Goal: Task Accomplishment & Management: Manage account settings

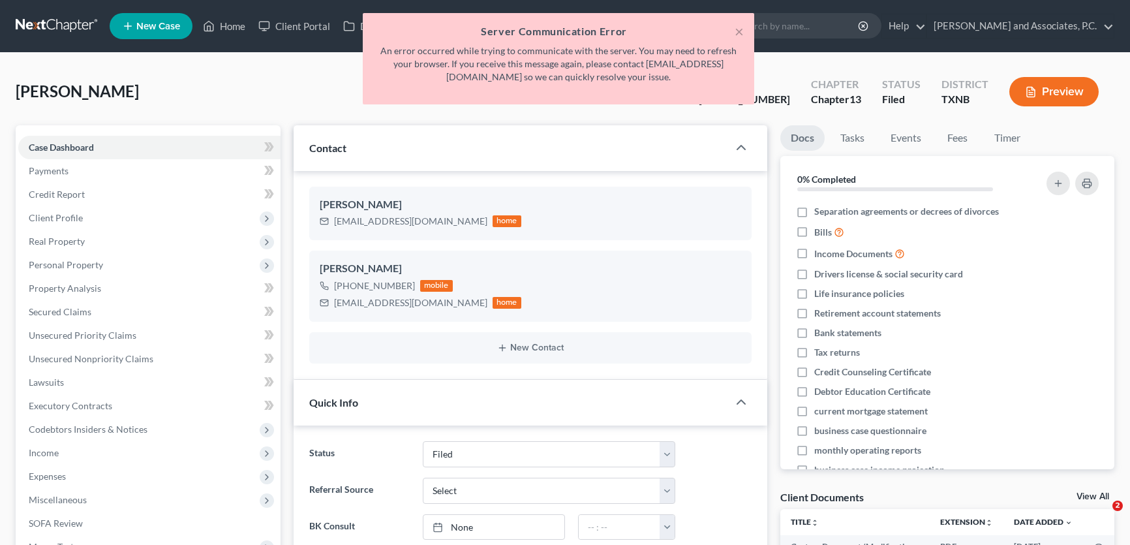
select select "5"
select select "0"
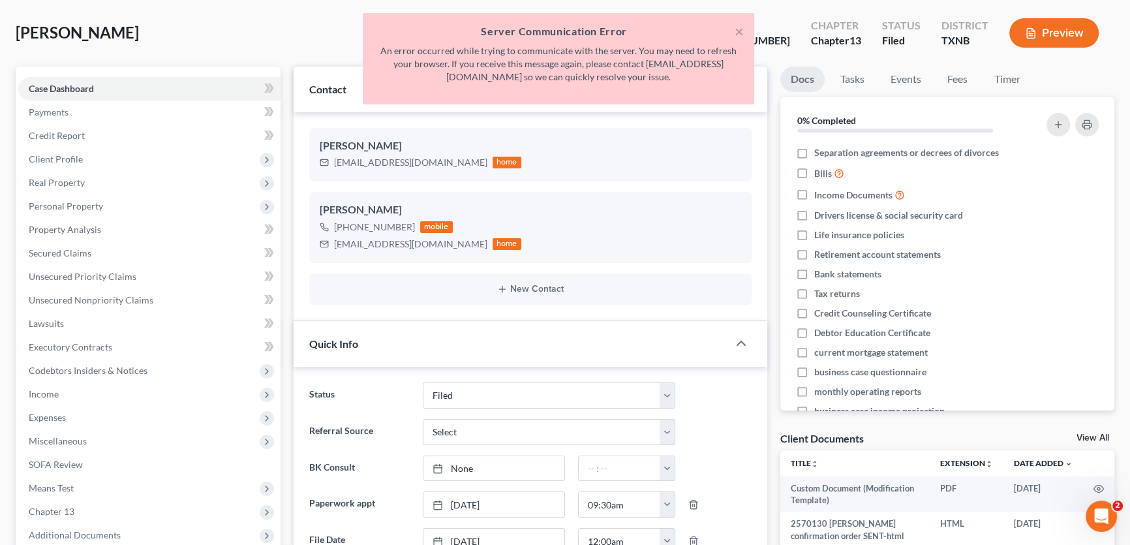
scroll to position [425, 0]
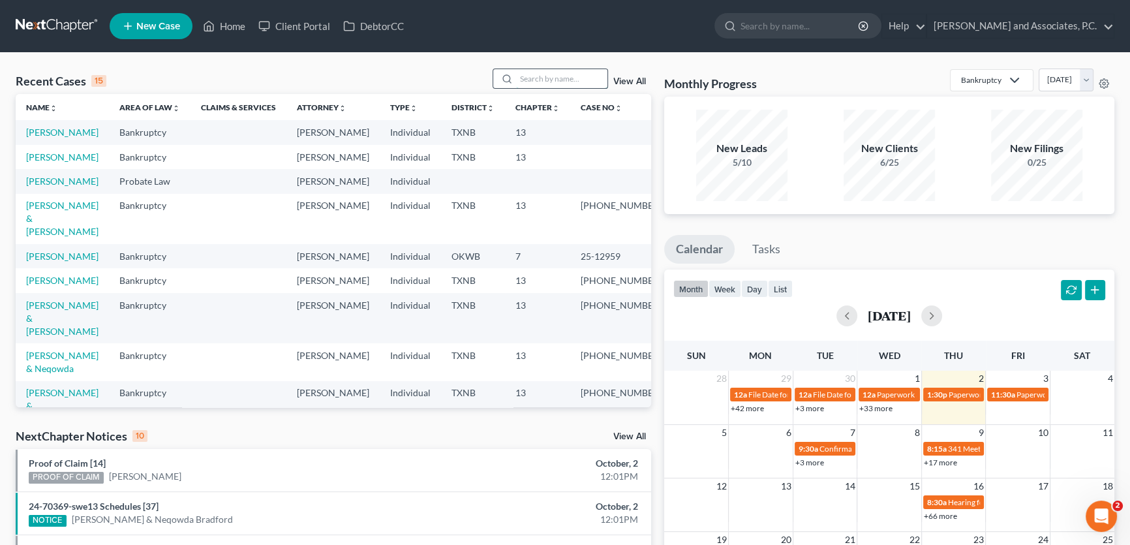
click at [549, 76] on input "search" at bounding box center [561, 78] width 91 height 19
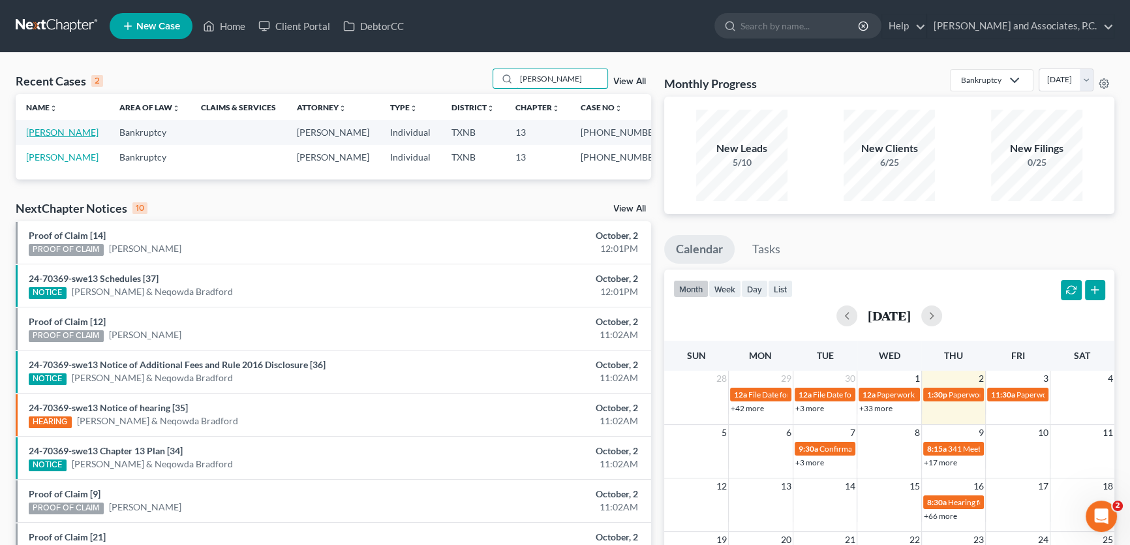
type input "barnett"
click at [71, 132] on link "[PERSON_NAME]" at bounding box center [62, 132] width 72 height 11
select select "5"
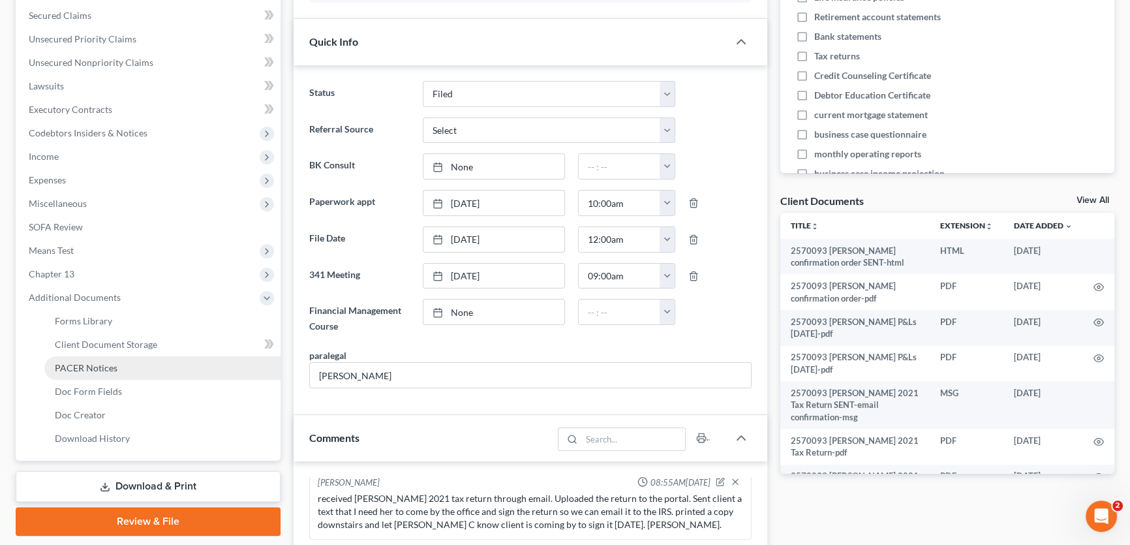
scroll to position [9053, 0]
click at [113, 369] on span "PACER Notices" at bounding box center [86, 367] width 63 height 11
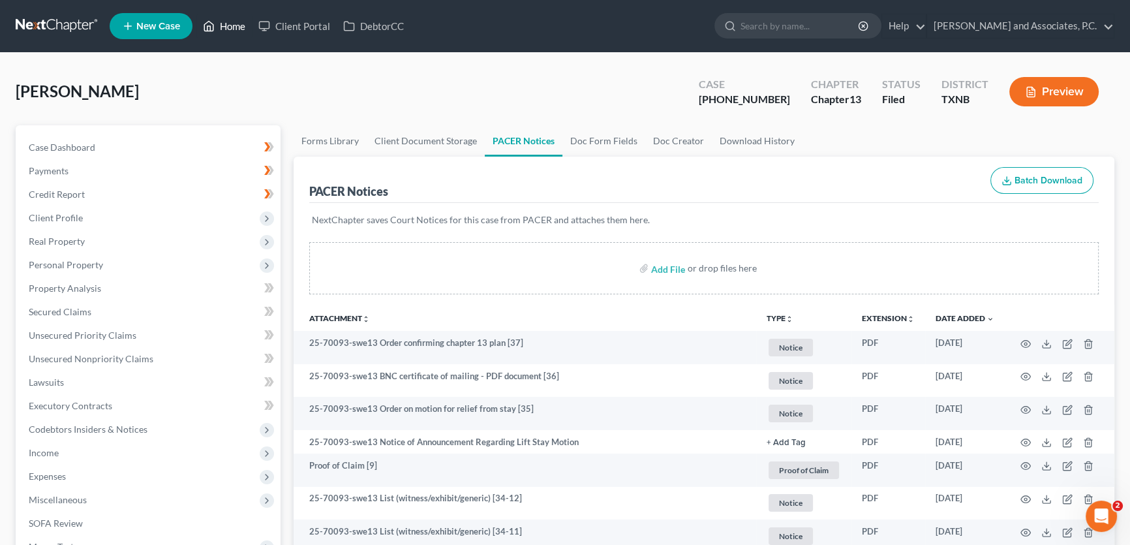
click at [240, 26] on link "Home" at bounding box center [223, 25] width 55 height 23
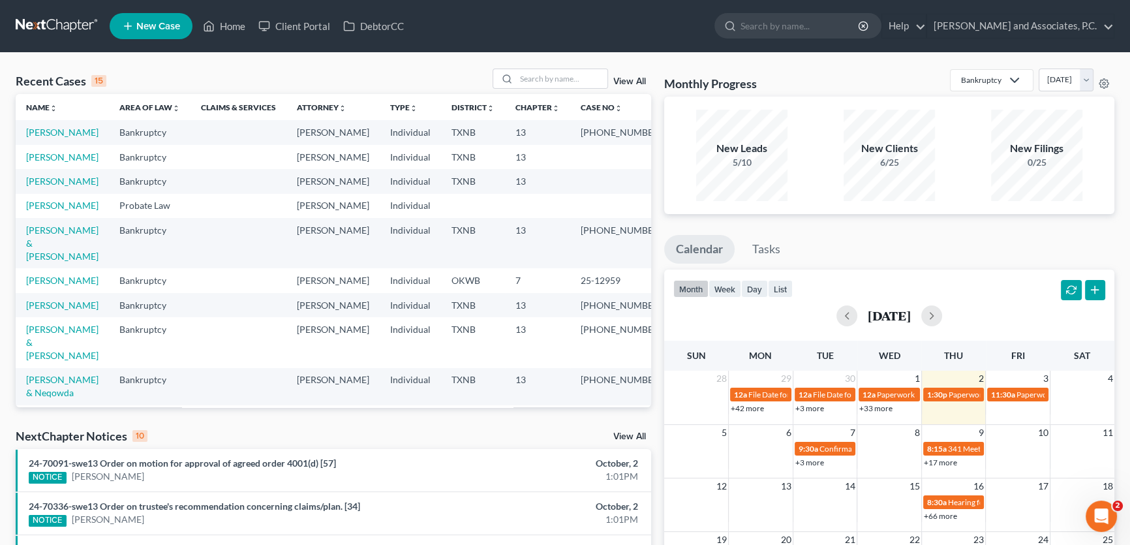
click at [554, 89] on div "Recent Cases 15 View All" at bounding box center [334, 81] width 636 height 25
click at [549, 72] on input "search" at bounding box center [561, 78] width 91 height 19
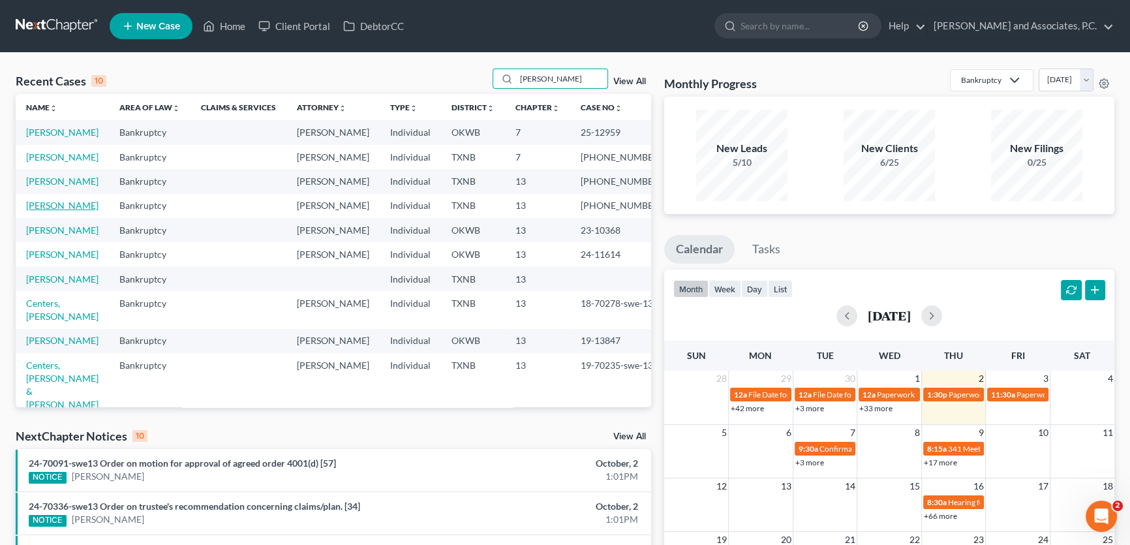
type input "mitchell"
click at [72, 211] on link "Mitchell, Katherine" at bounding box center [62, 205] width 72 height 11
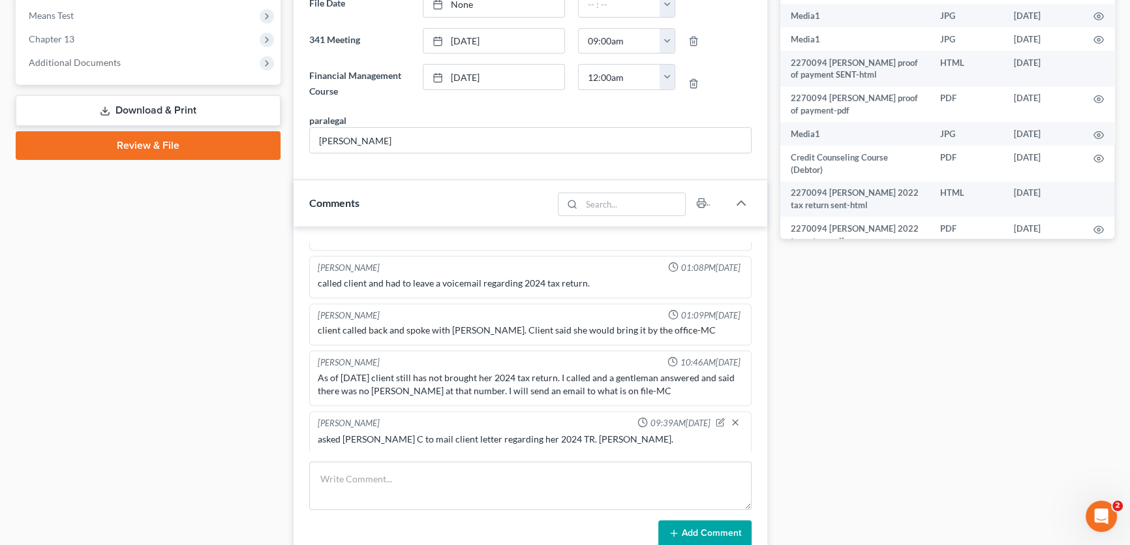
scroll to position [415, 0]
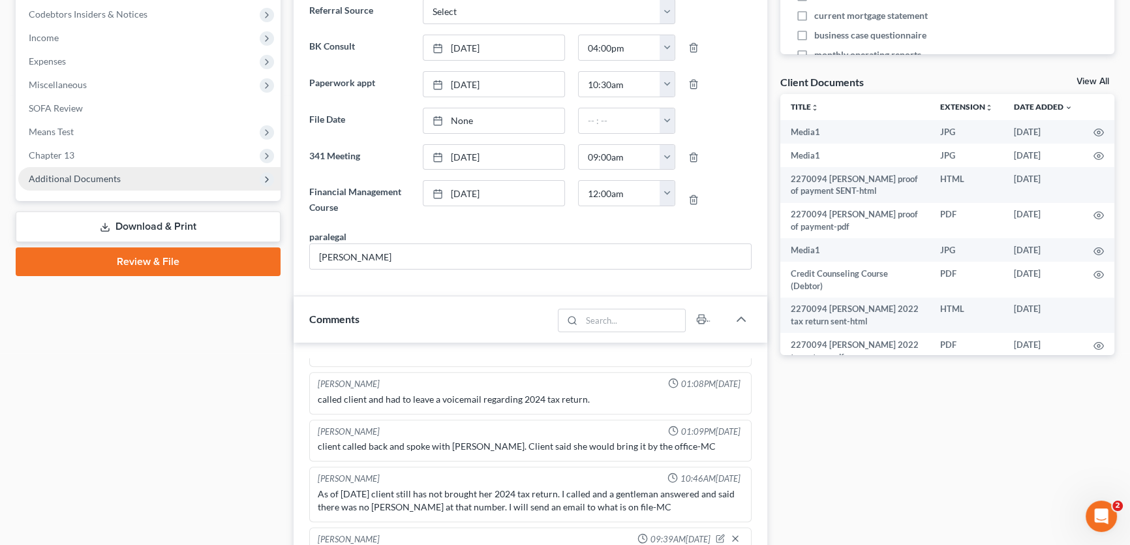
click at [80, 178] on span "Additional Documents" at bounding box center [75, 178] width 92 height 11
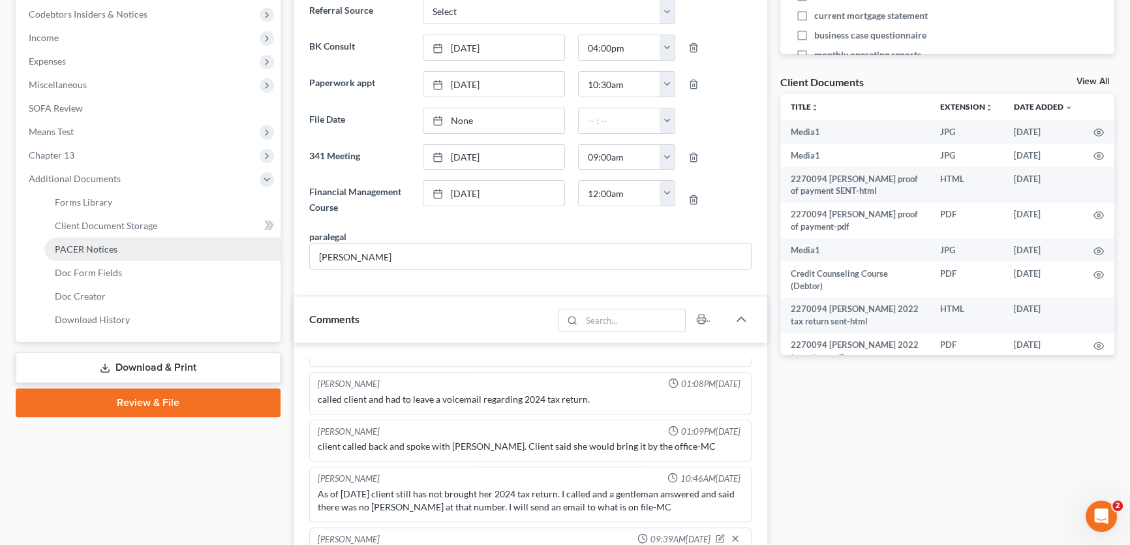
click at [80, 249] on span "PACER Notices" at bounding box center [86, 248] width 63 height 11
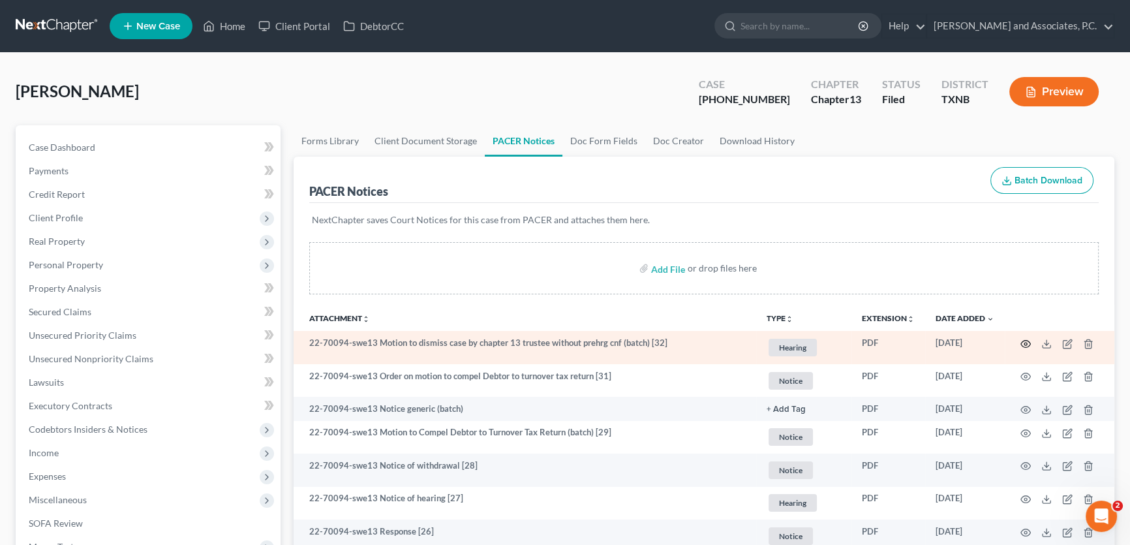
click at [1028, 340] on icon "button" at bounding box center [1026, 343] width 10 height 7
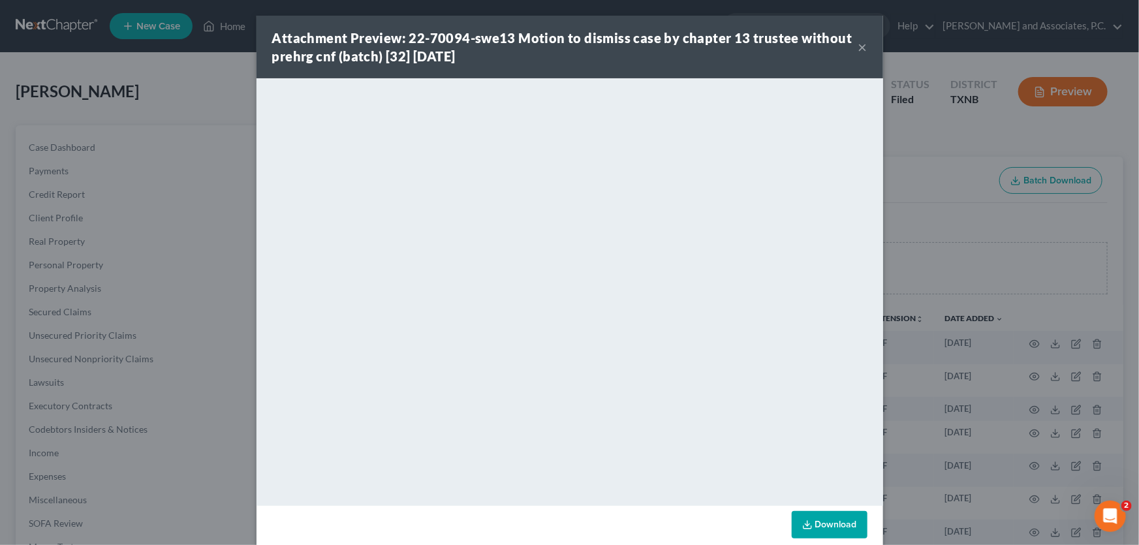
click at [859, 48] on button "×" at bounding box center [862, 47] width 9 height 16
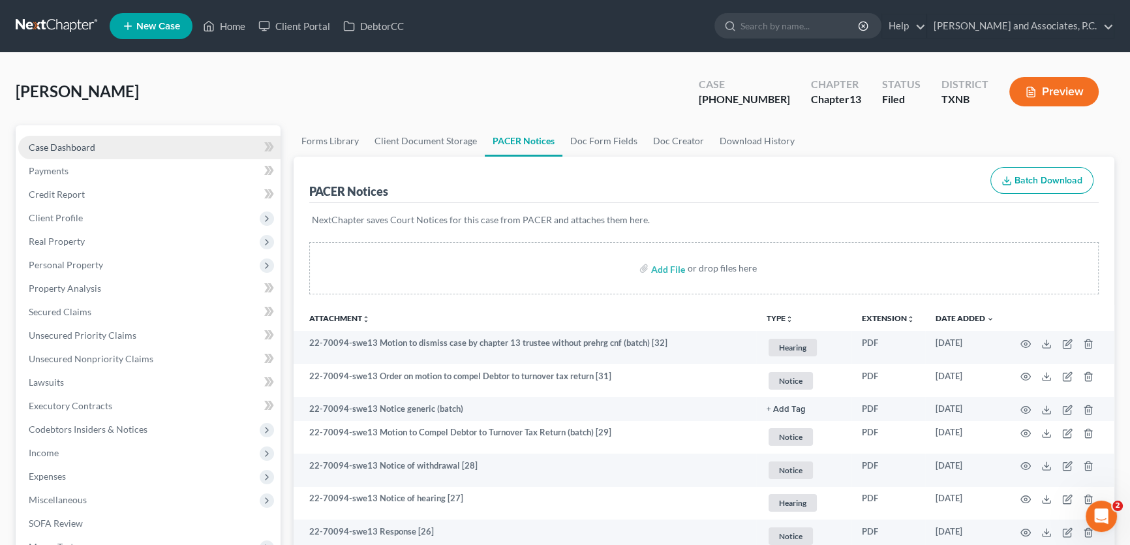
click at [117, 148] on link "Case Dashboard" at bounding box center [149, 147] width 262 height 23
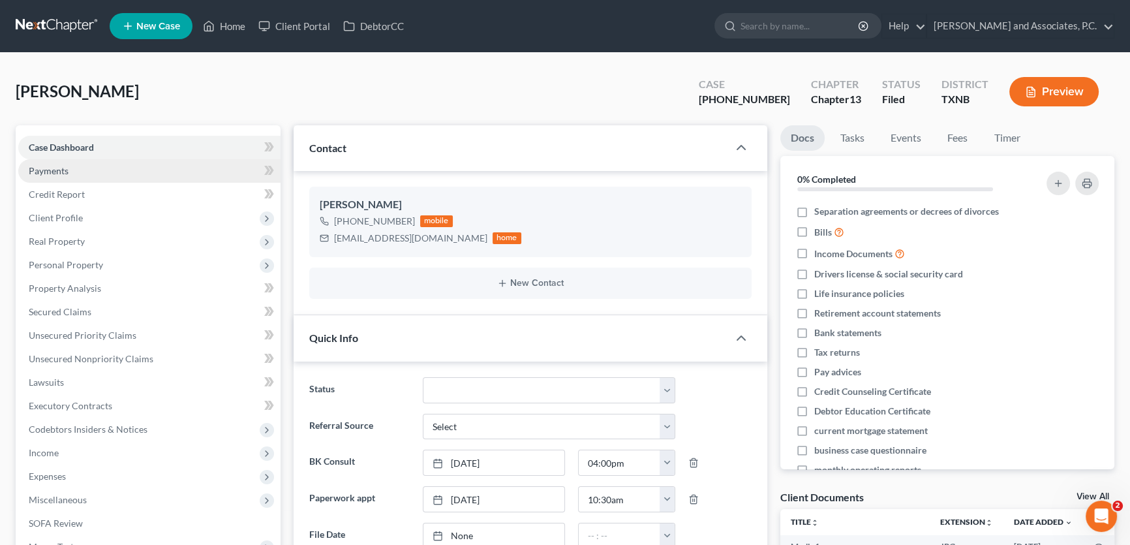
scroll to position [3733, 0]
click at [403, 97] on div "Mitchell, Katherine Upgraded Case 22-70094-13 Chapter Chapter 13 Status Filed D…" at bounding box center [565, 97] width 1099 height 57
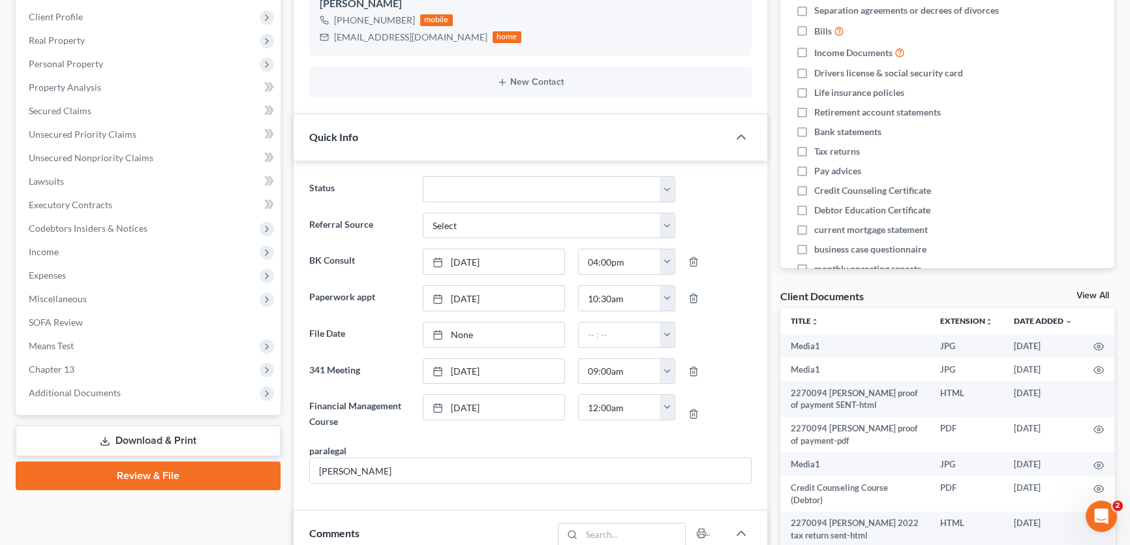
scroll to position [0, 0]
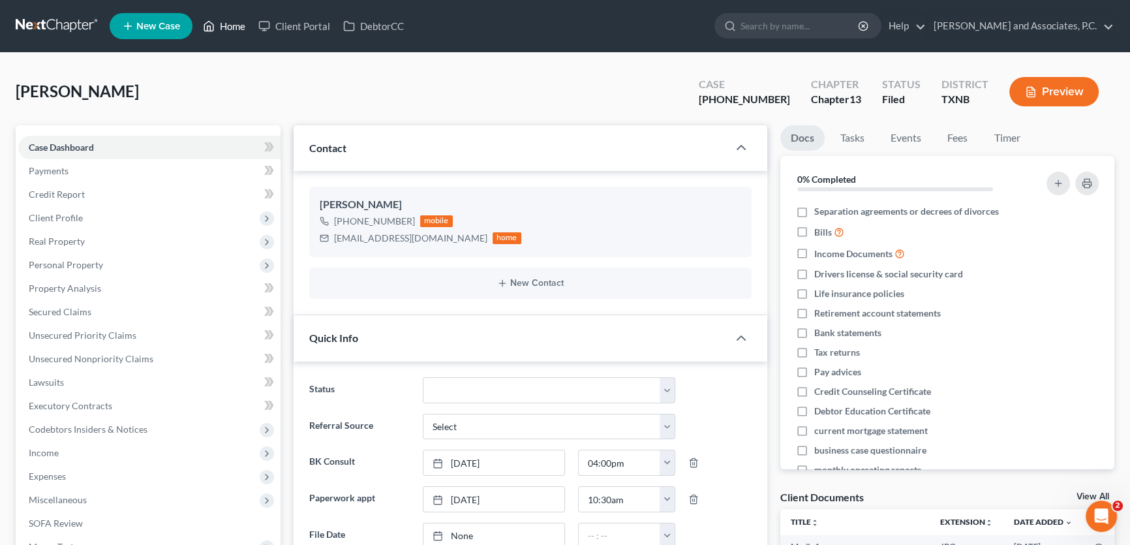
click at [230, 23] on link "Home" at bounding box center [223, 25] width 55 height 23
click at [234, 25] on link "Home" at bounding box center [223, 25] width 55 height 23
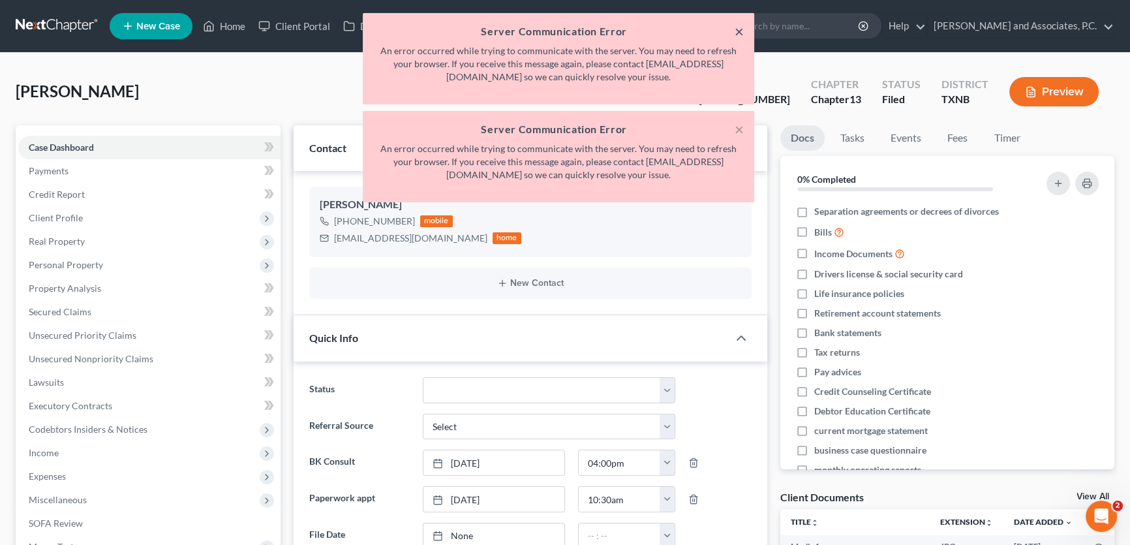
click at [739, 33] on button "×" at bounding box center [739, 31] width 9 height 16
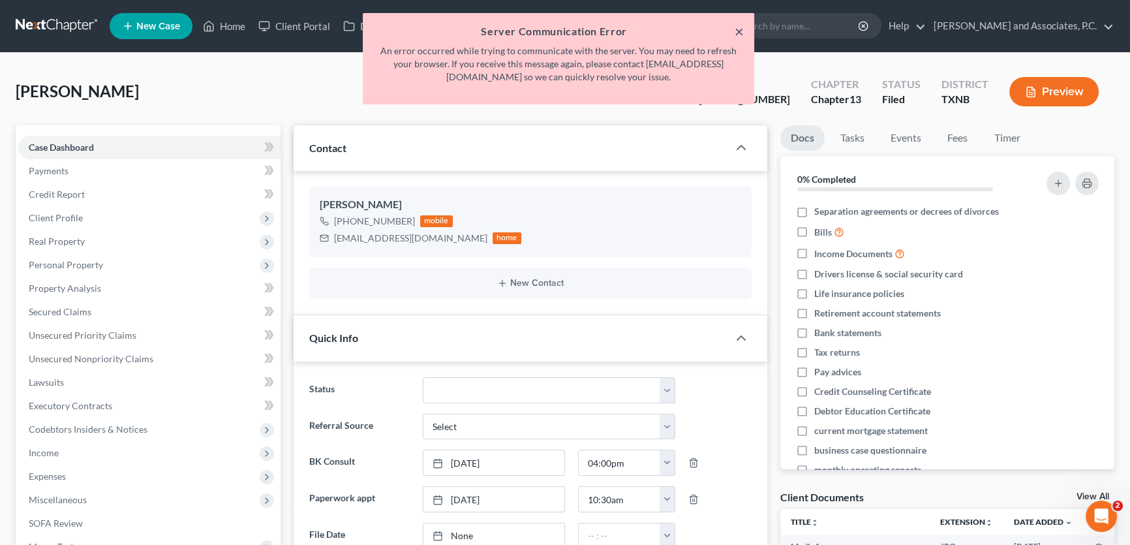
click at [739, 33] on button "×" at bounding box center [739, 31] width 9 height 16
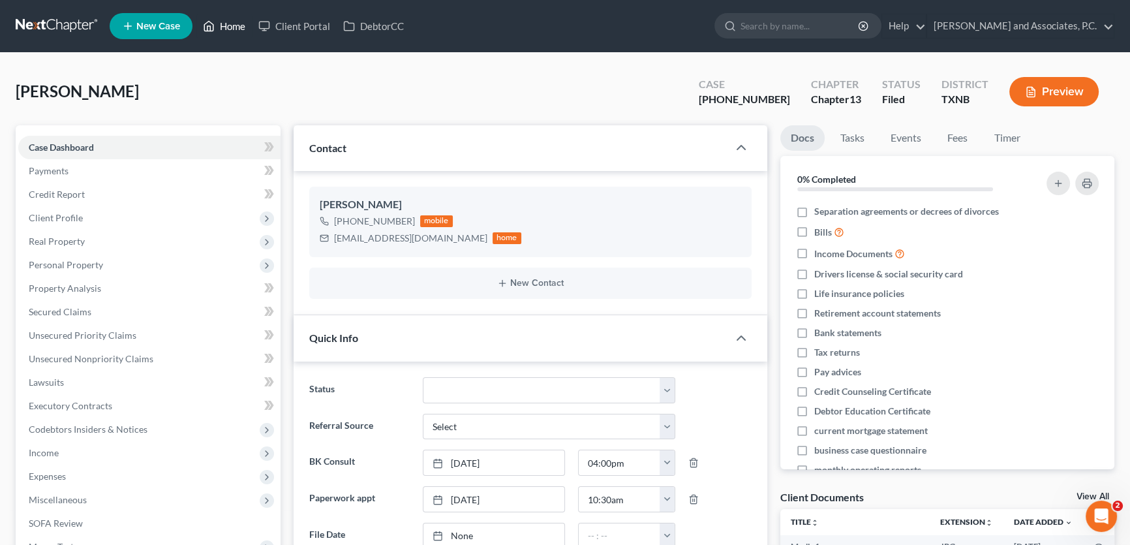
click at [239, 26] on link "Home" at bounding box center [223, 25] width 55 height 23
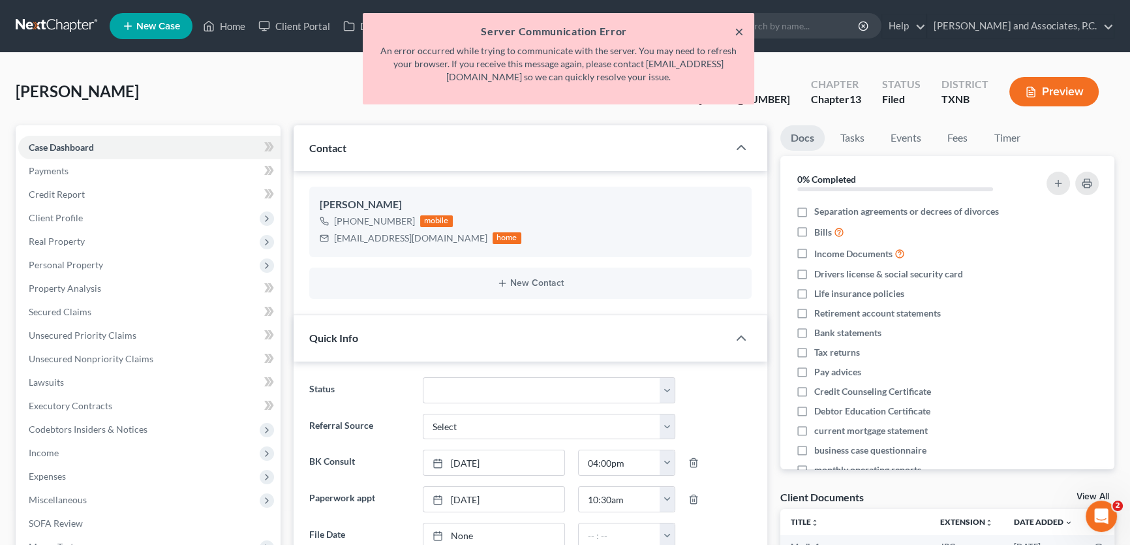
click at [741, 33] on button "×" at bounding box center [739, 31] width 9 height 16
click at [738, 29] on button "×" at bounding box center [739, 31] width 9 height 16
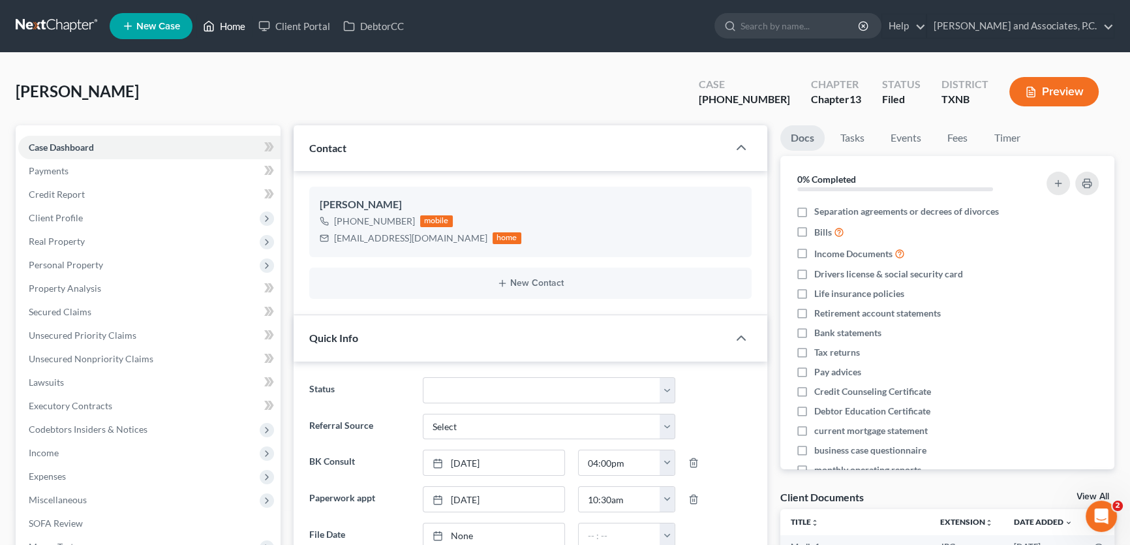
click at [242, 21] on link "Home" at bounding box center [223, 25] width 55 height 23
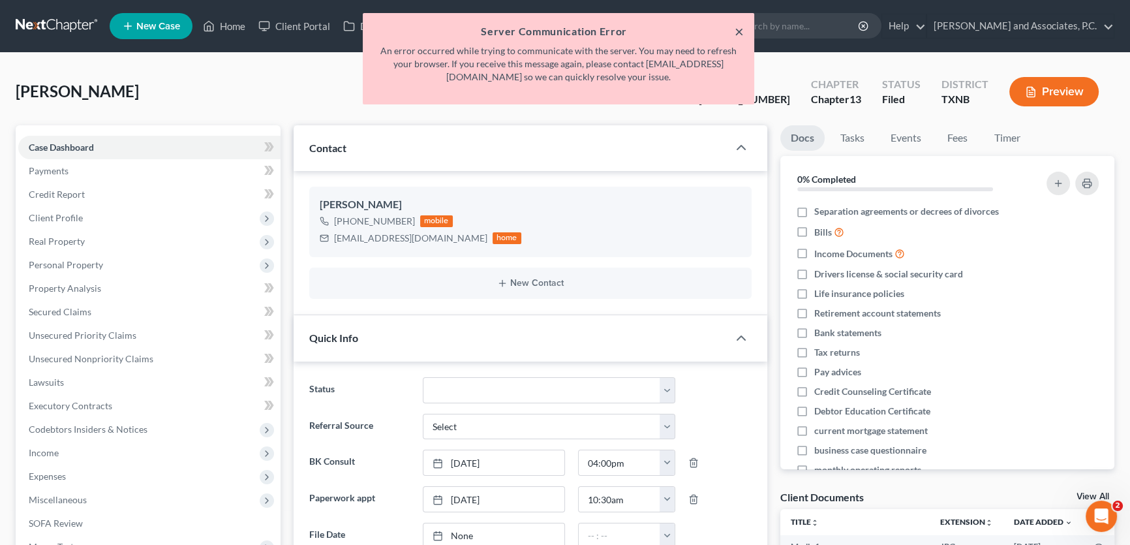
click at [737, 31] on button "×" at bounding box center [739, 31] width 9 height 16
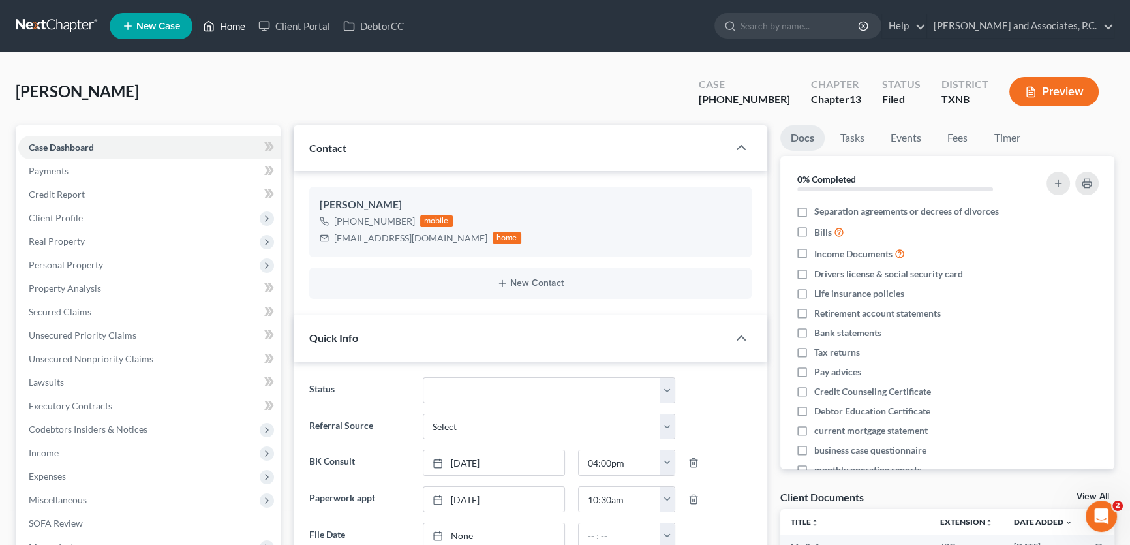
click at [233, 31] on link "Home" at bounding box center [223, 25] width 55 height 23
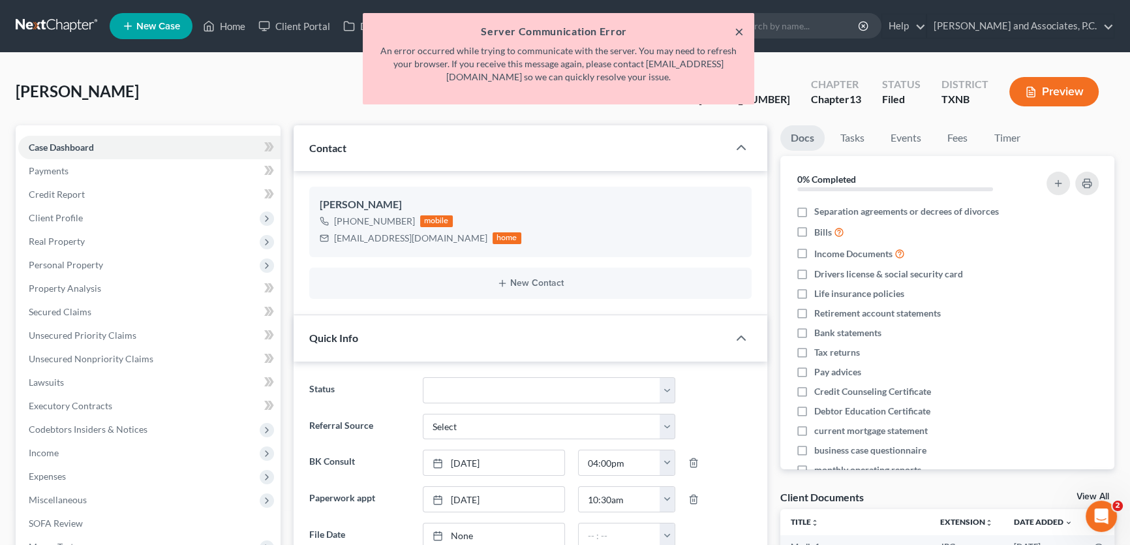
click at [738, 31] on button "×" at bounding box center [739, 31] width 9 height 16
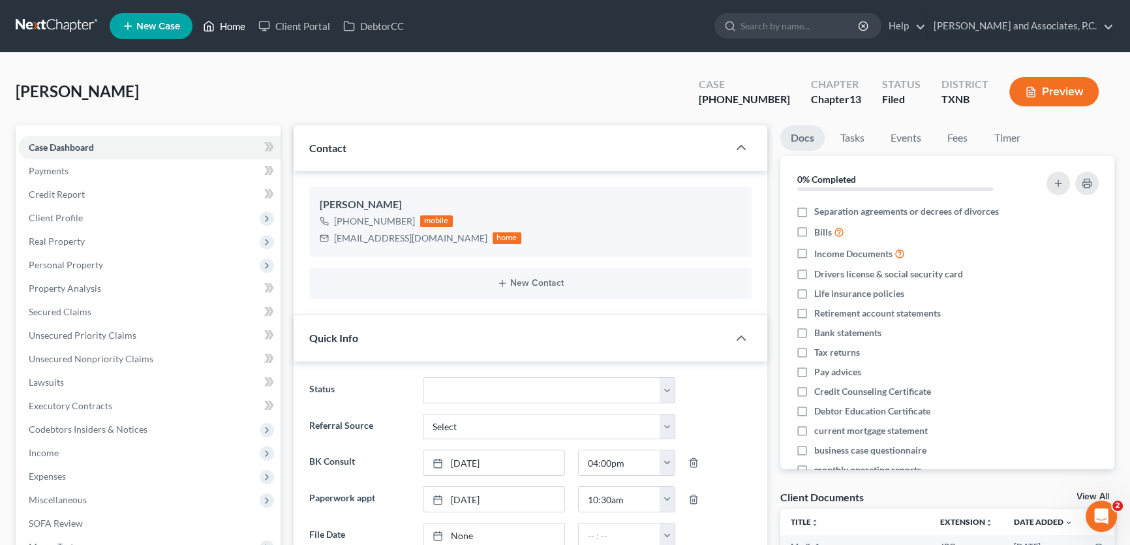
click at [236, 29] on link "Home" at bounding box center [223, 25] width 55 height 23
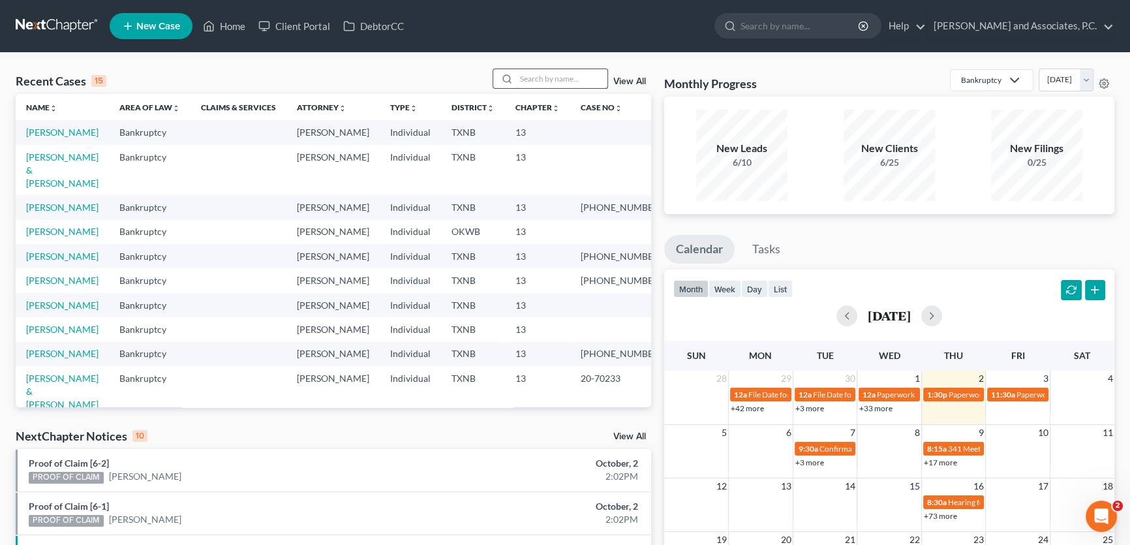
click at [552, 73] on input "search" at bounding box center [561, 78] width 91 height 19
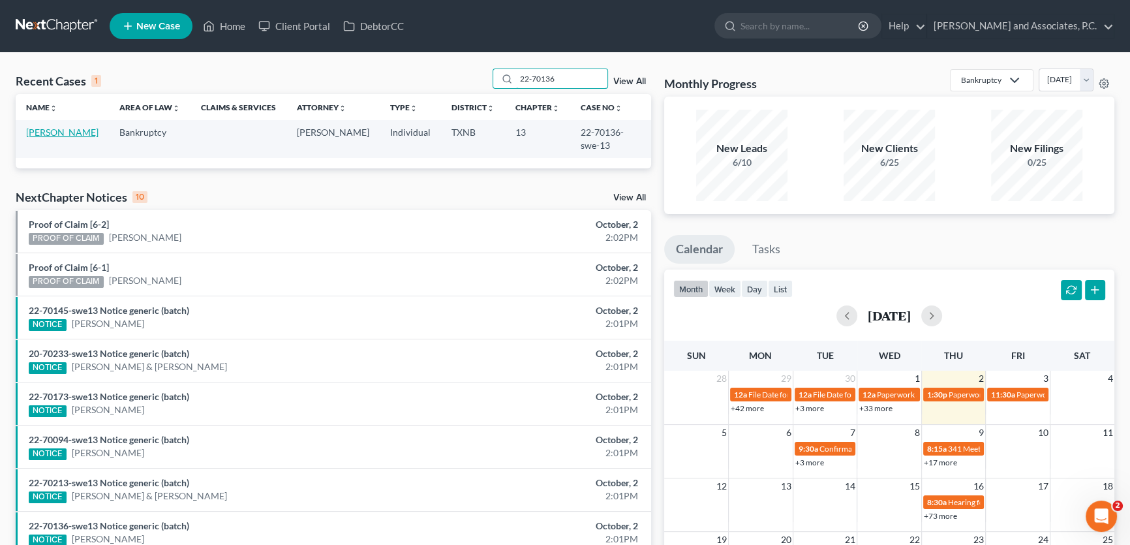
type input "22-70136"
click at [93, 134] on link "[PERSON_NAME]" at bounding box center [62, 132] width 72 height 11
select select "5"
select select "1"
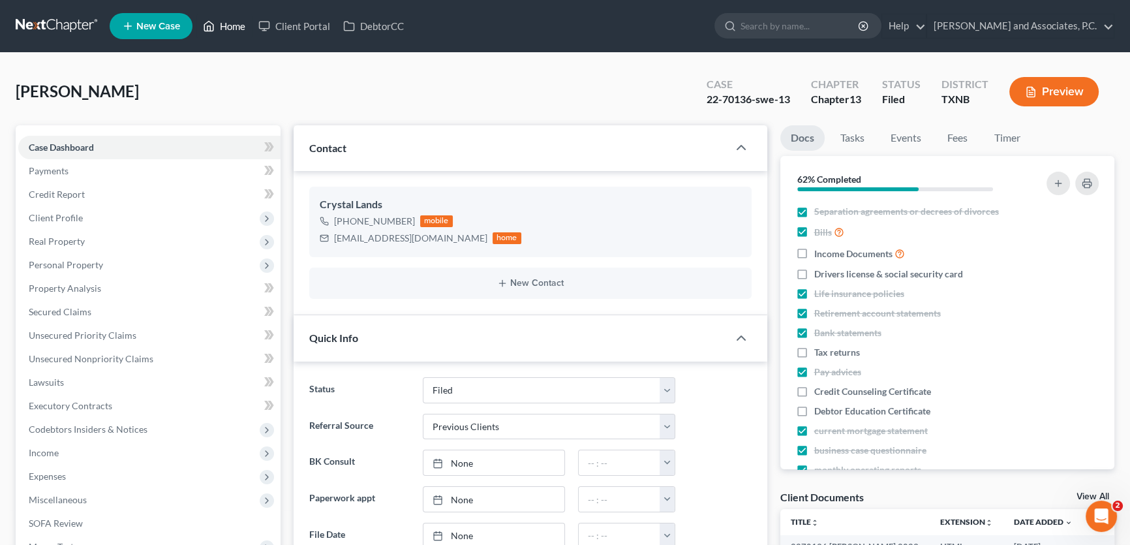
click at [242, 22] on link "Home" at bounding box center [223, 25] width 55 height 23
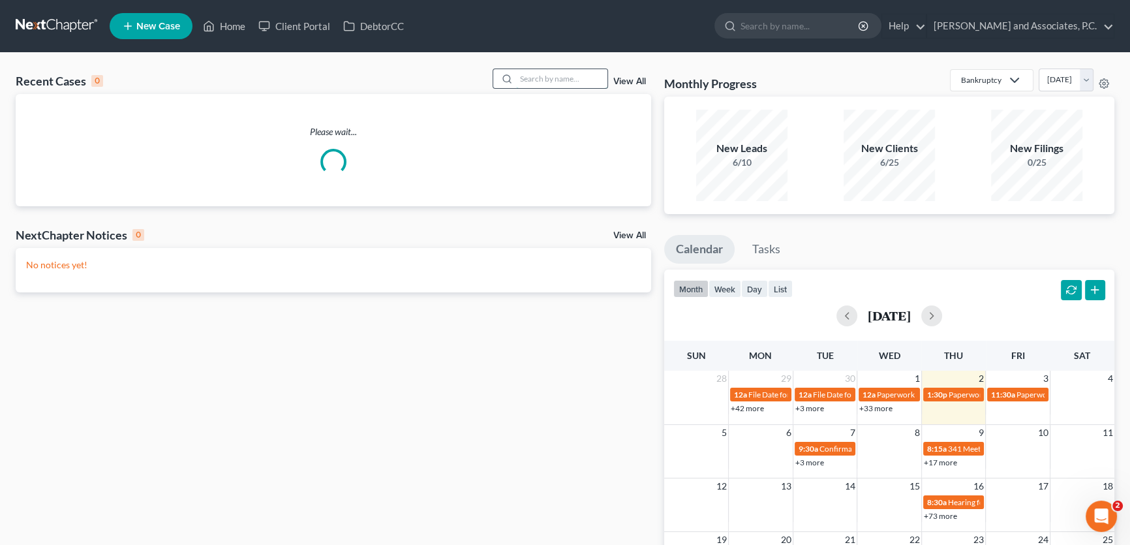
click at [550, 80] on input "search" at bounding box center [561, 78] width 91 height 19
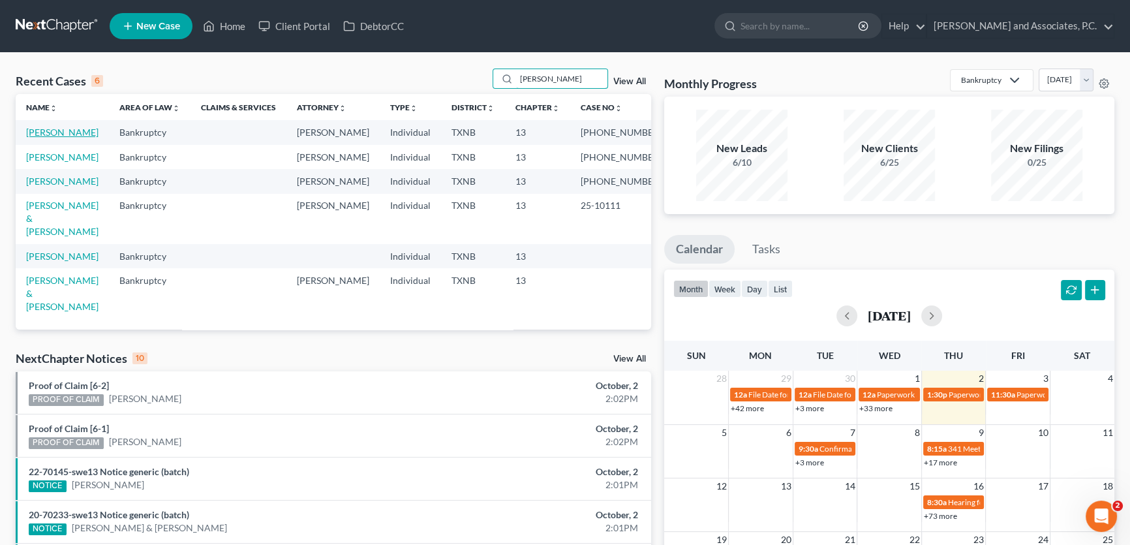
type input "WEAVER"
click at [34, 132] on link "[PERSON_NAME]" at bounding box center [62, 132] width 72 height 11
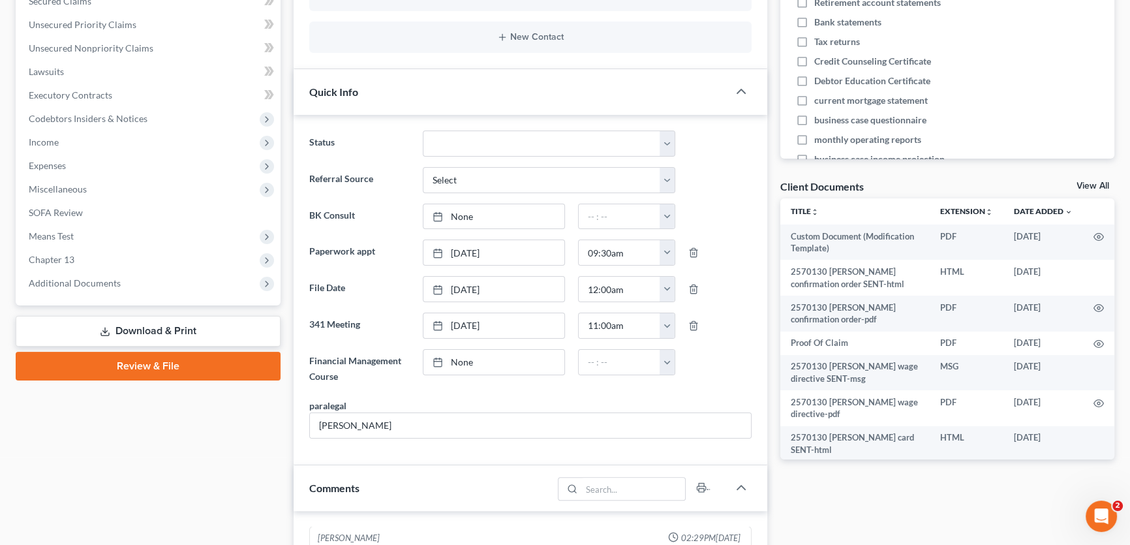
scroll to position [305, 0]
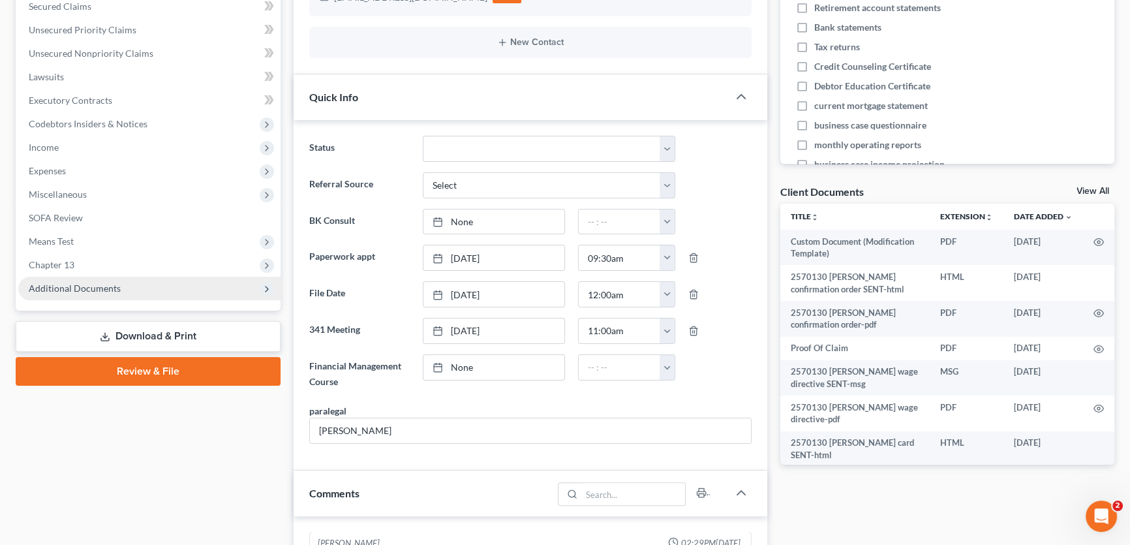
click at [112, 290] on span "Additional Documents" at bounding box center [75, 288] width 92 height 11
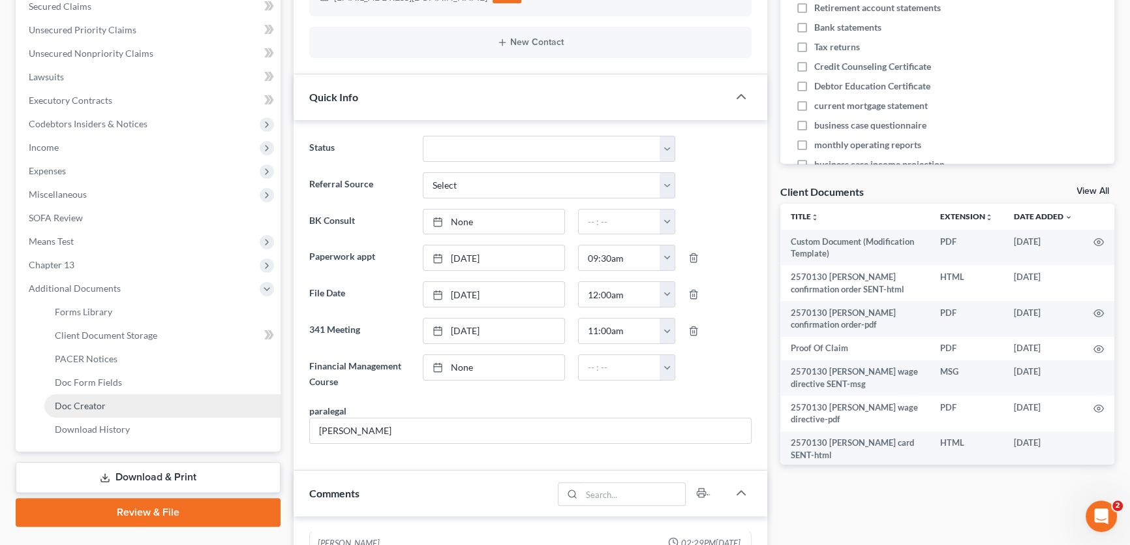
click at [91, 404] on span "Doc Creator" at bounding box center [80, 405] width 51 height 11
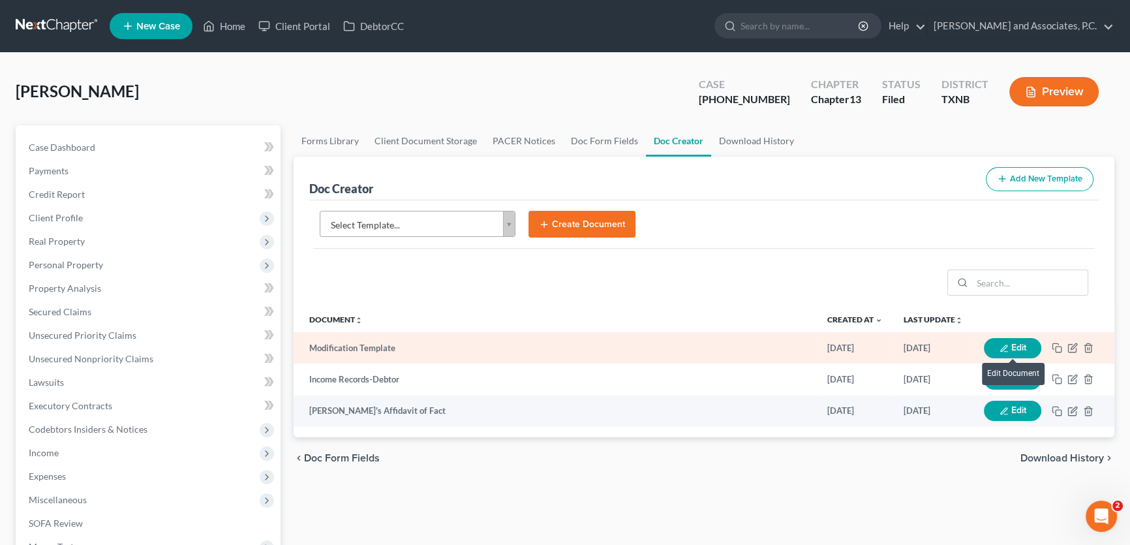
click at [1011, 345] on button "Edit" at bounding box center [1012, 348] width 57 height 20
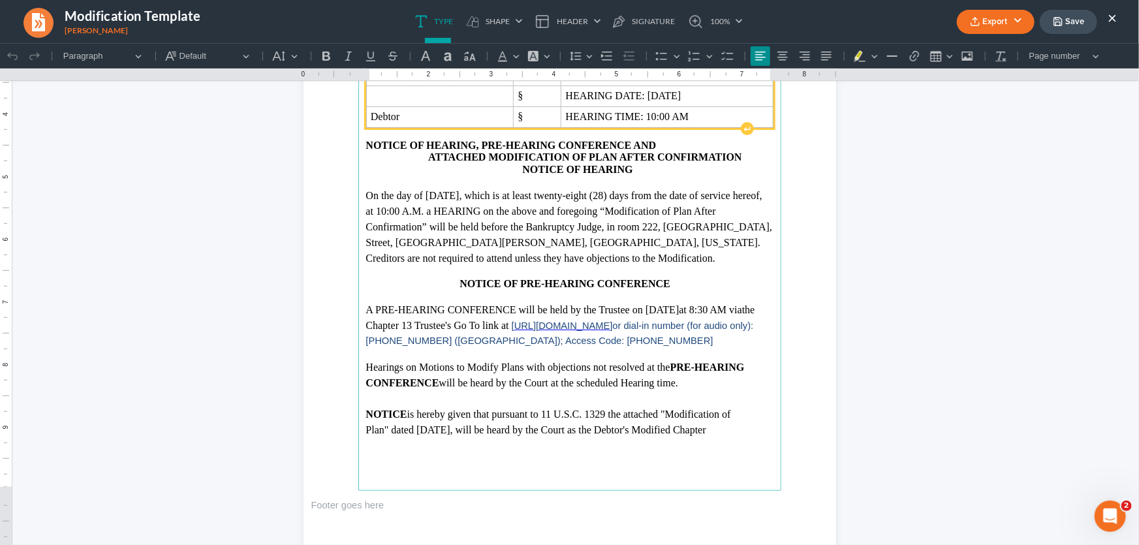
scroll to position [356, 0]
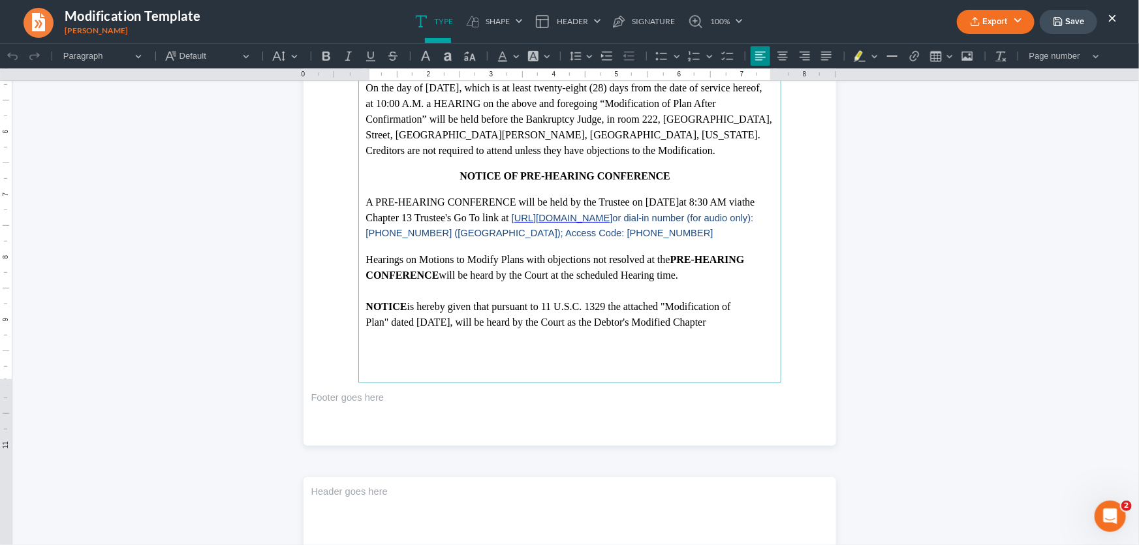
drag, startPoint x: 458, startPoint y: 321, endPoint x: 415, endPoint y: 325, distance: 43.3
click at [415, 325] on p "Plan" dated 09/15/2025 , will be heard by the Court as the Debtor's Modified Ch…" at bounding box center [569, 322] width 407 height 16
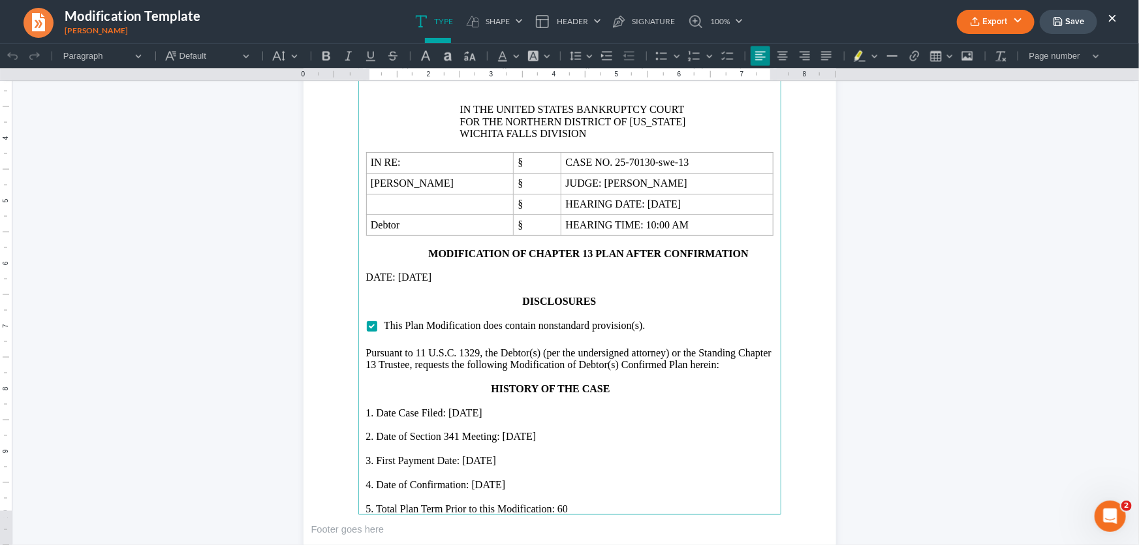
scroll to position [947, 0]
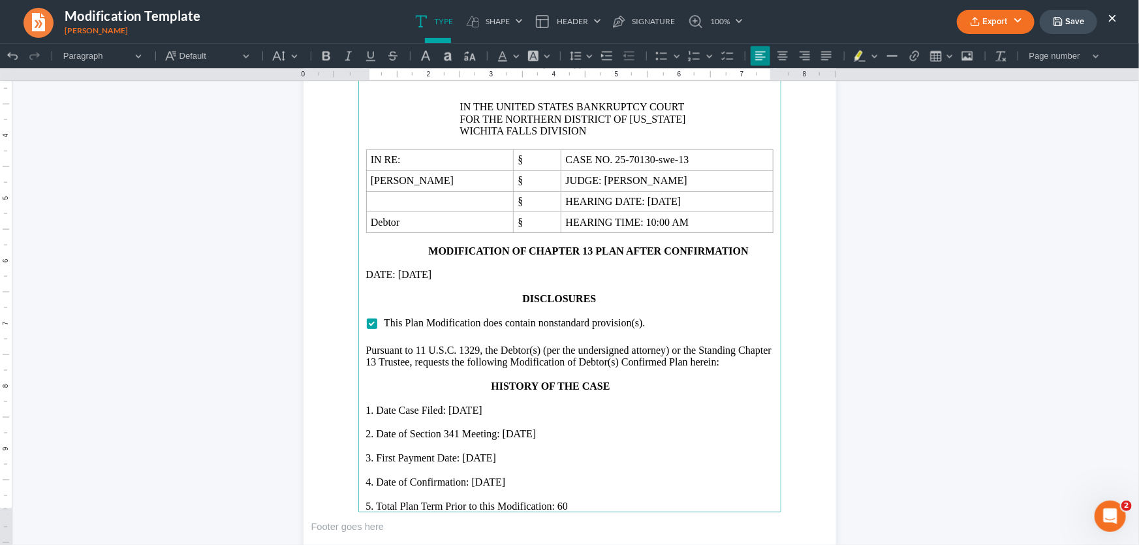
drag, startPoint x: 444, startPoint y: 269, endPoint x: 394, endPoint y: 268, distance: 50.3
click at [394, 268] on p "DATE: 09/15/2025" at bounding box center [569, 274] width 407 height 12
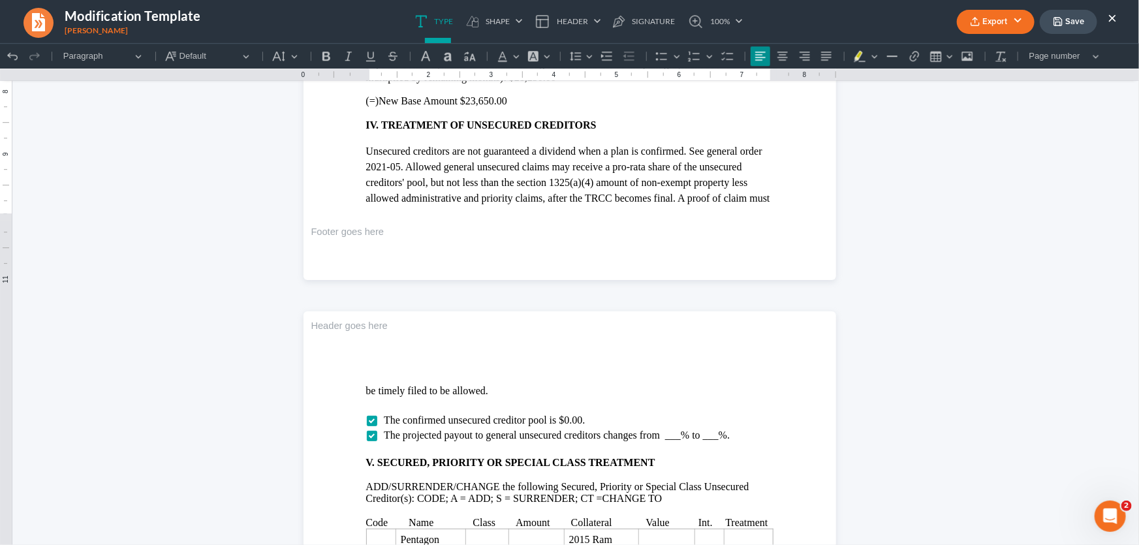
scroll to position [2075, 0]
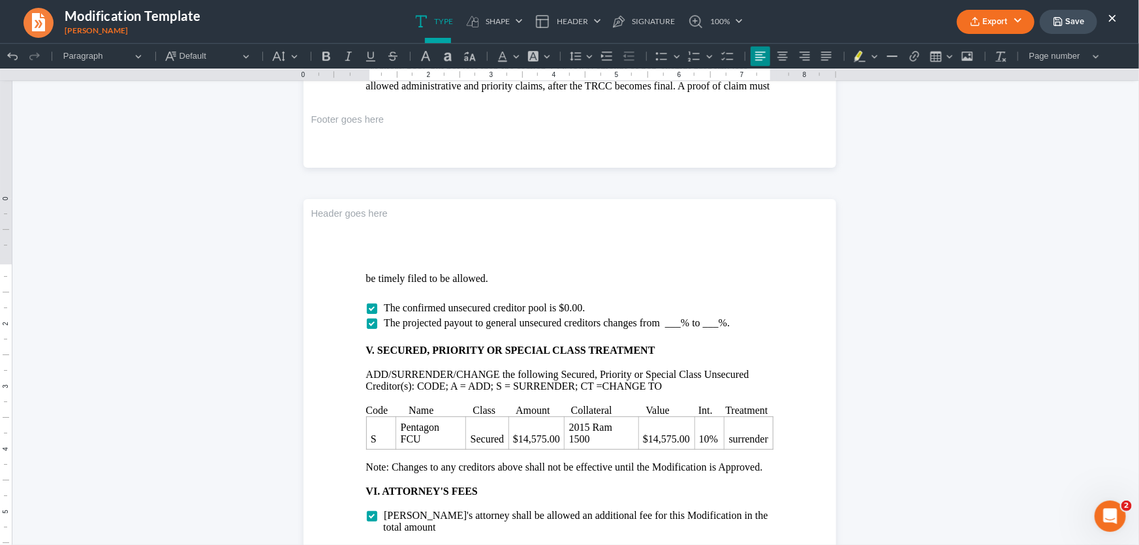
click at [672, 319] on span "The projected payout to general unsecured creditors changes from ___% to ___%." at bounding box center [557, 322] width 346 height 11
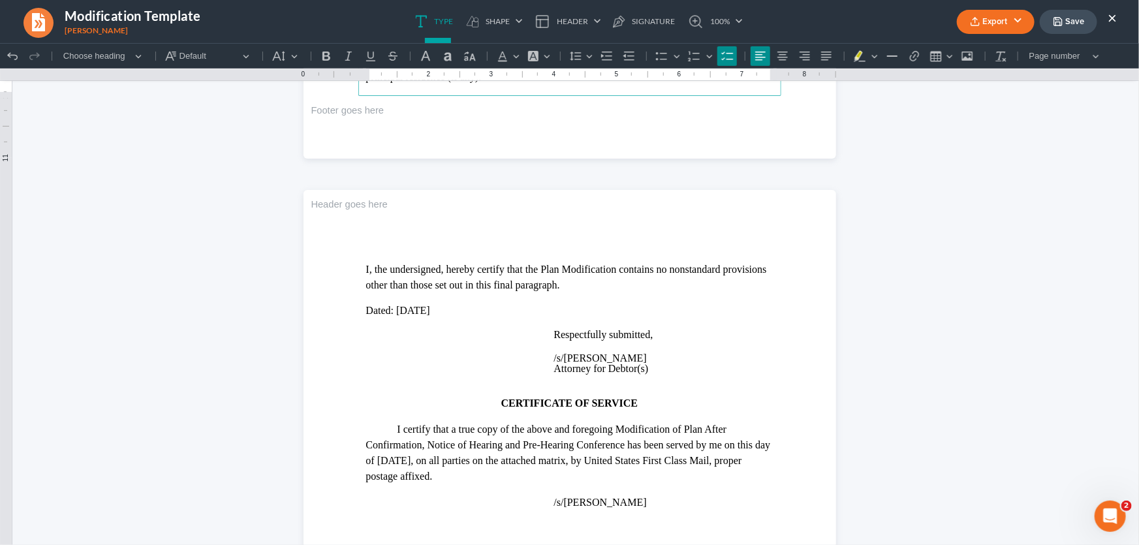
scroll to position [2846, 0]
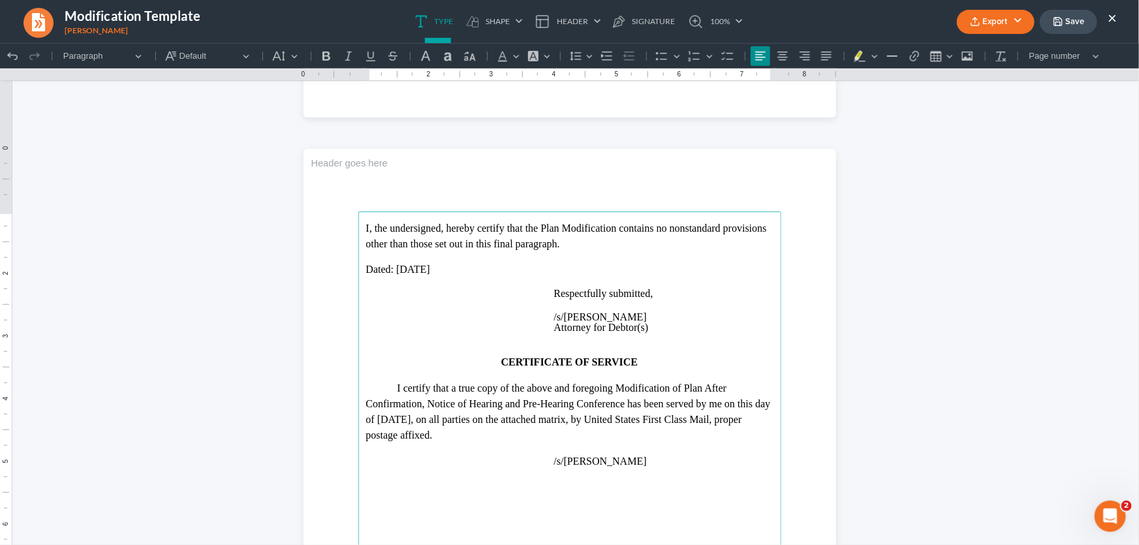
drag, startPoint x: 440, startPoint y: 267, endPoint x: 389, endPoint y: 268, distance: 50.9
click at [389, 268] on p "Dated: 09/15/2025" at bounding box center [569, 269] width 407 height 12
drag, startPoint x: 418, startPoint y: 416, endPoint x: 384, endPoint y: 411, distance: 34.3
click at [374, 420] on p "I certify that a true copy of the above and foregoing Modification of Plan Afte…" at bounding box center [569, 411] width 407 height 63
click at [655, 326] on p "Attorney for Debtor(s)" at bounding box center [663, 327] width 219 height 10
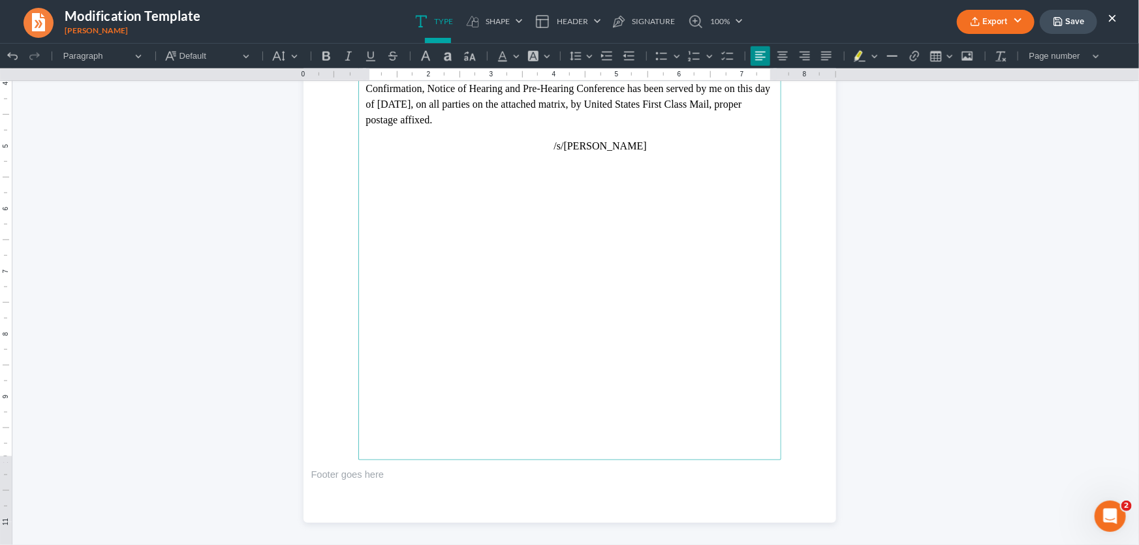
scroll to position [3170, 0]
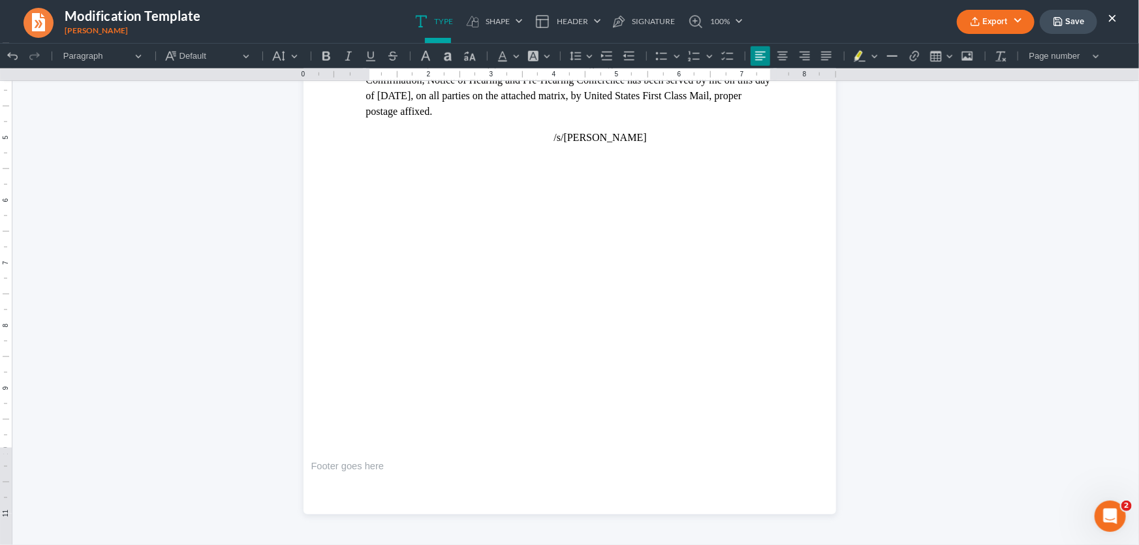
click at [986, 18] on button "Export" at bounding box center [996, 22] width 78 height 24
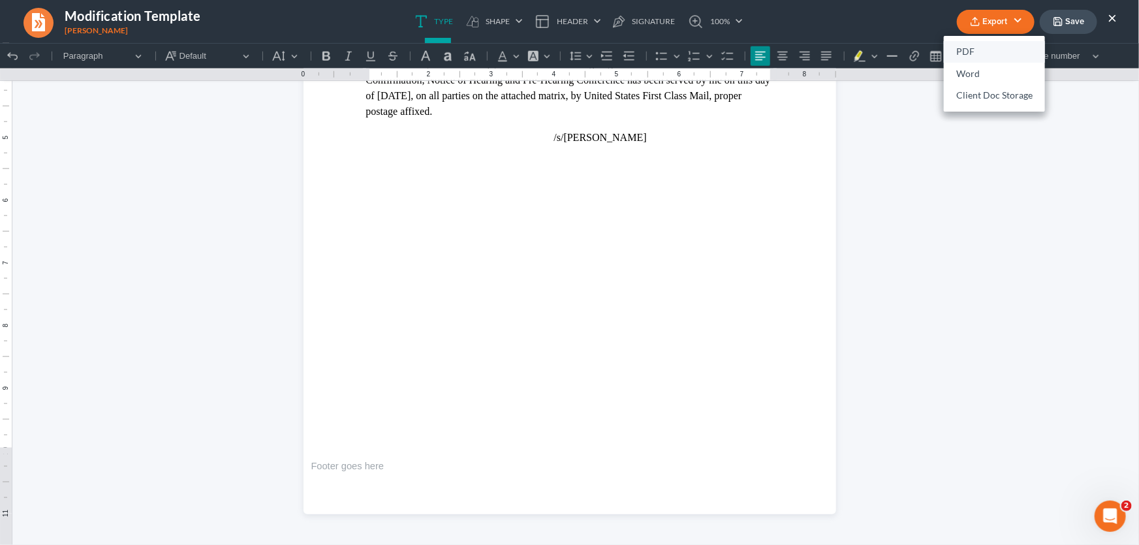
click at [978, 48] on link "PDF" at bounding box center [994, 52] width 101 height 22
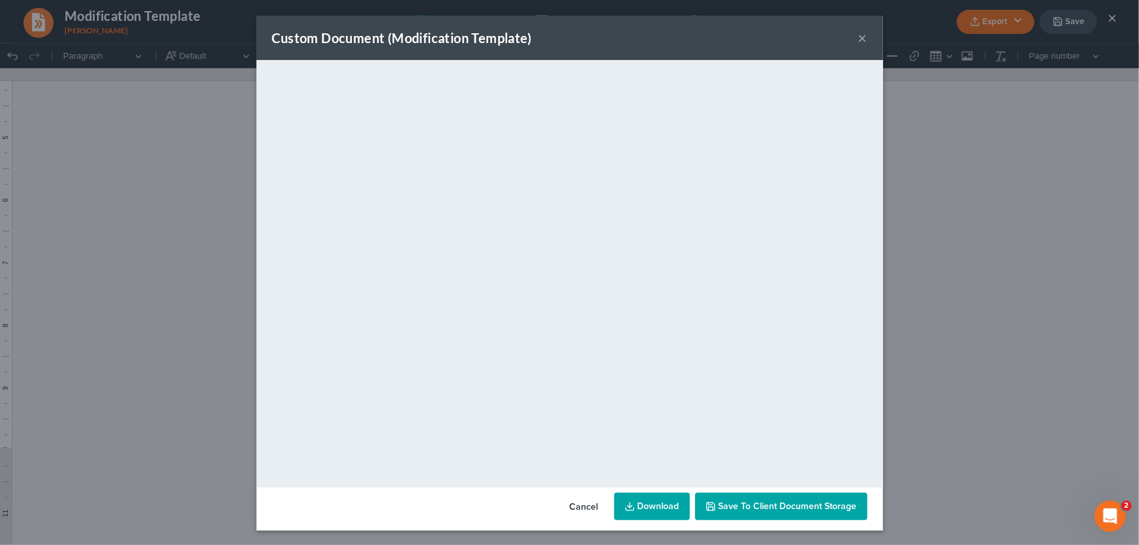
click at [860, 38] on button "×" at bounding box center [862, 38] width 9 height 16
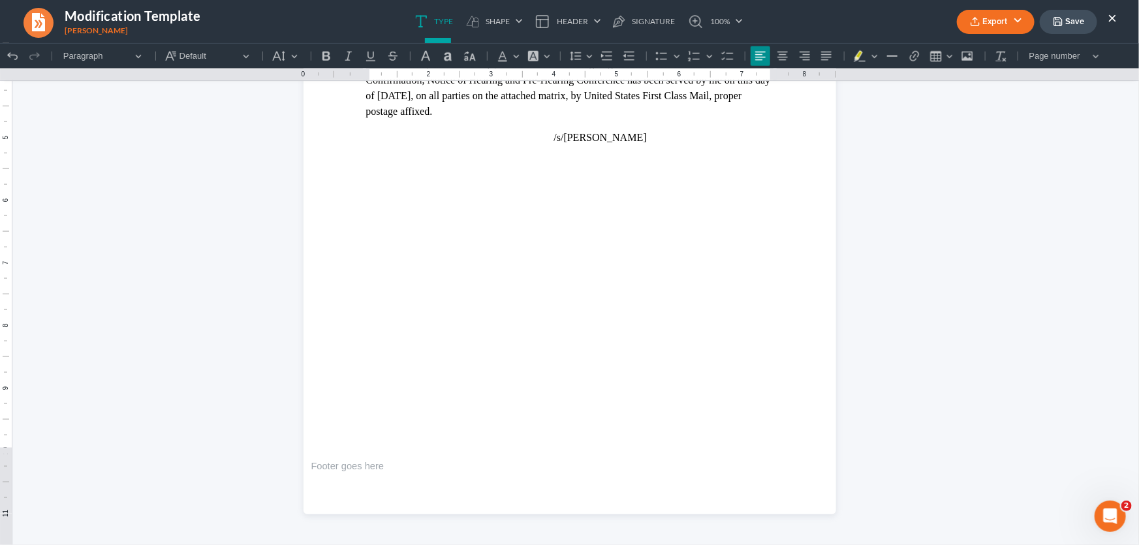
click at [1065, 18] on button "Save" at bounding box center [1068, 22] width 57 height 24
click at [1110, 16] on button "×" at bounding box center [1112, 18] width 9 height 16
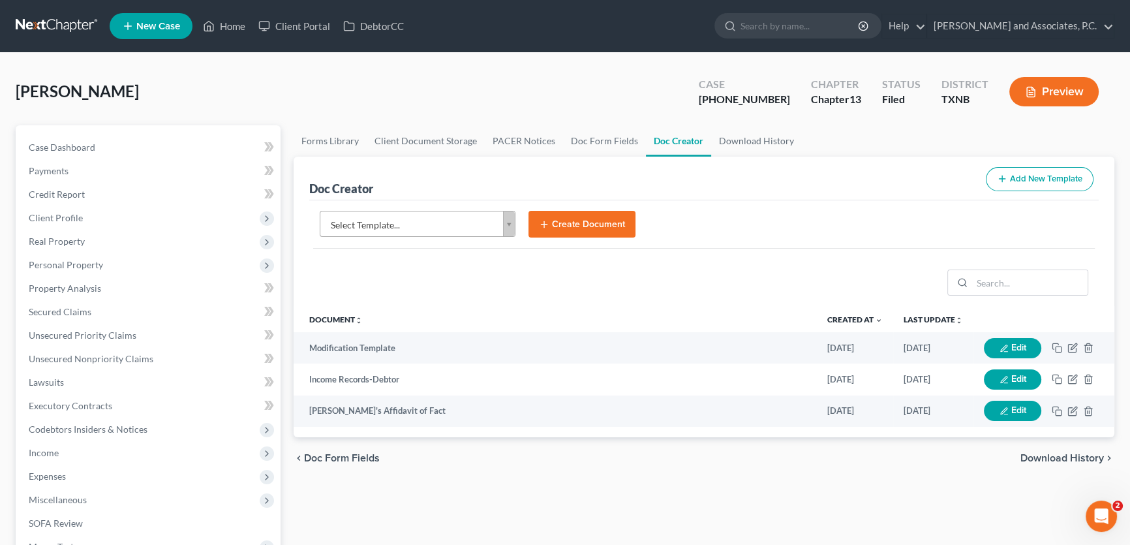
click at [444, 226] on body "Home New Case Client Portal DebtorCC Monte J. White and Associates, P.C. amy@mo…" at bounding box center [565, 441] width 1130 height 882
type input "notice of addit"
select select "89269"
click at [555, 222] on button "Create Document" at bounding box center [582, 224] width 107 height 27
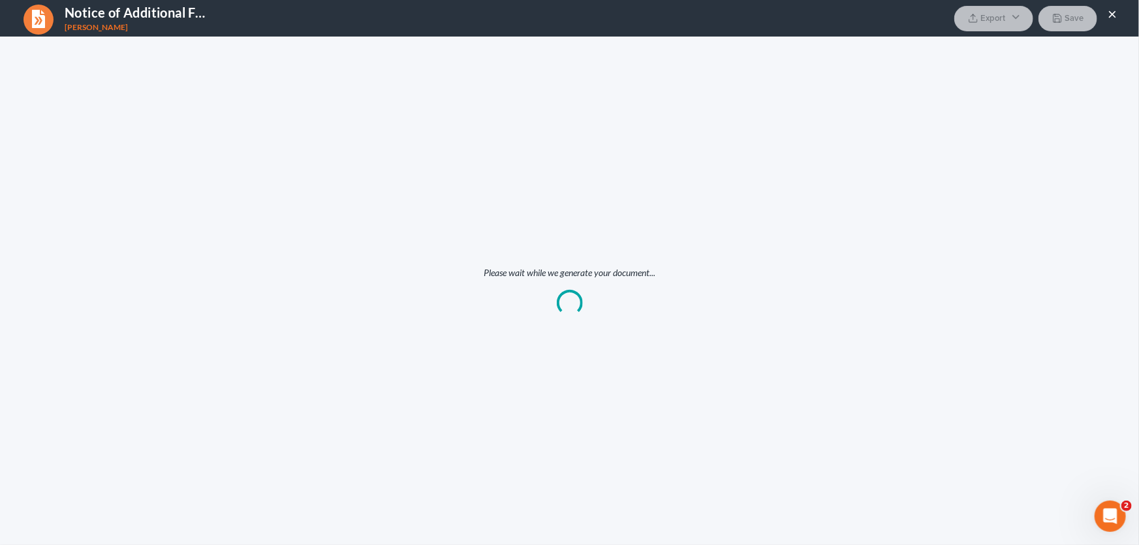
scroll to position [0, 0]
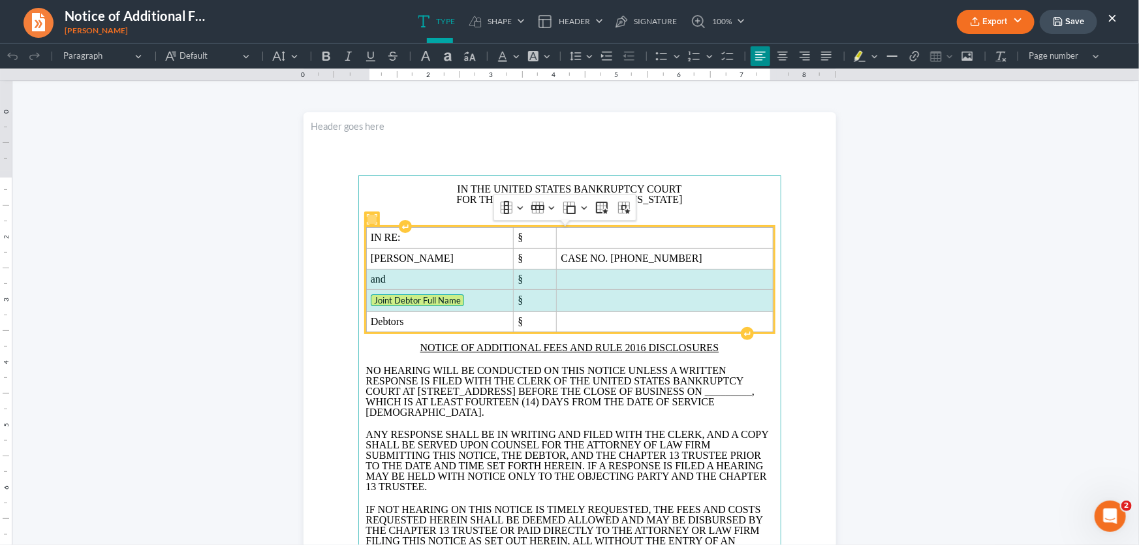
drag, startPoint x: 574, startPoint y: 297, endPoint x: 480, endPoint y: 283, distance: 95.1
click at [480, 283] on tbody "IN RE: § Lagail Weaver § CASE NO. 25-70130-13 and § Joint Debtor Full Name § De…" at bounding box center [569, 279] width 407 height 104
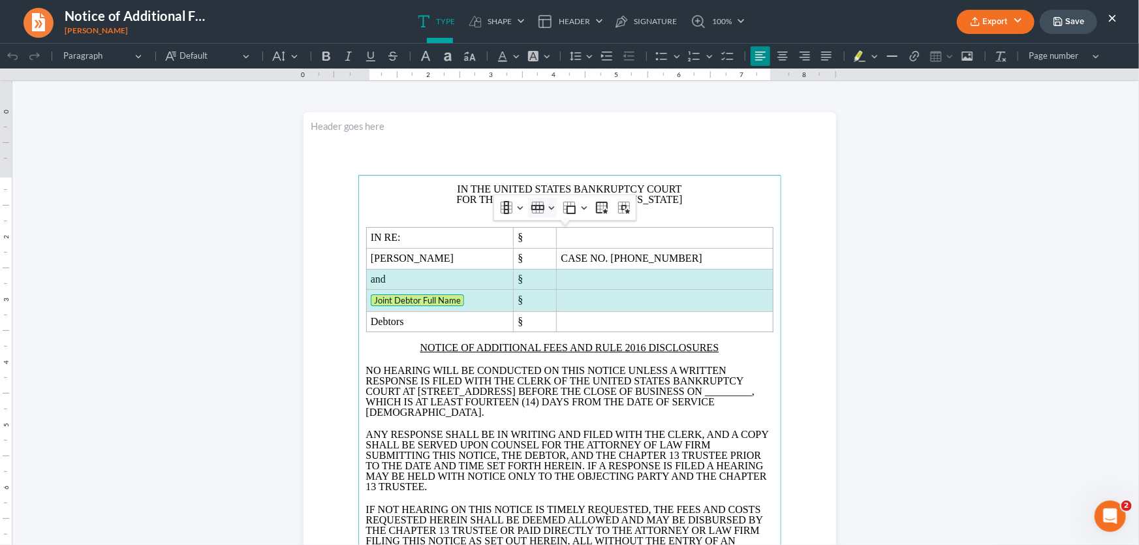
click at [543, 208] on icon "Table toolbar" at bounding box center [537, 206] width 13 height 5
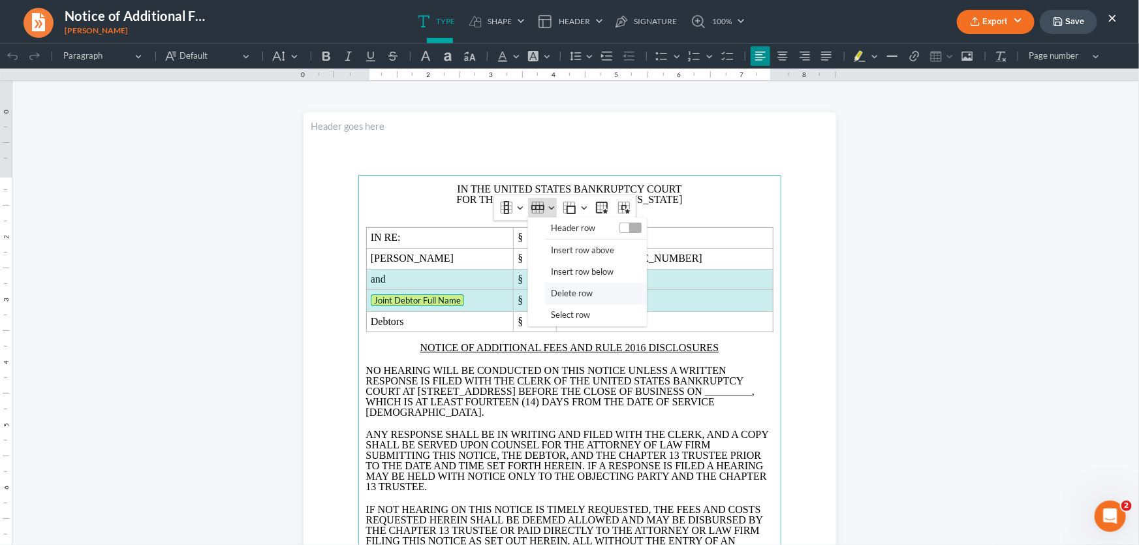
click at [558, 292] on span "Delete row" at bounding box center [572, 292] width 42 height 15
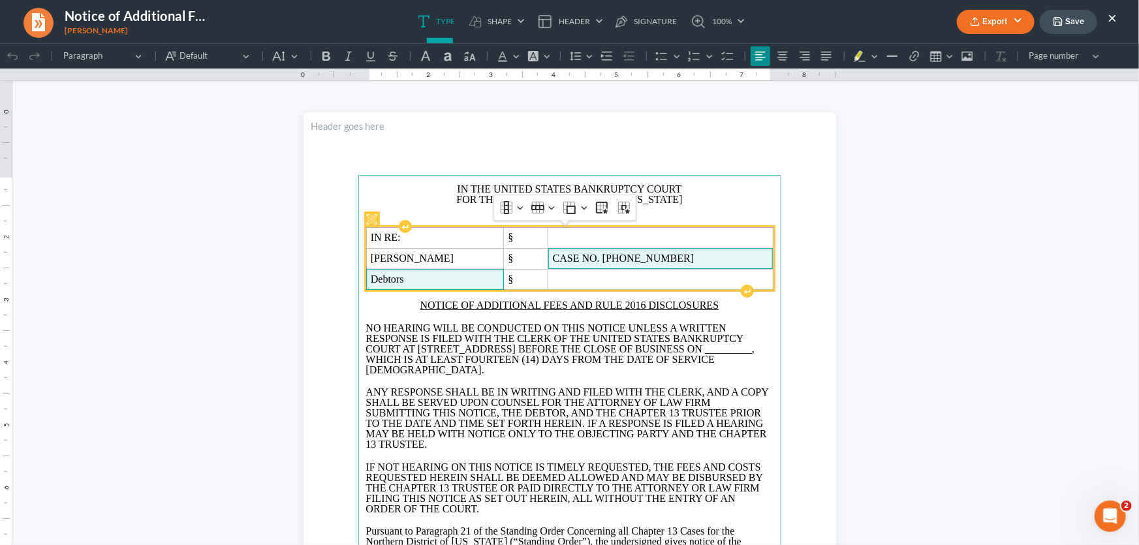
click at [648, 260] on span "CASE NO. 25-70130-13" at bounding box center [660, 258] width 215 height 12
click at [453, 273] on span "Debtors" at bounding box center [440, 279] width 138 height 12
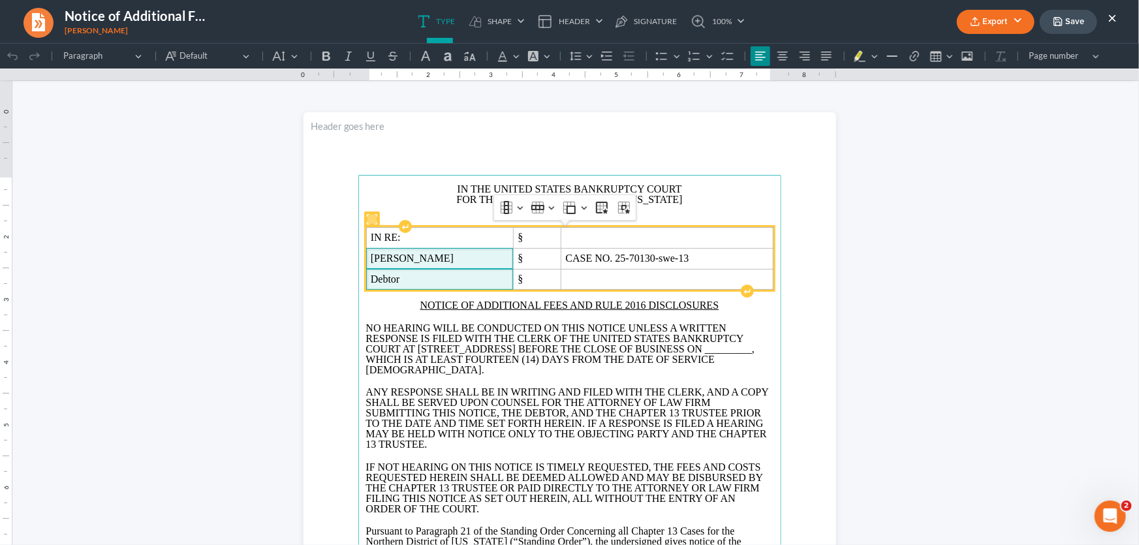
click at [463, 256] on span "[PERSON_NAME]" at bounding box center [440, 258] width 138 height 12
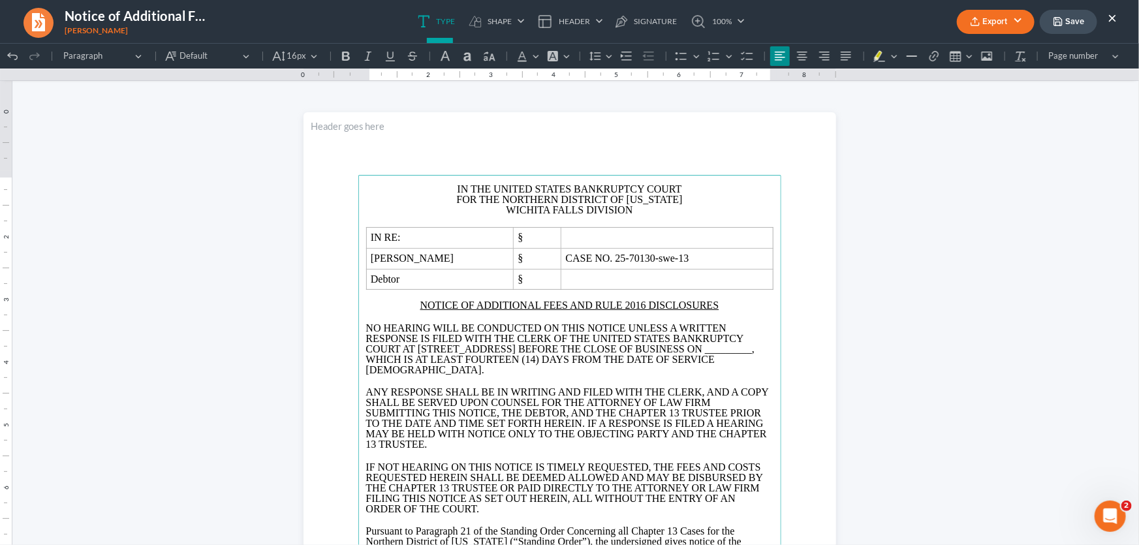
click at [705, 354] on span "_________" at bounding box center [728, 348] width 47 height 11
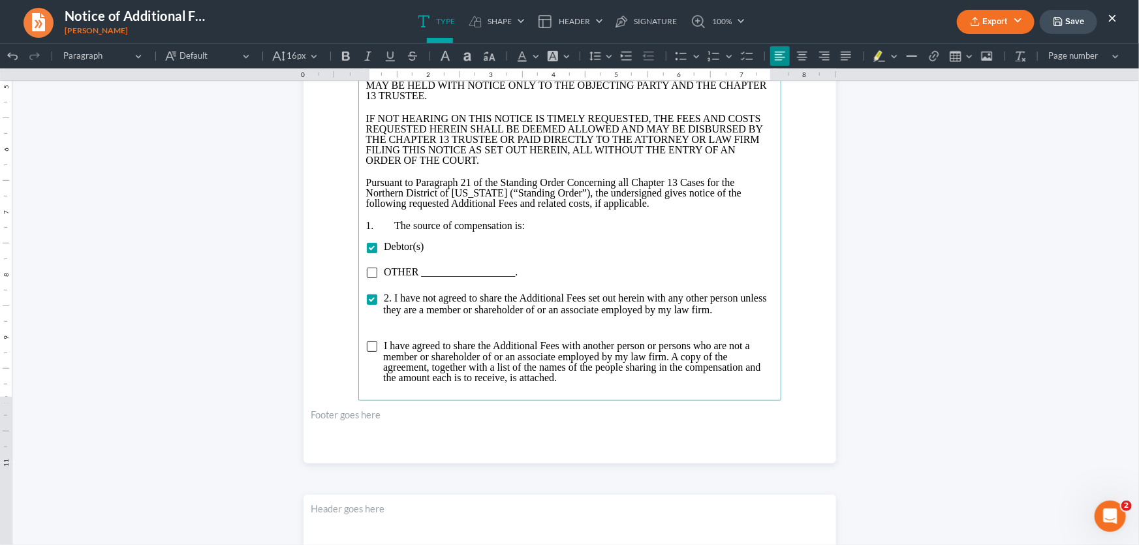
scroll to position [356, 0]
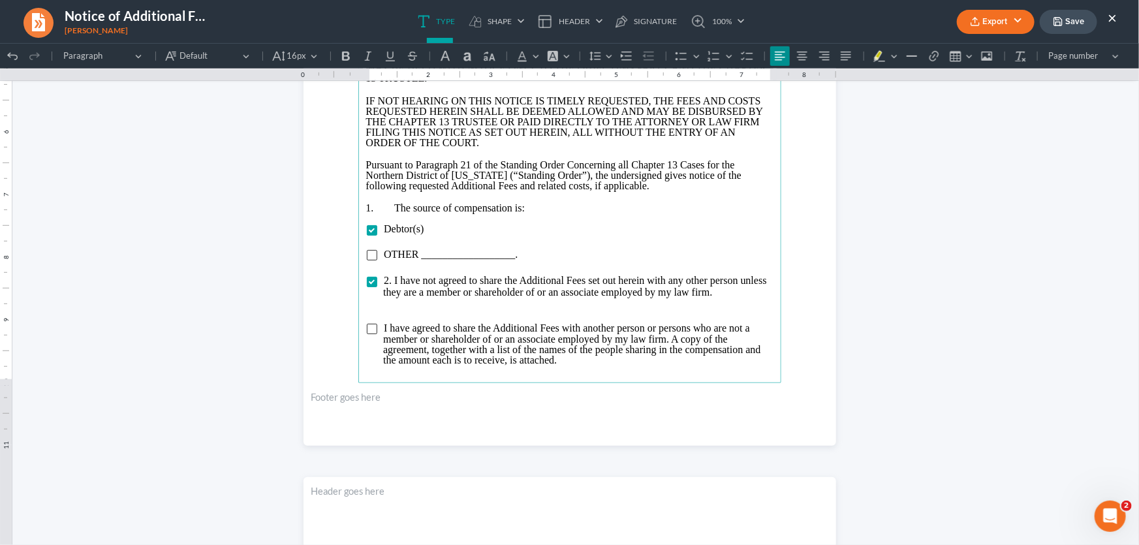
click at [411, 312] on p "Rich Text Editor, page-0-main" at bounding box center [569, 306] width 407 height 12
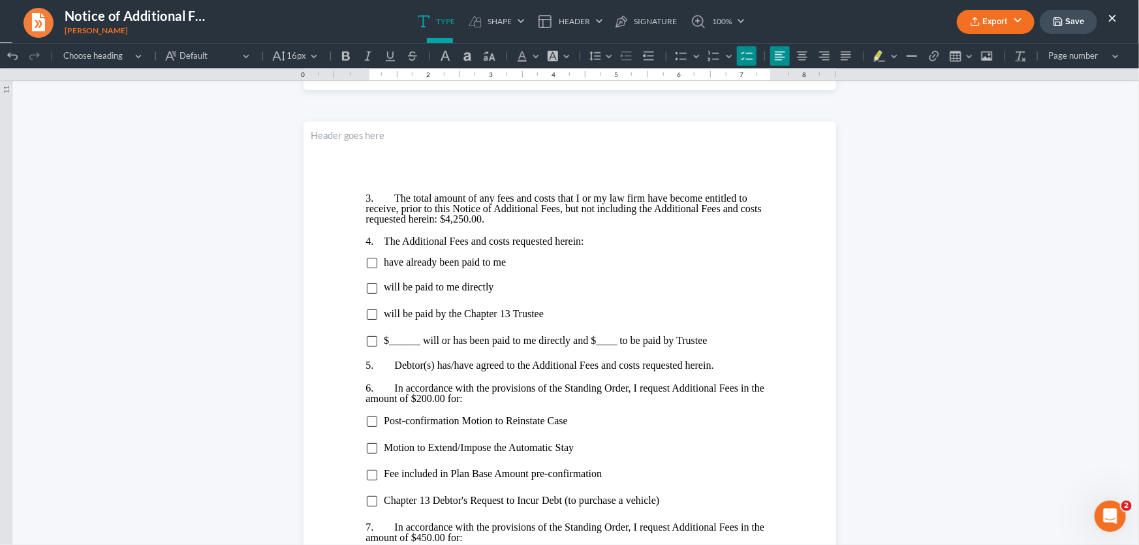
scroll to position [711, 0]
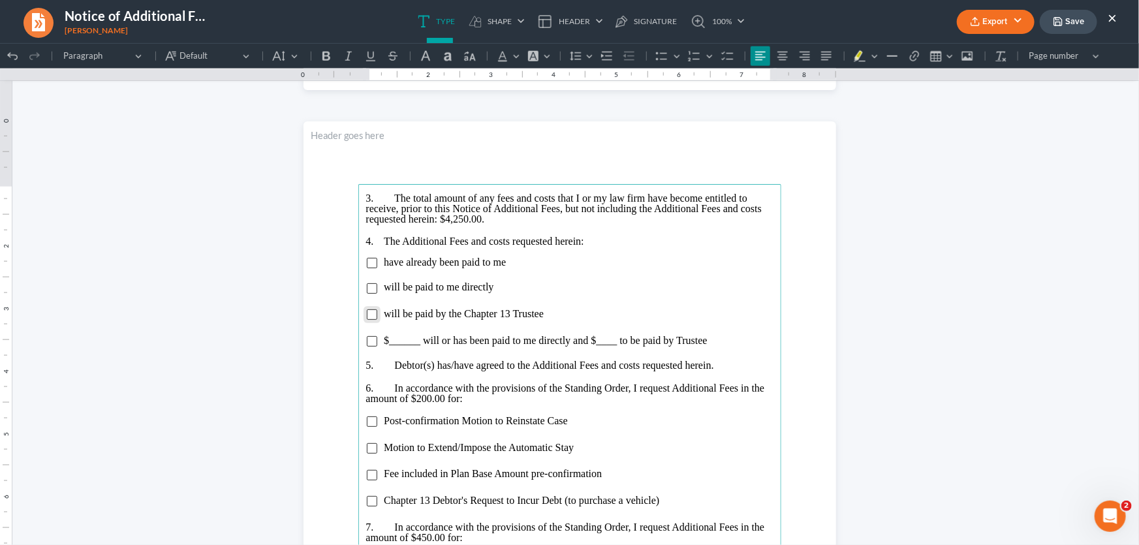
click at [372, 309] on input "Rich Text Editor, page-1-main" at bounding box center [372, 314] width 10 height 10
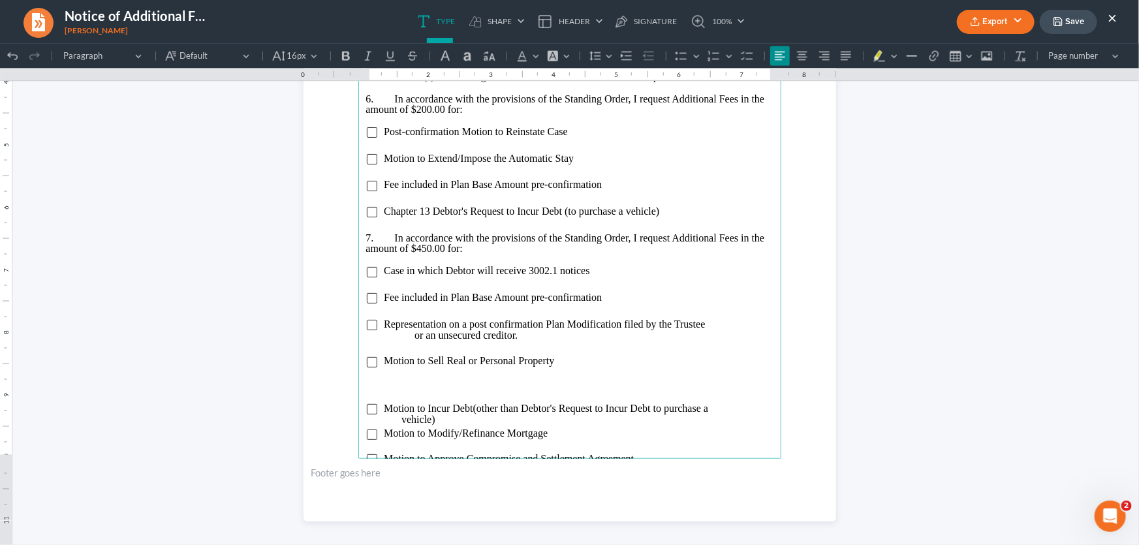
scroll to position [1008, 0]
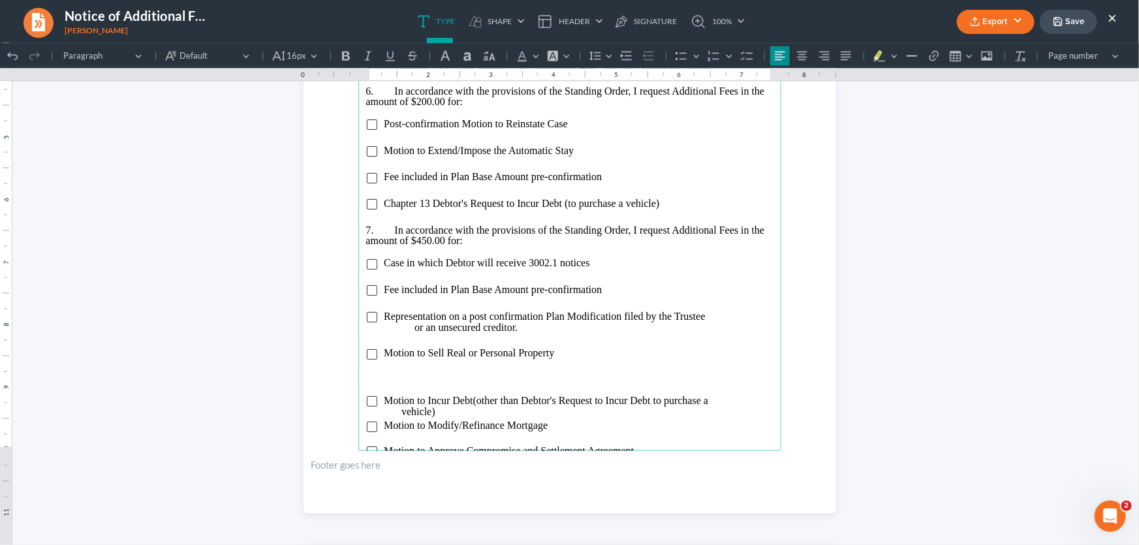
click at [396, 378] on p "Rich Text Editor, page-1-main" at bounding box center [569, 378] width 407 height 10
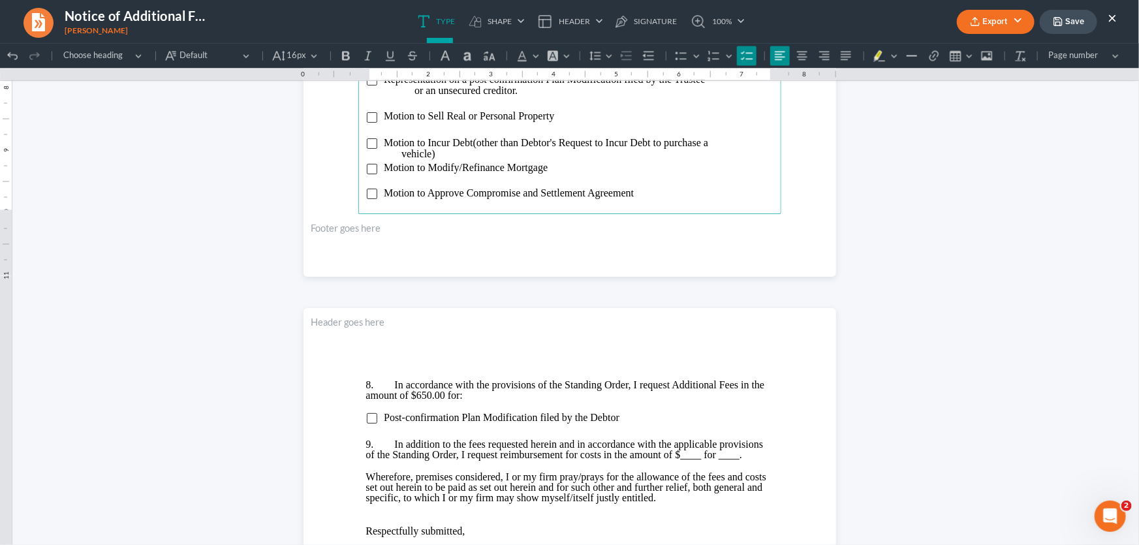
scroll to position [1246, 0]
click at [651, 192] on li "Motion to Approve Compromise and Settlement Agreement" at bounding box center [578, 192] width 390 height 11
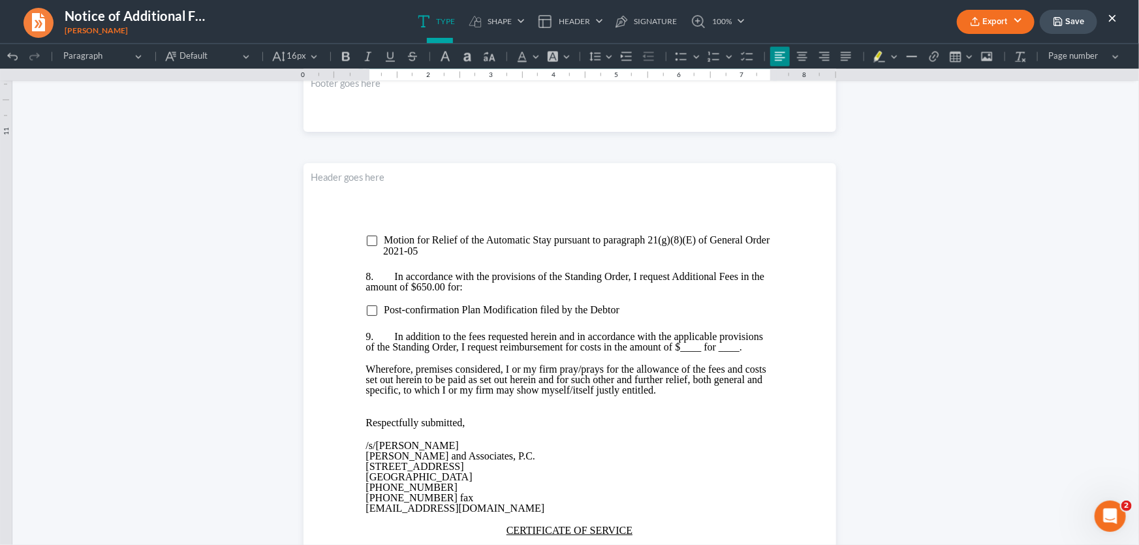
scroll to position [1483, 0]
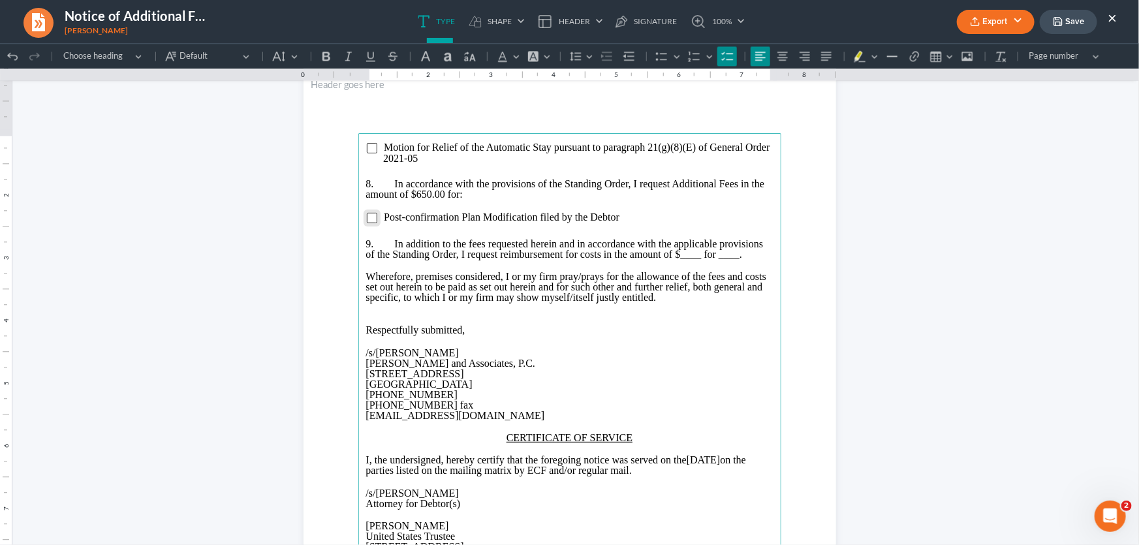
click at [369, 218] on input "Rich Text Editor, page-2-main" at bounding box center [372, 217] width 10 height 10
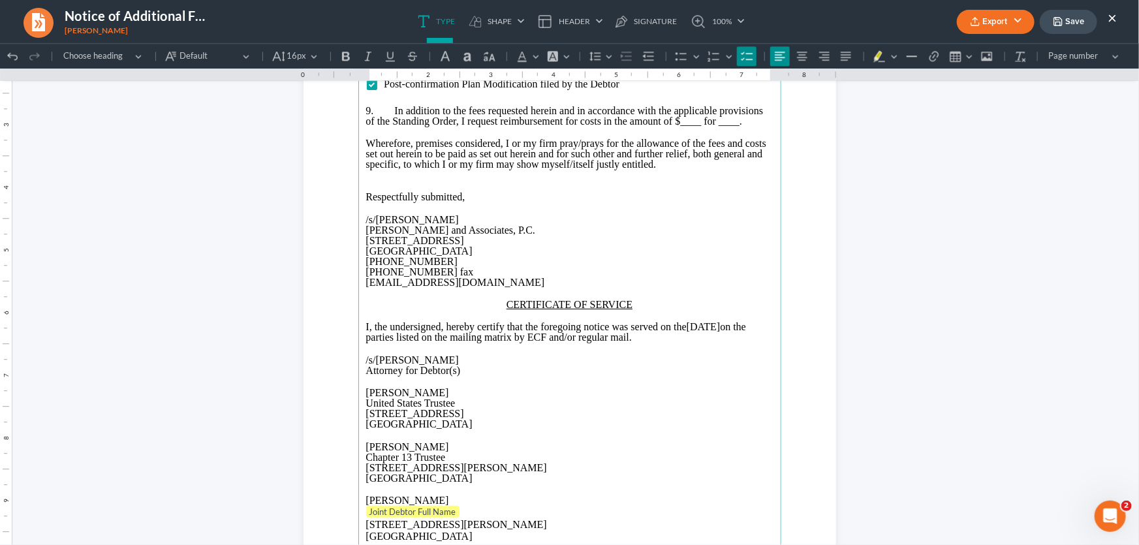
scroll to position [1721, 0]
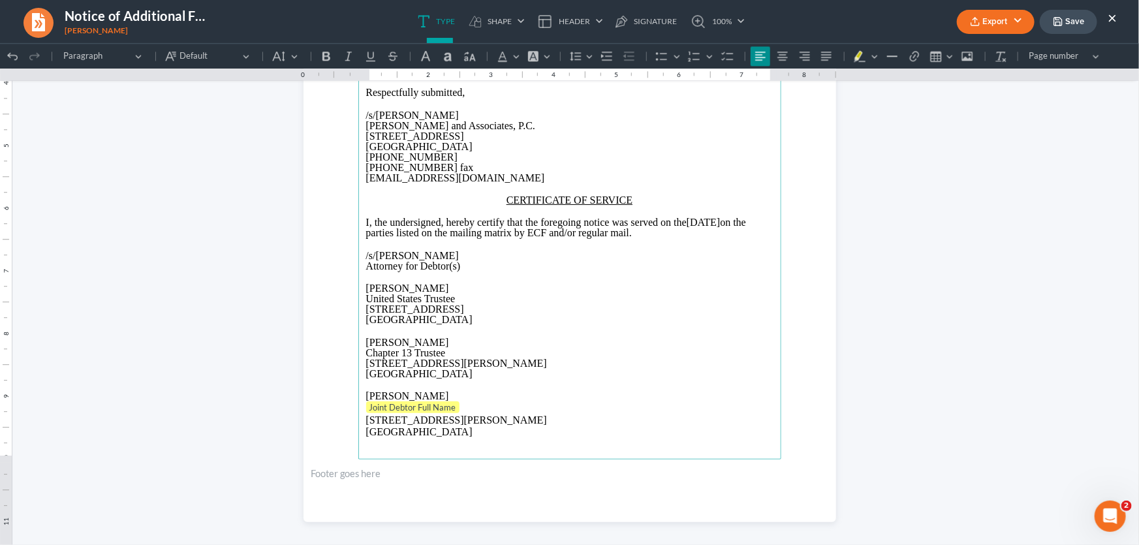
drag, startPoint x: 429, startPoint y: 297, endPoint x: 354, endPoint y: 299, distance: 75.1
click at [358, 299] on main "Motion for Relief of the Automatic Stay pursuant to paragraph 21(g)(8)(E) of Ge…" at bounding box center [569, 177] width 423 height 564
click at [432, 413] on tag "Joint Debtor Full Name" at bounding box center [412, 407] width 93 height 12
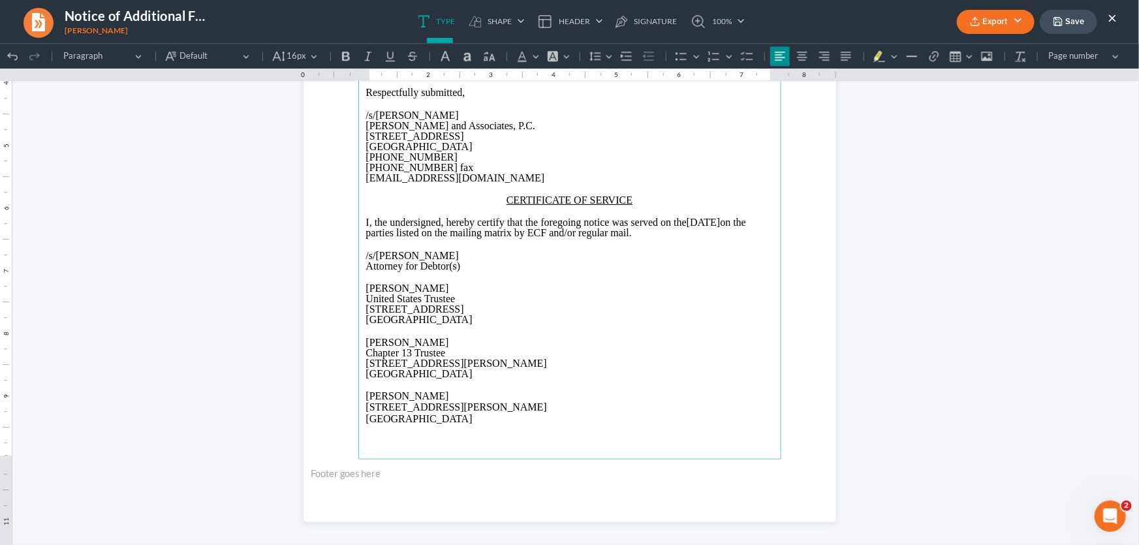
click at [632, 271] on p "Attorney for Debtor(s)" at bounding box center [569, 265] width 407 height 10
drag, startPoint x: 763, startPoint y: 228, endPoint x: 709, endPoint y: 229, distance: 54.2
click at [709, 229] on p "I, the undersigned, hereby certify that the foregoing notice was served on the …" at bounding box center [569, 227] width 407 height 21
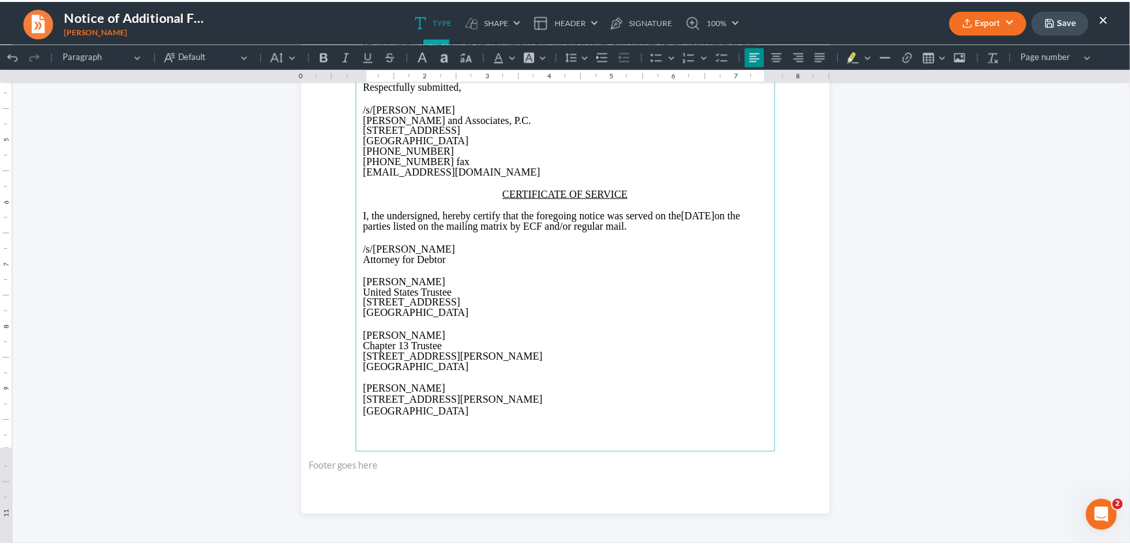
scroll to position [1728, 0]
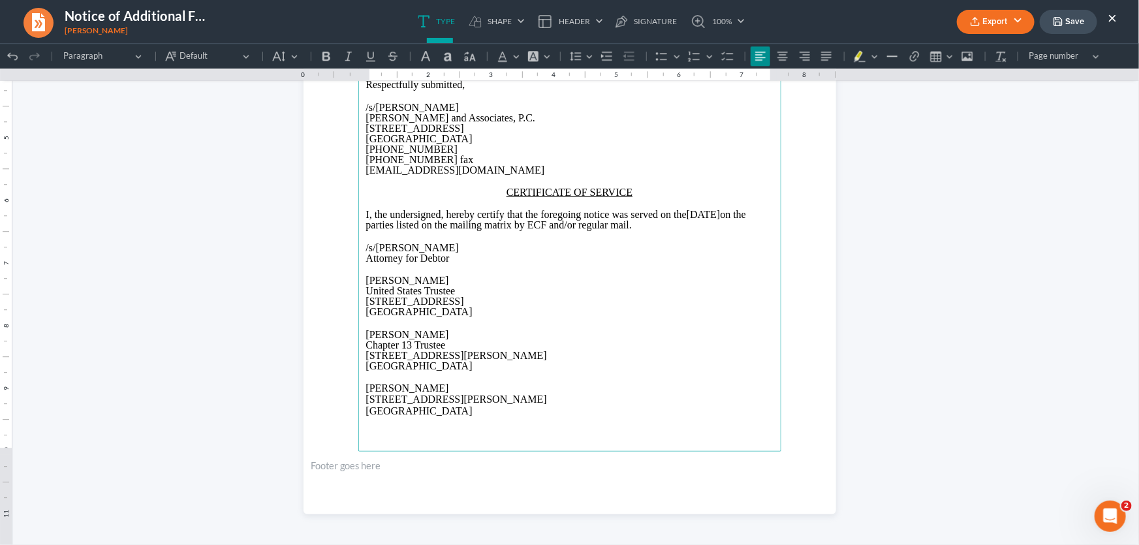
click at [984, 25] on button "Export" at bounding box center [996, 22] width 78 height 24
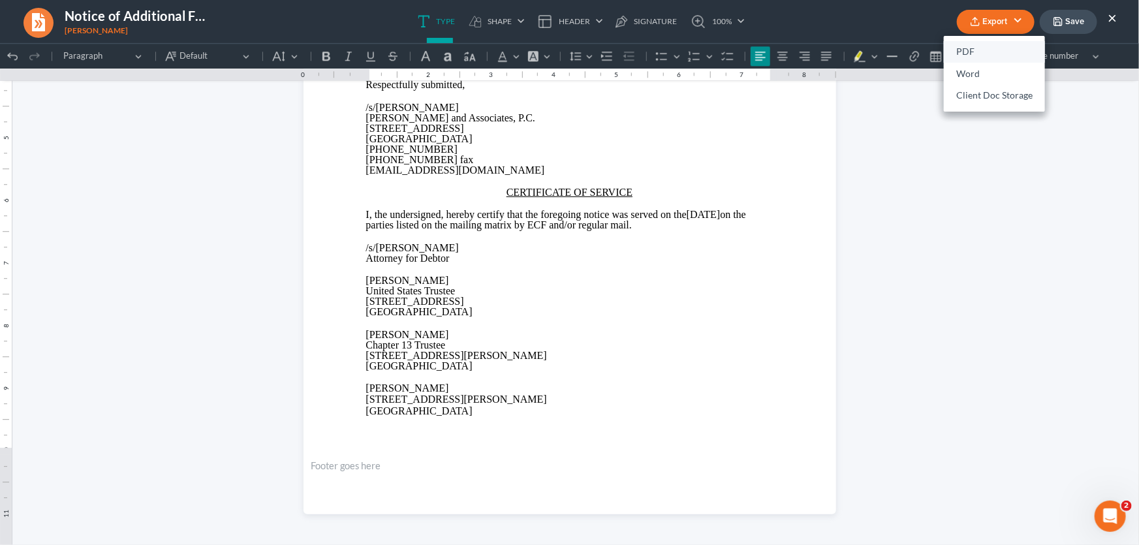
click at [969, 51] on link "PDF" at bounding box center [994, 52] width 101 height 22
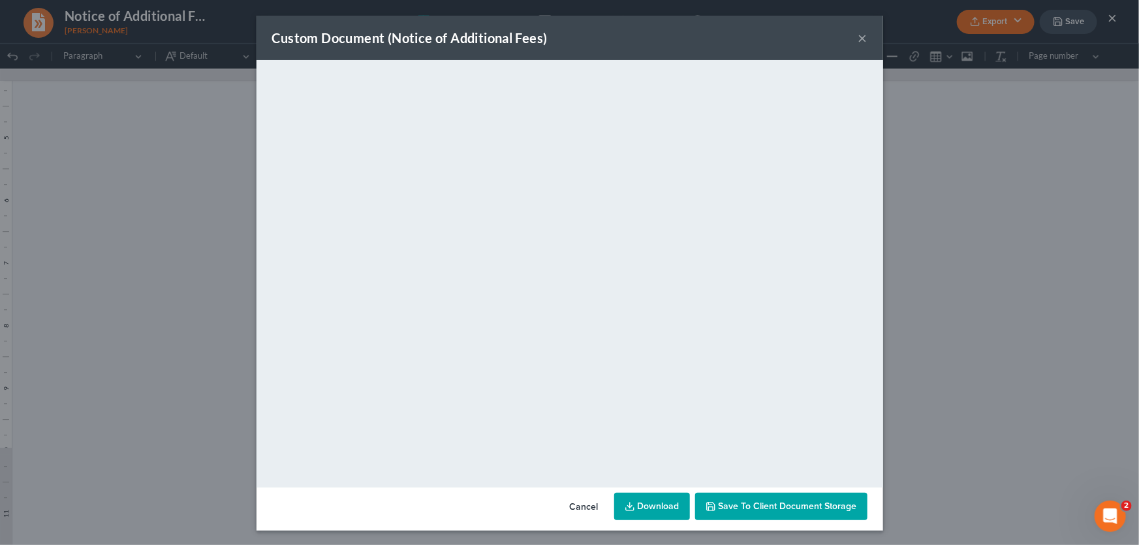
click at [858, 37] on button "×" at bounding box center [862, 38] width 9 height 16
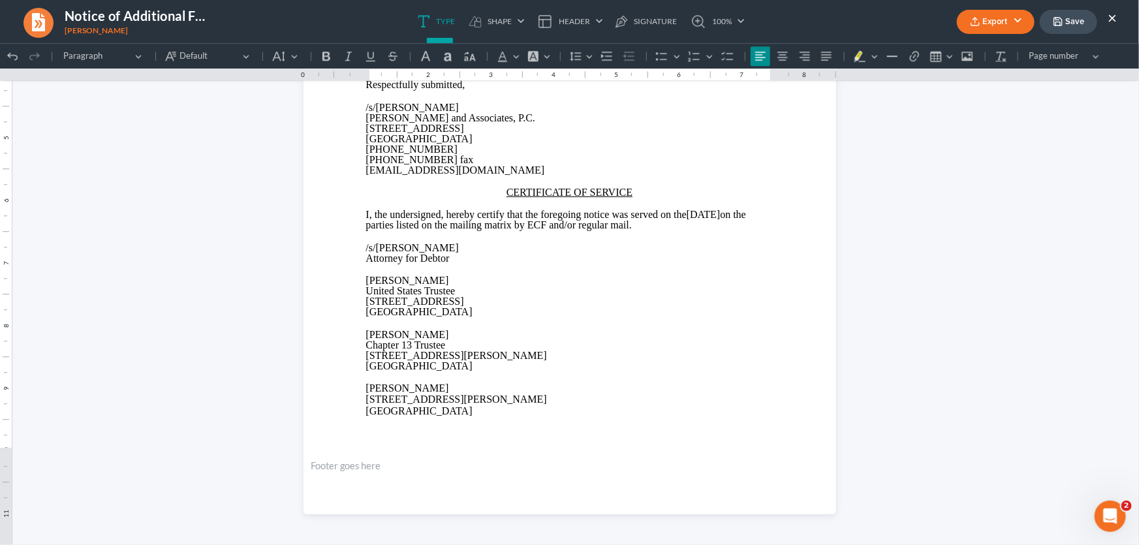
click at [1074, 20] on button "Save" at bounding box center [1068, 22] width 57 height 24
click at [1110, 13] on button "×" at bounding box center [1112, 18] width 9 height 16
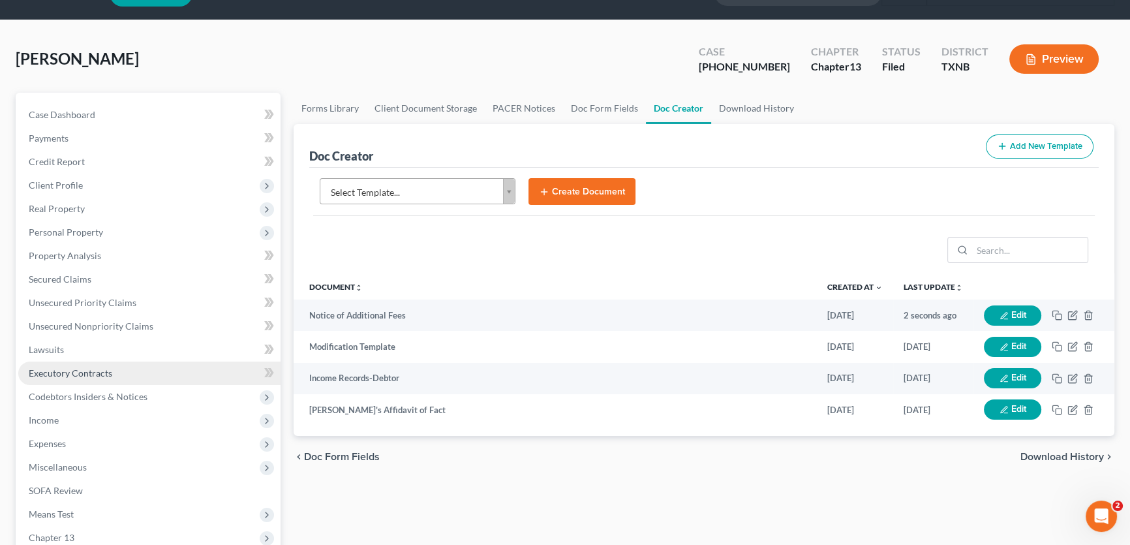
scroll to position [118, 0]
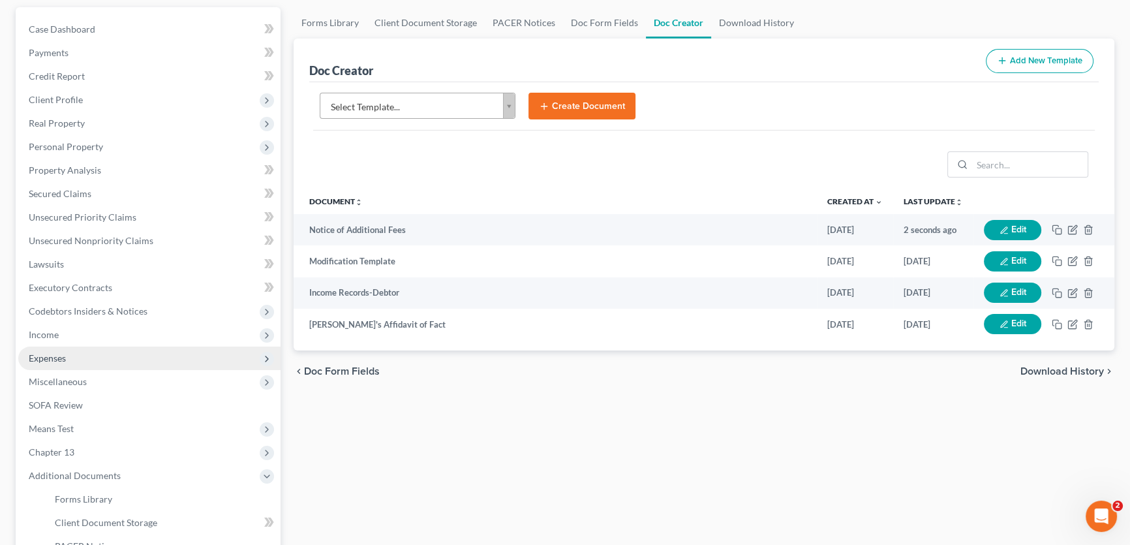
click at [57, 359] on span "Expenses" at bounding box center [47, 357] width 37 height 11
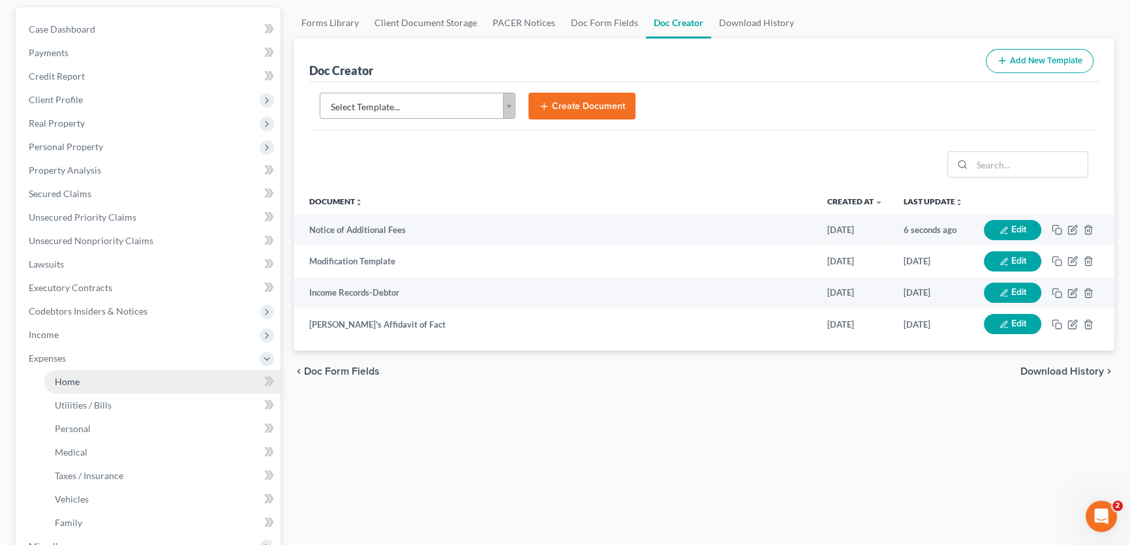
click at [65, 381] on span "Home" at bounding box center [67, 381] width 25 height 11
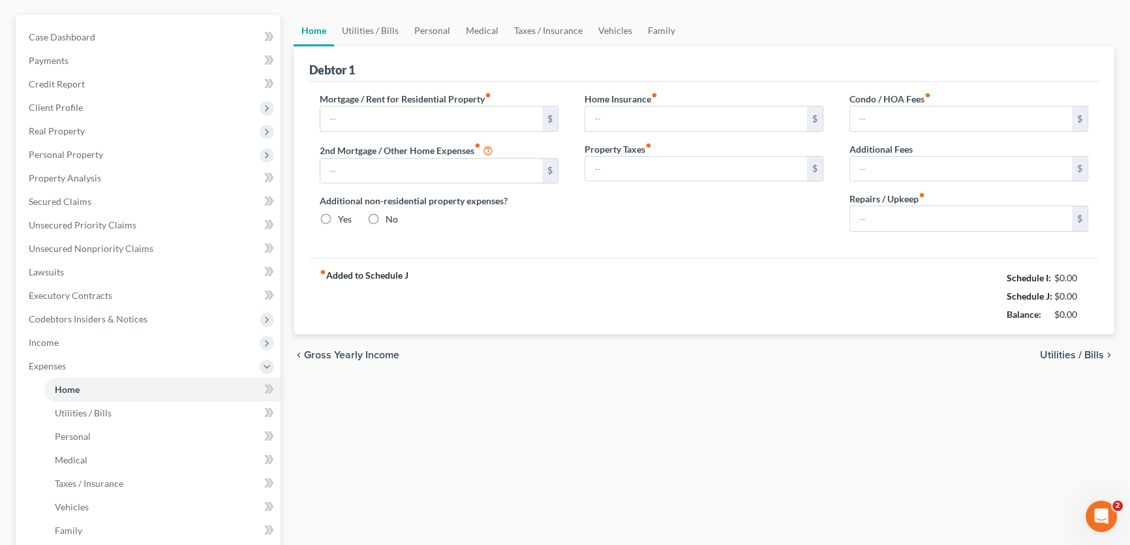
type input "0.00"
radio input "true"
type input "0.00"
type input "85.00"
type input "0.00"
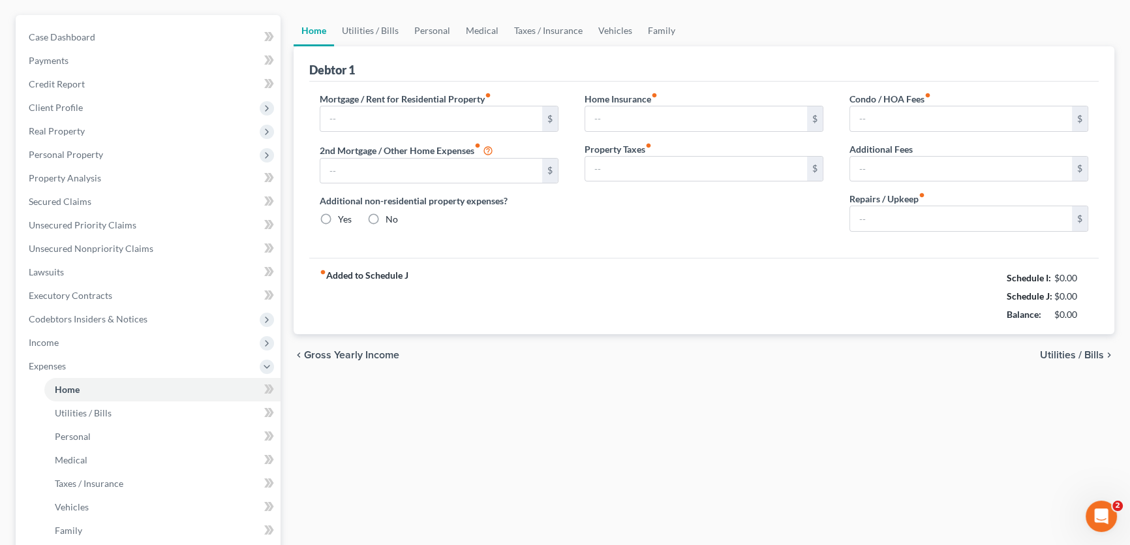
type input "0.00"
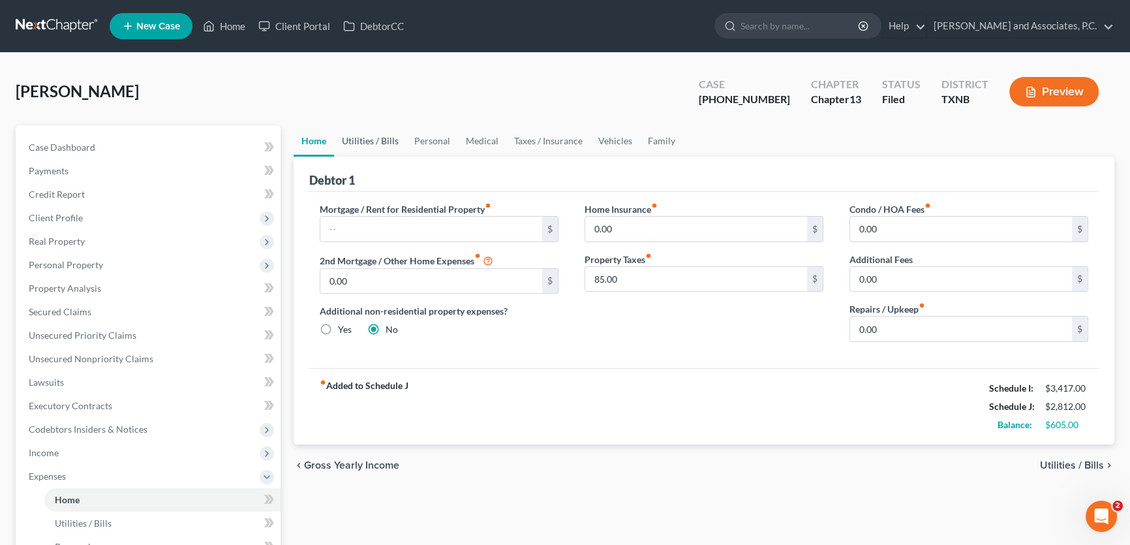
click at [357, 137] on link "Utilities / Bills" at bounding box center [370, 140] width 72 height 31
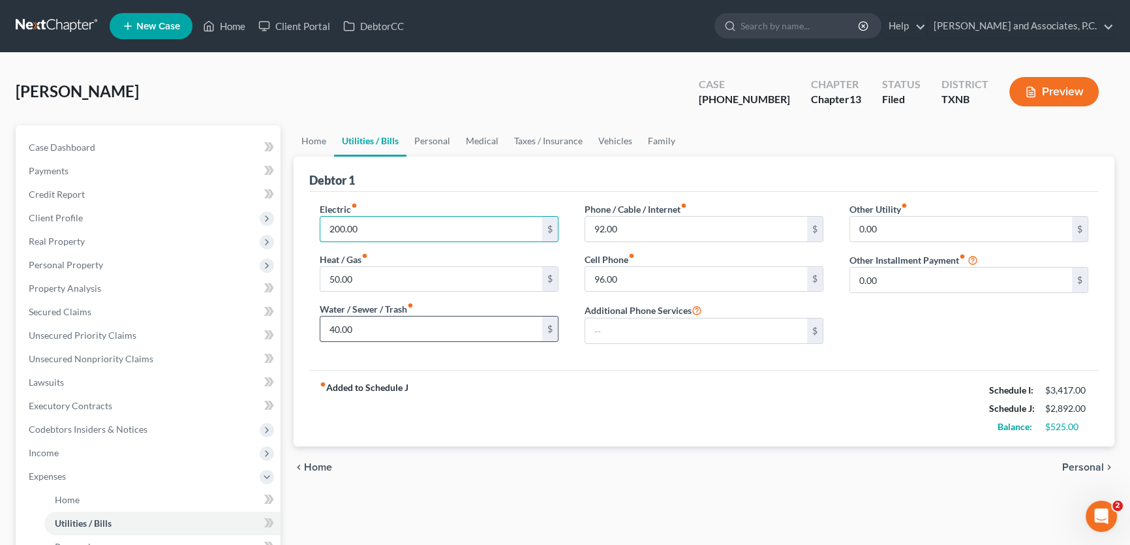
type input "200.00"
type input "5"
type input "60.00"
click at [432, 142] on link "Personal" at bounding box center [433, 140] width 52 height 31
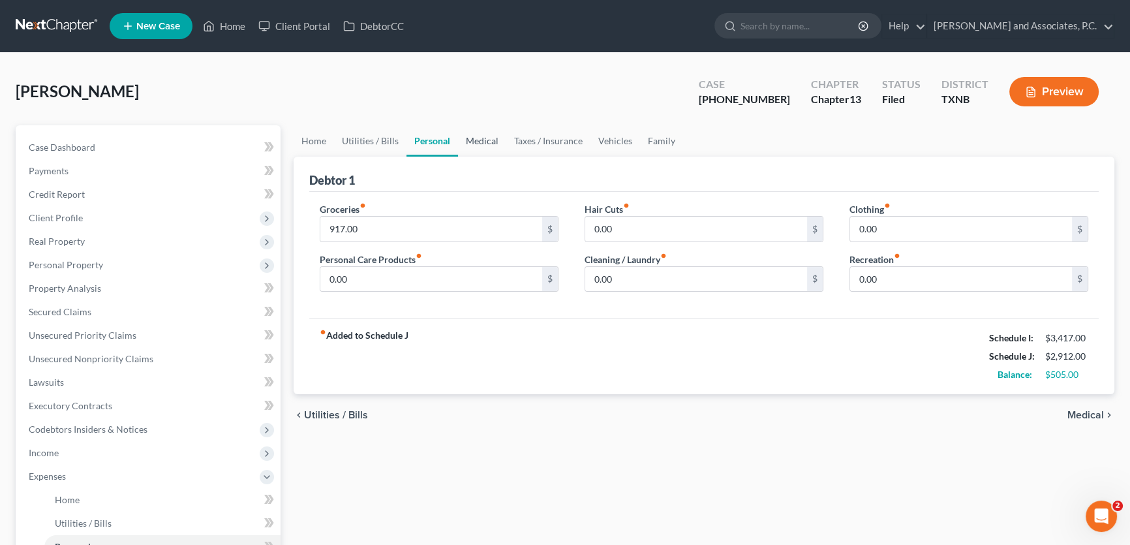
click at [476, 140] on link "Medical" at bounding box center [482, 140] width 48 height 31
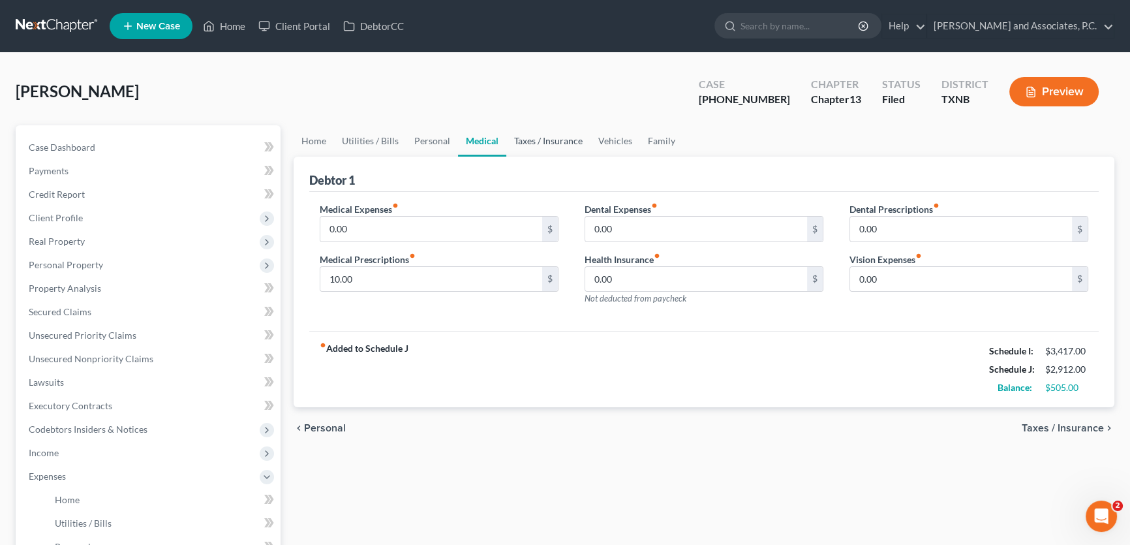
click at [533, 138] on link "Taxes / Insurance" at bounding box center [549, 140] width 84 height 31
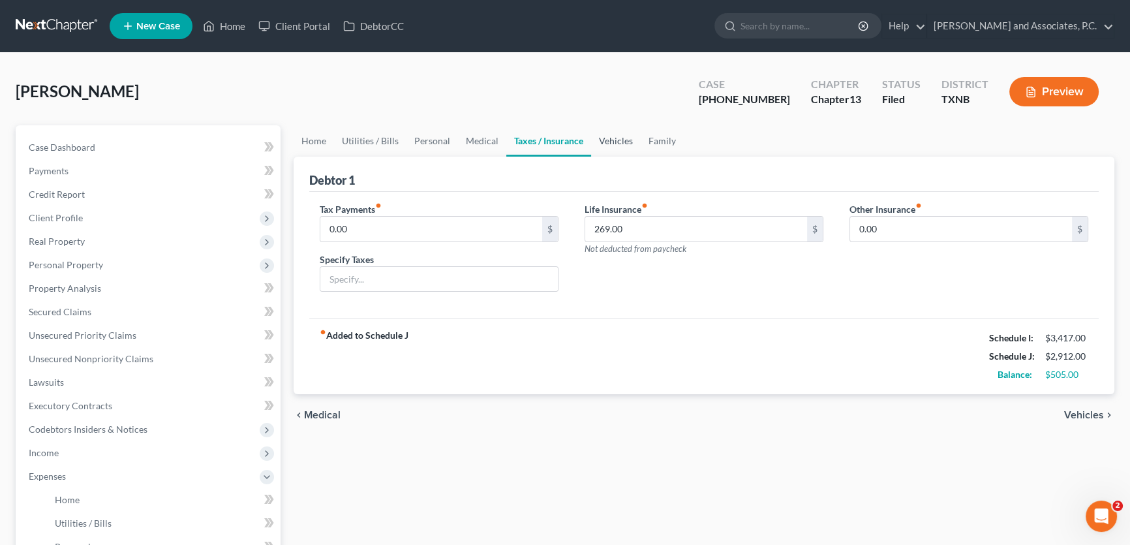
click at [625, 142] on link "Vehicles" at bounding box center [616, 140] width 50 height 31
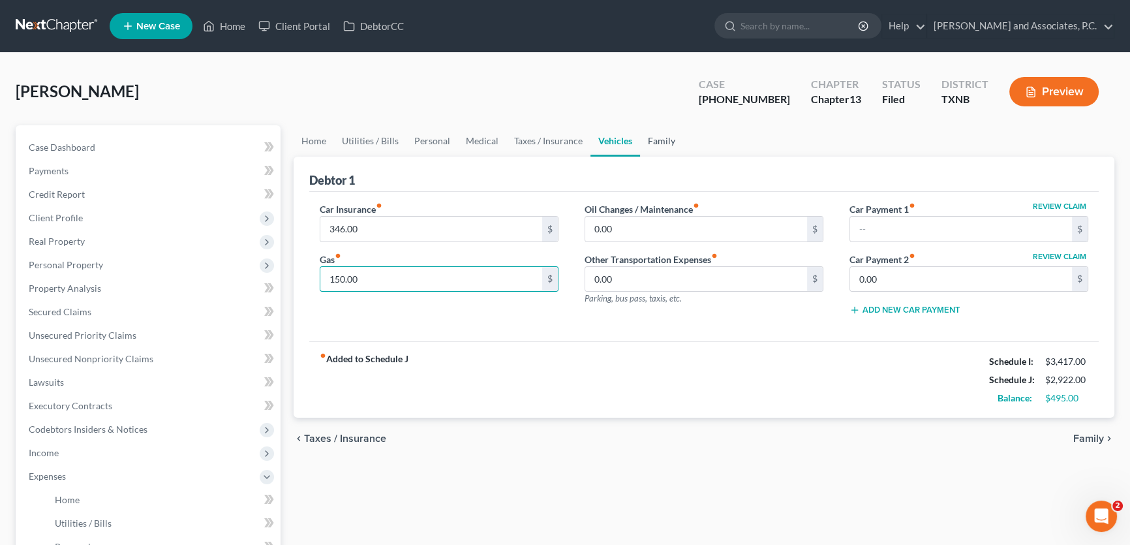
type input "150.00"
click at [647, 140] on link "Family" at bounding box center [661, 140] width 43 height 31
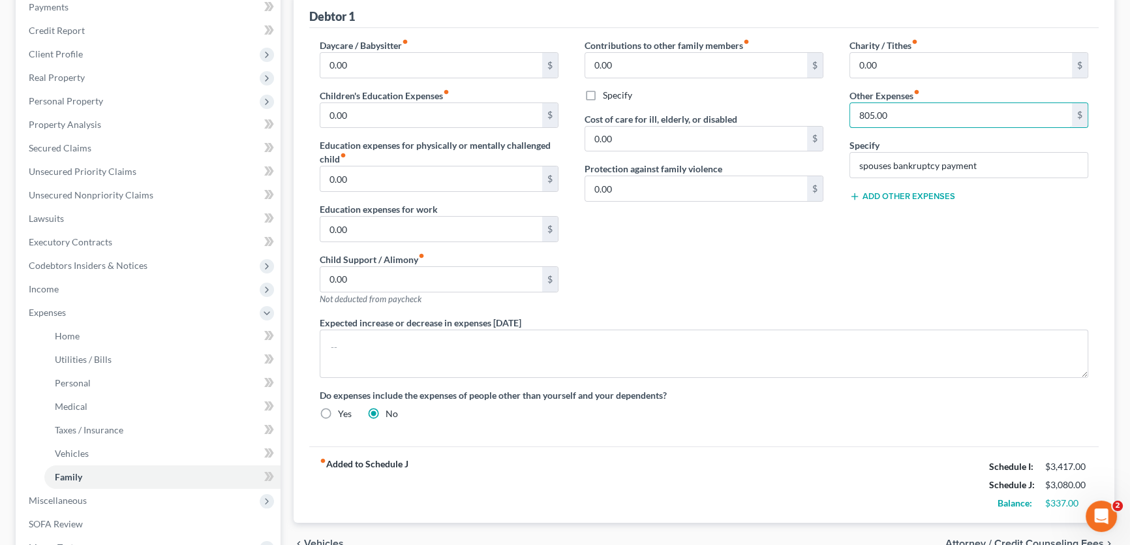
scroll to position [118, 0]
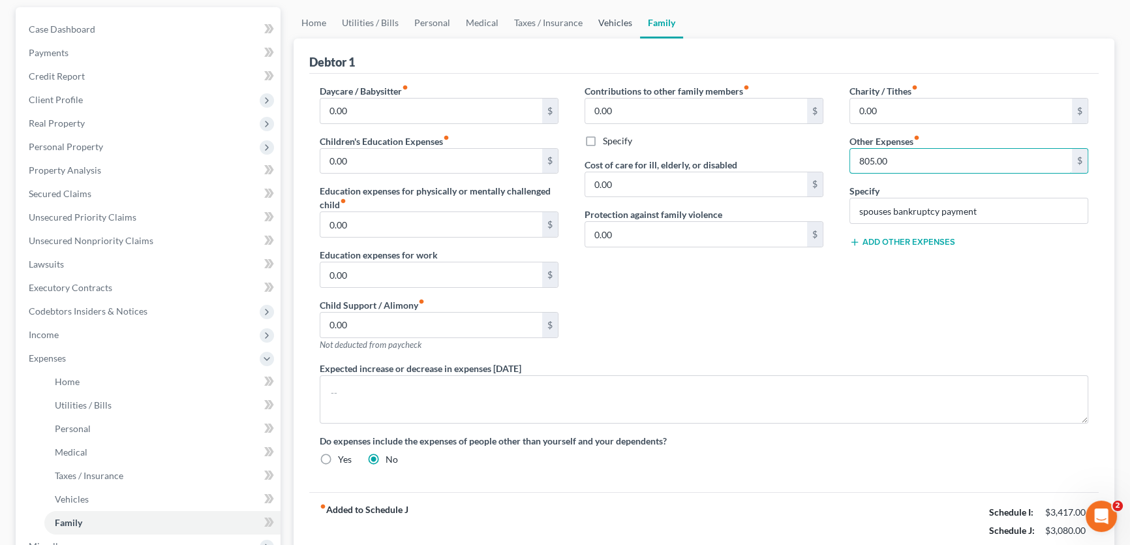
type input "805.00"
click at [599, 20] on link "Vehicles" at bounding box center [616, 22] width 50 height 31
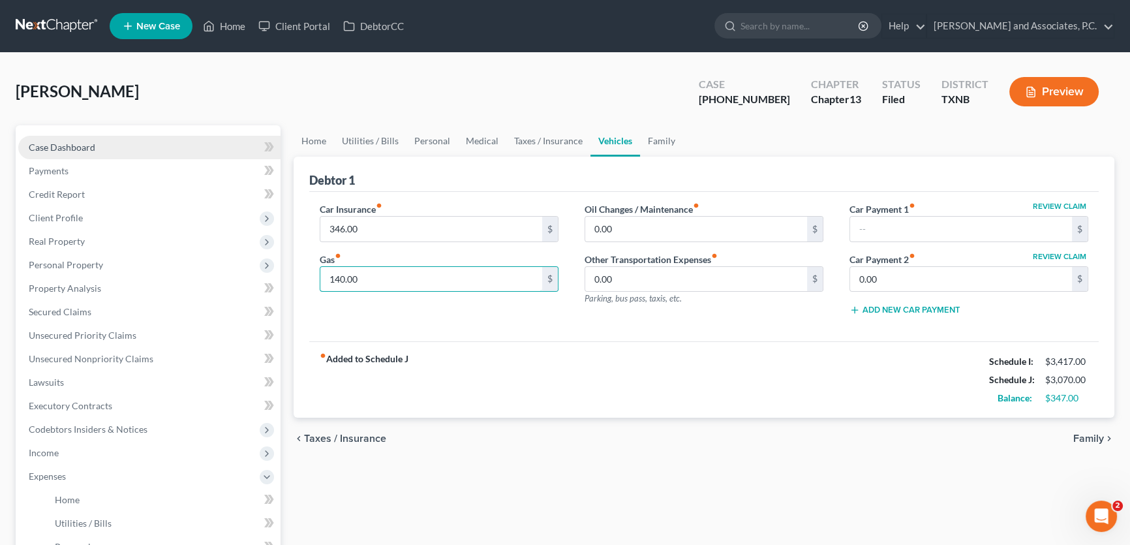
type input "140.00"
click at [105, 142] on link "Case Dashboard" at bounding box center [149, 147] width 262 height 23
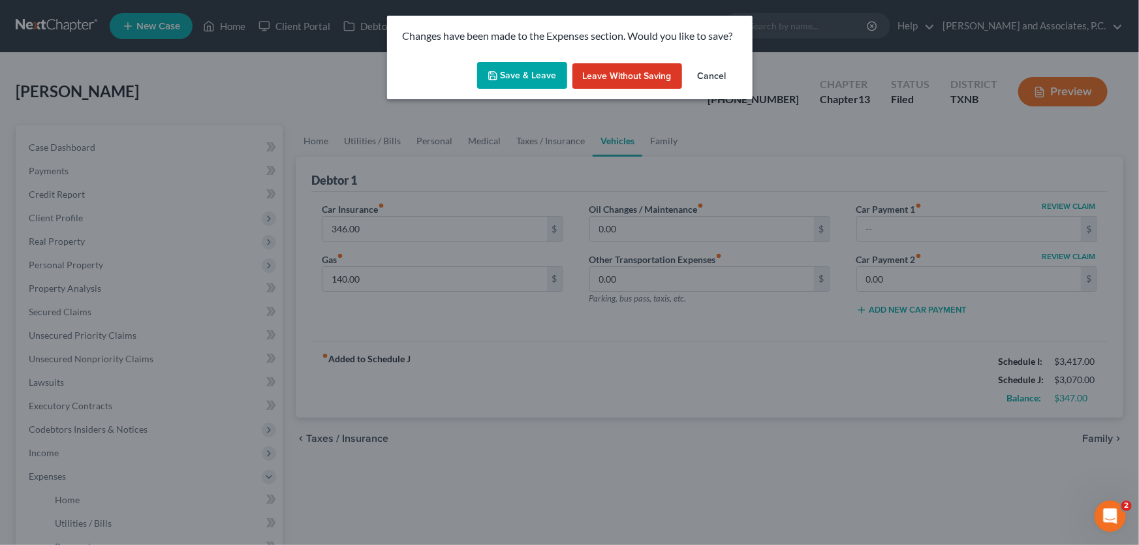
click at [628, 70] on button "Leave without Saving" at bounding box center [627, 76] width 110 height 26
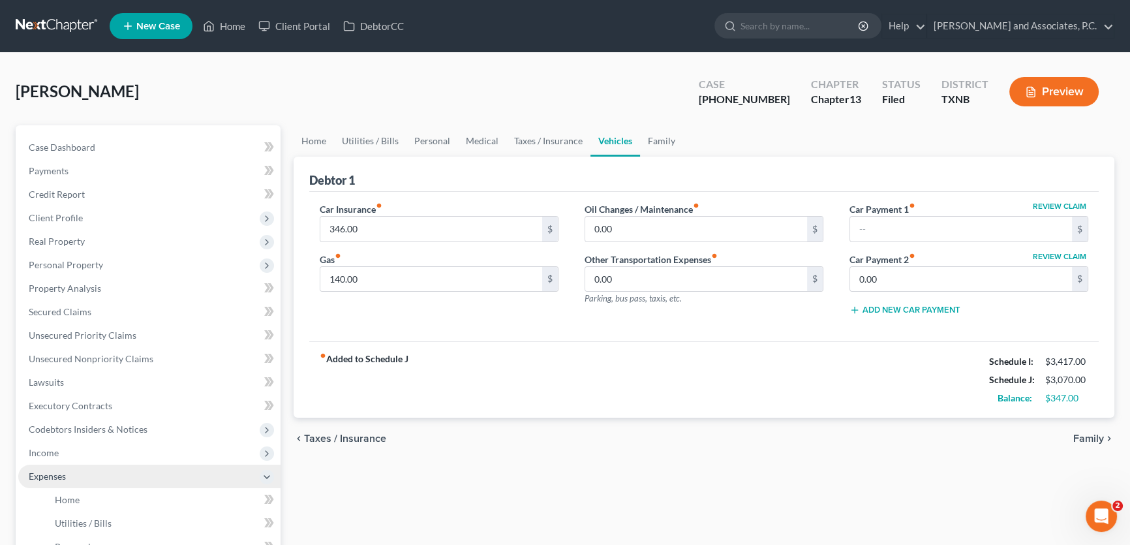
select select "5"
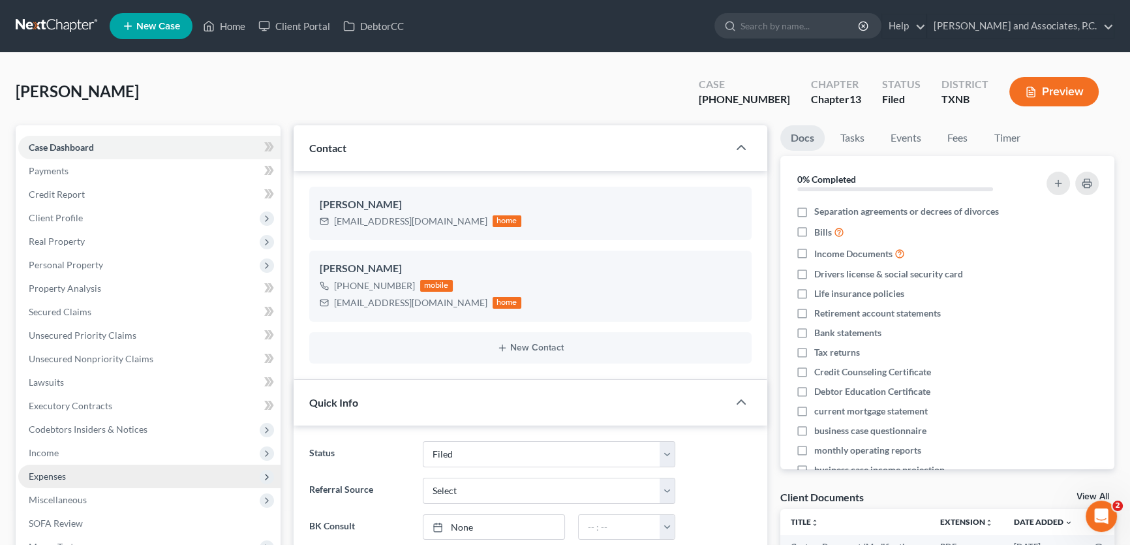
scroll to position [325, 0]
click at [72, 473] on span "Expenses" at bounding box center [149, 476] width 262 height 23
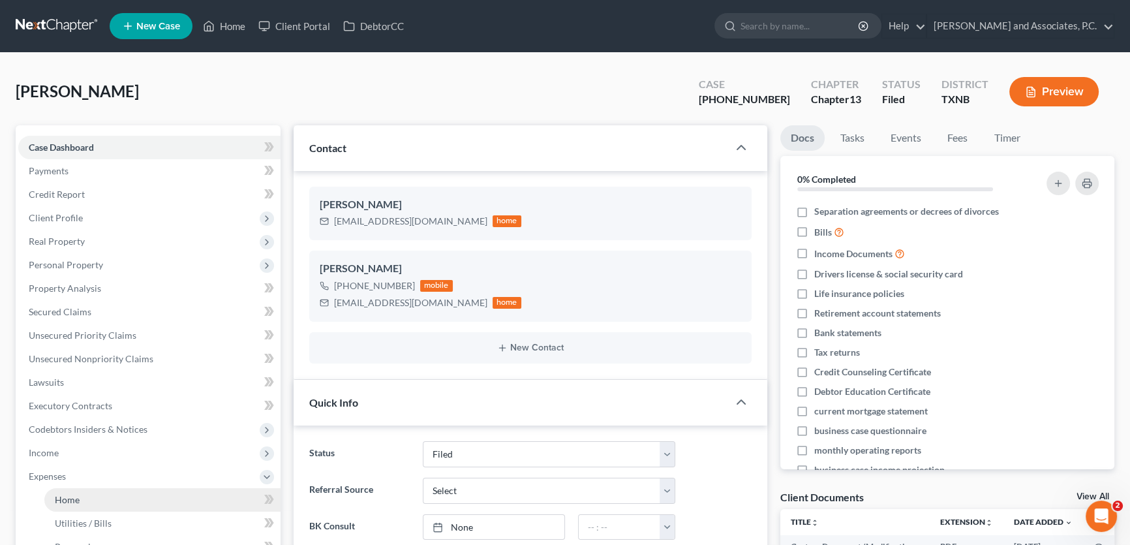
scroll to position [678, 0]
click at [75, 499] on span "Home" at bounding box center [67, 499] width 25 height 11
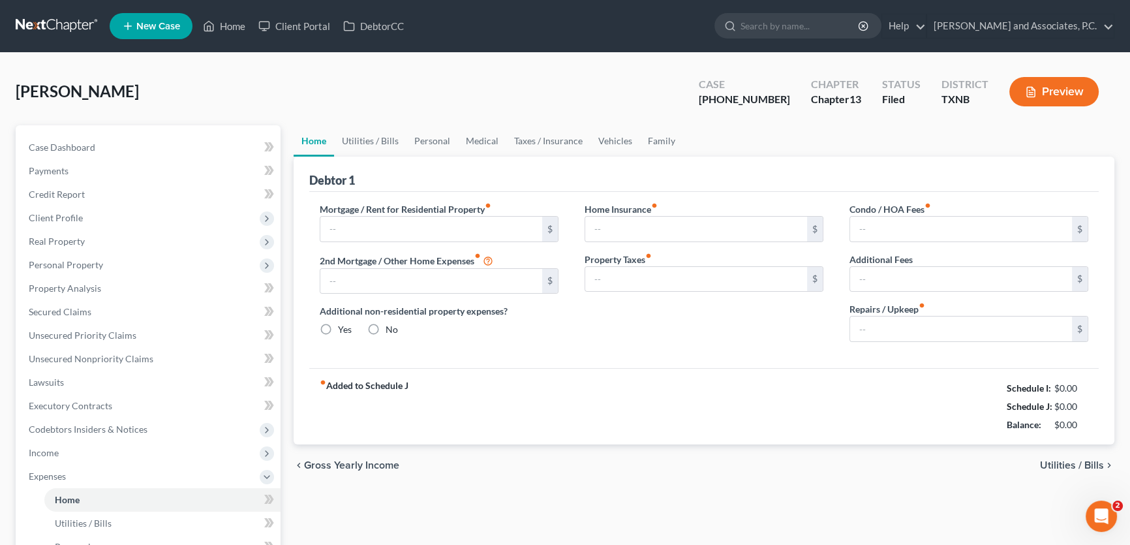
type input "0.00"
radio input "true"
type input "0.00"
type input "85.00"
type input "0.00"
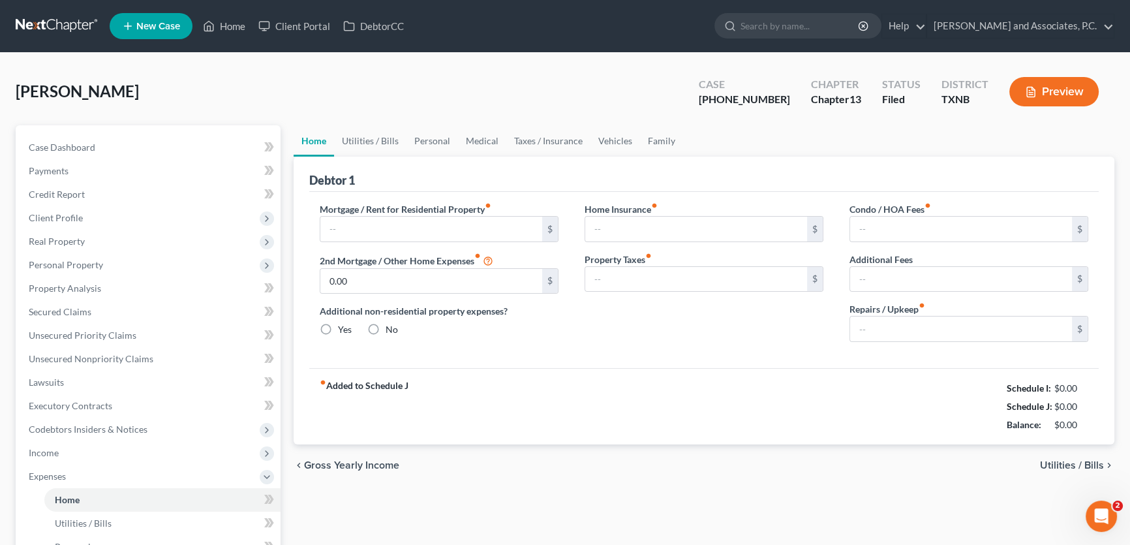
type input "0.00"
click at [674, 137] on link "Family" at bounding box center [661, 140] width 43 height 31
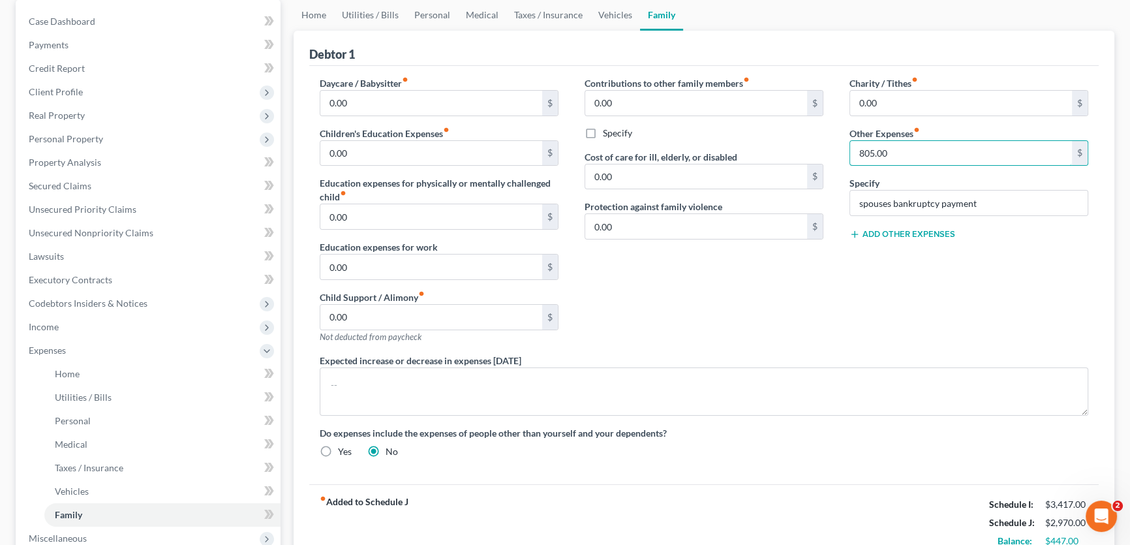
scroll to position [118, 0]
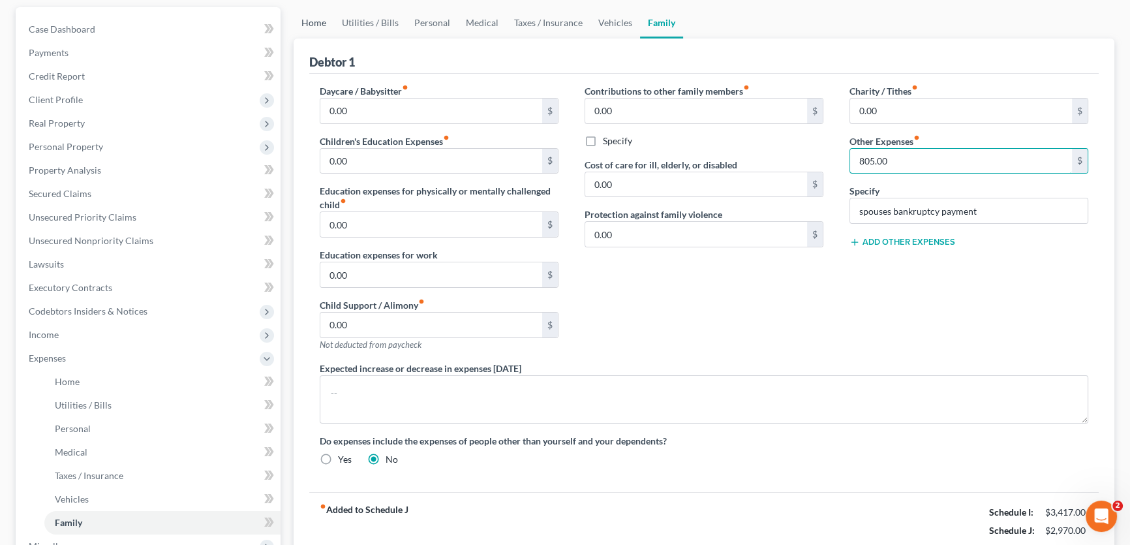
type input "805.00"
click at [316, 20] on link "Home" at bounding box center [314, 22] width 40 height 31
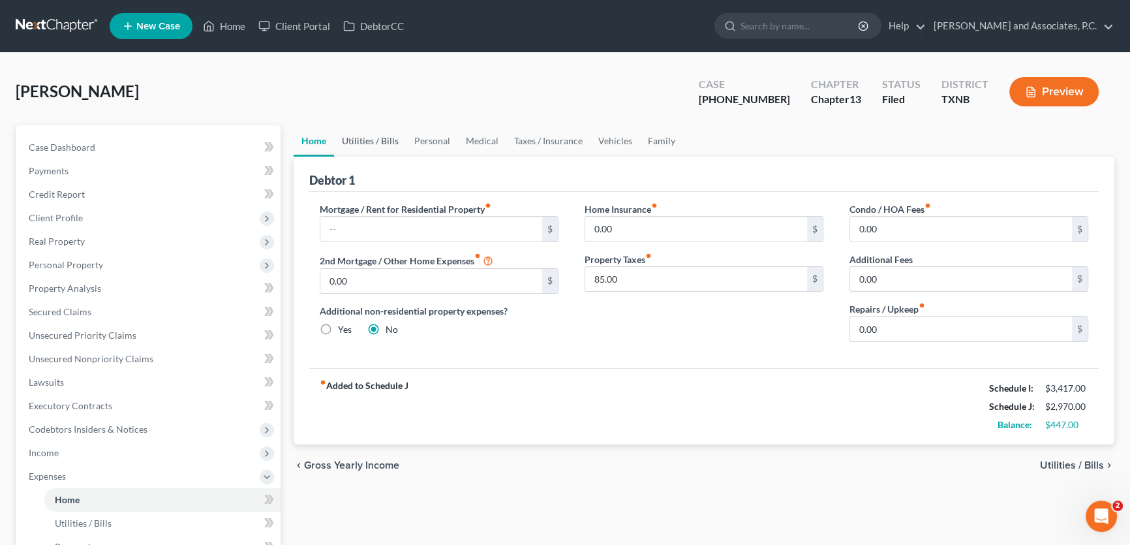
click at [374, 140] on link "Utilities / Bills" at bounding box center [370, 140] width 72 height 31
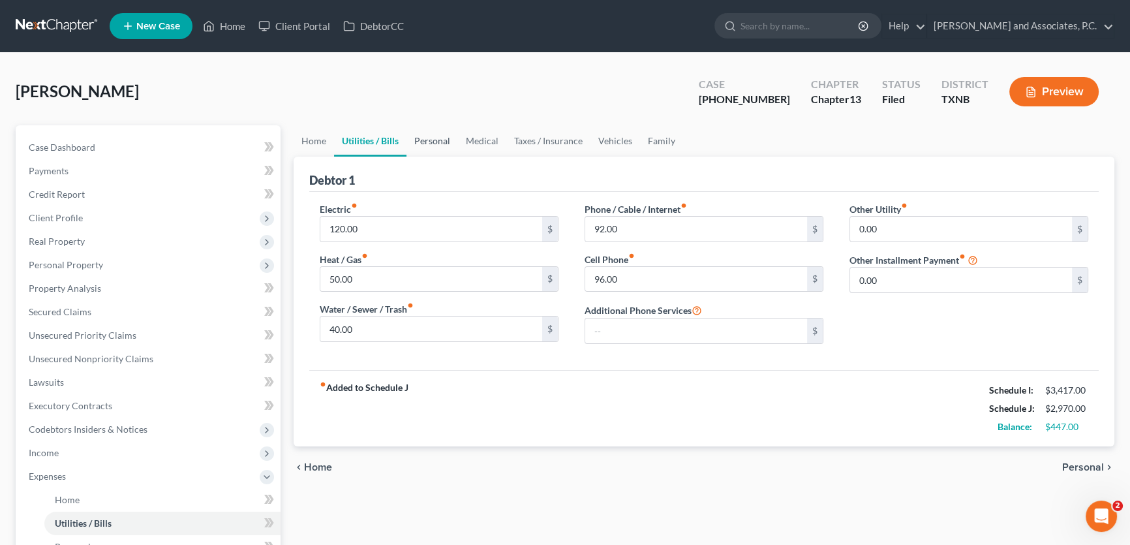
click at [435, 139] on link "Personal" at bounding box center [433, 140] width 52 height 31
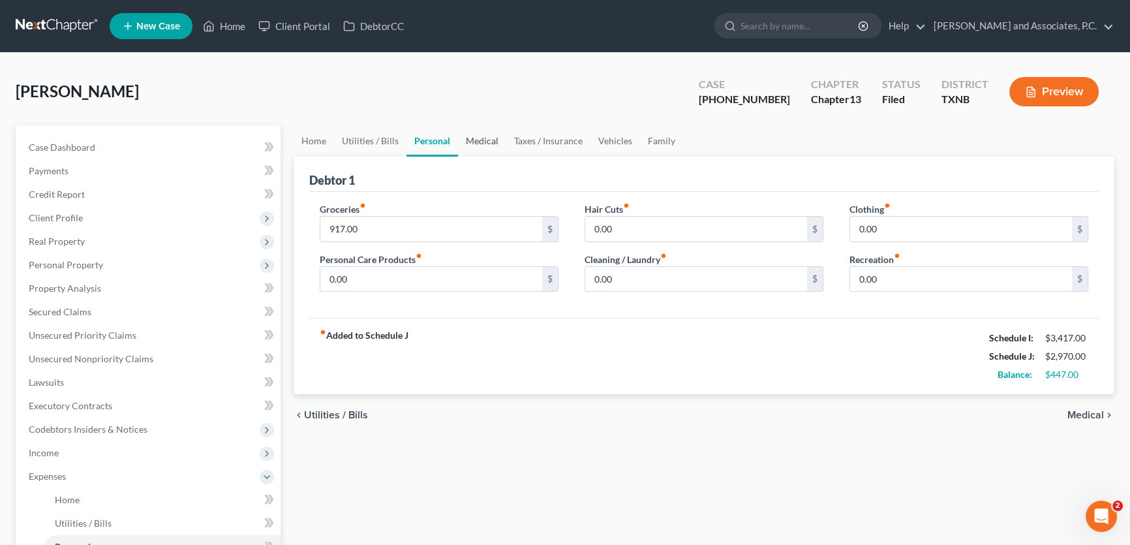
click at [488, 142] on link "Medical" at bounding box center [482, 140] width 48 height 31
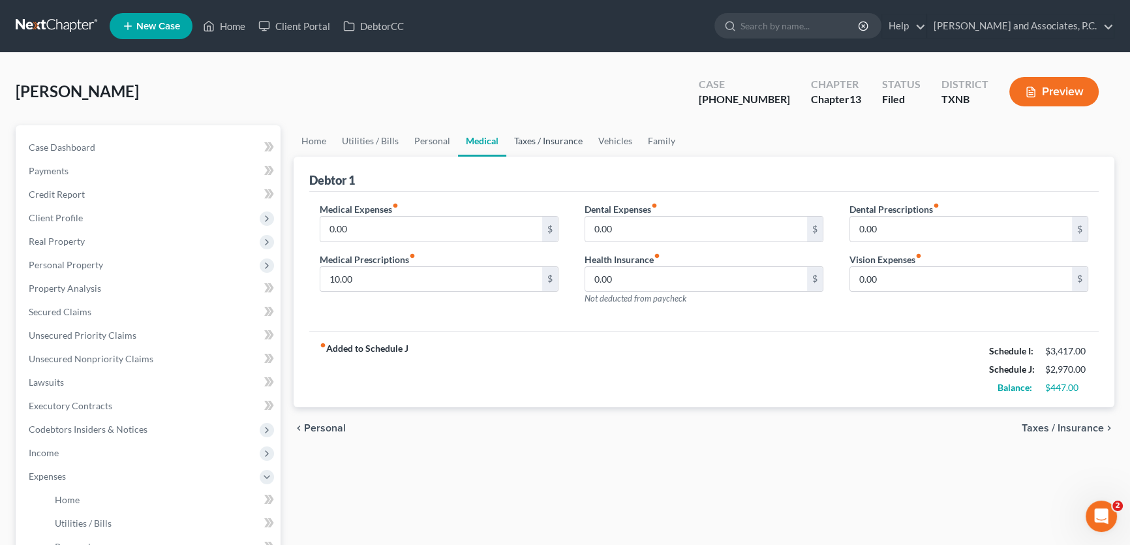
click at [535, 143] on link "Taxes / Insurance" at bounding box center [549, 140] width 84 height 31
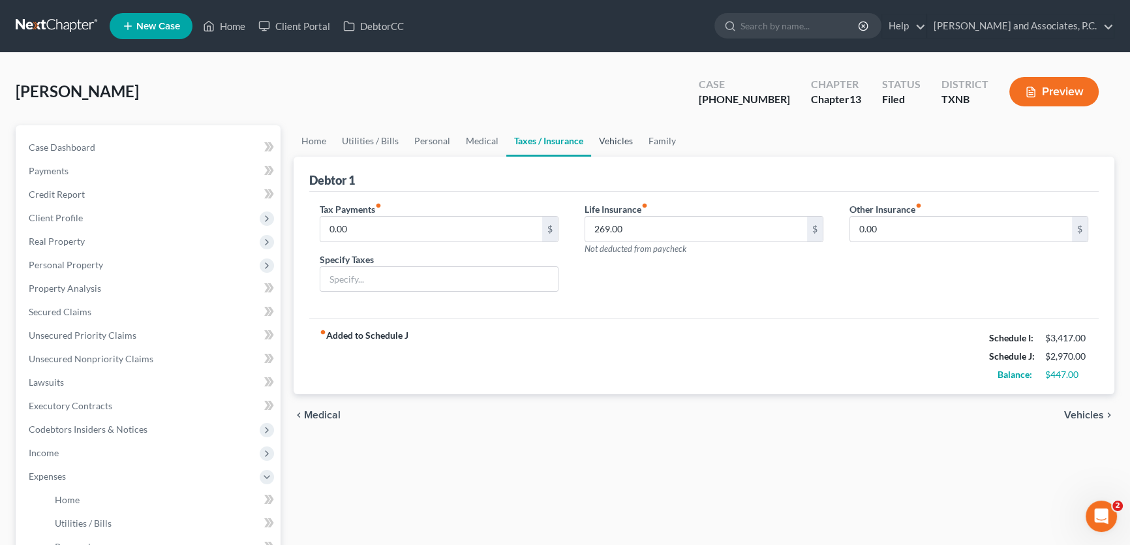
click at [614, 143] on link "Vehicles" at bounding box center [616, 140] width 50 height 31
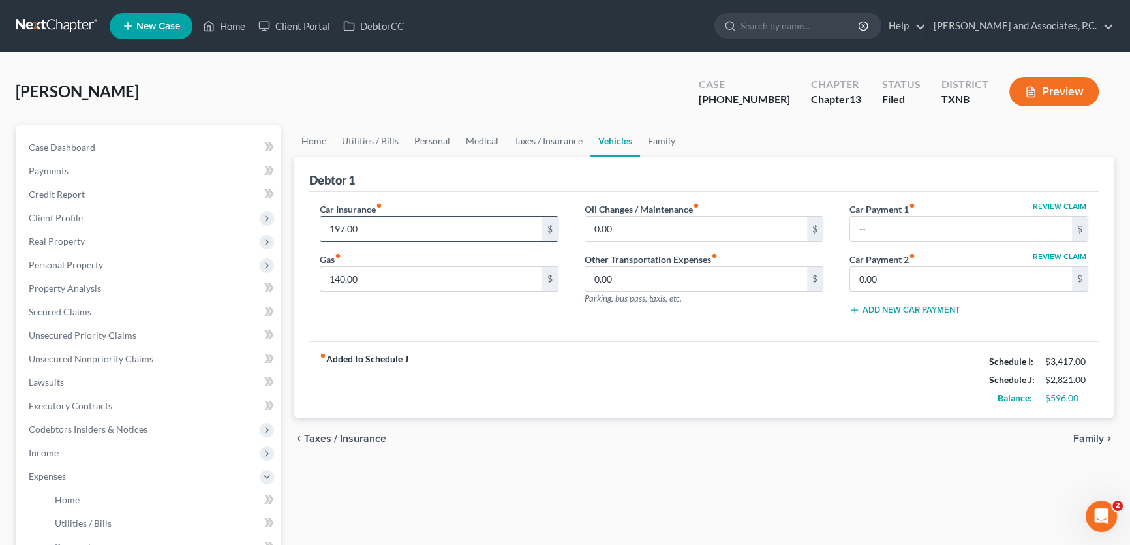
drag, startPoint x: 387, startPoint y: 226, endPoint x: 344, endPoint y: 227, distance: 43.1
click at [344, 227] on input "197.00" at bounding box center [431, 229] width 222 height 25
type input "197.00"
click at [116, 151] on link "Case Dashboard" at bounding box center [149, 147] width 262 height 23
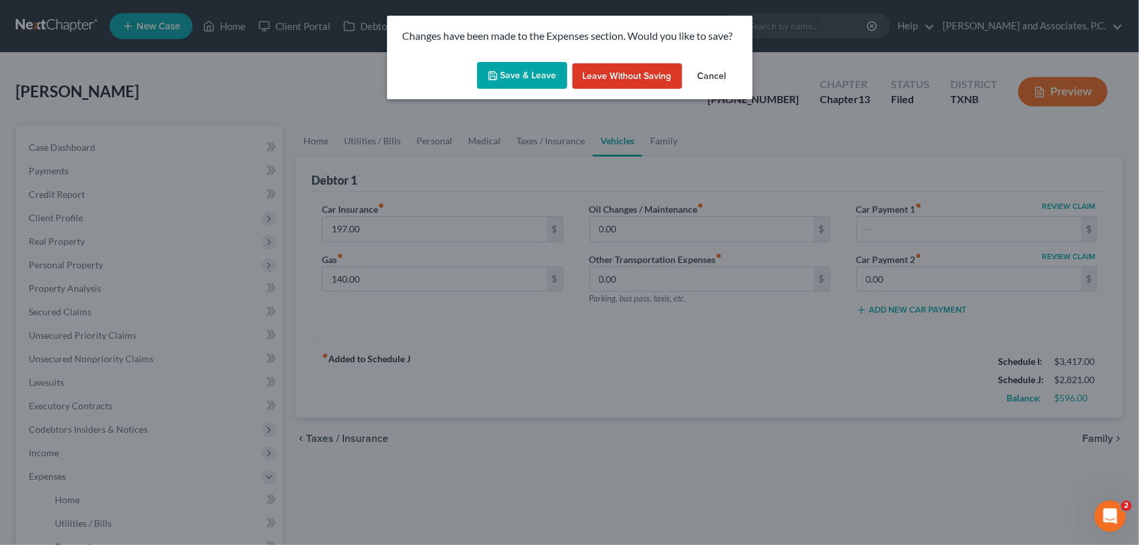
click at [608, 73] on button "Leave without Saving" at bounding box center [627, 76] width 110 height 26
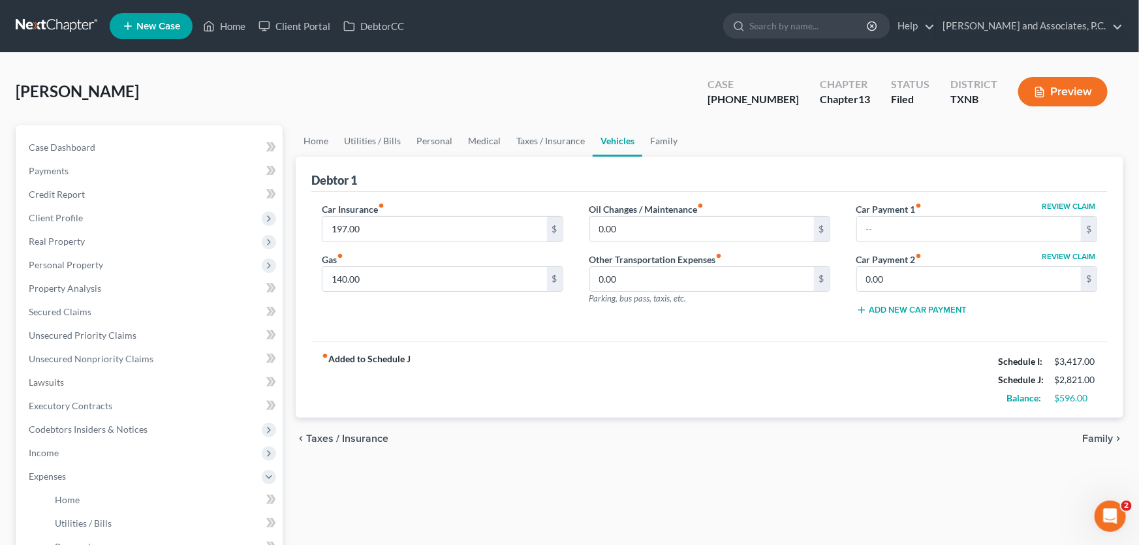
select select "5"
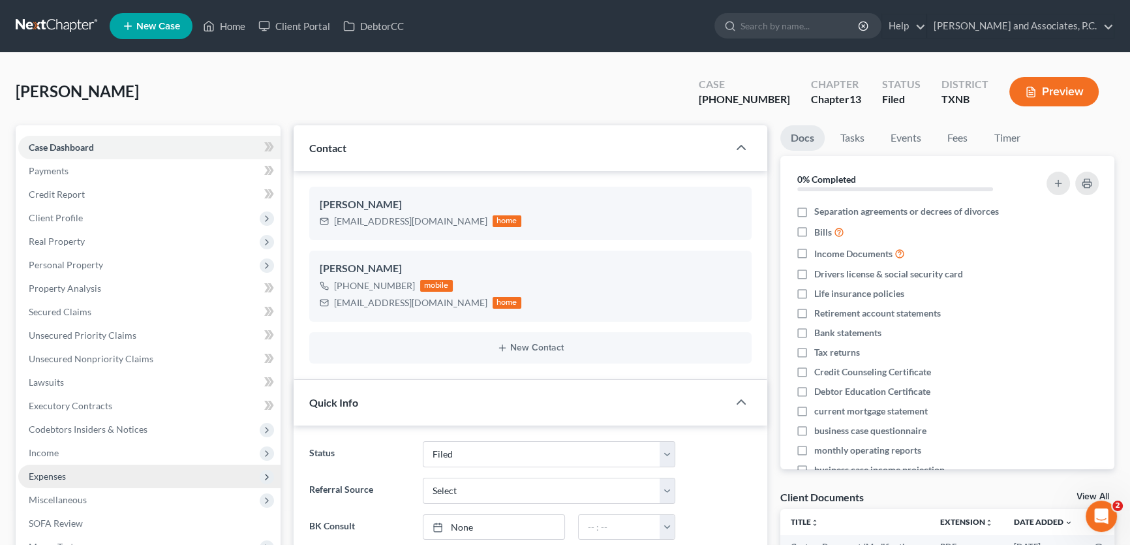
scroll to position [325, 0]
click at [59, 469] on span "Expenses" at bounding box center [149, 476] width 262 height 23
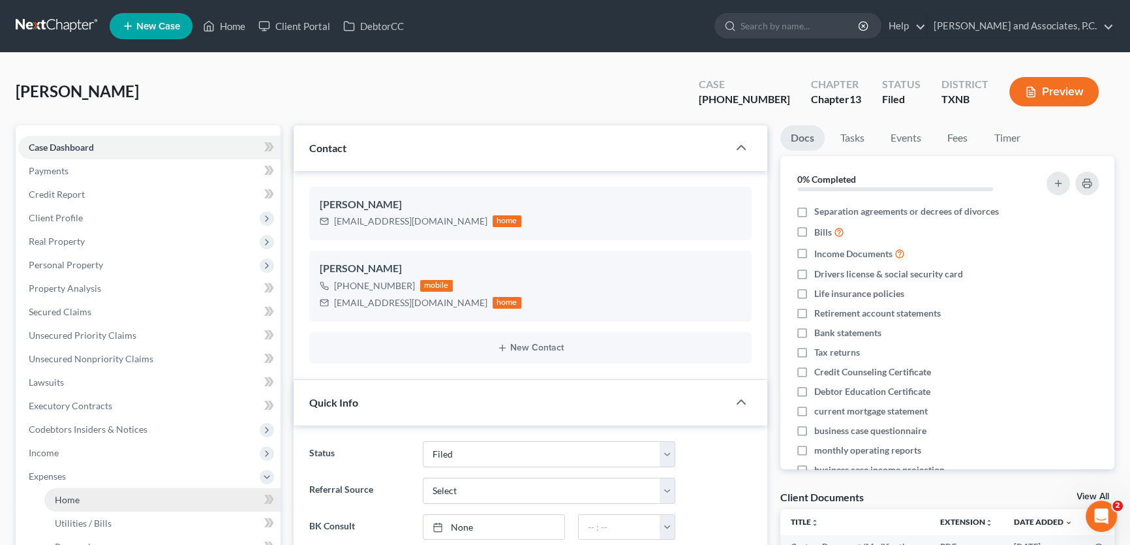
click at [67, 499] on span "Home" at bounding box center [67, 499] width 25 height 11
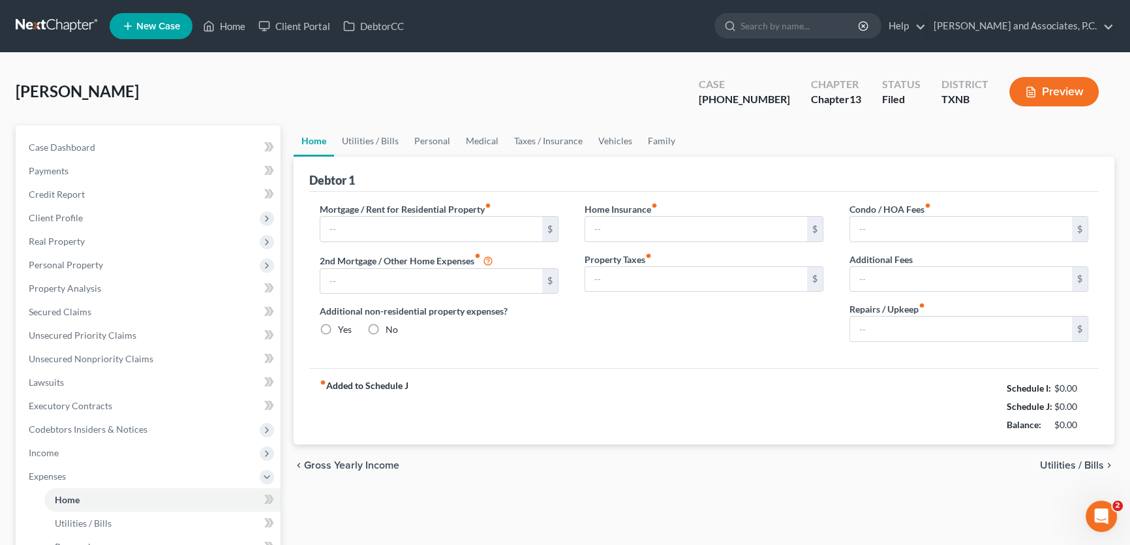
type input "0.00"
radio input "true"
type input "0.00"
type input "85.00"
type input "0.00"
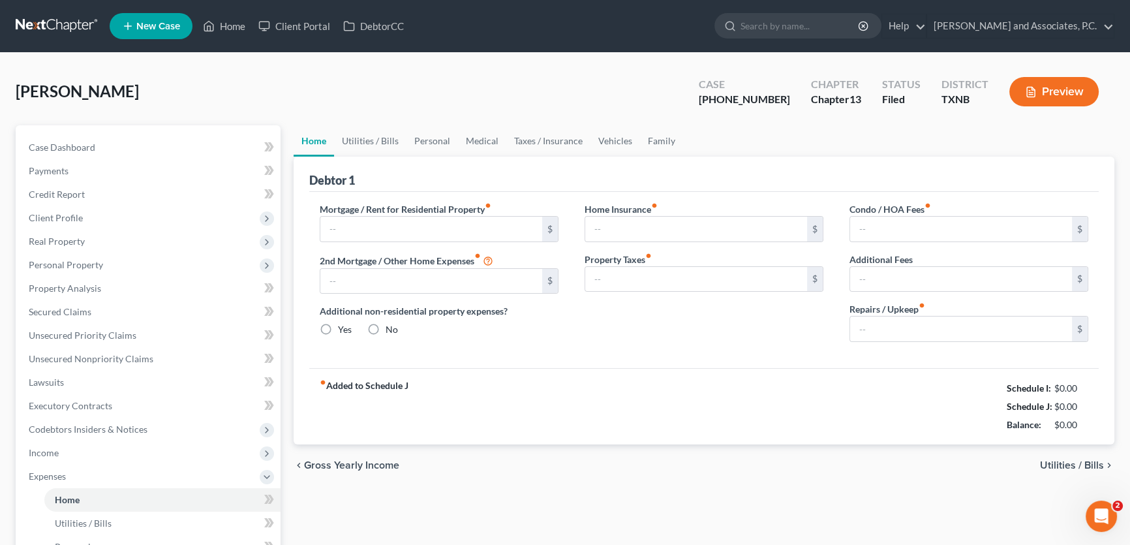
type input "0.00"
click at [657, 139] on link "Family" at bounding box center [661, 140] width 43 height 31
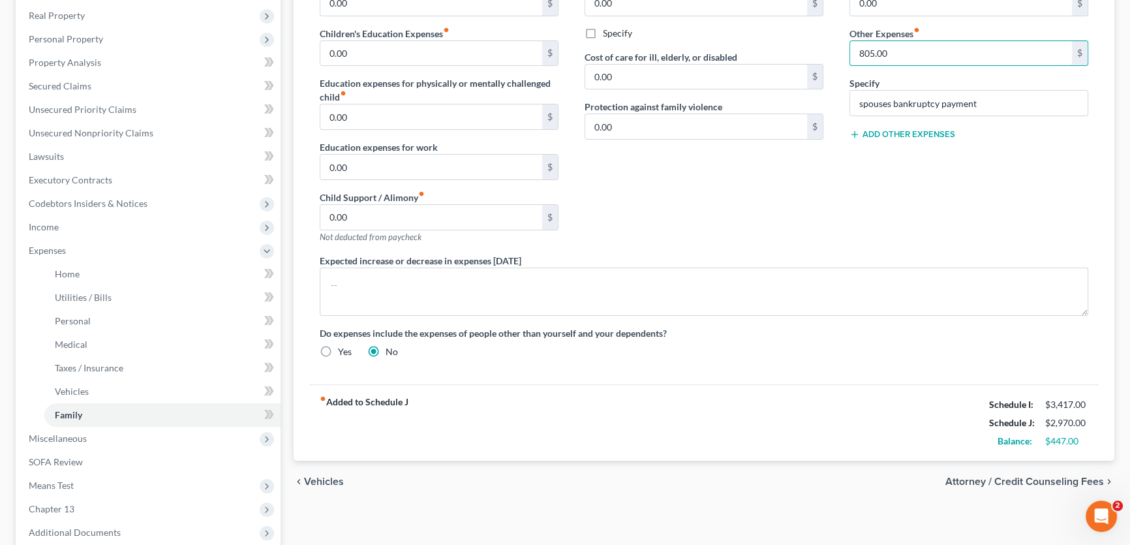
scroll to position [237, 0]
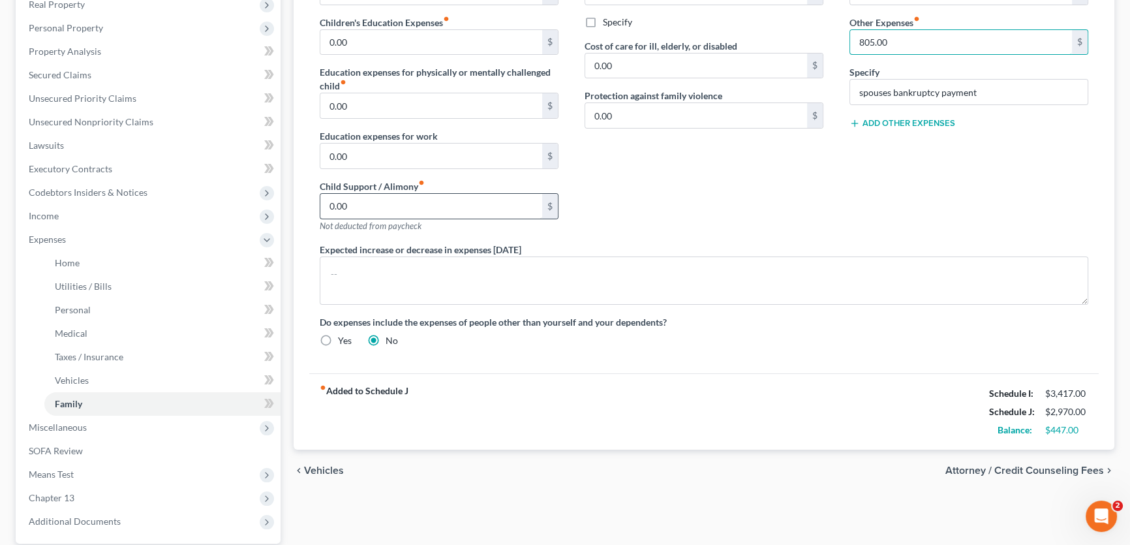
type input "805.00"
type input "6"
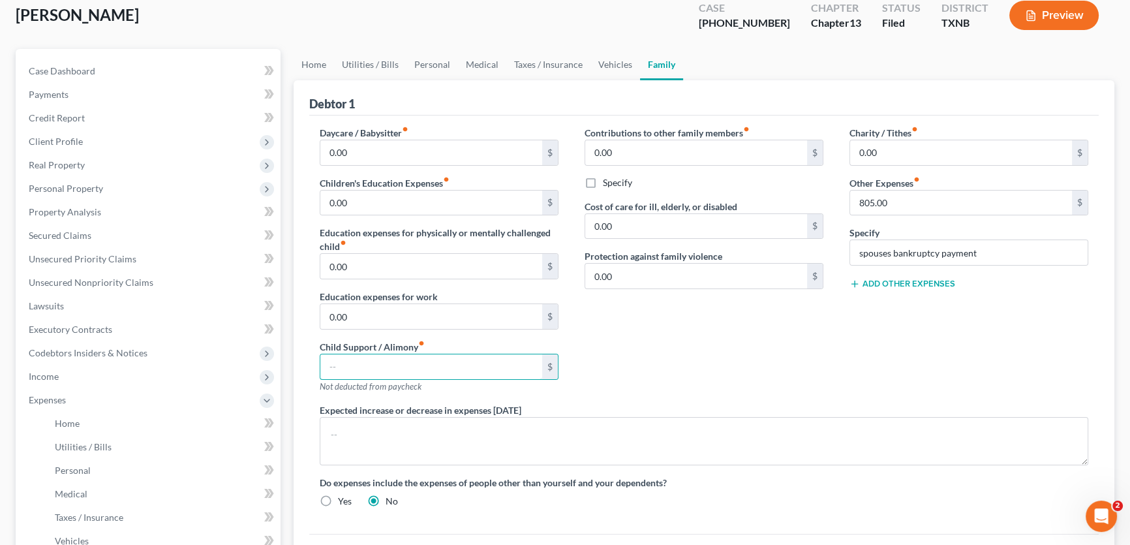
scroll to position [0, 0]
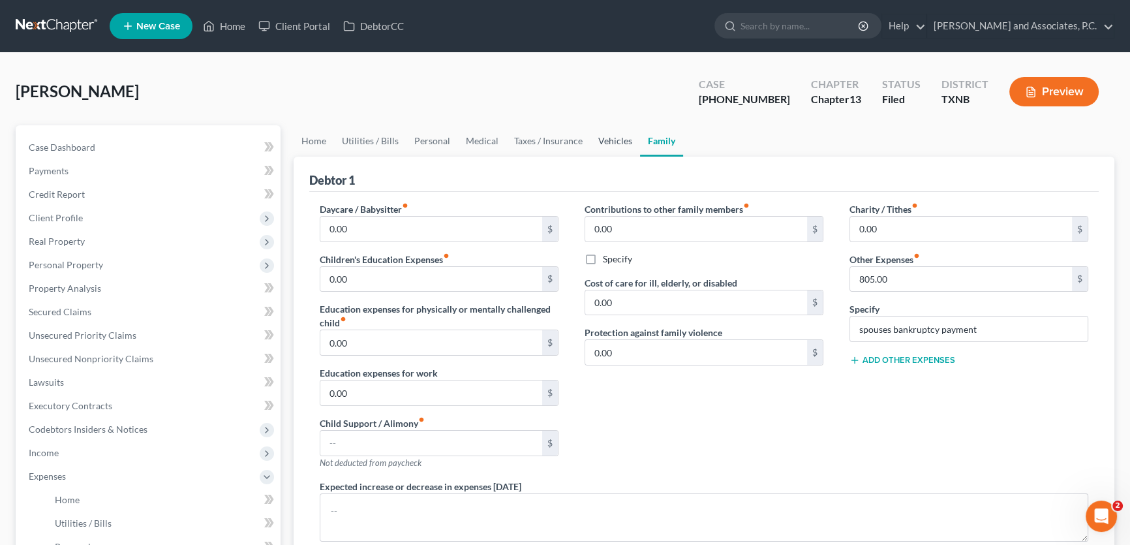
click at [615, 136] on link "Vehicles" at bounding box center [616, 140] width 50 height 31
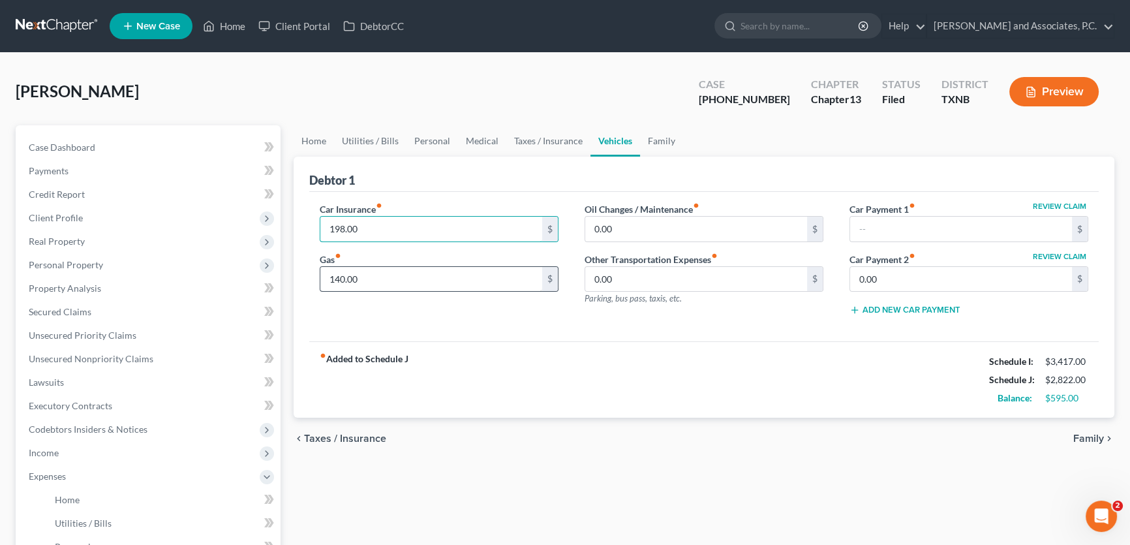
type input "198.00"
type input "180.00"
click at [324, 143] on link "Home" at bounding box center [314, 140] width 40 height 31
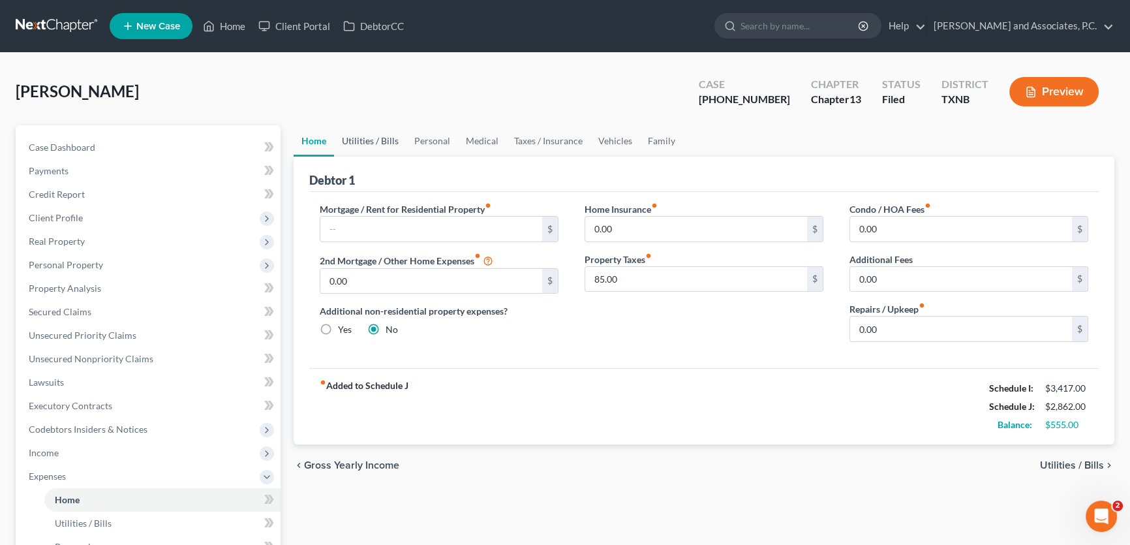
click at [383, 143] on link "Utilities / Bills" at bounding box center [370, 140] width 72 height 31
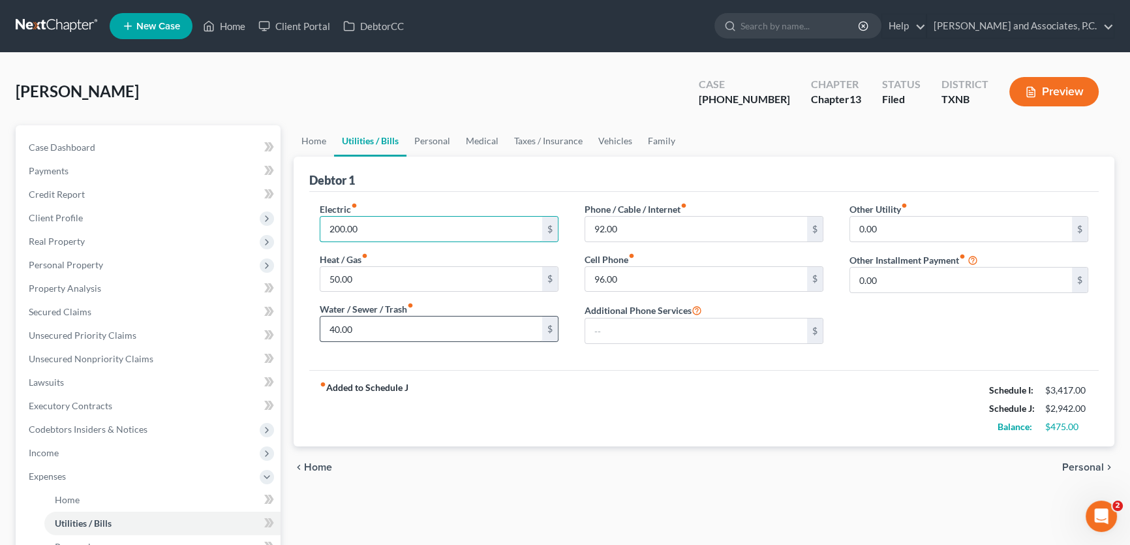
type input "200.00"
type input "60.00"
click at [437, 142] on link "Personal" at bounding box center [433, 140] width 52 height 31
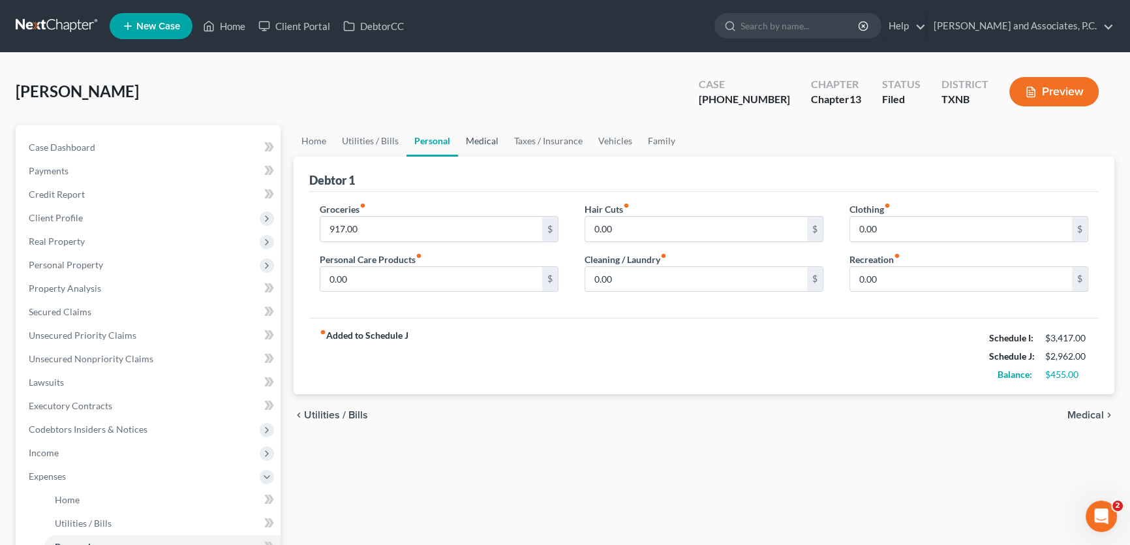
click at [486, 142] on link "Medical" at bounding box center [482, 140] width 48 height 31
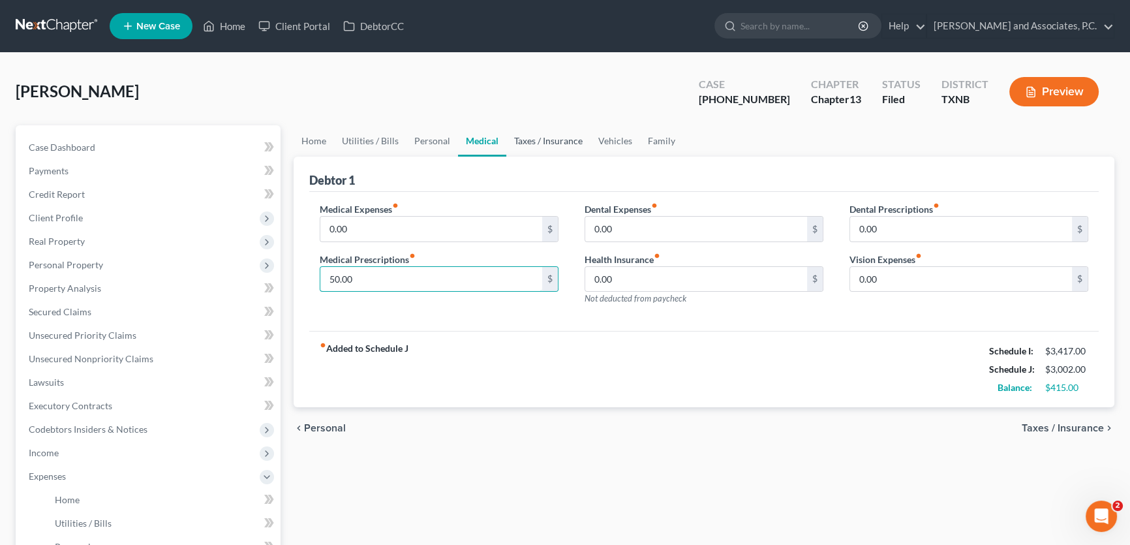
type input "50.00"
click at [535, 135] on link "Taxes / Insurance" at bounding box center [549, 140] width 84 height 31
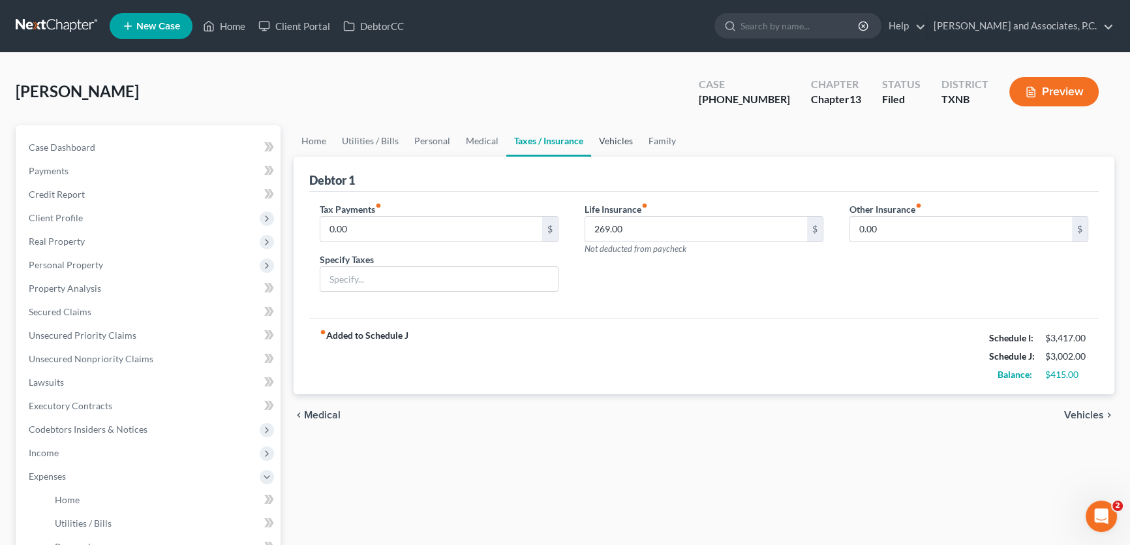
click at [604, 139] on link "Vehicles" at bounding box center [616, 140] width 50 height 31
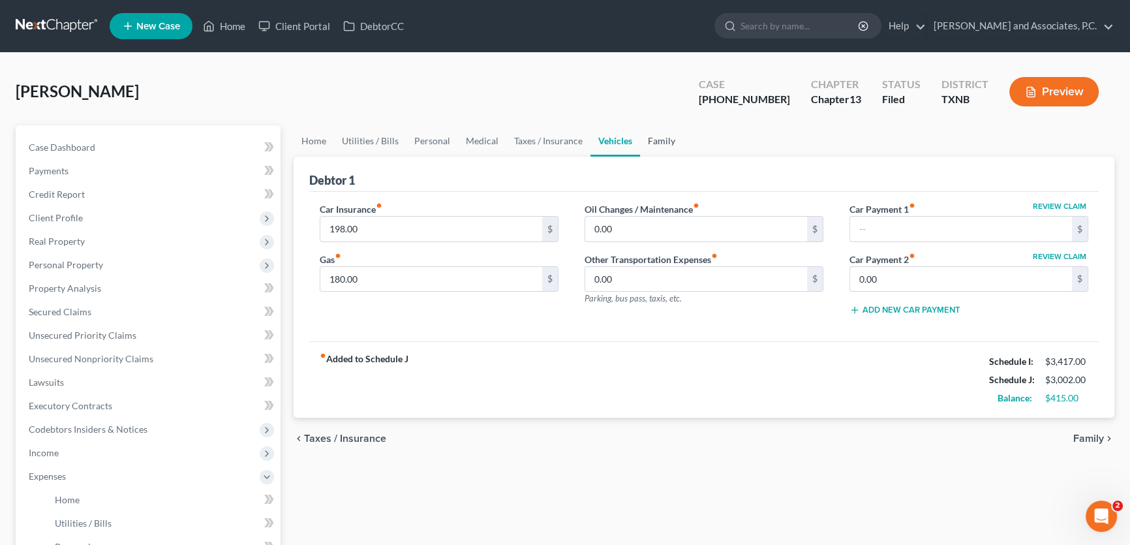
click at [659, 138] on link "Family" at bounding box center [661, 140] width 43 height 31
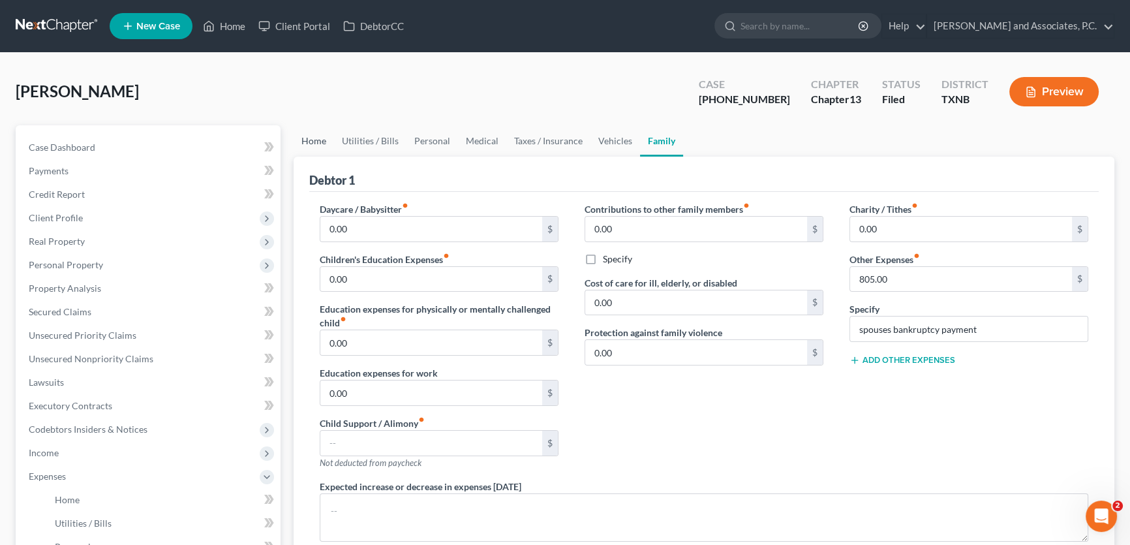
click at [305, 140] on link "Home" at bounding box center [314, 140] width 40 height 31
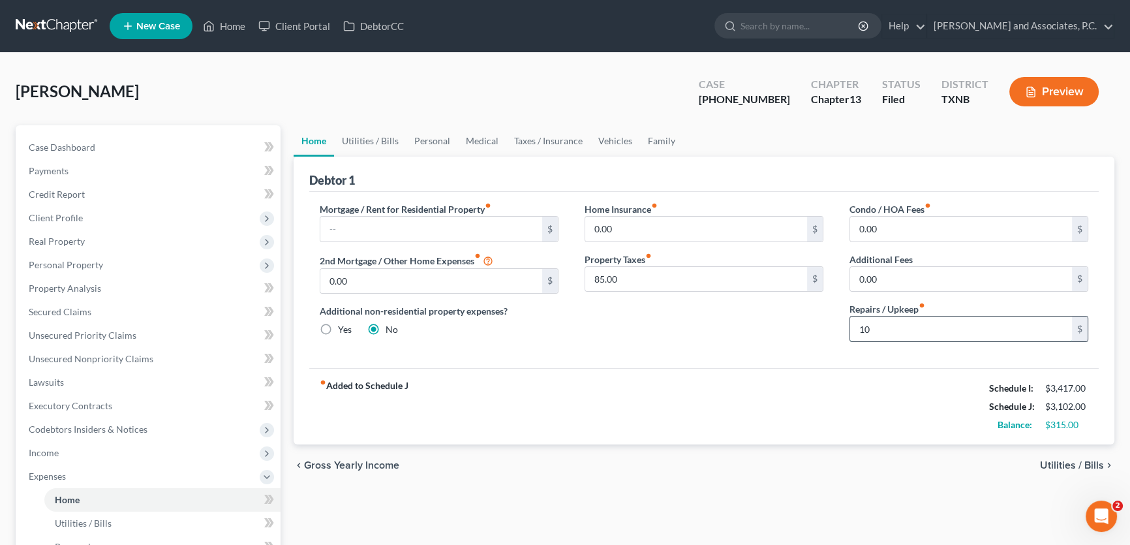
type input "1"
type input "29.00"
click at [381, 140] on link "Utilities / Bills" at bounding box center [370, 140] width 72 height 31
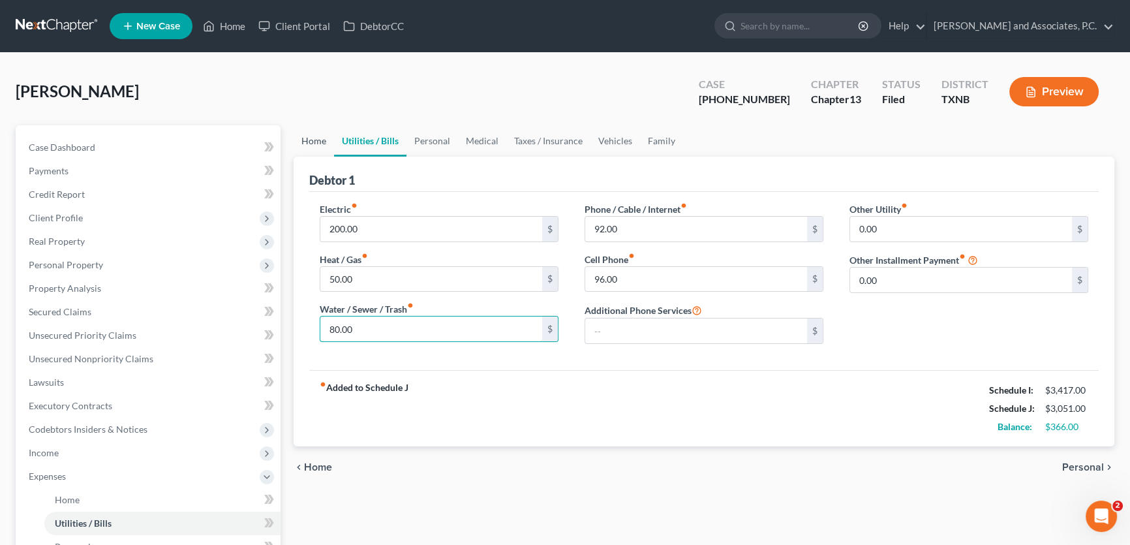
type input "80.00"
click at [309, 142] on link "Home" at bounding box center [314, 140] width 40 height 31
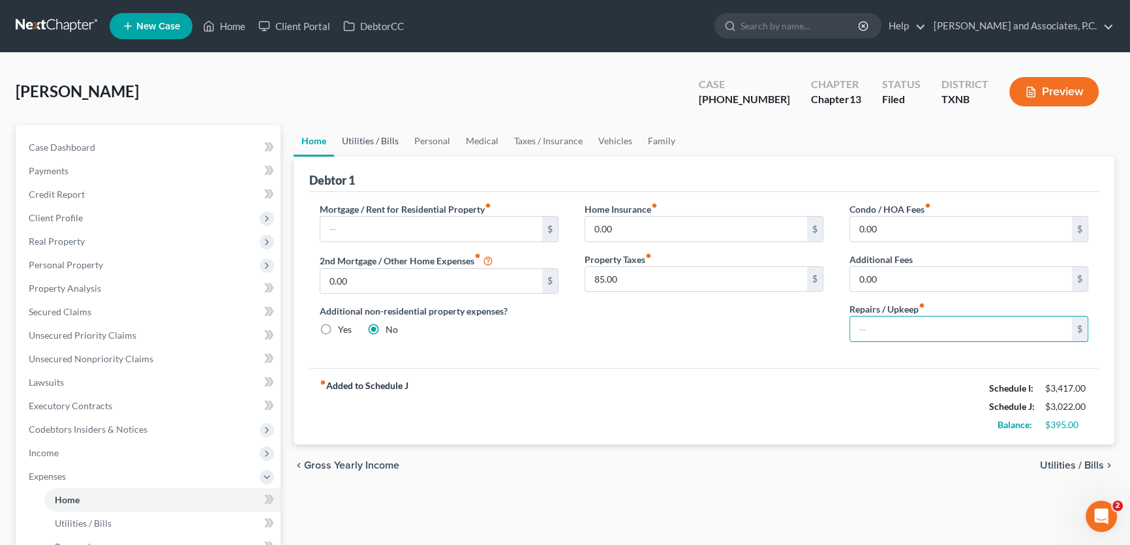
click at [392, 141] on link "Utilities / Bills" at bounding box center [370, 140] width 72 height 31
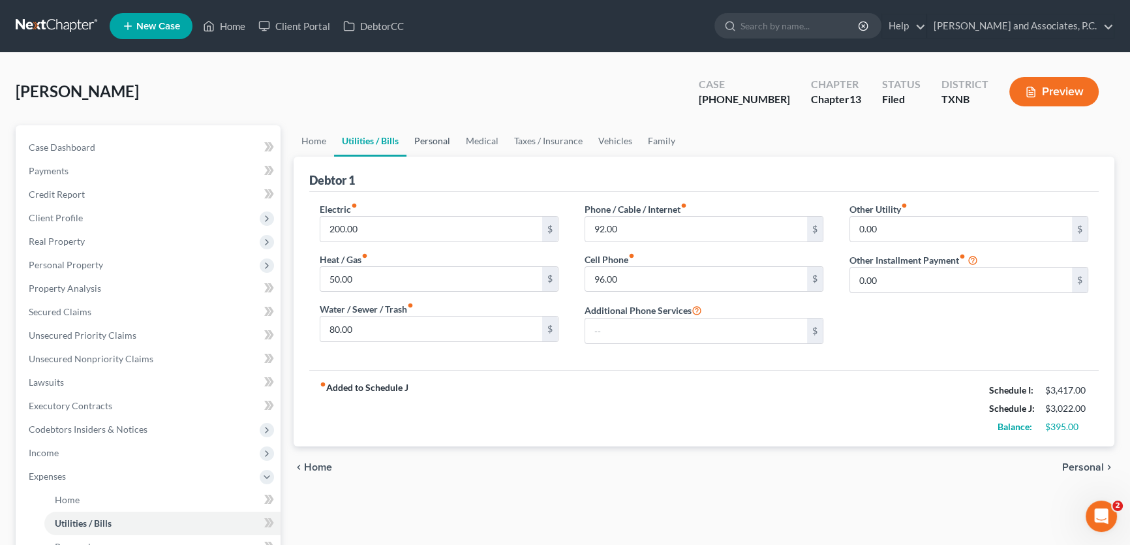
click at [446, 140] on link "Personal" at bounding box center [433, 140] width 52 height 31
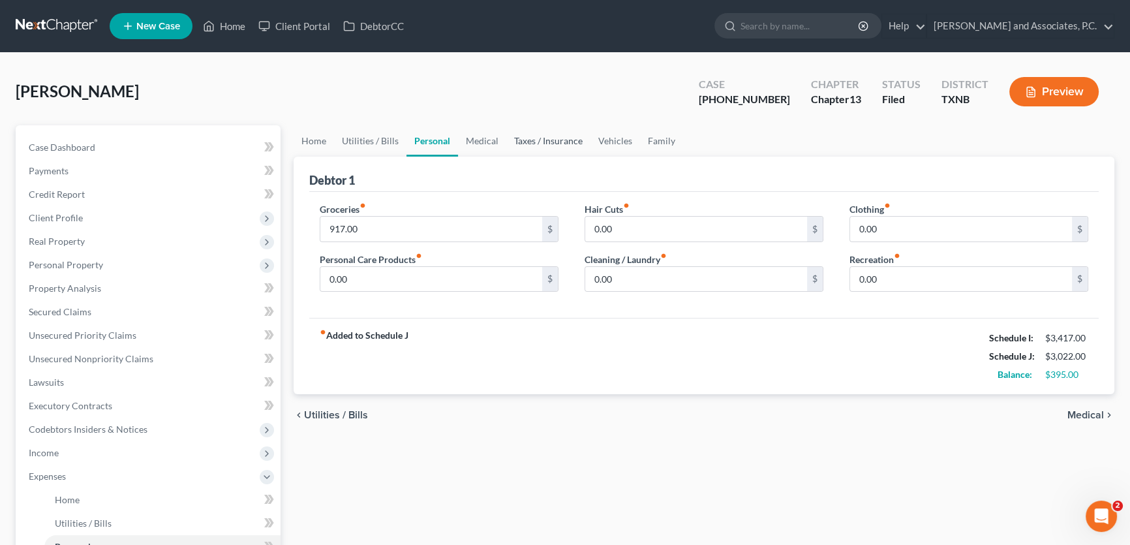
click at [542, 141] on link "Taxes / Insurance" at bounding box center [549, 140] width 84 height 31
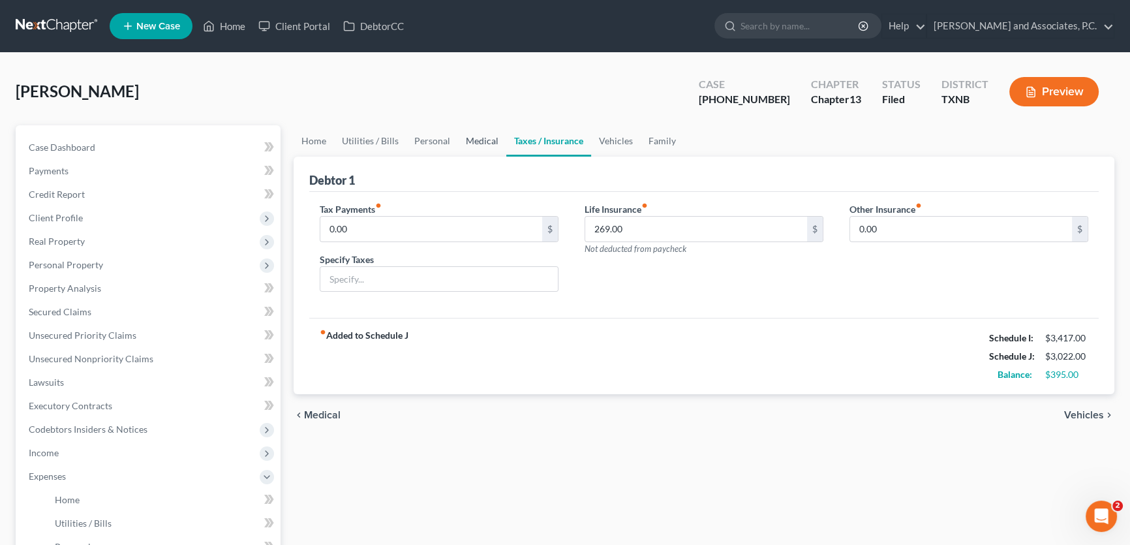
click at [486, 141] on link "Medical" at bounding box center [482, 140] width 48 height 31
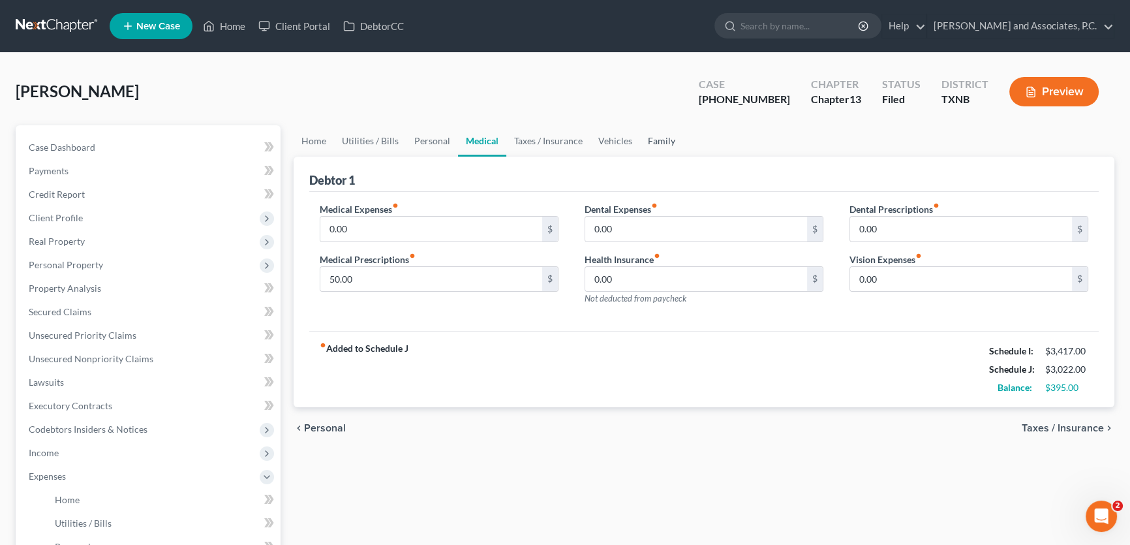
click at [646, 143] on link "Family" at bounding box center [661, 140] width 43 height 31
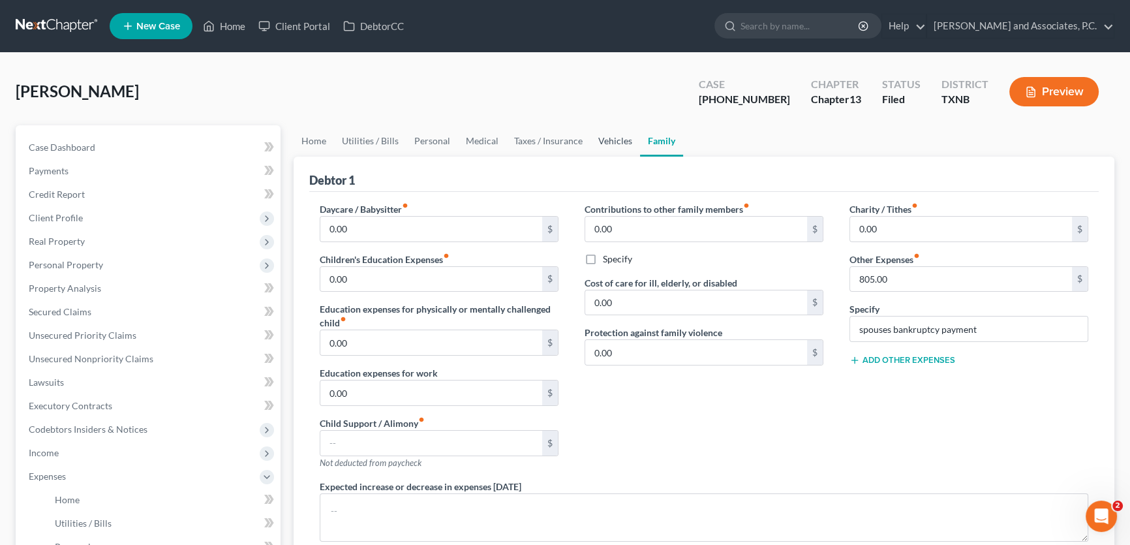
click at [603, 142] on link "Vehicles" at bounding box center [616, 140] width 50 height 31
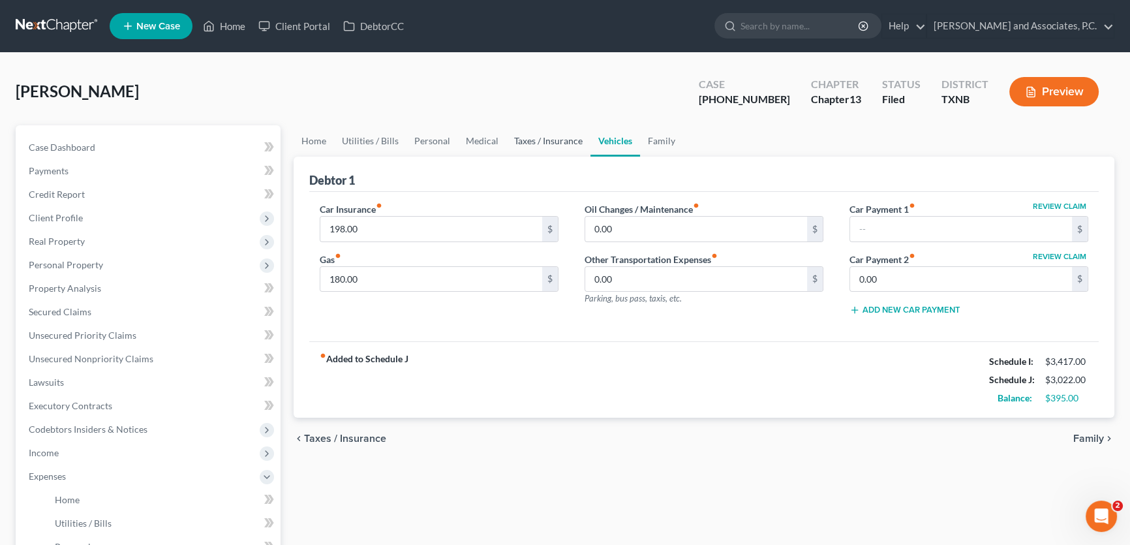
click at [558, 142] on link "Taxes / Insurance" at bounding box center [549, 140] width 84 height 31
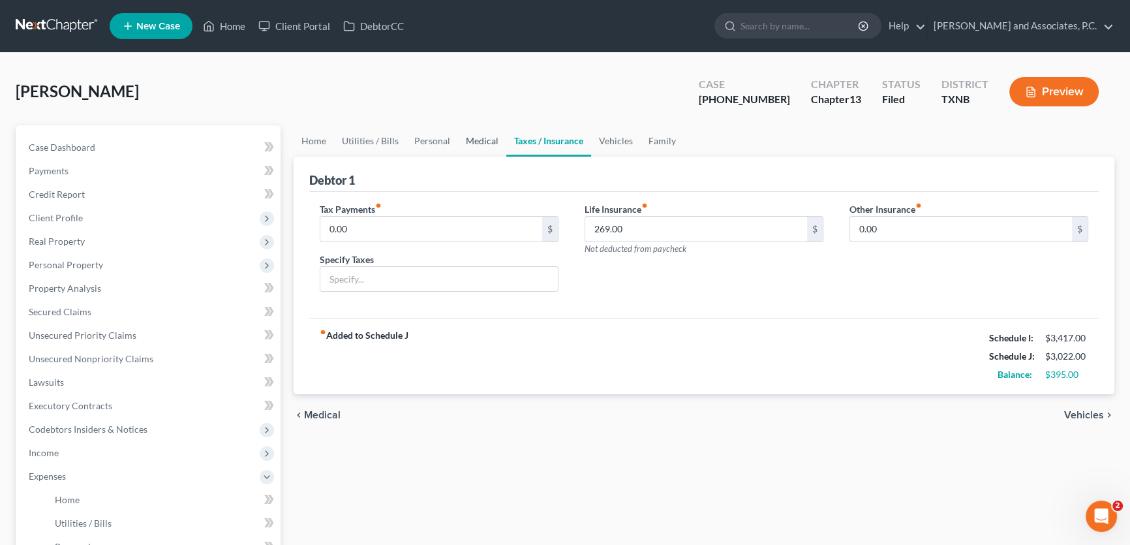
click at [468, 138] on link "Medical" at bounding box center [482, 140] width 48 height 31
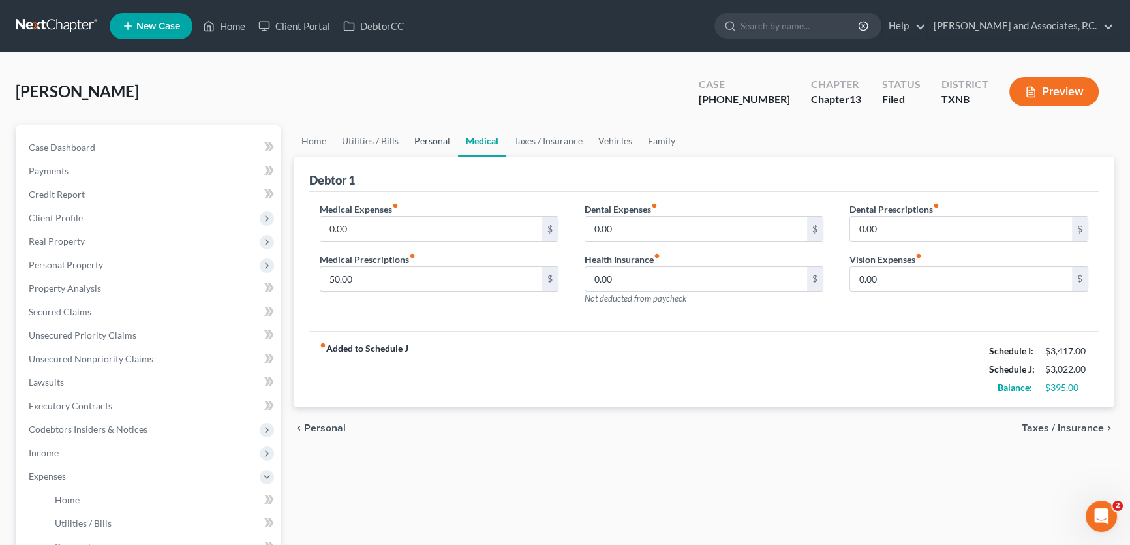
click at [419, 138] on link "Personal" at bounding box center [433, 140] width 52 height 31
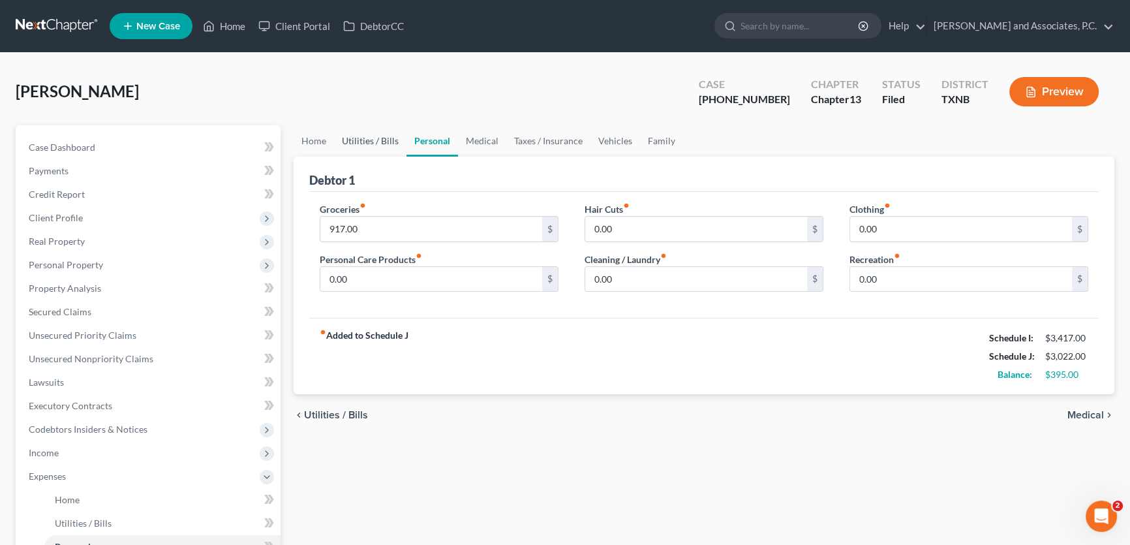
click at [387, 134] on link "Utilities / Bills" at bounding box center [370, 140] width 72 height 31
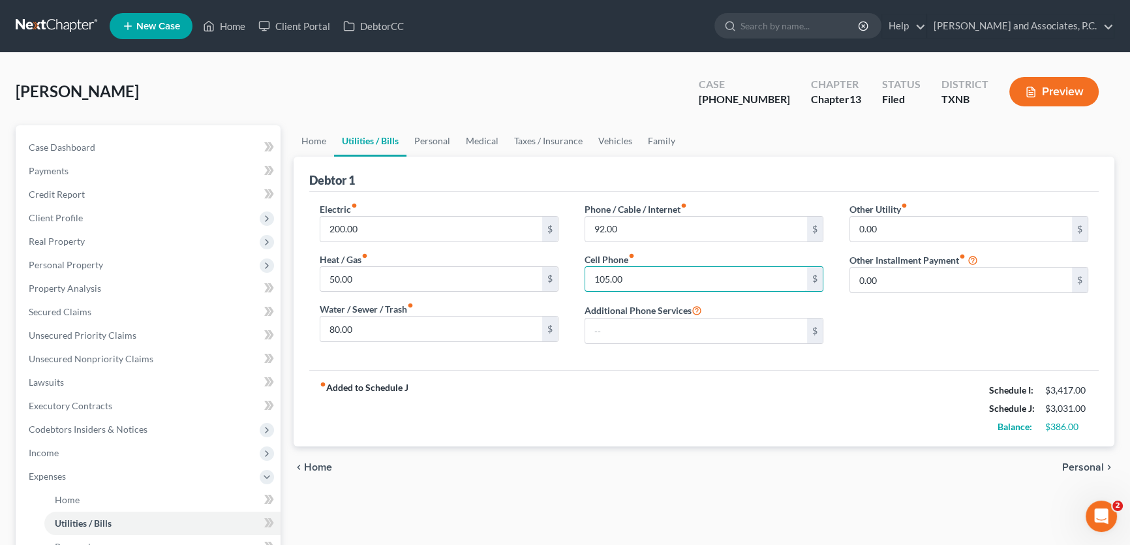
type input "105.00"
click at [619, 397] on div "fiber_manual_record Added to Schedule J Schedule I: $3,417.00 Schedule J: $3,03…" at bounding box center [704, 408] width 790 height 76
click at [618, 142] on link "Vehicles" at bounding box center [616, 140] width 50 height 31
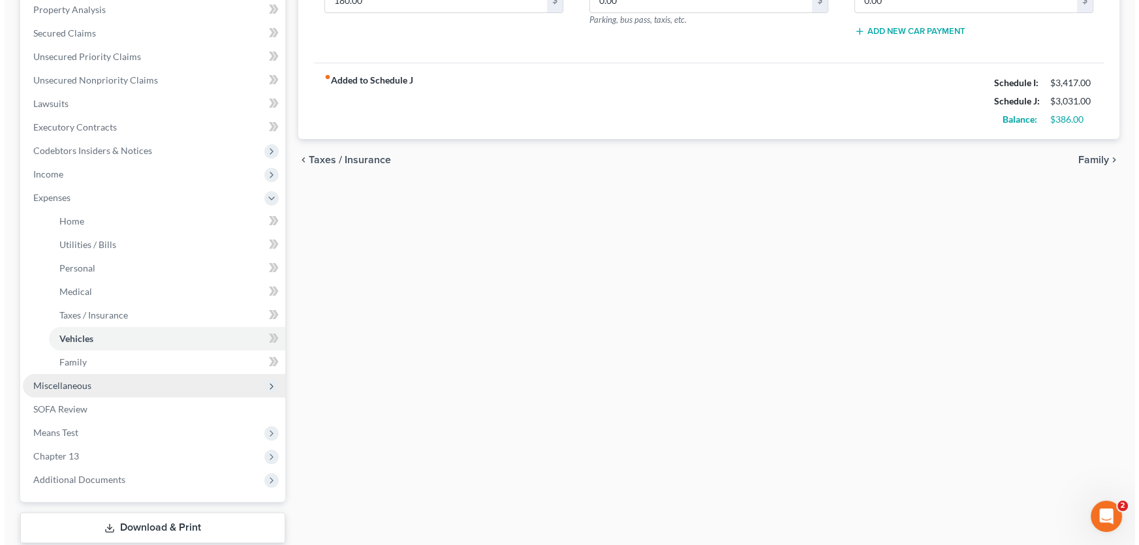
scroll to position [296, 0]
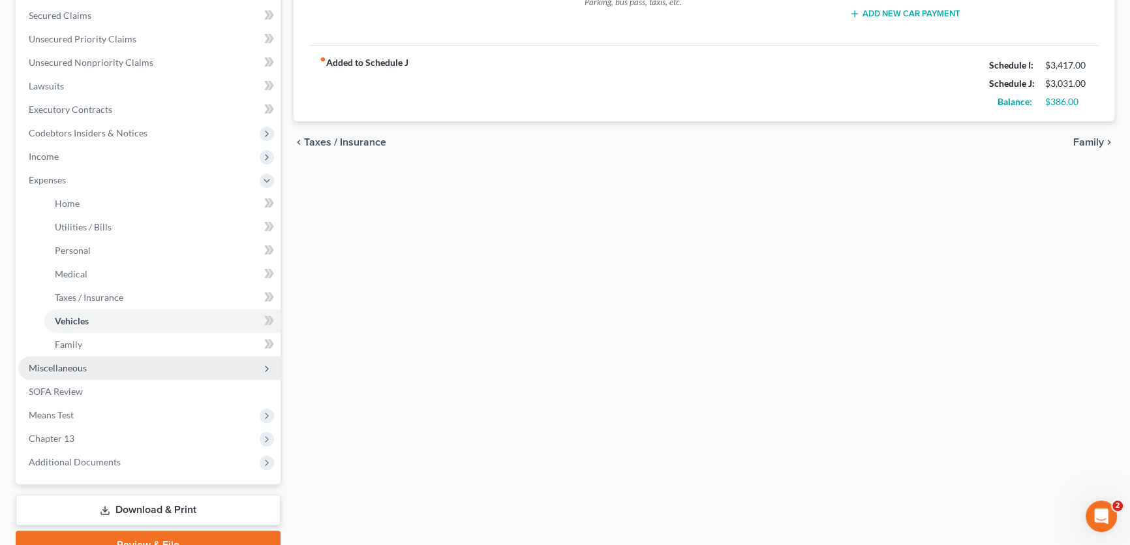
click at [87, 364] on span "Miscellaneous" at bounding box center [149, 367] width 262 height 23
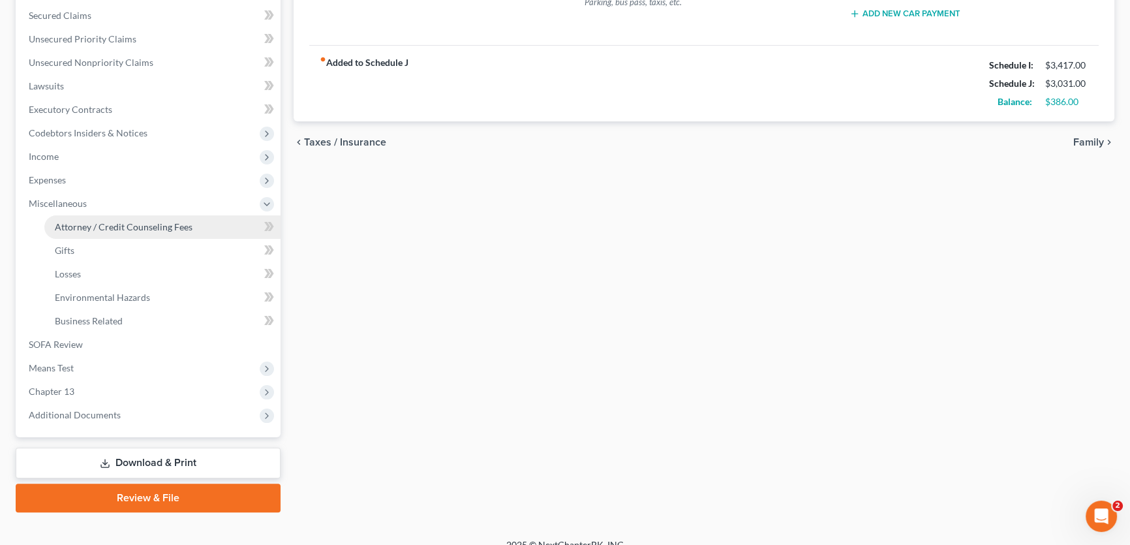
click at [106, 224] on span "Attorney / Credit Counseling Fees" at bounding box center [124, 226] width 138 height 11
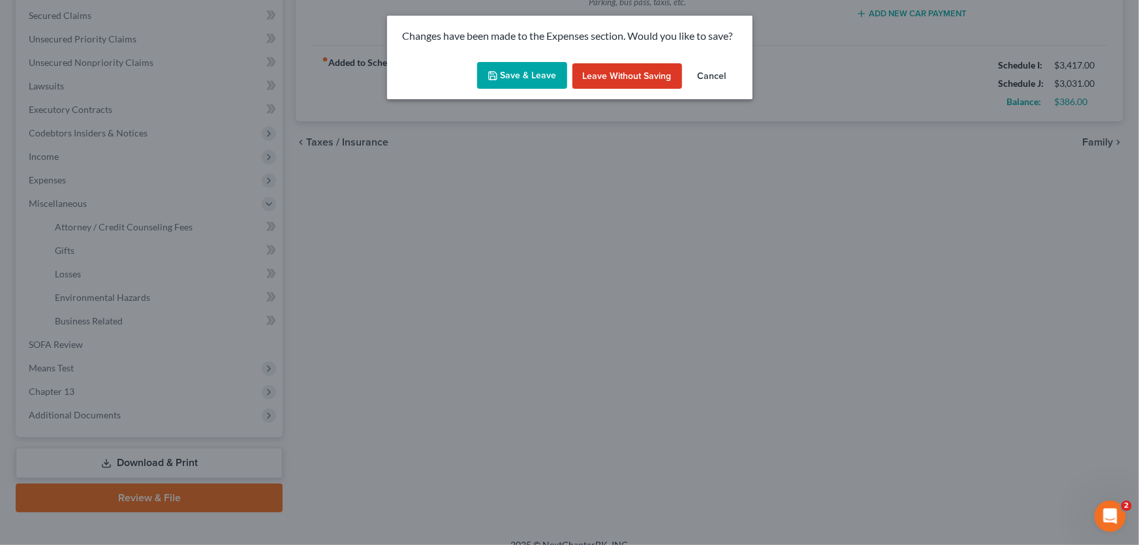
click at [511, 76] on button "Save & Leave" at bounding box center [522, 75] width 90 height 27
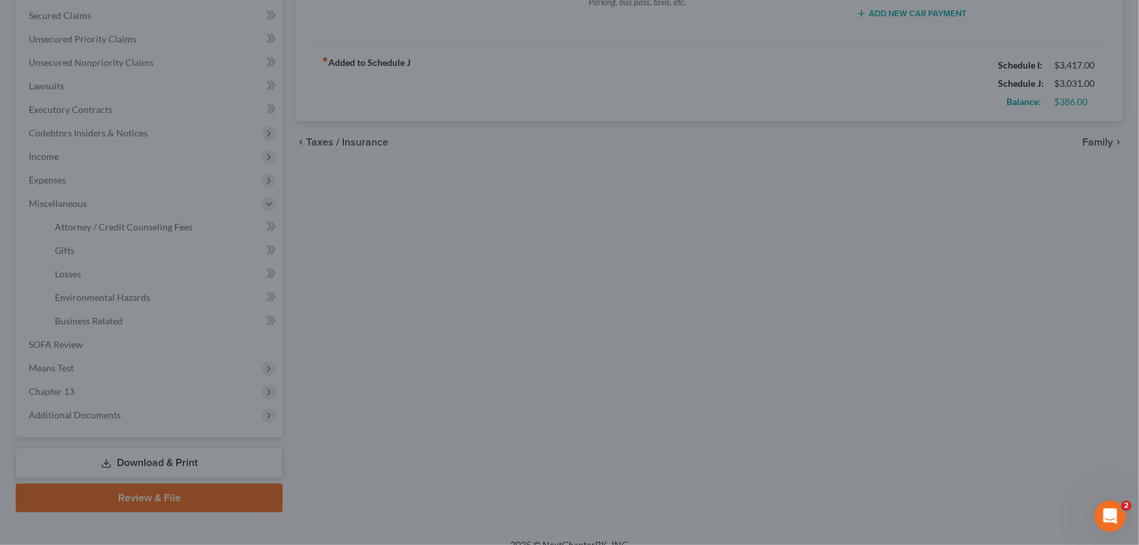
select select "1"
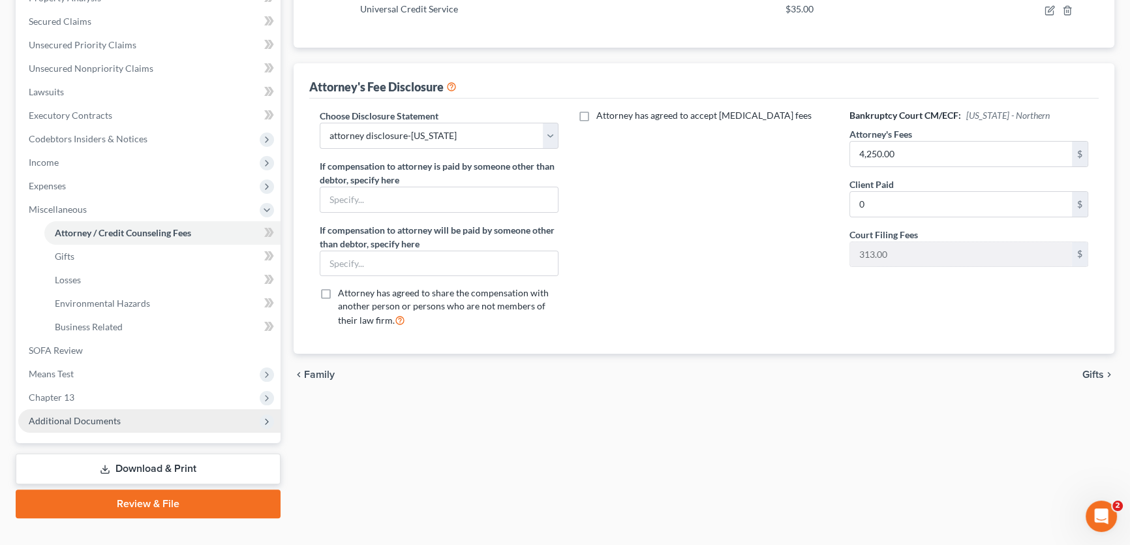
scroll to position [296, 0]
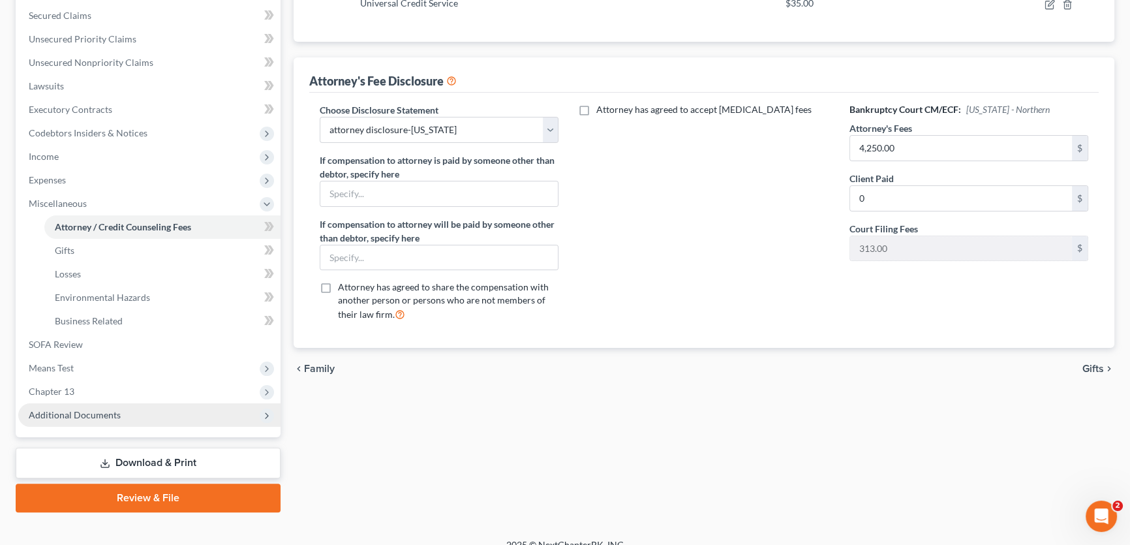
click at [122, 411] on span "Additional Documents" at bounding box center [149, 414] width 262 height 23
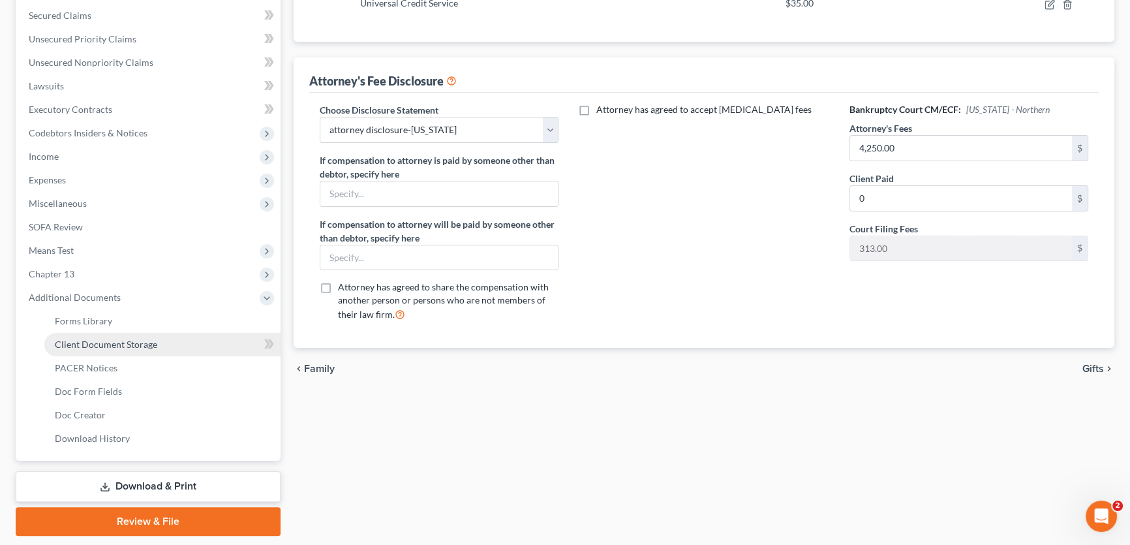
click at [125, 349] on link "Client Document Storage" at bounding box center [162, 344] width 236 height 23
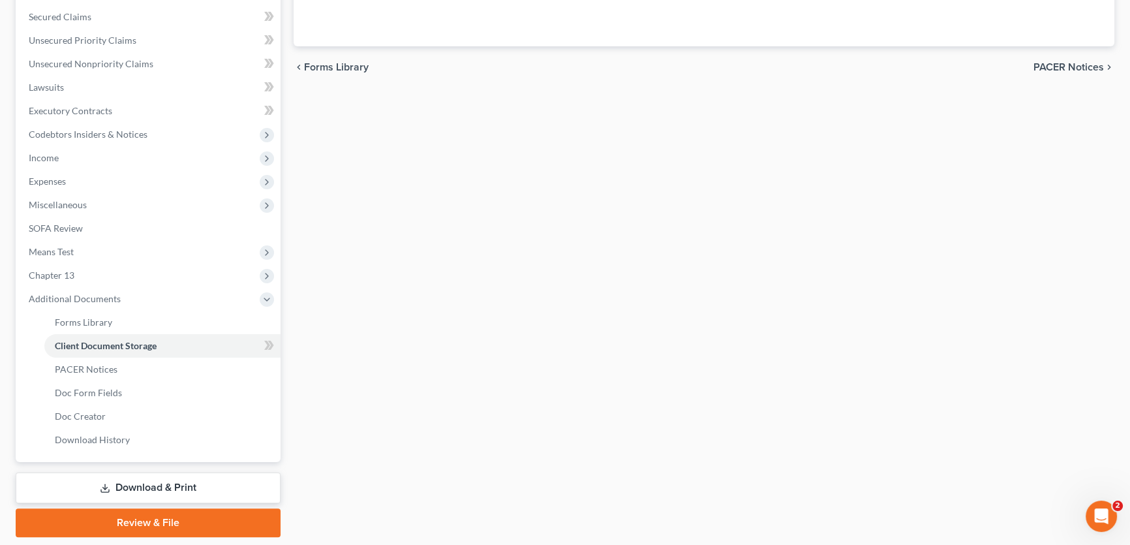
select select "6"
select select "18"
select select "21"
select select "10"
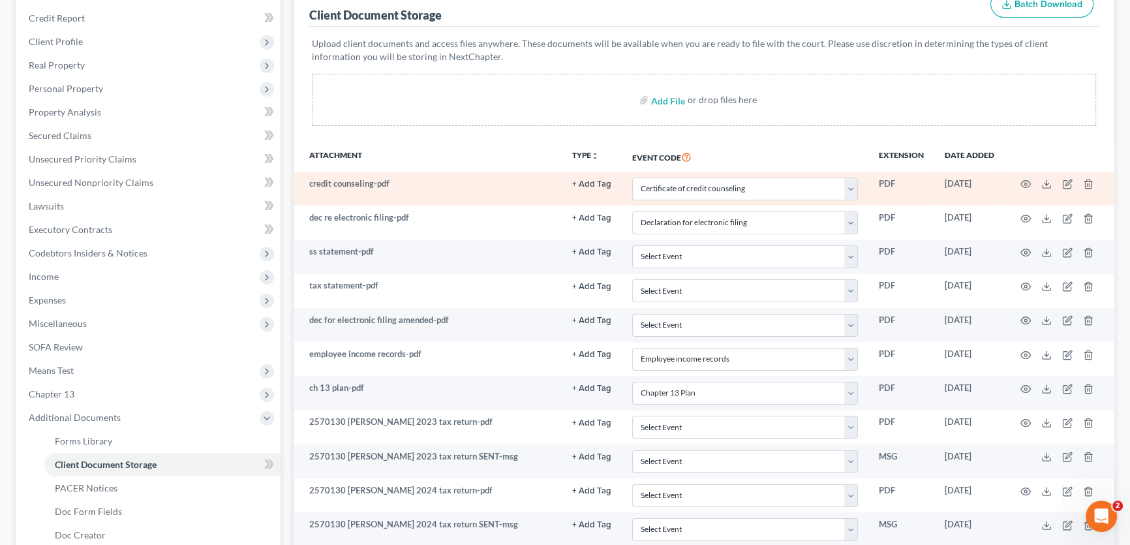
scroll to position [178, 0]
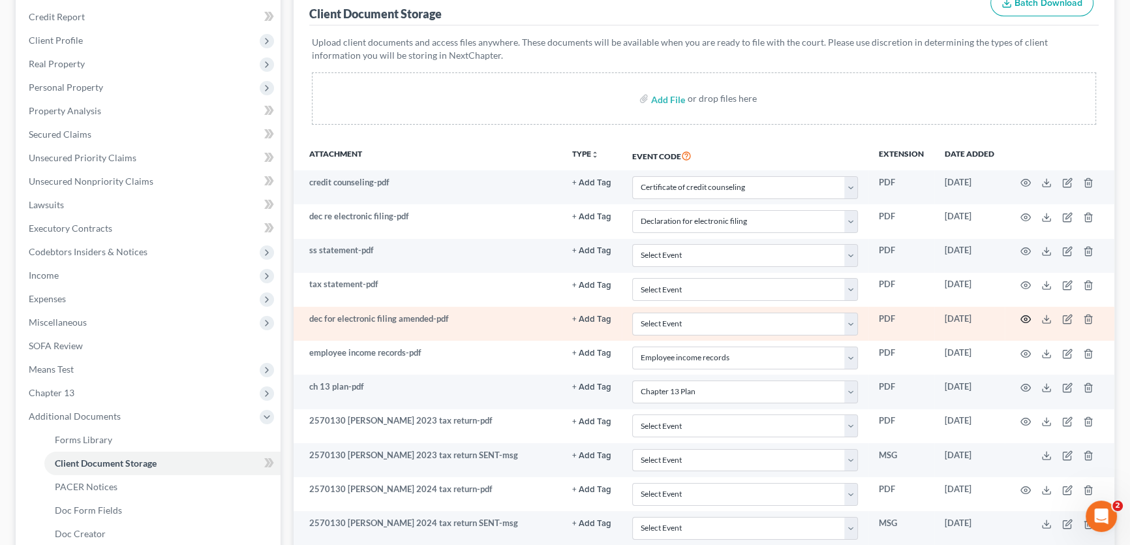
click at [1023, 315] on icon "button" at bounding box center [1026, 319] width 10 height 10
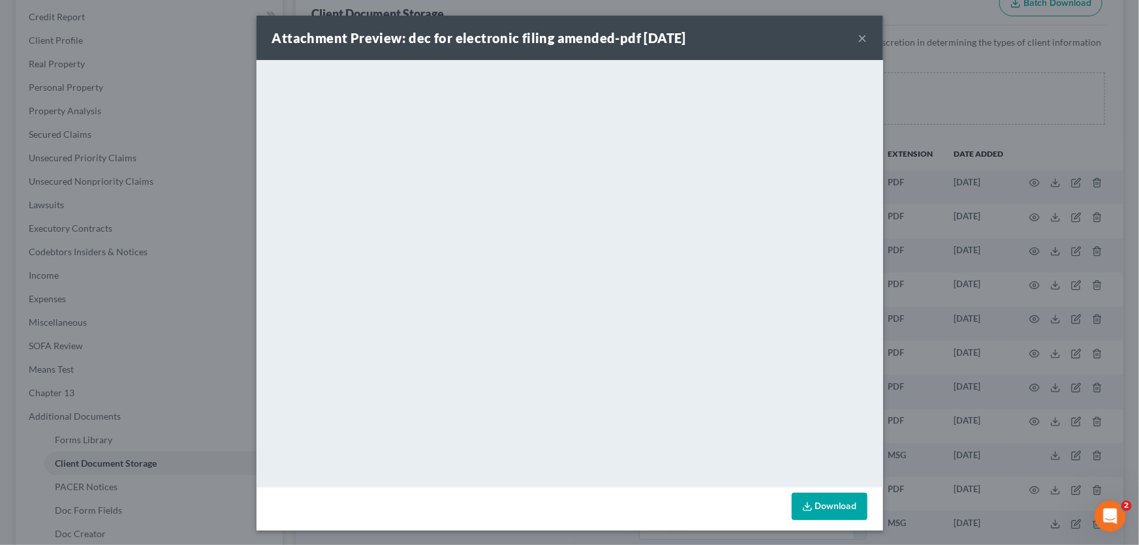
click at [858, 35] on button "×" at bounding box center [862, 38] width 9 height 16
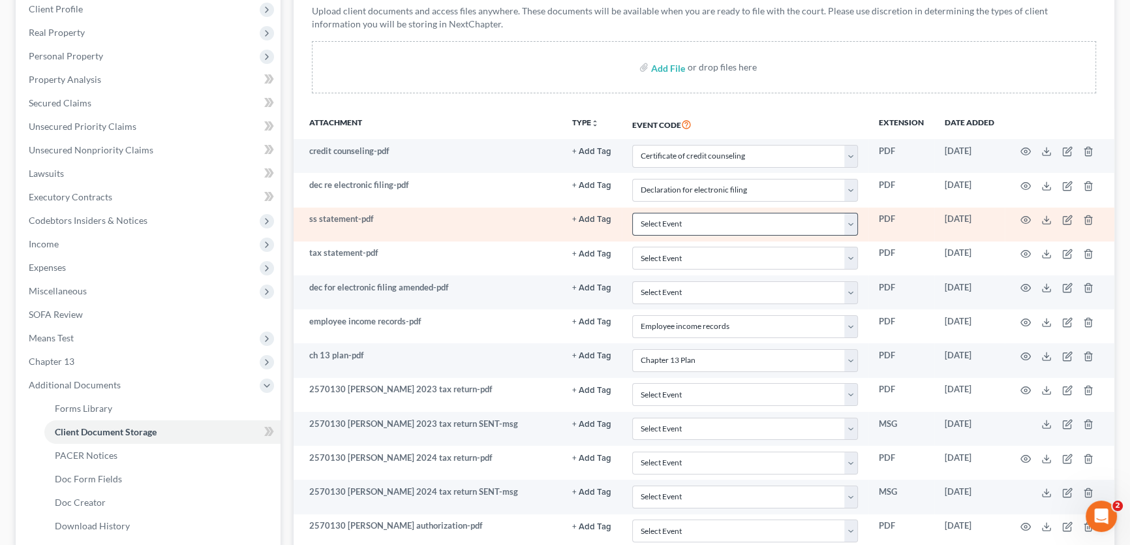
scroll to position [237, 0]
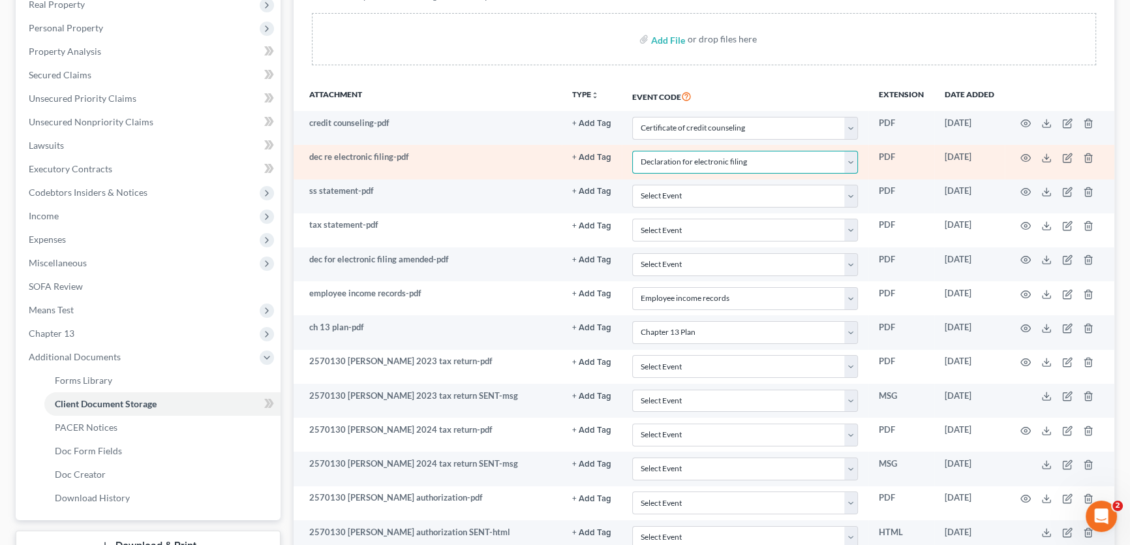
click at [762, 162] on select "Select Event 20 Largest unsecured creditors Amended petition Attachment to Volu…" at bounding box center [745, 162] width 226 height 23
select select
click at [632, 151] on select "Select Event 20 Largest unsecured creditors Amended petition Attachment to Volu…" at bounding box center [745, 162] width 226 height 23
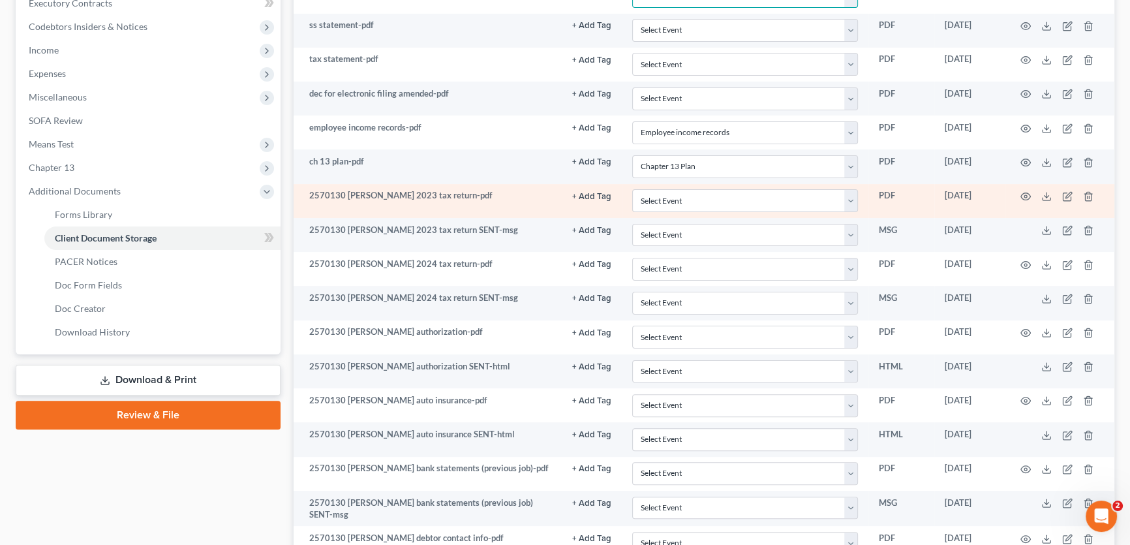
scroll to position [213, 0]
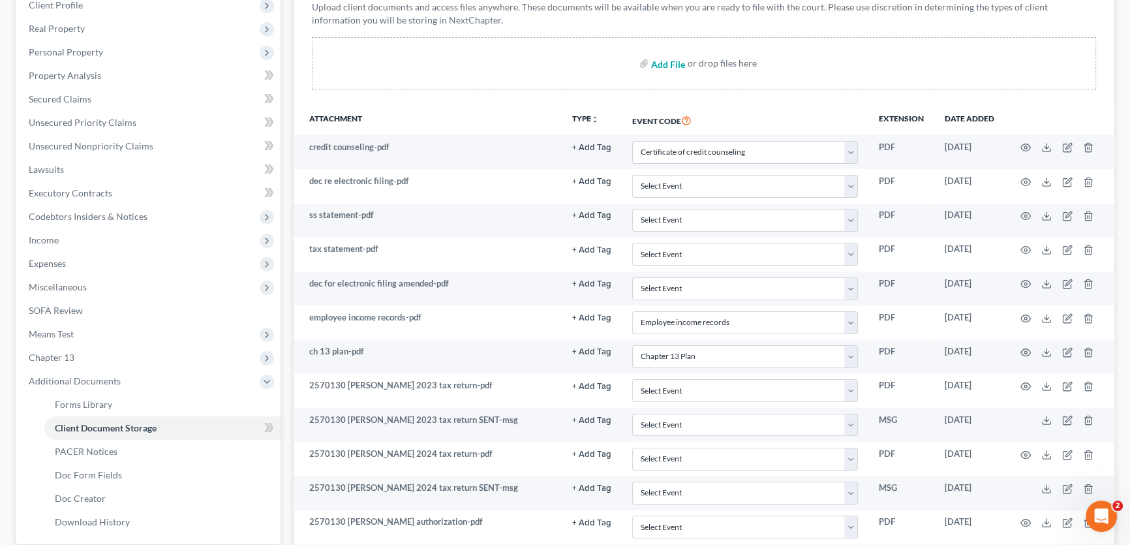
click at [668, 61] on input "file" at bounding box center [666, 63] width 31 height 23
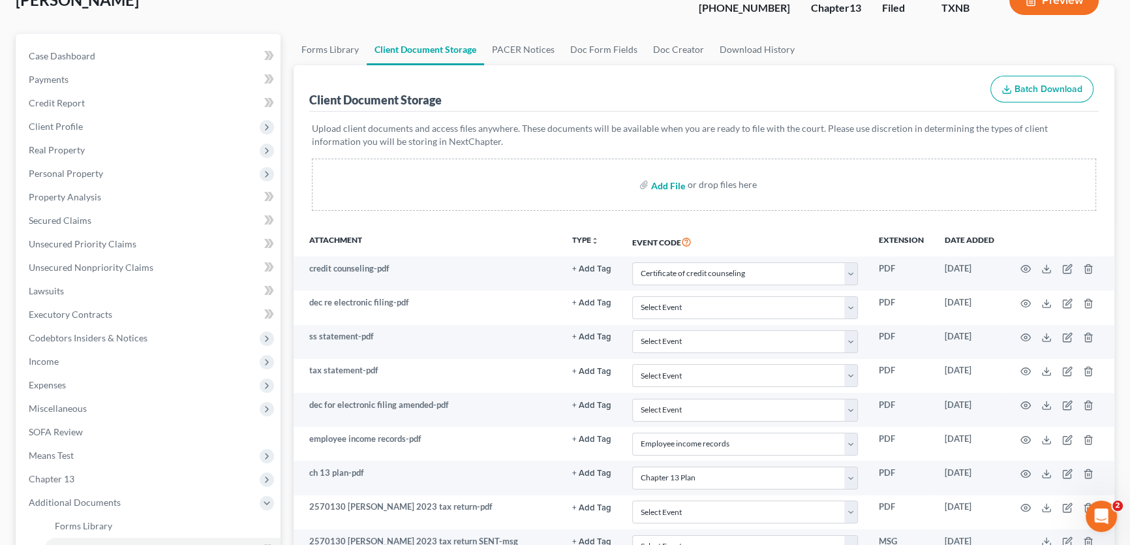
scroll to position [0, 0]
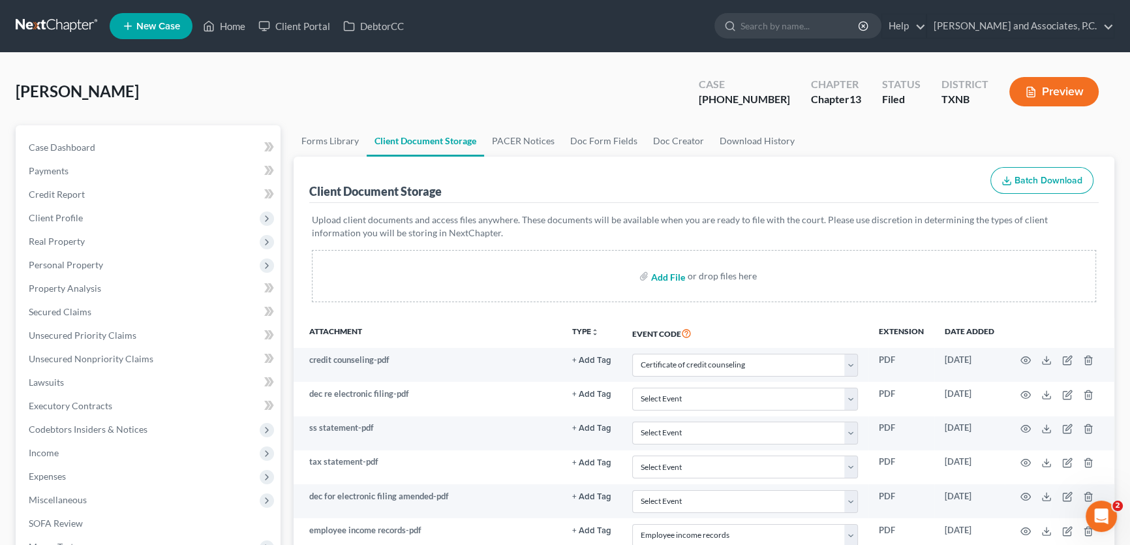
type input "C:\fakepath\declaration for electronic filing-amended.pdf"
select select "6"
select select "21"
select select "10"
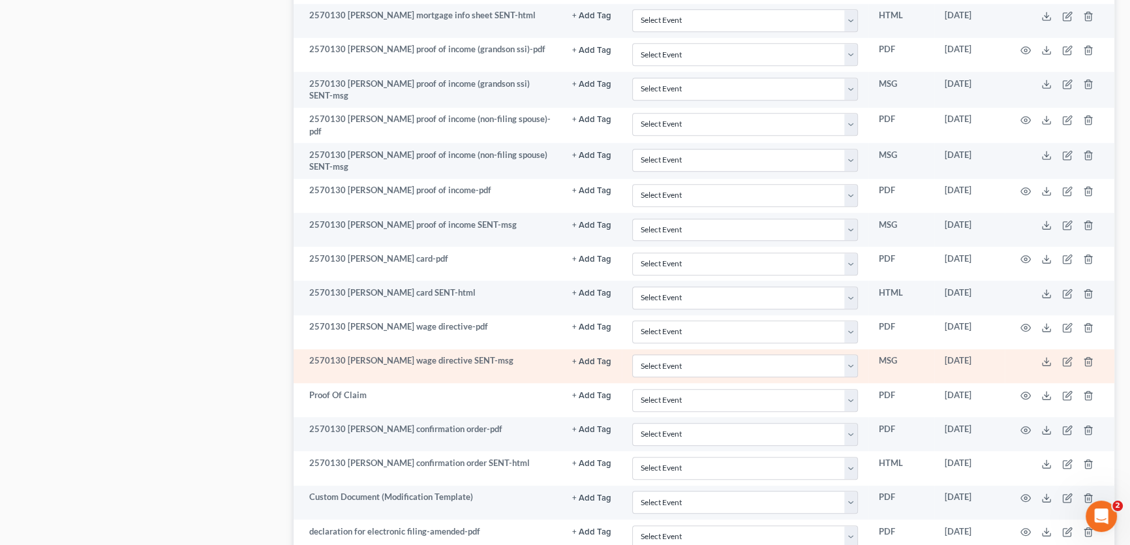
scroll to position [1196, 0]
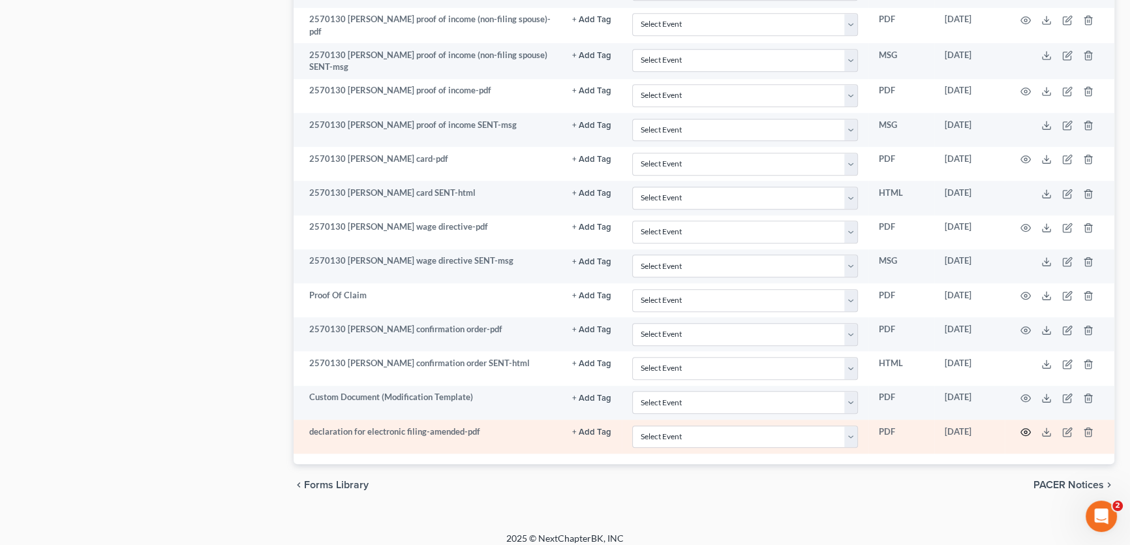
click at [1022, 427] on icon "button" at bounding box center [1026, 432] width 10 height 10
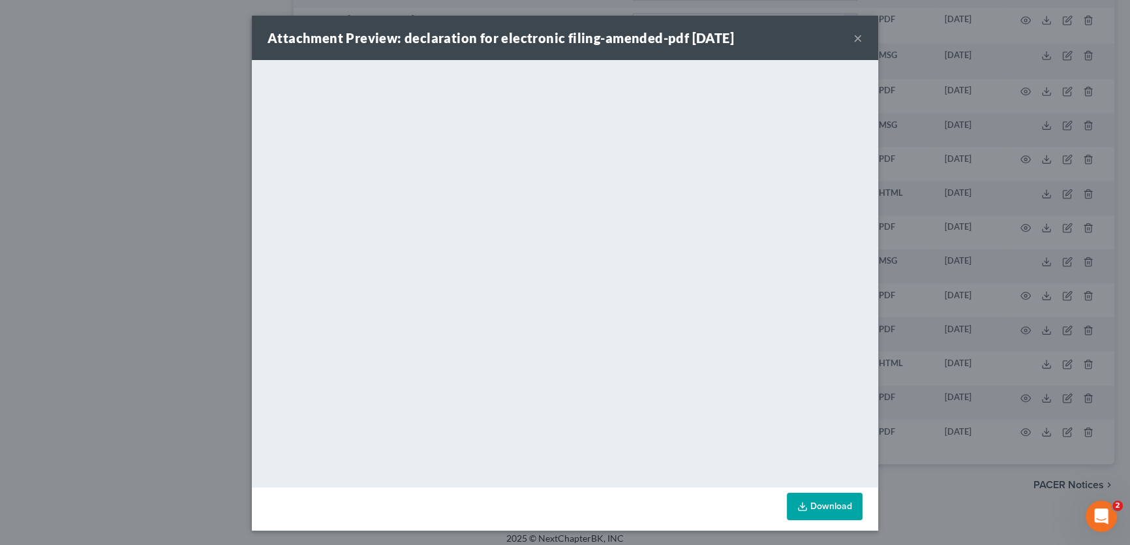
scroll to position [1194, 0]
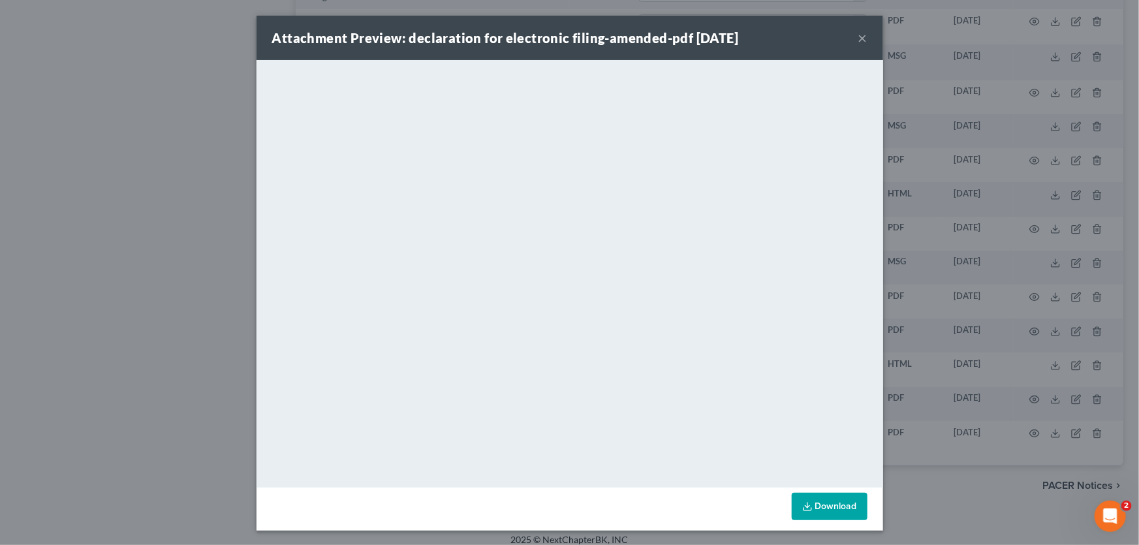
click at [858, 37] on button "×" at bounding box center [862, 38] width 9 height 16
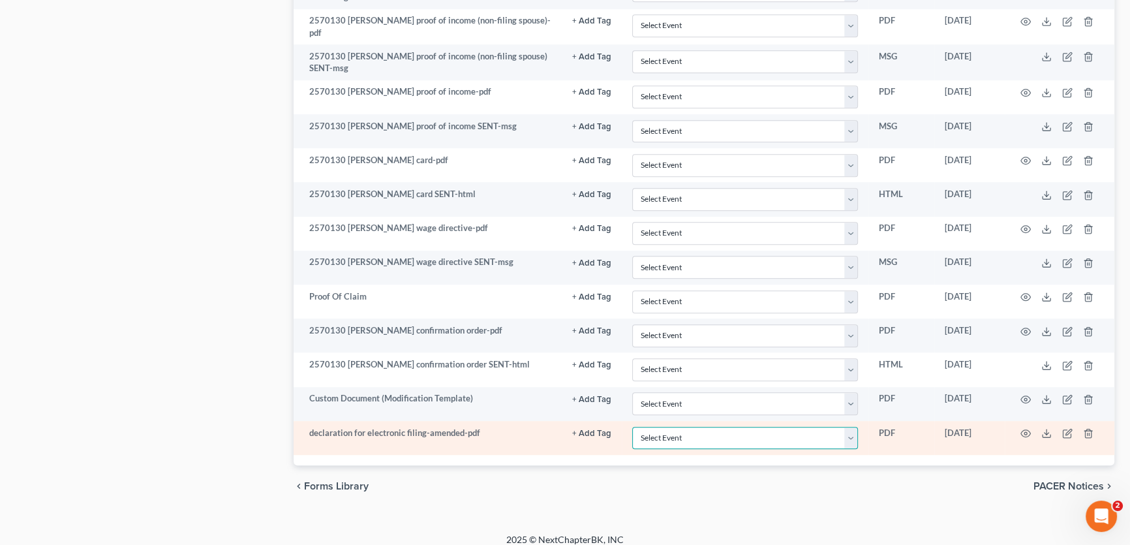
click at [666, 427] on select "Select Event 20 Largest unsecured creditors Amended petition Attachment to Volu…" at bounding box center [745, 438] width 226 height 23
select select "18"
click at [632, 427] on select "Select Event 20 Largest unsecured creditors Amended petition Attachment to Volu…" at bounding box center [745, 438] width 226 height 23
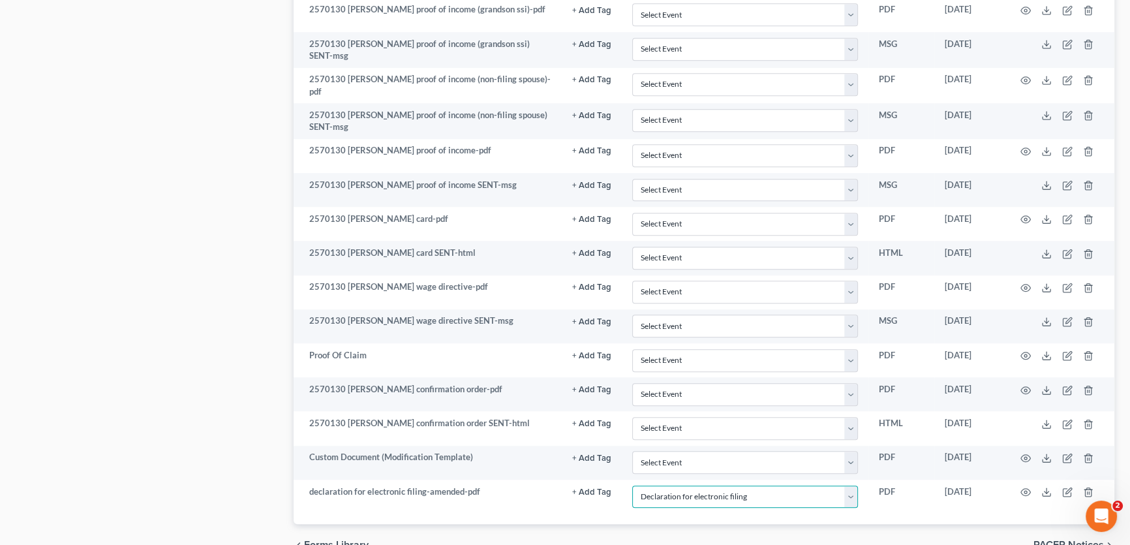
scroll to position [779, 0]
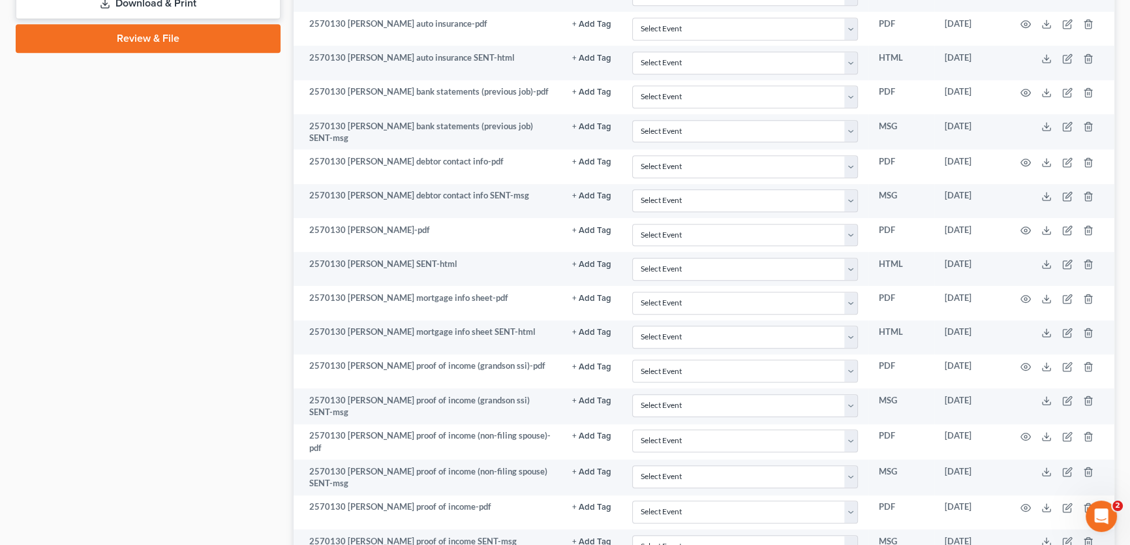
click at [144, 40] on link "Review & File" at bounding box center [148, 38] width 265 height 29
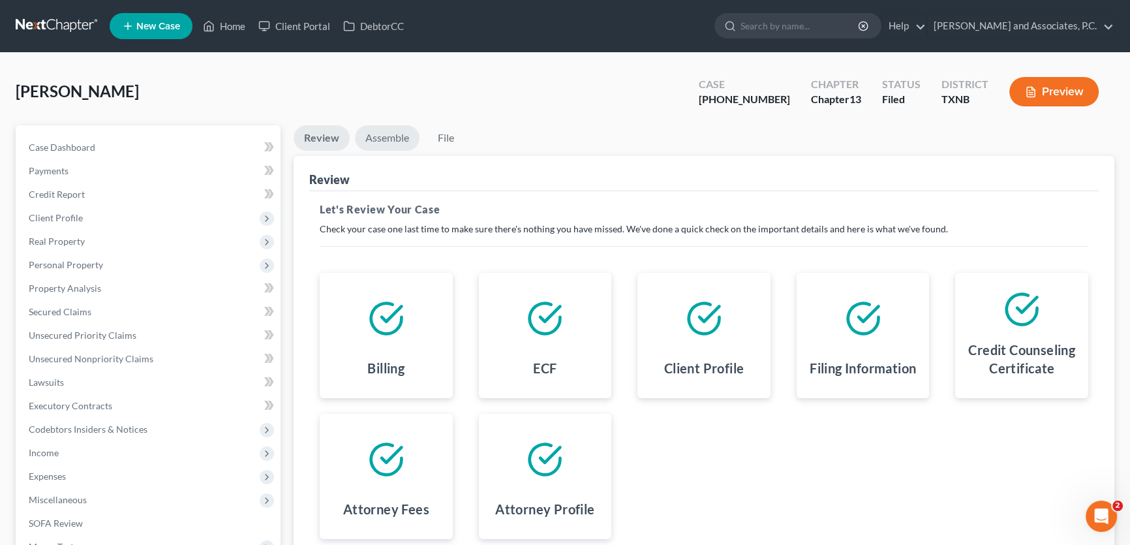
click at [392, 139] on link "Assemble" at bounding box center [387, 137] width 65 height 25
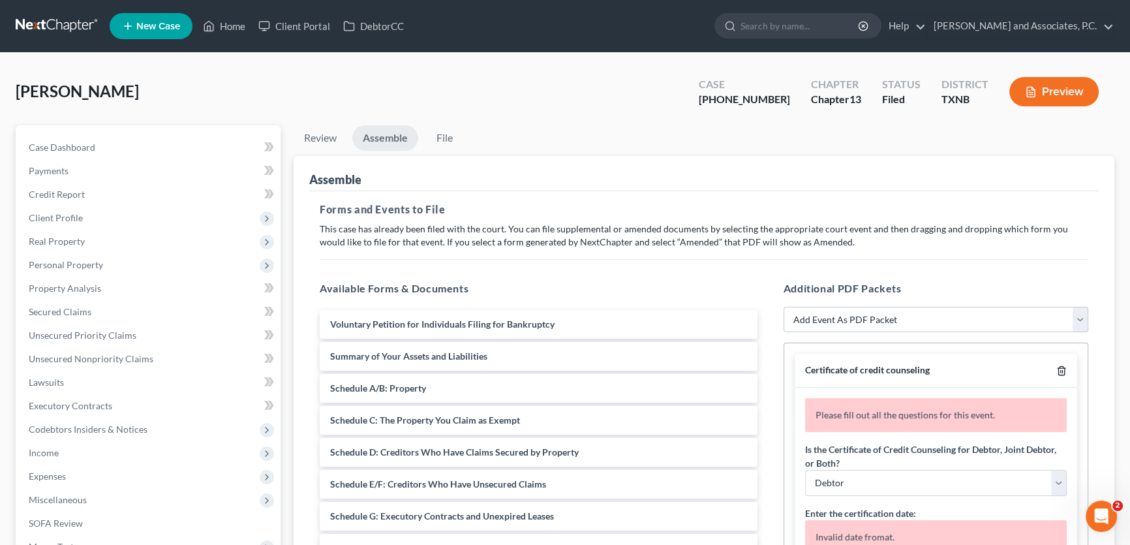
click at [1058, 368] on polyline "button" at bounding box center [1062, 368] width 8 height 0
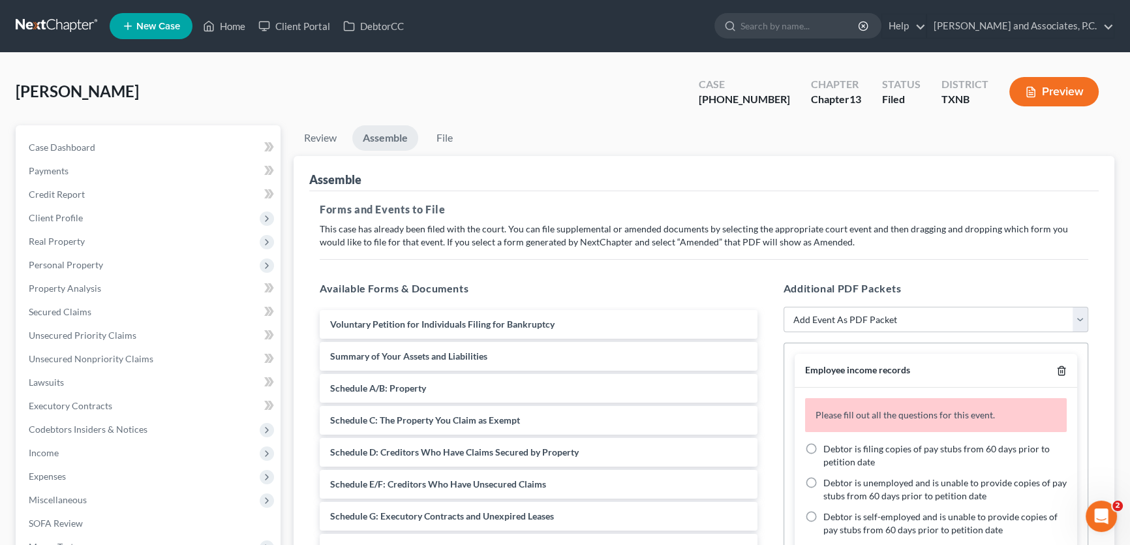
click at [1058, 368] on polyline "button" at bounding box center [1062, 368] width 8 height 0
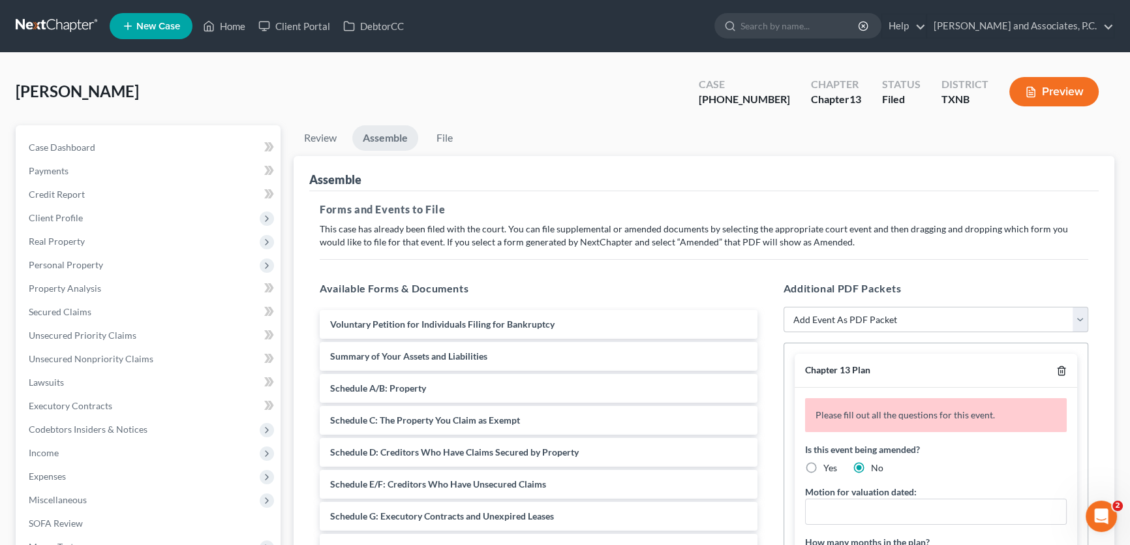
click at [1058, 368] on polyline "button" at bounding box center [1062, 368] width 8 height 0
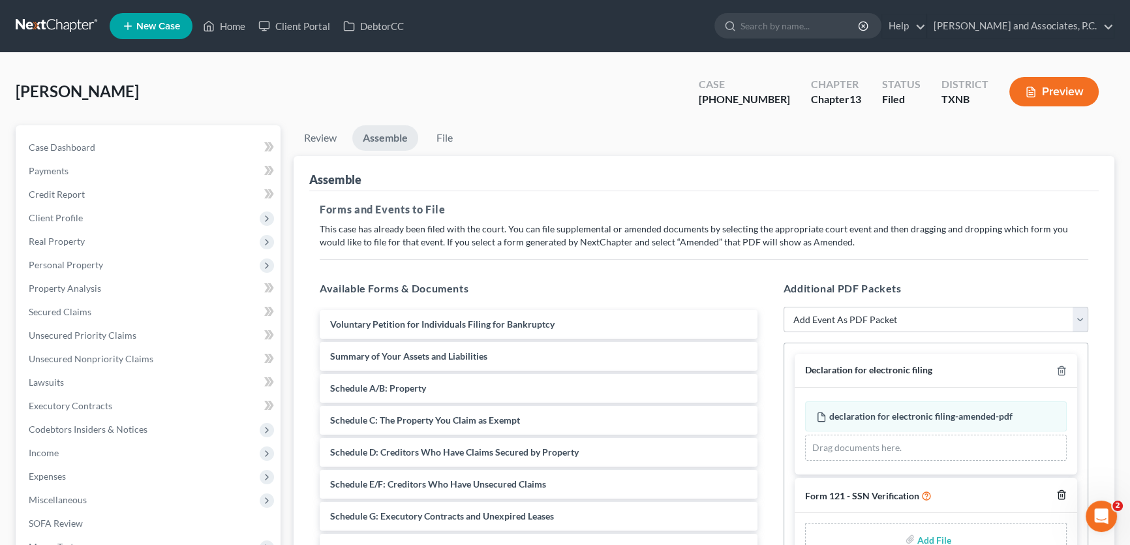
click at [1061, 490] on icon "button" at bounding box center [1062, 495] width 10 height 10
click at [885, 320] on select "Add Event As PDF Packet Amended petition Certificate of credit counseling Certi…" at bounding box center [936, 320] width 305 height 26
select select "17"
click at [784, 307] on select "Add Event As PDF Packet Amended petition Certificate of credit counseling Certi…" at bounding box center [936, 320] width 305 height 26
select select
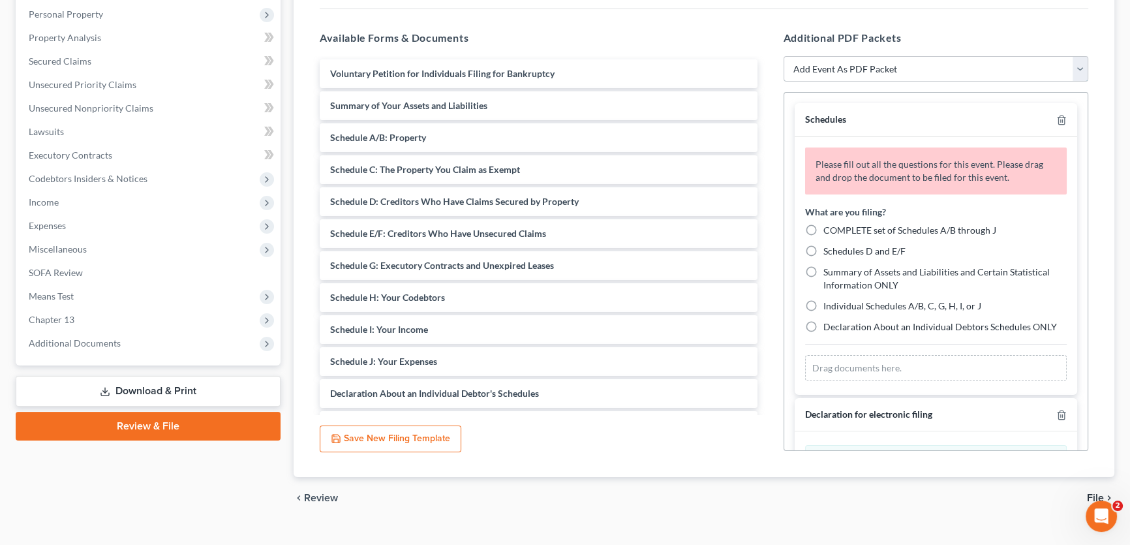
scroll to position [273, 0]
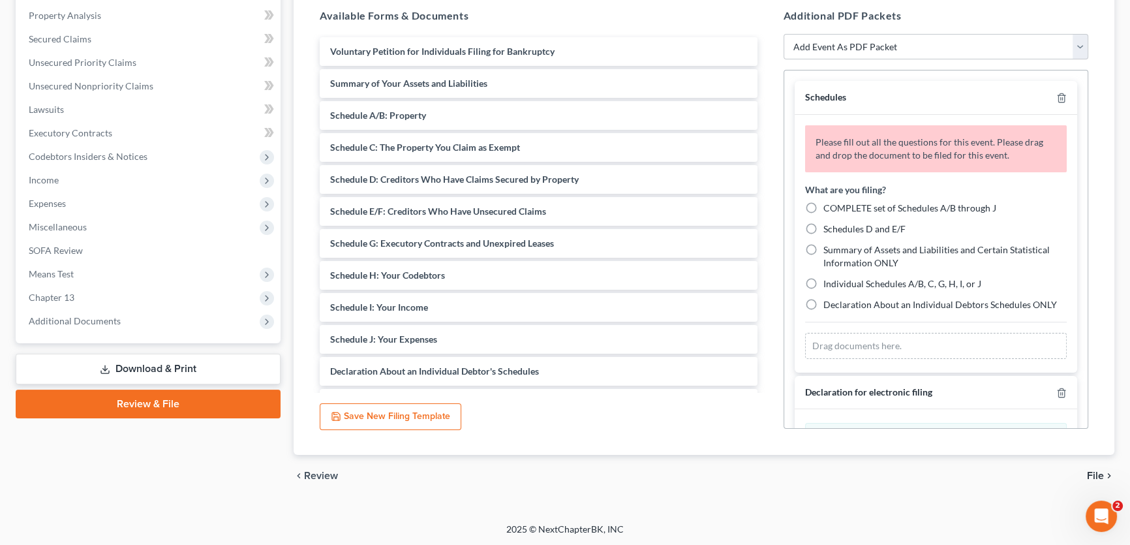
click at [824, 282] on label "Individual Schedules A/B, C, G, H, I, or J" at bounding box center [903, 283] width 158 height 13
click at [829, 282] on input "Individual Schedules A/B, C, G, H, I, or J" at bounding box center [833, 281] width 8 height 8
radio input "true"
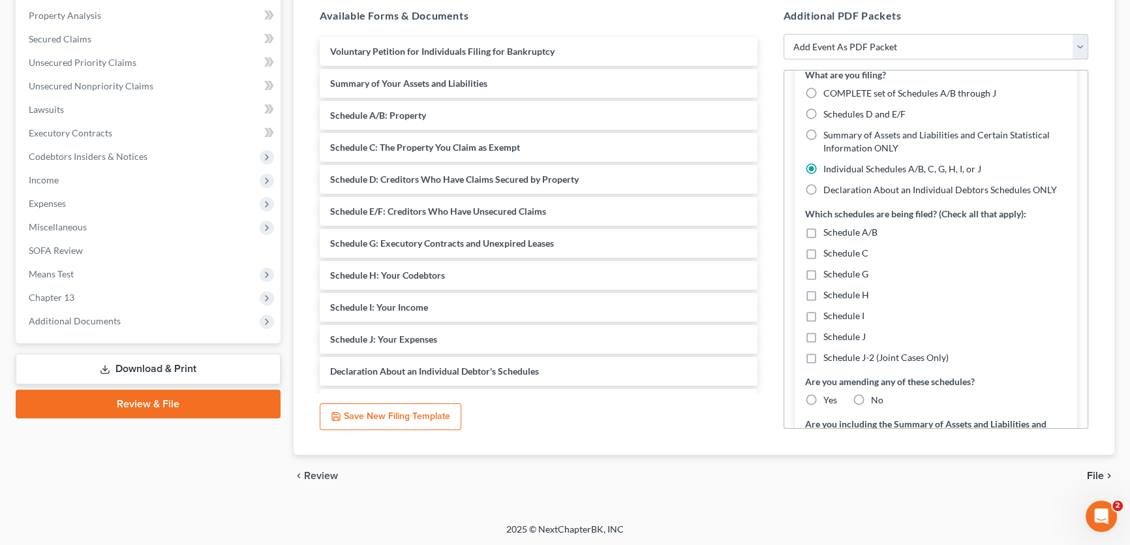
scroll to position [118, 0]
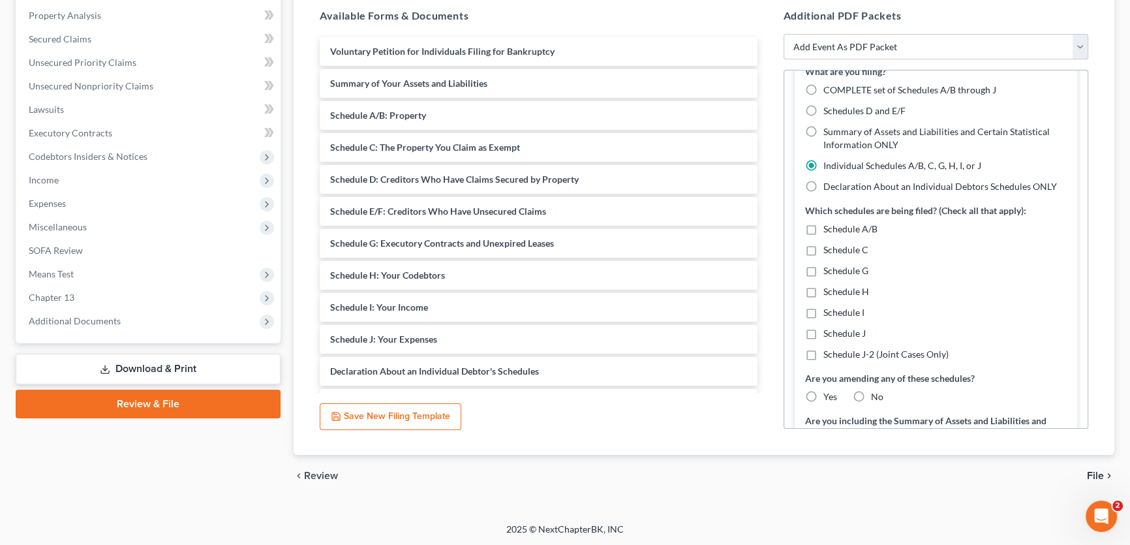
click at [824, 331] on label "Schedule J" at bounding box center [845, 333] width 42 height 13
click at [829, 331] on input "Schedule J" at bounding box center [833, 331] width 8 height 8
checkbox input "true"
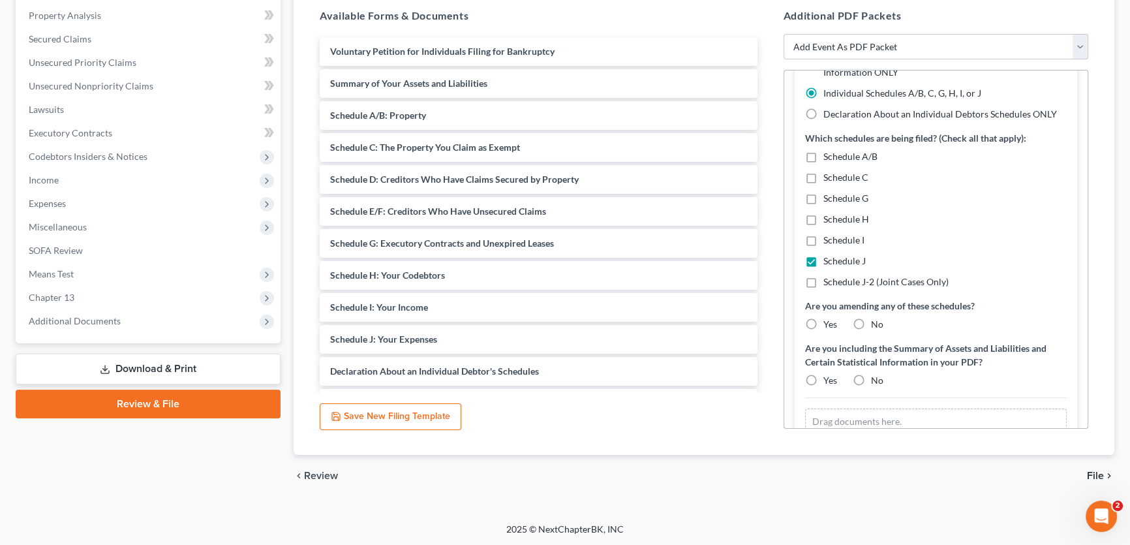
scroll to position [237, 0]
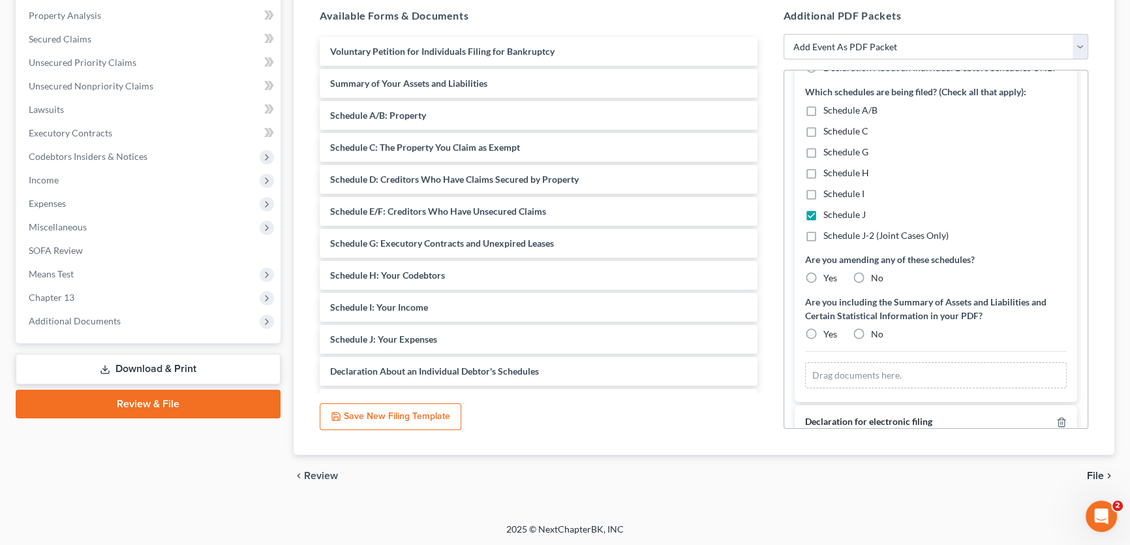
click at [824, 276] on label "Yes" at bounding box center [831, 278] width 14 height 13
click at [829, 276] on input "Yes" at bounding box center [833, 276] width 8 height 8
radio input "true"
click at [871, 331] on label "No" at bounding box center [877, 334] width 12 height 13
click at [877, 331] on input "No" at bounding box center [881, 332] width 8 height 8
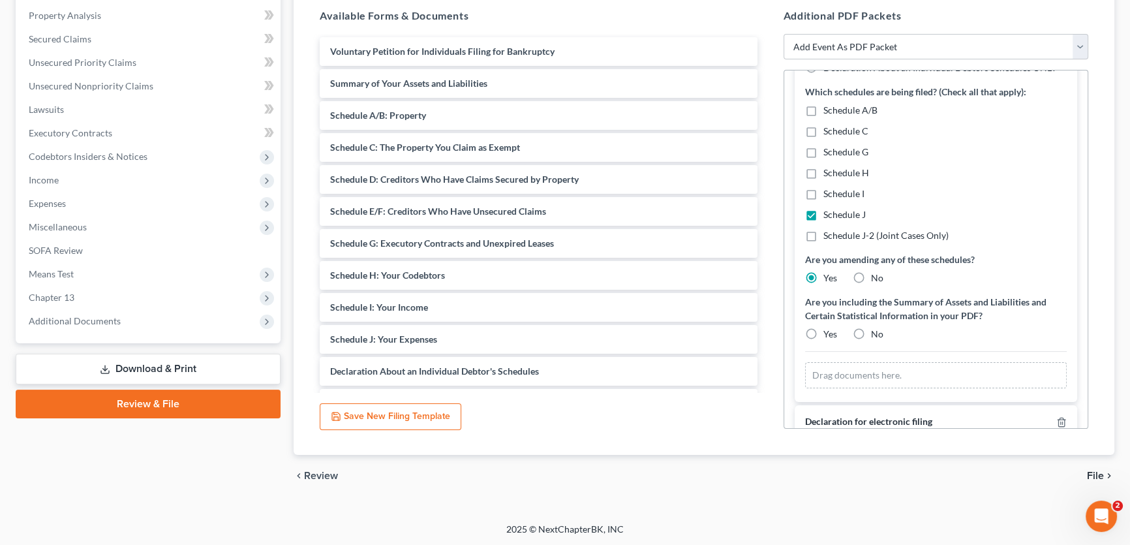
radio input "true"
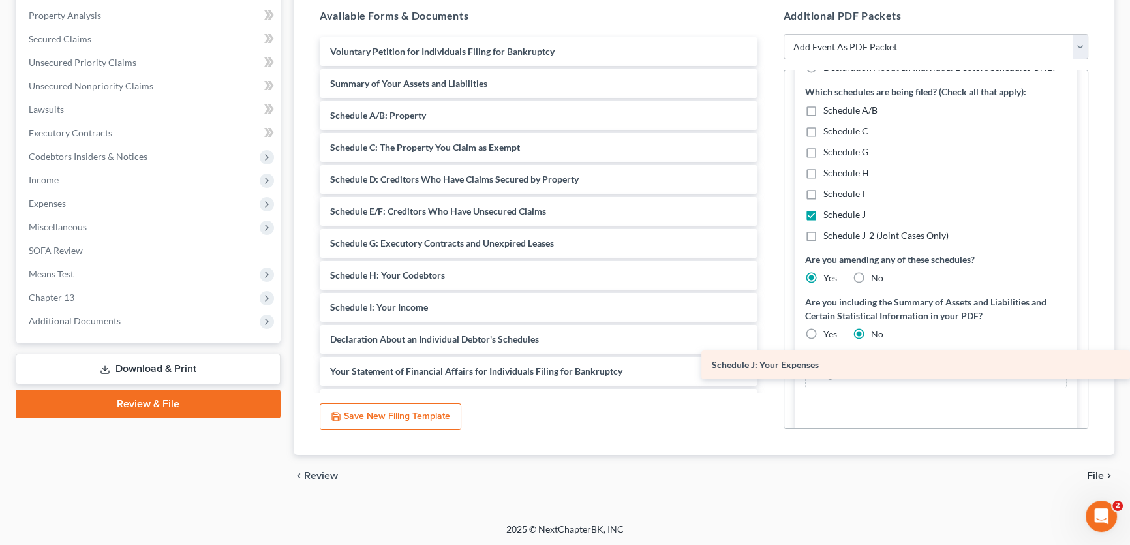
drag, startPoint x: 452, startPoint y: 334, endPoint x: 838, endPoint y: 361, distance: 386.7
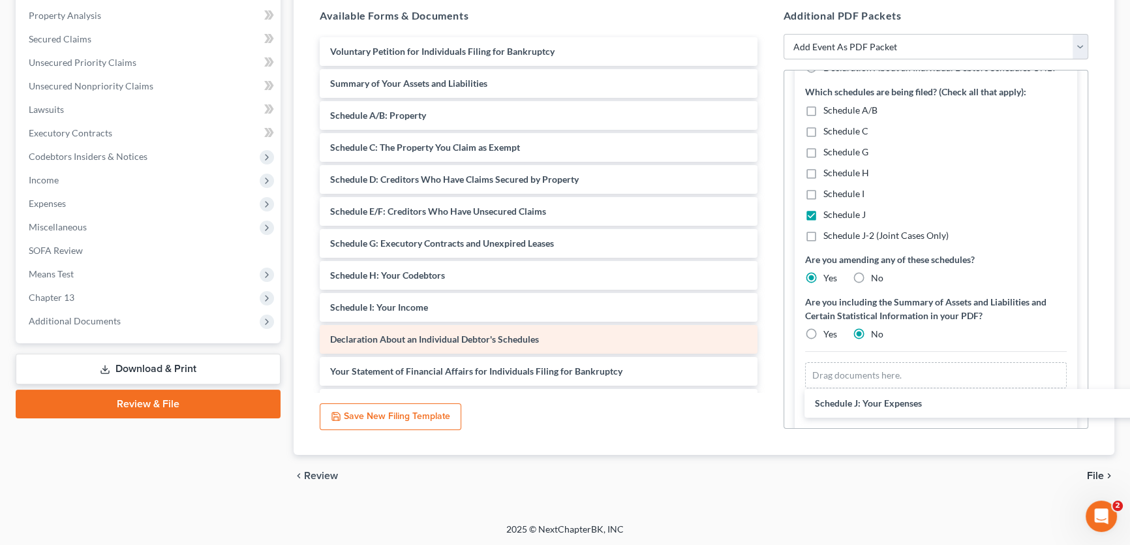
scroll to position [179, 0]
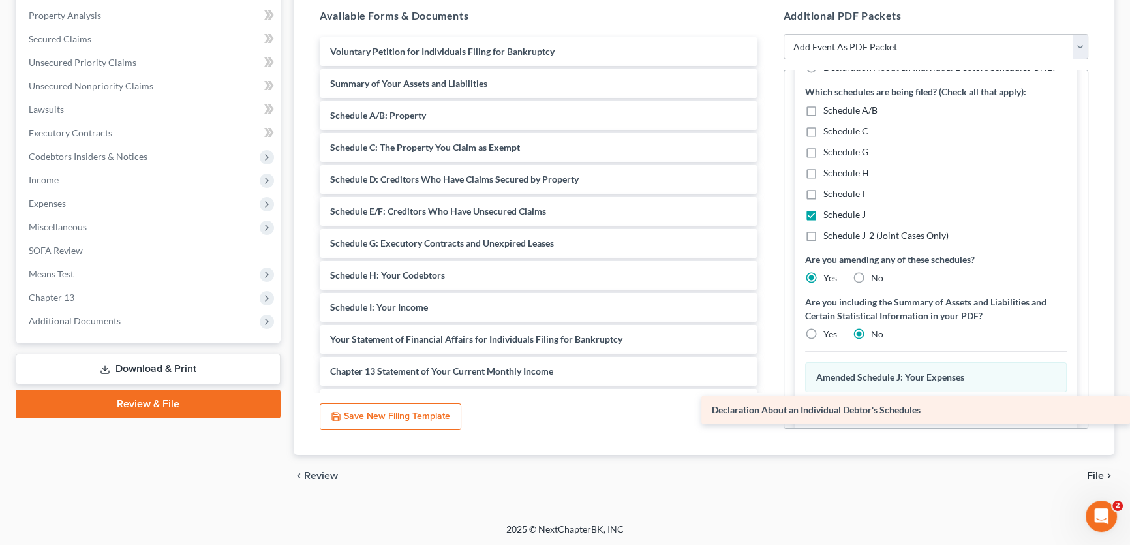
drag, startPoint x: 505, startPoint y: 333, endPoint x: 901, endPoint y: 405, distance: 402.1
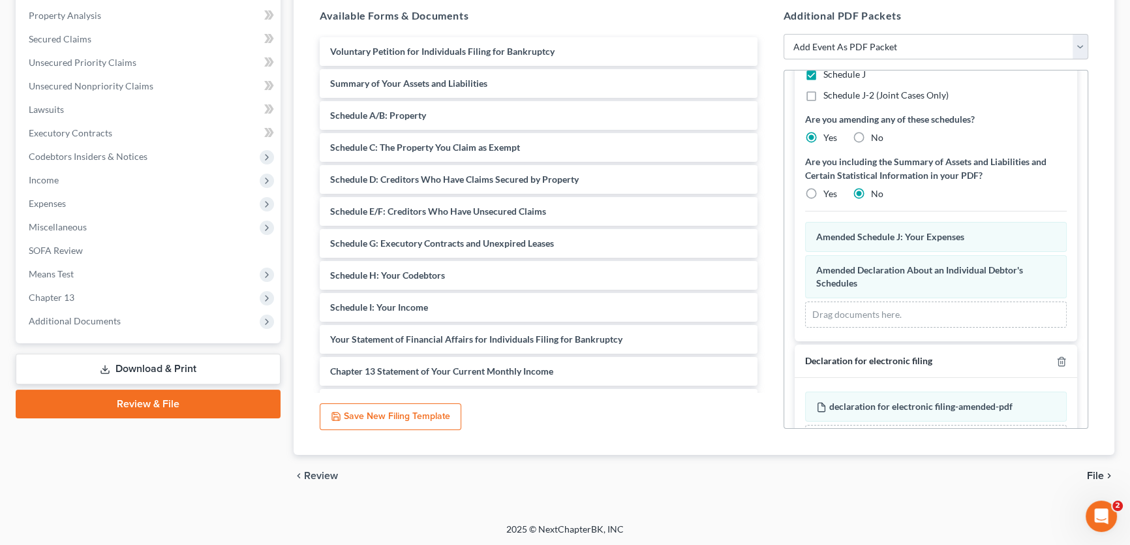
scroll to position [366, 0]
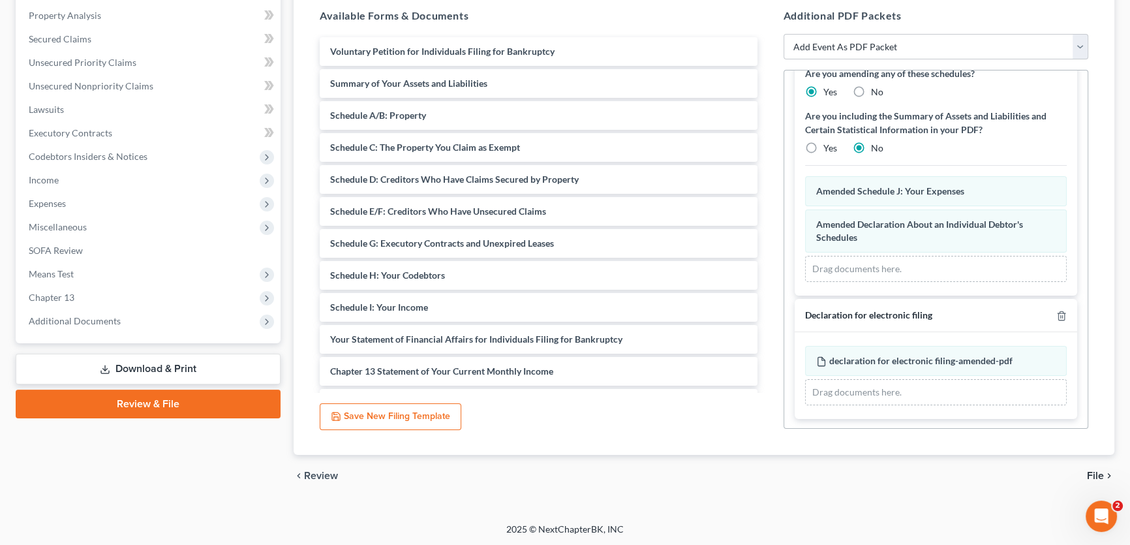
click at [1091, 471] on span "File" at bounding box center [1095, 476] width 17 height 10
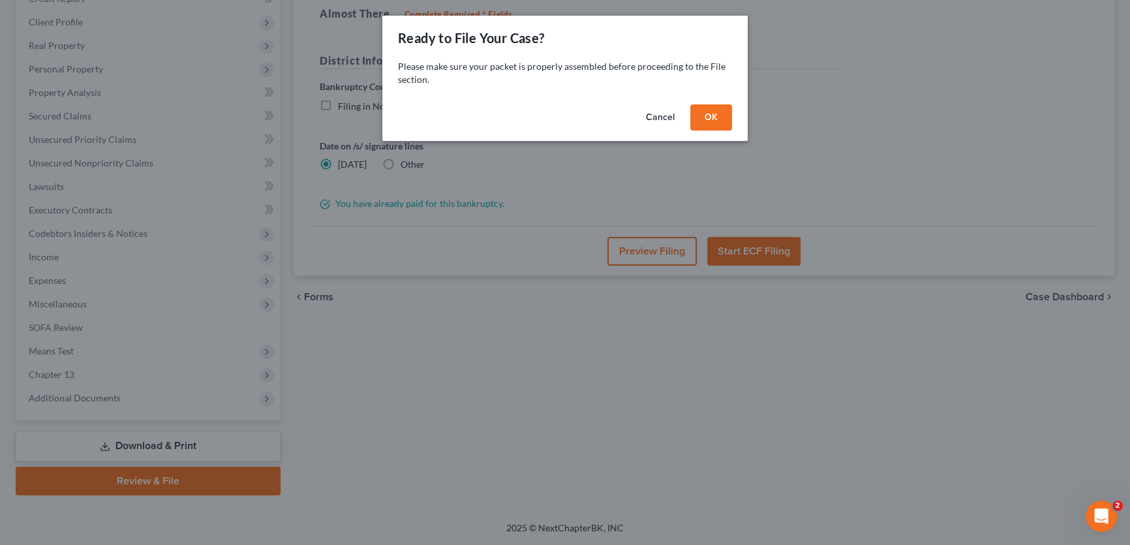
scroll to position [194, 0]
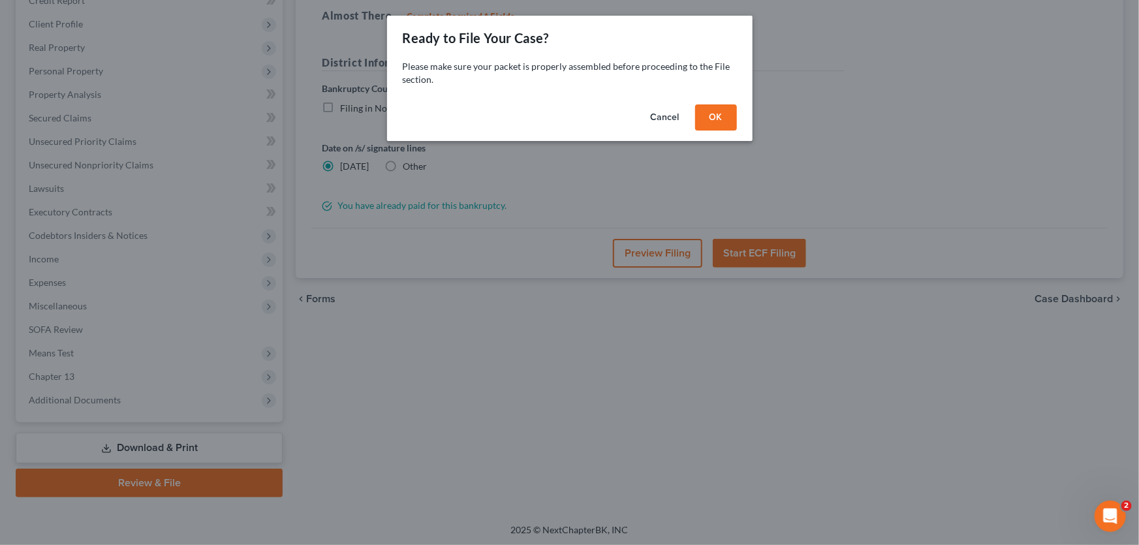
click at [705, 117] on button "OK" at bounding box center [716, 117] width 42 height 26
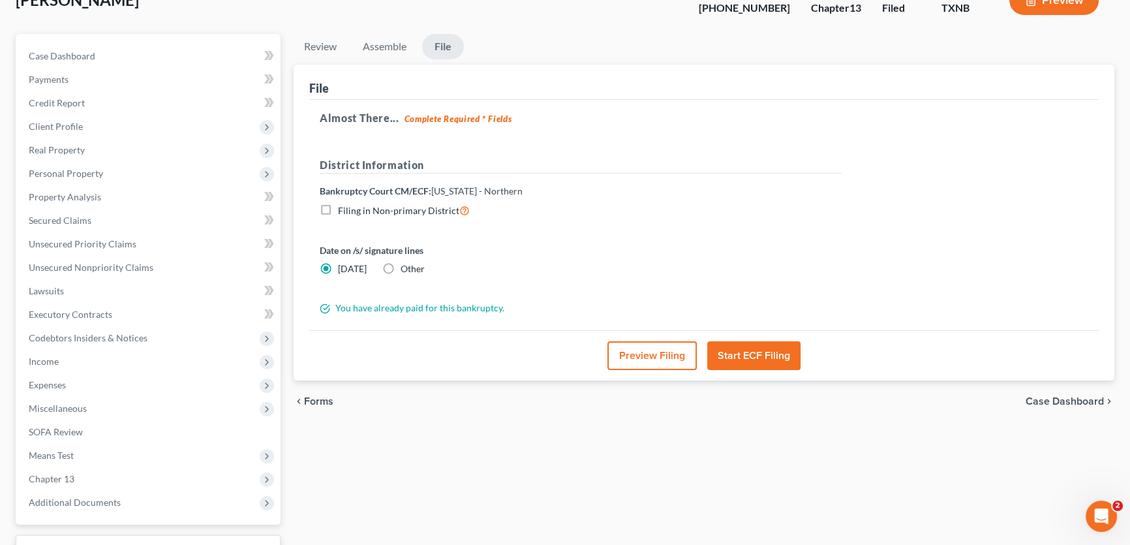
scroll to position [75, 0]
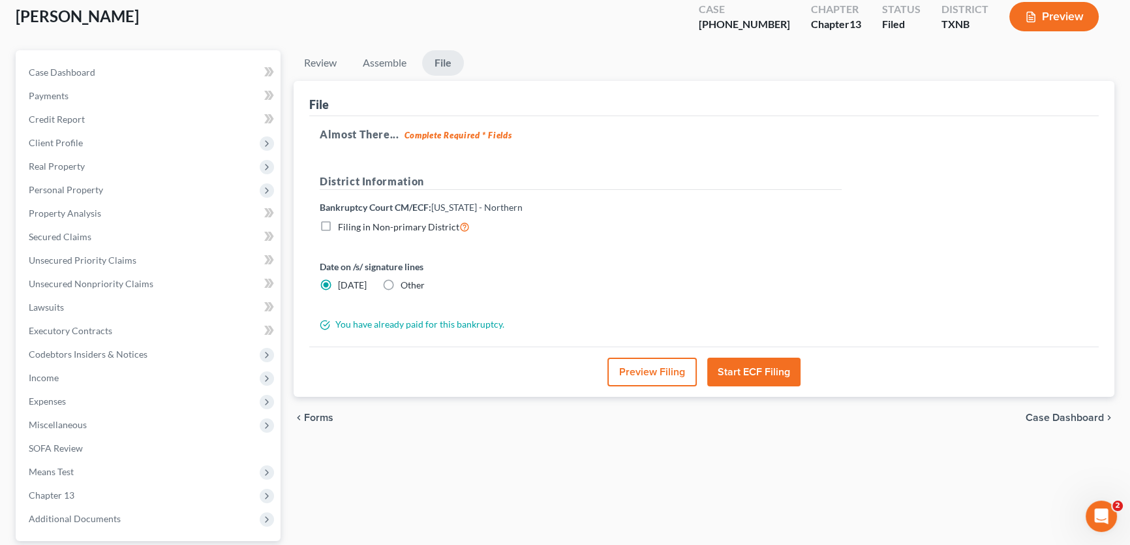
click at [681, 375] on button "Preview Filing" at bounding box center [652, 372] width 89 height 29
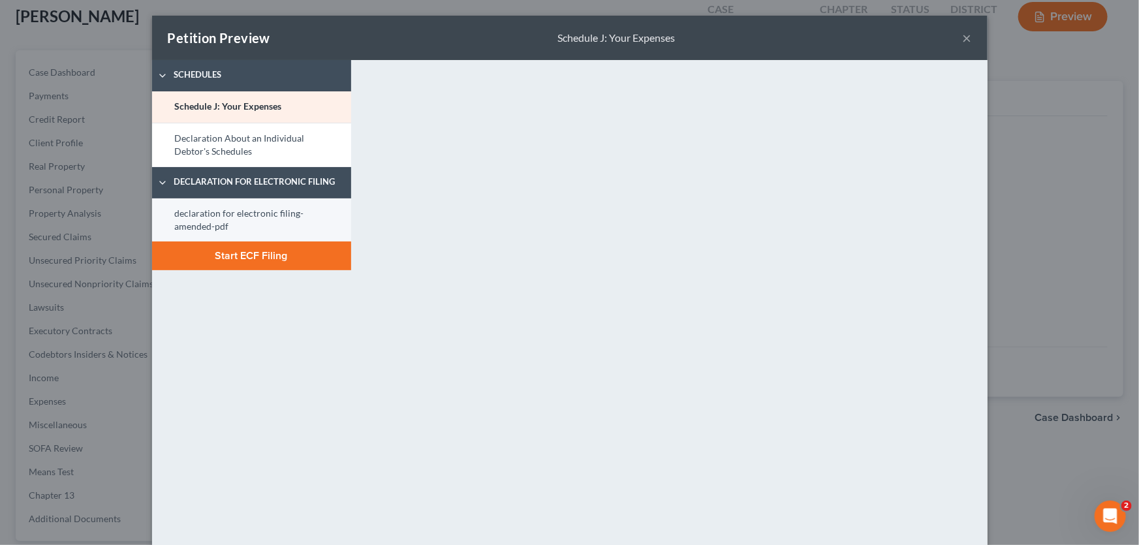
click at [279, 209] on link "declaration for electronic filing-amended-pdf" at bounding box center [251, 220] width 199 height 44
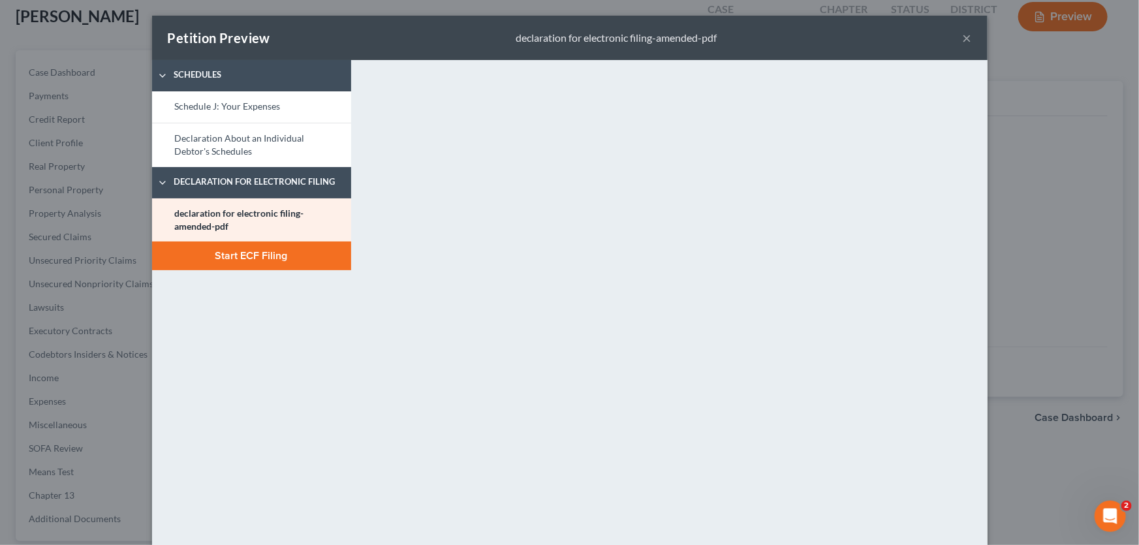
click at [248, 258] on button "Start ECF Filing" at bounding box center [251, 256] width 199 height 29
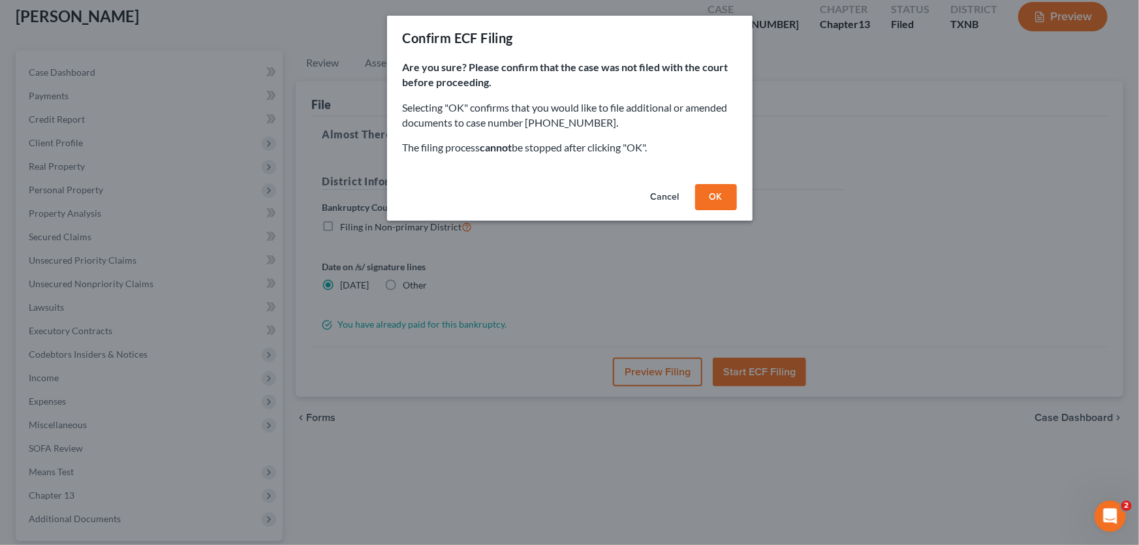
click at [707, 195] on button "OK" at bounding box center [716, 197] width 42 height 26
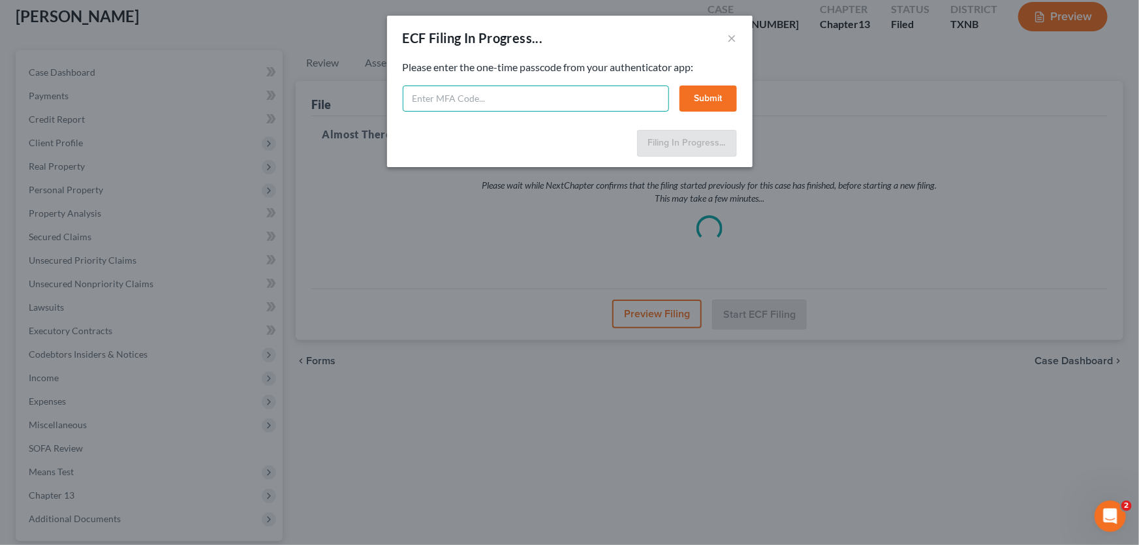
click at [634, 91] on input "text" at bounding box center [536, 99] width 266 height 26
type input "490401"
click at [700, 96] on button "Submit" at bounding box center [707, 99] width 57 height 26
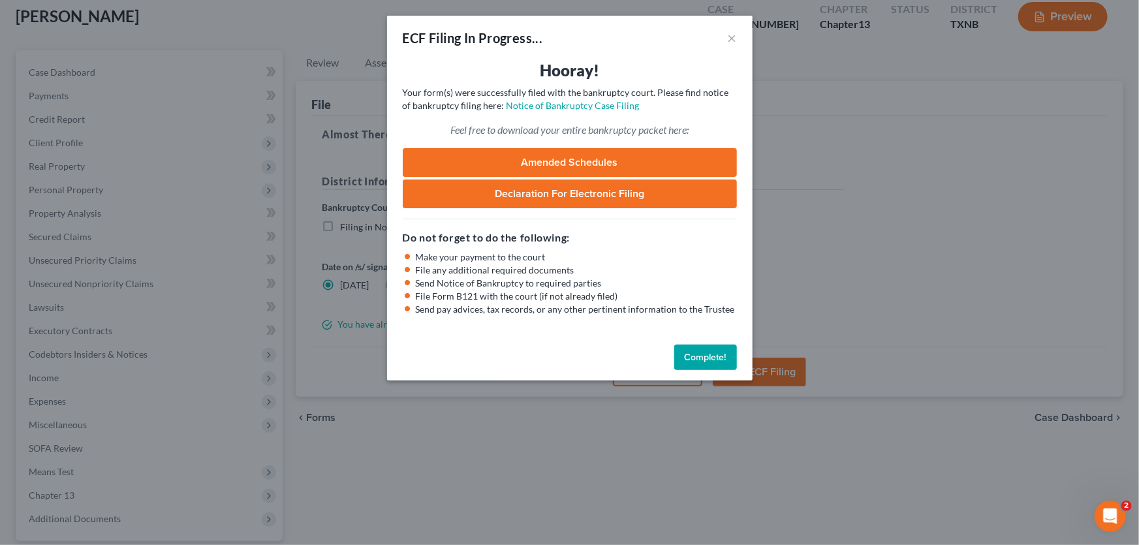
click at [721, 352] on button "Complete!" at bounding box center [705, 358] width 63 height 26
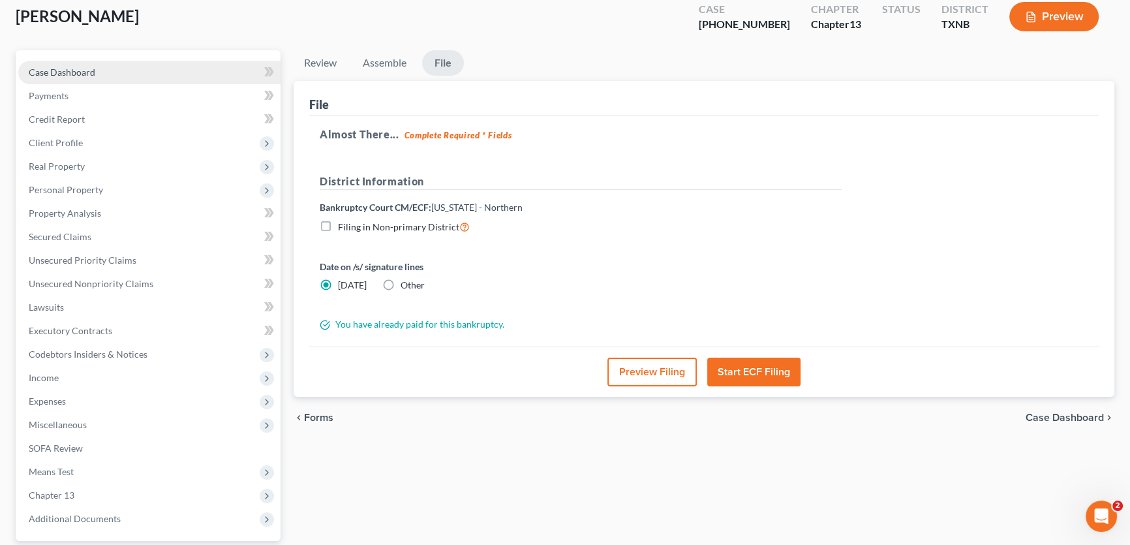
click at [97, 72] on link "Case Dashboard" at bounding box center [149, 72] width 262 height 23
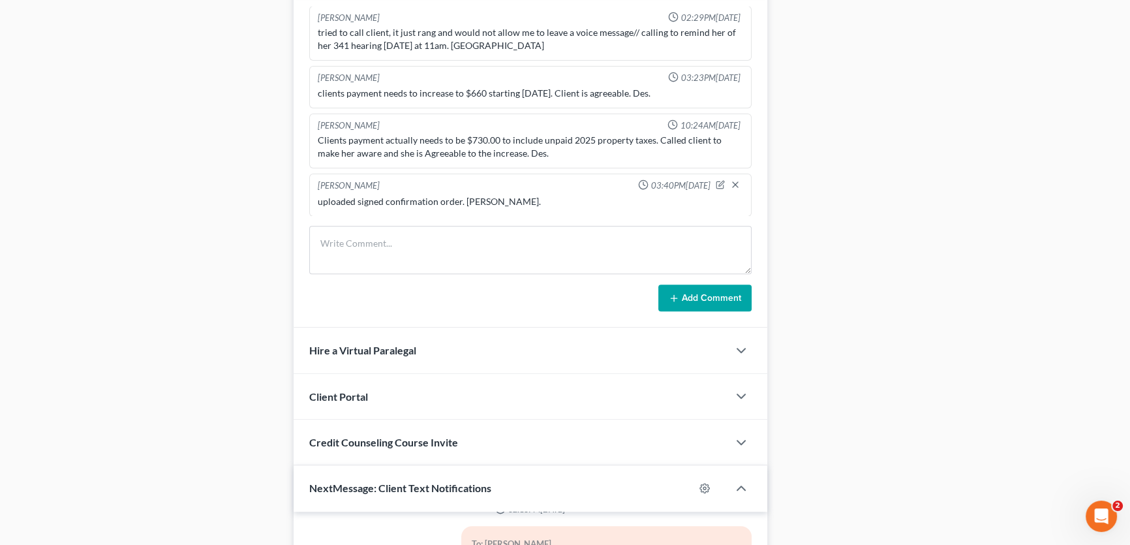
scroll to position [780, 0]
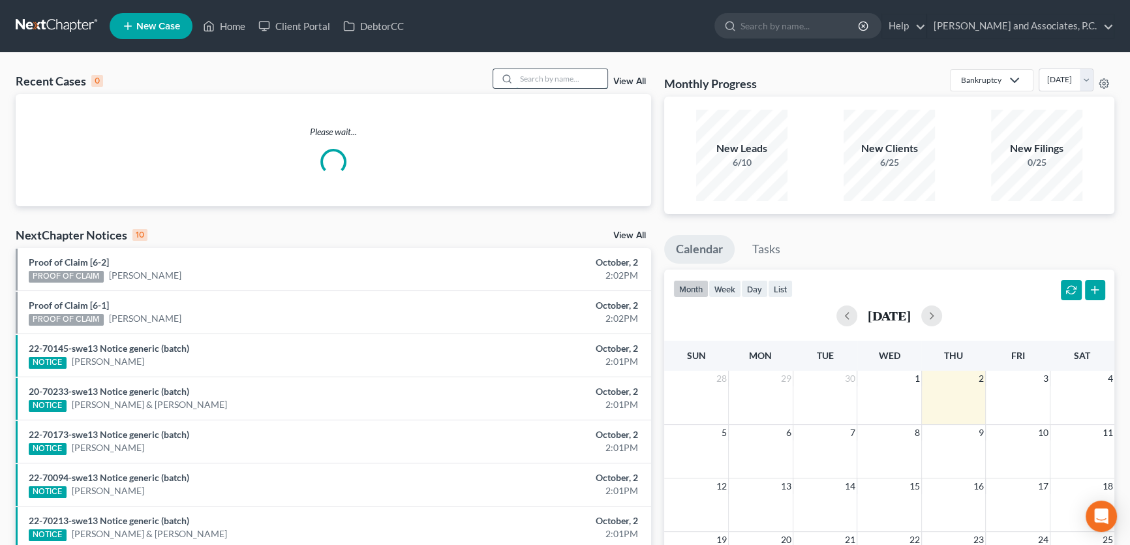
click at [586, 76] on input "search" at bounding box center [561, 78] width 91 height 19
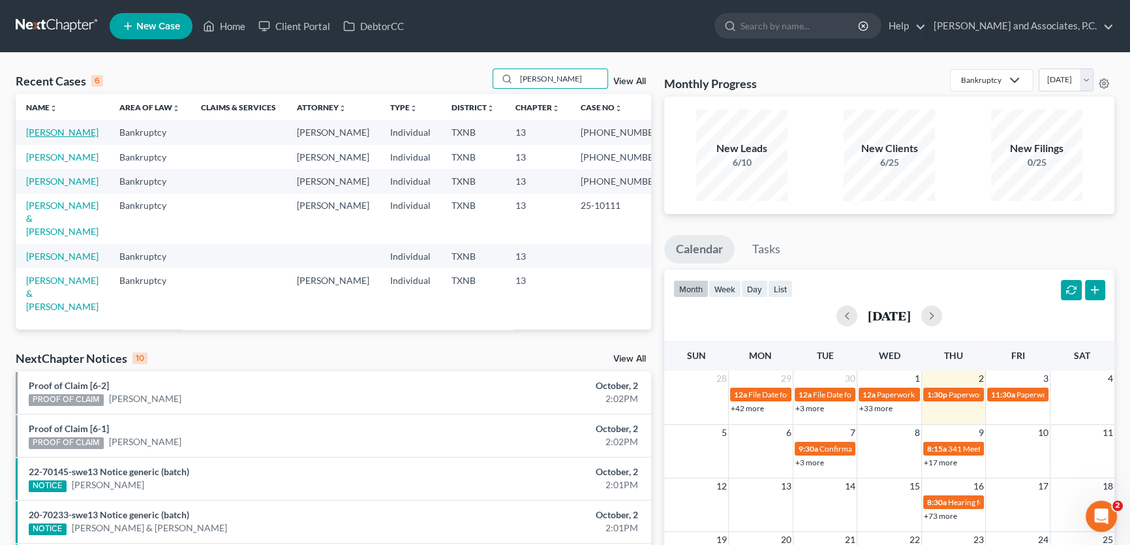
type input "weaver"
click at [75, 135] on link "[PERSON_NAME]" at bounding box center [62, 132] width 72 height 11
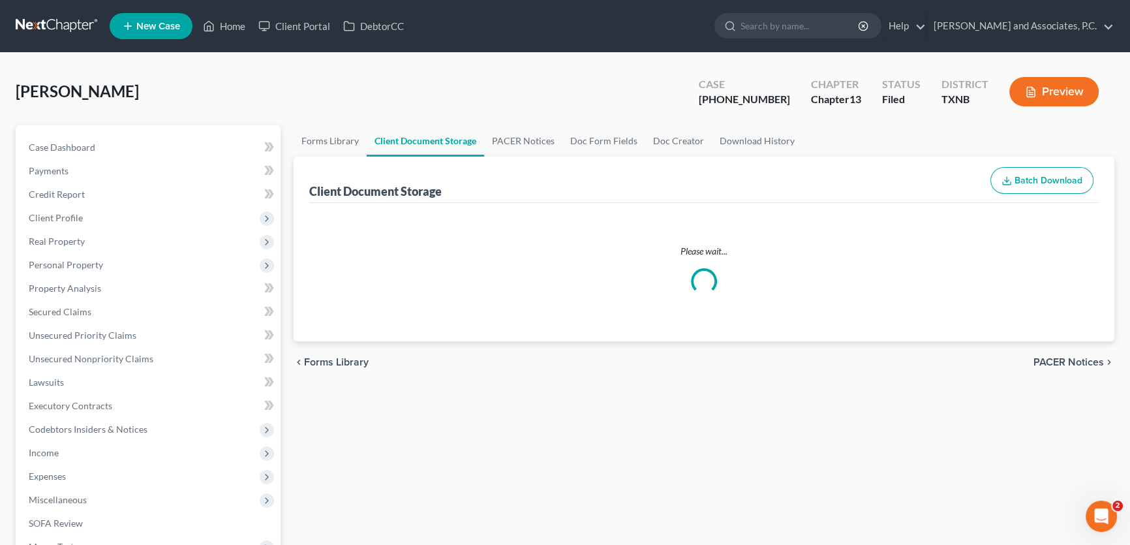
select select "6"
select select "18"
select select "21"
select select "10"
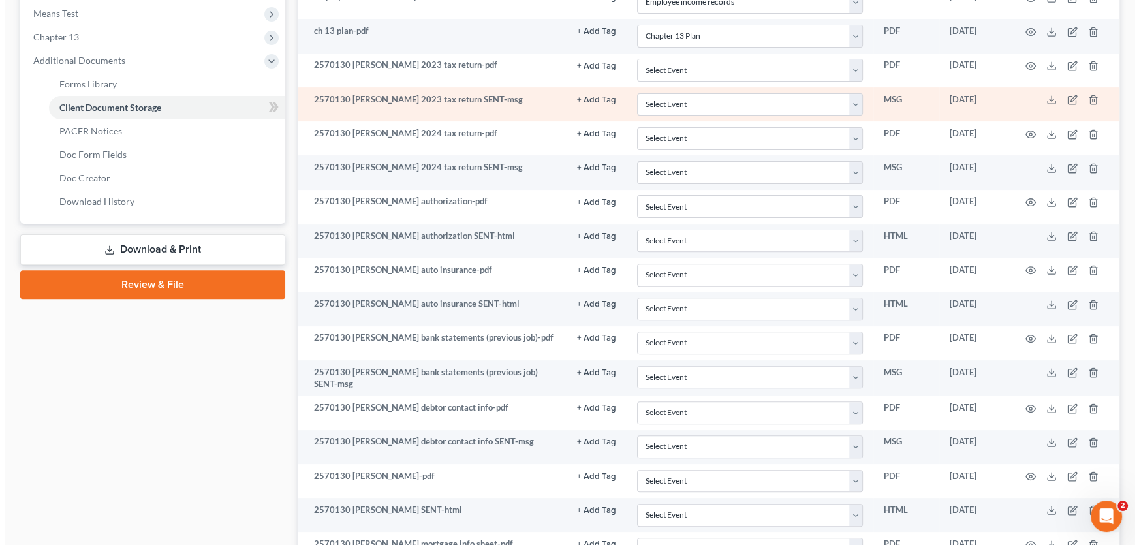
scroll to position [534, 0]
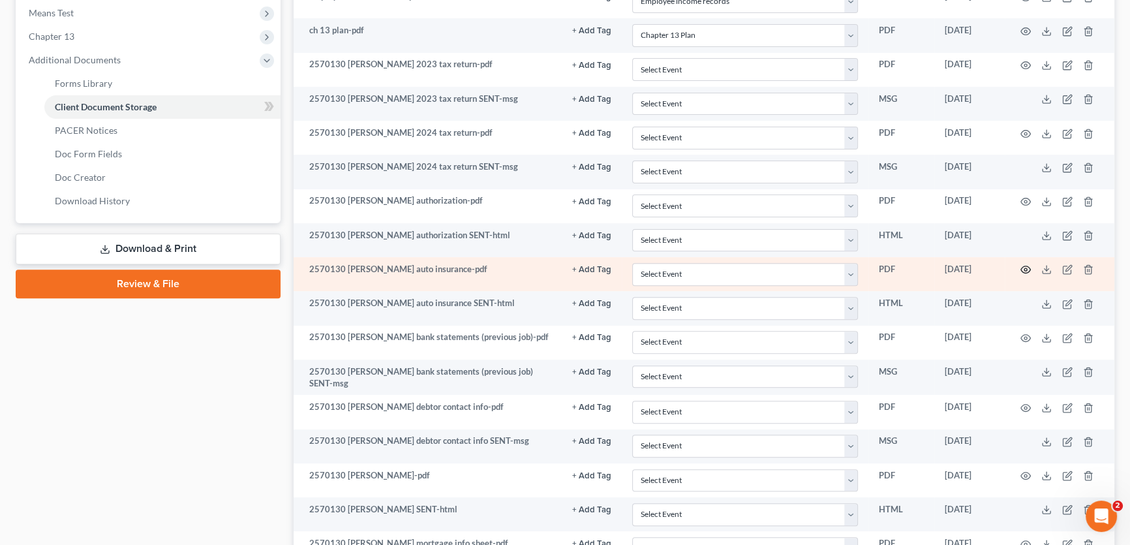
click at [1027, 270] on icon "button" at bounding box center [1026, 269] width 10 height 10
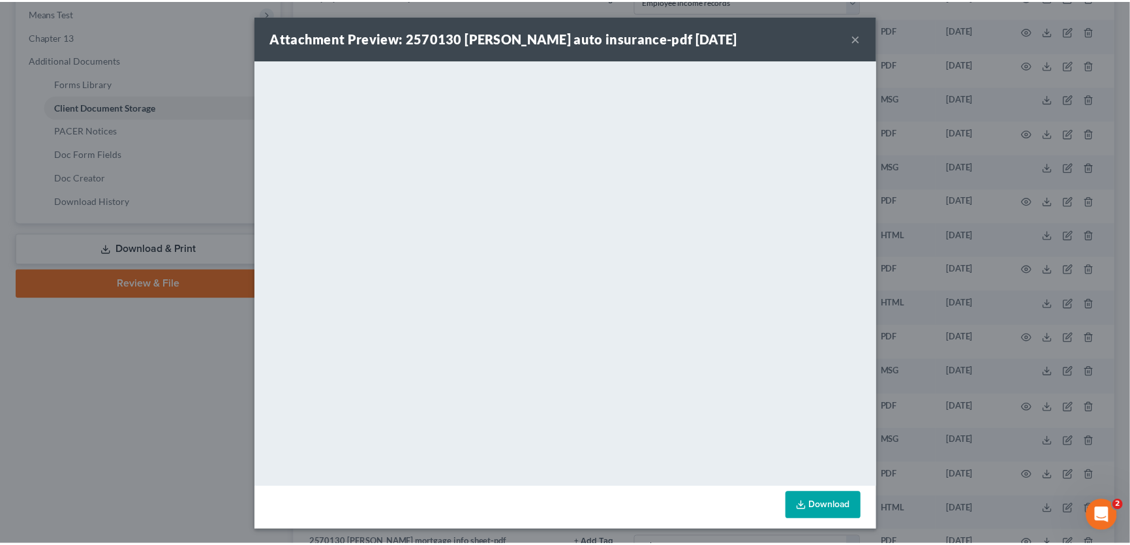
scroll to position [0, 0]
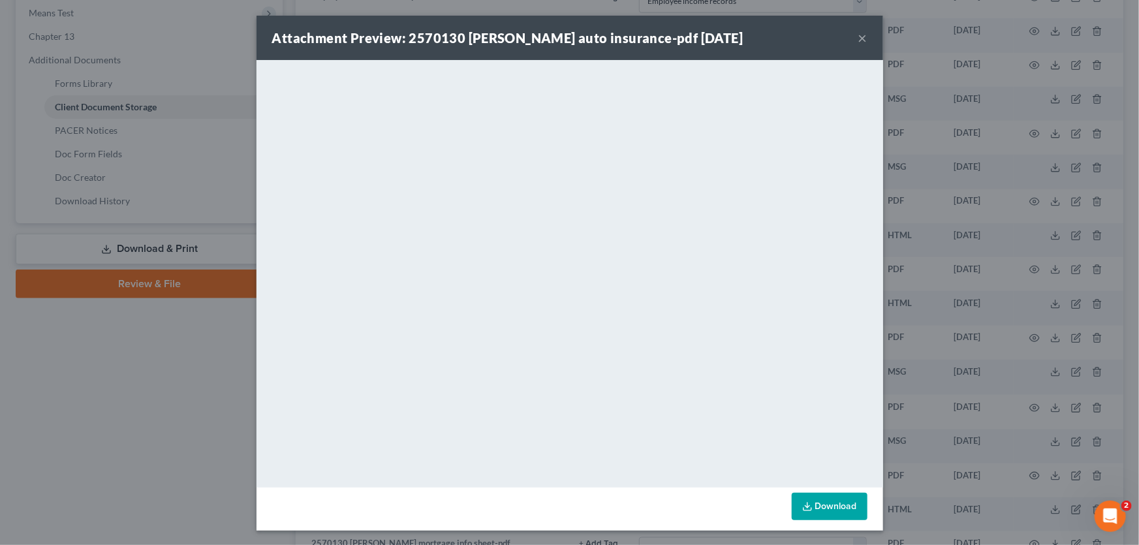
click at [860, 35] on button "×" at bounding box center [862, 38] width 9 height 16
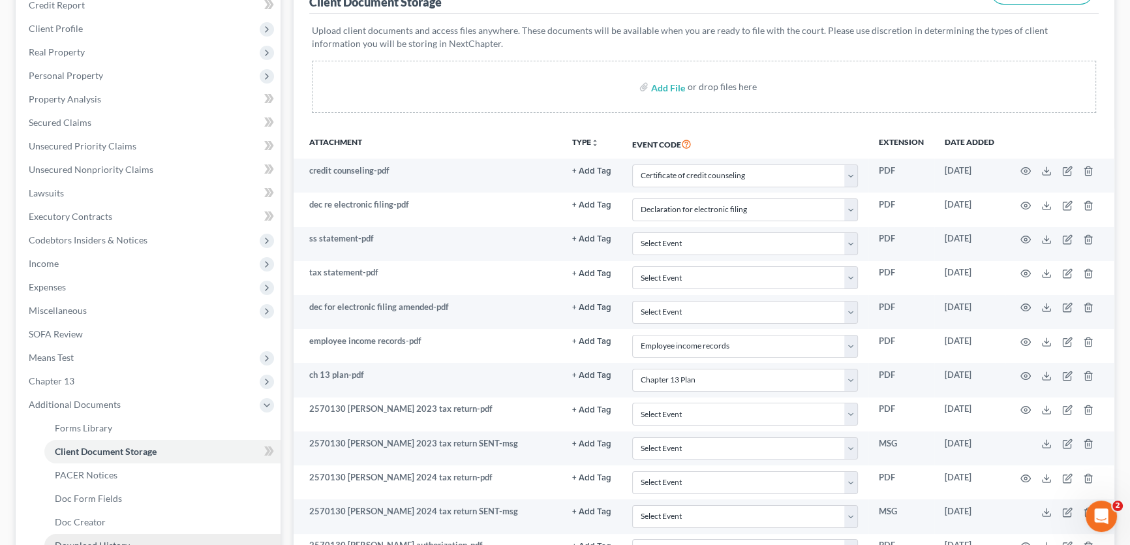
scroll to position [178, 0]
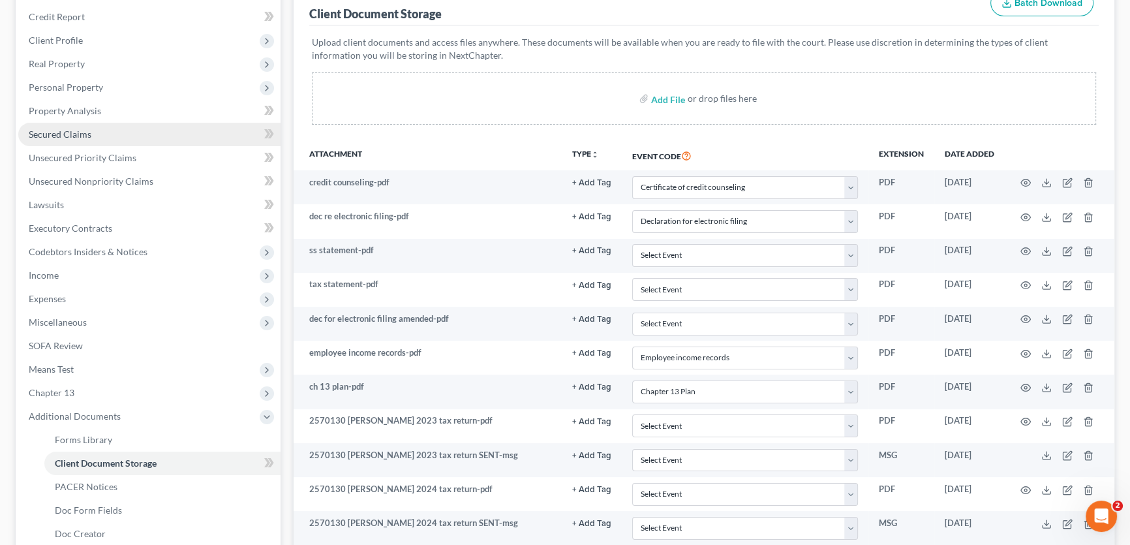
click at [86, 134] on span "Secured Claims" at bounding box center [60, 134] width 63 height 11
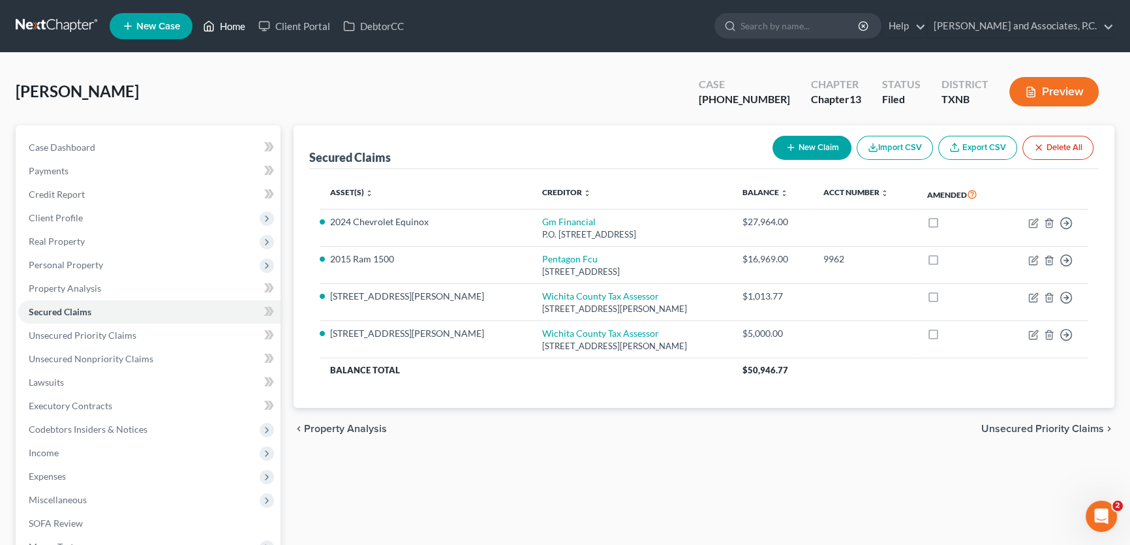
click at [228, 22] on link "Home" at bounding box center [223, 25] width 55 height 23
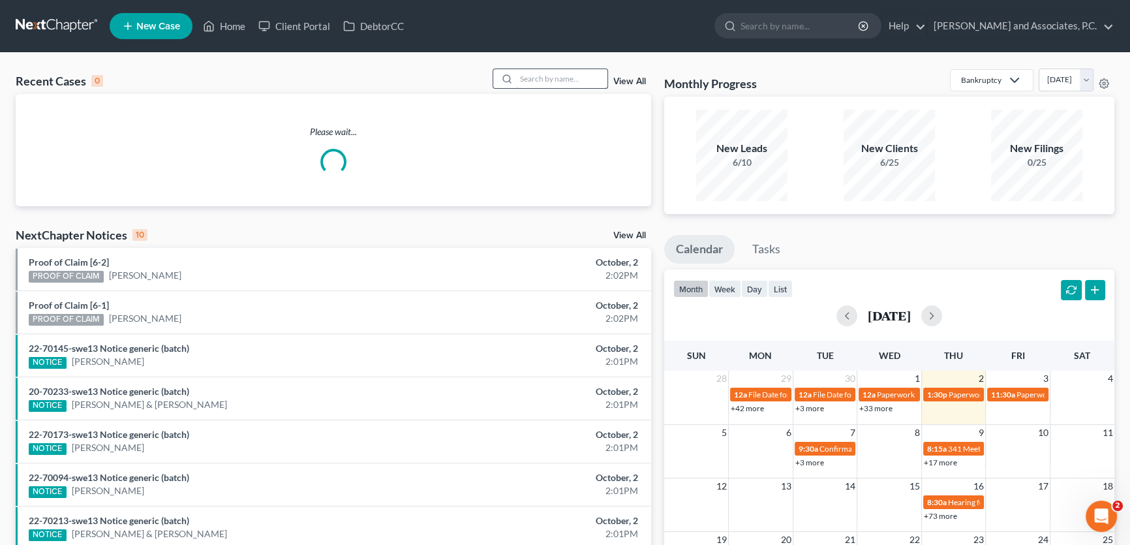
click at [555, 74] on input "search" at bounding box center [561, 78] width 91 height 19
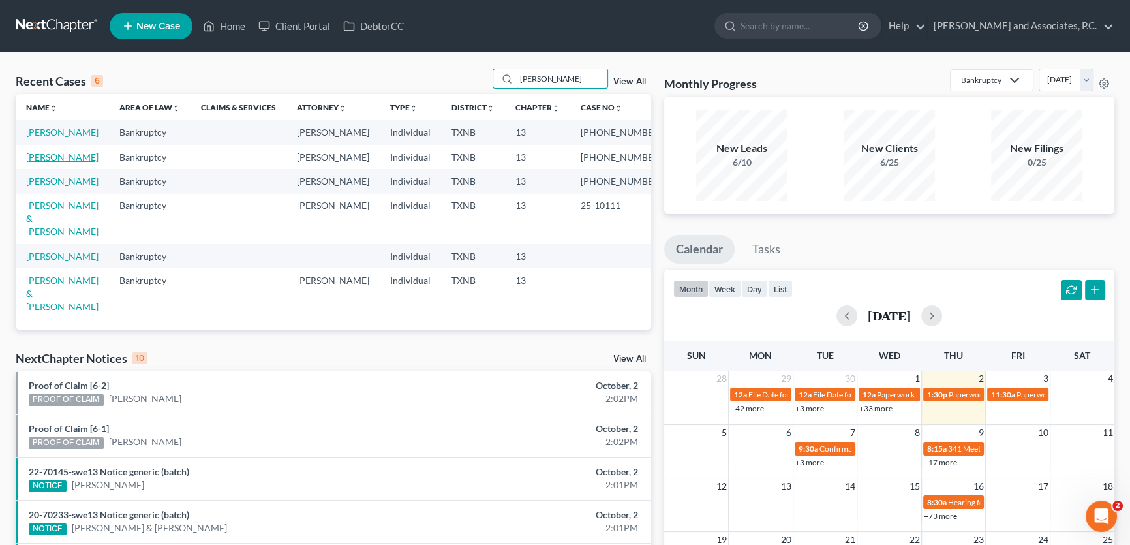
type input "weaver"
click at [72, 163] on link "[PERSON_NAME]" at bounding box center [62, 156] width 72 height 11
select select "5"
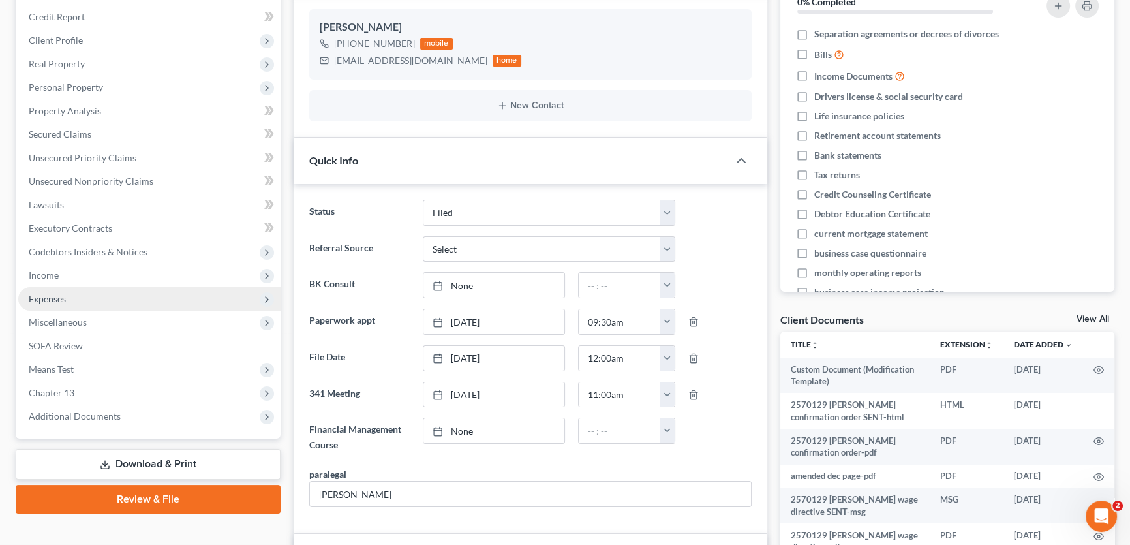
scroll to position [240, 0]
click at [70, 303] on span "Expenses" at bounding box center [149, 298] width 262 height 23
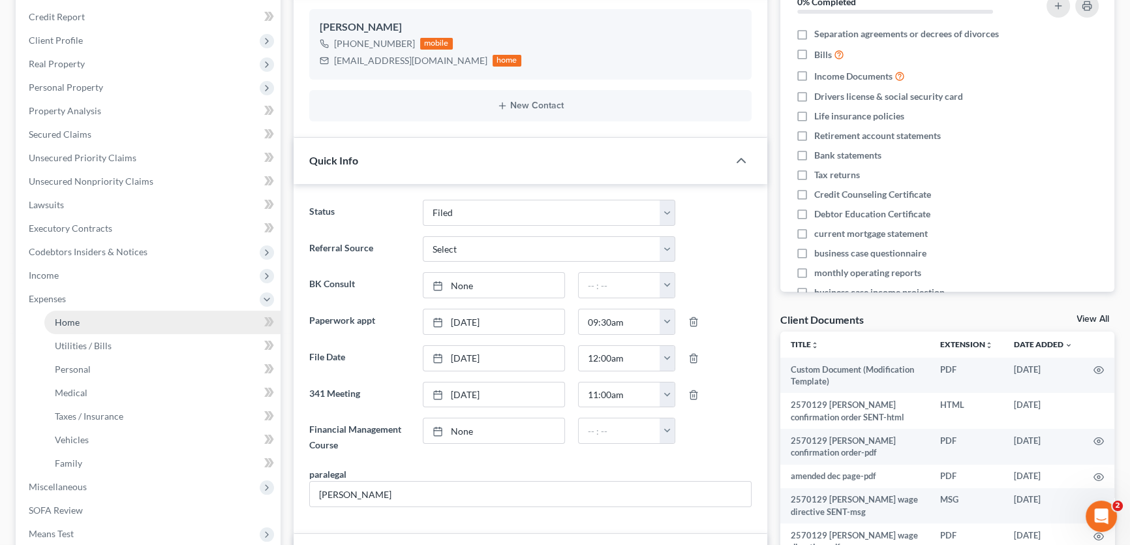
click at [73, 319] on span "Home" at bounding box center [67, 322] width 25 height 11
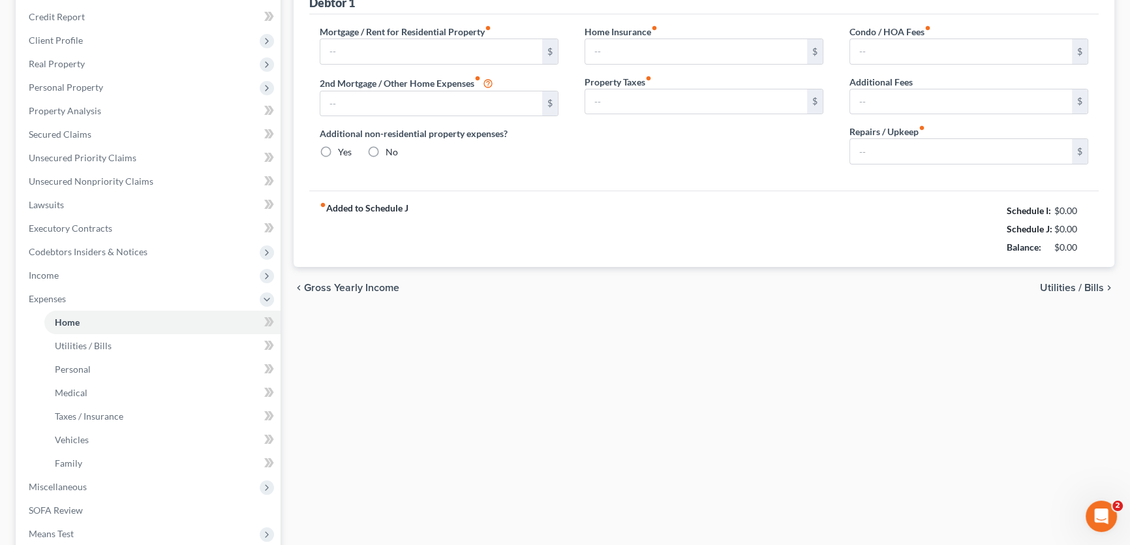
type input "0.00"
radio input "true"
type input "0.00"
type input "85.00"
type input "0.00"
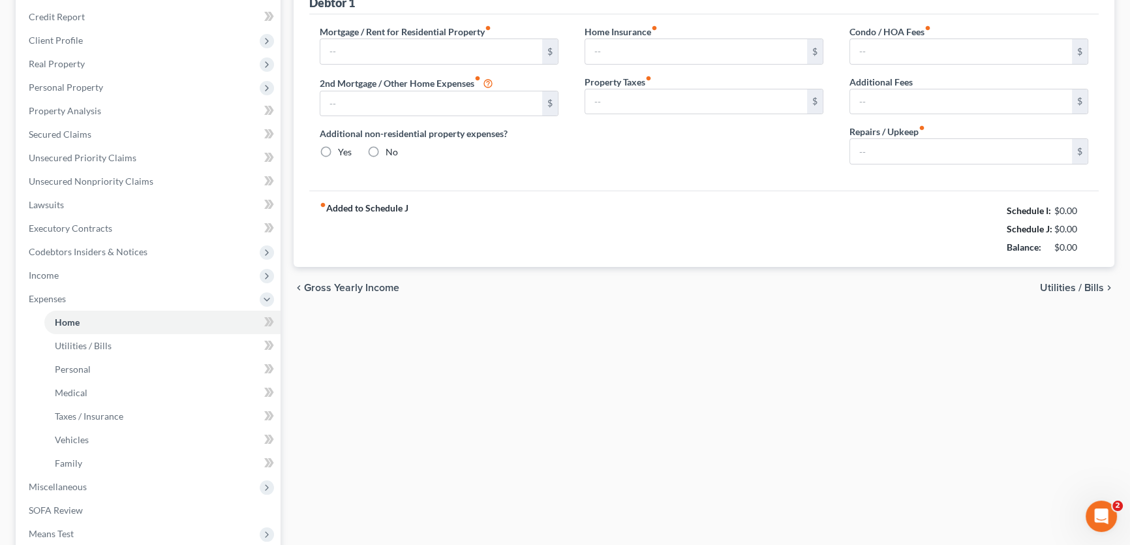
type input "0.00"
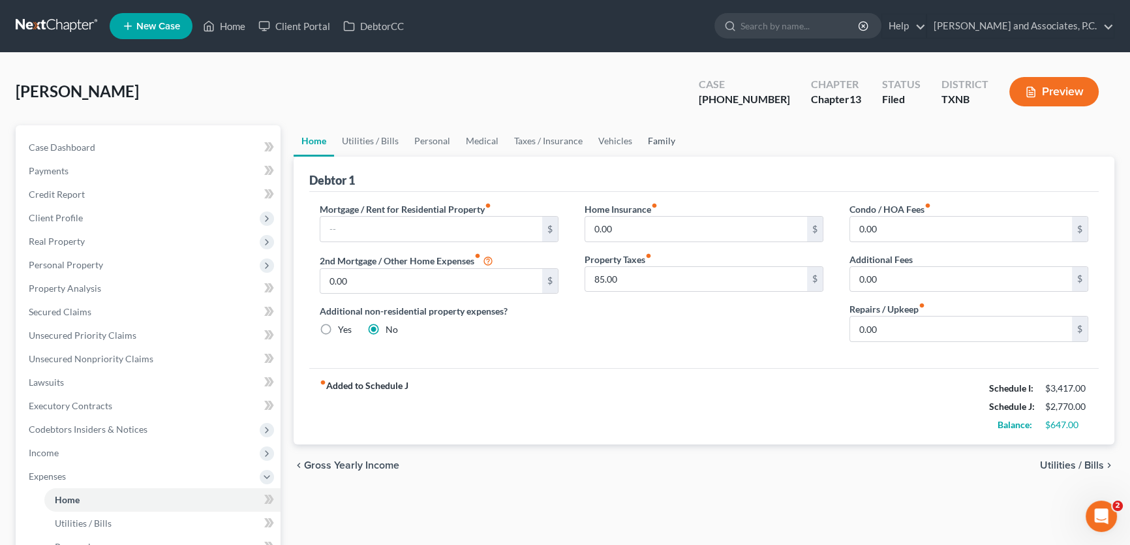
click at [648, 143] on link "Family" at bounding box center [661, 140] width 43 height 31
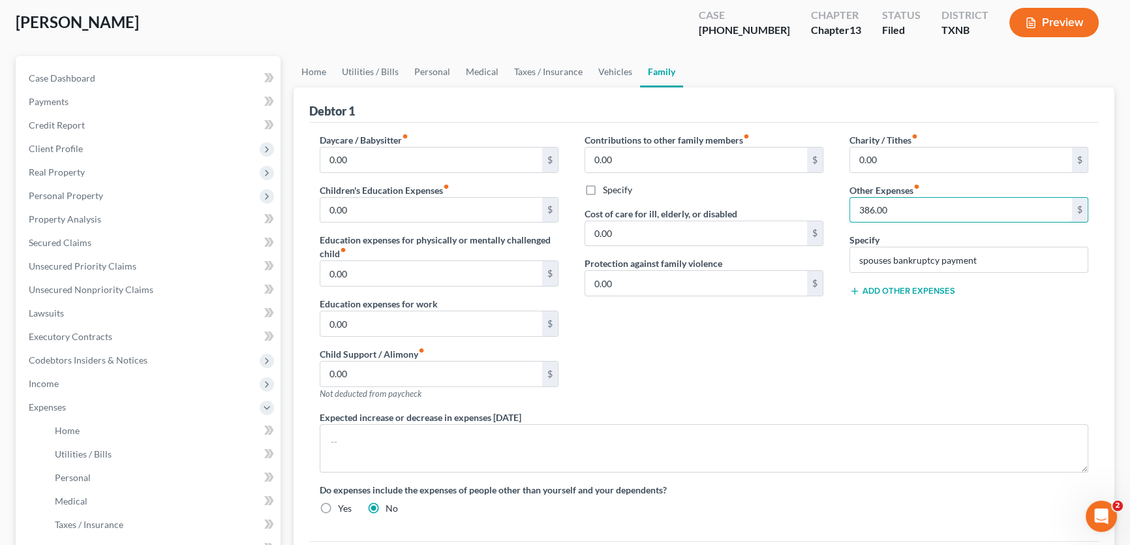
scroll to position [59, 0]
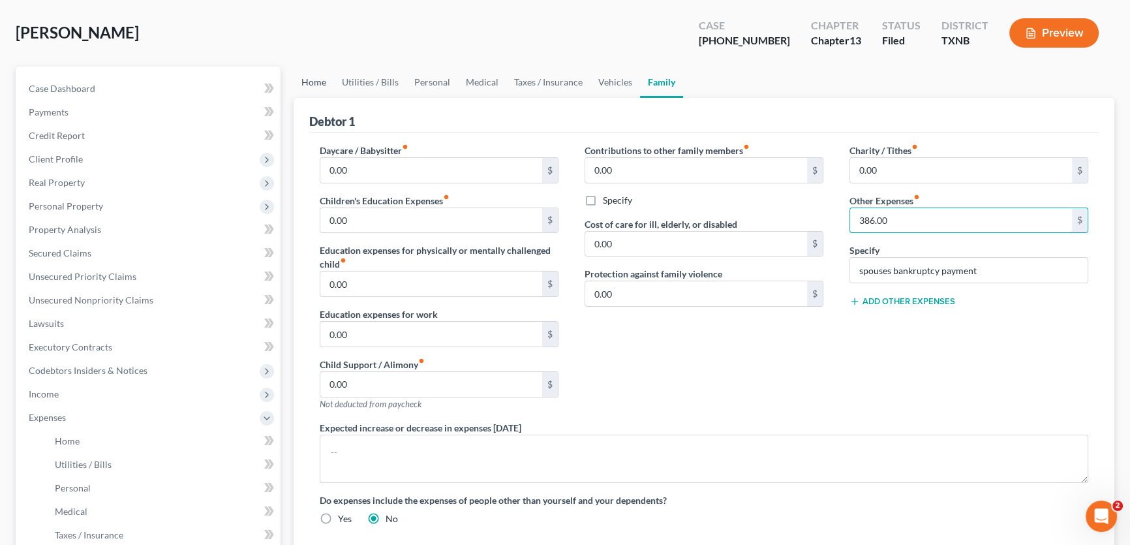
type input "386.00"
click at [319, 82] on link "Home" at bounding box center [314, 82] width 40 height 31
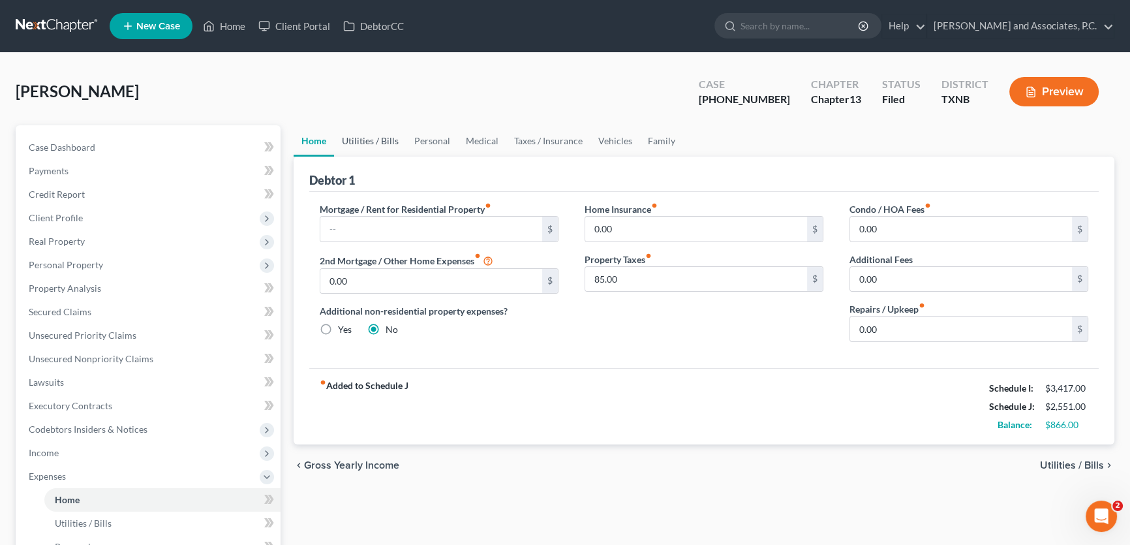
click at [361, 132] on link "Utilities / Bills" at bounding box center [370, 140] width 72 height 31
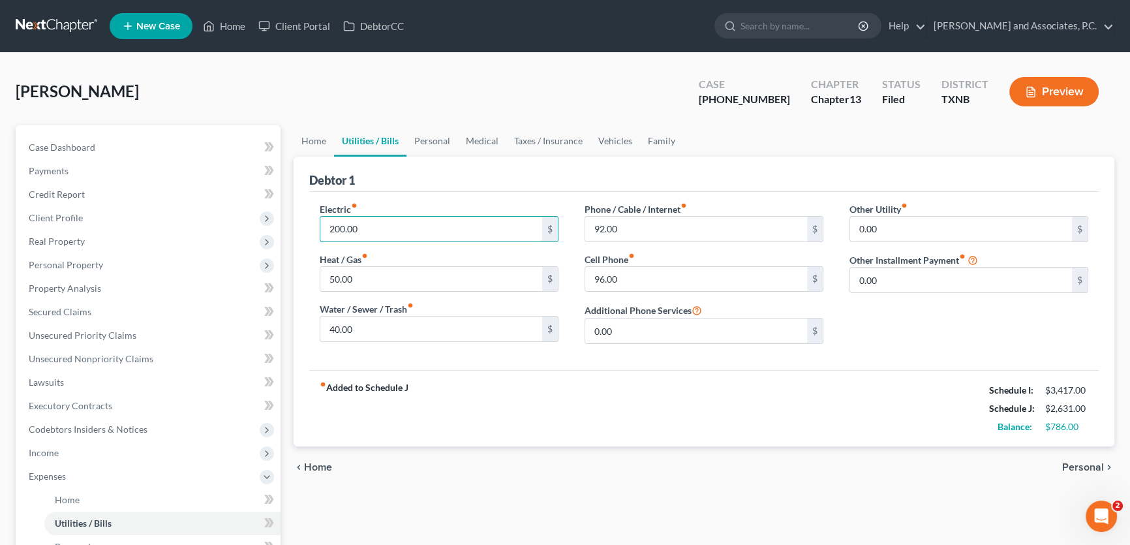
type input "200.00"
type input "80.00"
type input "105.00"
click at [437, 138] on link "Personal" at bounding box center [433, 140] width 52 height 31
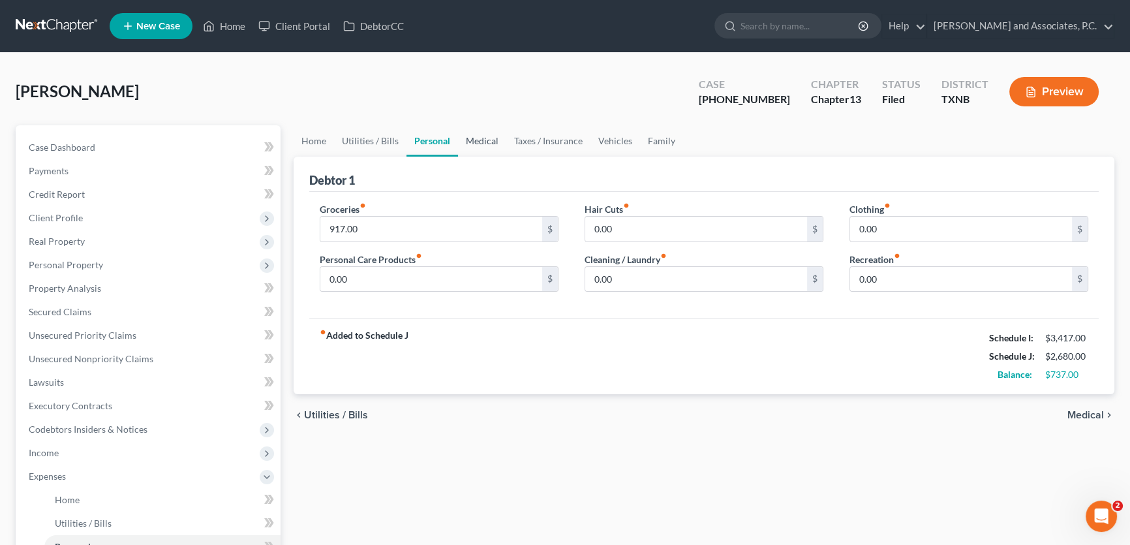
click at [473, 137] on link "Medical" at bounding box center [482, 140] width 48 height 31
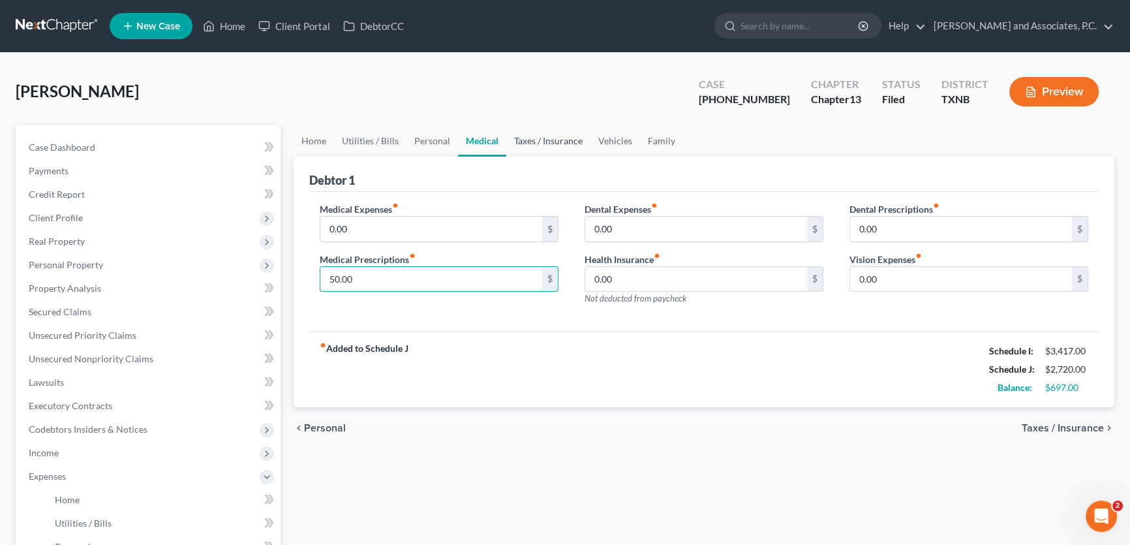
type input "50.00"
click at [525, 137] on link "Taxes / Insurance" at bounding box center [549, 140] width 84 height 31
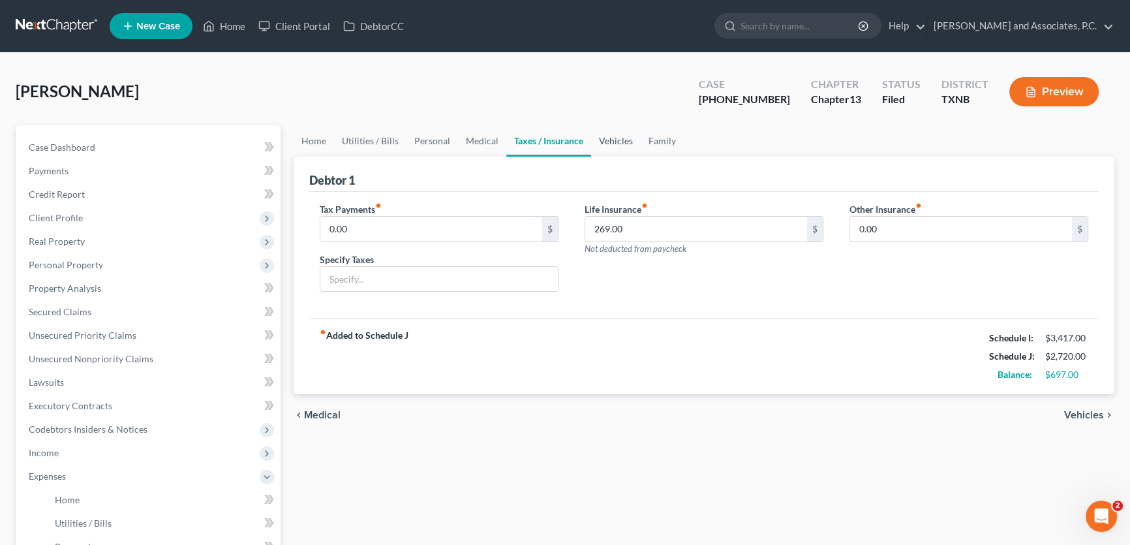
click at [624, 142] on link "Vehicles" at bounding box center [616, 140] width 50 height 31
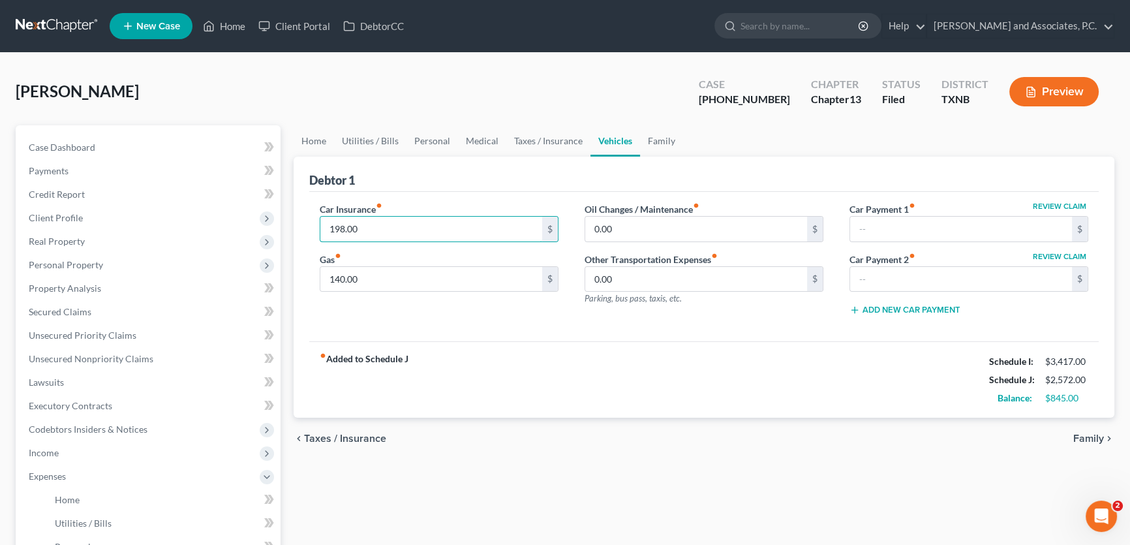
type input "198.00"
type input "180.00"
click at [659, 142] on link "Family" at bounding box center [661, 140] width 43 height 31
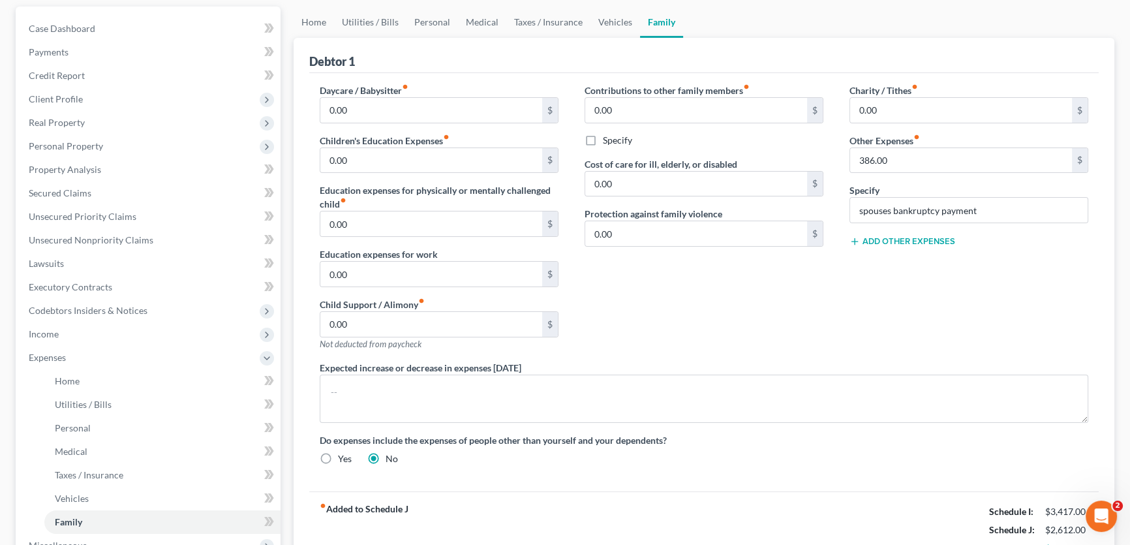
scroll to position [356, 0]
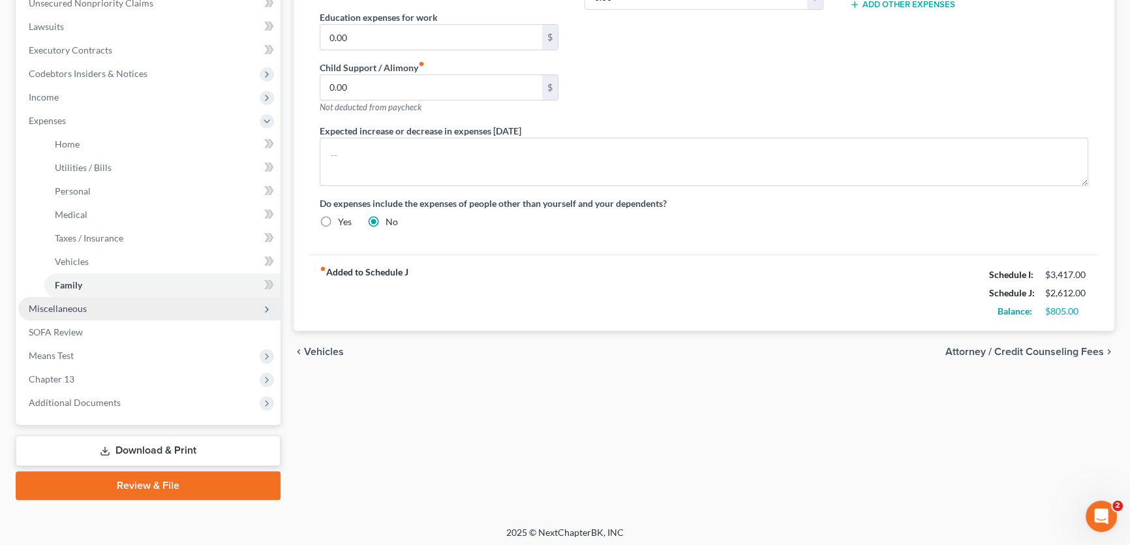
click at [80, 310] on span "Miscellaneous" at bounding box center [58, 308] width 58 height 11
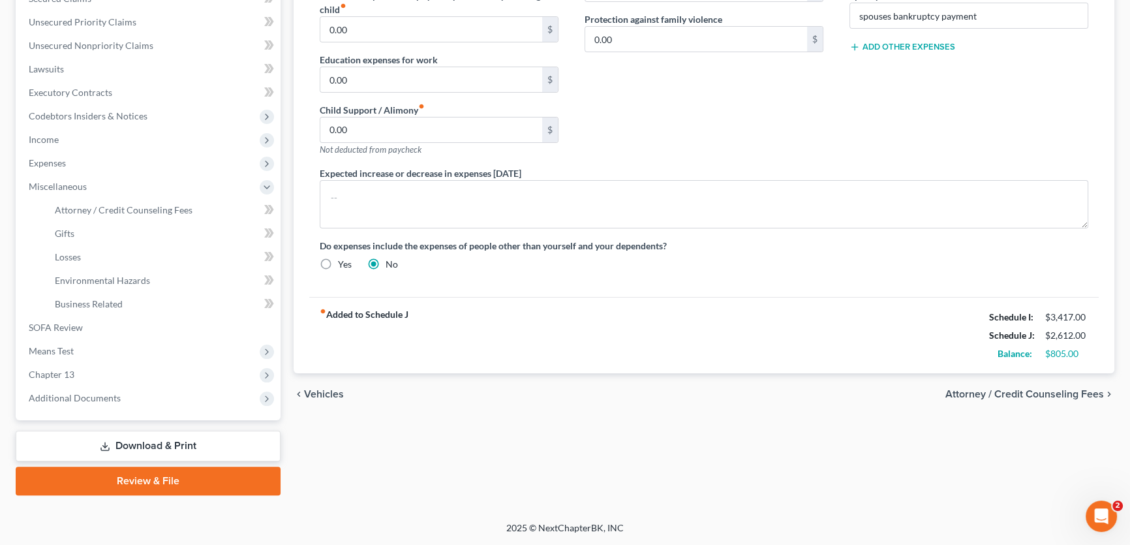
scroll to position [311, 0]
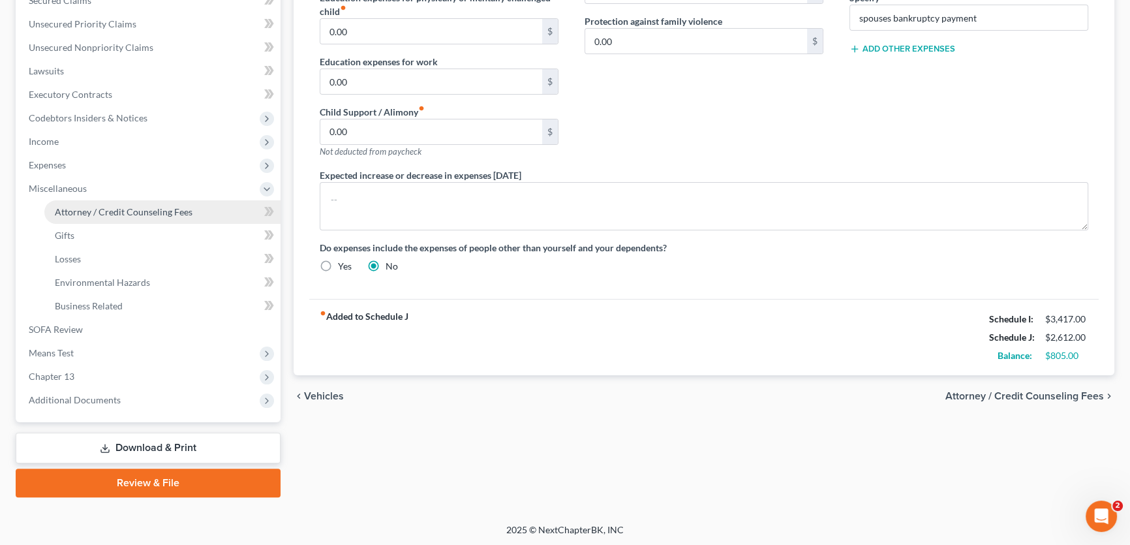
click at [140, 218] on link "Attorney / Credit Counseling Fees" at bounding box center [162, 211] width 236 height 23
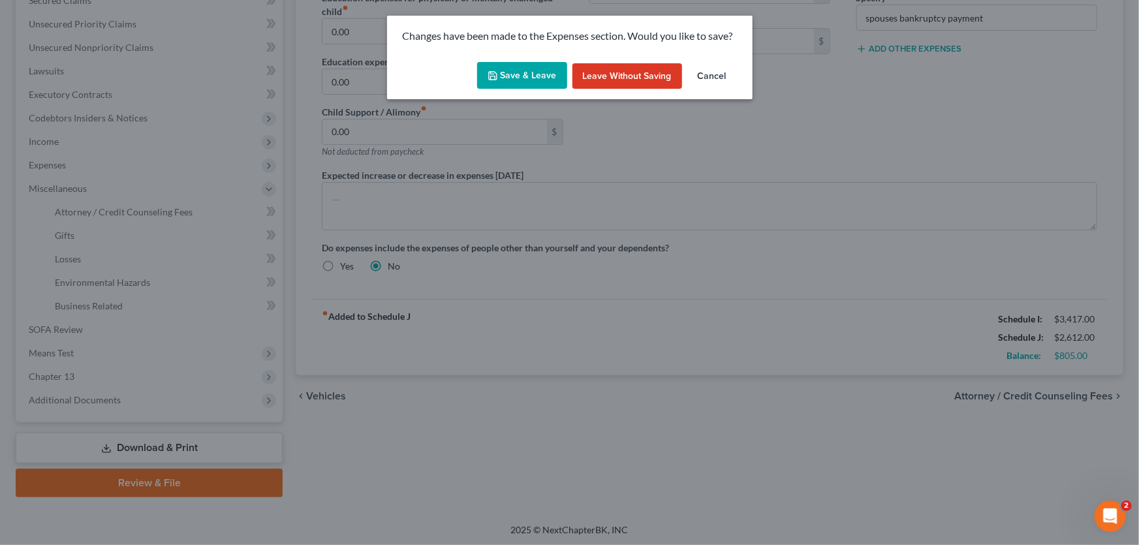
click at [504, 79] on button "Save & Leave" at bounding box center [522, 75] width 90 height 27
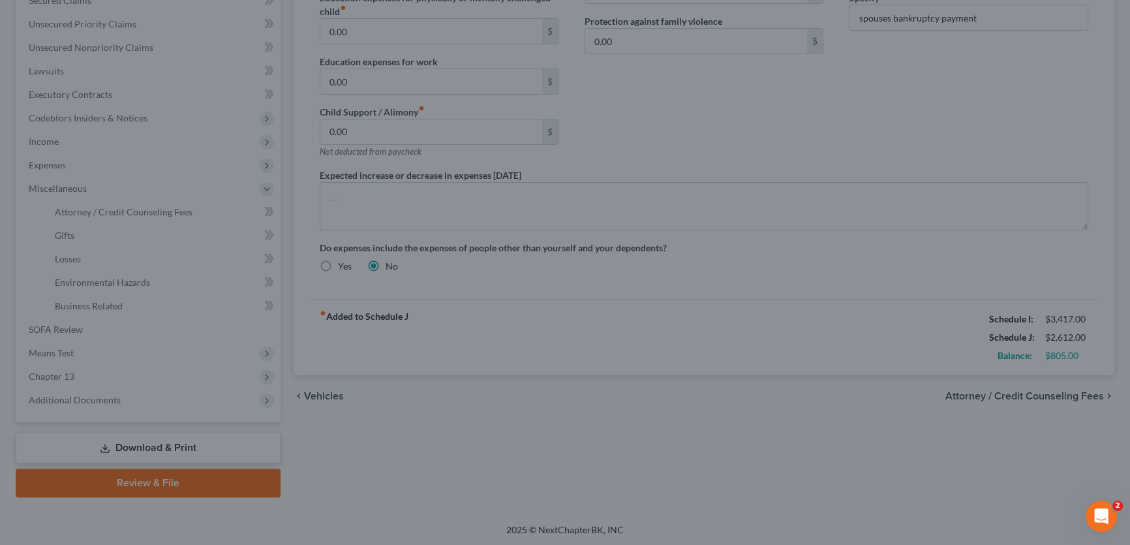
select select "1"
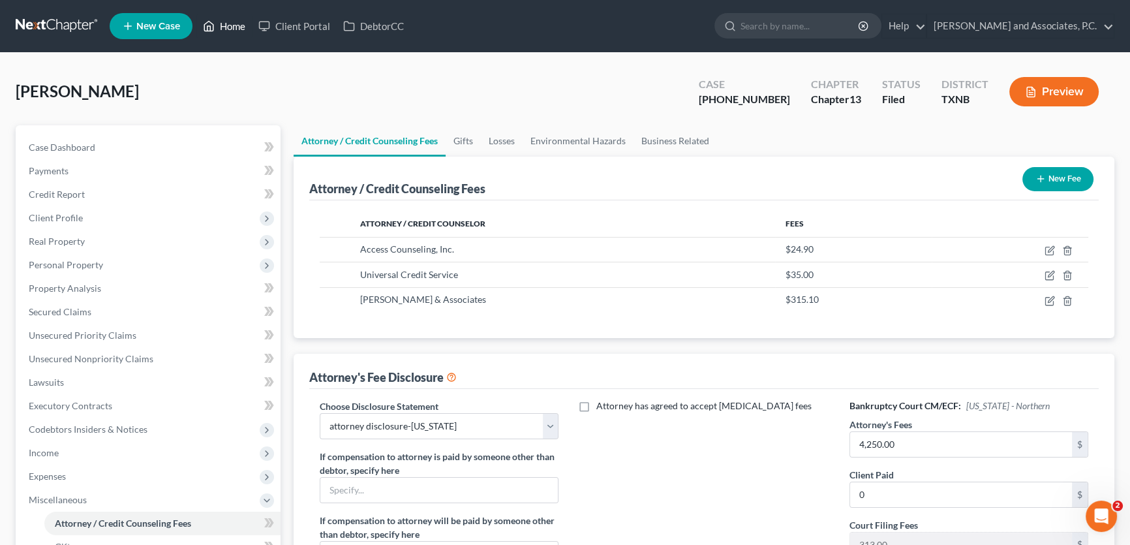
click at [245, 25] on link "Home" at bounding box center [223, 25] width 55 height 23
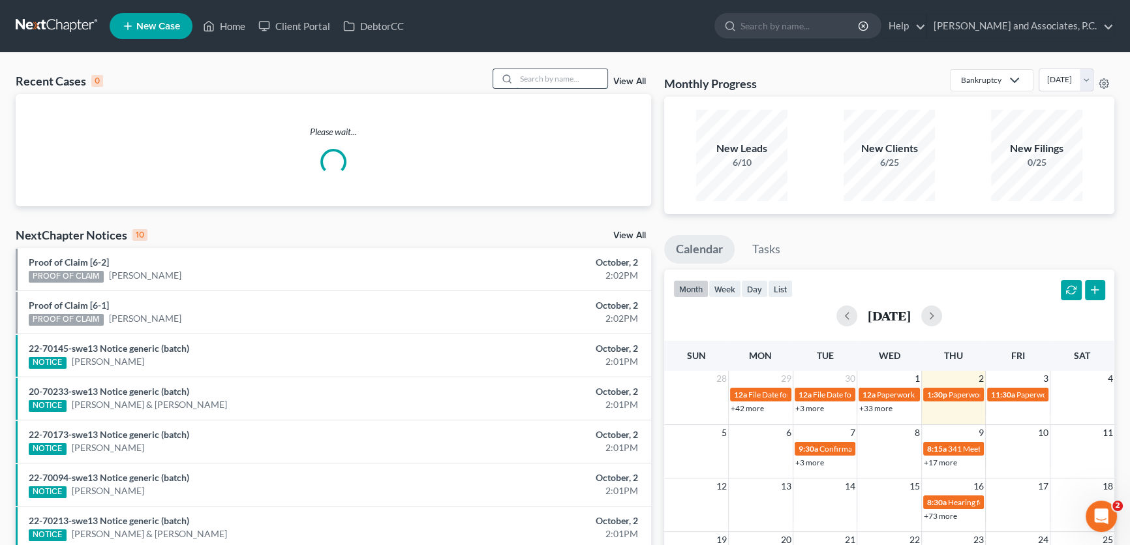
click at [535, 74] on input "search" at bounding box center [561, 78] width 91 height 19
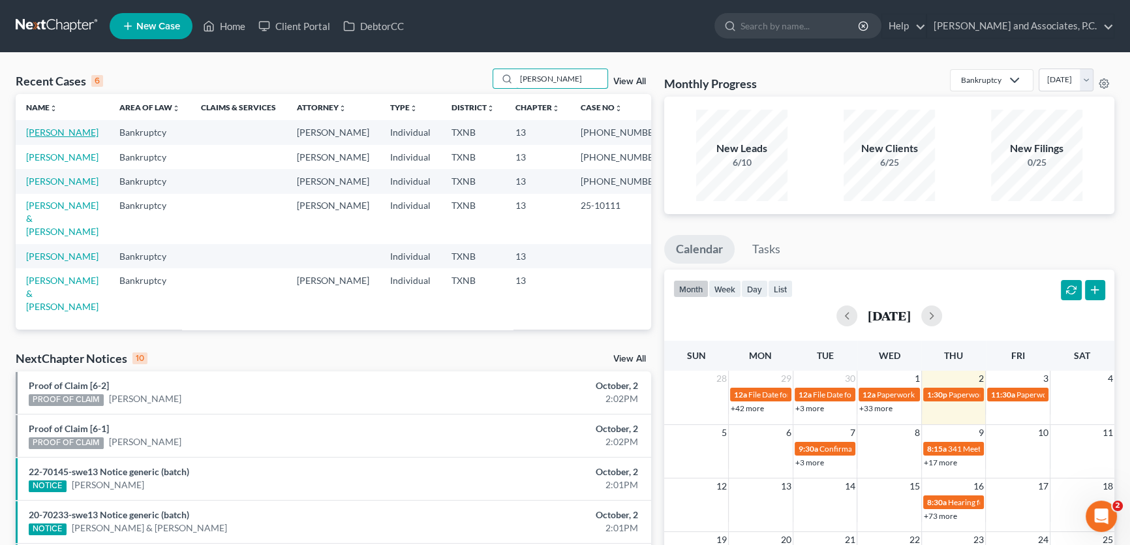
type input "weaver"
click at [71, 133] on link "[PERSON_NAME]" at bounding box center [62, 132] width 72 height 11
select select "5"
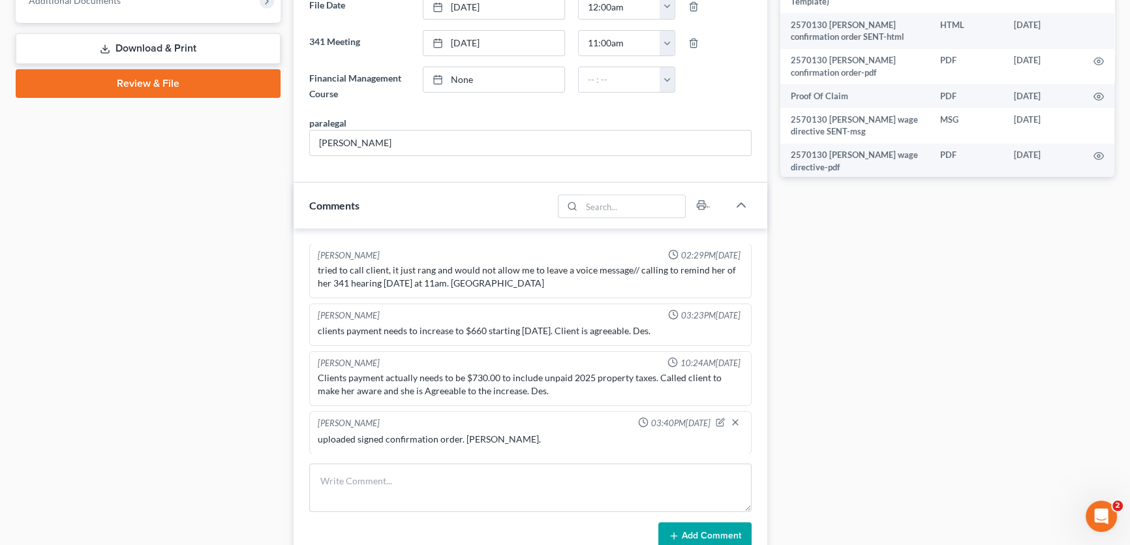
scroll to position [678, 0]
drag, startPoint x: 393, startPoint y: 469, endPoint x: 401, endPoint y: 459, distance: 13.0
click at [396, 469] on textarea at bounding box center [530, 487] width 443 height 48
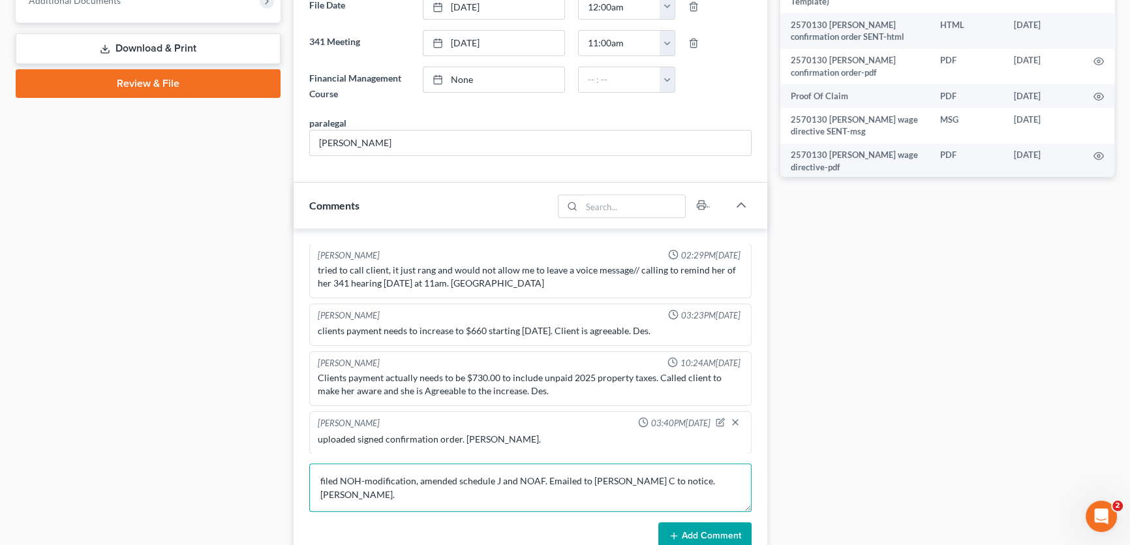
type textarea "filed NOH-modification, amended schedule J and NOAF. Emailed to [PERSON_NAME] C…"
click at [680, 527] on button "Add Comment" at bounding box center [705, 535] width 93 height 27
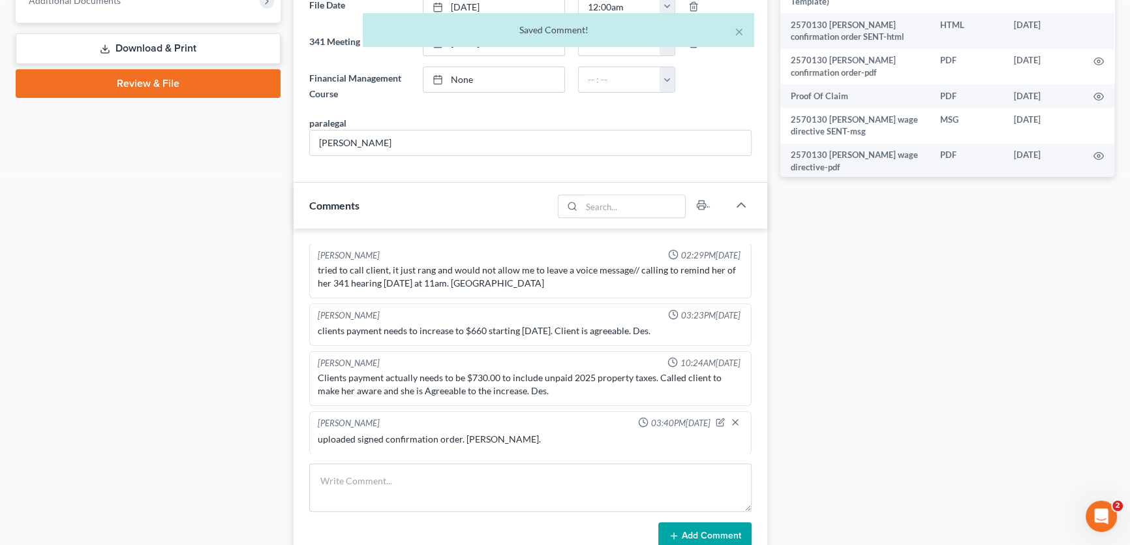
scroll to position [373, 0]
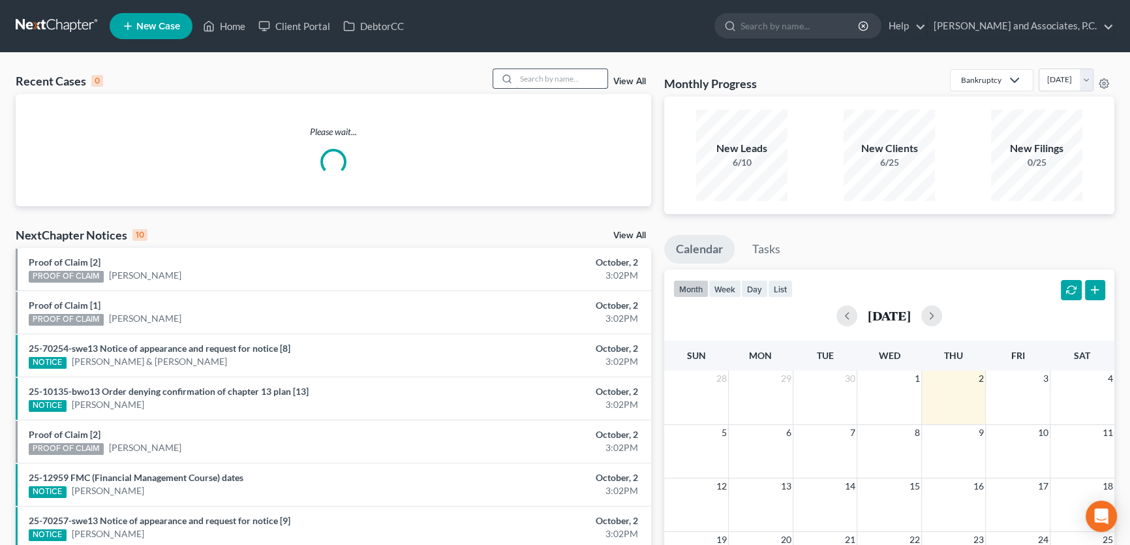
click at [554, 74] on input "search" at bounding box center [561, 78] width 91 height 19
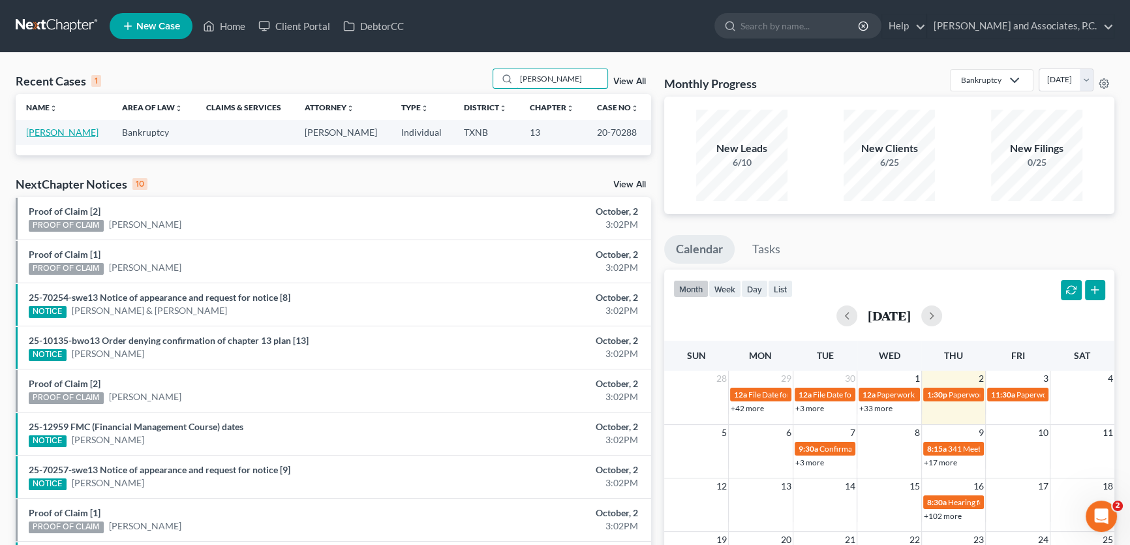
type input "[PERSON_NAME]"
click at [59, 128] on link "[PERSON_NAME]" at bounding box center [62, 132] width 72 height 11
select select "5"
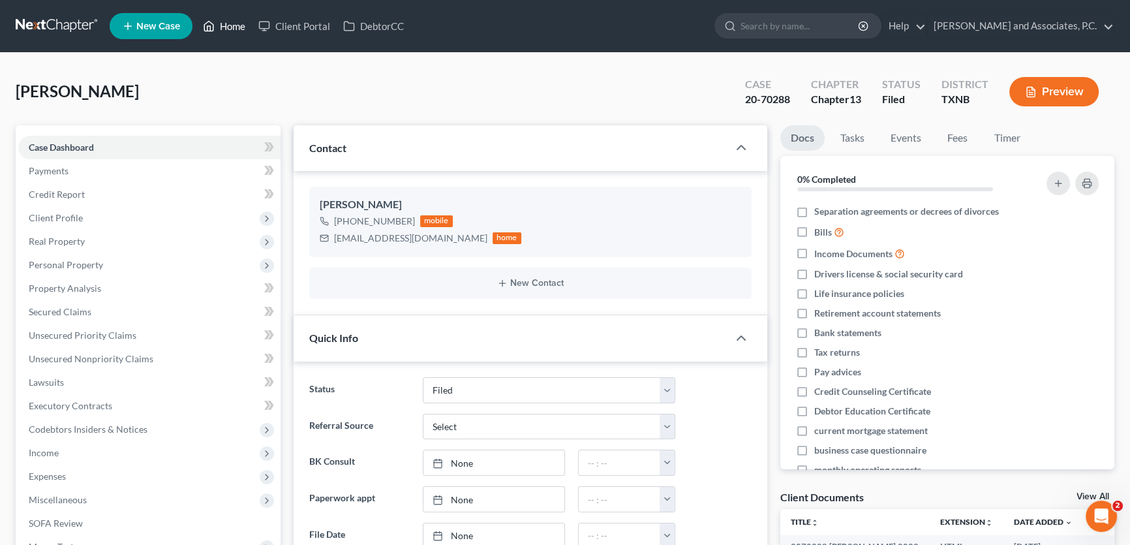
click at [226, 22] on link "Home" at bounding box center [223, 25] width 55 height 23
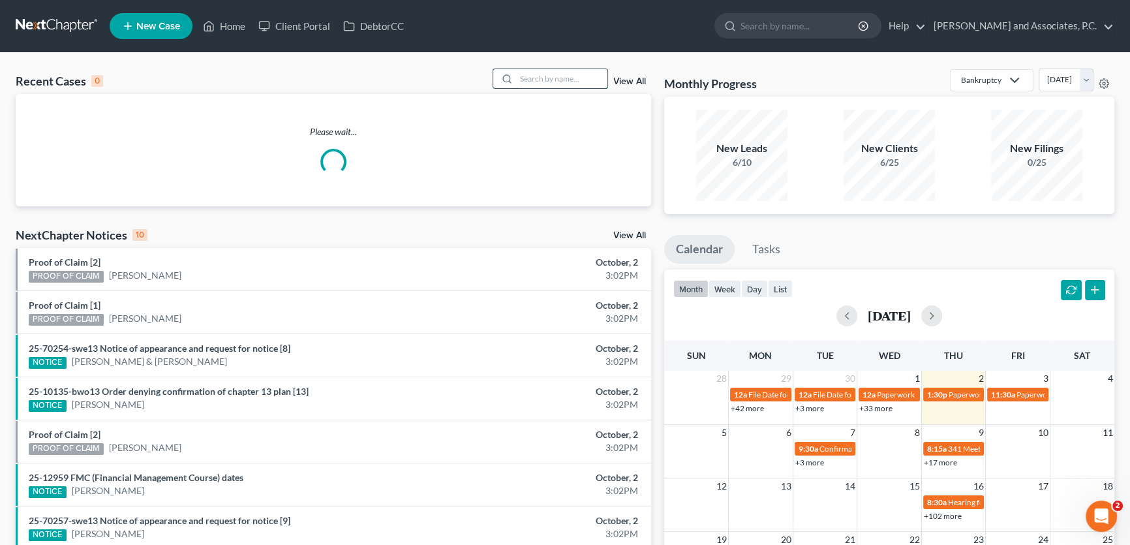
click at [567, 80] on input "search" at bounding box center [561, 78] width 91 height 19
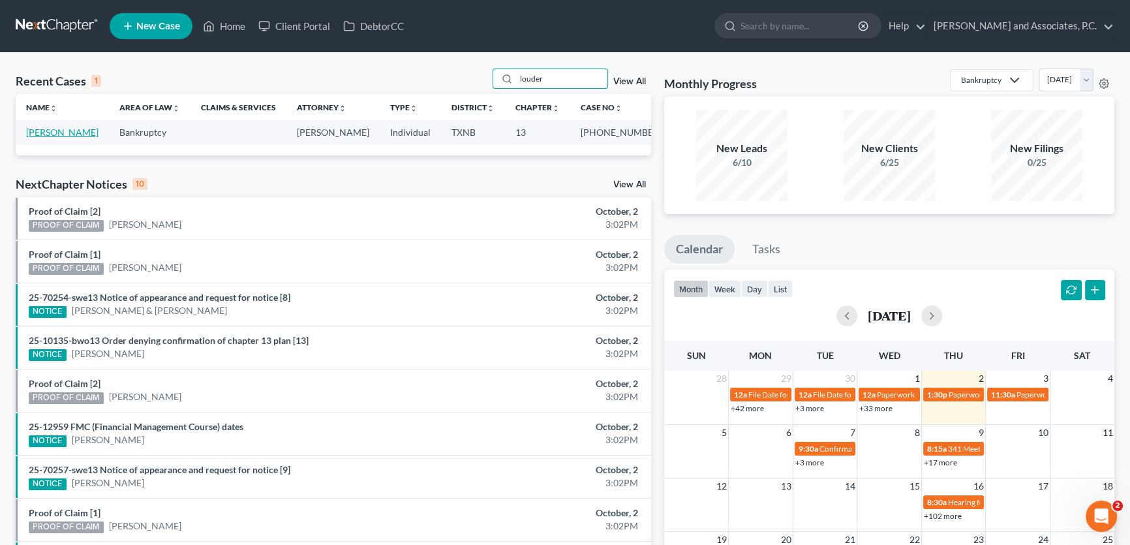
type input "louder"
click at [81, 134] on link "[PERSON_NAME]" at bounding box center [62, 132] width 72 height 11
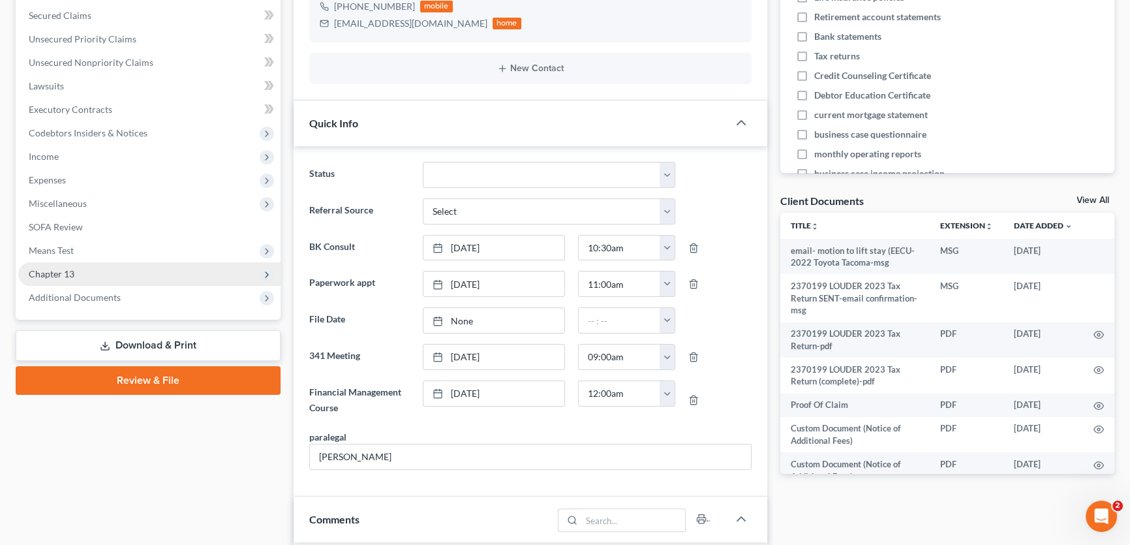
scroll to position [592, 0]
click at [79, 273] on span "Chapter 13" at bounding box center [149, 273] width 262 height 23
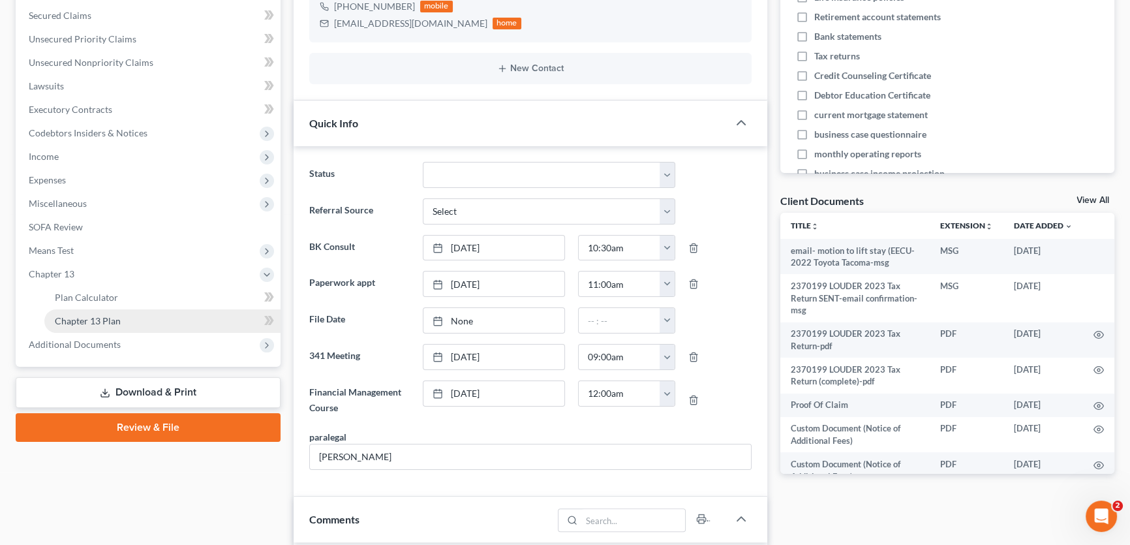
scroll to position [4764, 0]
click at [82, 311] on link "Chapter 13 Plan" at bounding box center [162, 320] width 236 height 23
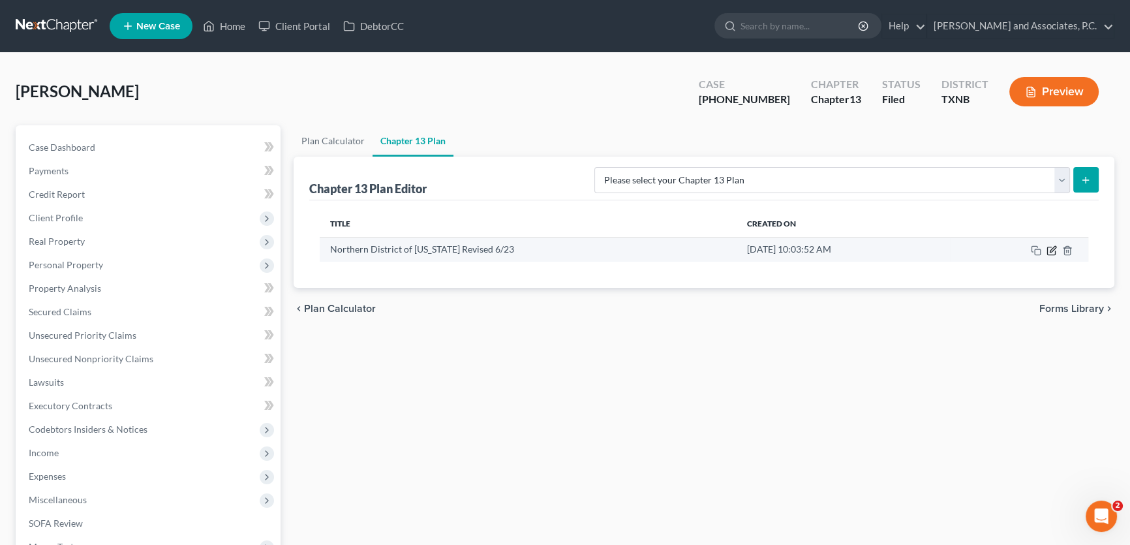
click at [1048, 249] on icon "button" at bounding box center [1052, 250] width 10 height 10
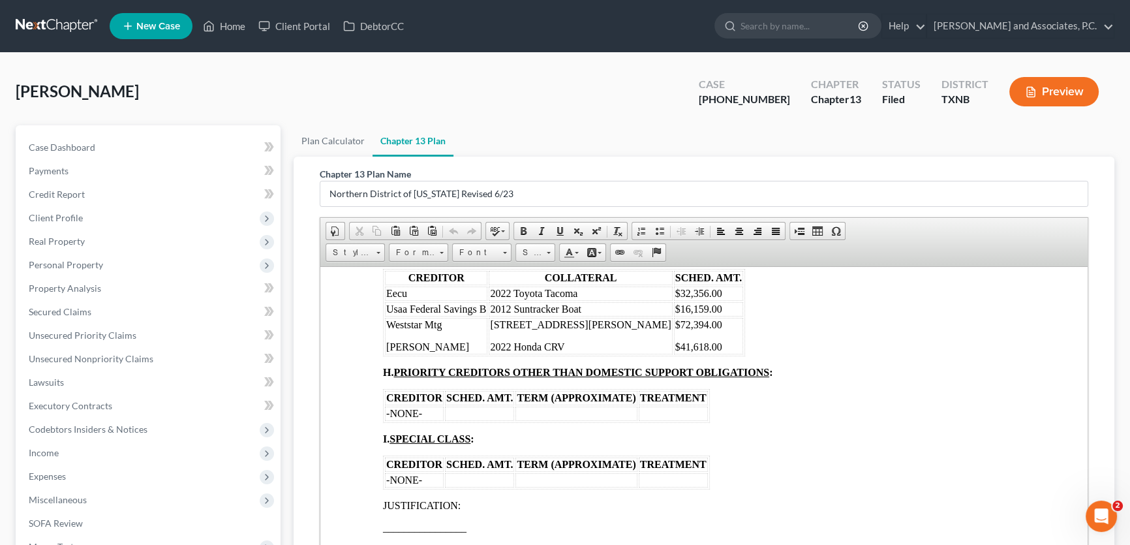
scroll to position [1958, 0]
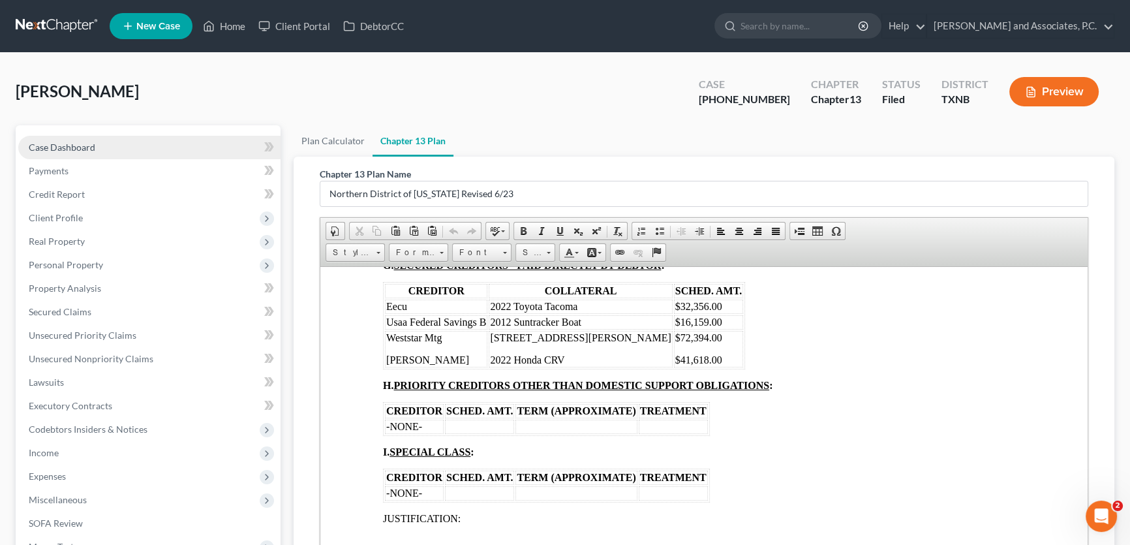
click at [102, 142] on link "Case Dashboard" at bounding box center [149, 147] width 262 height 23
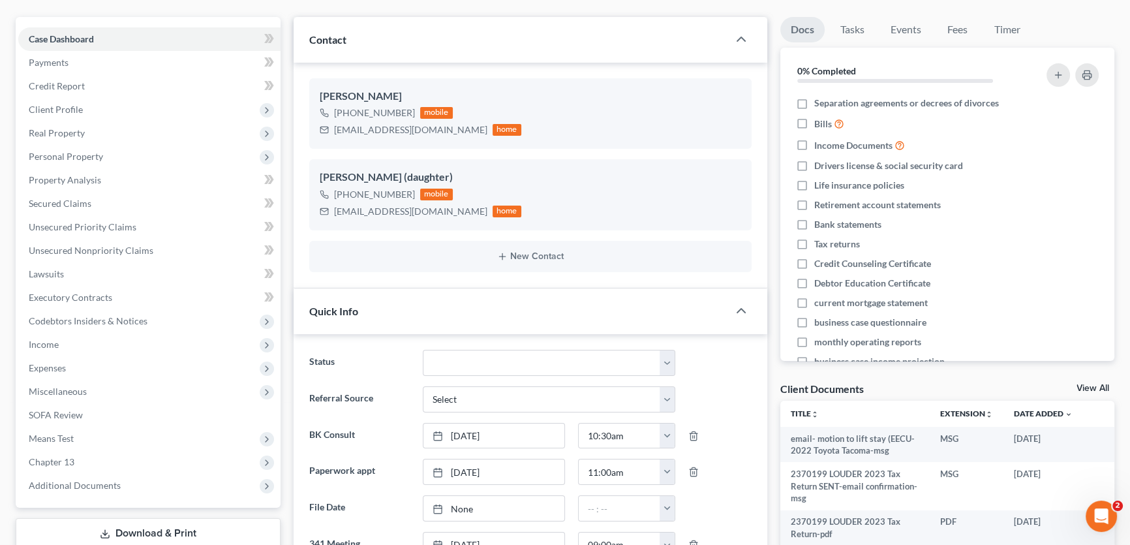
scroll to position [356, 0]
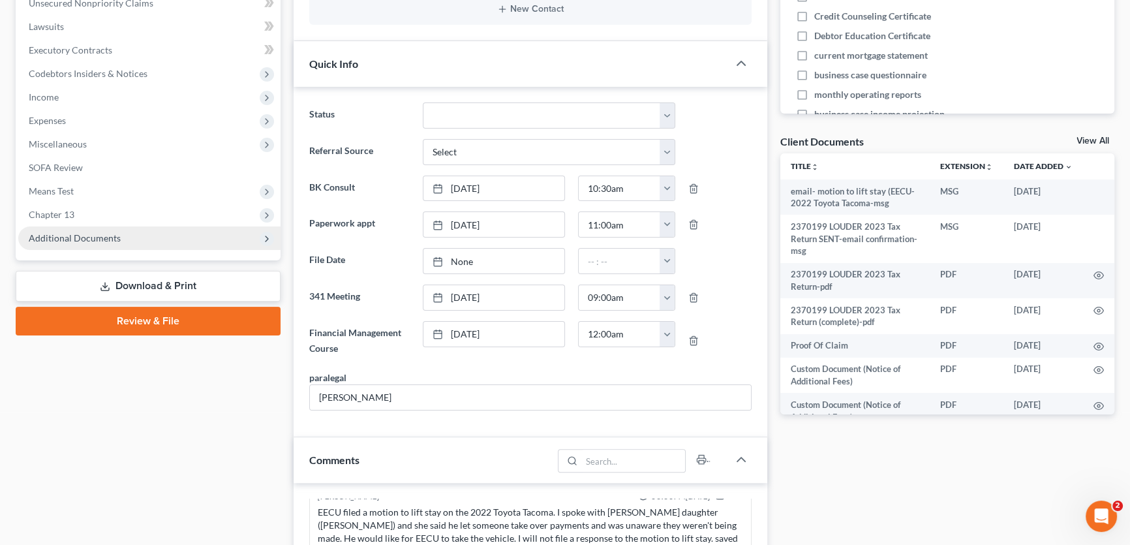
click at [53, 239] on span "Additional Documents" at bounding box center [75, 237] width 92 height 11
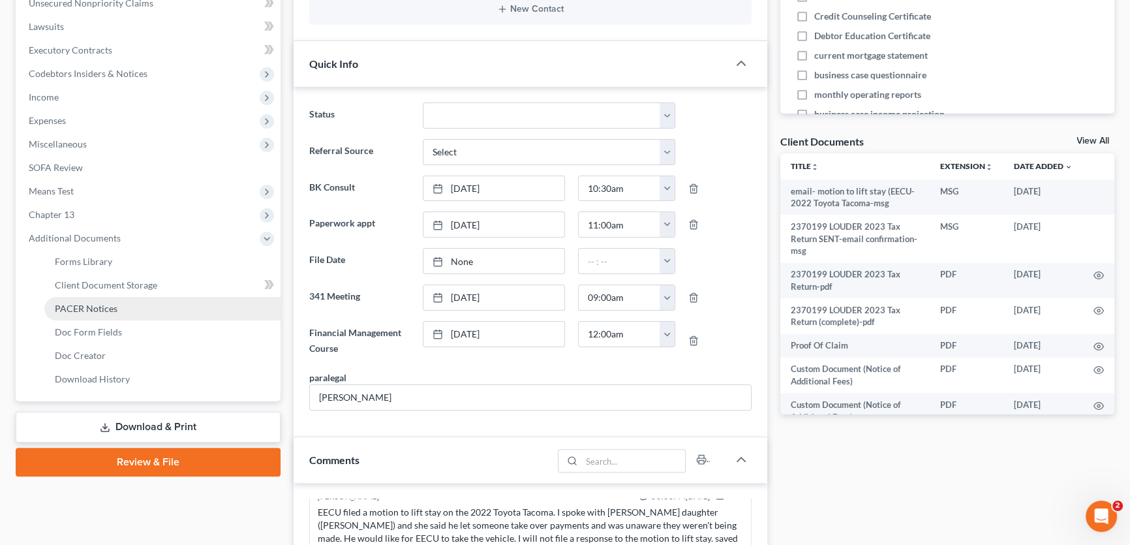
click at [65, 305] on span "PACER Notices" at bounding box center [86, 308] width 63 height 11
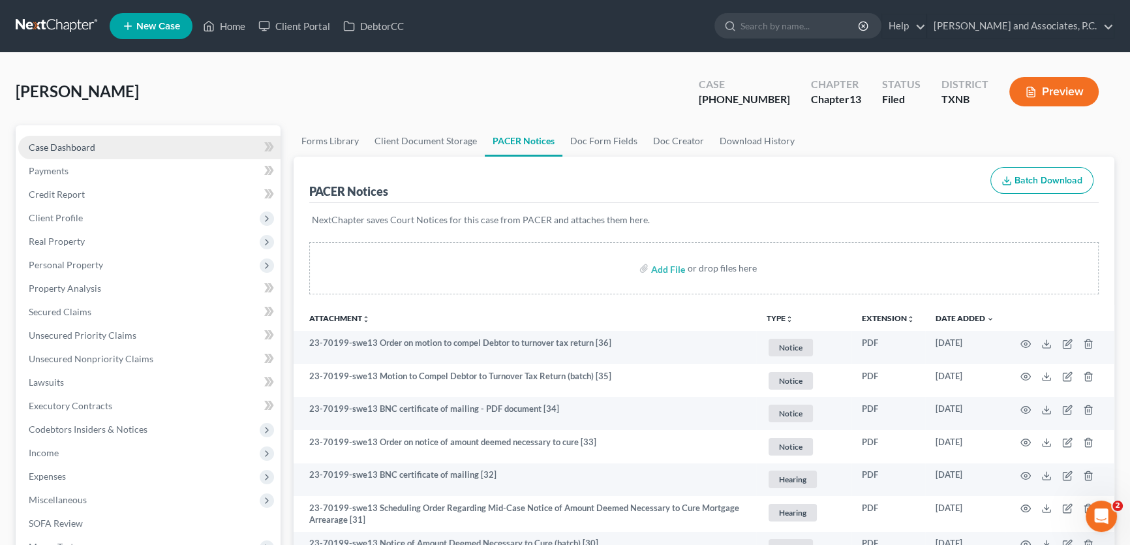
click at [80, 138] on link "Case Dashboard" at bounding box center [149, 147] width 262 height 23
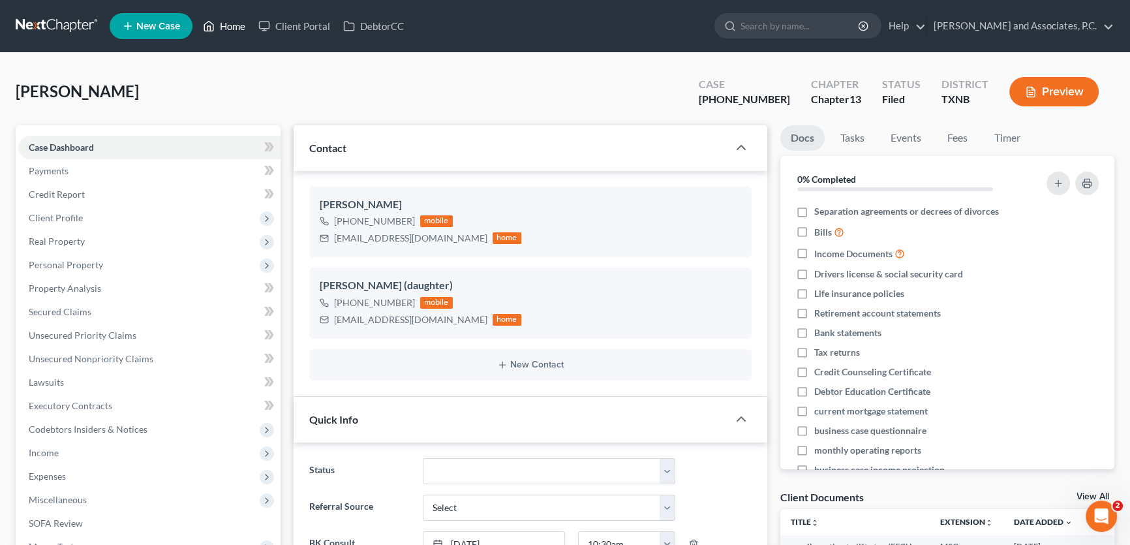
click at [224, 21] on link "Home" at bounding box center [223, 25] width 55 height 23
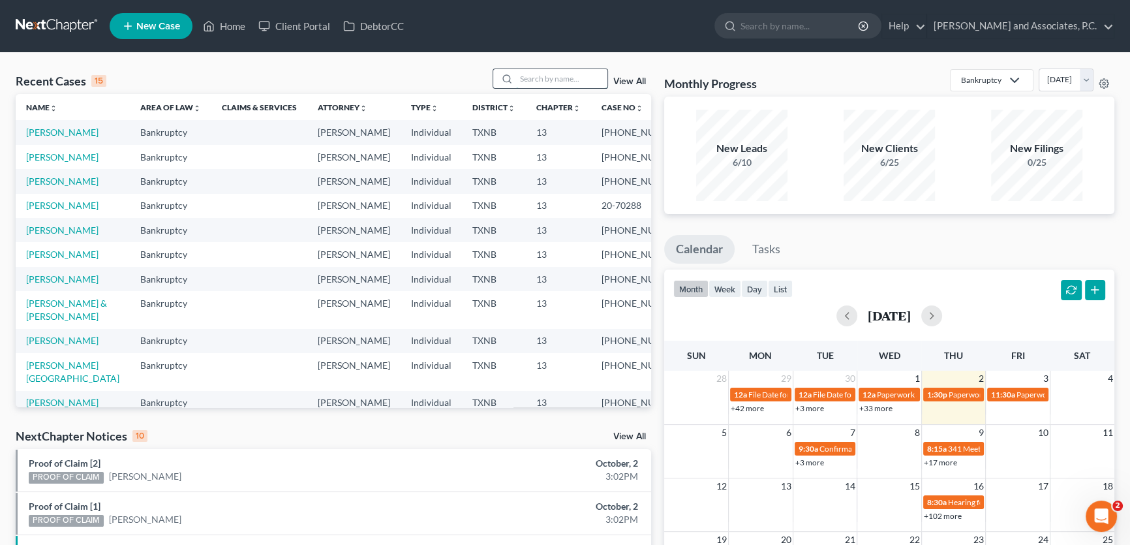
click at [551, 74] on input "search" at bounding box center [561, 78] width 91 height 19
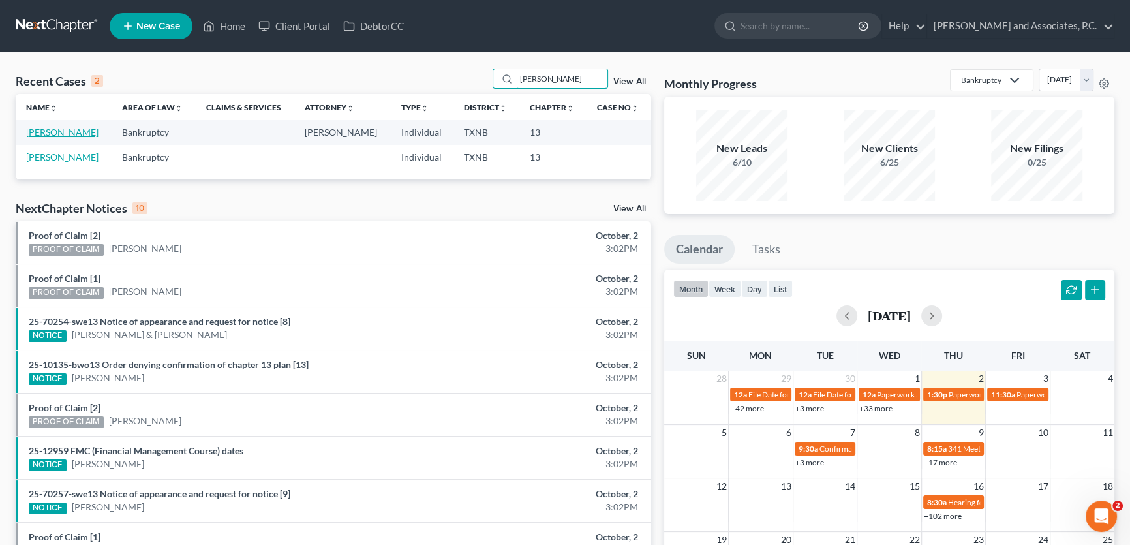
type input "[PERSON_NAME]"
click at [95, 133] on link "[PERSON_NAME]" at bounding box center [62, 132] width 72 height 11
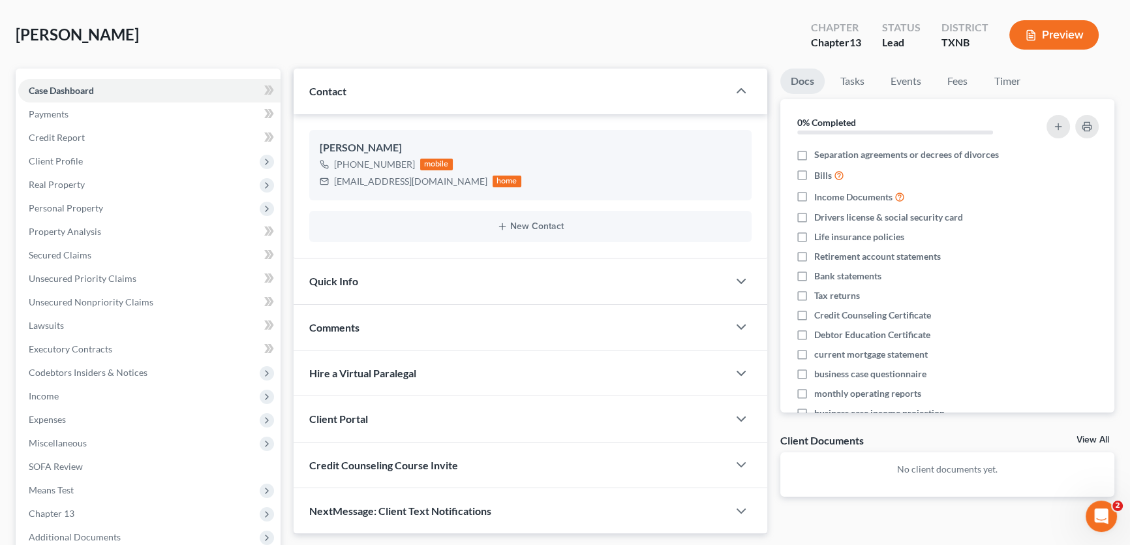
scroll to position [194, 0]
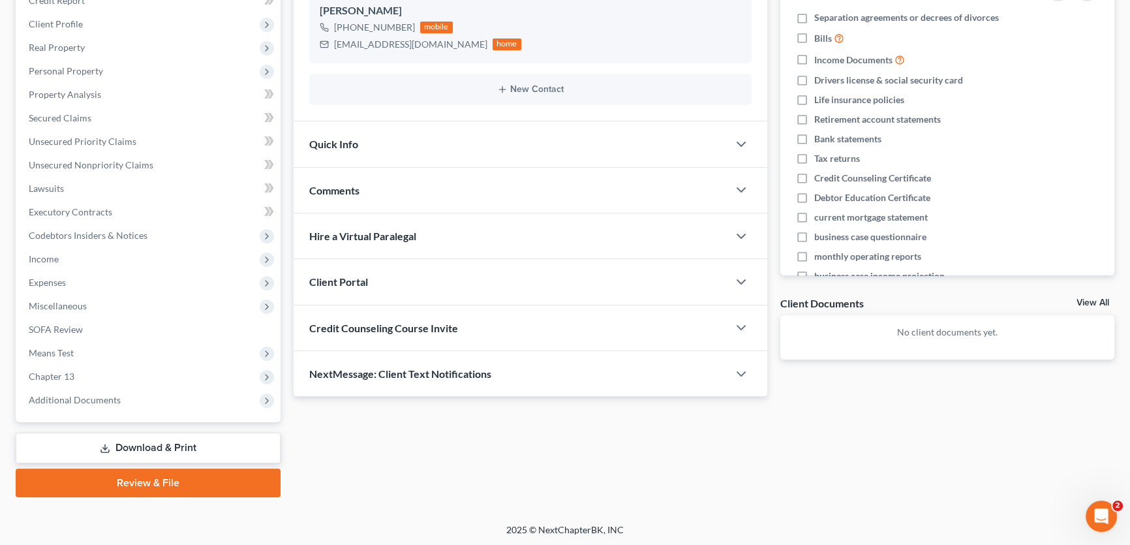
click at [327, 146] on span "Quick Info" at bounding box center [333, 144] width 49 height 12
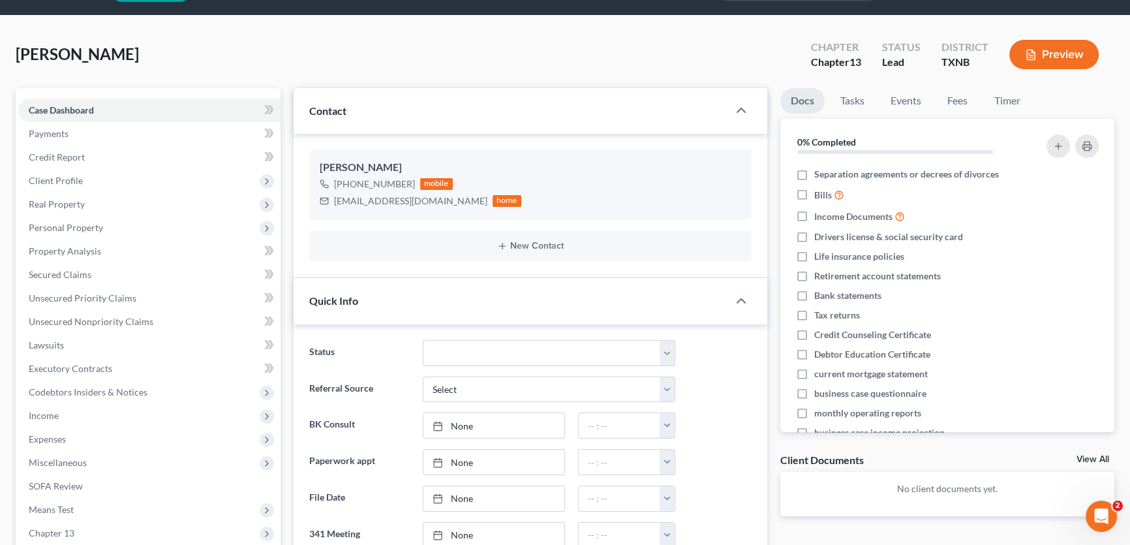
scroll to position [0, 0]
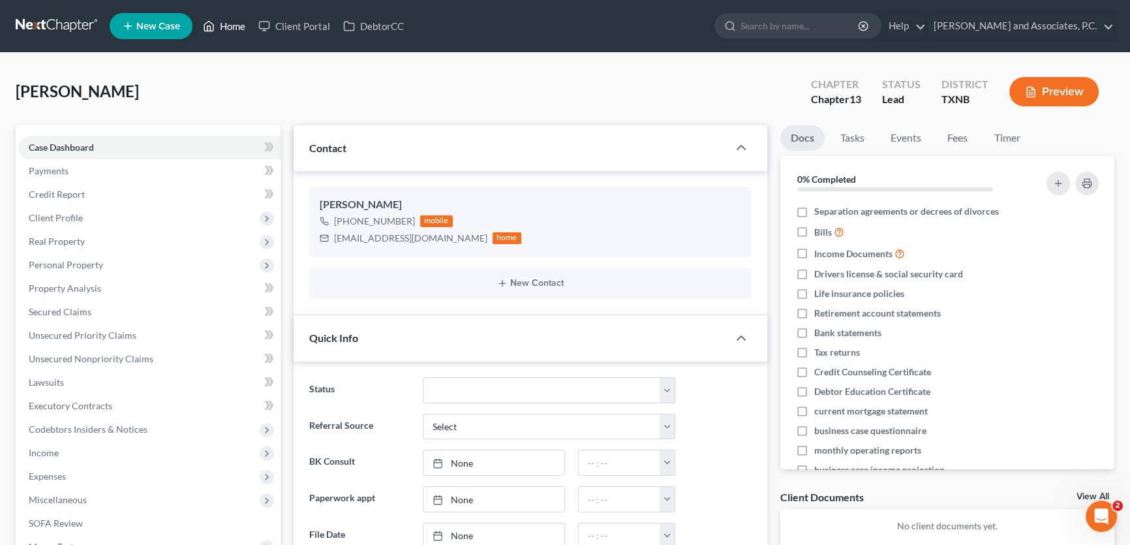
click at [238, 23] on link "Home" at bounding box center [223, 25] width 55 height 23
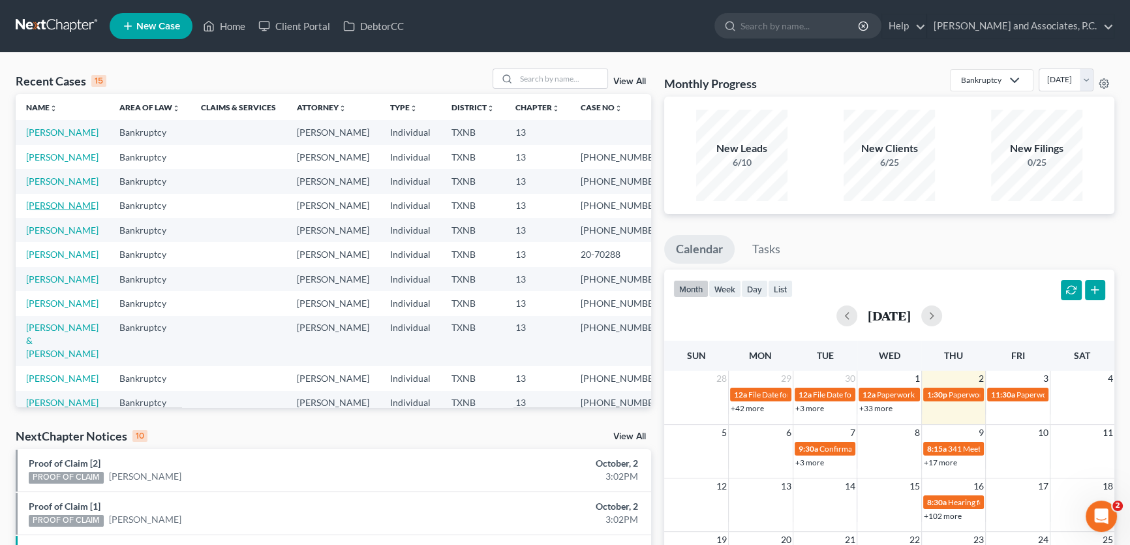
click at [78, 211] on link "[PERSON_NAME]" at bounding box center [62, 205] width 72 height 11
select select "5"
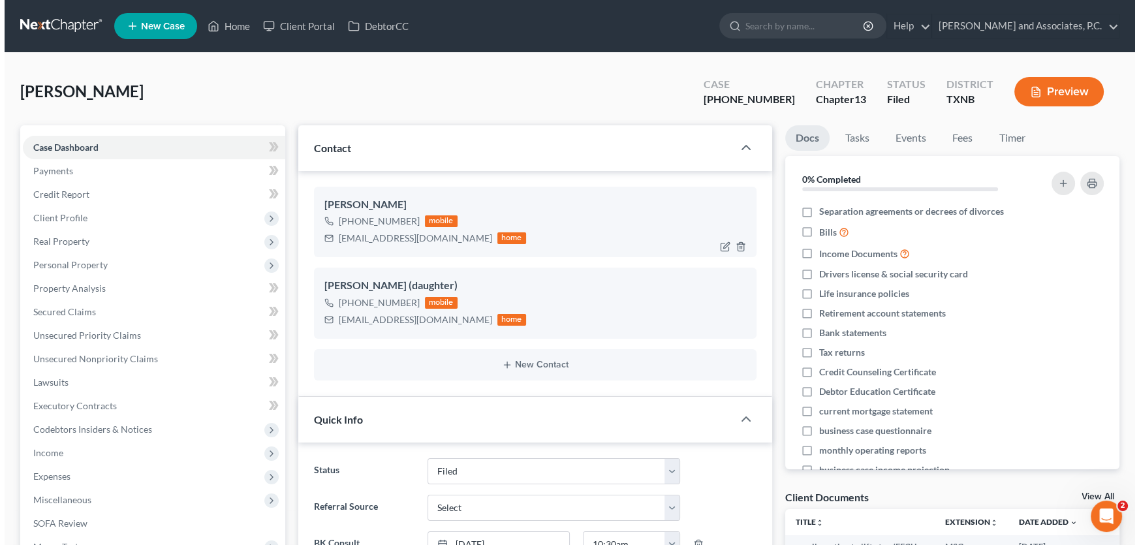
scroll to position [4764, 0]
click at [717, 246] on icon "button" at bounding box center [720, 247] width 10 height 10
select select "0"
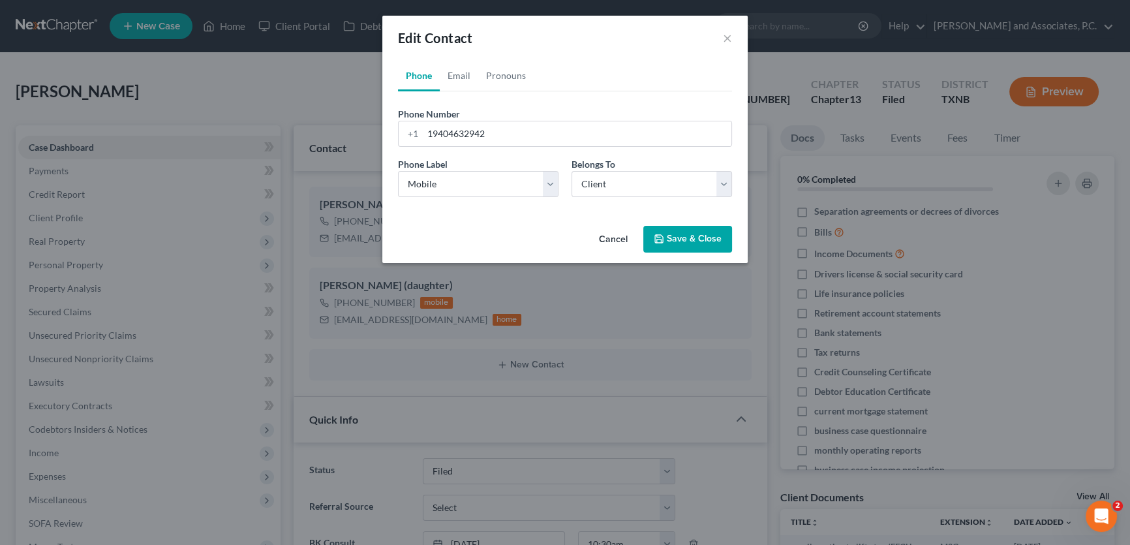
scroll to position [4751, 0]
drag, startPoint x: 505, startPoint y: 127, endPoint x: 352, endPoint y: 128, distance: 152.1
click at [352, 128] on div "Edit Contact × Phone Email Pronouns Phone Number * [PHONE_NUMBER] Ext. Phone La…" at bounding box center [569, 272] width 1139 height 545
type input "[PHONE_NUMBER]"
click at [687, 240] on button "Save & Close" at bounding box center [692, 239] width 89 height 27
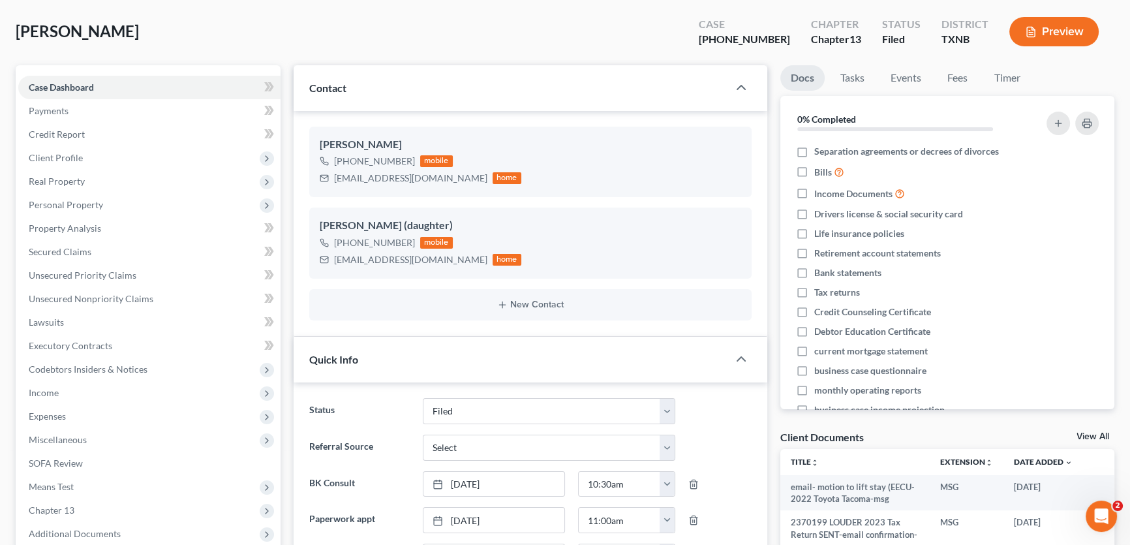
scroll to position [0, 0]
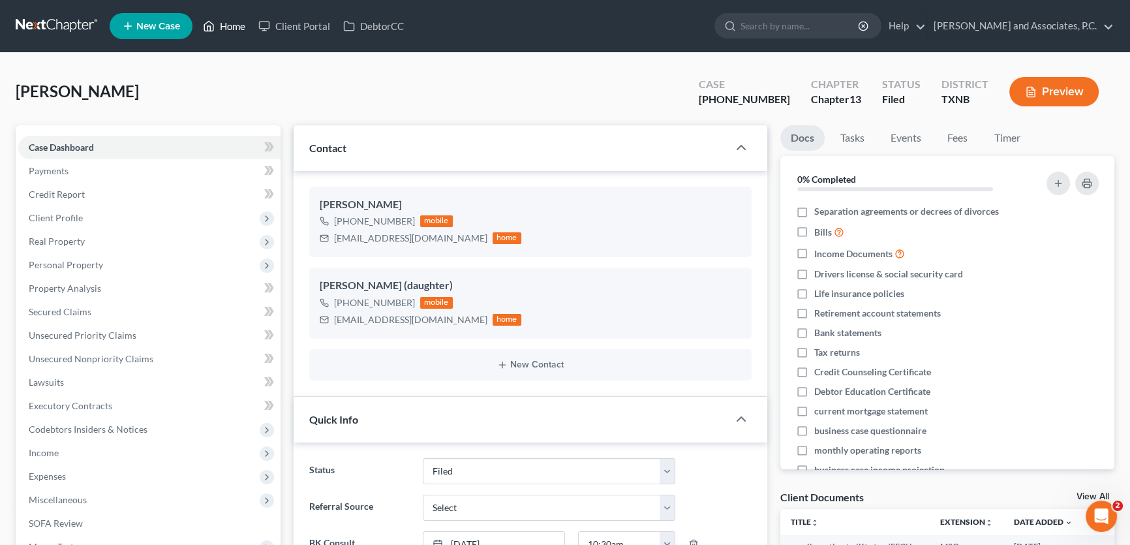
click at [240, 22] on link "Home" at bounding box center [223, 25] width 55 height 23
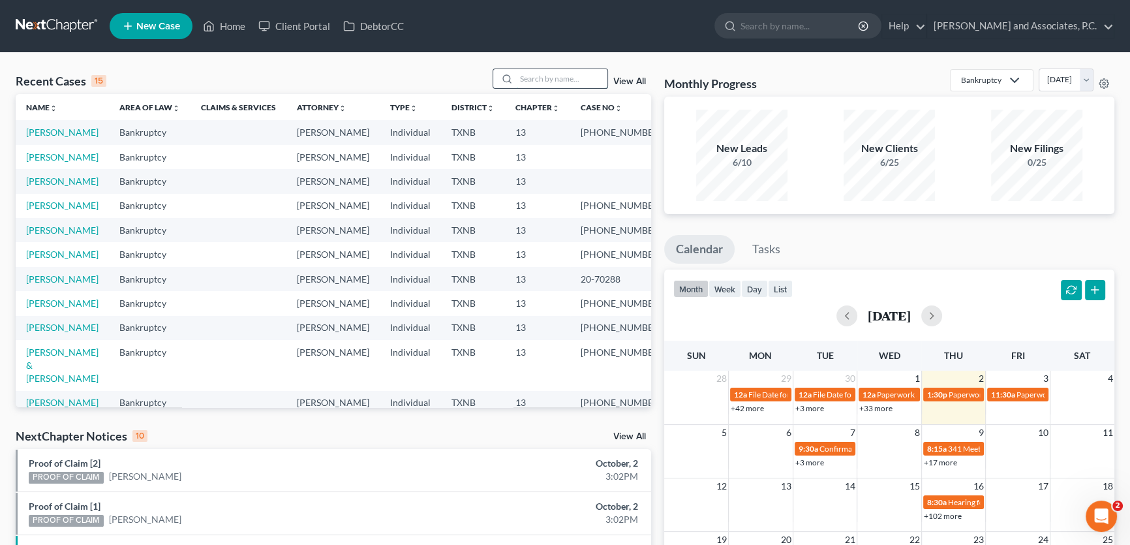
click at [527, 76] on input "search" at bounding box center [561, 78] width 91 height 19
click at [78, 211] on link "[PERSON_NAME]" at bounding box center [62, 205] width 72 height 11
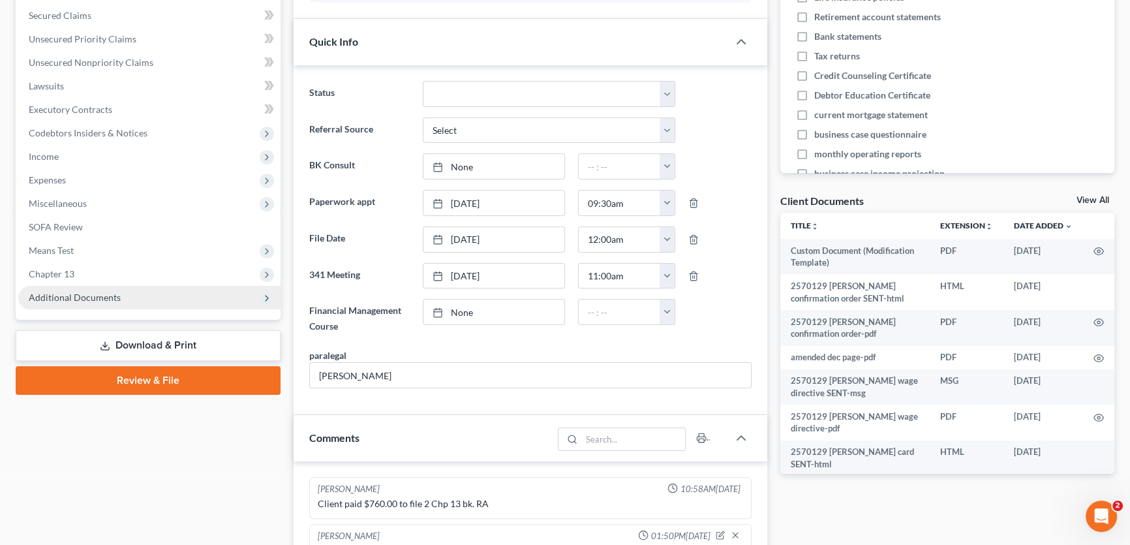
scroll to position [240, 0]
click at [93, 299] on span "Additional Documents" at bounding box center [75, 297] width 92 height 11
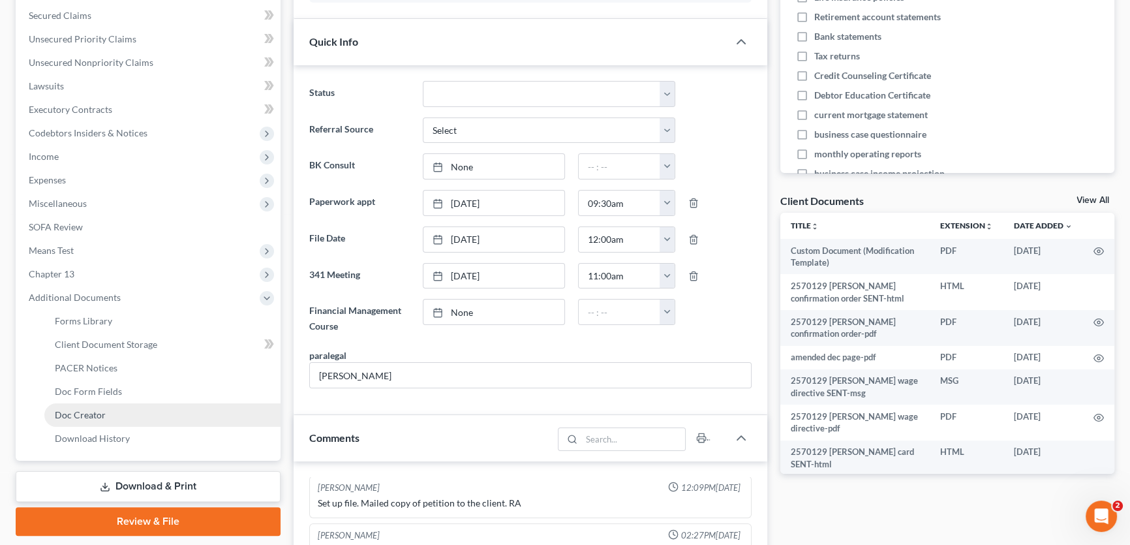
click at [90, 420] on link "Doc Creator" at bounding box center [162, 414] width 236 height 23
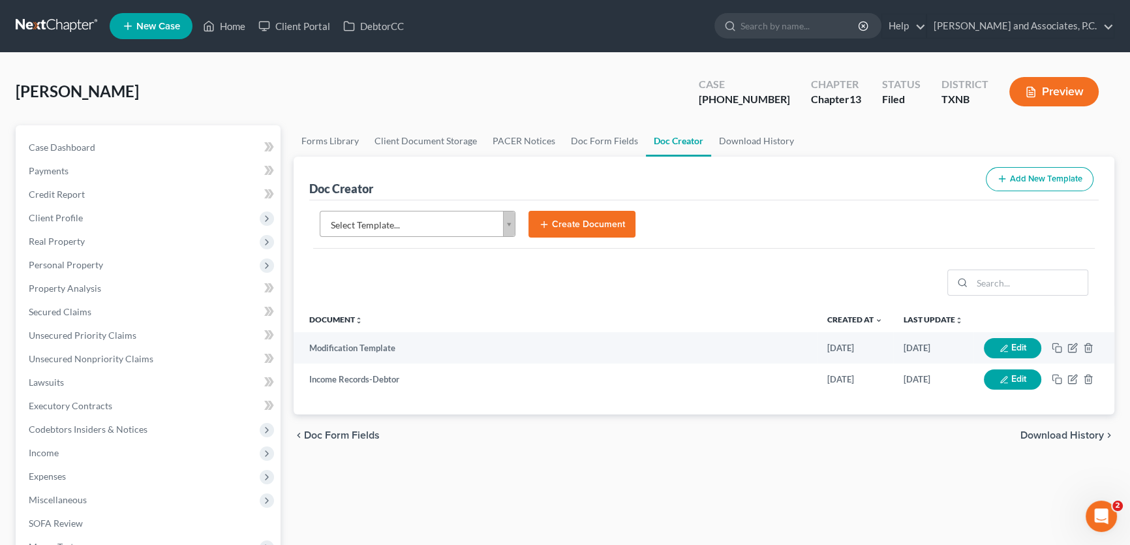
click at [428, 215] on body "Home New Case Client Portal DebtorCC [PERSON_NAME] and Associates, [PERSON_NAME…" at bounding box center [565, 441] width 1130 height 882
type input "n"
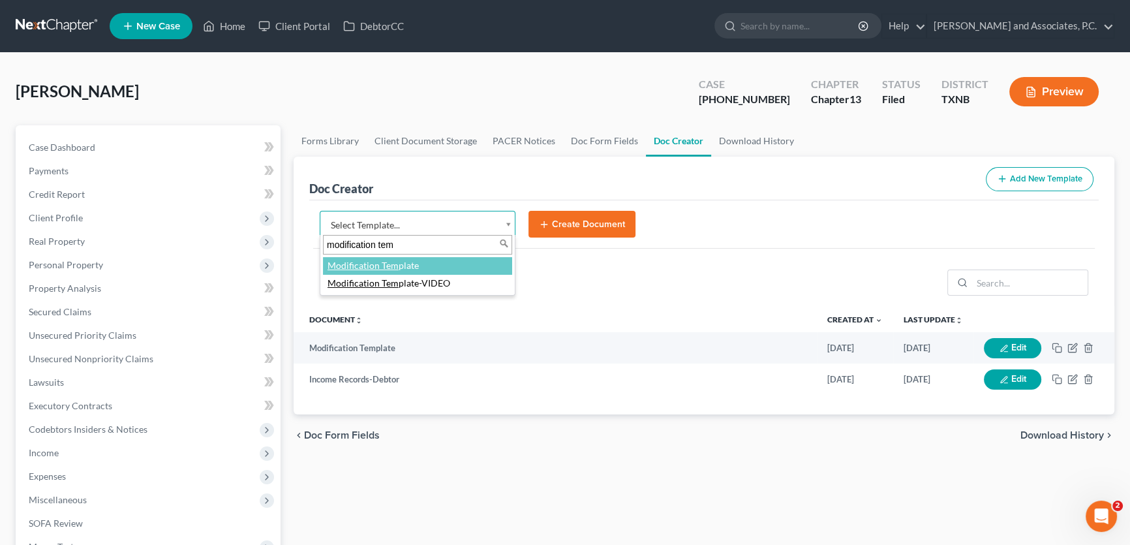
type input "modification tem"
select select "77150"
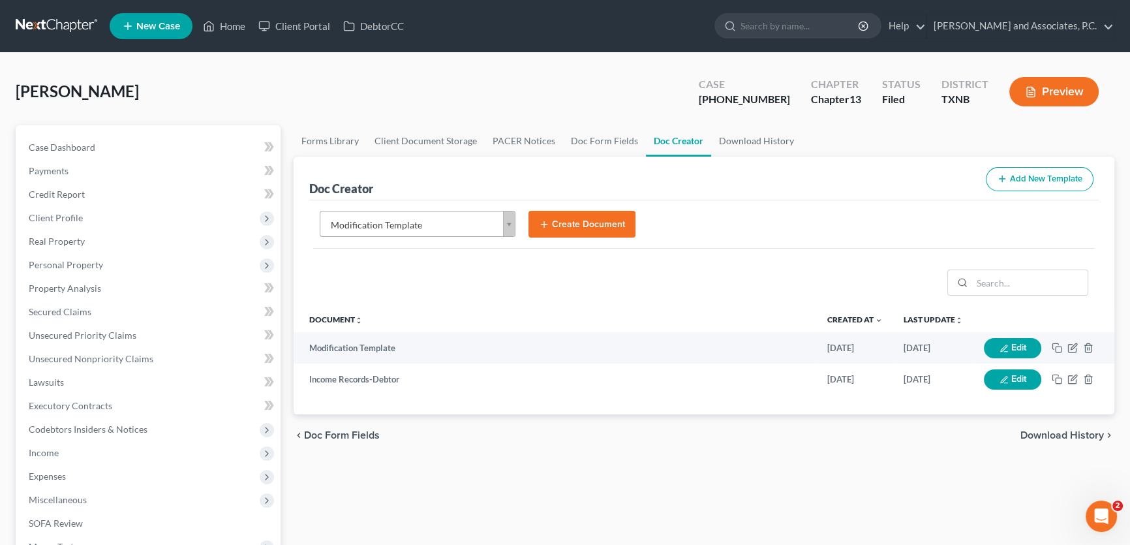
click at [578, 228] on button "Create Document" at bounding box center [582, 224] width 107 height 27
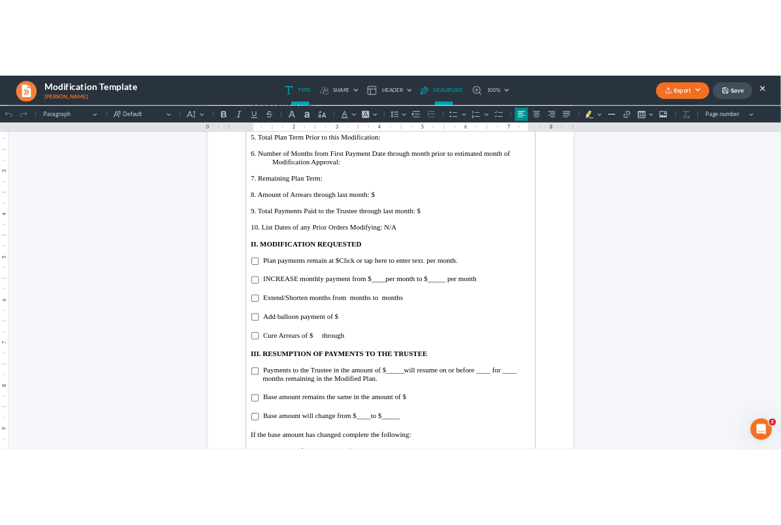
scroll to position [1626, 0]
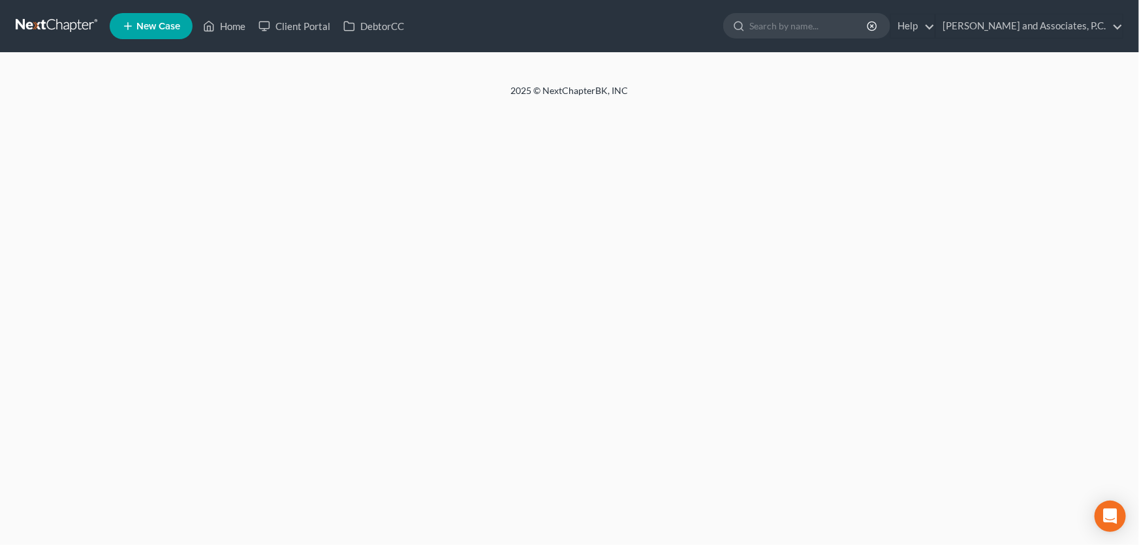
select select "5"
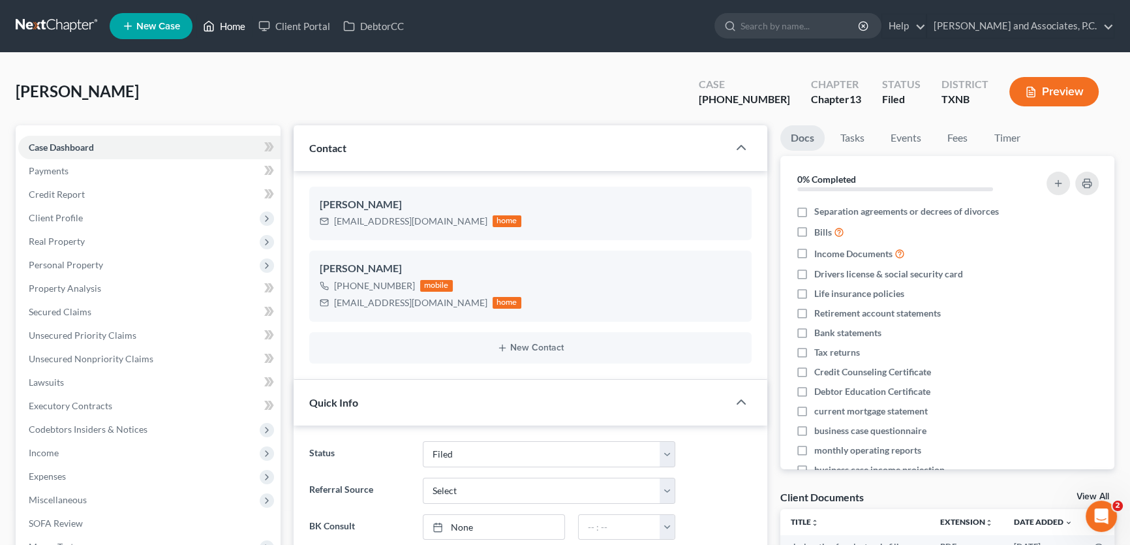
click at [219, 26] on link "Home" at bounding box center [223, 25] width 55 height 23
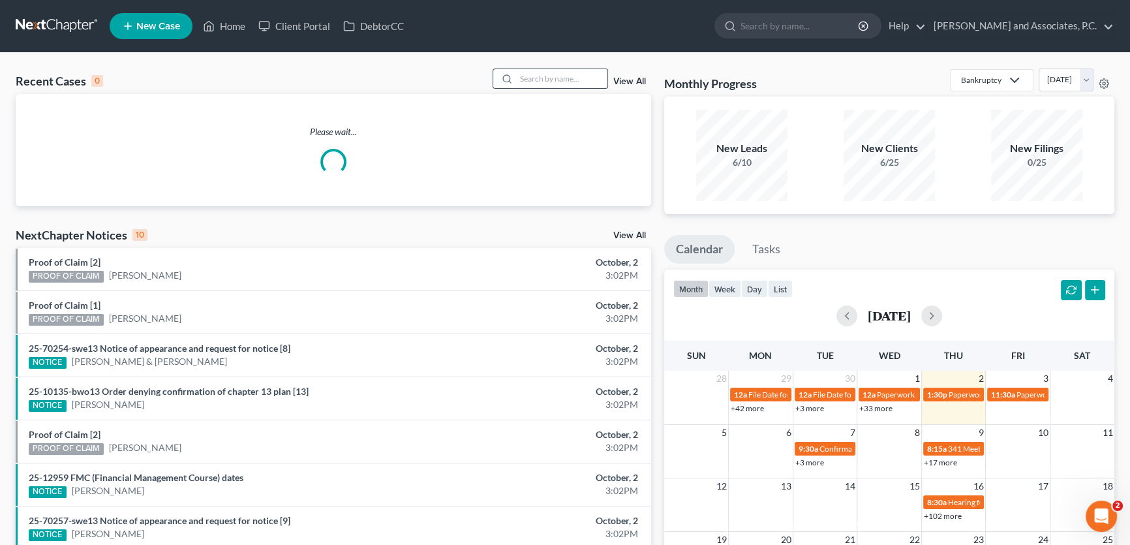
click at [525, 74] on input "search" at bounding box center [561, 78] width 91 height 19
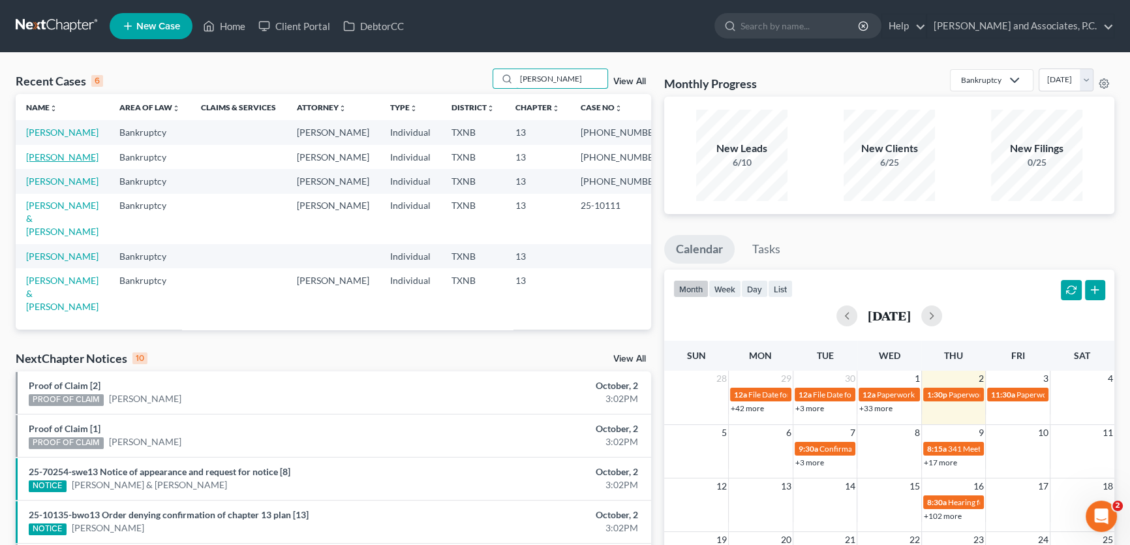
type input "weaver"
click at [67, 163] on link "[PERSON_NAME]" at bounding box center [62, 156] width 72 height 11
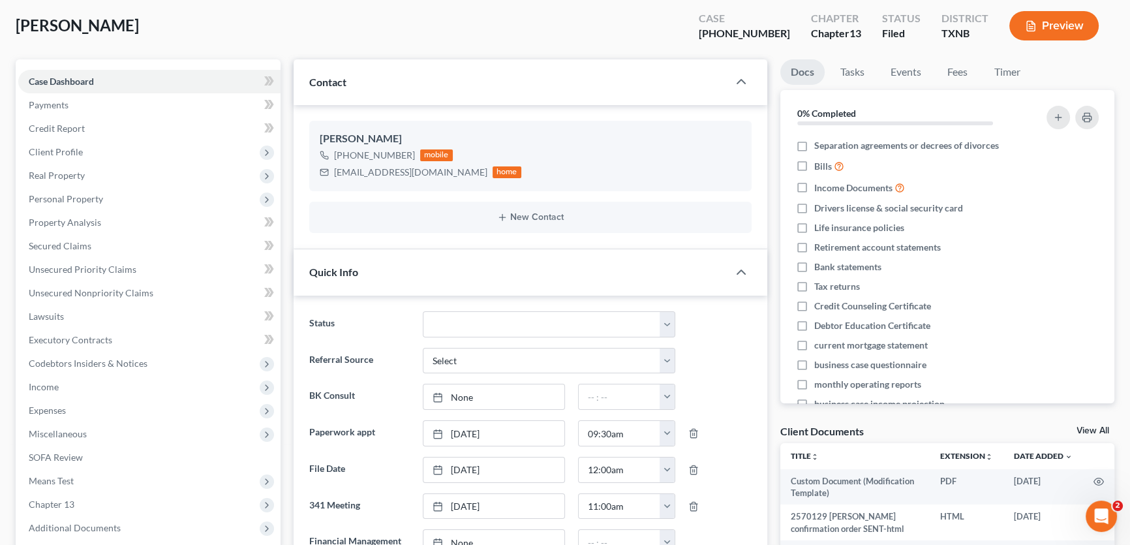
scroll to position [296, 0]
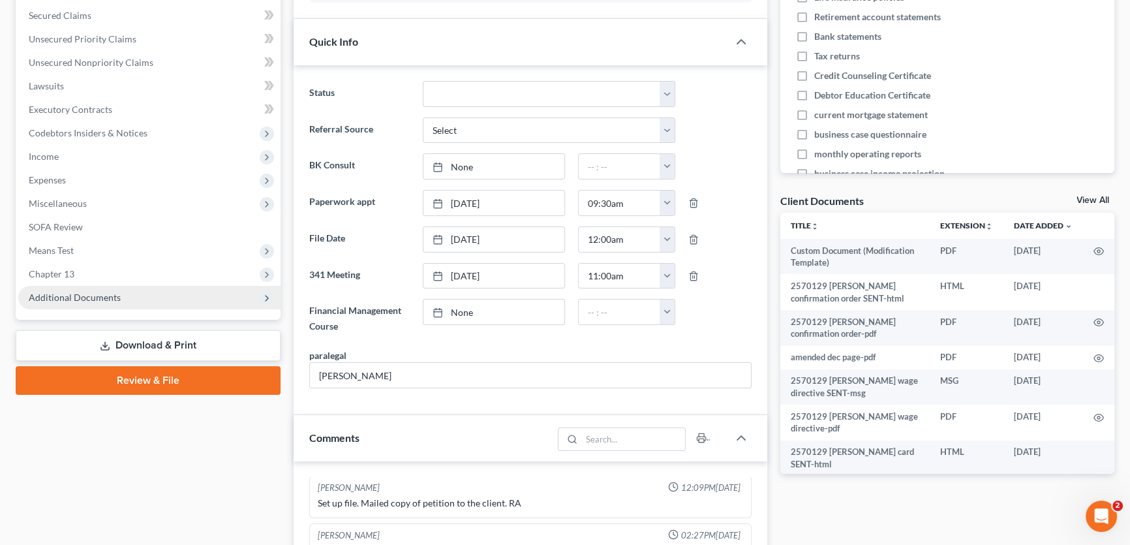
click at [99, 300] on span "Additional Documents" at bounding box center [75, 297] width 92 height 11
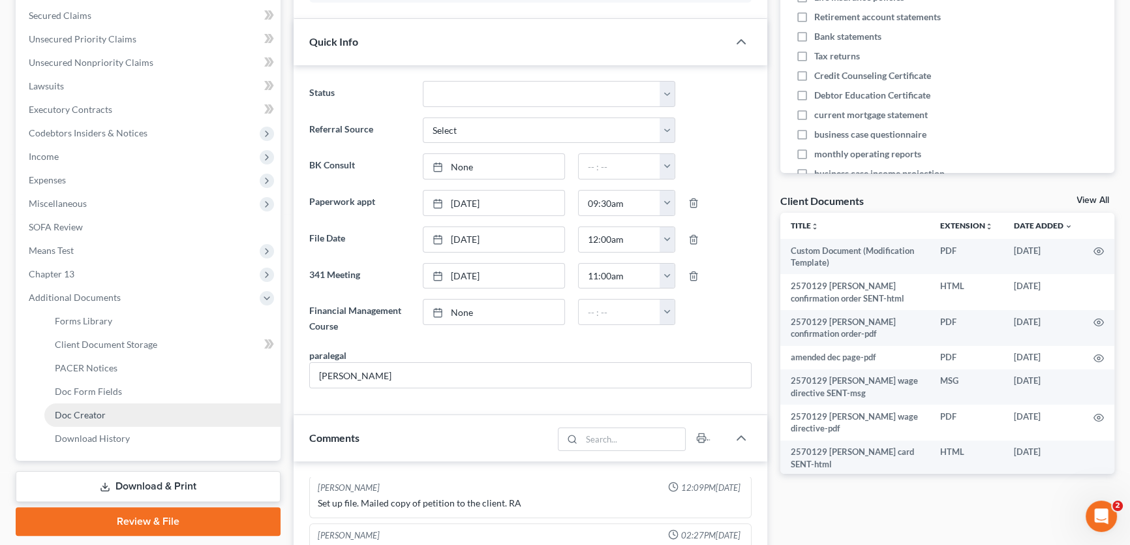
click at [80, 414] on span "Doc Creator" at bounding box center [80, 414] width 51 height 11
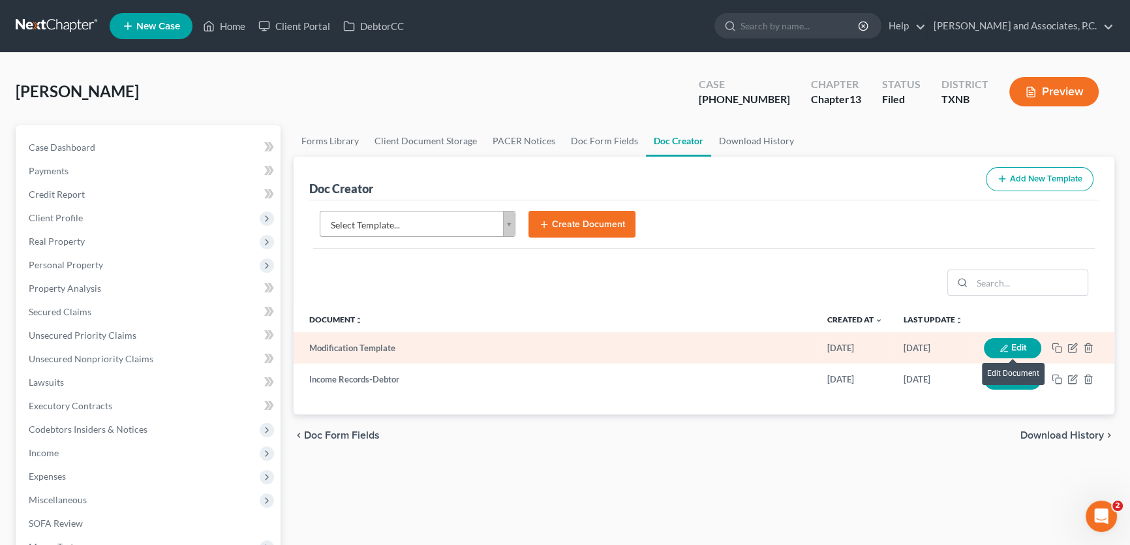
click at [1016, 350] on button "Edit" at bounding box center [1012, 348] width 57 height 20
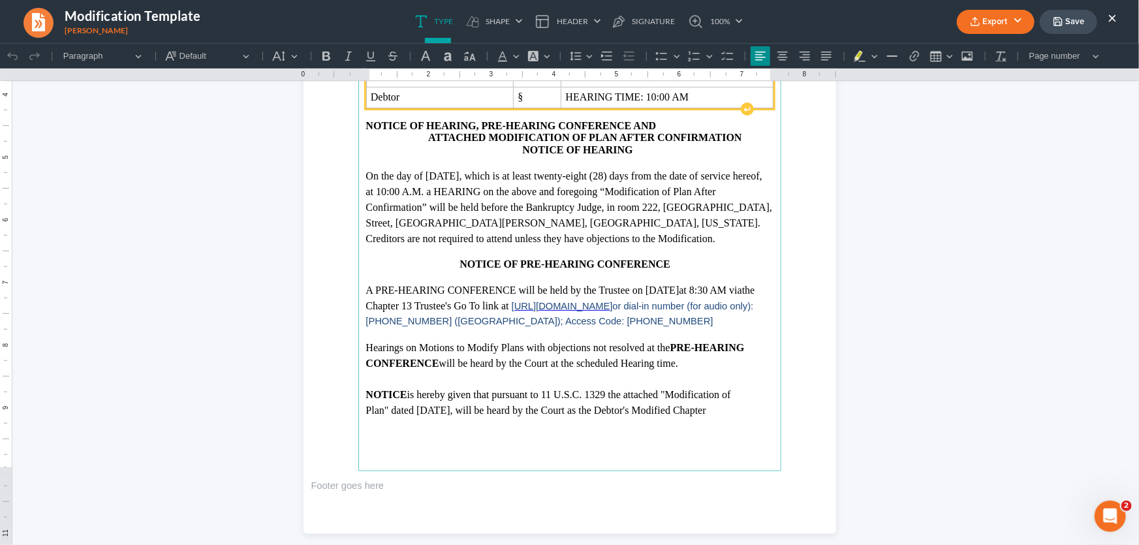
scroll to position [296, 0]
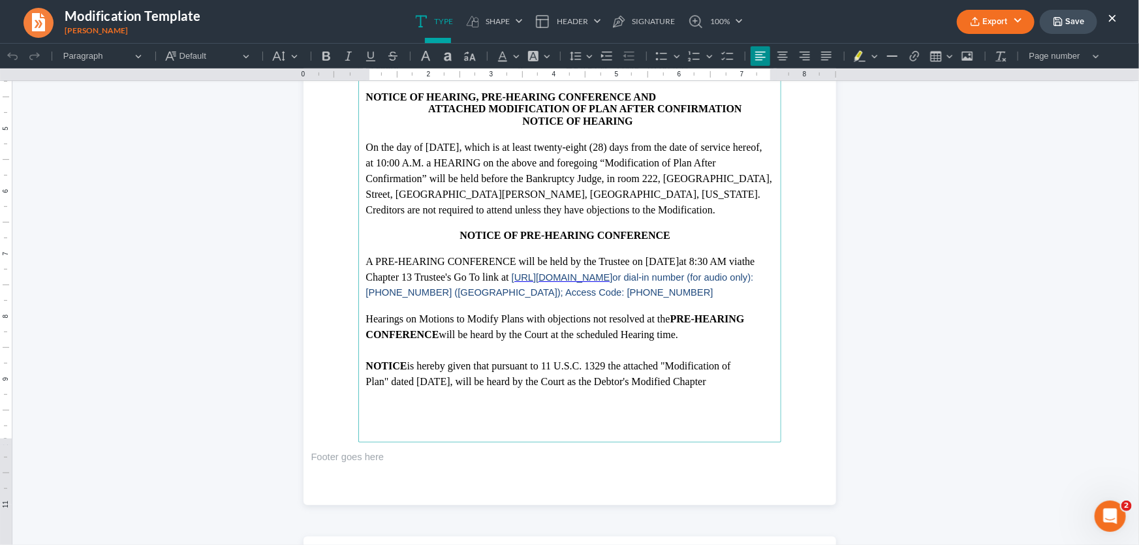
drag, startPoint x: 460, startPoint y: 379, endPoint x: 413, endPoint y: 381, distance: 46.4
click at [413, 381] on p "Plan" dated 09/15/2025 , will be heard by the Court as the Debtor's Modified Ch…" at bounding box center [569, 381] width 407 height 16
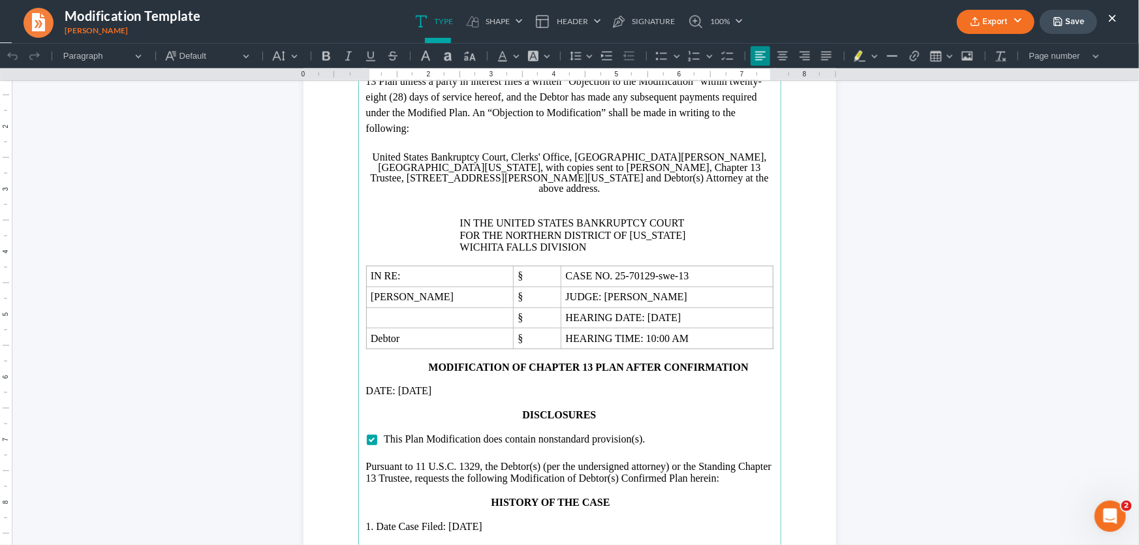
scroll to position [888, 0]
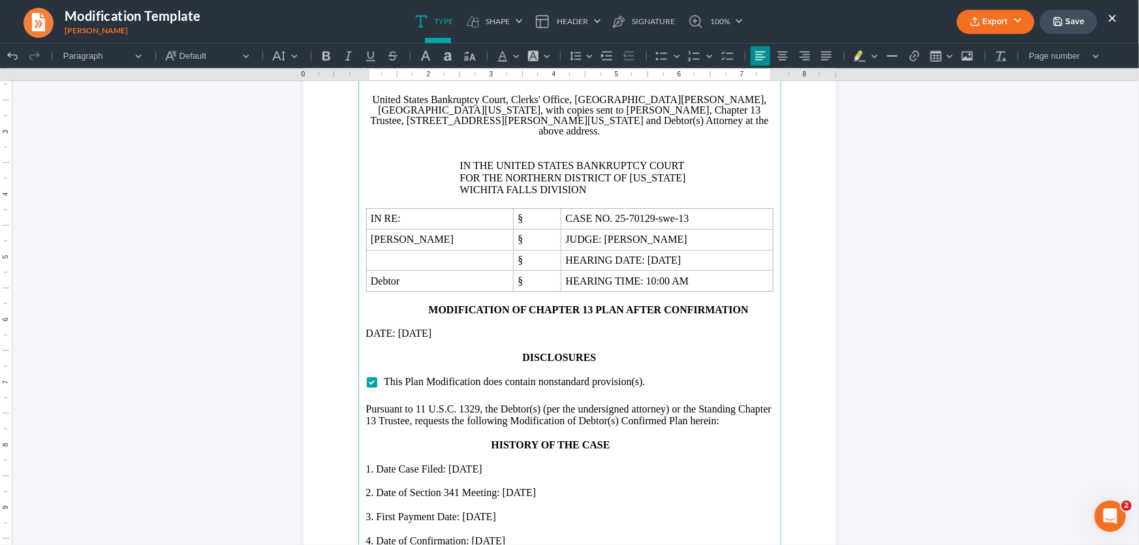
drag, startPoint x: 421, startPoint y: 322, endPoint x: 394, endPoint y: 324, distance: 26.9
click at [394, 327] on p "DATE: 09/15/2025" at bounding box center [569, 333] width 407 height 12
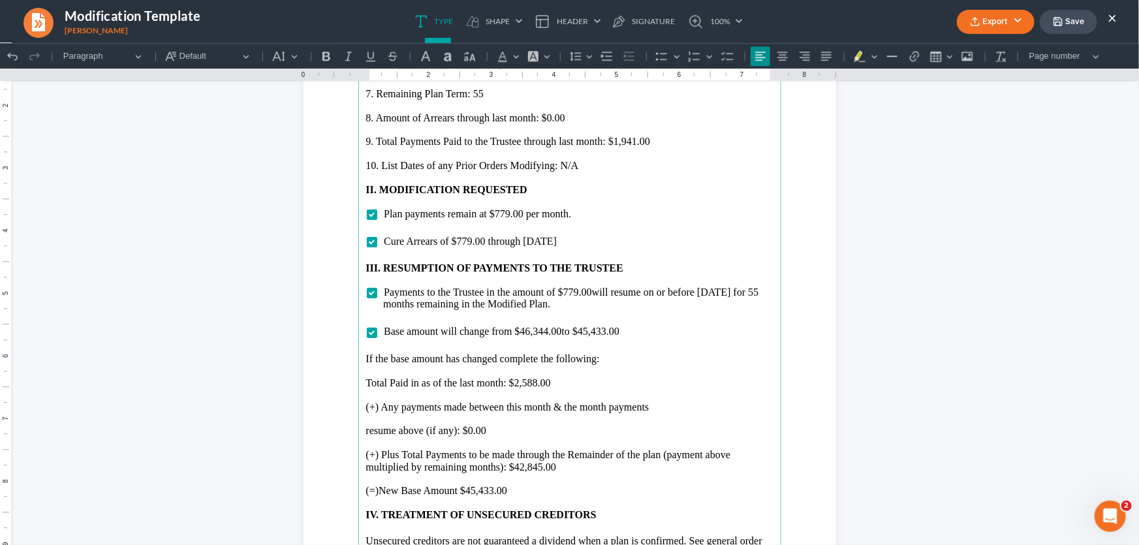
scroll to position [1600, 0]
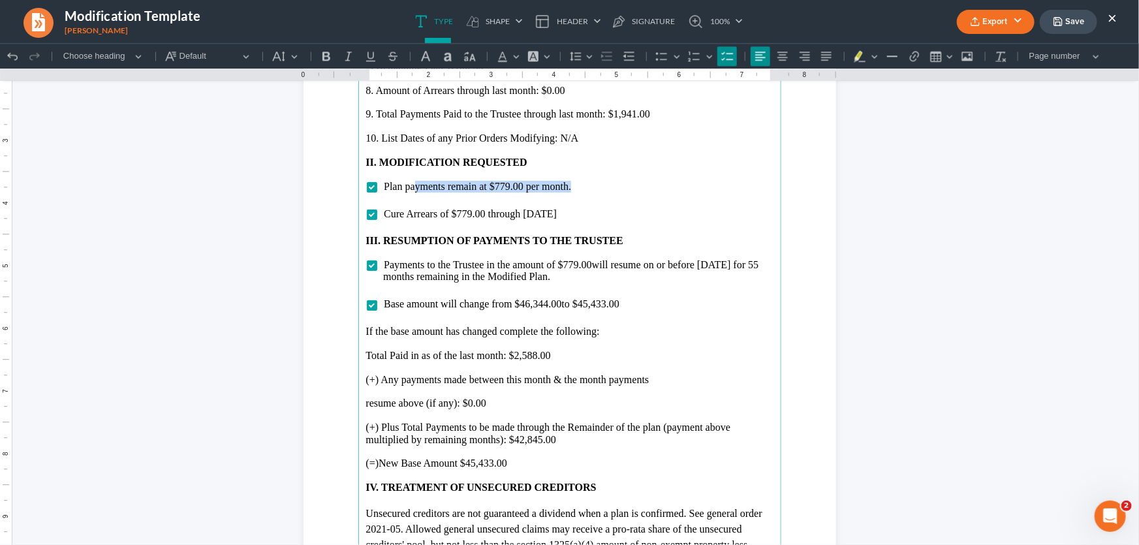
drag, startPoint x: 568, startPoint y: 183, endPoint x: 411, endPoint y: 183, distance: 156.7
click at [411, 183] on li "Plan payments remain at $779.00 per month." at bounding box center [578, 186] width 390 height 12
click at [433, 181] on span "Plan payments remain at $779.00 per month." at bounding box center [477, 185] width 187 height 11
click at [384, 185] on span "Plan payments remain at $779.00 per month." at bounding box center [477, 185] width 187 height 11
click at [619, 183] on li "INCREASE monthly payment from $779.00 per month." at bounding box center [578, 186] width 390 height 12
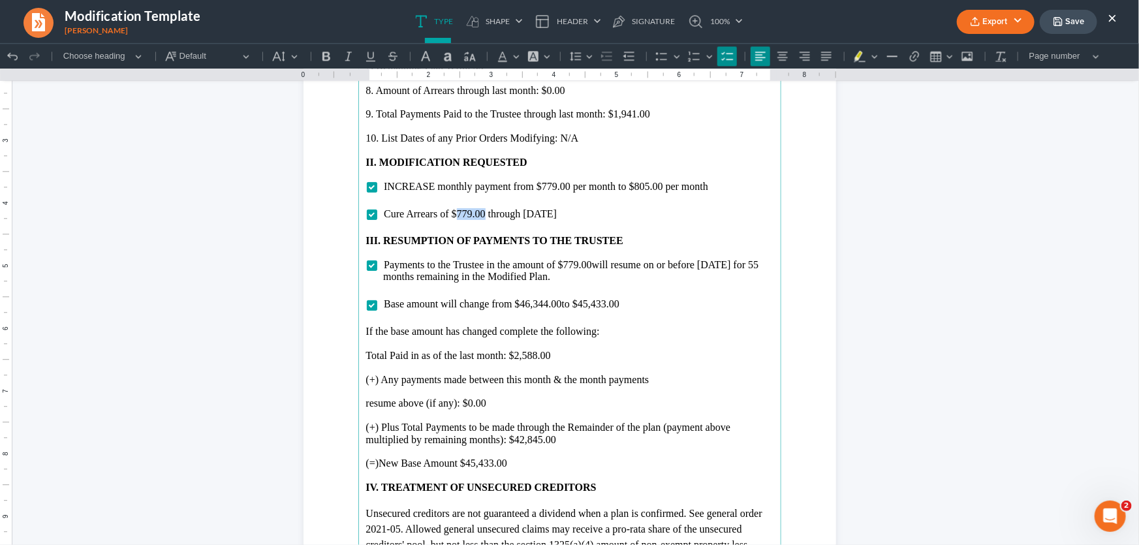
drag, startPoint x: 480, startPoint y: 211, endPoint x: 454, endPoint y: 212, distance: 26.1
click at [454, 212] on span "Cure Arrears of $779.00 through October 2025" at bounding box center [470, 213] width 173 height 11
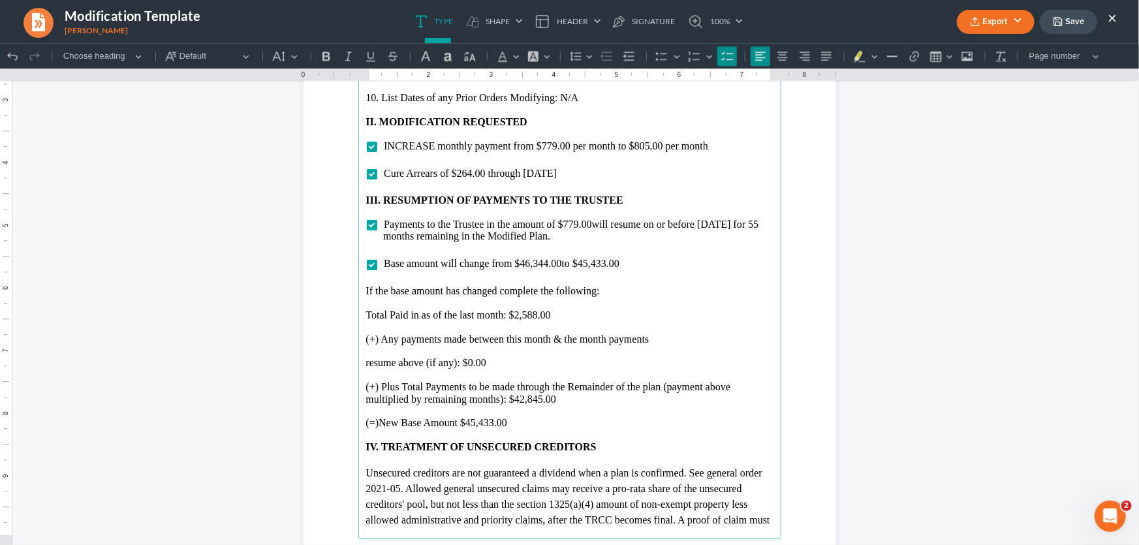
scroll to position [1660, 0]
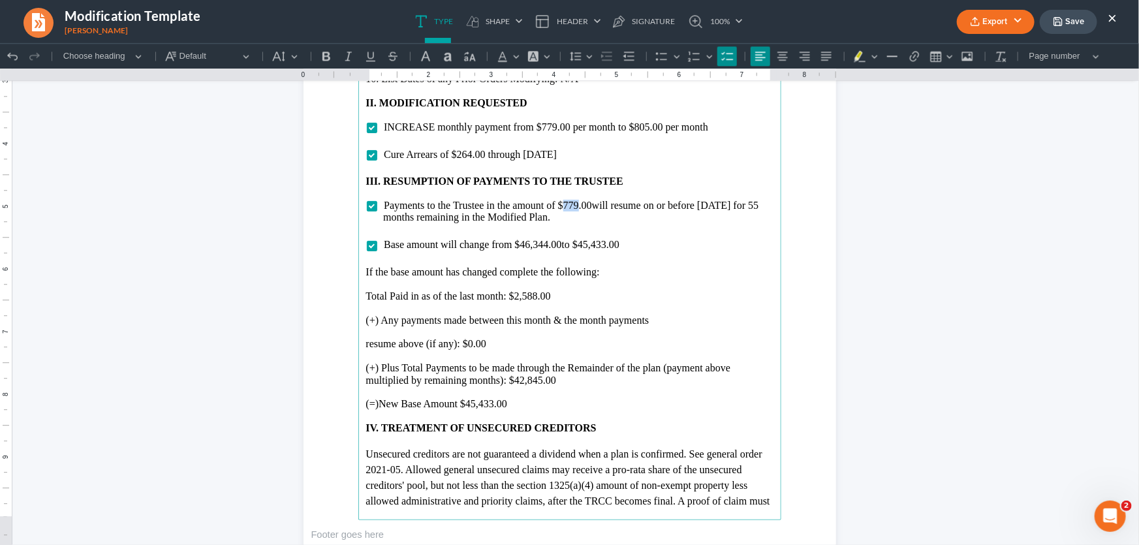
drag, startPoint x: 574, startPoint y: 202, endPoint x: 558, endPoint y: 202, distance: 16.3
click at [558, 202] on span "Payments to the Trustee in the amount of $779.00 will resume on or before Novem…" at bounding box center [570, 210] width 375 height 23
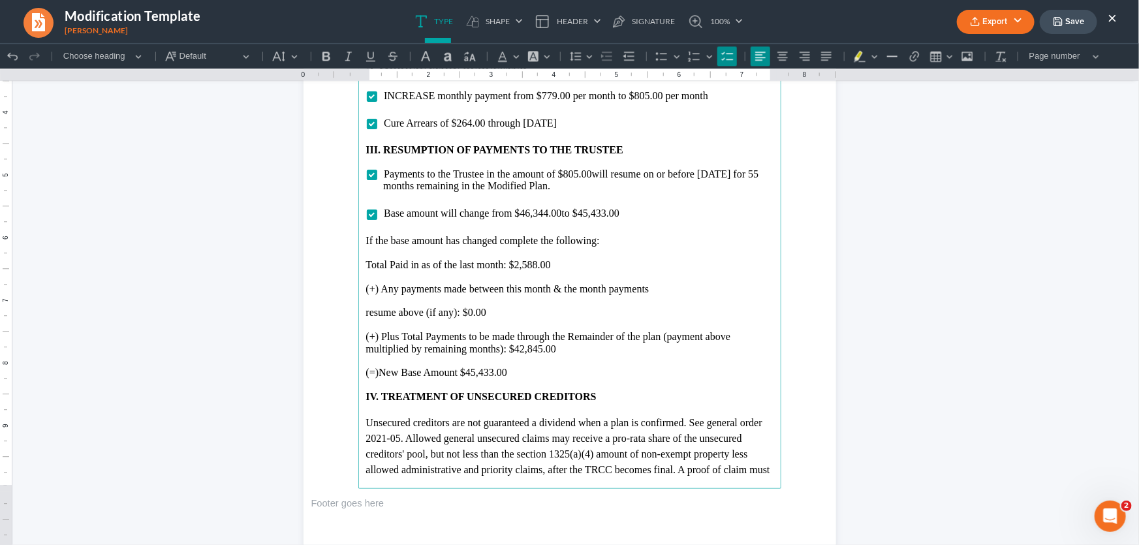
scroll to position [1719, 0]
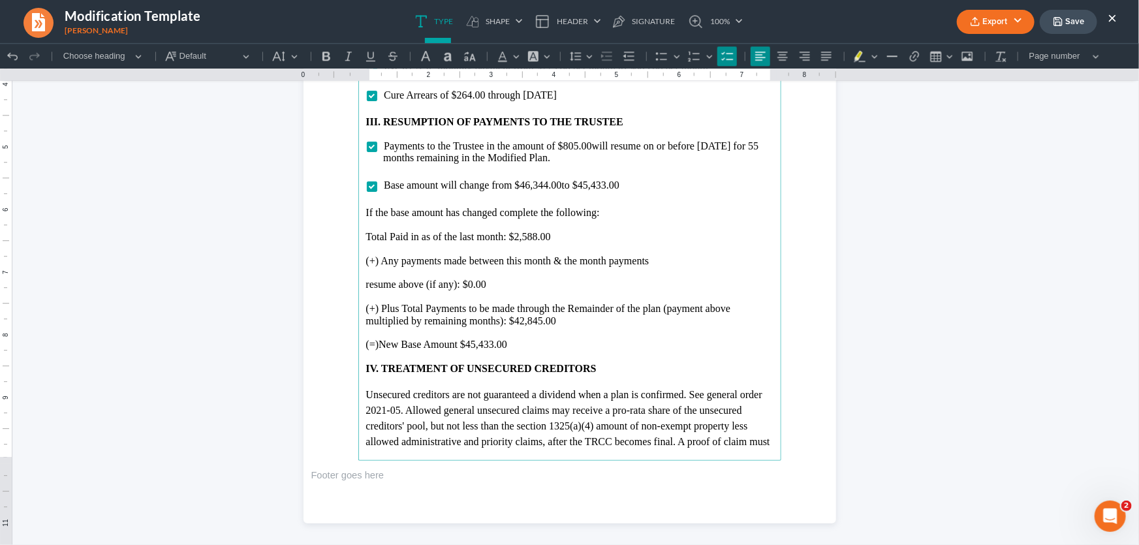
drag, startPoint x: 627, startPoint y: 182, endPoint x: 583, endPoint y: 183, distance: 43.7
click at [583, 183] on li "Base amount will change from $46,344.00 to $45,433.00" at bounding box center [578, 185] width 390 height 12
drag, startPoint x: 535, startPoint y: 240, endPoint x: 510, endPoint y: 240, distance: 24.8
click at [510, 240] on p "Total Paid in as of the last month: $2,588.00" at bounding box center [569, 236] width 407 height 12
drag, startPoint x: 496, startPoint y: 283, endPoint x: 465, endPoint y: 283, distance: 31.3
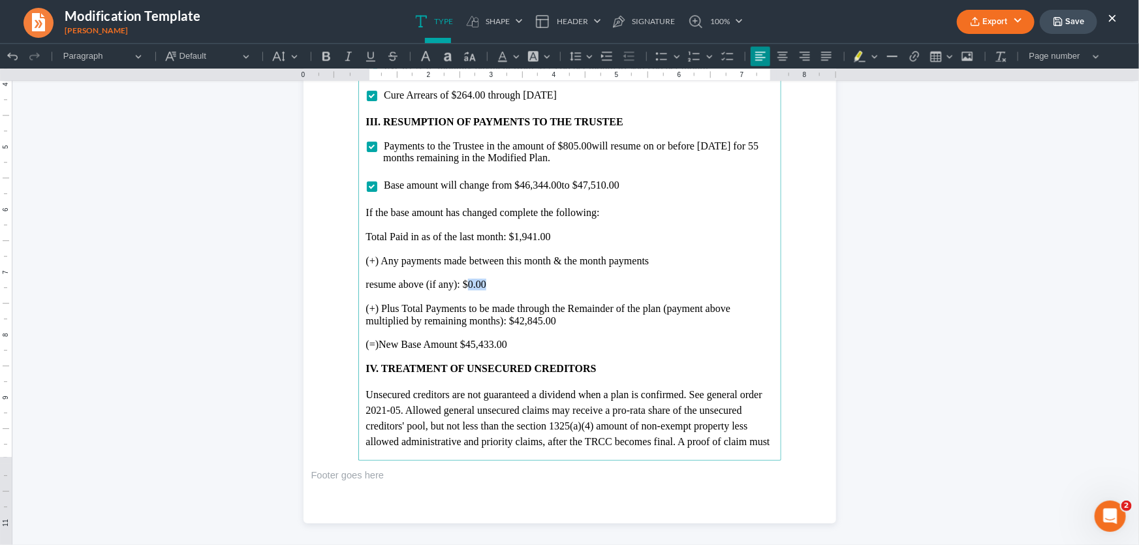
click at [465, 283] on p "resume above (if any): $0.00" at bounding box center [569, 284] width 407 height 12
drag, startPoint x: 555, startPoint y: 324, endPoint x: 517, endPoint y: 326, distance: 37.9
click at [517, 326] on p "(+) Plus Total Payments to be made through the Remainder of the plan (payment a…" at bounding box center [569, 314] width 407 height 24
drag, startPoint x: 507, startPoint y: 342, endPoint x: 466, endPoint y: 345, distance: 40.6
click at [466, 345] on p "(=)New Base Amount $45,433.00" at bounding box center [569, 344] width 407 height 12
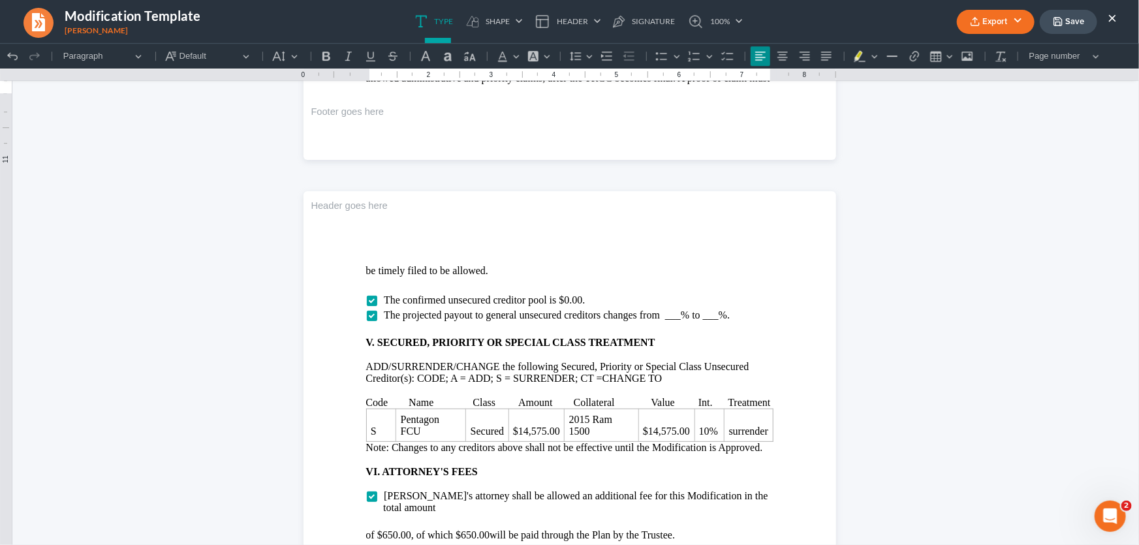
scroll to position [2134, 0]
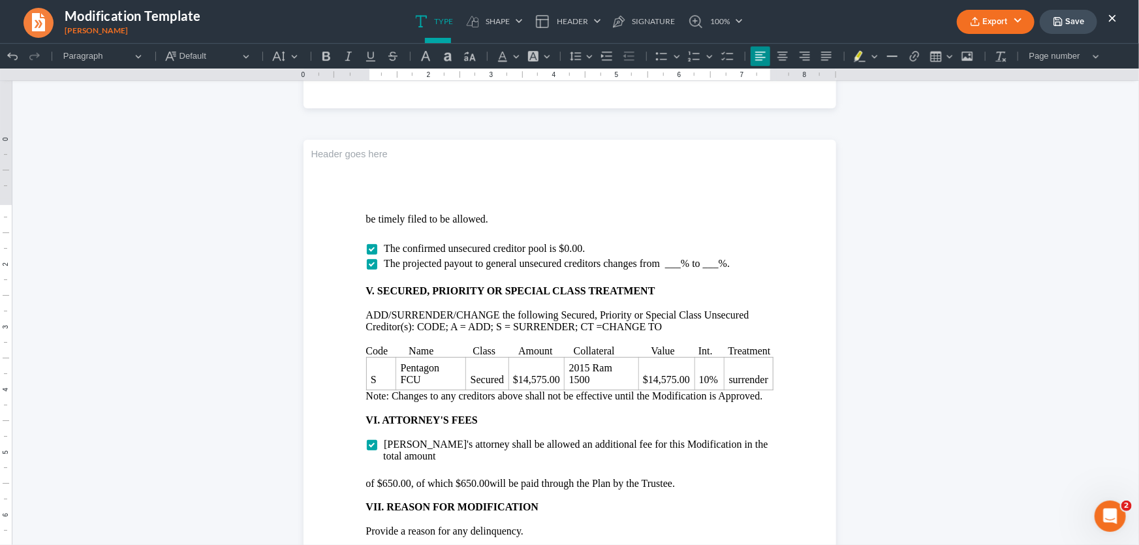
click at [672, 260] on span "The projected payout to general unsecured creditors changes from ___% to ___%." at bounding box center [557, 262] width 346 height 11
click at [699, 267] on span "The projected payout to general unsecured creditors changes from 4% to ___%." at bounding box center [551, 262] width 335 height 11
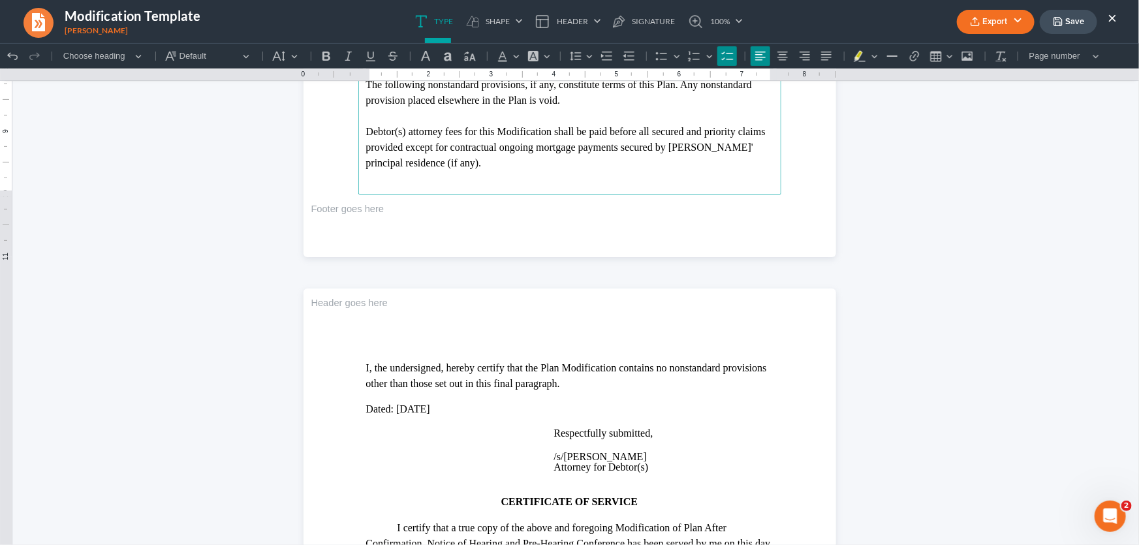
scroll to position [2787, 0]
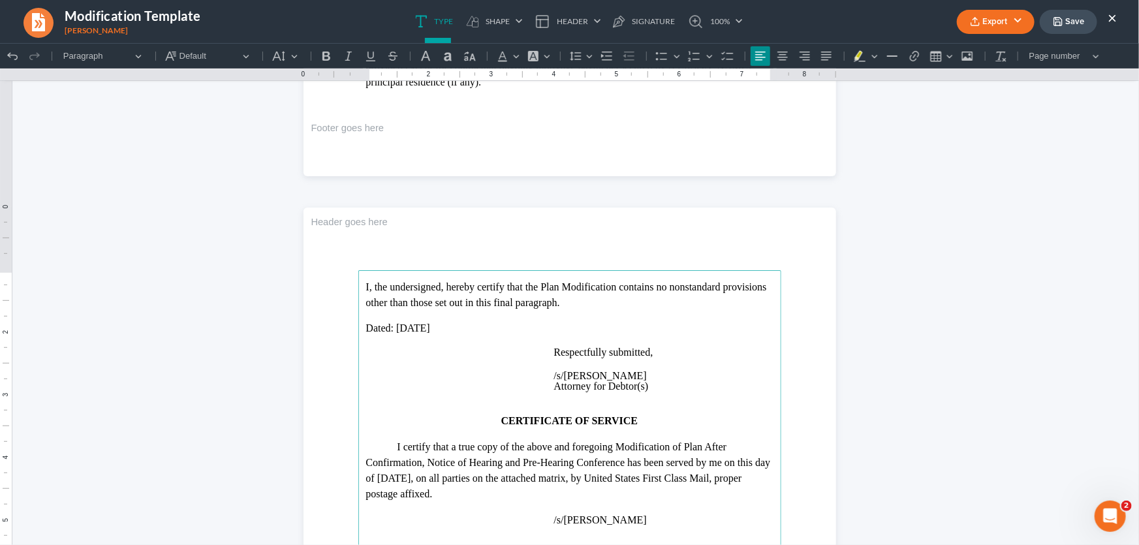
drag, startPoint x: 439, startPoint y: 323, endPoint x: 397, endPoint y: 328, distance: 42.0
click at [397, 328] on p "Dated: 09/15/2025" at bounding box center [569, 328] width 407 height 12
click at [649, 384] on p "Attorney for Debtor(s)" at bounding box center [663, 386] width 219 height 10
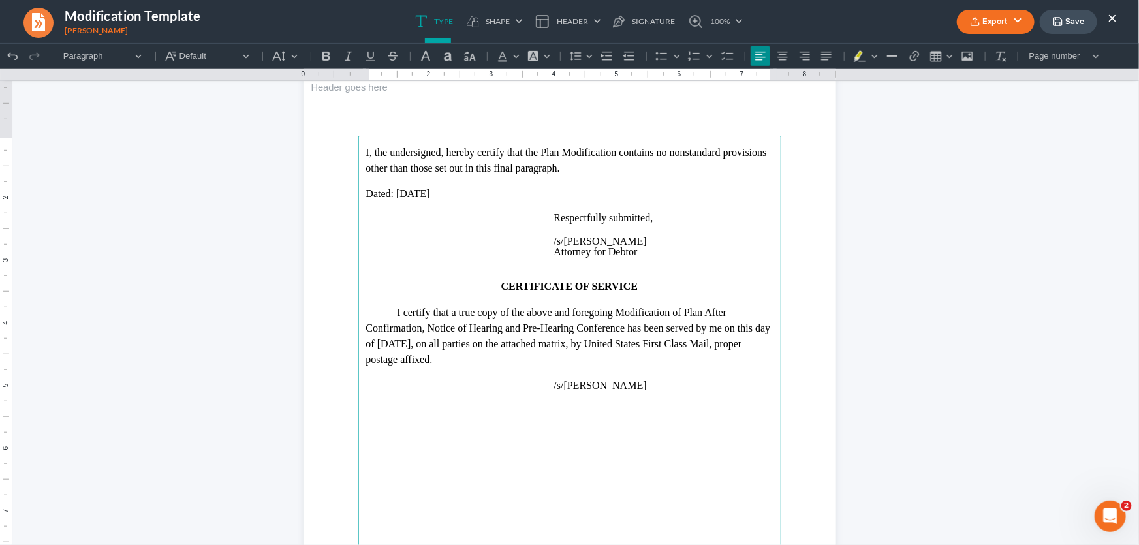
scroll to position [2965, 0]
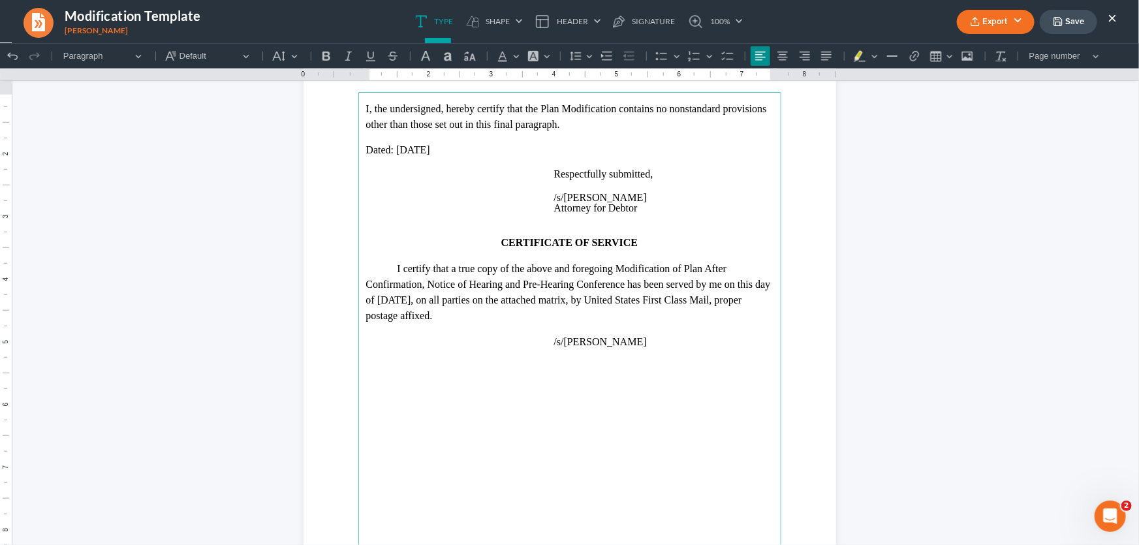
drag, startPoint x: 418, startPoint y: 299, endPoint x: 377, endPoint y: 301, distance: 41.2
click at [377, 301] on p "I certify that a true copy of the above and foregoing Modification of Plan Afte…" at bounding box center [569, 291] width 407 height 63
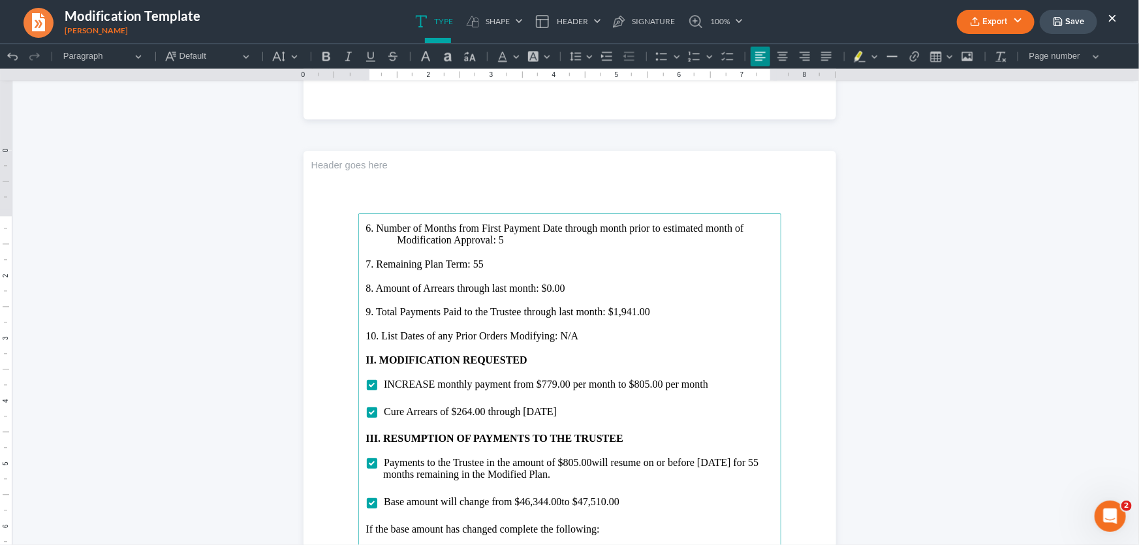
scroll to position [1390, 0]
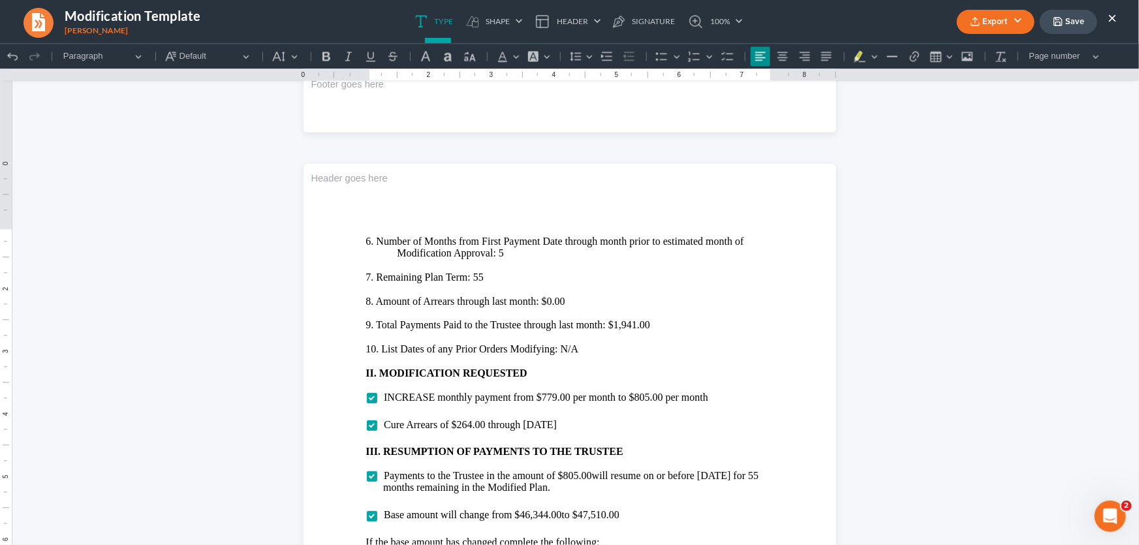
click at [986, 23] on button "Export" at bounding box center [996, 22] width 78 height 24
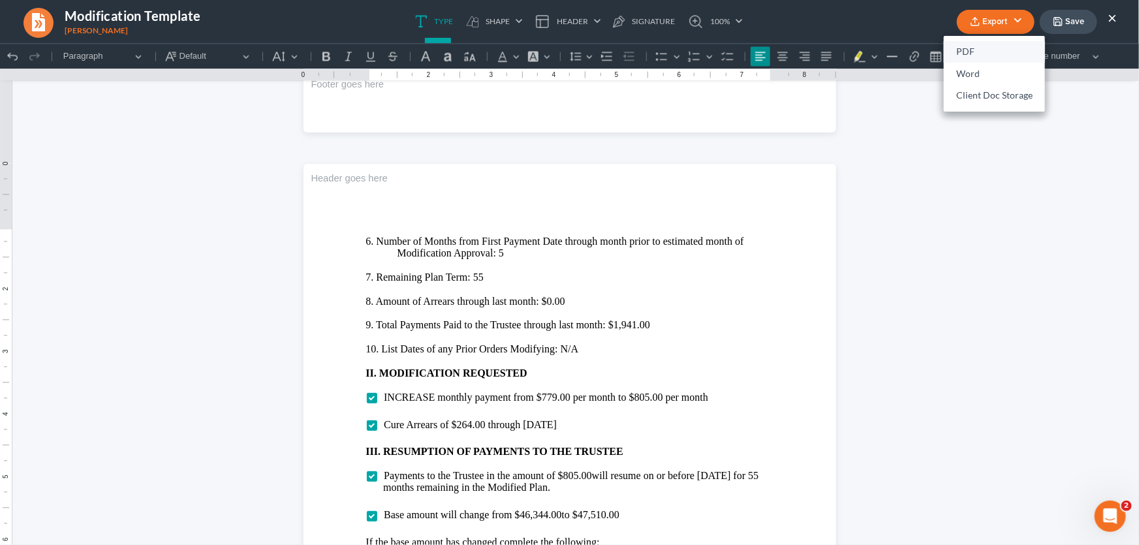
click at [973, 46] on link "PDF" at bounding box center [994, 52] width 101 height 22
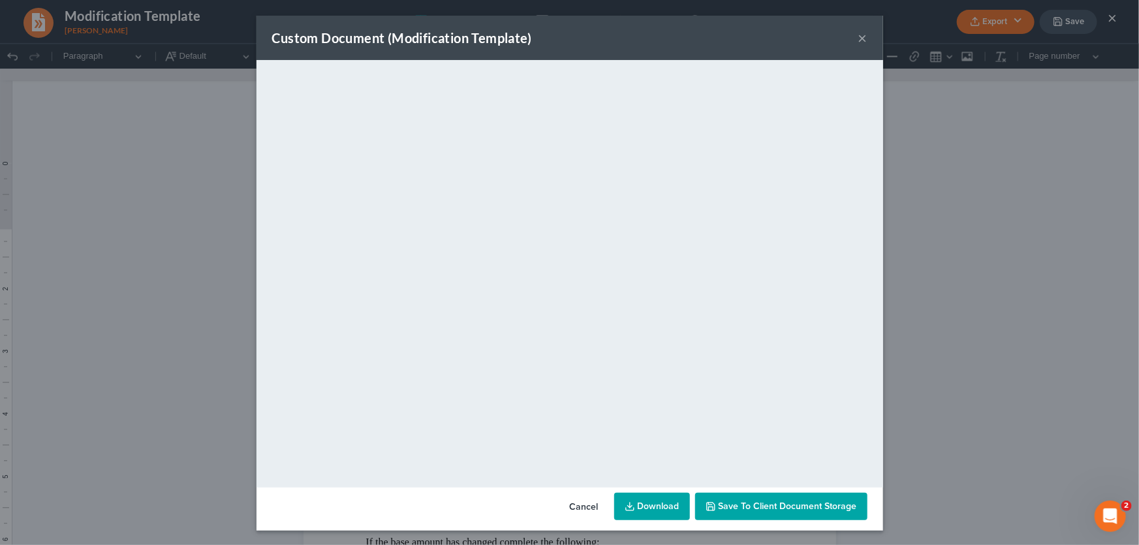
click at [858, 37] on button "×" at bounding box center [862, 38] width 9 height 16
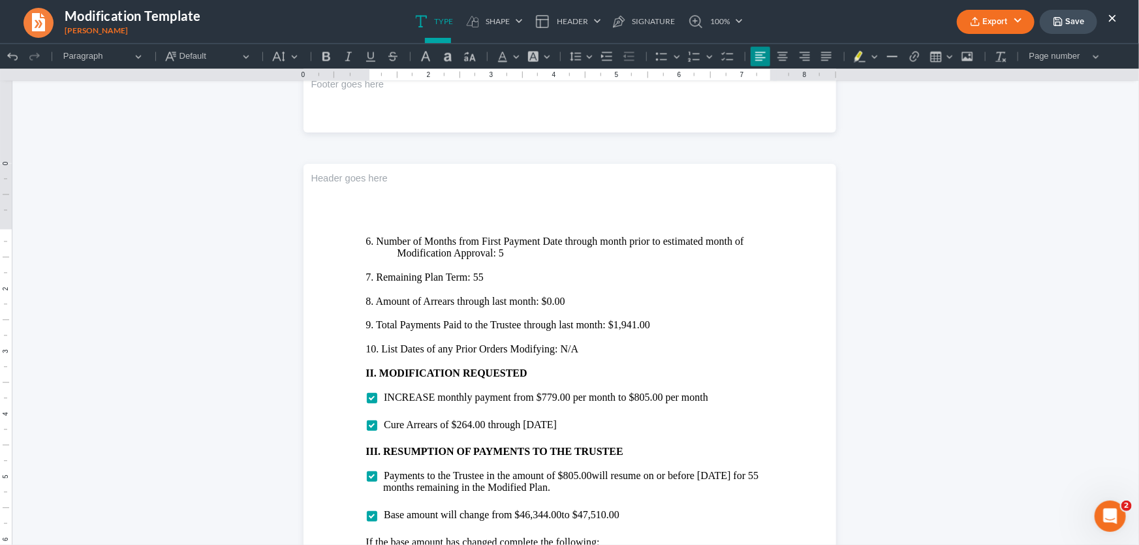
click at [1069, 14] on button "Save" at bounding box center [1068, 22] width 57 height 24
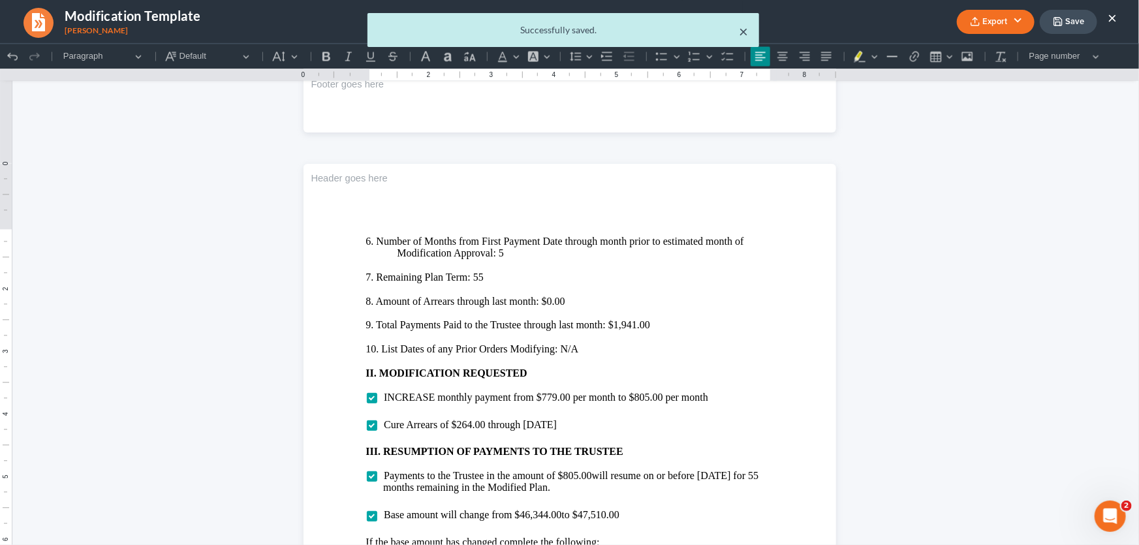
click at [742, 29] on link "100%" at bounding box center [711, 21] width 61 height 43
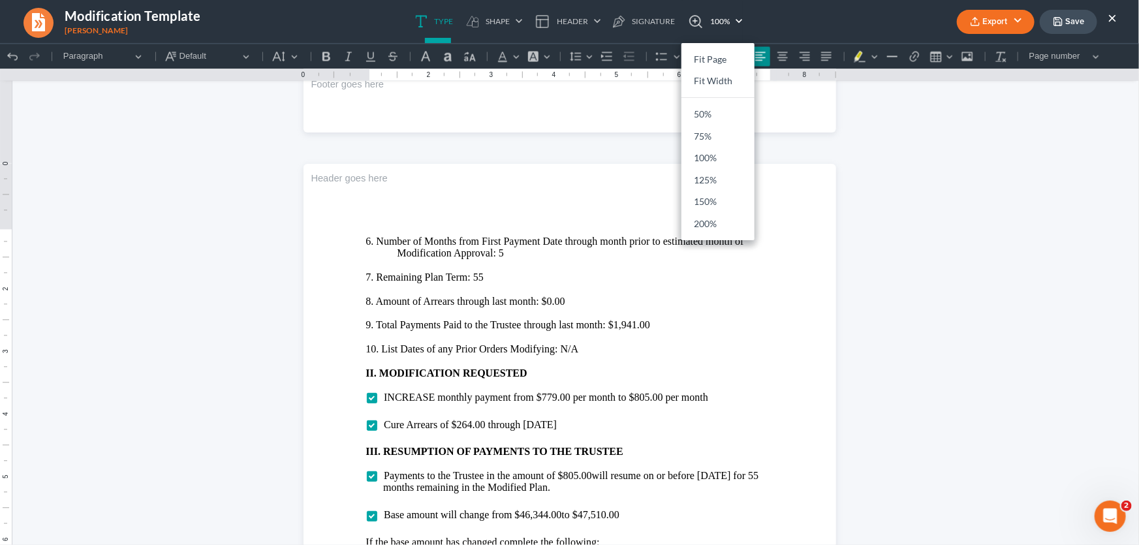
click at [1048, 101] on html "1.00 10.00 0 1 1 2 2 3 3 4 4 5 5 6 6 7 7 8 8 9 9 10 10 11 11 Undo (Ctrl+Z) Undo…" at bounding box center [569, 489] width 1139 height 3672
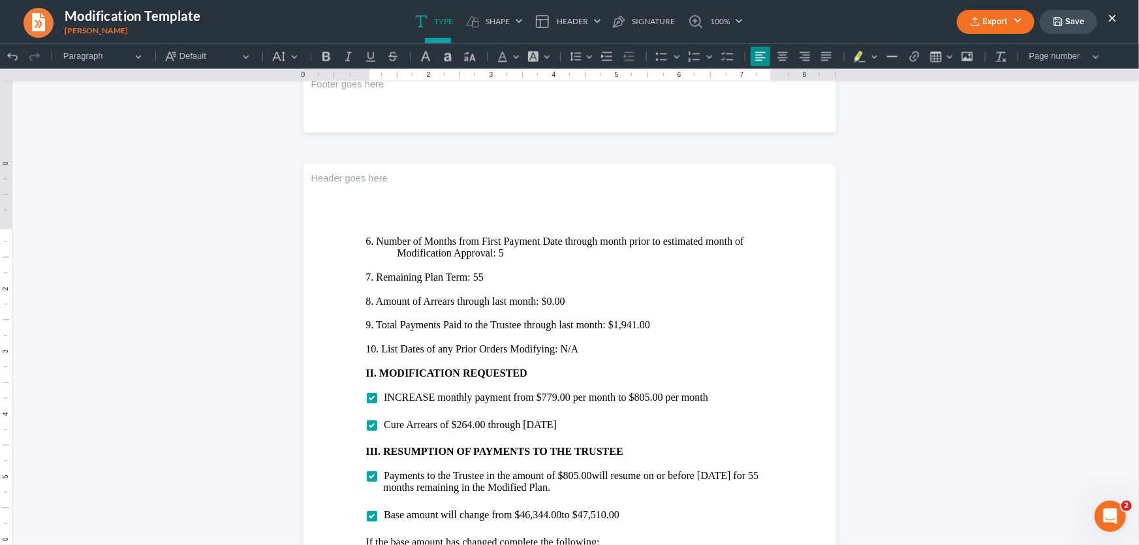
drag, startPoint x: 1114, startPoint y: 16, endPoint x: 886, endPoint y: 52, distance: 230.0
click at [1114, 16] on button "×" at bounding box center [1112, 18] width 9 height 16
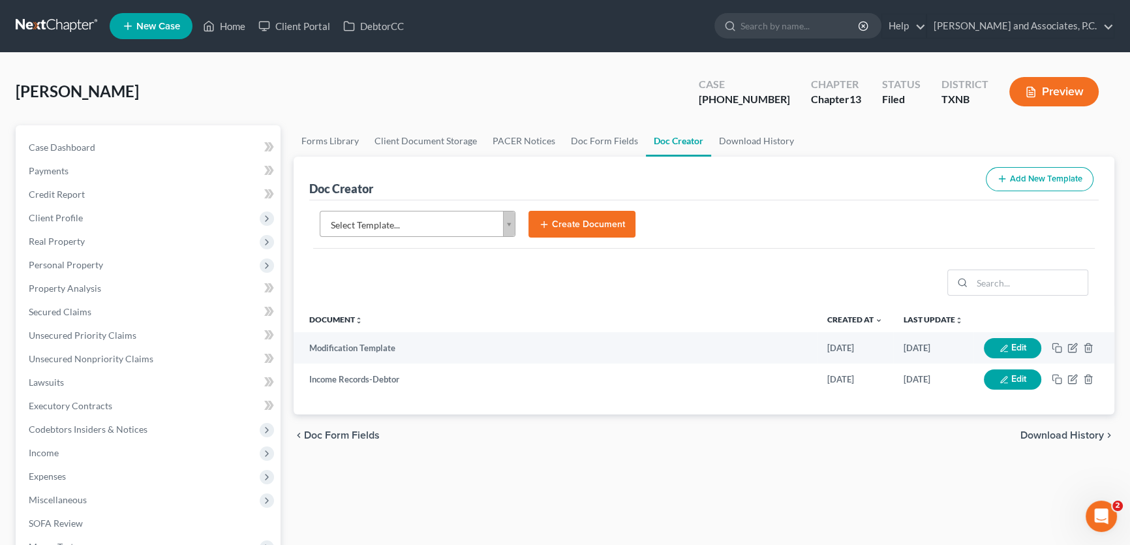
click at [427, 222] on body "Home New Case Client Portal DebtorCC Monte J. White and Associates, P.C. amy@mo…" at bounding box center [565, 441] width 1130 height 882
type input "notice of addition"
select select "89269"
click at [567, 226] on button "Create Document" at bounding box center [582, 224] width 107 height 27
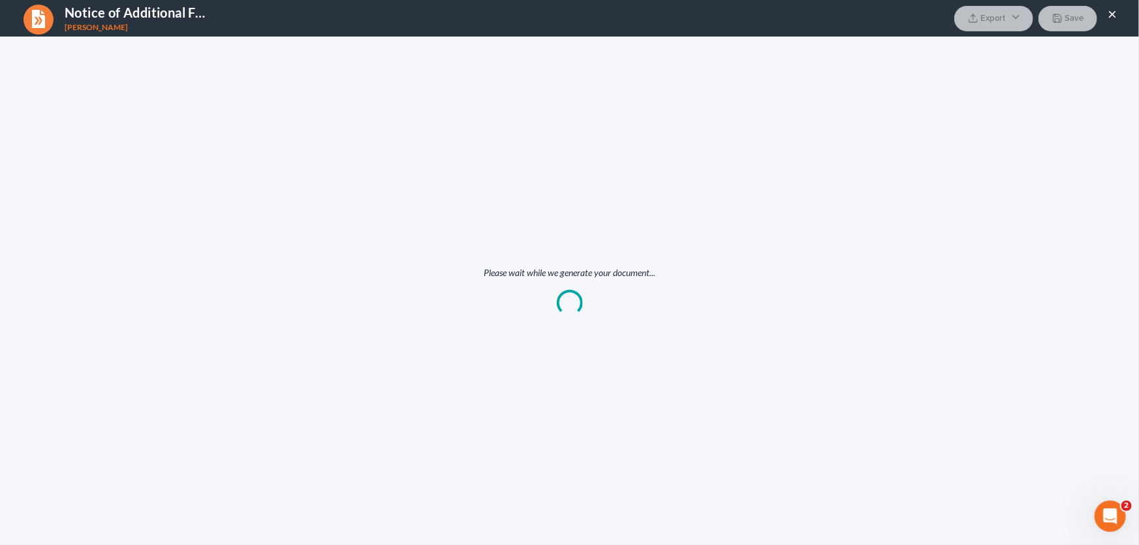
scroll to position [0, 0]
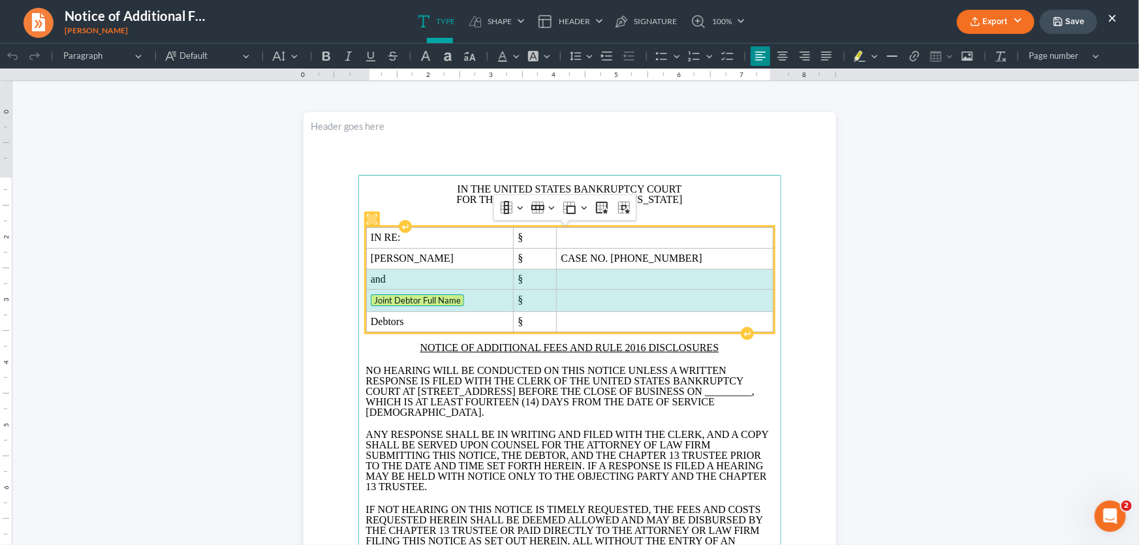
drag, startPoint x: 602, startPoint y: 296, endPoint x: 522, endPoint y: 279, distance: 81.9
click at [522, 279] on tbody "IN RE: § Larry Donnell Weaver § CASE NO. 25-70129-13 and § Joint Debtor Full Na…" at bounding box center [569, 279] width 407 height 104
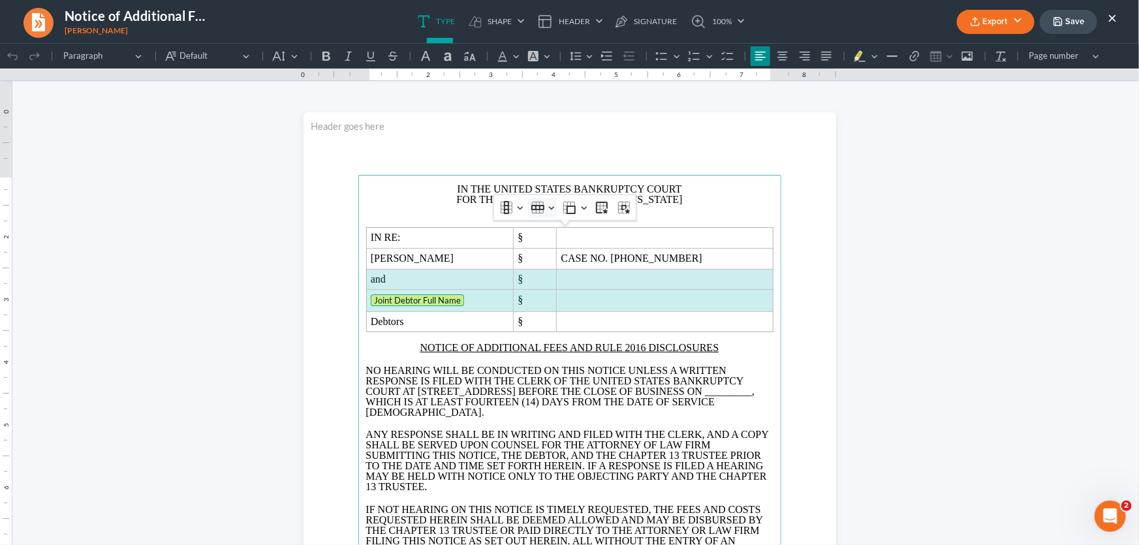
click at [546, 210] on button "Row Row" at bounding box center [542, 207] width 29 height 20
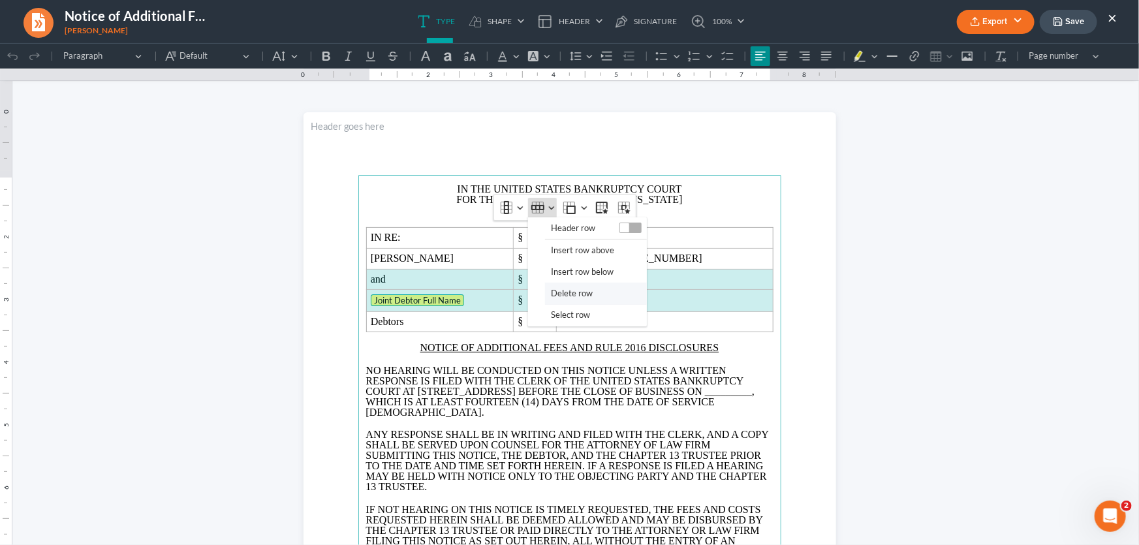
click at [546, 288] on button "Delete row" at bounding box center [596, 293] width 102 height 22
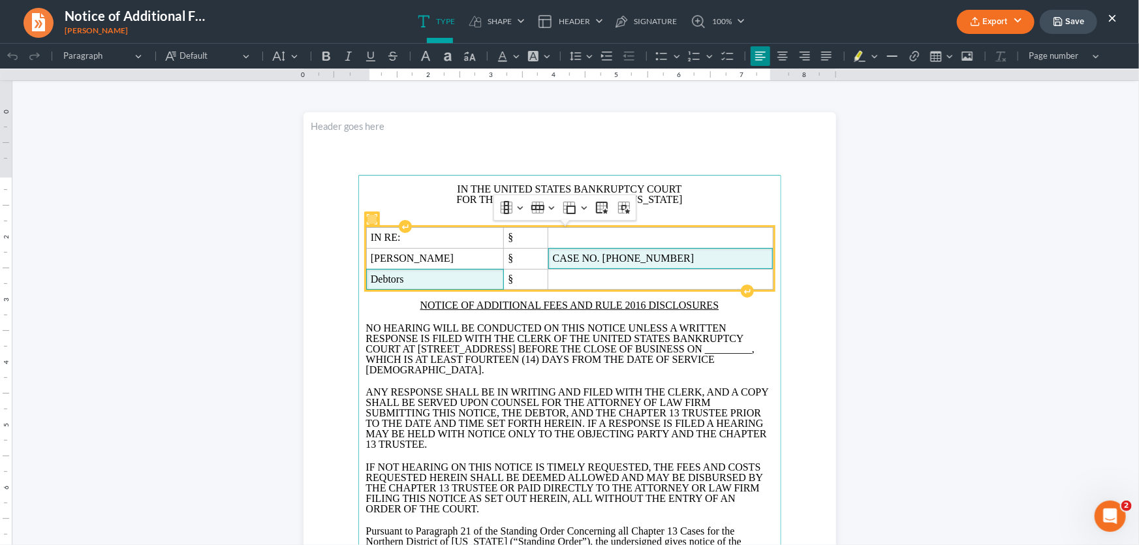
click at [679, 256] on span "CASE NO. 25-70129-13" at bounding box center [660, 258] width 215 height 12
click at [494, 275] on span "Debtors" at bounding box center [440, 279] width 138 height 12
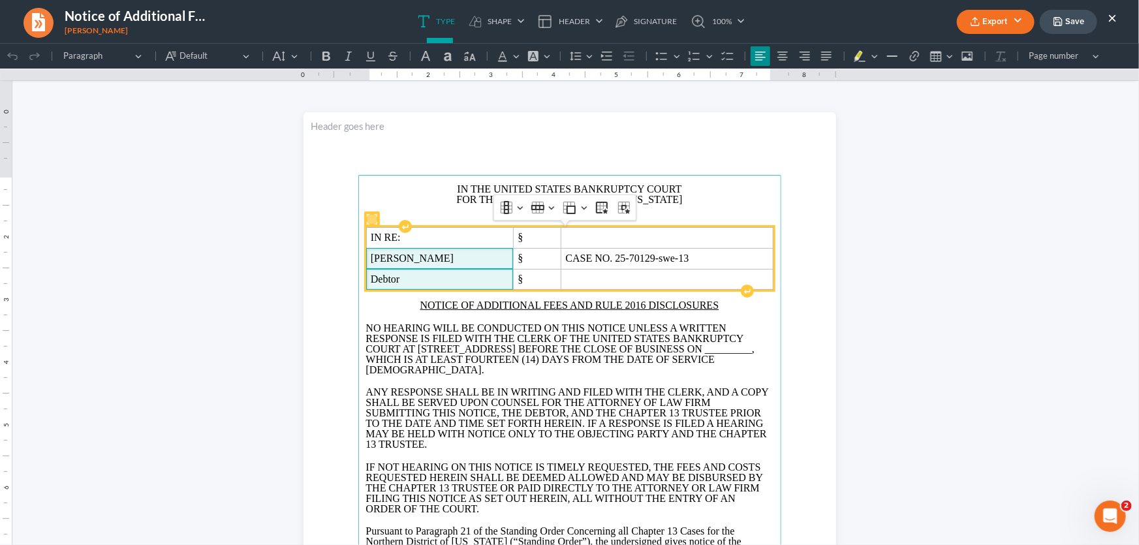
click at [499, 260] on span "Larry Donnell Weaver" at bounding box center [440, 258] width 138 height 12
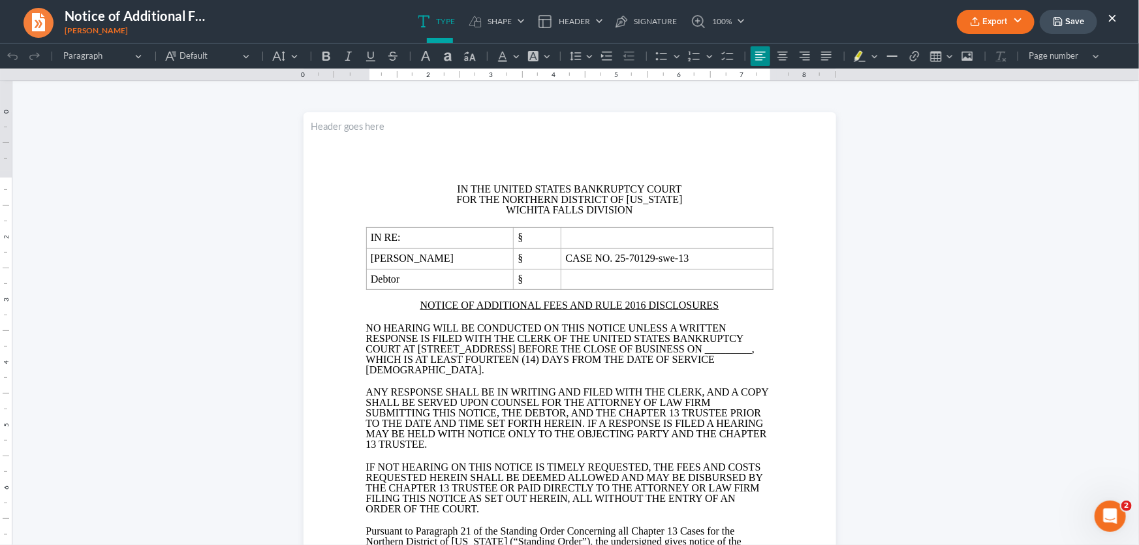
click at [528, 365] on span ", WHICH IS AT LEAST FOURTEEN (14) DAYS FROM THE DATE OF SERVICE HEREOF." at bounding box center [560, 359] width 389 height 32
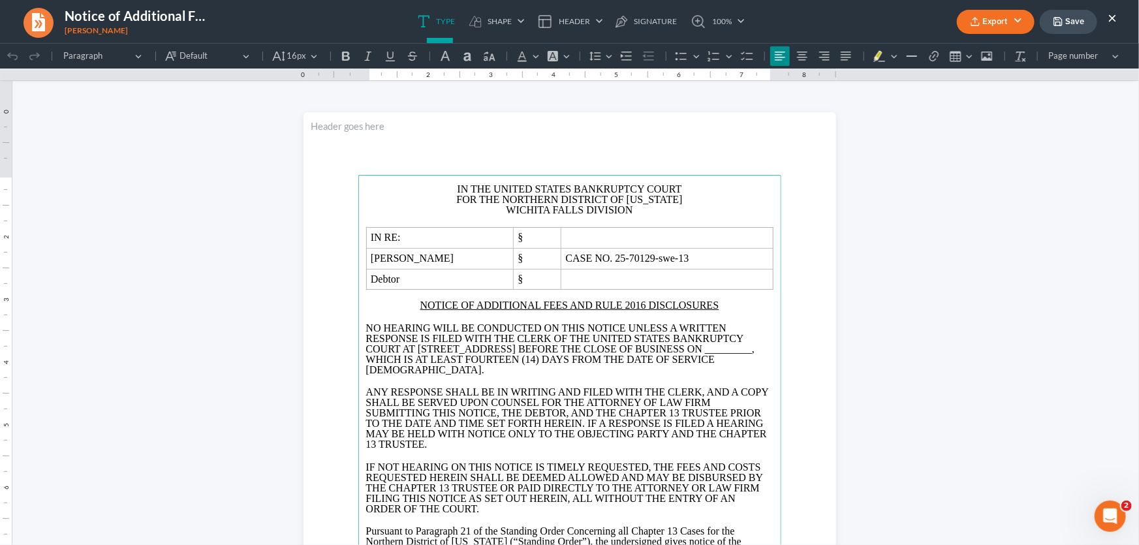
drag, startPoint x: 527, startPoint y: 360, endPoint x: 549, endPoint y: 362, distance: 21.6
click at [537, 360] on p "NO HEARING WILL BE CONDUCTED ON THIS NOTICE UNLESS A WRITTEN RESPONSE IS FILED …" at bounding box center [569, 348] width 407 height 52
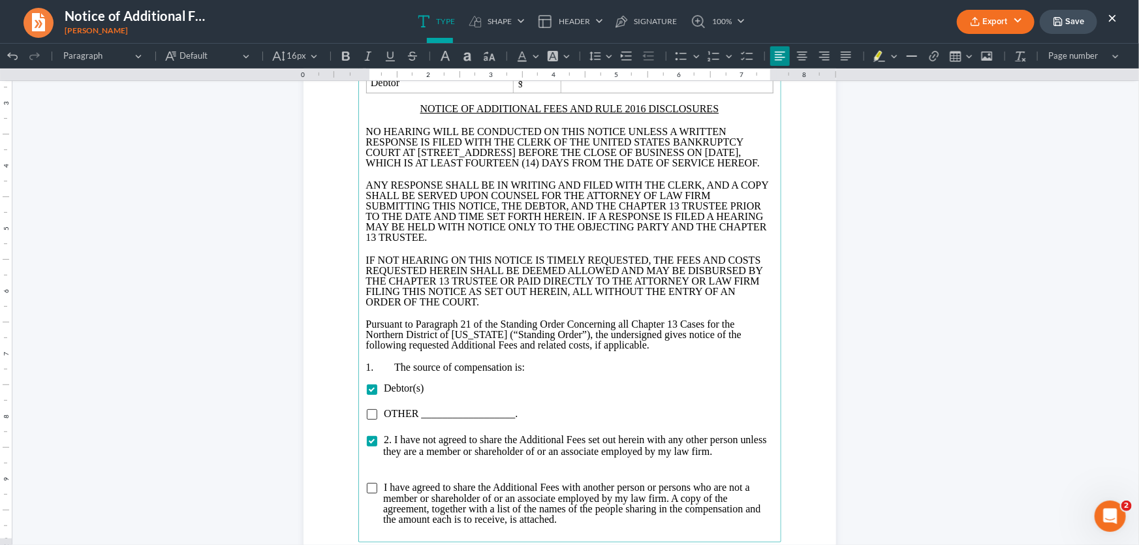
scroll to position [237, 0]
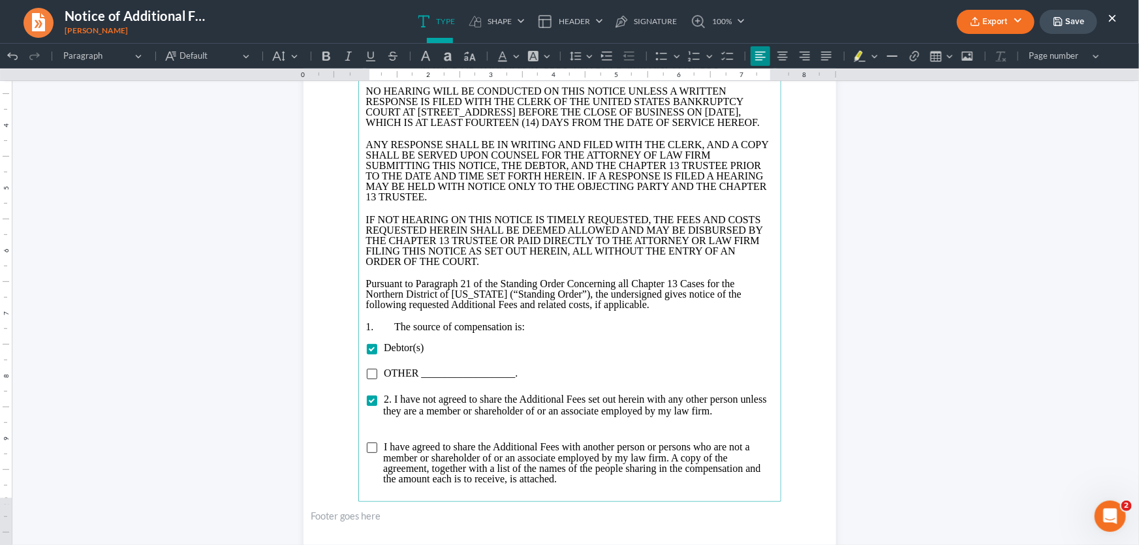
click at [367, 431] on p "Rich Text Editor, page-0-main" at bounding box center [569, 425] width 407 height 12
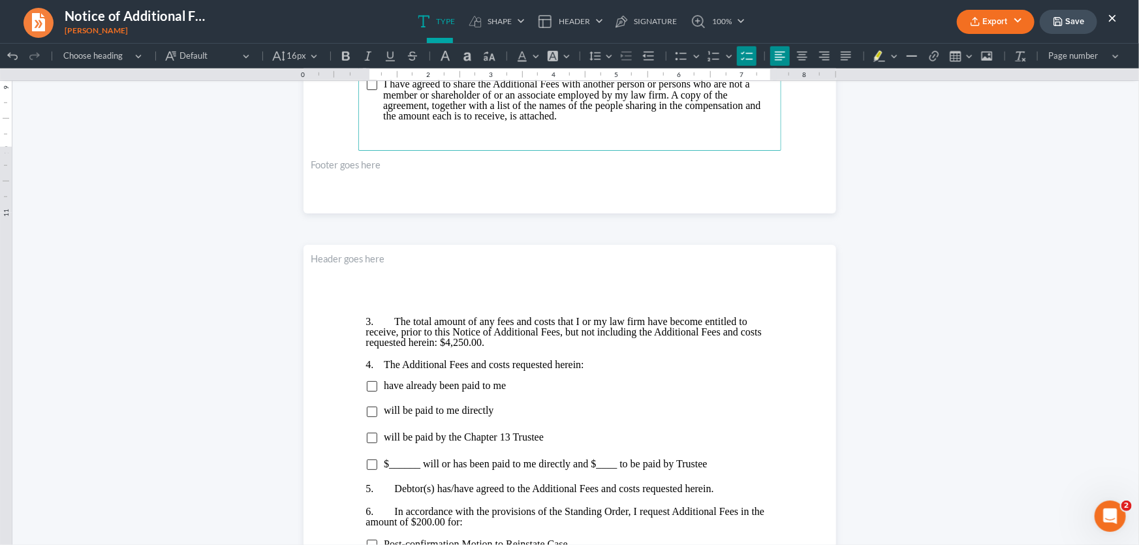
scroll to position [593, 0]
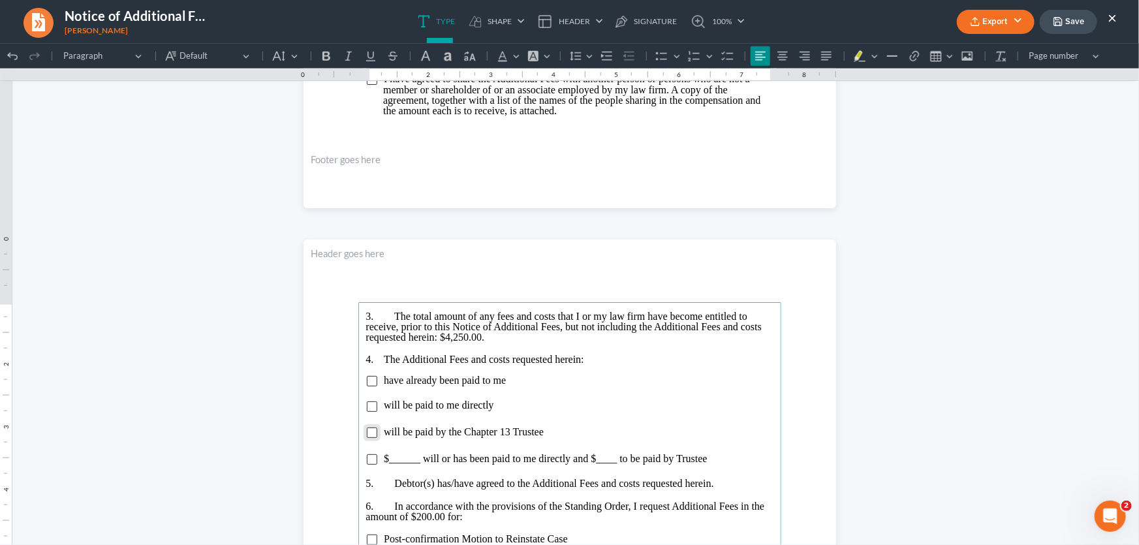
click at [367, 431] on input "Rich Text Editor, page-1-main" at bounding box center [372, 432] width 10 height 10
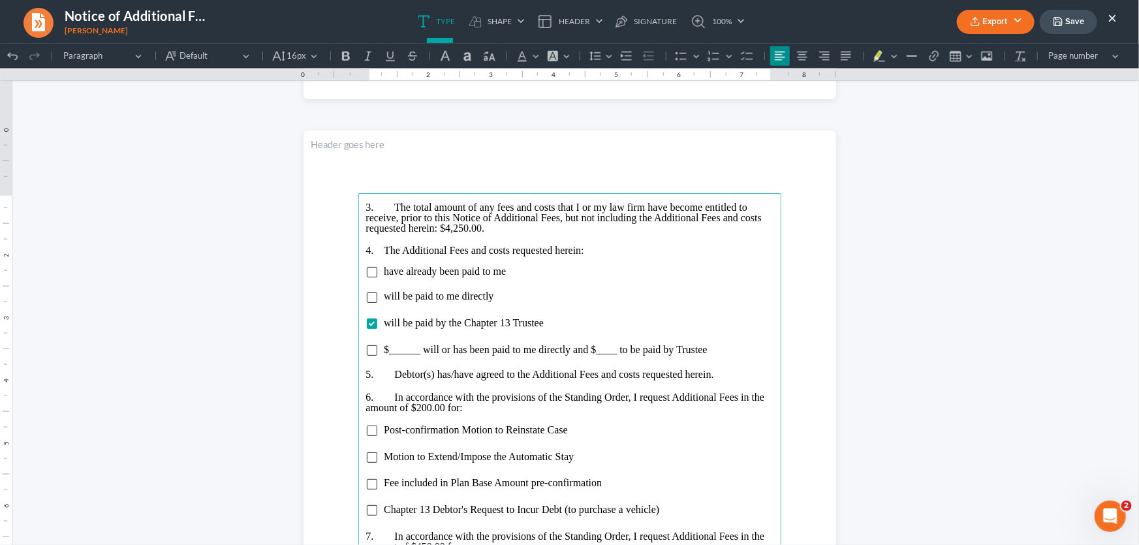
scroll to position [890, 0]
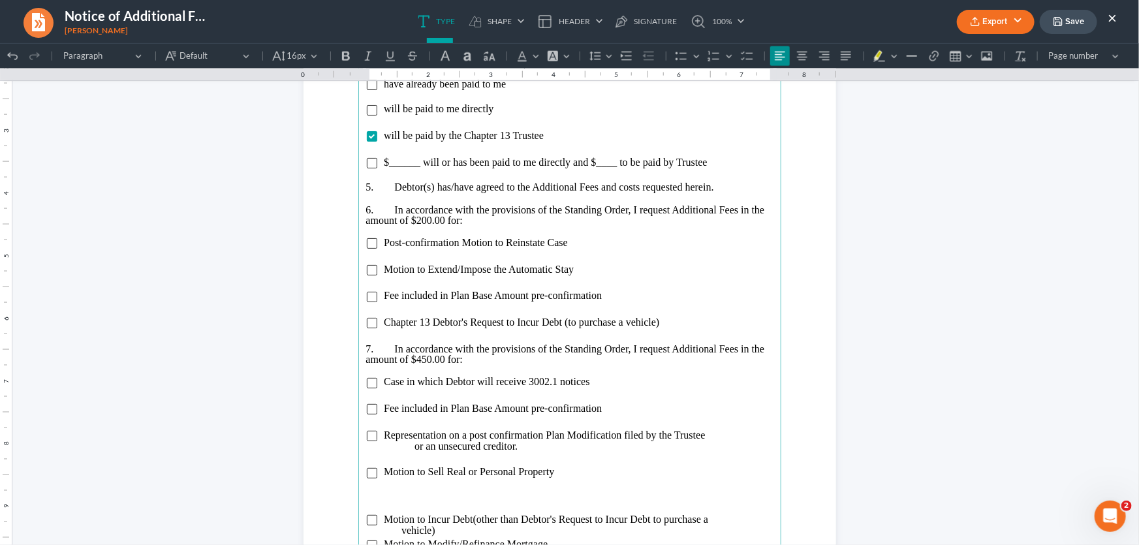
click at [409, 488] on p "Rich Text Editor, page-1-main" at bounding box center [569, 486] width 407 height 10
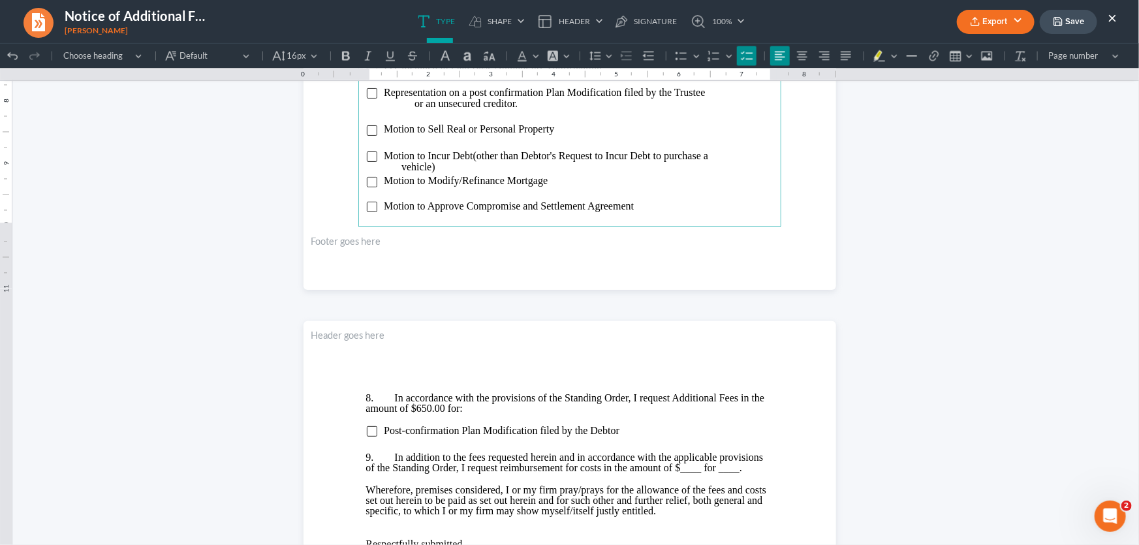
scroll to position [1246, 0]
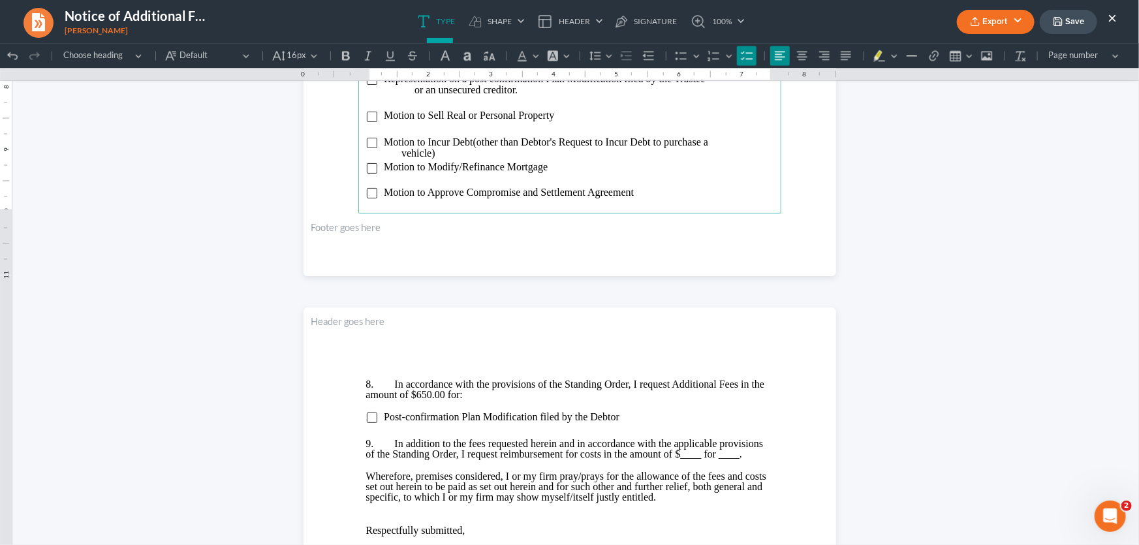
click at [649, 187] on li "Motion to Approve Compromise and Settlement Agreement" at bounding box center [578, 192] width 390 height 11
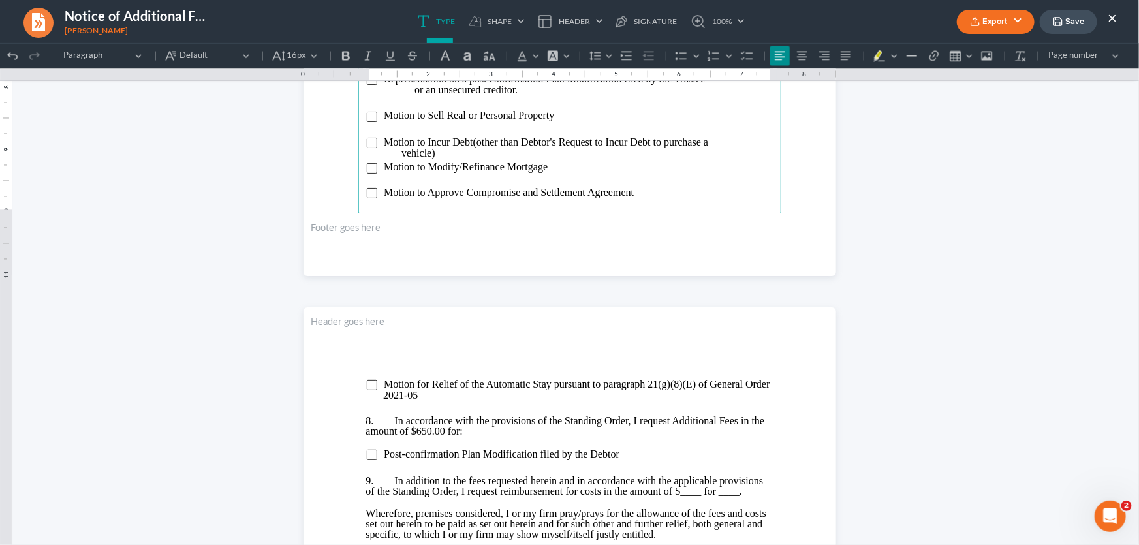
scroll to position [0, 0]
click at [371, 455] on input "Rich Text Editor, page-2-main" at bounding box center [372, 454] width 10 height 10
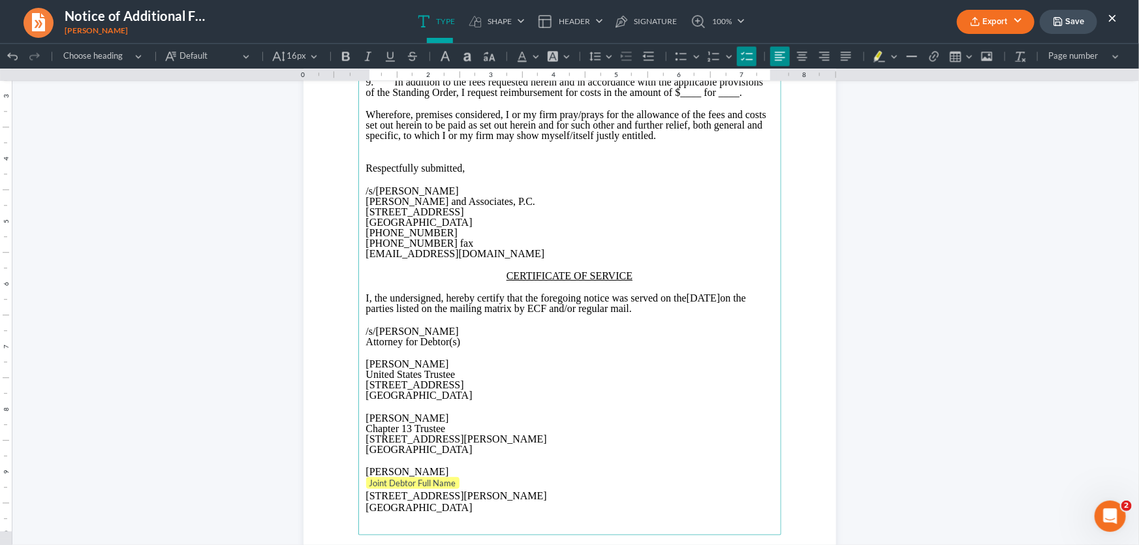
scroll to position [1661, 0]
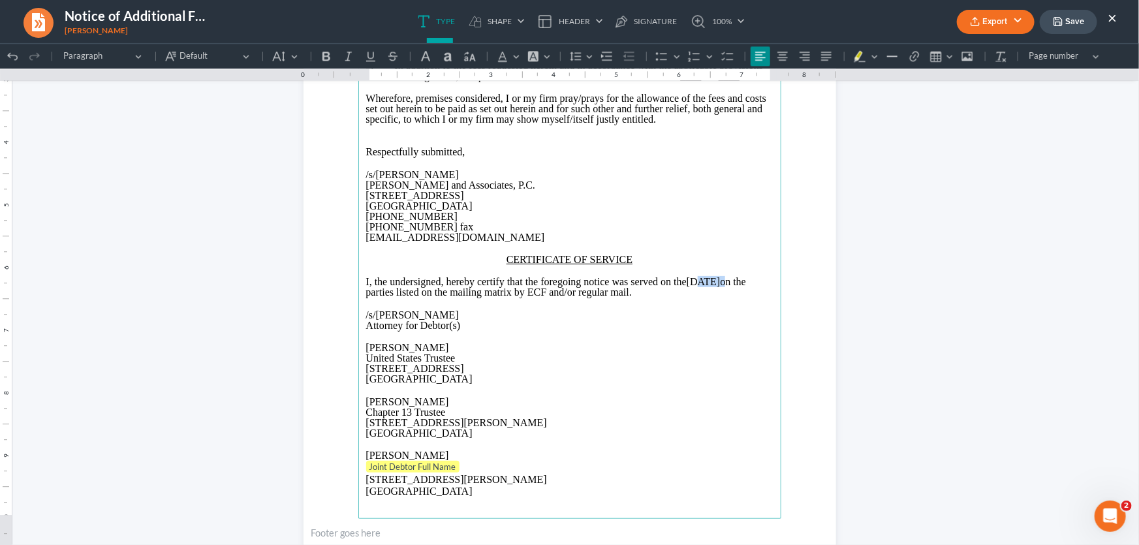
drag, startPoint x: 756, startPoint y: 288, endPoint x: 711, endPoint y: 292, distance: 45.2
click at [711, 292] on p "I, the undersigned, hereby certify that the foregoing notice was served on the …" at bounding box center [569, 286] width 407 height 21
click at [640, 340] on p "Rich Text Editor, page-2-main" at bounding box center [569, 336] width 407 height 12
click at [631, 330] on p "Attorney for Debtor(s)" at bounding box center [569, 325] width 407 height 10
drag, startPoint x: 418, startPoint y: 360, endPoint x: 353, endPoint y: 358, distance: 64.6
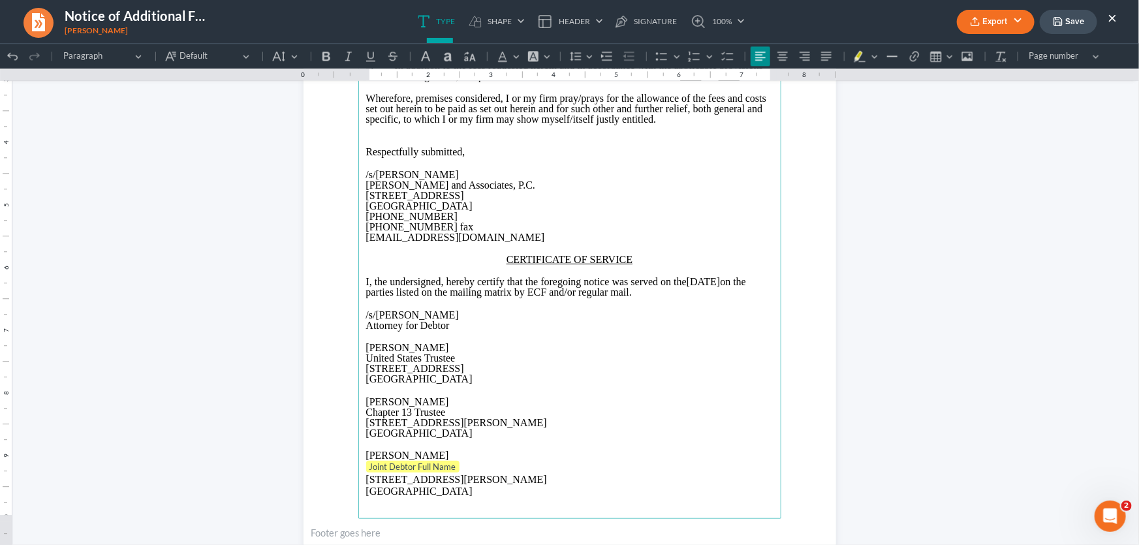
click at [358, 358] on main "Motion for Relief of the Automatic Stay pursuant to paragraph 21(g)(8)(E) of Ge…" at bounding box center [569, 236] width 423 height 564
click at [429, 472] on tag "Joint Debtor Full Name" at bounding box center [412, 466] width 93 height 12
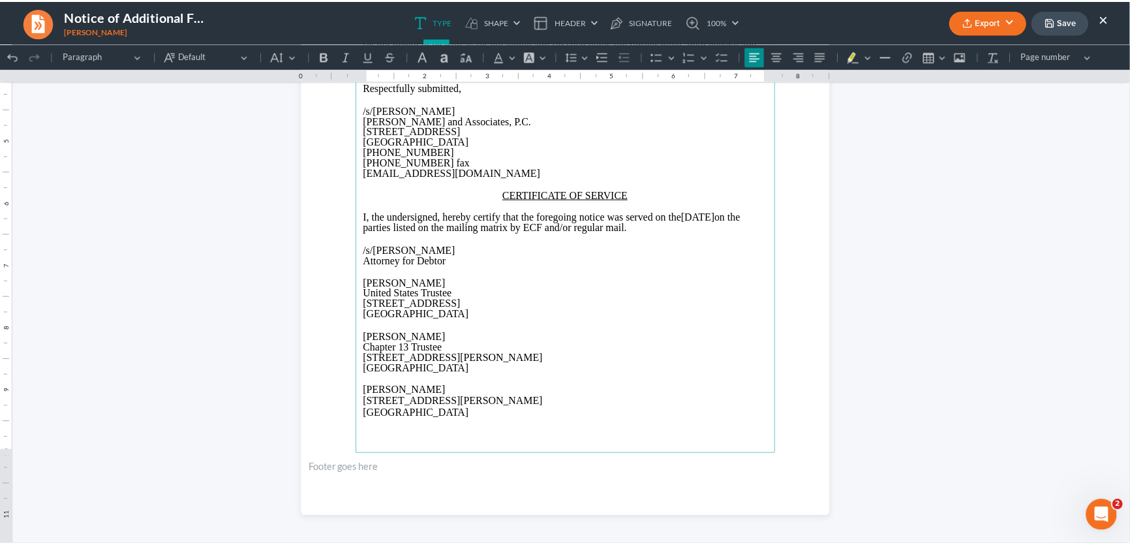
scroll to position [1728, 0]
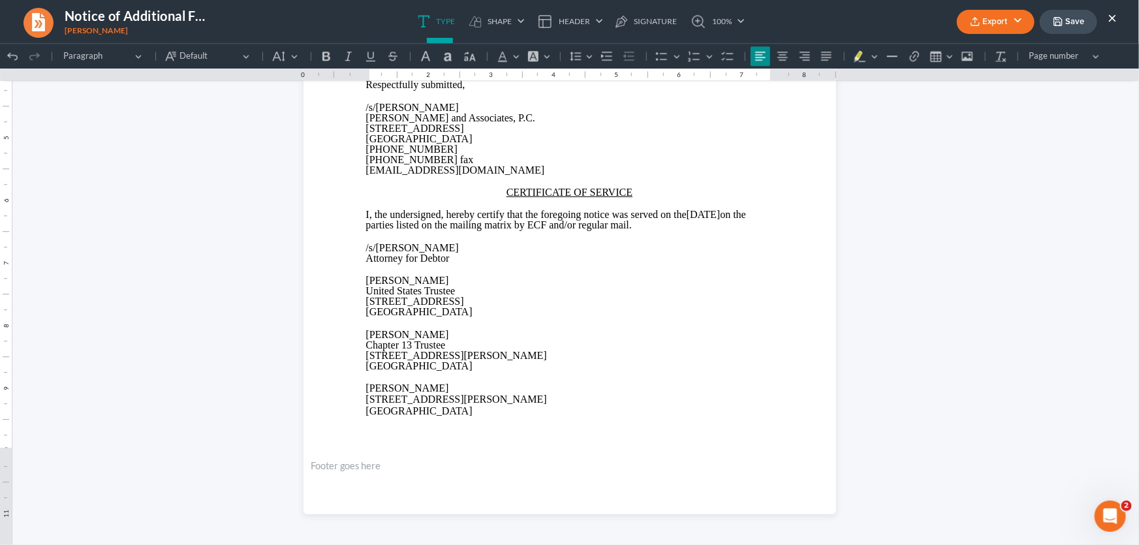
click at [1010, 25] on button "Export" at bounding box center [996, 22] width 78 height 24
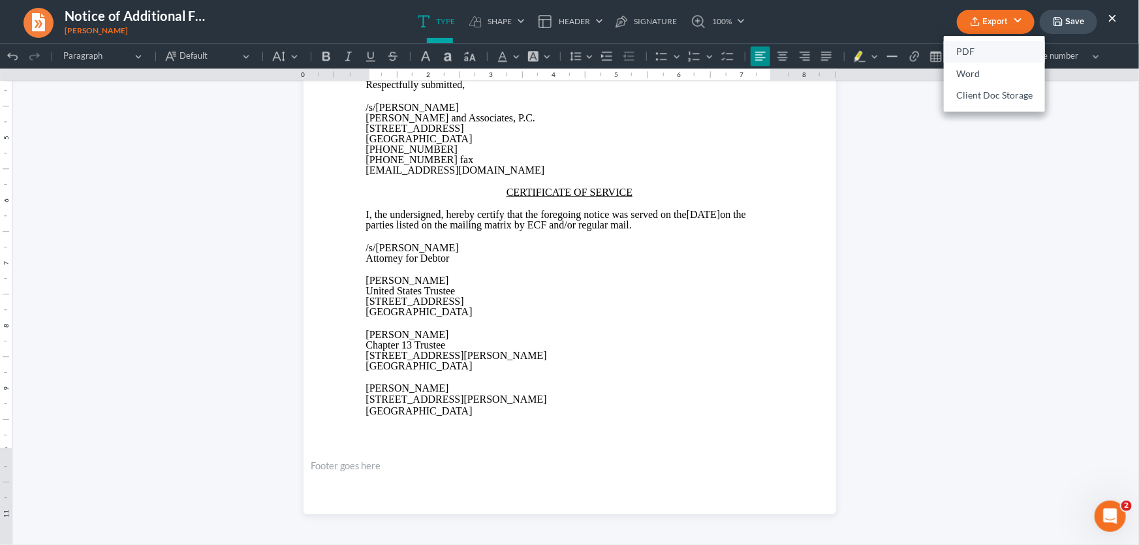
click at [998, 45] on link "PDF" at bounding box center [994, 52] width 101 height 22
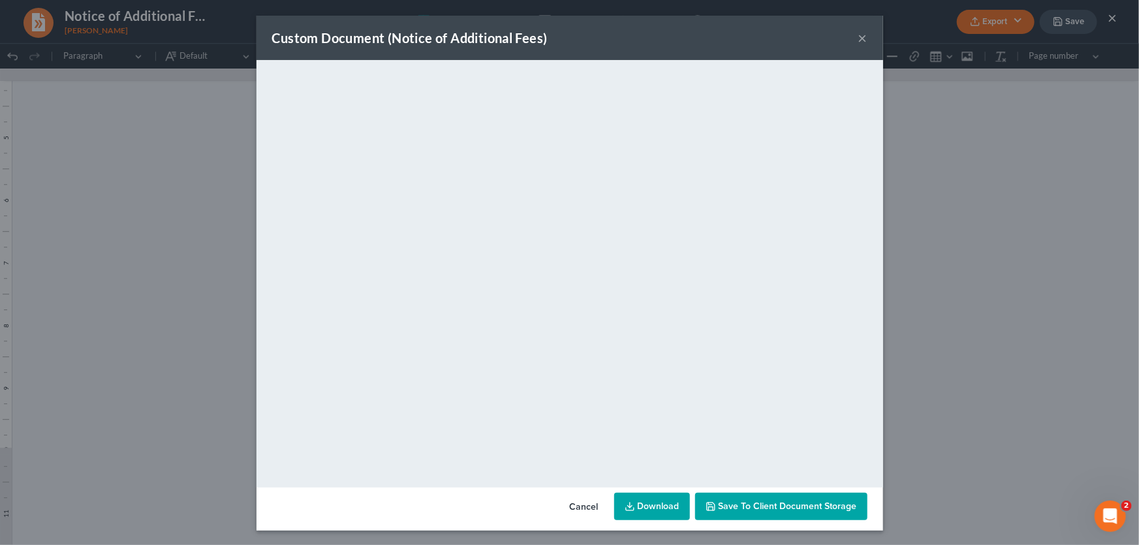
click at [860, 38] on button "×" at bounding box center [862, 38] width 9 height 16
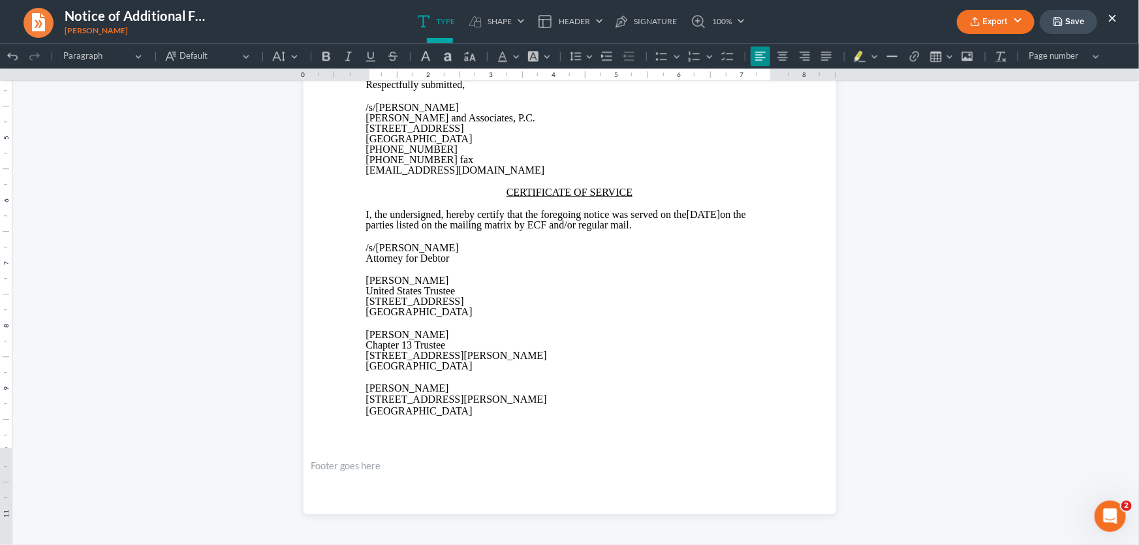
click at [1069, 25] on button "Save" at bounding box center [1068, 22] width 57 height 24
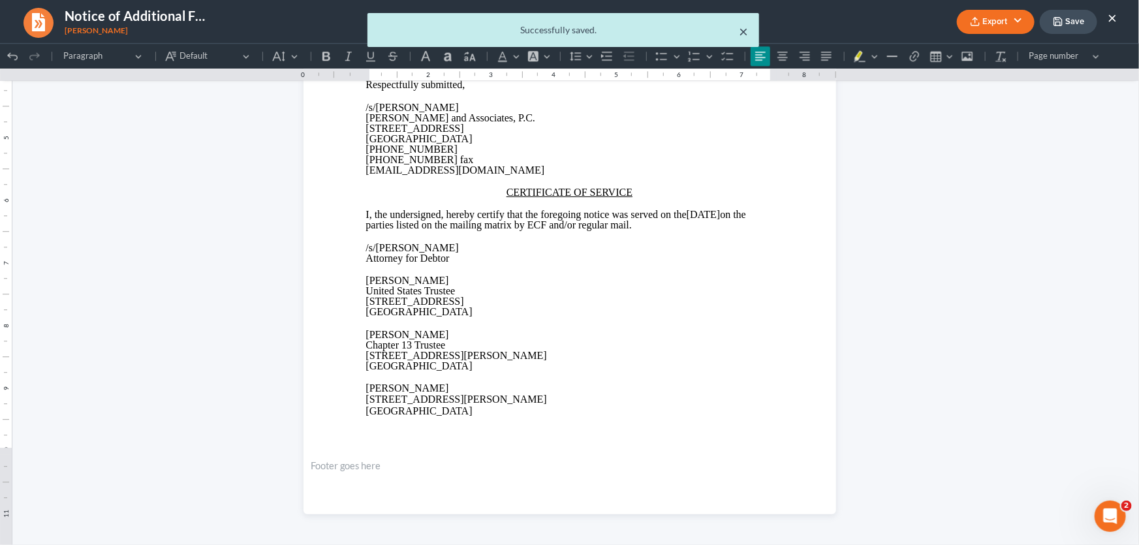
click at [745, 30] on button "×" at bounding box center [744, 31] width 9 height 16
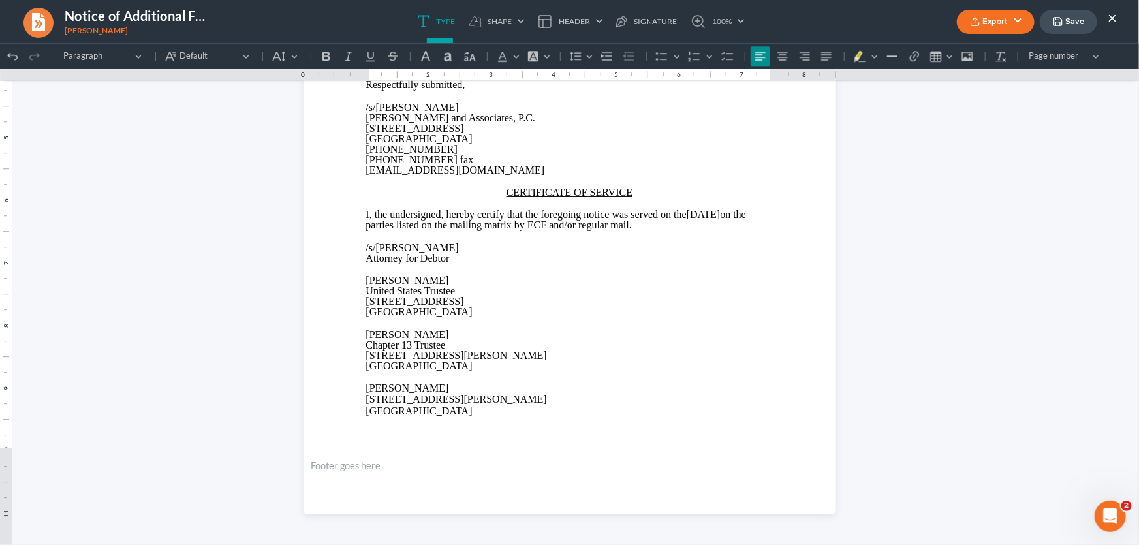
click at [1114, 19] on button "×" at bounding box center [1112, 18] width 9 height 16
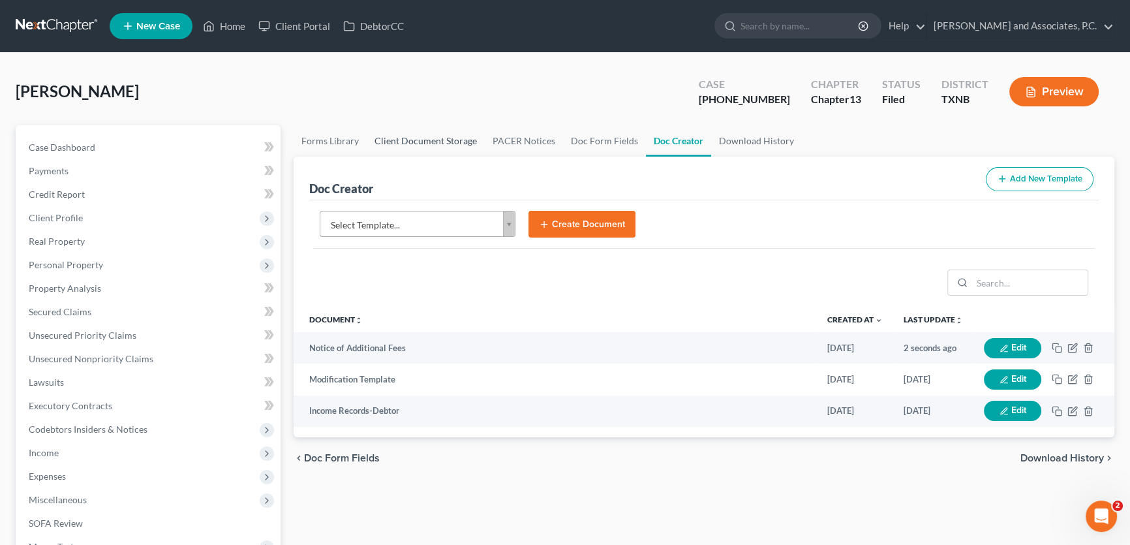
click at [440, 142] on link "Client Document Storage" at bounding box center [426, 140] width 118 height 31
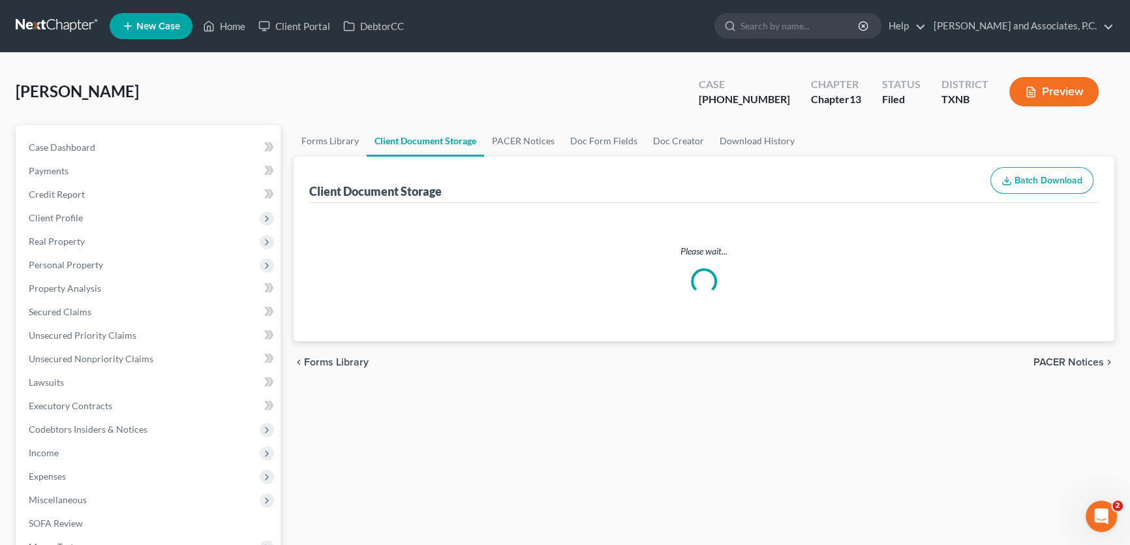
select select "6"
select select "21"
select select "10"
select select "18"
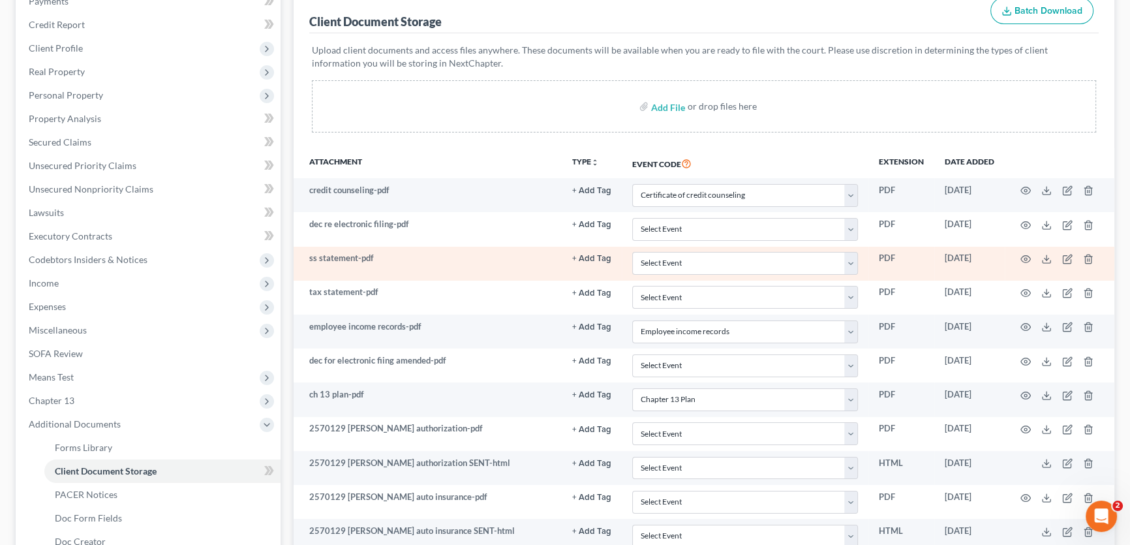
scroll to position [178, 0]
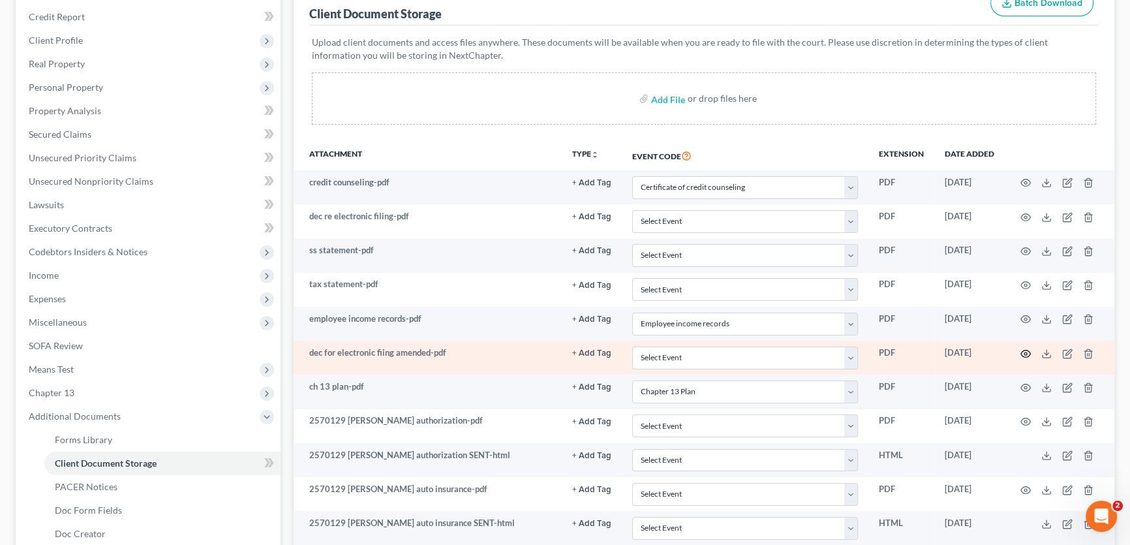
click at [1023, 351] on icon "button" at bounding box center [1026, 354] width 10 height 10
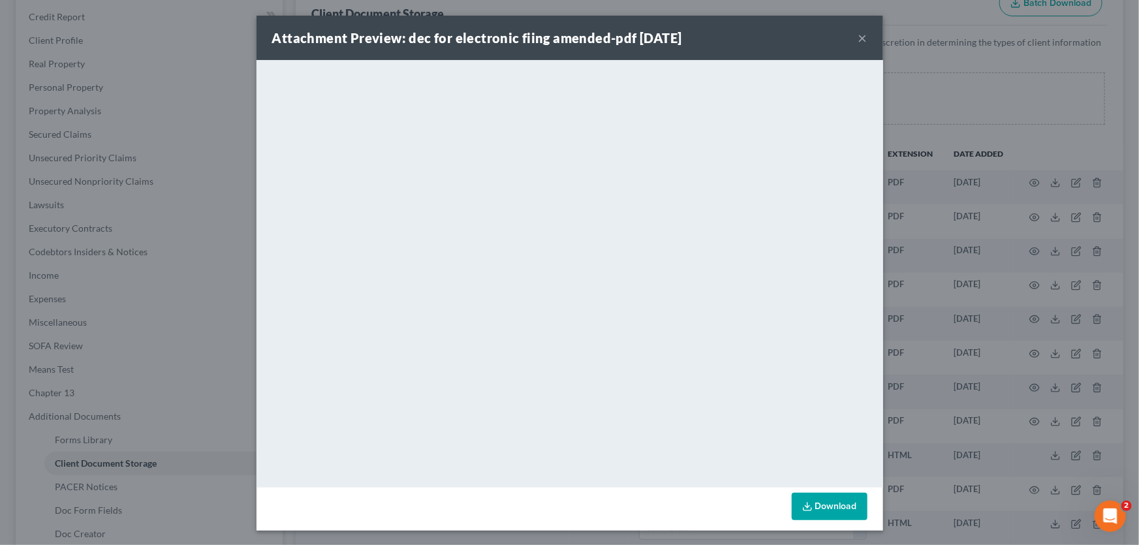
click at [862, 33] on button "×" at bounding box center [862, 38] width 9 height 16
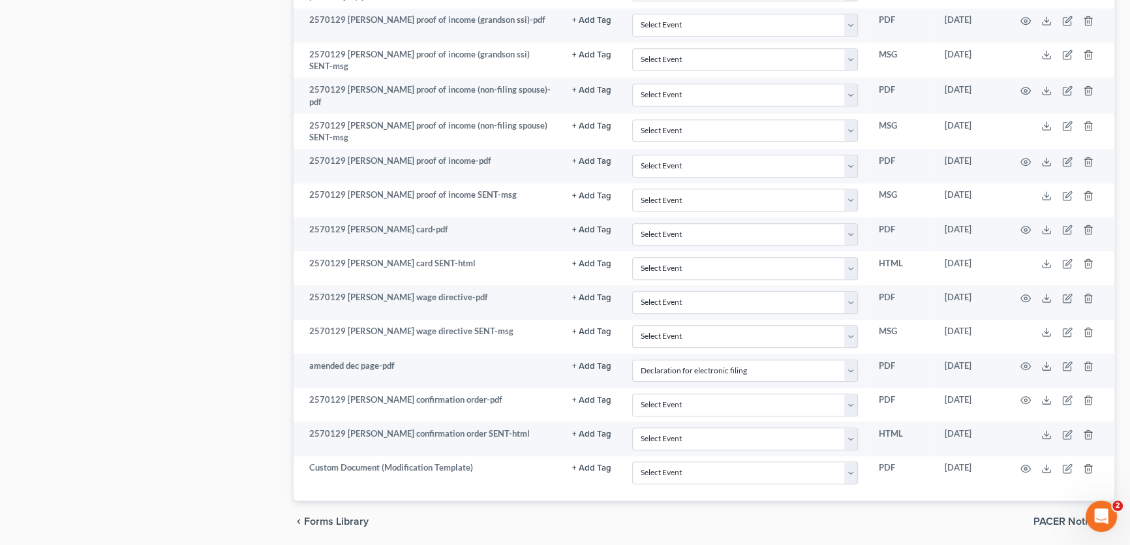
scroll to position [993, 0]
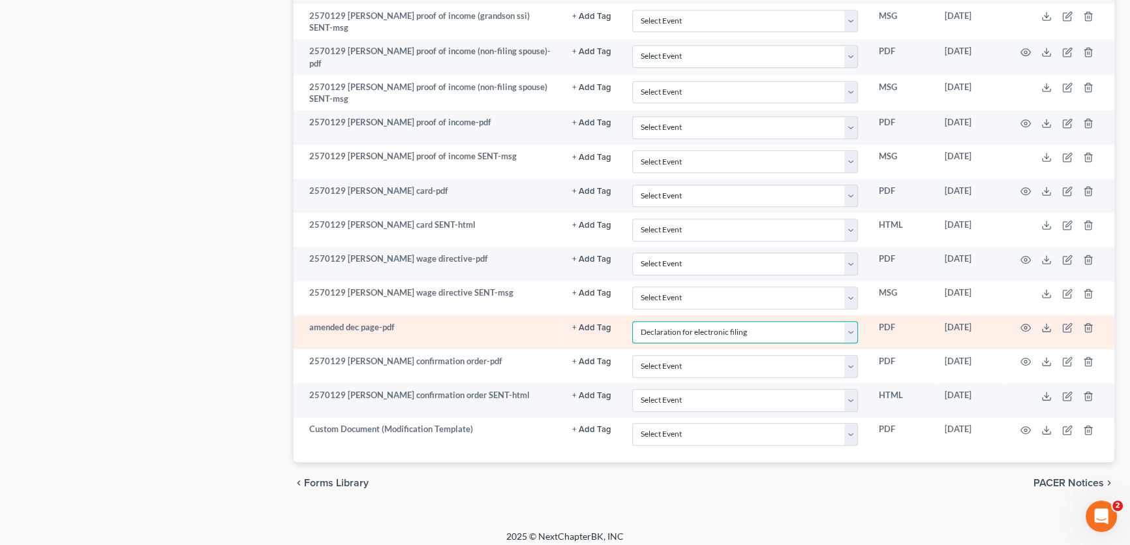
click at [708, 321] on select "Select Event 20 Largest unsecured creditors Amended petition Attachment to Volu…" at bounding box center [745, 332] width 226 height 23
select select
click at [632, 321] on select "Select Event 20 Largest unsecured creditors Amended petition Attachment to Volu…" at bounding box center [745, 332] width 226 height 23
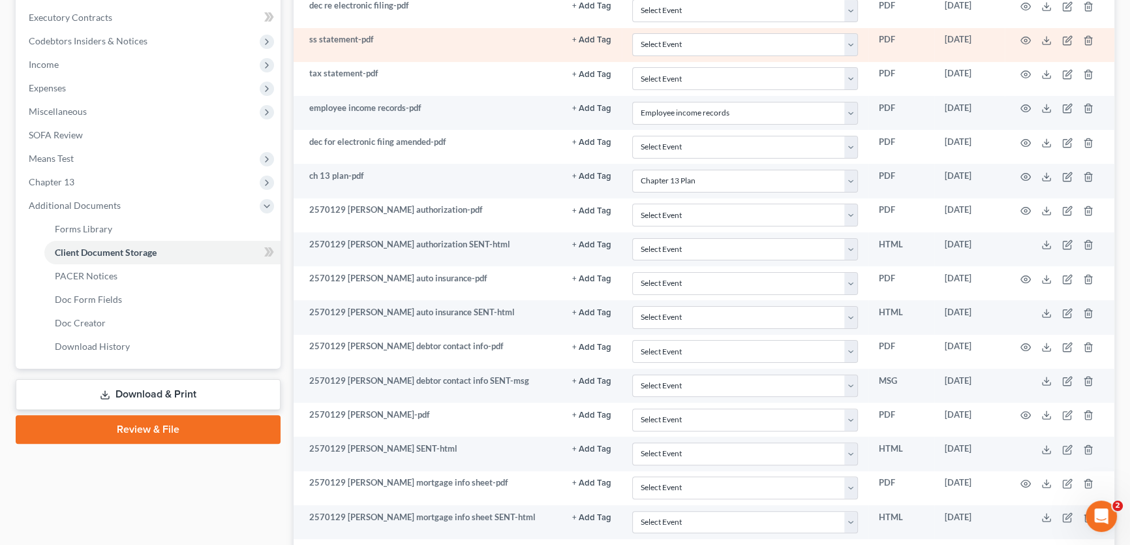
scroll to position [222, 0]
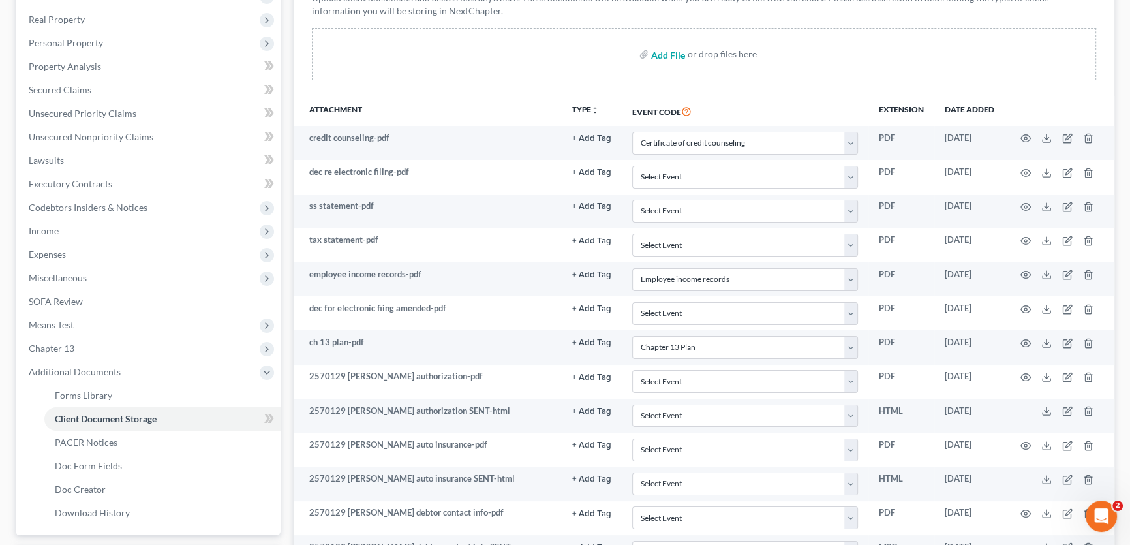
click at [672, 52] on input "file" at bounding box center [666, 53] width 31 height 23
type input "C:\fakepath\declaration for electronic filing-amended.pdf"
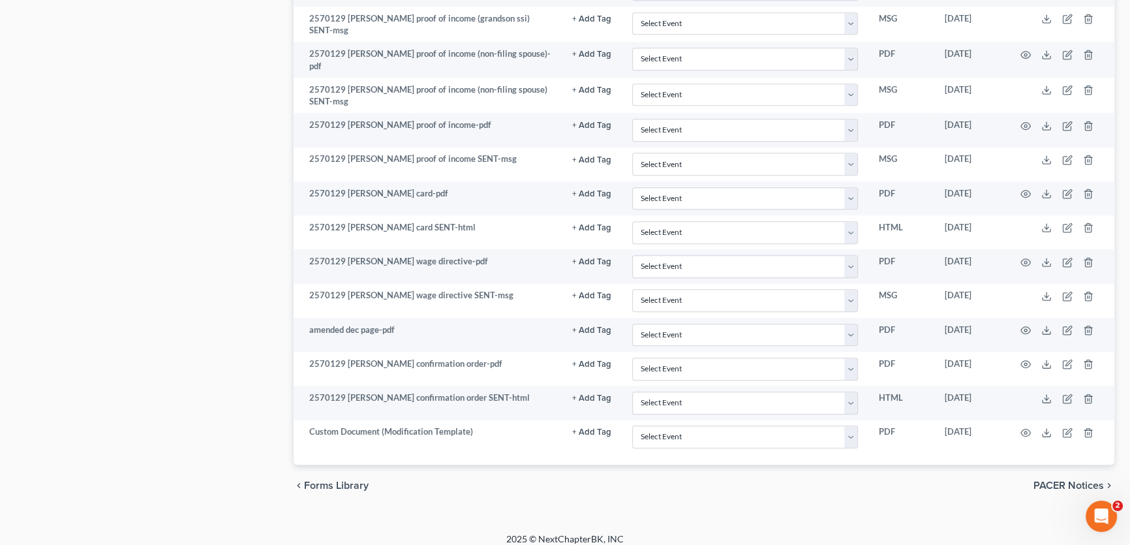
select select "6"
select select "21"
select select "10"
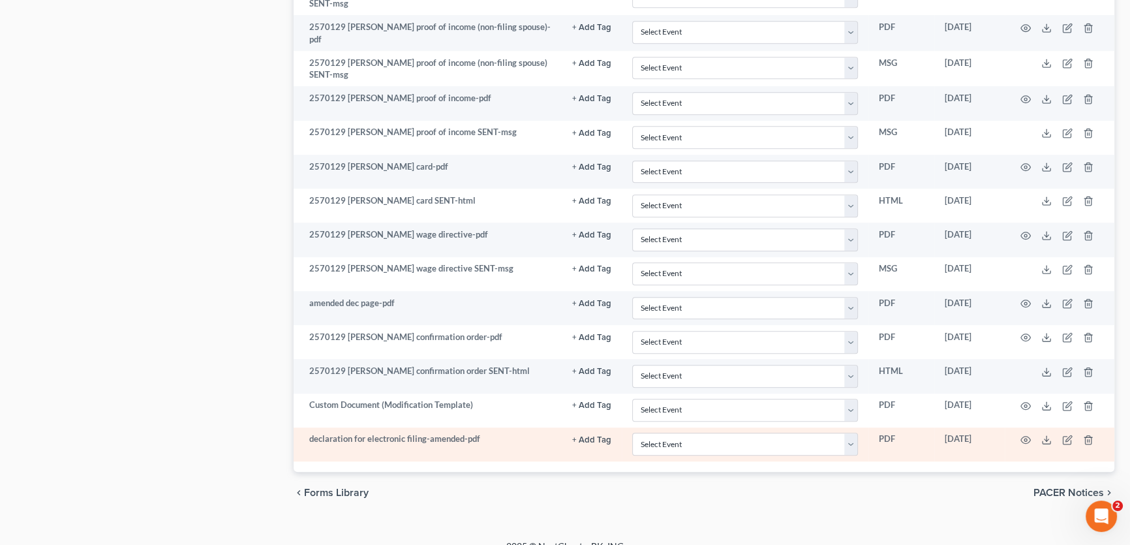
scroll to position [1028, 0]
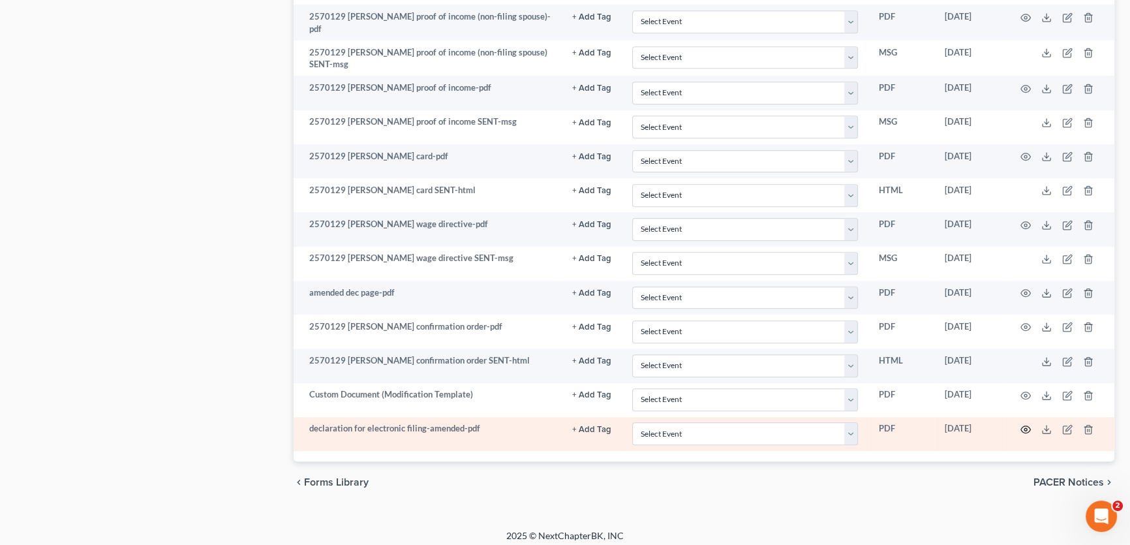
click at [1025, 428] on circle "button" at bounding box center [1026, 429] width 3 height 3
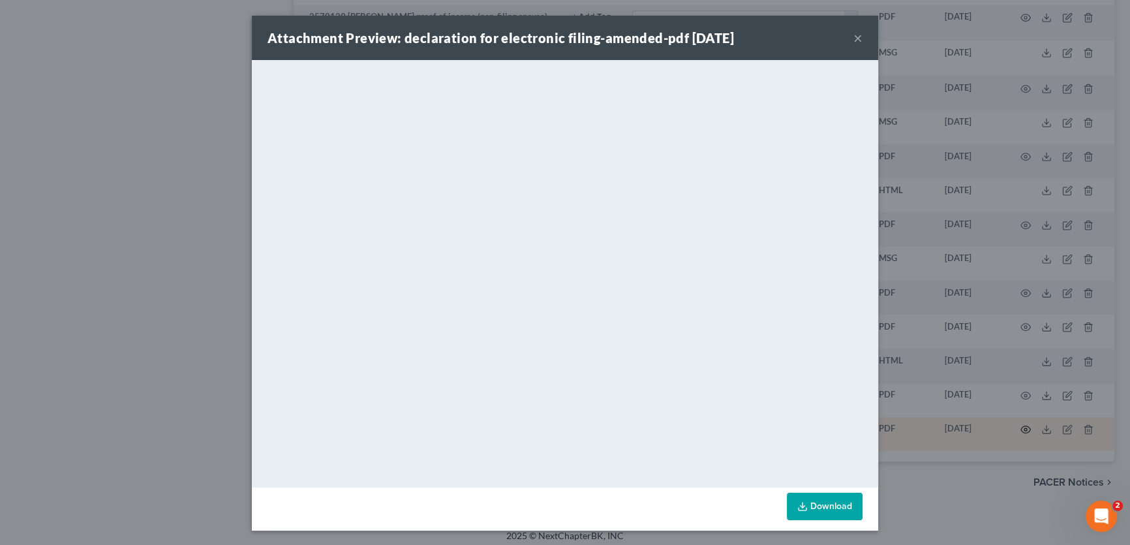
scroll to position [1026, 0]
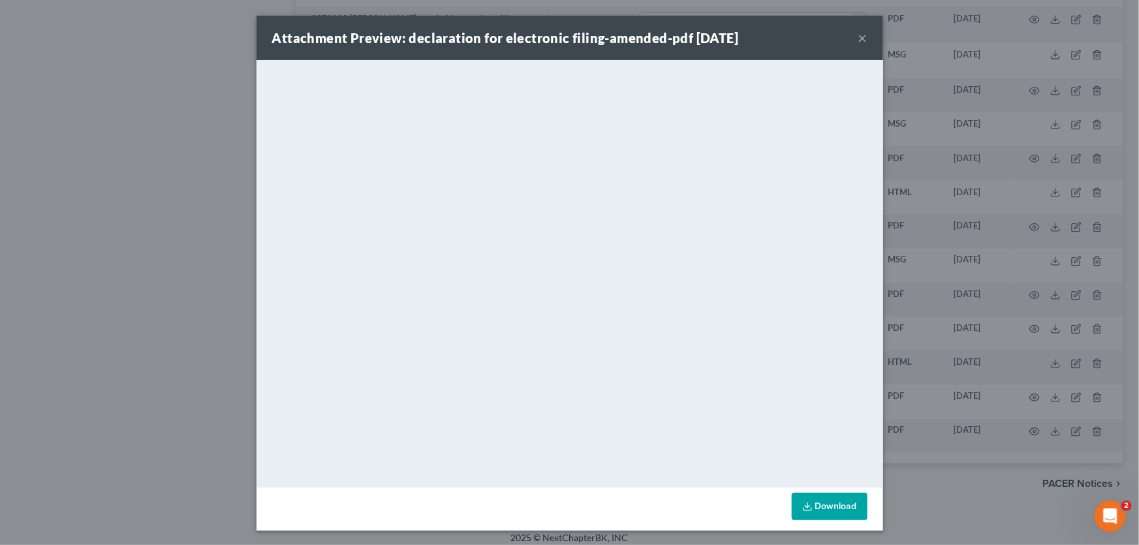
click at [858, 39] on button "×" at bounding box center [862, 38] width 9 height 16
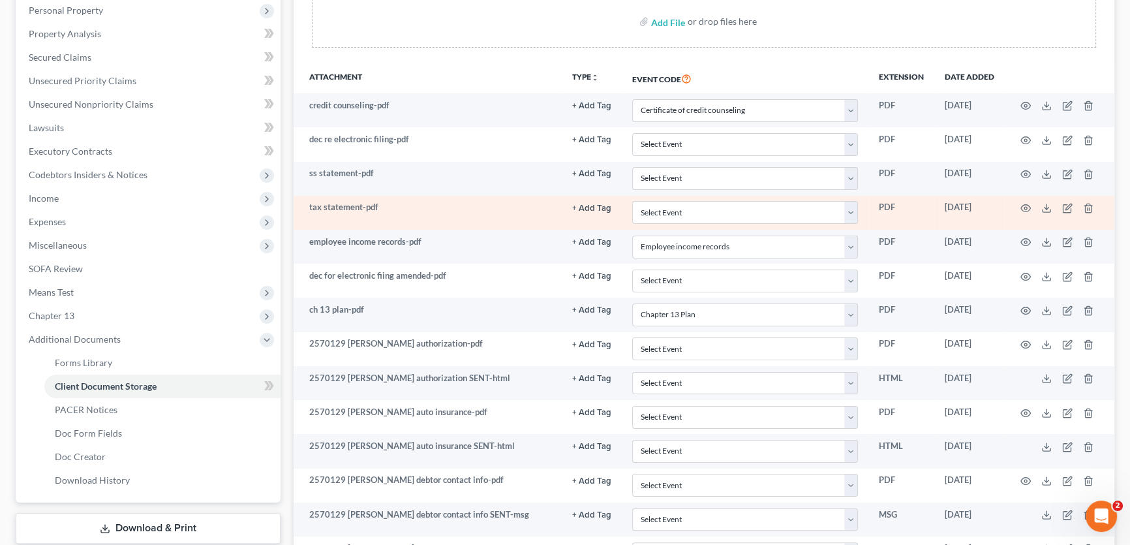
scroll to position [18, 0]
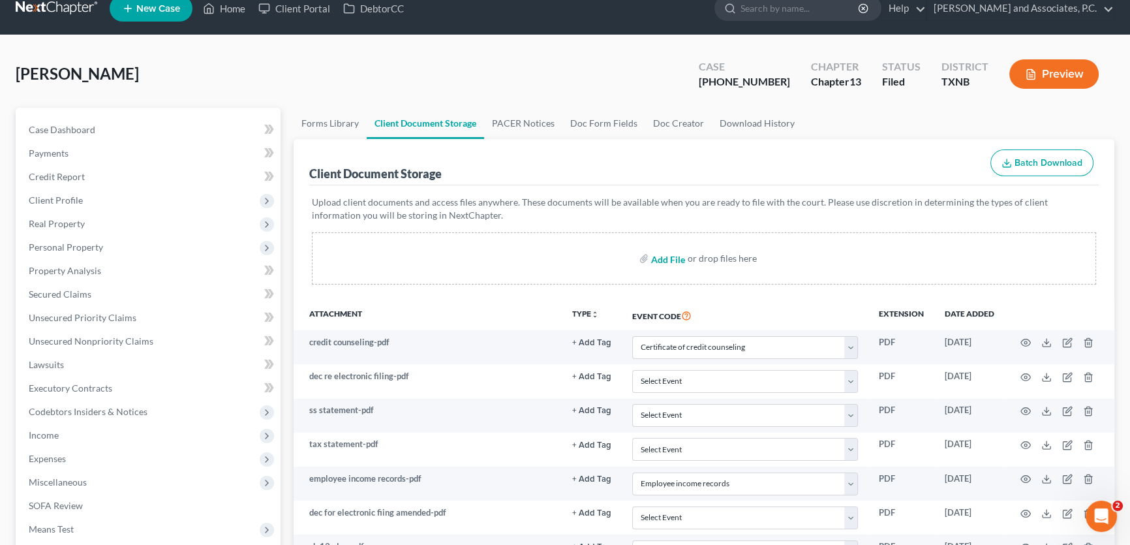
click at [668, 258] on input "file" at bounding box center [666, 258] width 31 height 23
type input "C:\fakepath\declaration for electronic filing-amended.pdf"
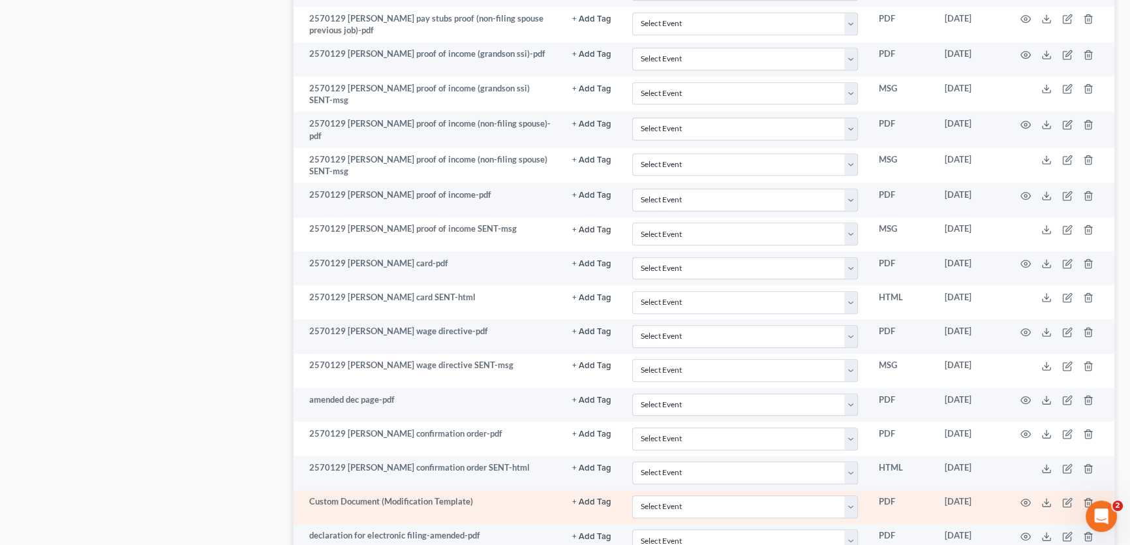
scroll to position [1028, 0]
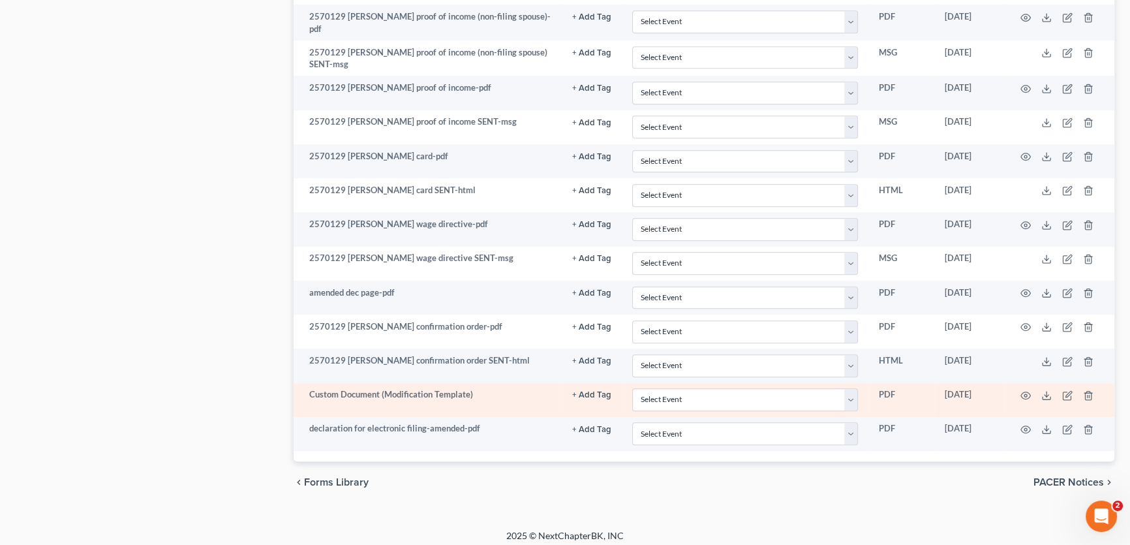
select select "6"
select select "21"
select select "10"
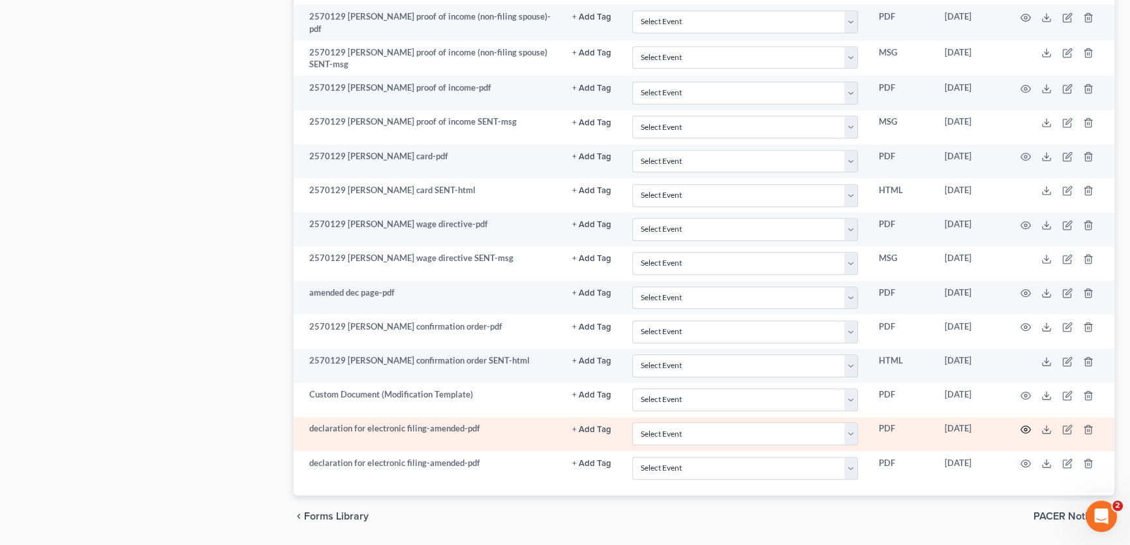
click at [1023, 426] on icon "button" at bounding box center [1026, 429] width 10 height 7
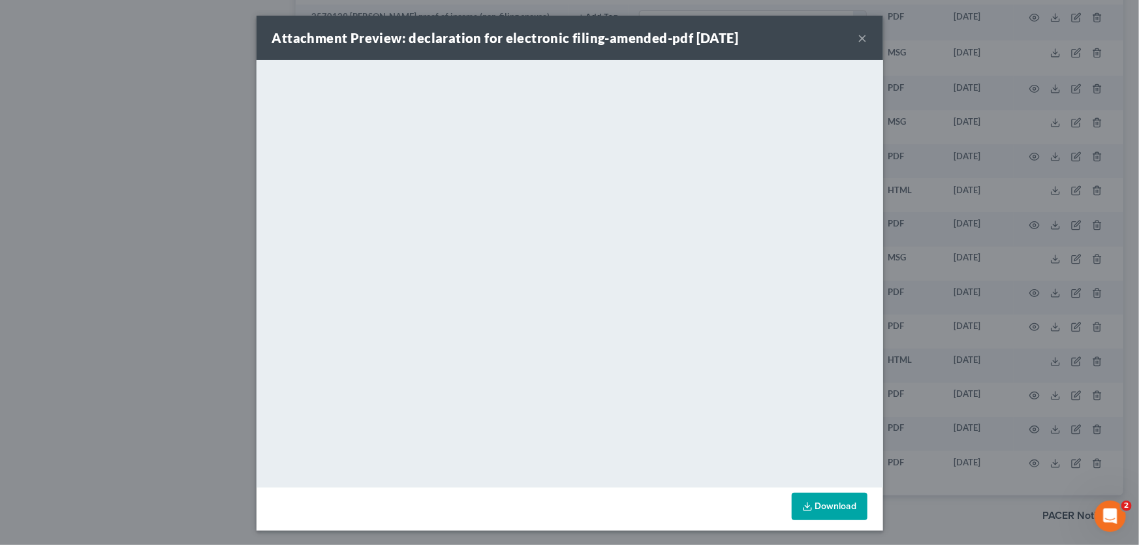
click at [858, 38] on button "×" at bounding box center [862, 38] width 9 height 16
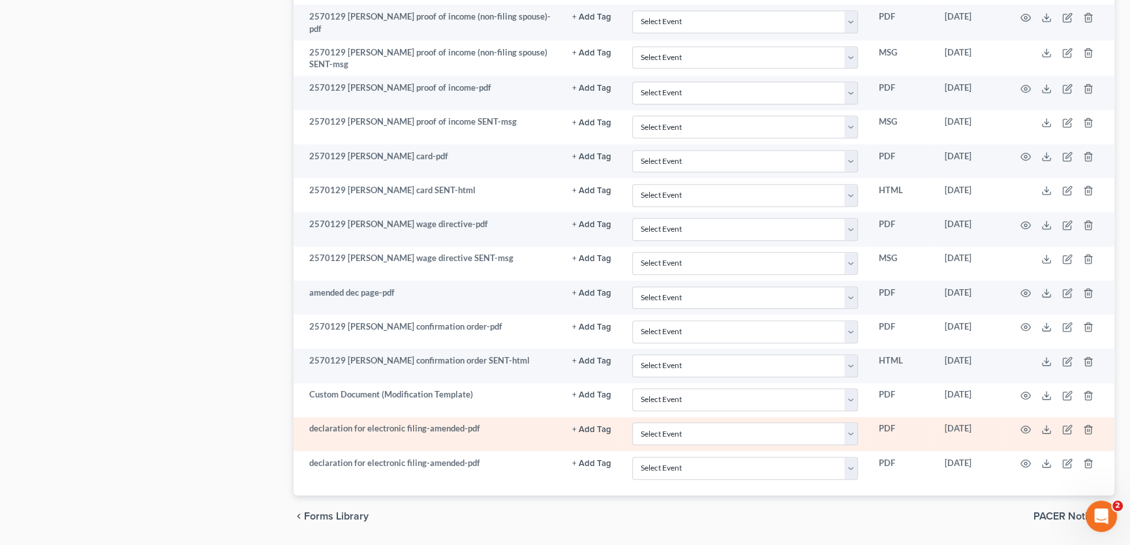
scroll to position [1062, 0]
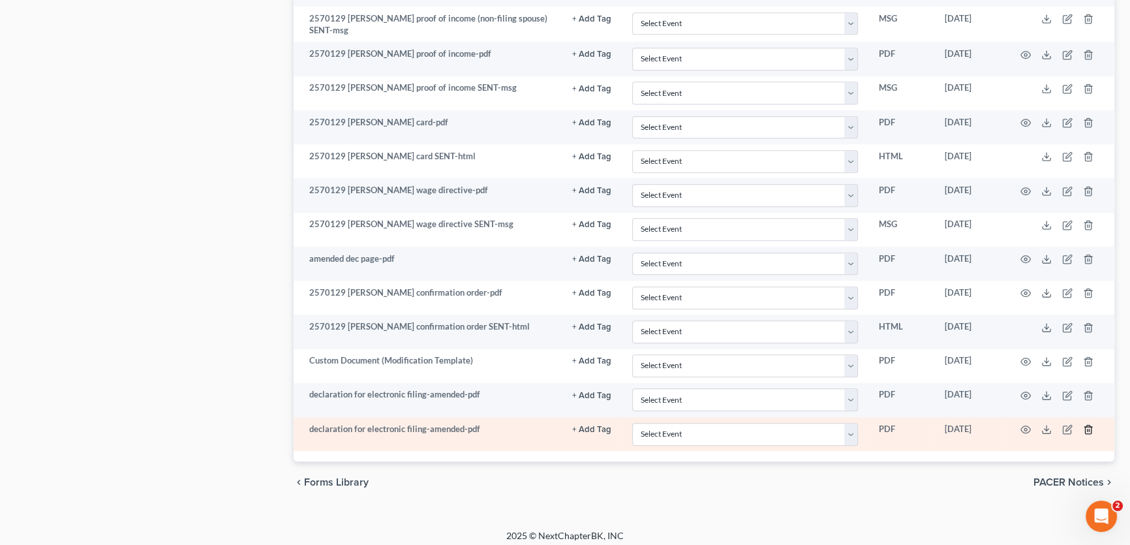
click at [1089, 424] on icon "button" at bounding box center [1088, 429] width 10 height 10
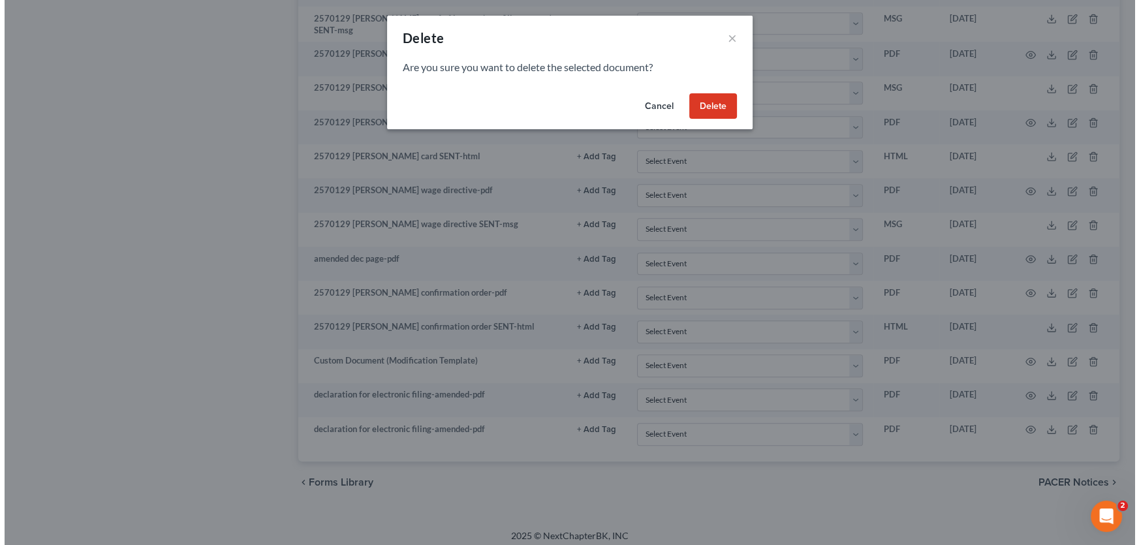
scroll to position [1060, 0]
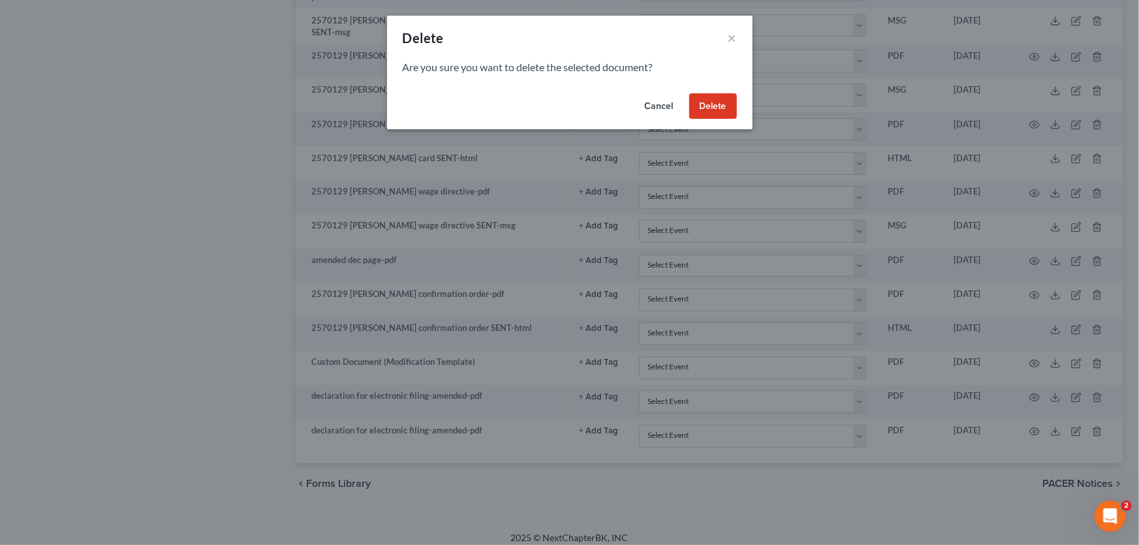
click at [700, 104] on button "Delete" at bounding box center [713, 106] width 48 height 26
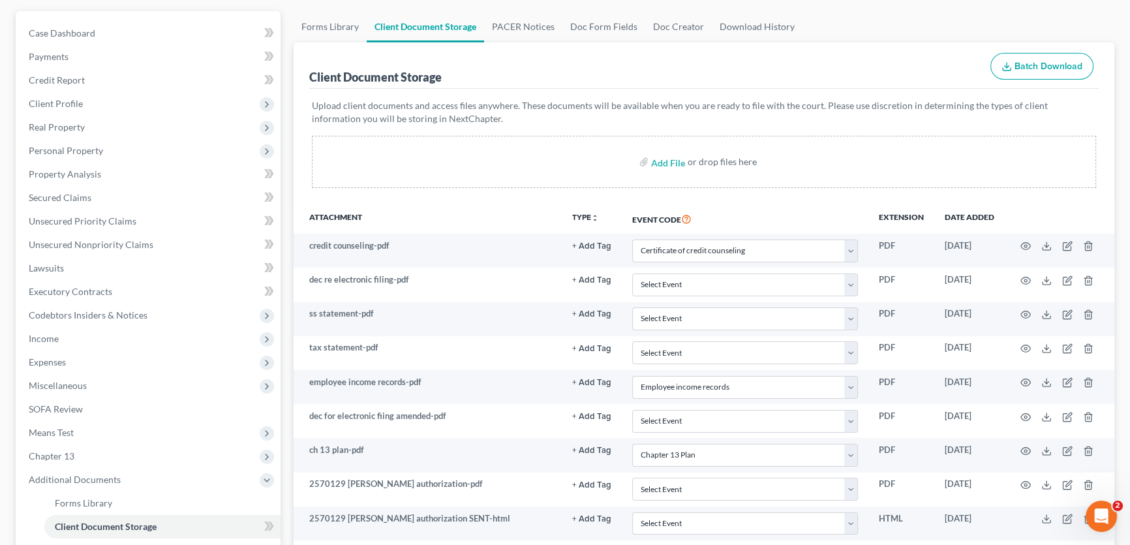
scroll to position [0, 0]
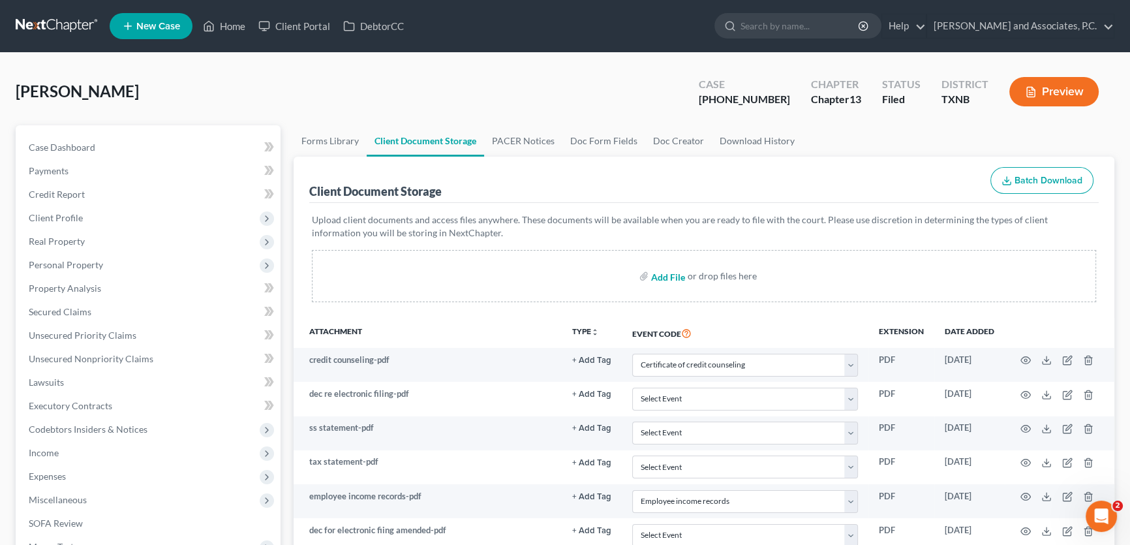
click at [669, 275] on input "file" at bounding box center [666, 275] width 31 height 23
type input "C:\fakepath\declaration for electronic filing-amended.pdf"
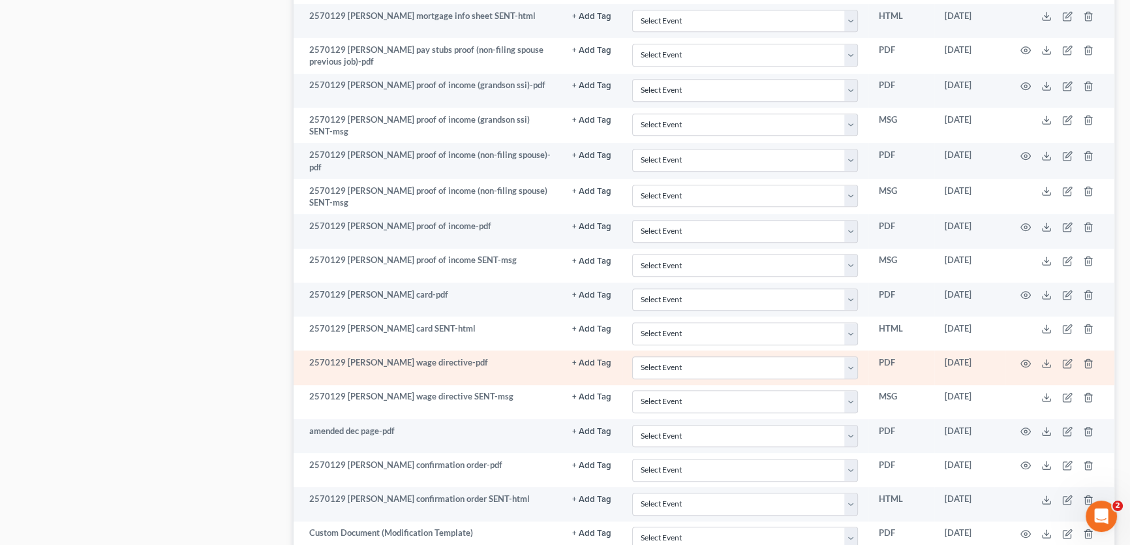
select select "6"
select select "21"
select select "10"
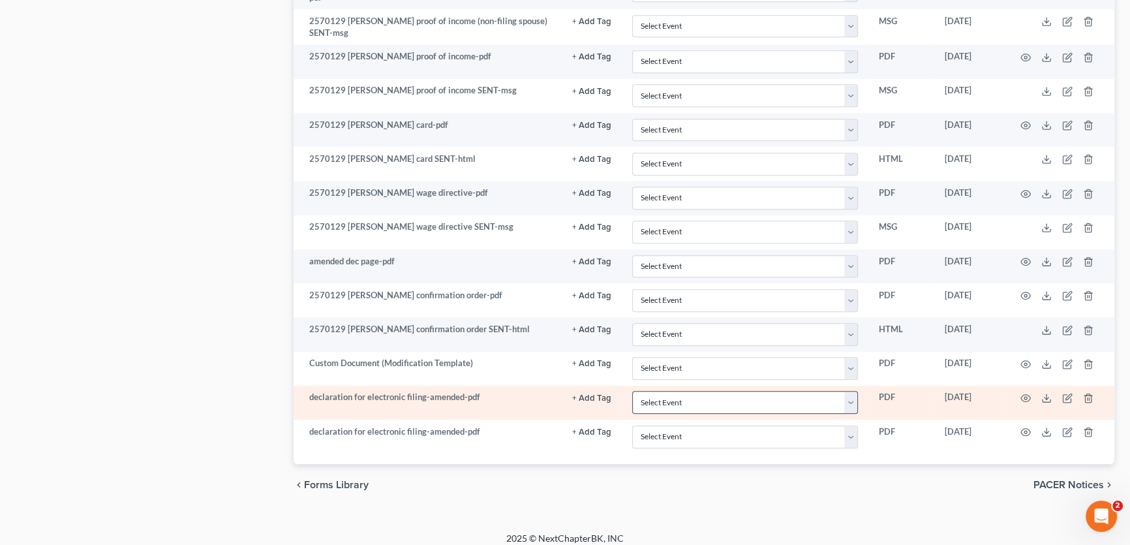
scroll to position [1062, 0]
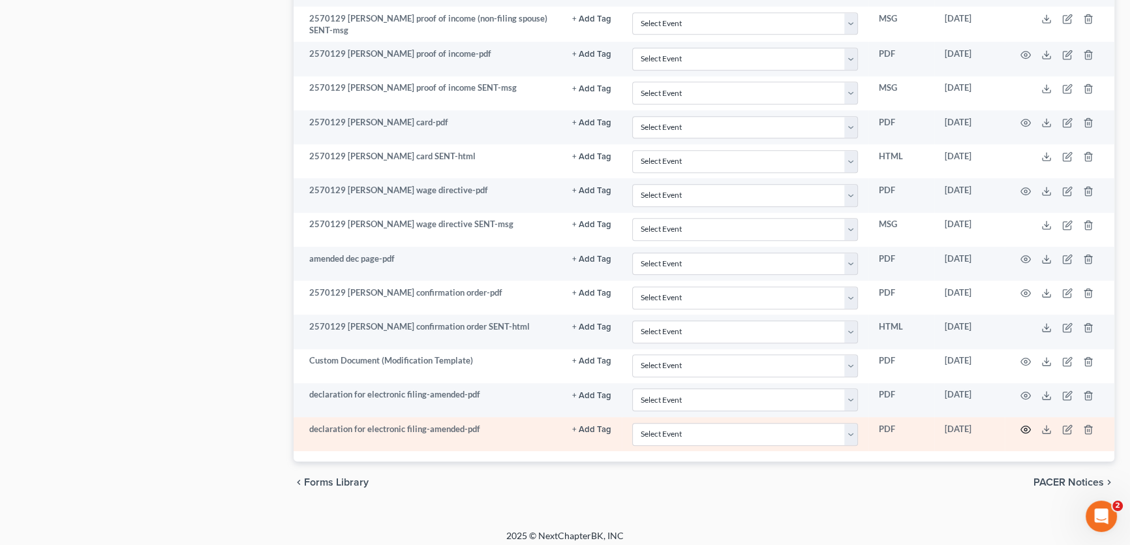
click at [1025, 424] on icon "button" at bounding box center [1026, 429] width 10 height 10
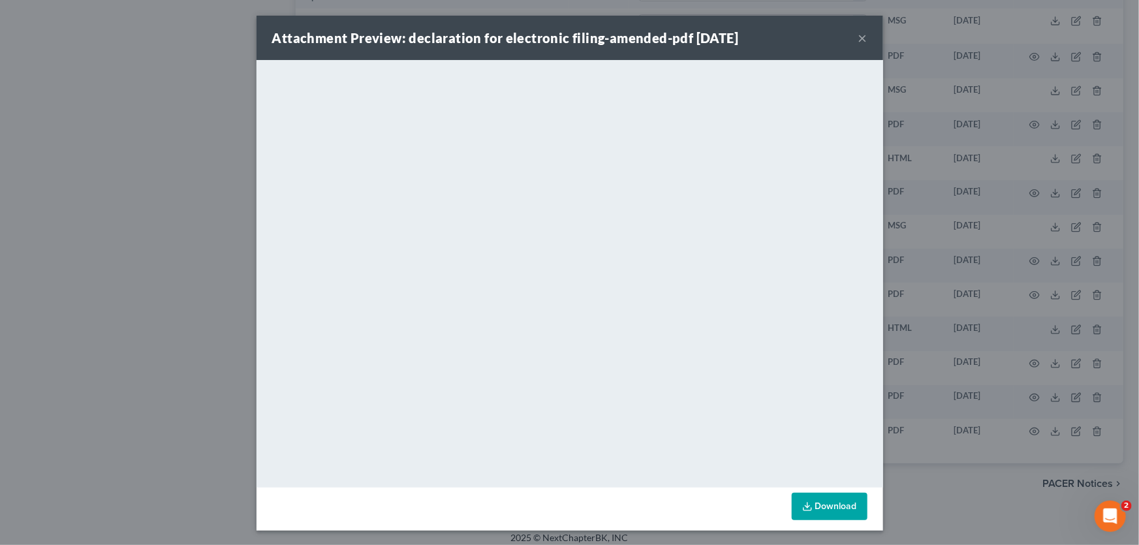
click at [861, 41] on button "×" at bounding box center [862, 38] width 9 height 16
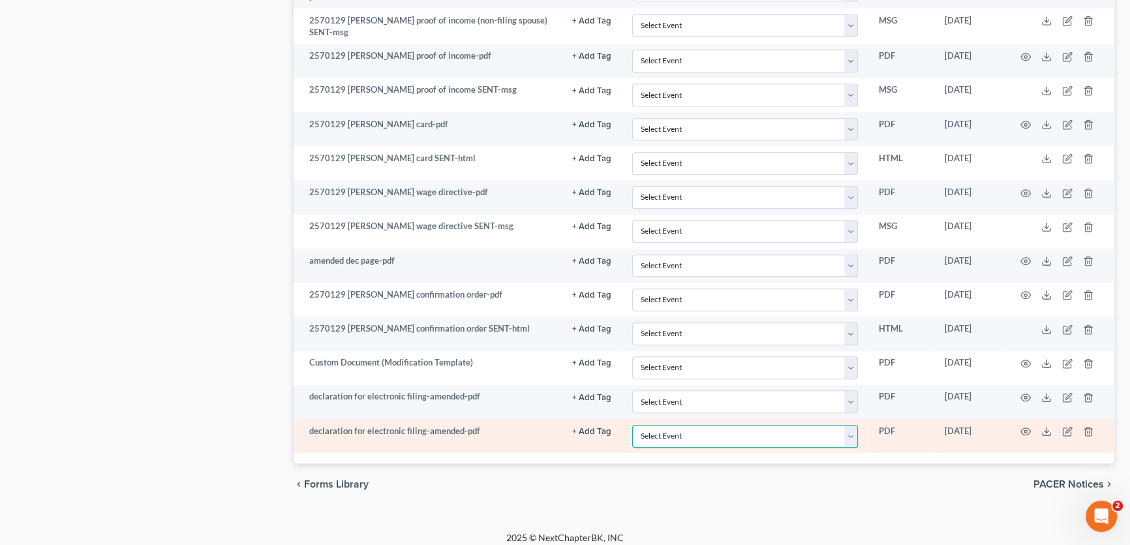
click at [673, 431] on select "Select Event 20 Largest unsecured creditors Amended petition Attachment to Volu…" at bounding box center [745, 436] width 226 height 23
select select "18"
click at [632, 425] on select "Select Event 20 Largest unsecured creditors Amended petition Attachment to Volu…" at bounding box center [745, 436] width 226 height 23
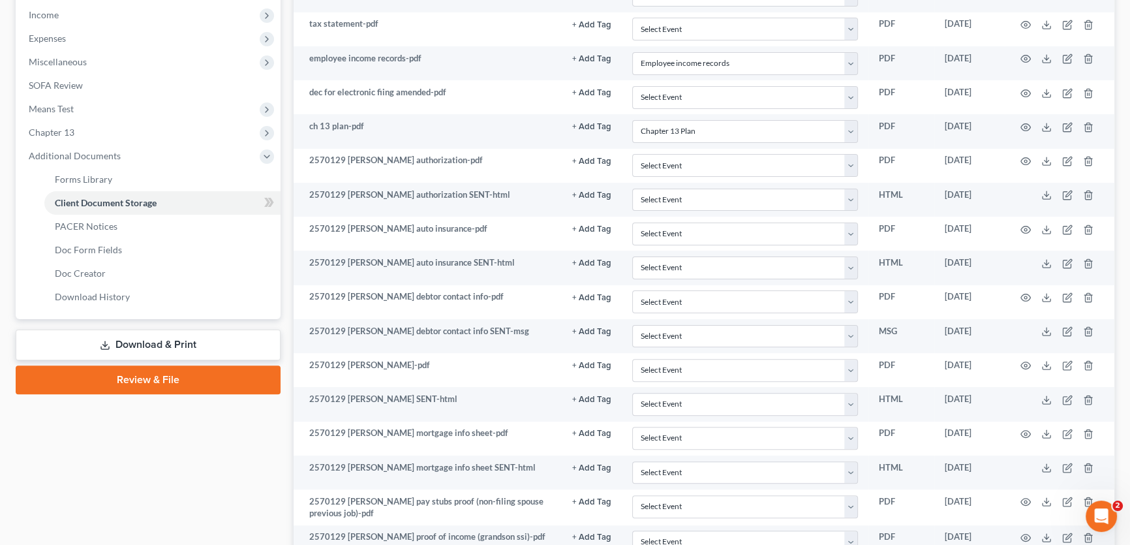
scroll to position [407, 0]
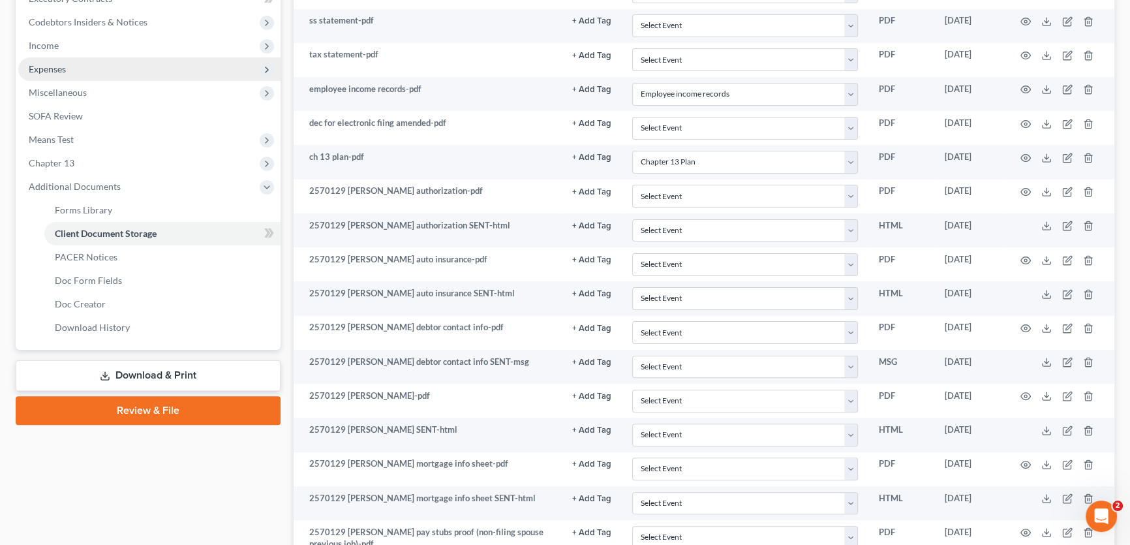
click at [61, 69] on span "Expenses" at bounding box center [47, 68] width 37 height 11
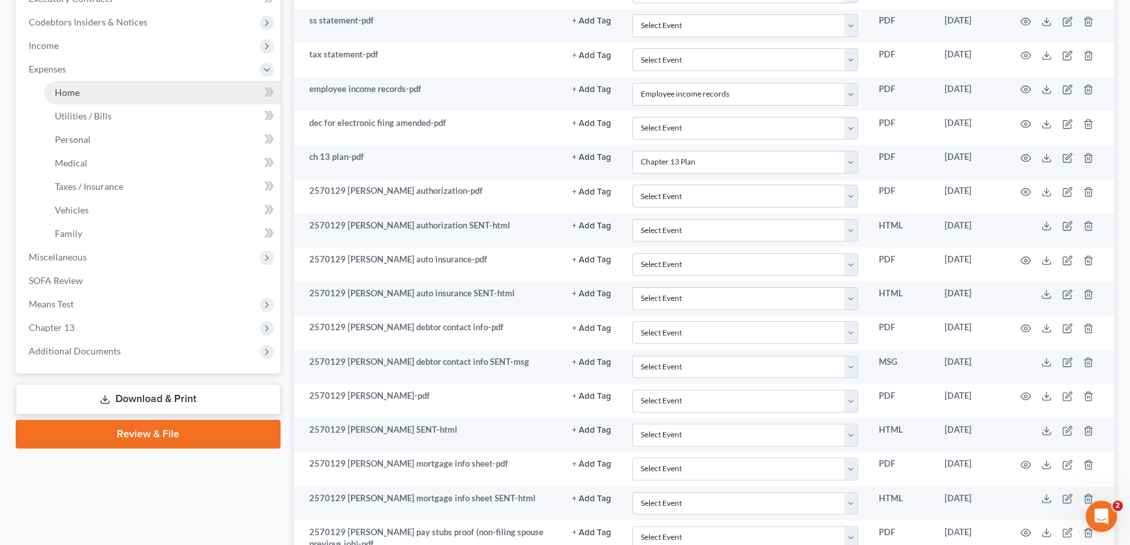
click at [63, 91] on span "Home" at bounding box center [67, 92] width 25 height 11
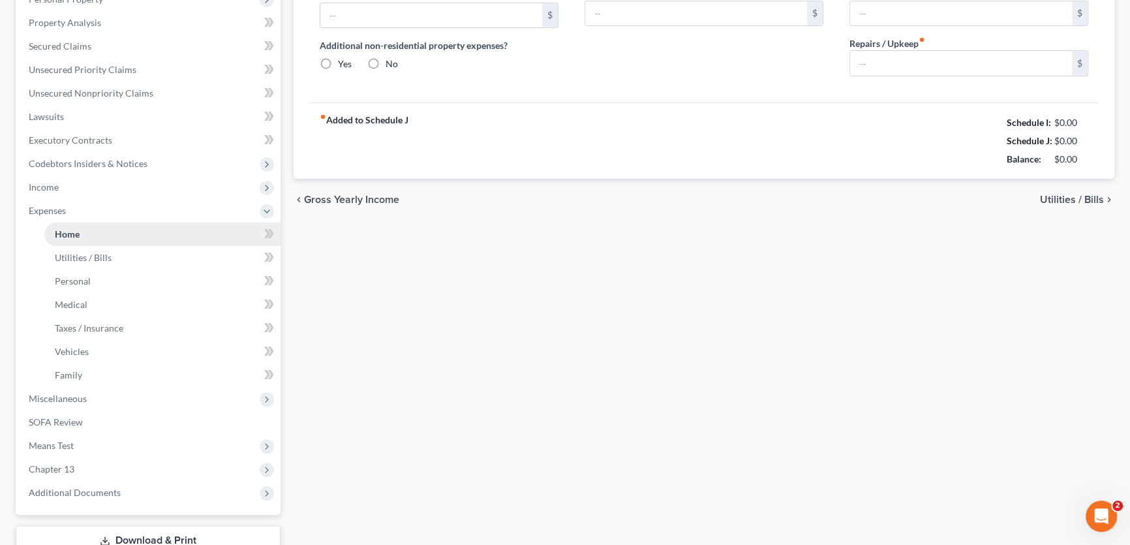
type input "0.00"
radio input "true"
type input "0.00"
type input "85.00"
type input "0.00"
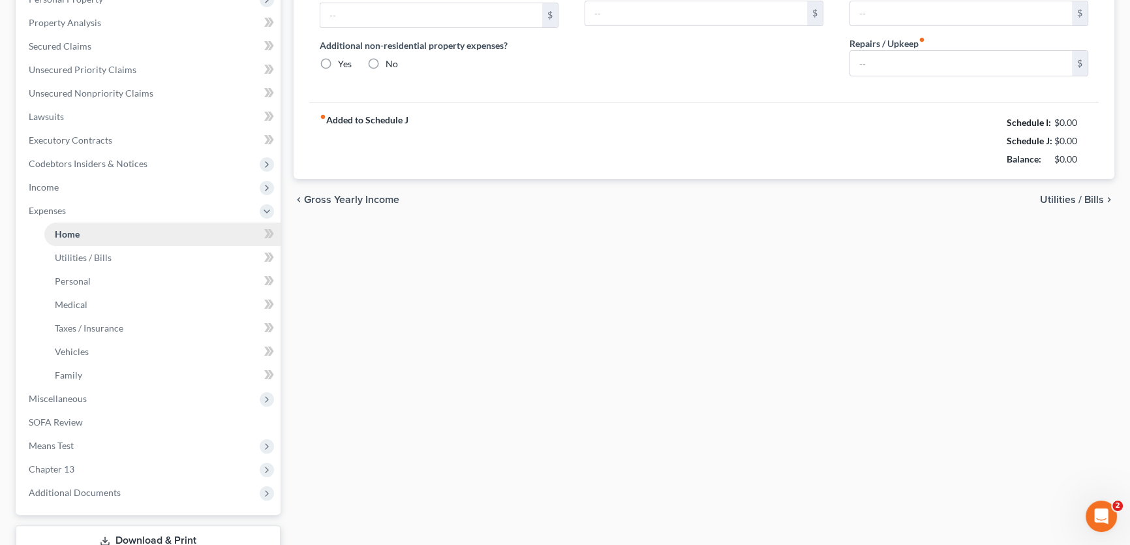
type input "0.00"
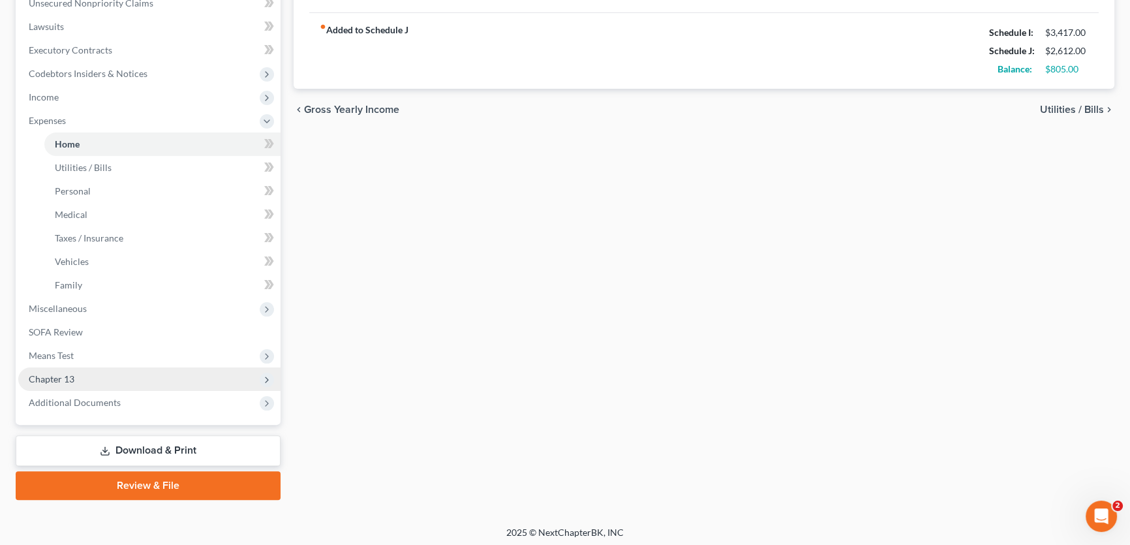
scroll to position [358, 0]
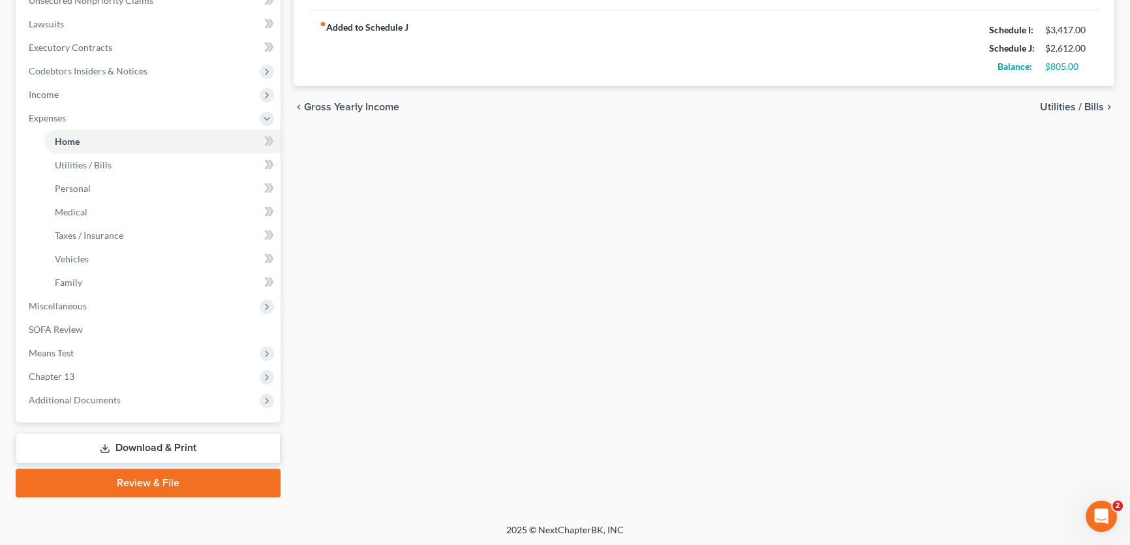
click at [158, 482] on link "Review & File" at bounding box center [148, 483] width 265 height 29
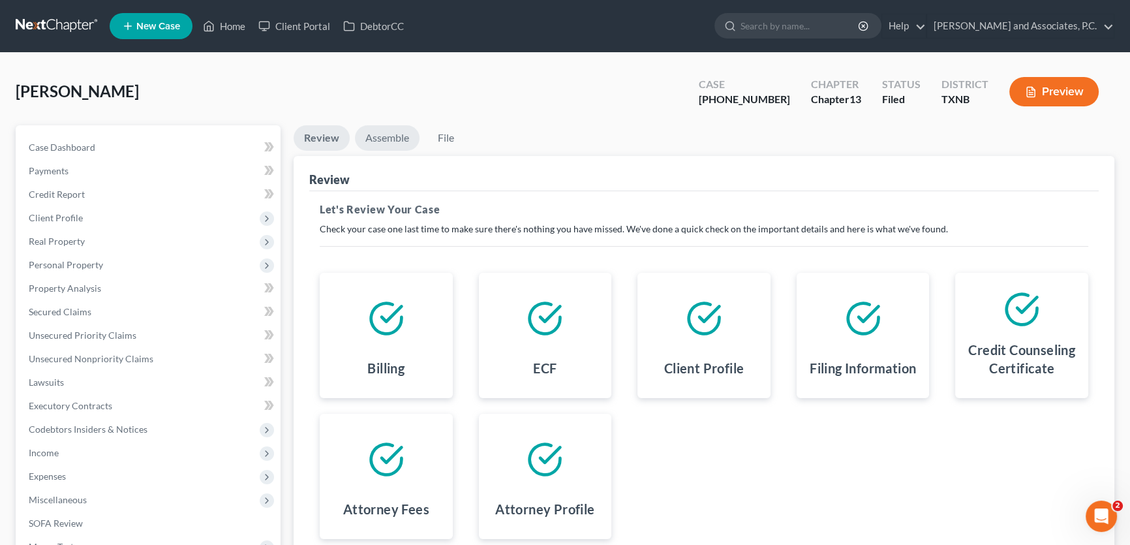
click at [379, 138] on link "Assemble" at bounding box center [387, 137] width 65 height 25
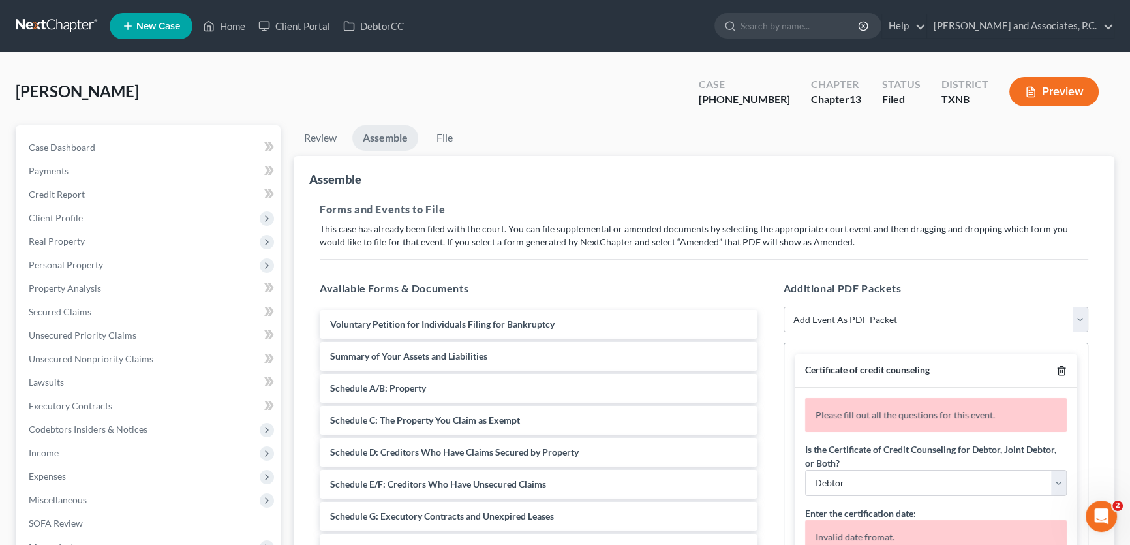
click at [1059, 368] on icon "button" at bounding box center [1062, 371] width 6 height 8
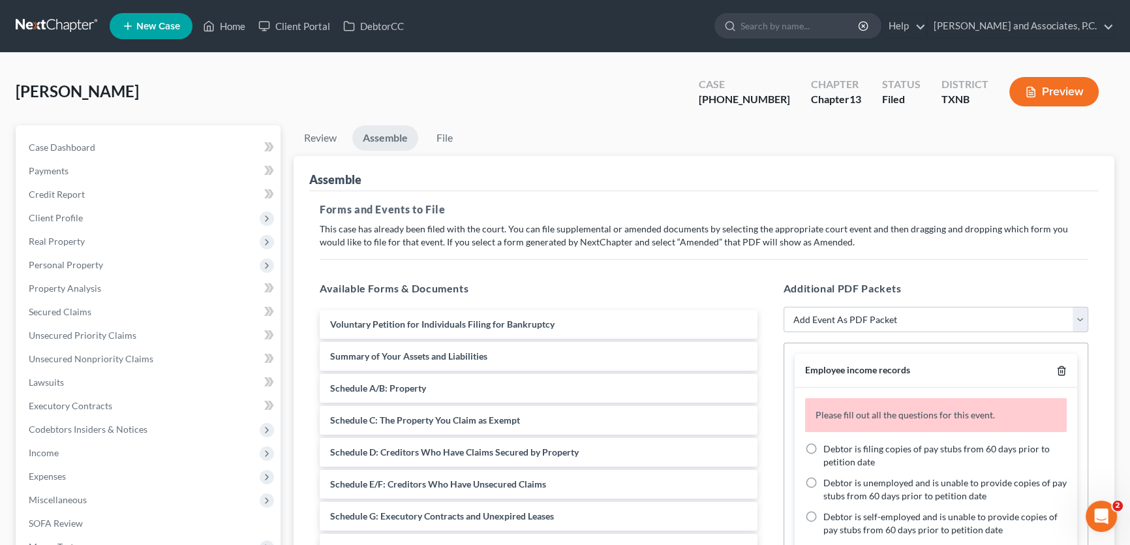
click at [1057, 368] on icon "button" at bounding box center [1062, 371] width 10 height 10
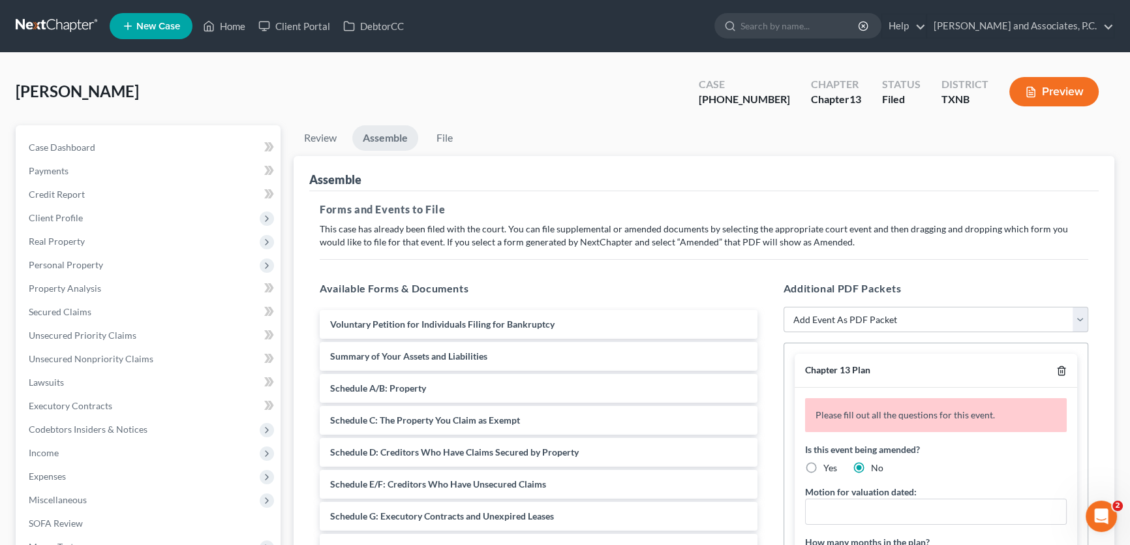
click at [1057, 368] on icon "button" at bounding box center [1062, 371] width 10 height 10
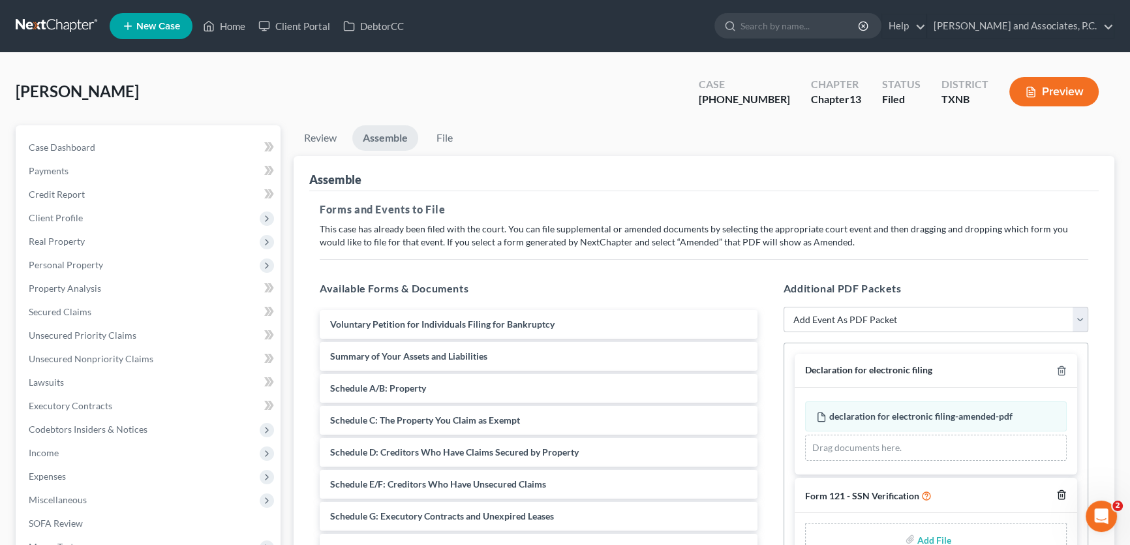
click at [1059, 491] on icon "button" at bounding box center [1062, 495] width 10 height 10
click at [874, 318] on select "Add Event As PDF Packet Amended petition Certificate of credit counseling Certi…" at bounding box center [936, 320] width 305 height 26
select select "17"
click at [784, 307] on select "Add Event As PDF Packet Amended petition Certificate of credit counseling Certi…" at bounding box center [936, 320] width 305 height 26
select select
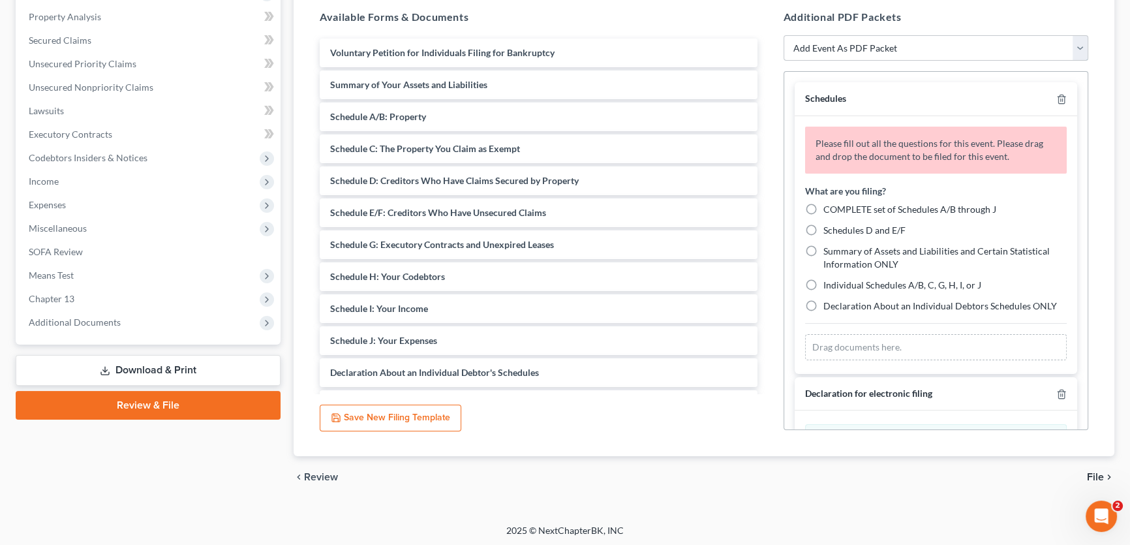
scroll to position [273, 0]
click at [824, 277] on label "Individual Schedules A/B, C, G, H, I, or J" at bounding box center [903, 283] width 158 height 13
click at [829, 277] on input "Individual Schedules A/B, C, G, H, I, or J" at bounding box center [833, 281] width 8 height 8
radio input "true"
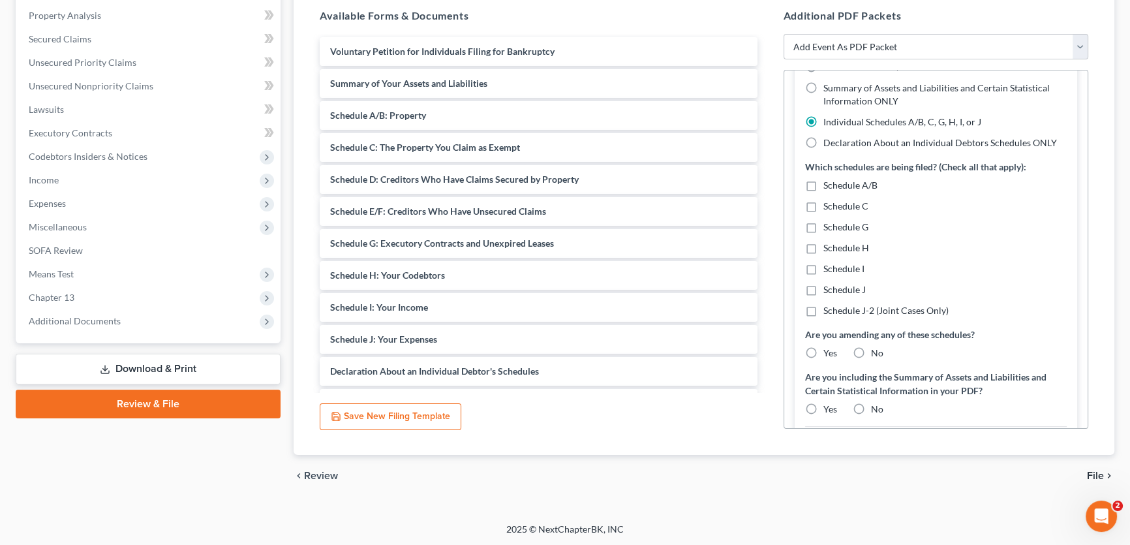
scroll to position [178, 0]
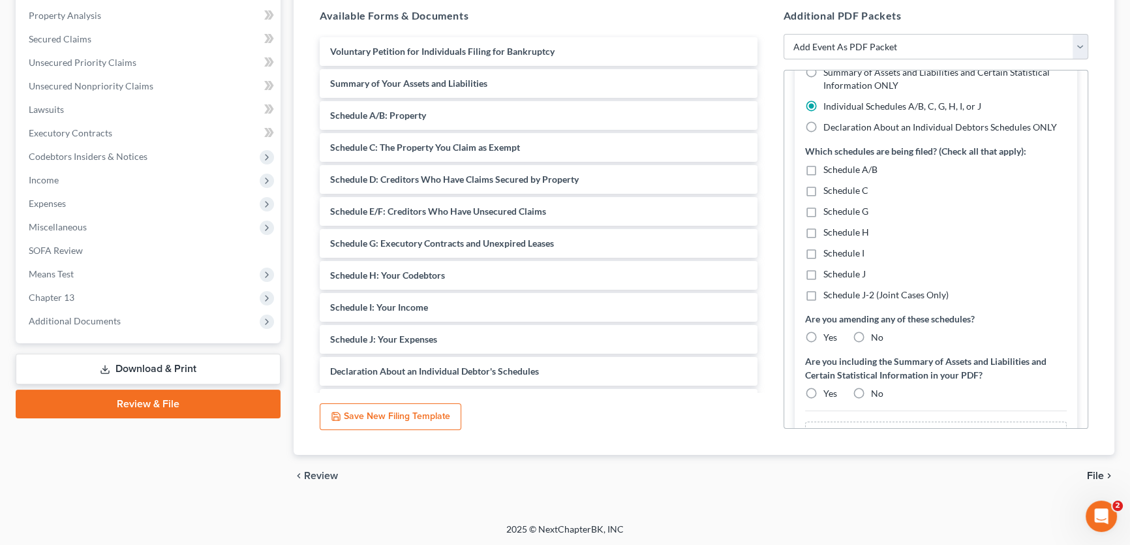
click at [824, 275] on label "Schedule J" at bounding box center [845, 274] width 42 height 13
click at [829, 275] on input "Schedule J" at bounding box center [833, 272] width 8 height 8
checkbox input "true"
click at [824, 337] on label "Yes" at bounding box center [831, 337] width 14 height 13
click at [829, 337] on input "Yes" at bounding box center [833, 335] width 8 height 8
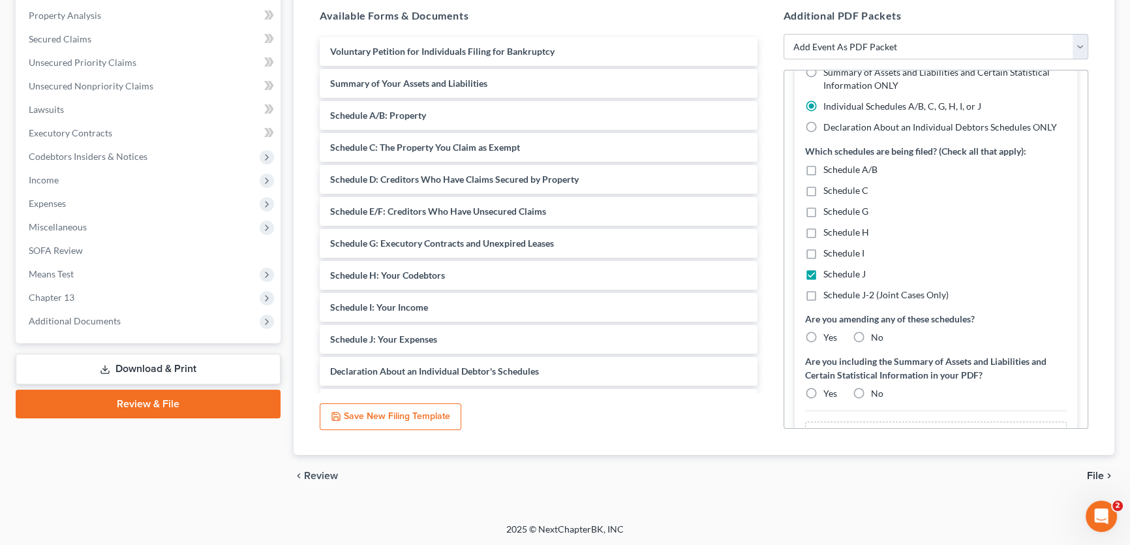
radio input "true"
click at [871, 387] on label "No" at bounding box center [877, 393] width 12 height 13
click at [877, 387] on input "No" at bounding box center [881, 391] width 8 height 8
radio input "true"
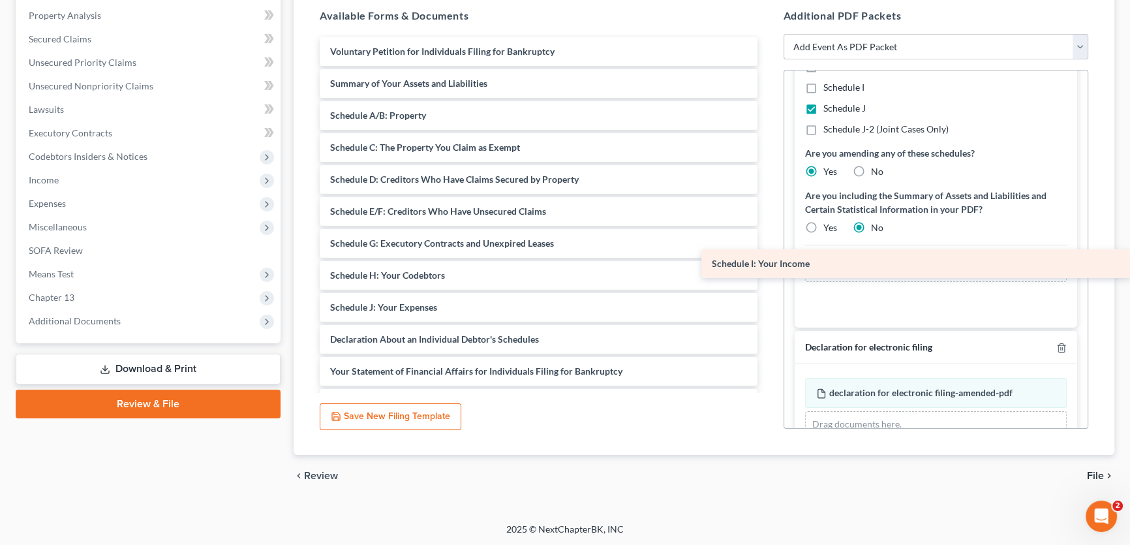
drag, startPoint x: 469, startPoint y: 307, endPoint x: 873, endPoint y: 264, distance: 406.3
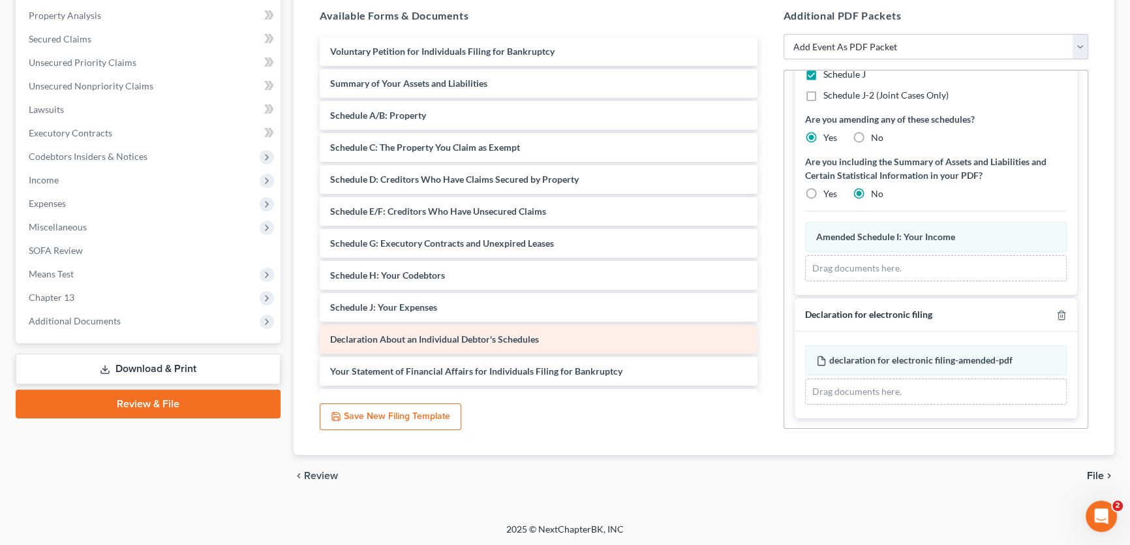
scroll to position [286, 0]
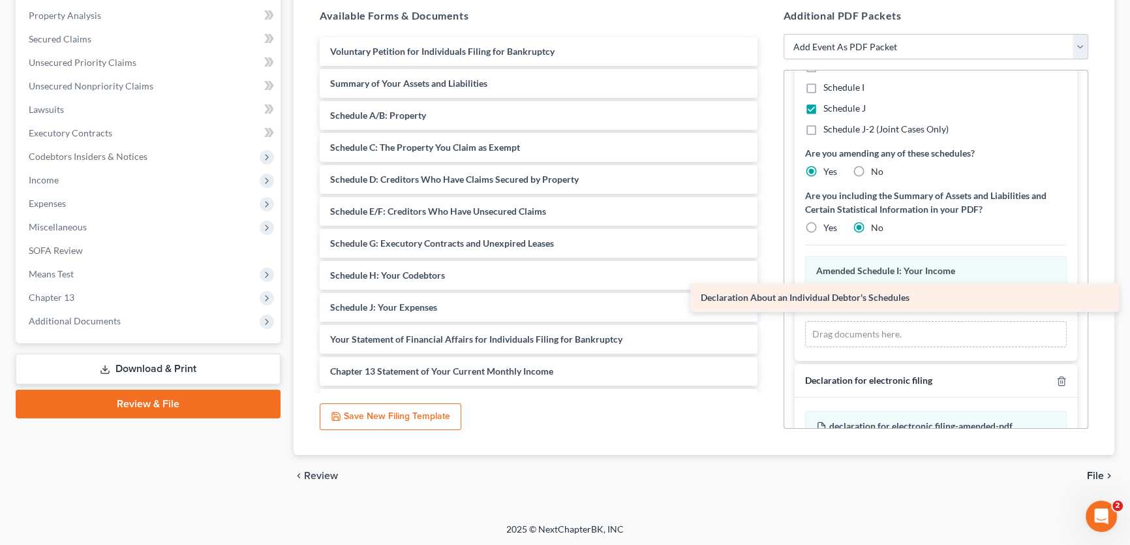
drag, startPoint x: 459, startPoint y: 339, endPoint x: 830, endPoint y: 300, distance: 372.9
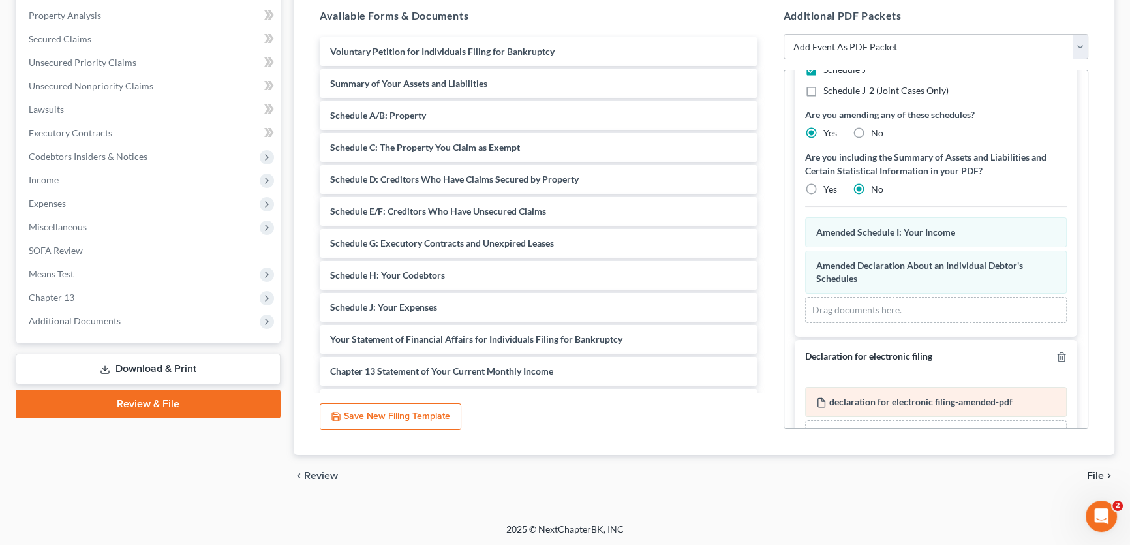
scroll to position [366, 0]
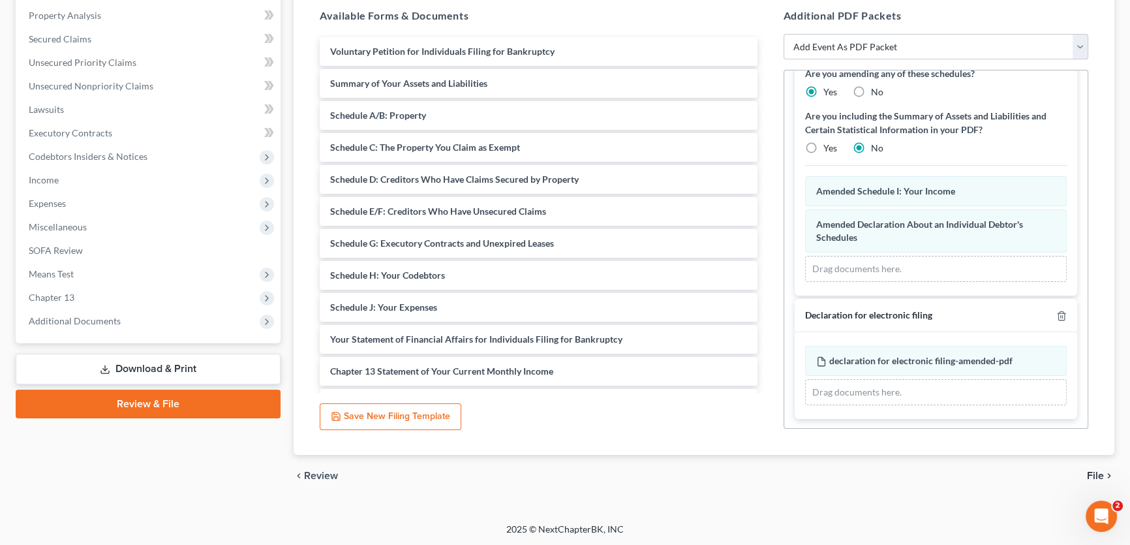
click at [1103, 473] on span "File" at bounding box center [1095, 476] width 17 height 10
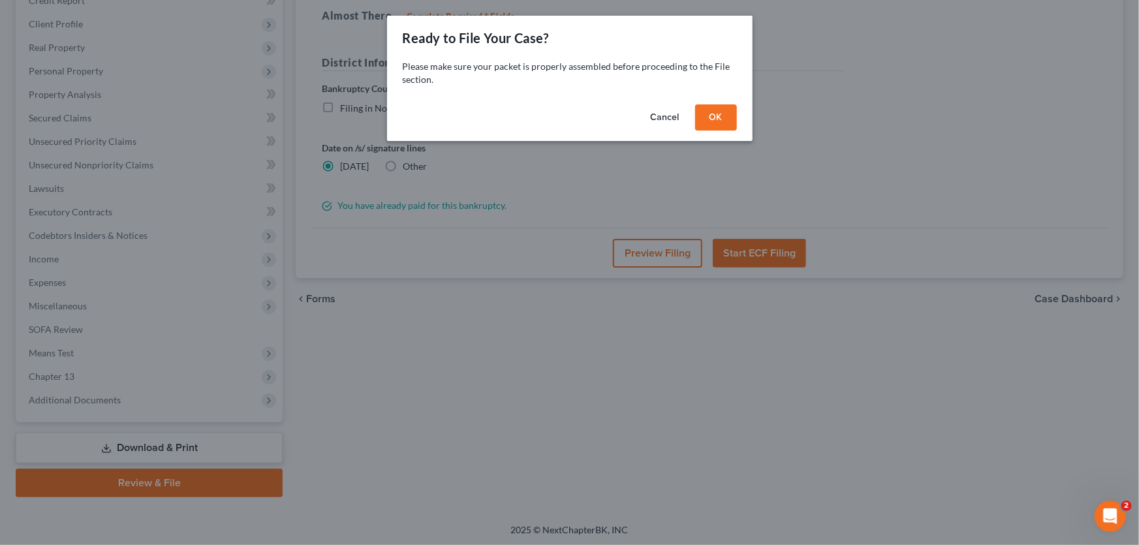
click at [704, 116] on button "OK" at bounding box center [716, 117] width 42 height 26
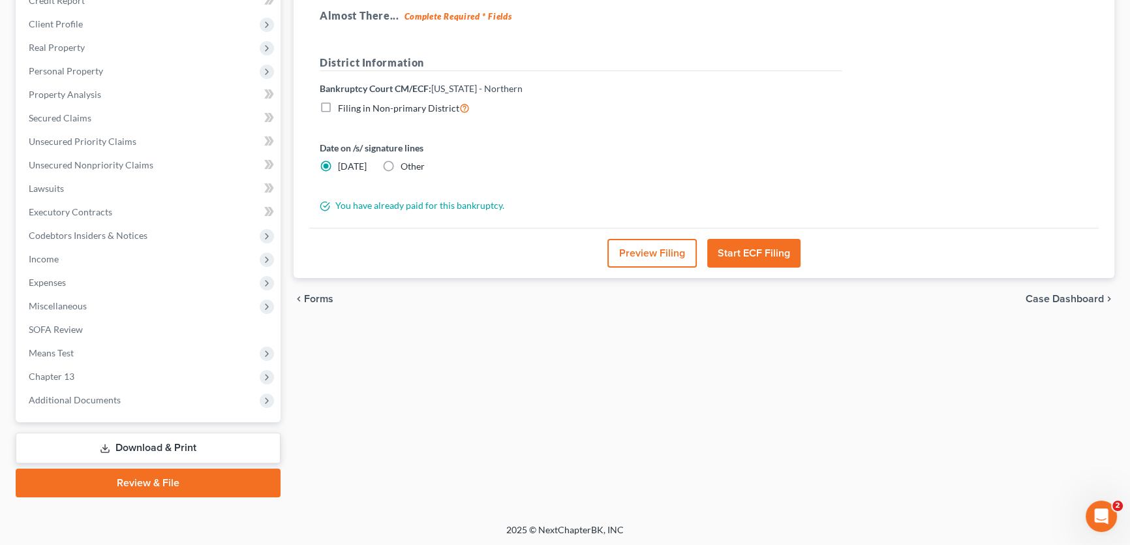
click at [646, 248] on button "Preview Filing" at bounding box center [652, 253] width 89 height 29
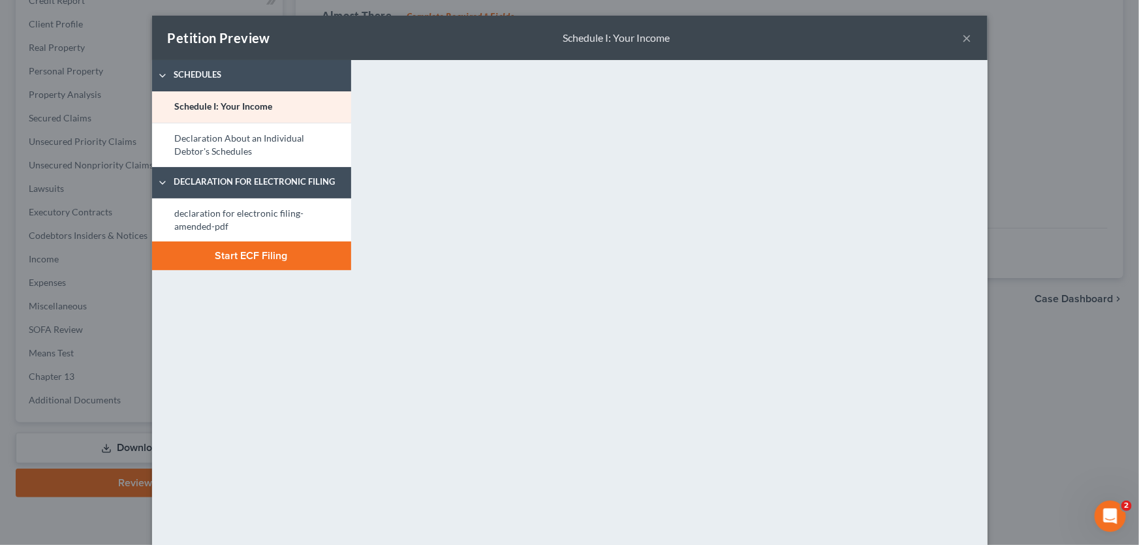
click at [963, 33] on button "×" at bounding box center [967, 38] width 9 height 16
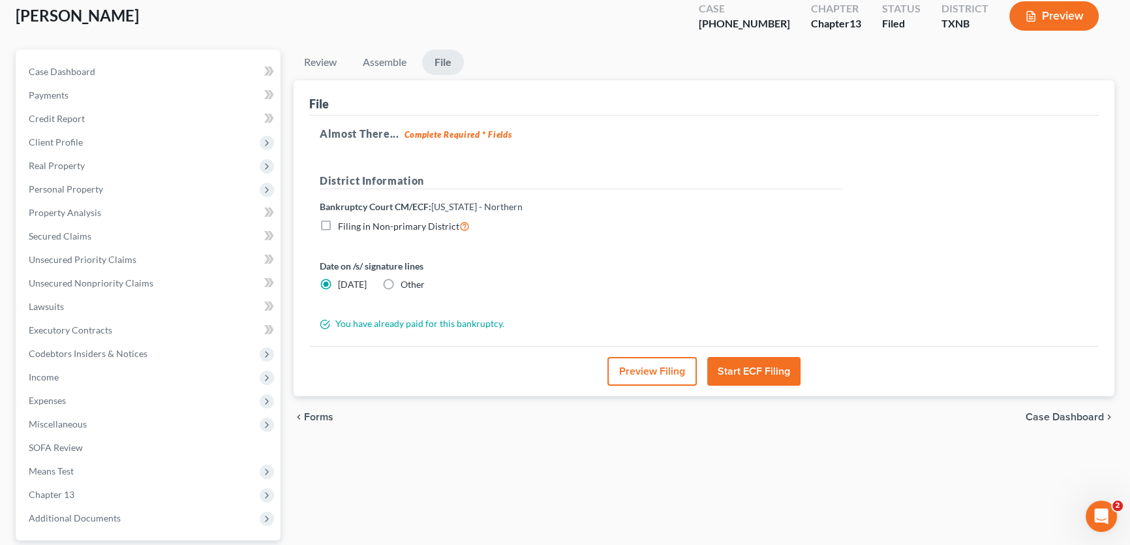
scroll to position [75, 0]
click at [384, 63] on link "Assemble" at bounding box center [384, 62] width 65 height 25
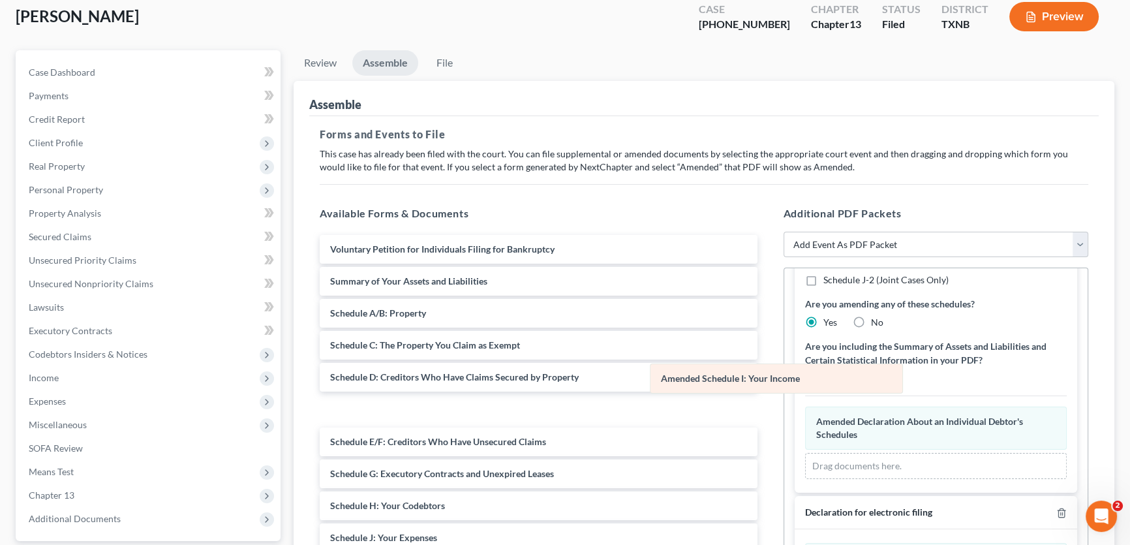
scroll to position [332, 0]
drag, startPoint x: 882, startPoint y: 388, endPoint x: 529, endPoint y: 366, distance: 353.1
click at [805, 407] on div "Schedule I: Your Income Amended Schedule I: Your Income Schedule I: Your Income…" at bounding box center [936, 443] width 262 height 72
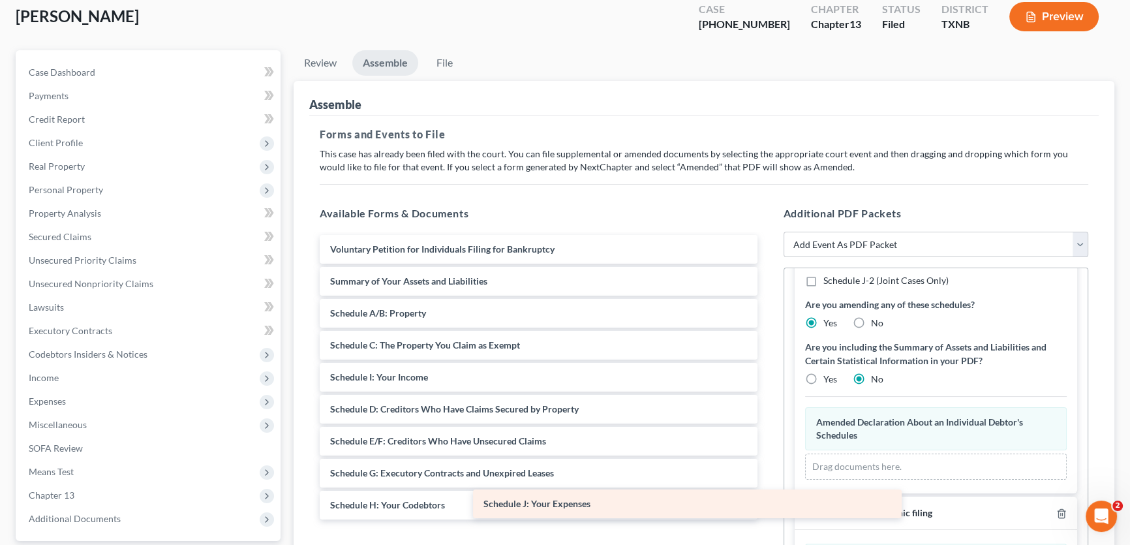
scroll to position [366, 0]
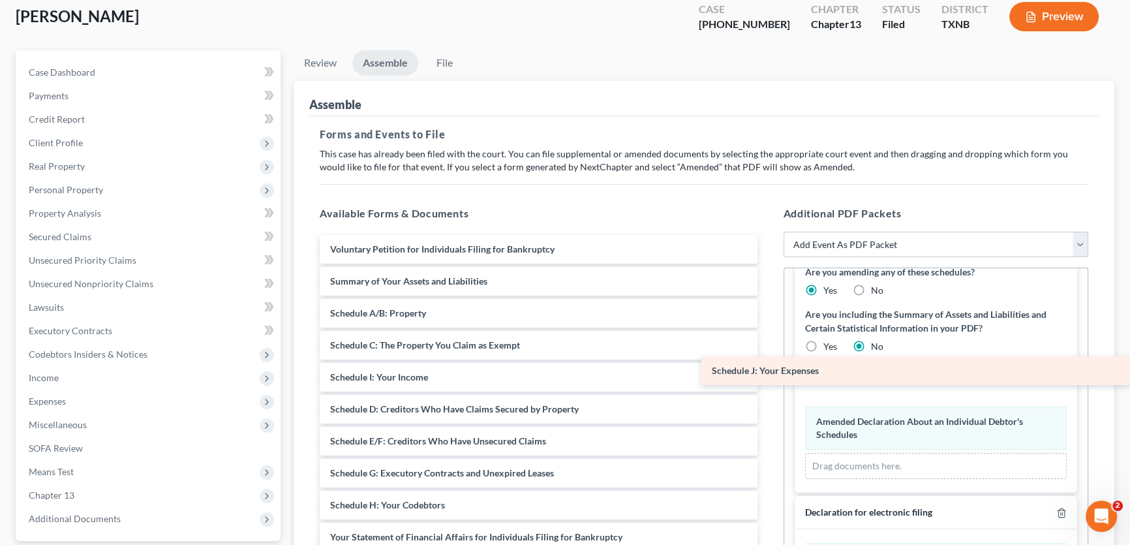
drag, startPoint x: 431, startPoint y: 537, endPoint x: 868, endPoint y: 373, distance: 466.6
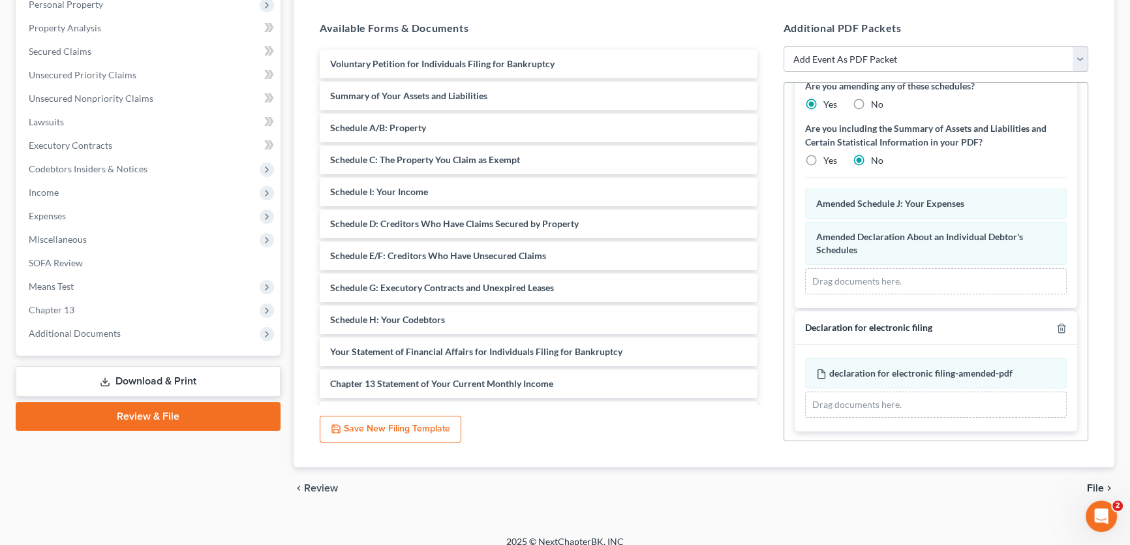
scroll to position [273, 0]
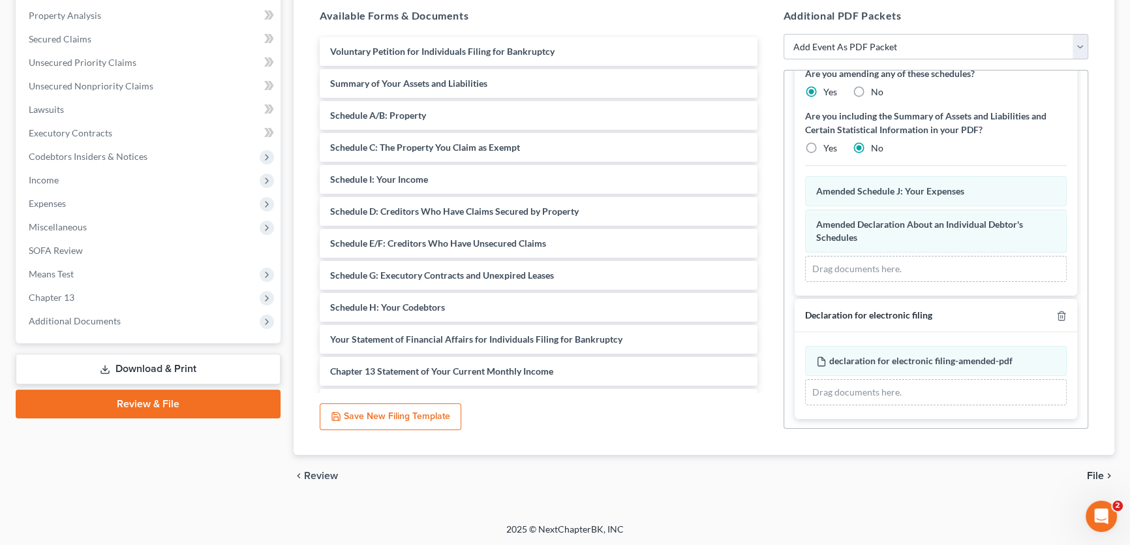
click at [1095, 471] on span "File" at bounding box center [1095, 476] width 17 height 10
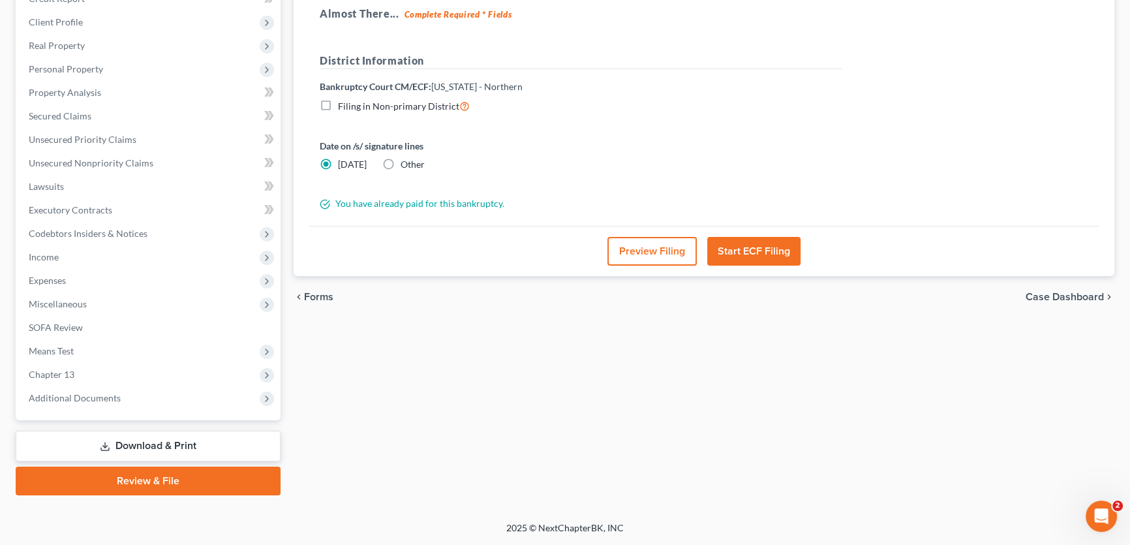
scroll to position [194, 0]
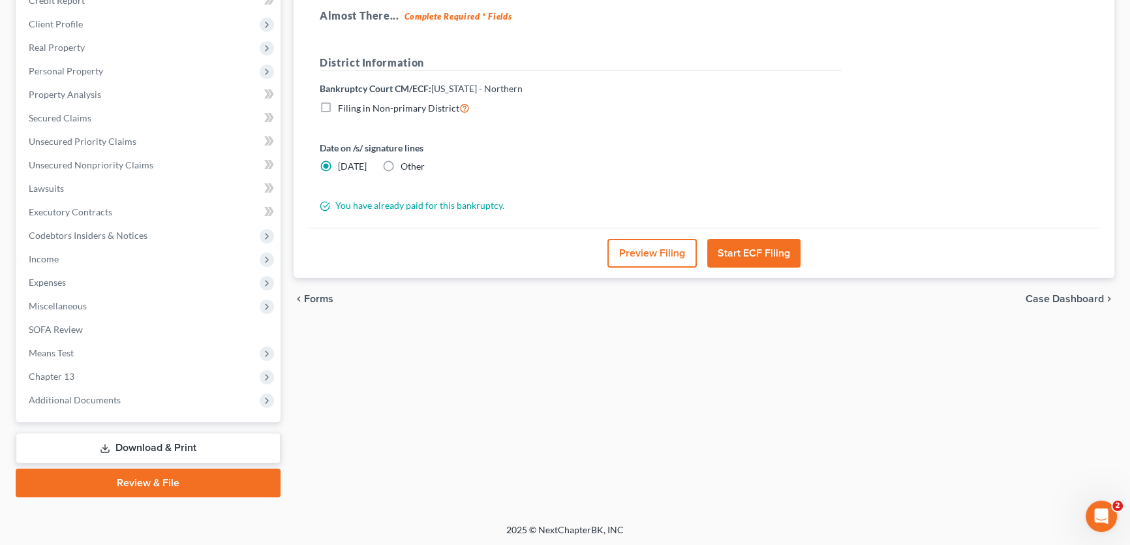
click at [677, 255] on button "Preview Filing" at bounding box center [652, 253] width 89 height 29
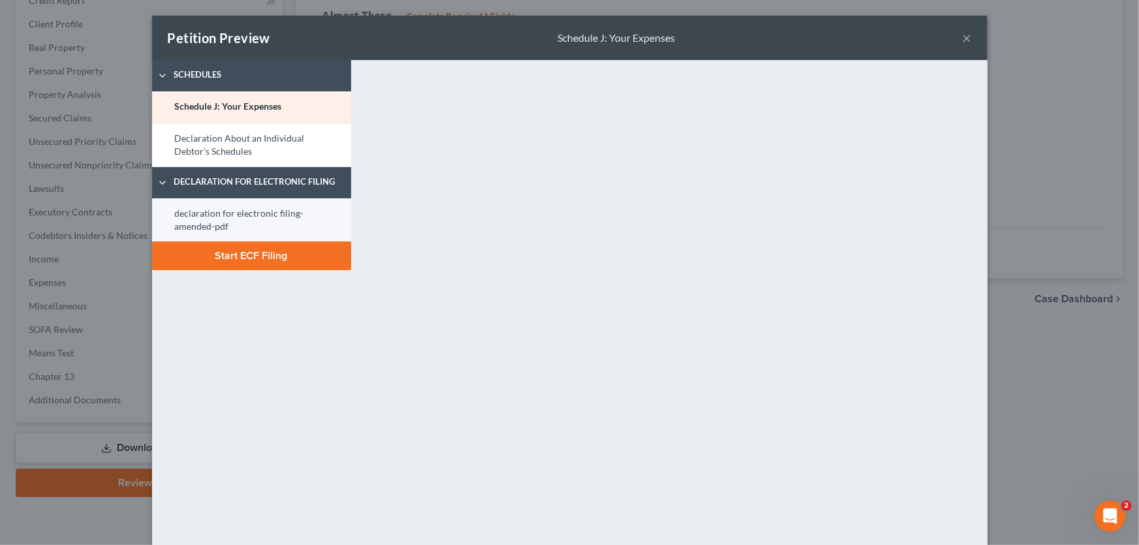
click at [241, 219] on link "declaration for electronic filing-amended-pdf" at bounding box center [251, 220] width 199 height 44
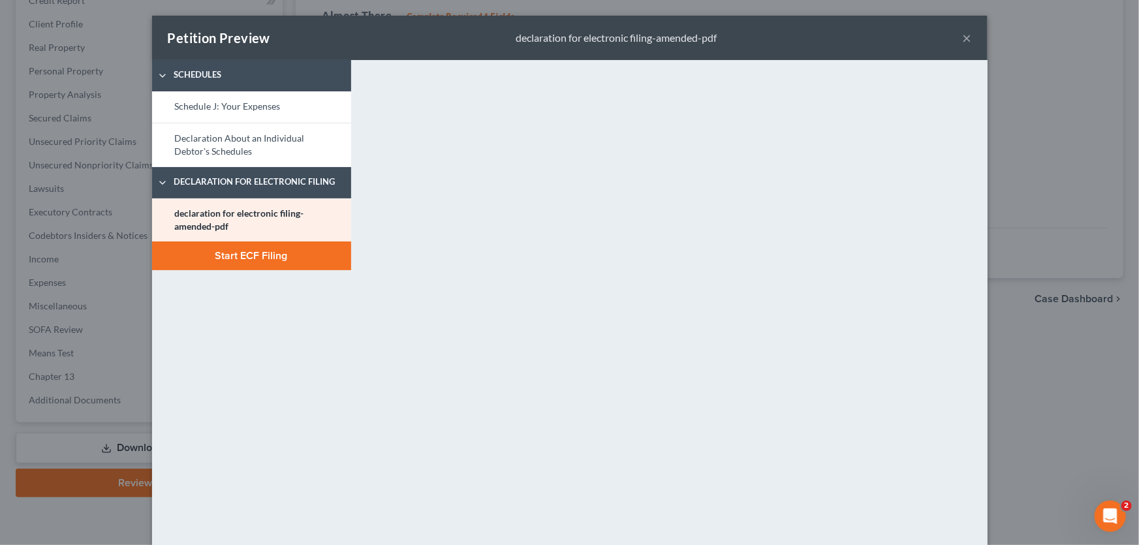
click at [270, 258] on button "Start ECF Filing" at bounding box center [251, 256] width 199 height 29
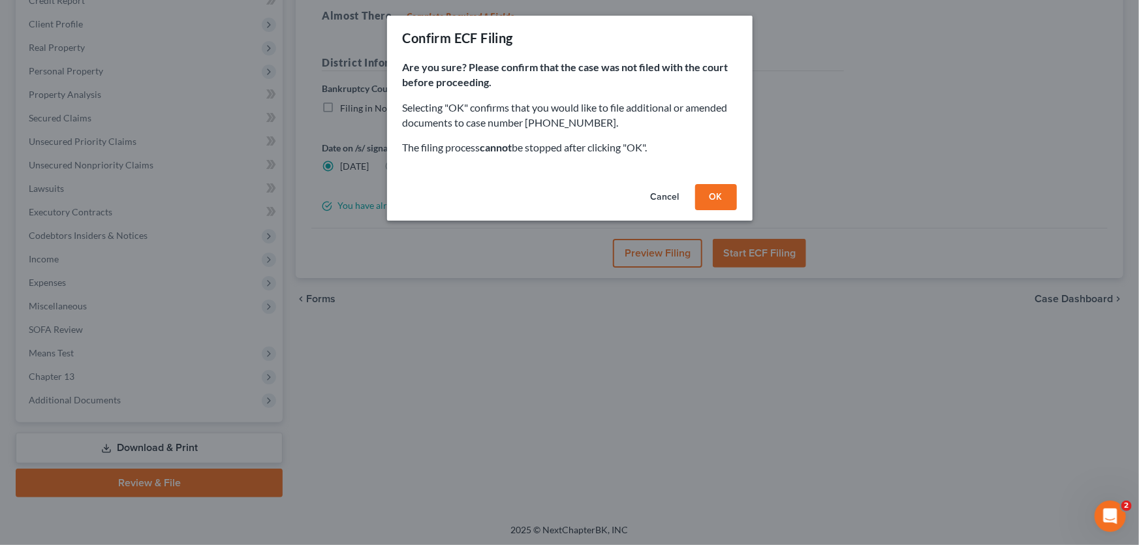
click at [721, 196] on button "OK" at bounding box center [716, 197] width 42 height 26
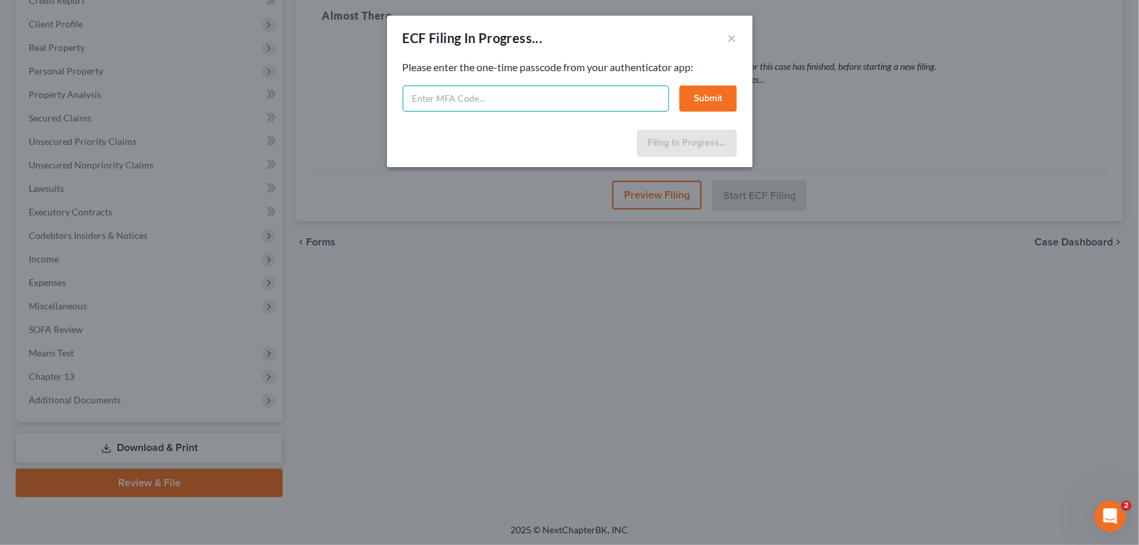
click at [433, 101] on input "text" at bounding box center [536, 99] width 266 height 26
type input "736139"
click at [692, 86] on button "Submit" at bounding box center [707, 99] width 57 height 26
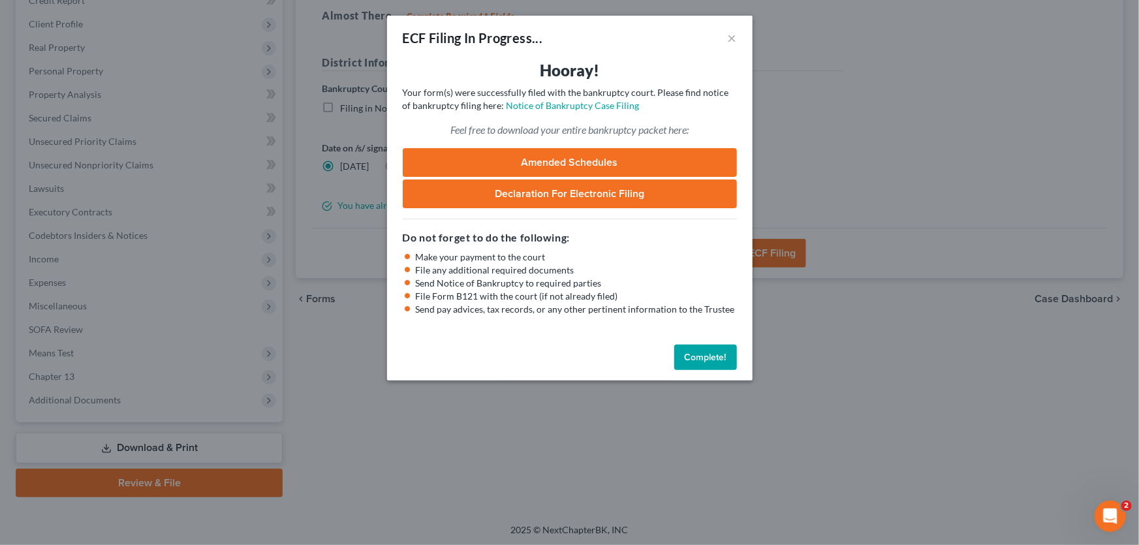
click at [685, 359] on button "Complete!" at bounding box center [705, 358] width 63 height 26
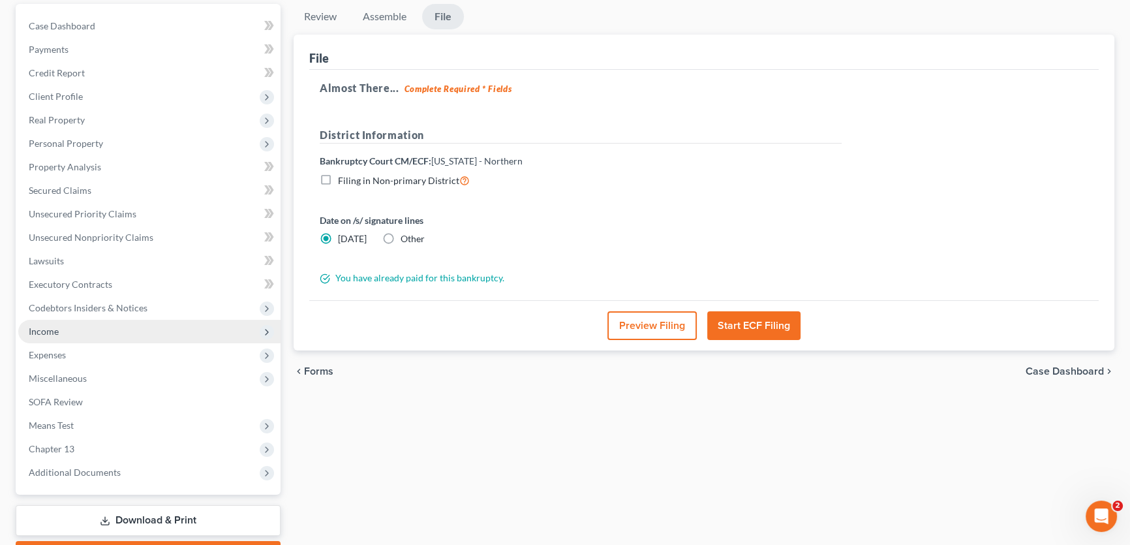
scroll to position [0, 0]
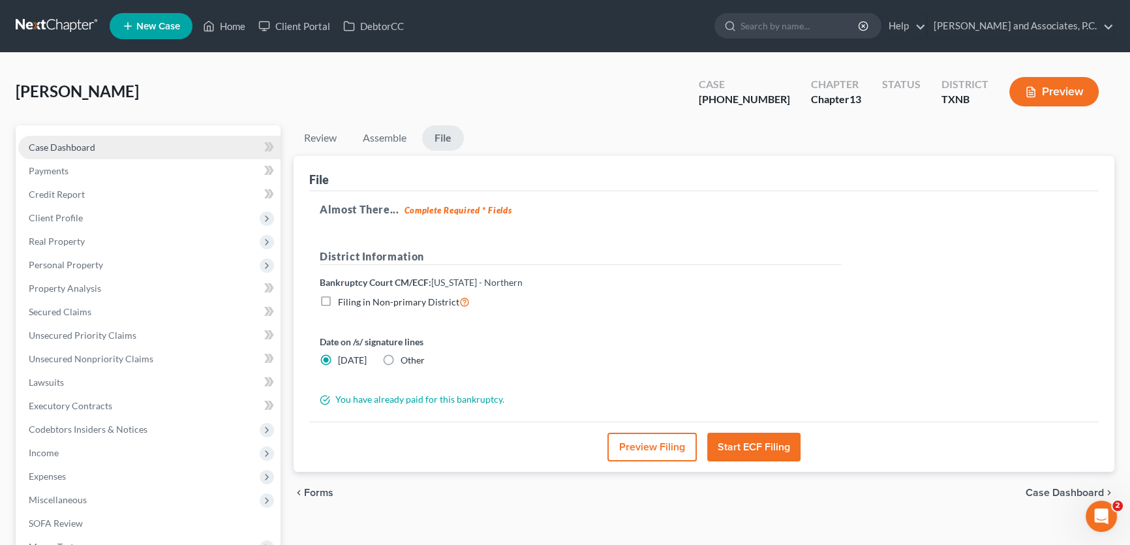
click at [86, 144] on span "Case Dashboard" at bounding box center [62, 147] width 67 height 11
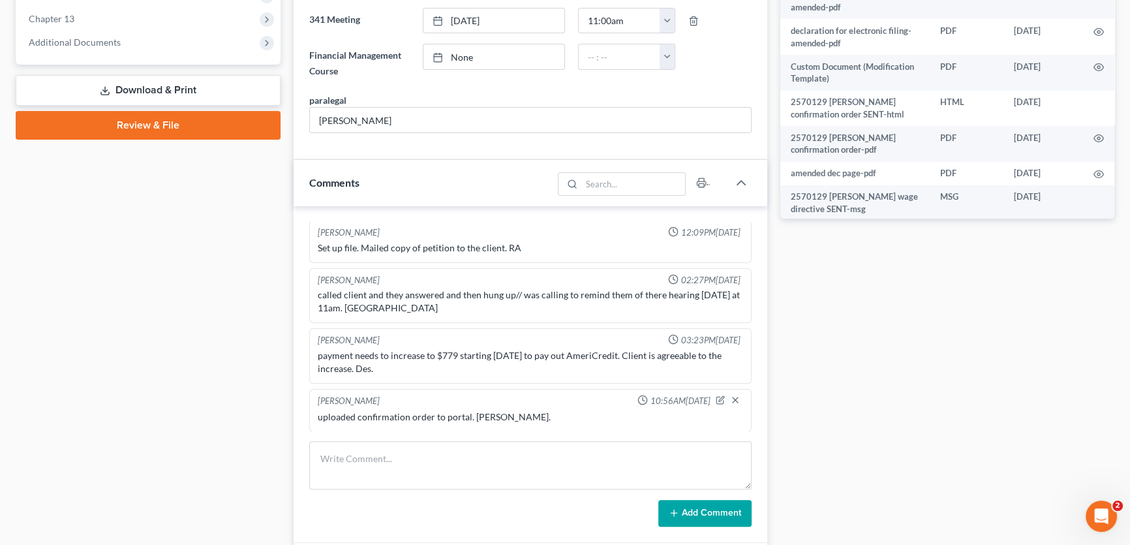
scroll to position [711, 0]
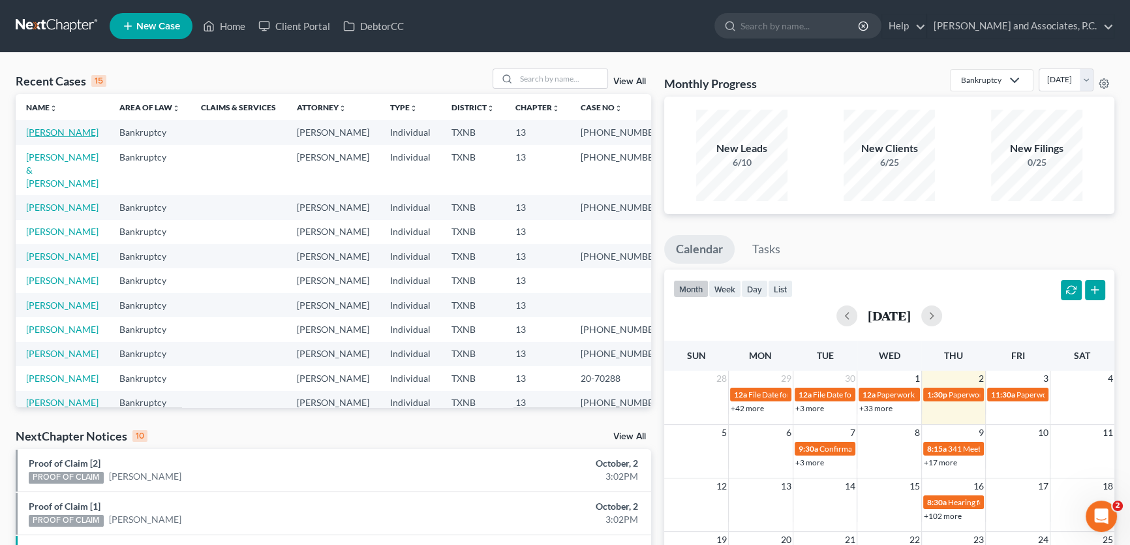
click at [69, 132] on link "[PERSON_NAME]" at bounding box center [62, 132] width 72 height 11
select select "5"
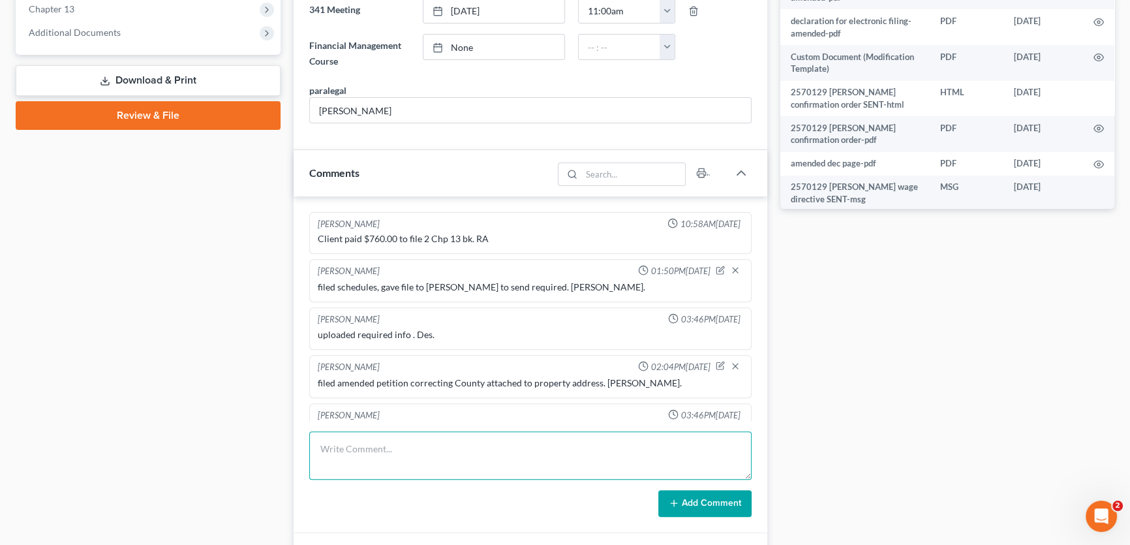
scroll to position [240, 0]
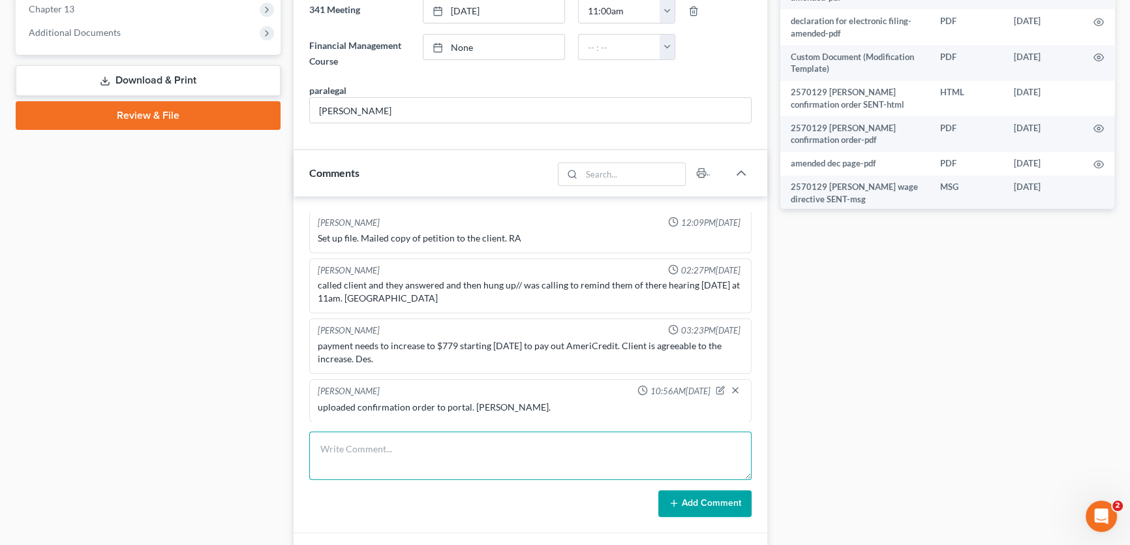
click at [368, 443] on textarea at bounding box center [530, 455] width 443 height 48
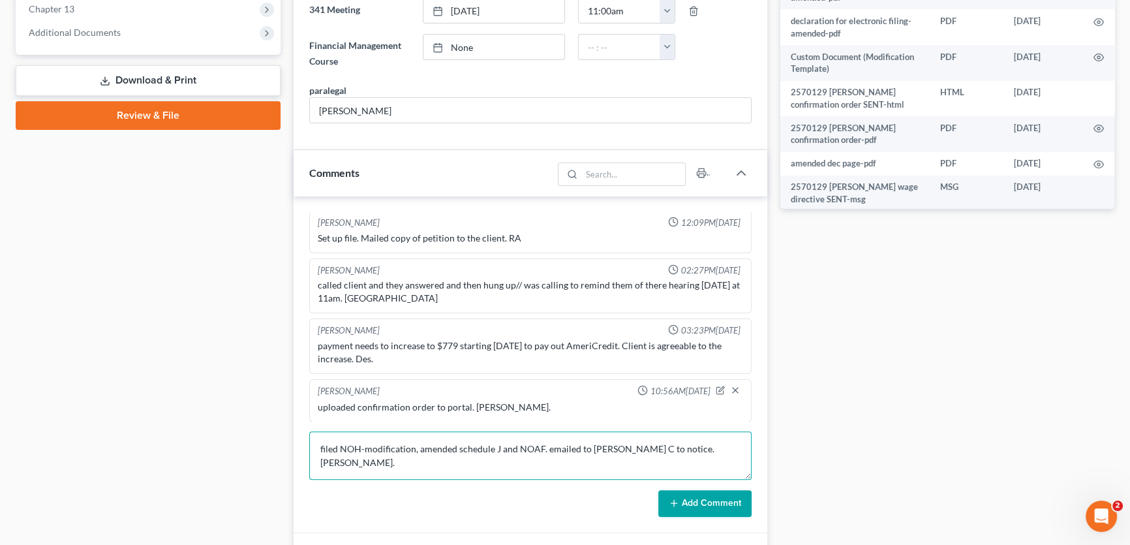
type textarea "filed NOH-modification, amended schedule J and NOAF. emailed to Misty C to noti…"
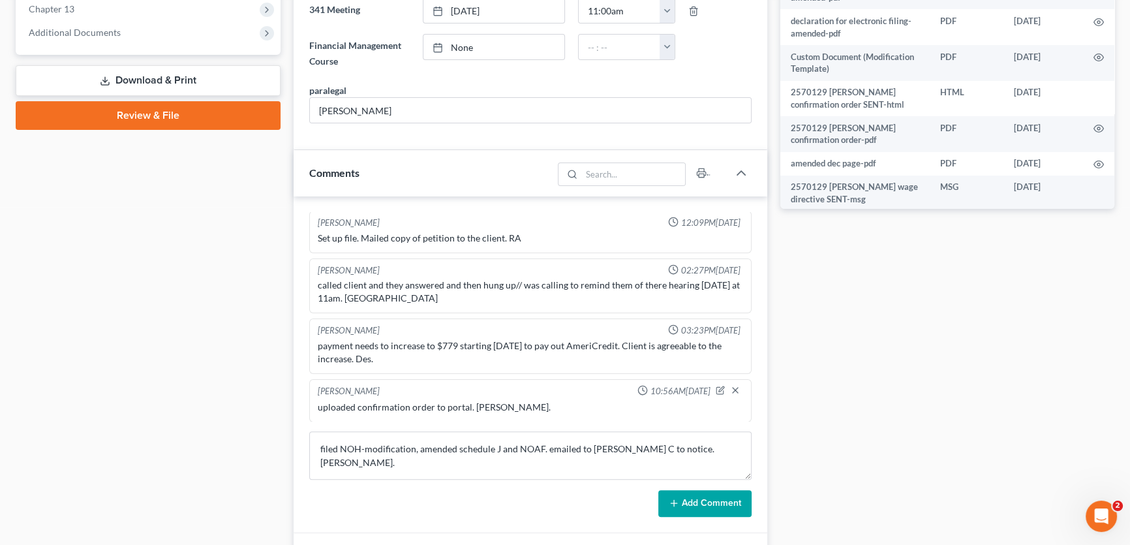
click at [694, 504] on button "Add Comment" at bounding box center [705, 503] width 93 height 27
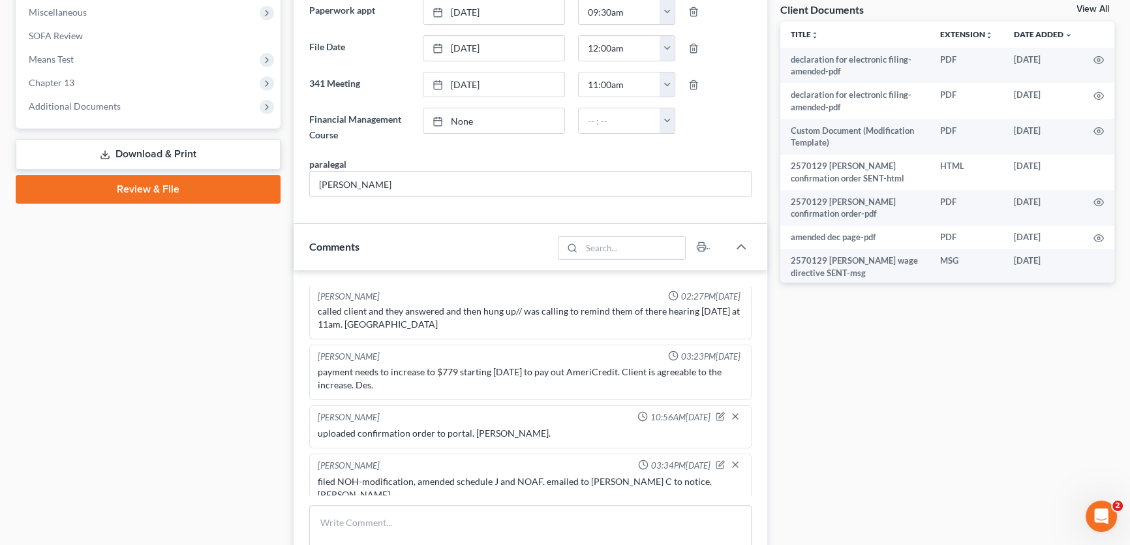
scroll to position [324, 0]
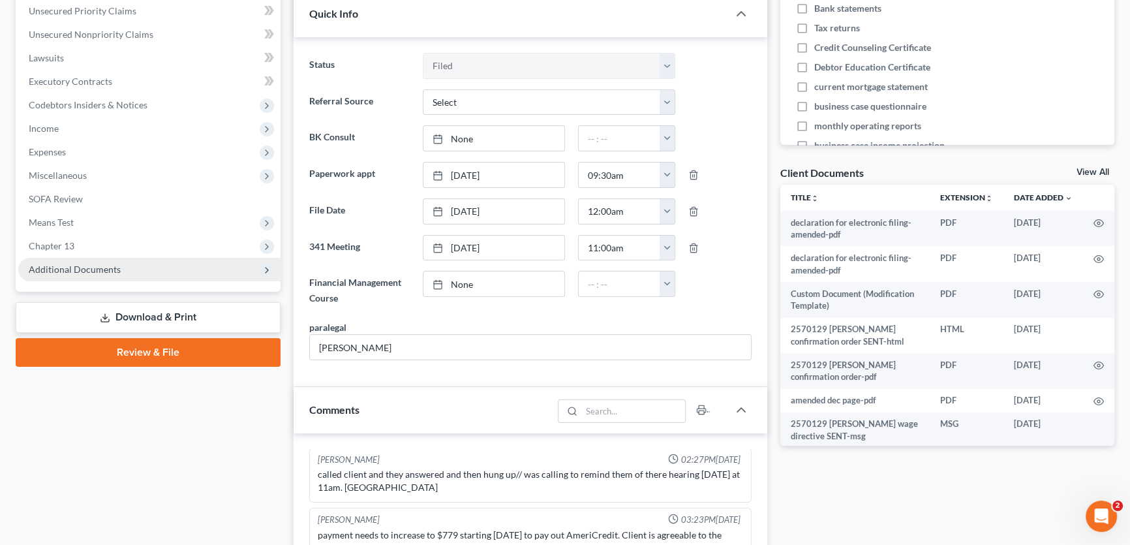
click at [89, 272] on span "Additional Documents" at bounding box center [75, 269] width 92 height 11
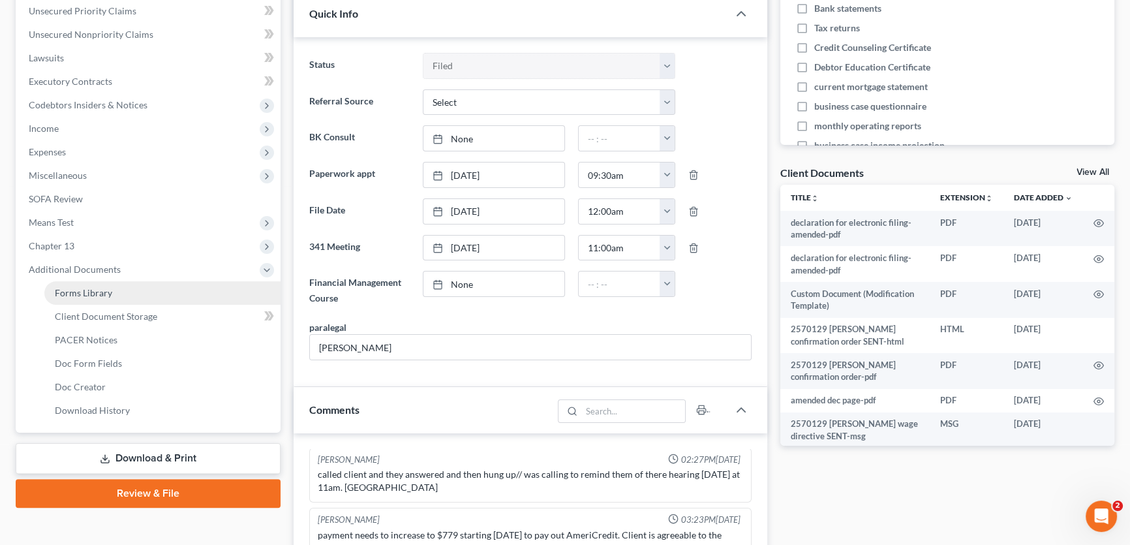
click at [111, 291] on link "Forms Library" at bounding box center [162, 292] width 236 height 23
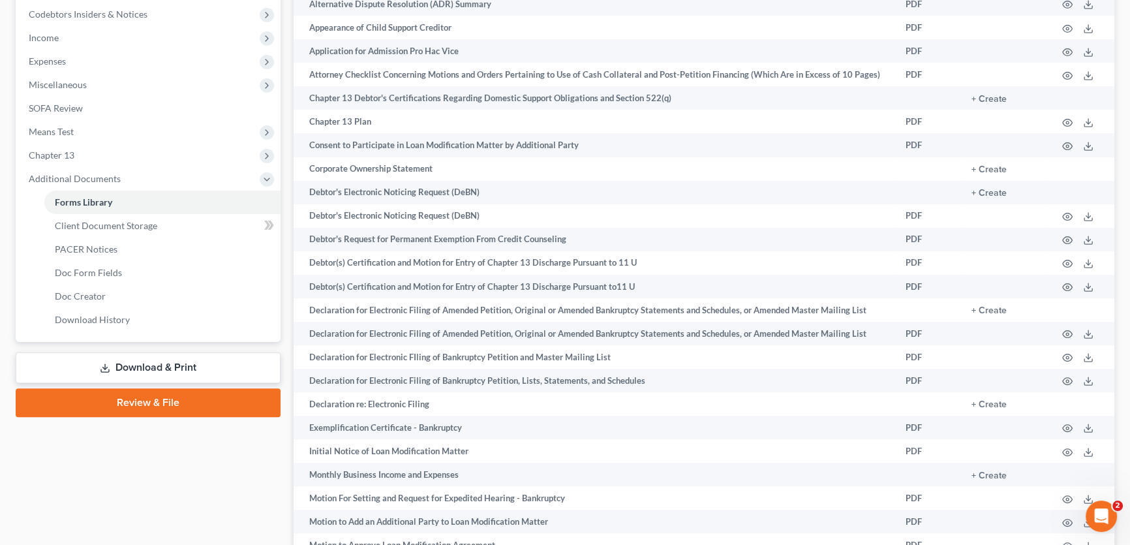
scroll to position [59, 0]
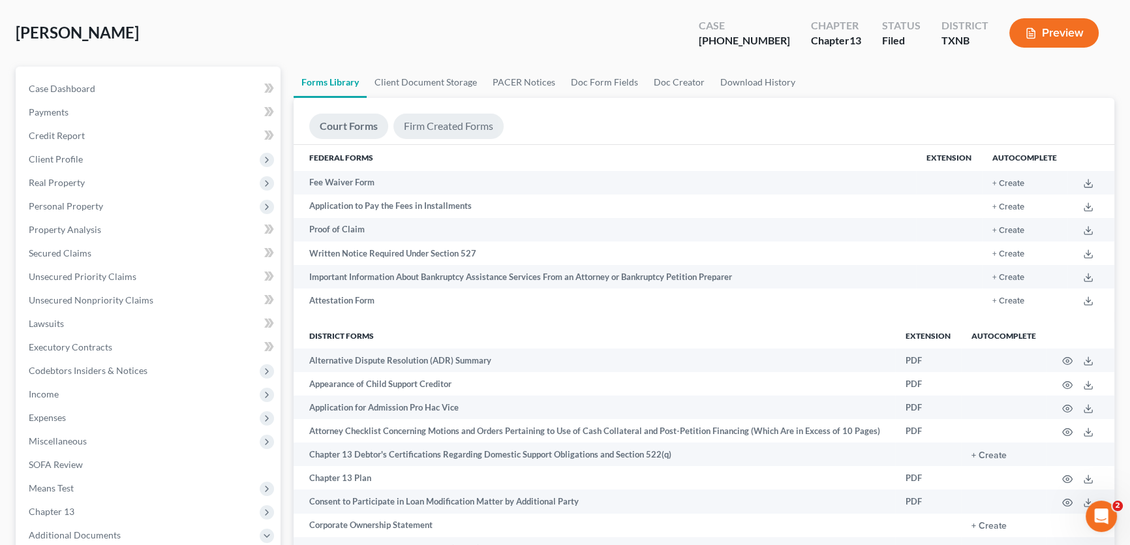
click at [429, 126] on link "Firm Created Forms" at bounding box center [449, 126] width 110 height 25
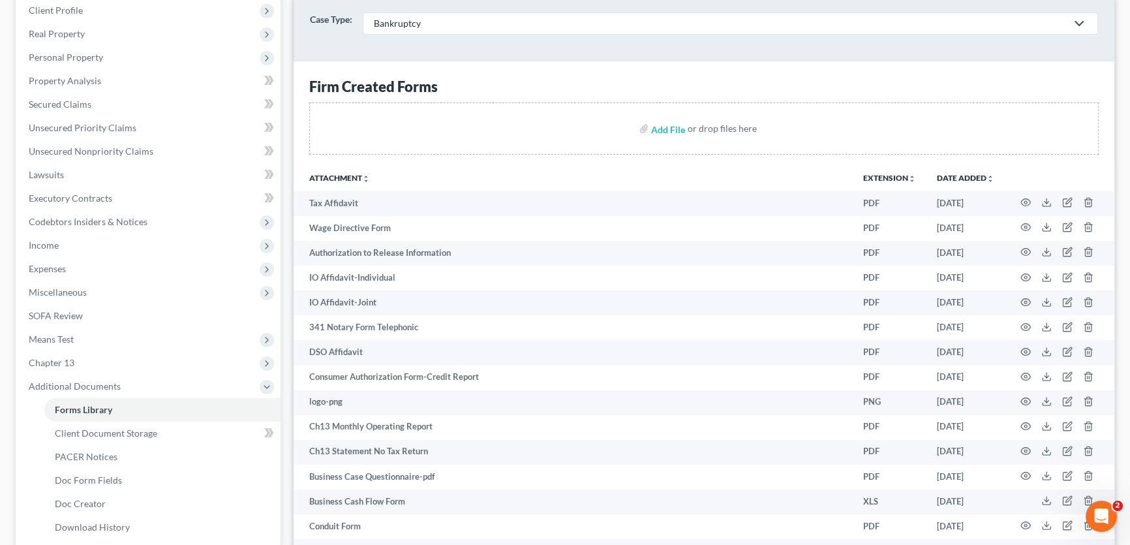
scroll to position [0, 0]
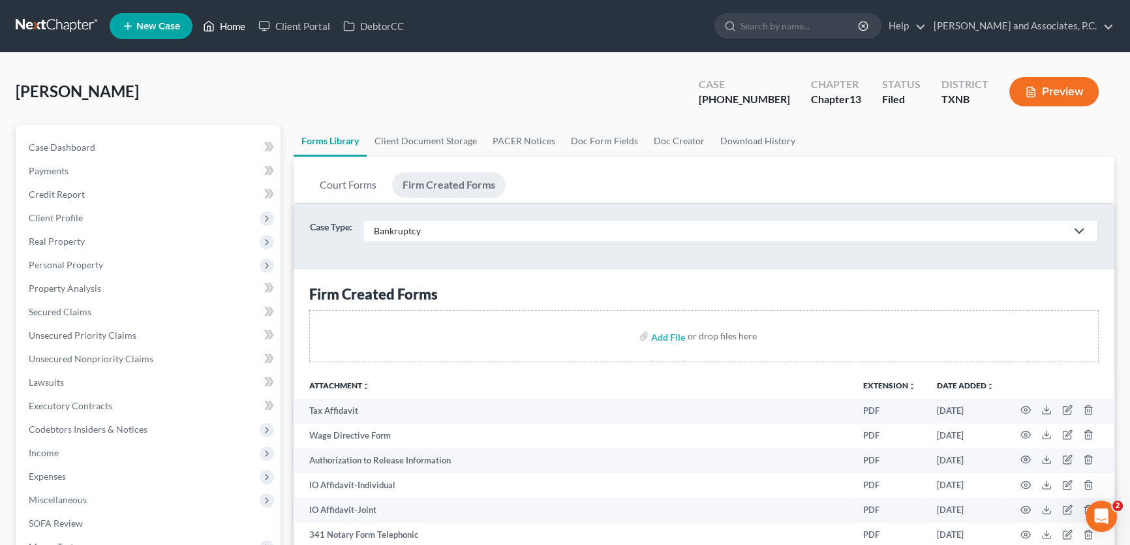
click at [228, 25] on link "Home" at bounding box center [223, 25] width 55 height 23
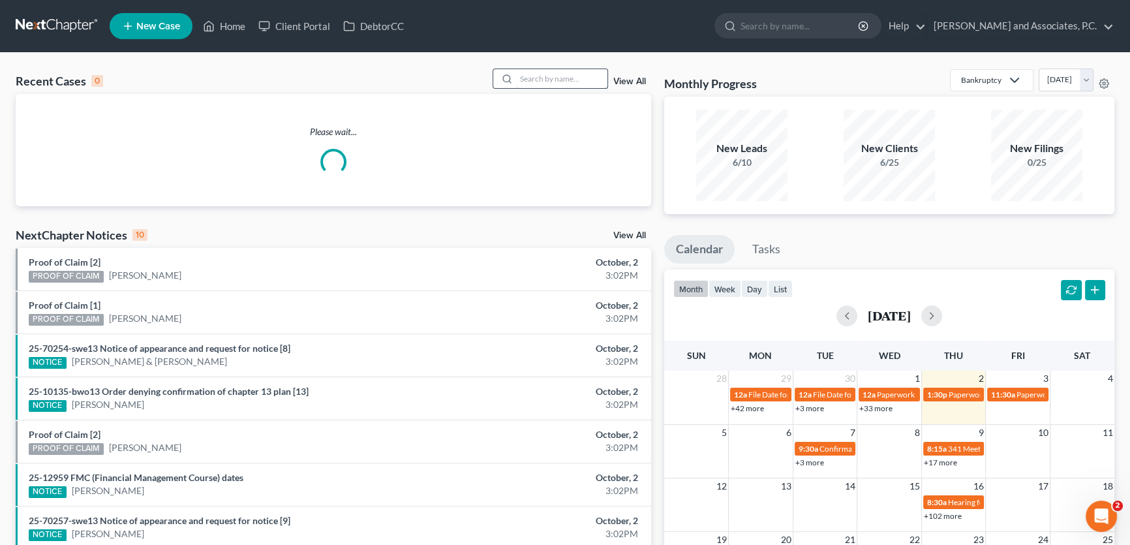
click at [541, 76] on input "search" at bounding box center [561, 78] width 91 height 19
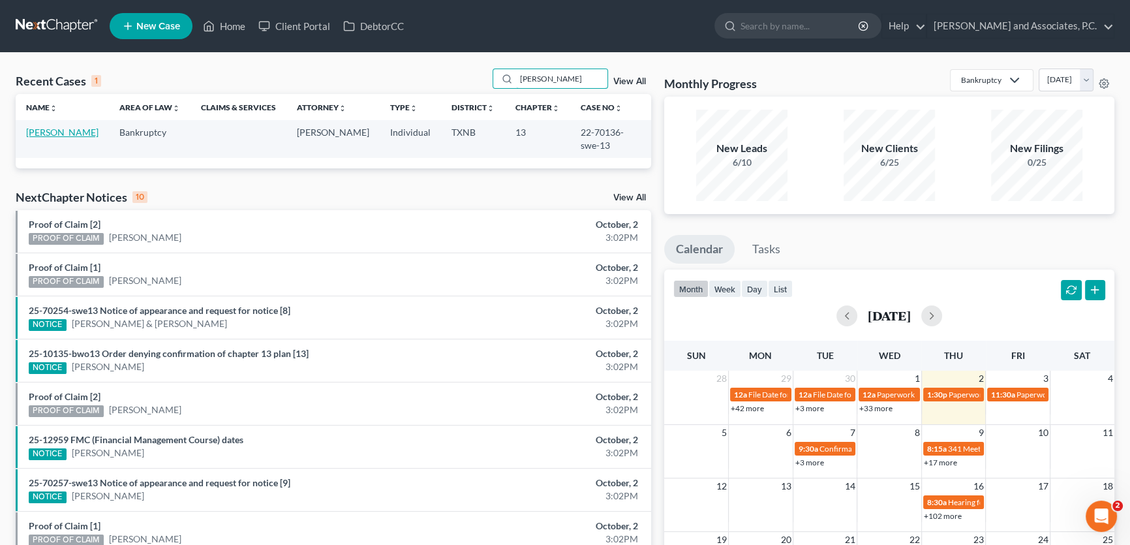
type input "stoneking"
click at [80, 134] on link "[PERSON_NAME]" at bounding box center [62, 132] width 72 height 11
select select "1"
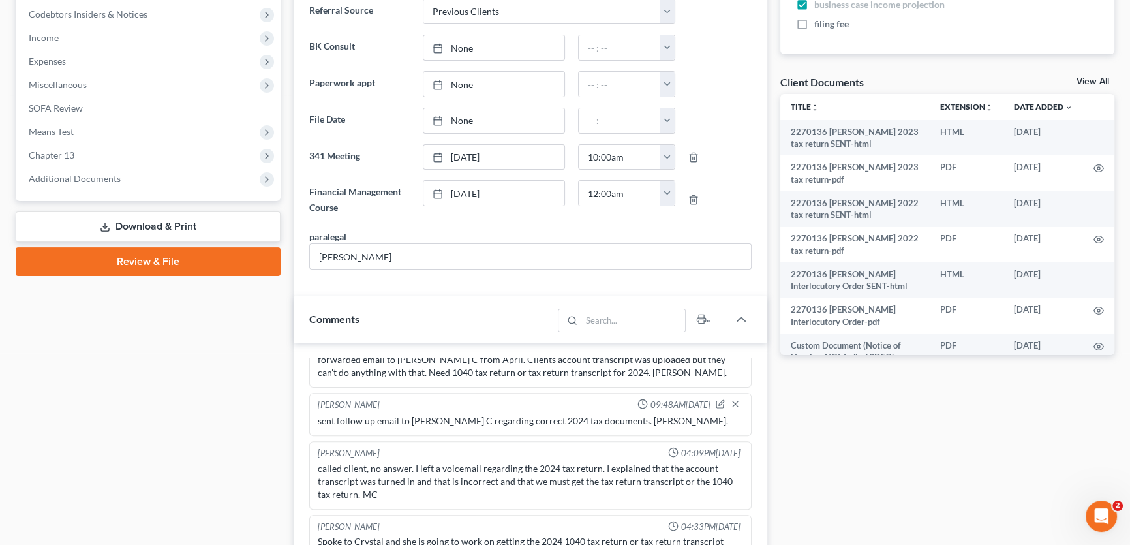
scroll to position [3612, 0]
click at [1083, 80] on link "View All" at bounding box center [1093, 81] width 33 height 9
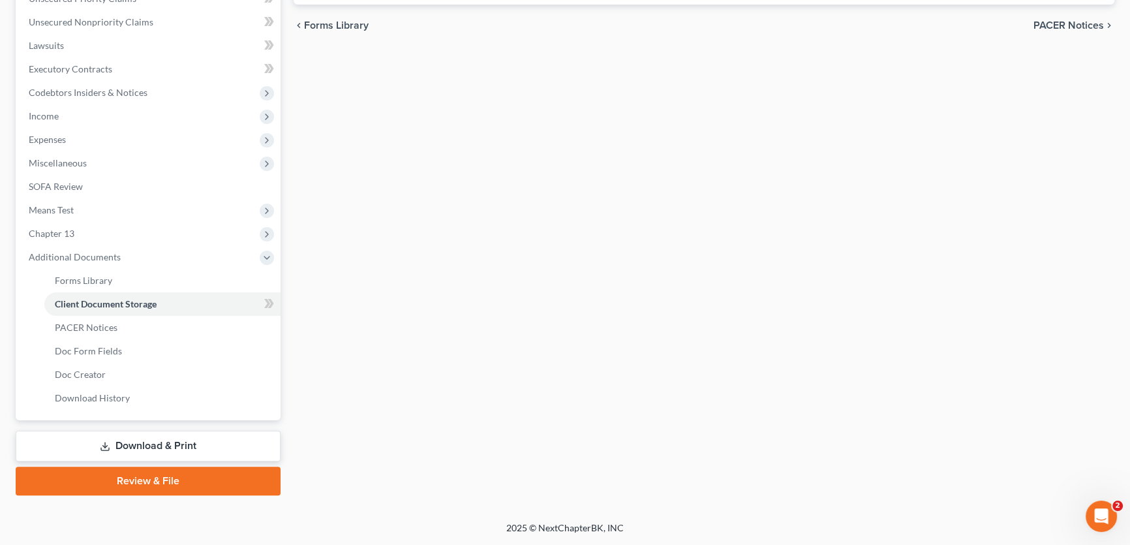
scroll to position [193, 0]
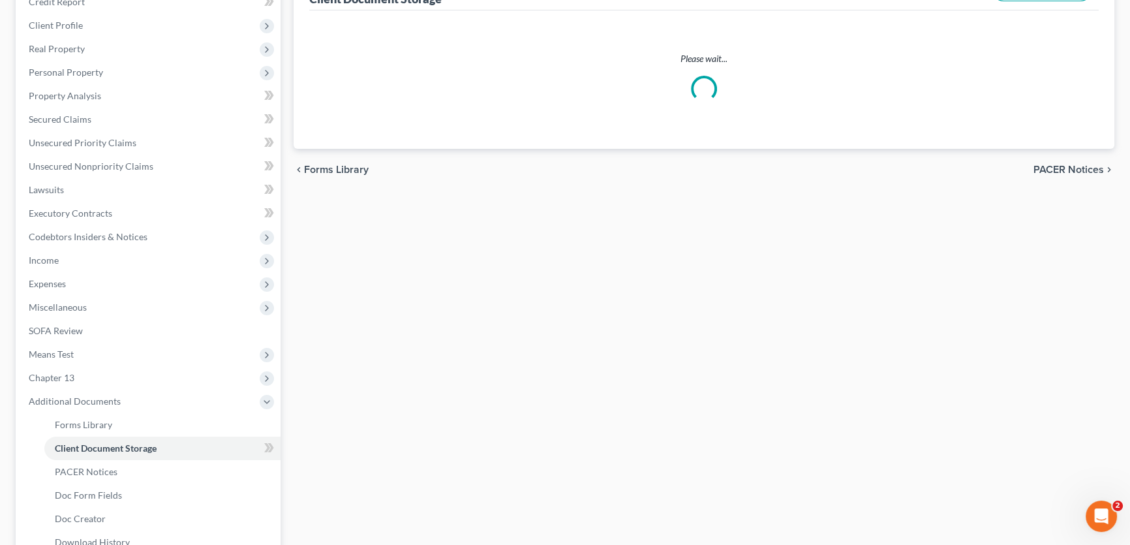
select select "6"
select select "21"
select select "10"
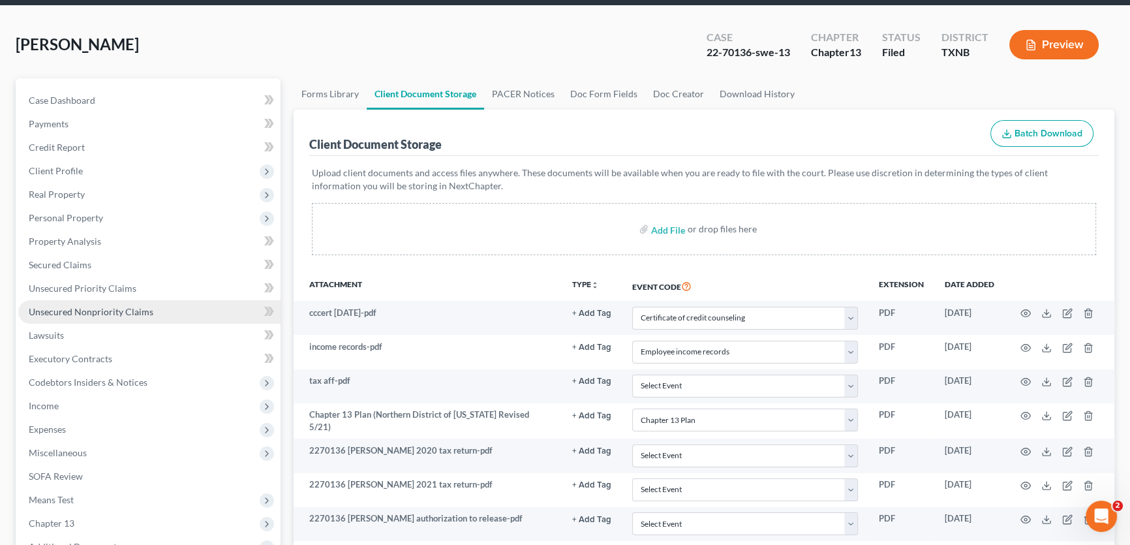
scroll to position [25, 0]
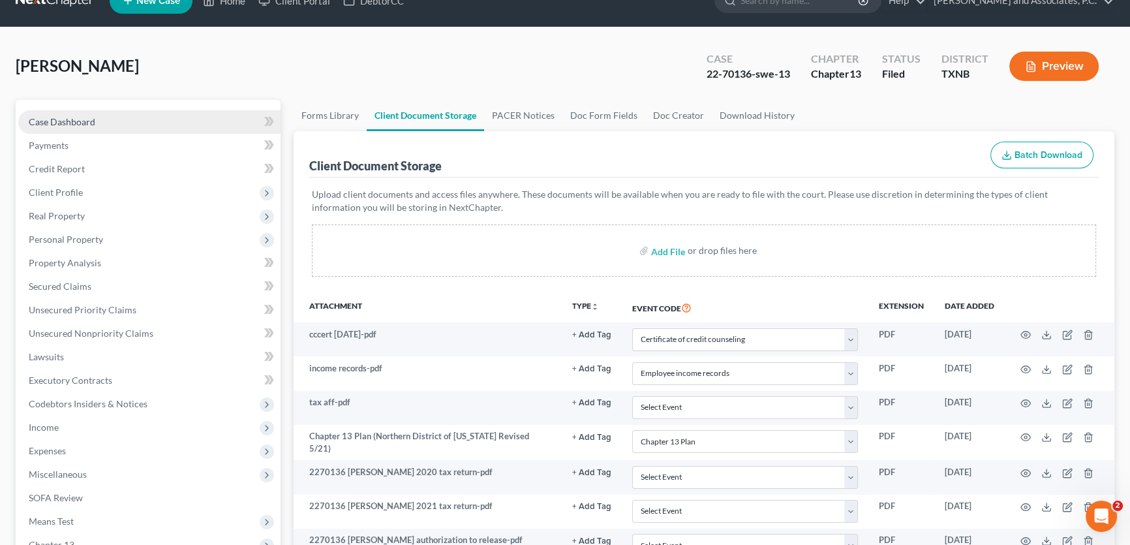
click at [95, 117] on link "Case Dashboard" at bounding box center [149, 121] width 262 height 23
select select "1"
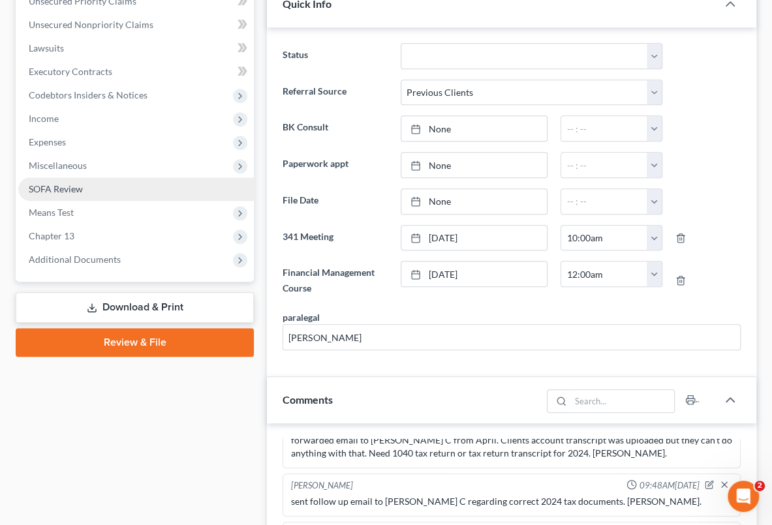
scroll to position [356, 0]
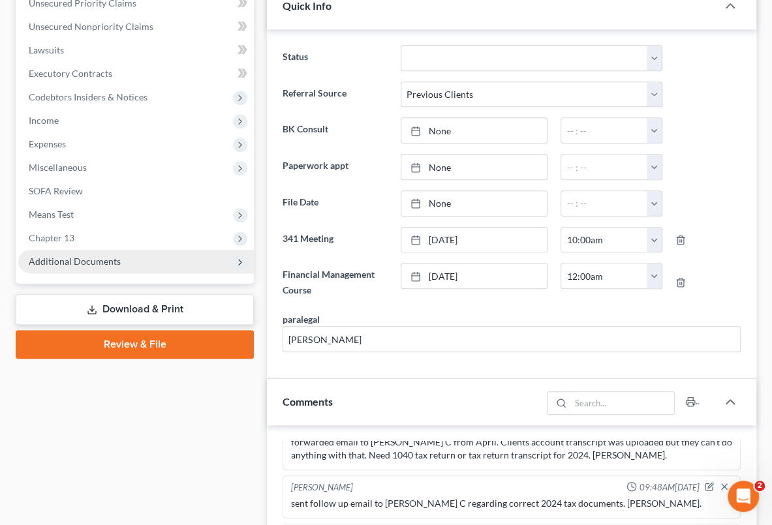
click at [98, 257] on span "Additional Documents" at bounding box center [75, 261] width 92 height 11
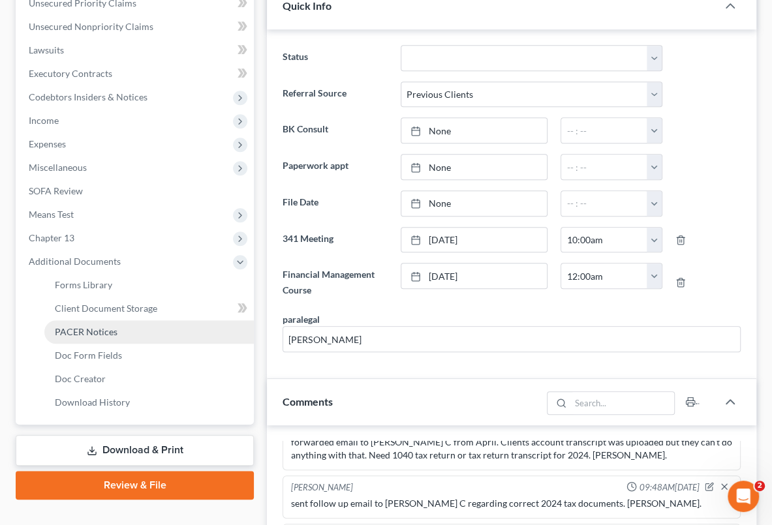
click at [98, 332] on span "PACER Notices" at bounding box center [86, 331] width 63 height 11
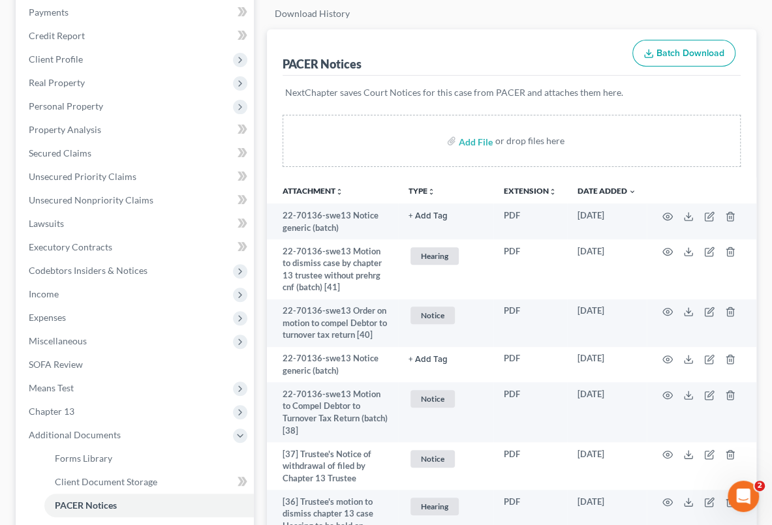
scroll to position [237, 0]
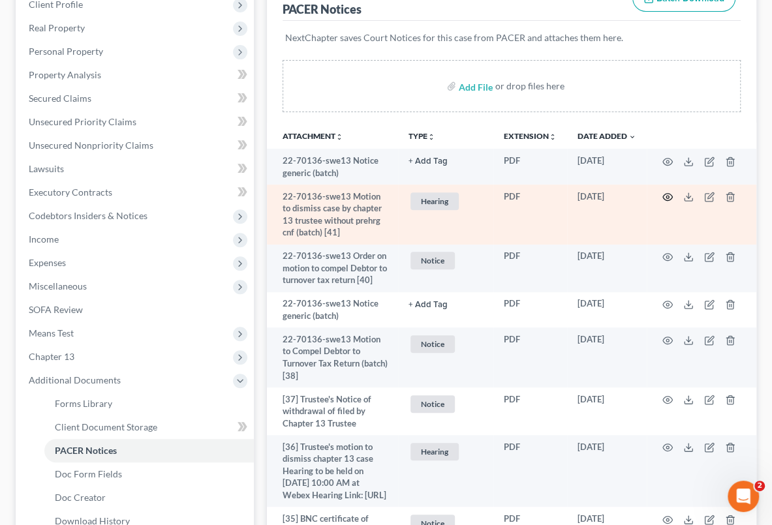
click at [665, 193] on icon "button" at bounding box center [667, 197] width 10 height 10
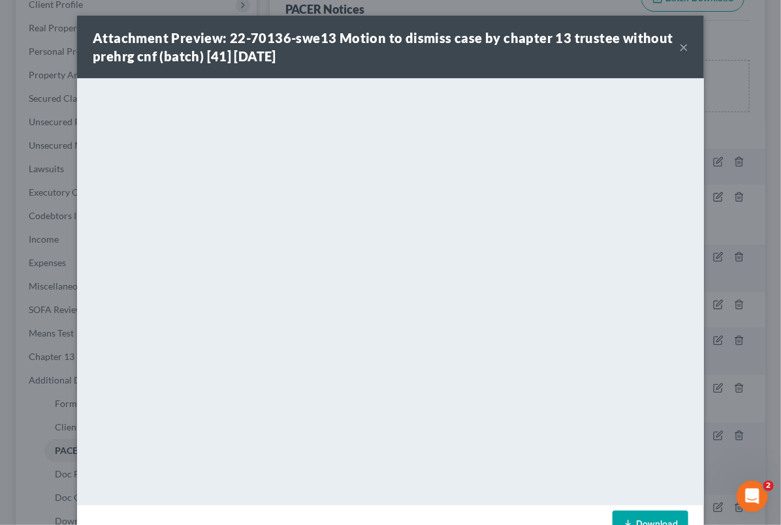
click at [681, 40] on button "×" at bounding box center [683, 47] width 9 height 16
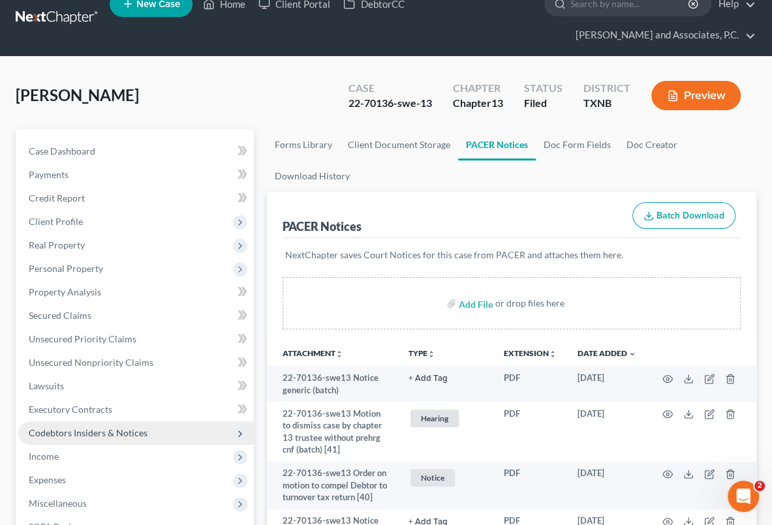
scroll to position [0, 0]
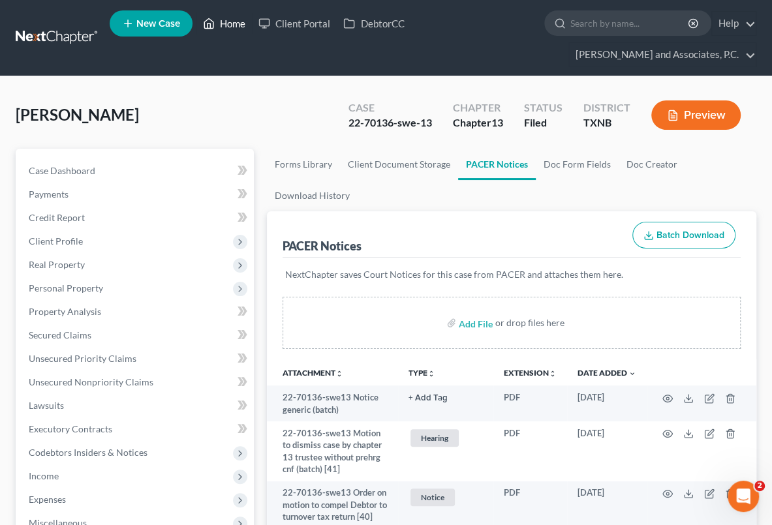
click at [223, 19] on link "Home" at bounding box center [223, 23] width 55 height 23
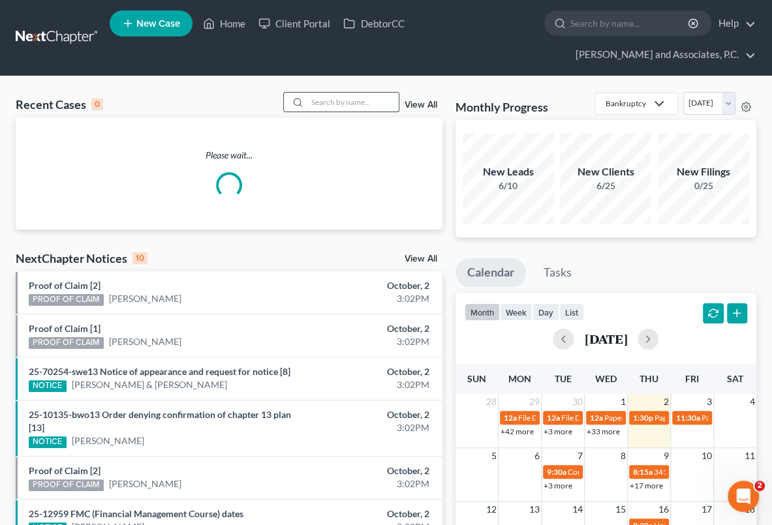
click at [319, 98] on input "search" at bounding box center [352, 102] width 91 height 19
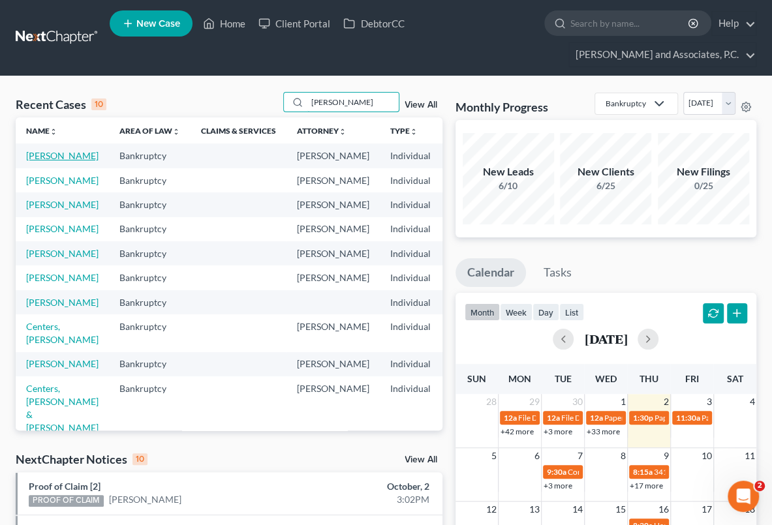
type input "mitchell"
click at [54, 161] on link "[PERSON_NAME]" at bounding box center [62, 155] width 72 height 11
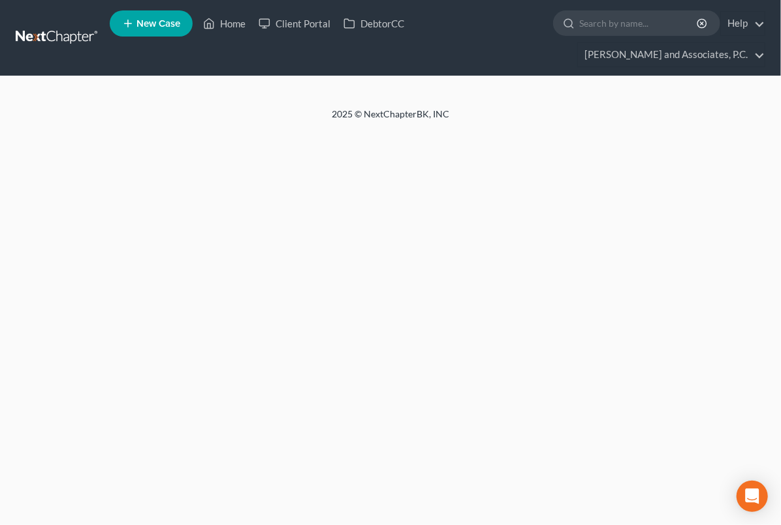
select select "5"
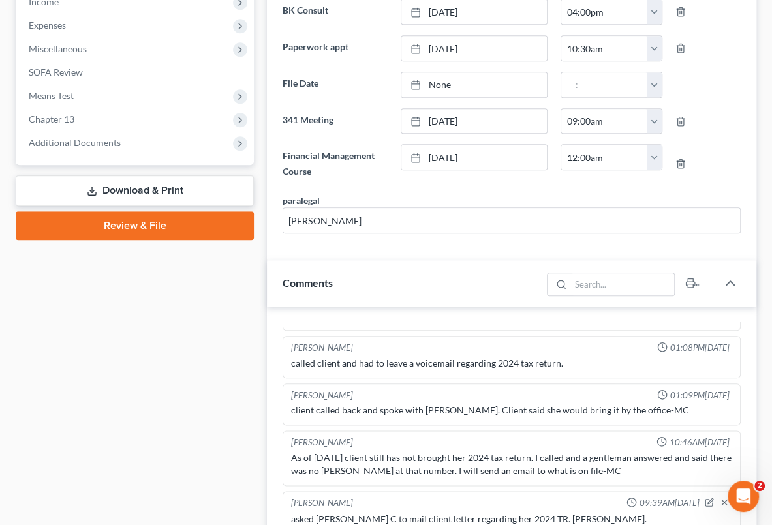
scroll to position [296, 0]
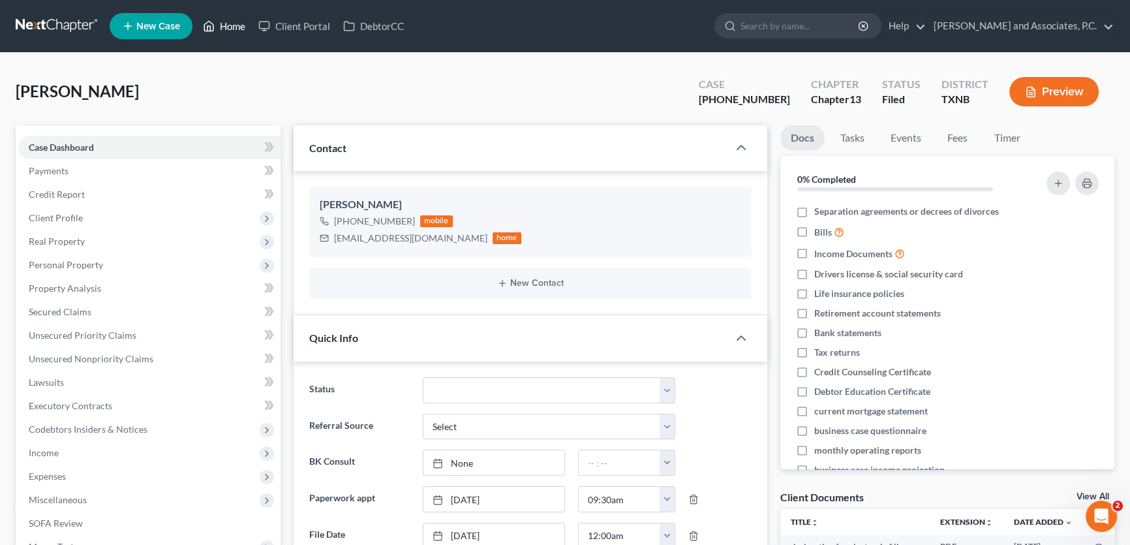
click at [231, 25] on link "Home" at bounding box center [223, 25] width 55 height 23
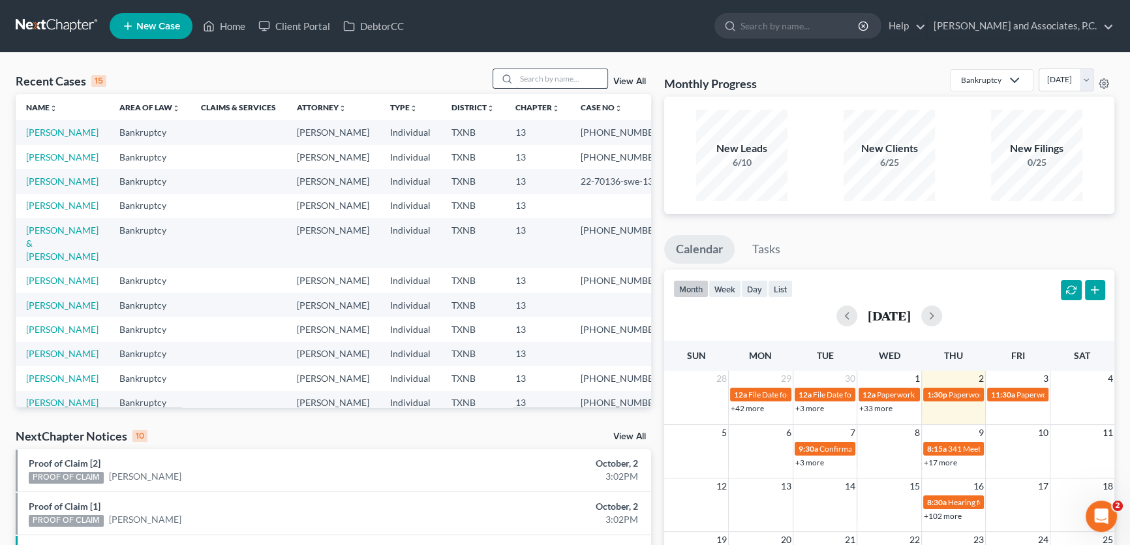
click at [544, 80] on input "search" at bounding box center [561, 78] width 91 height 19
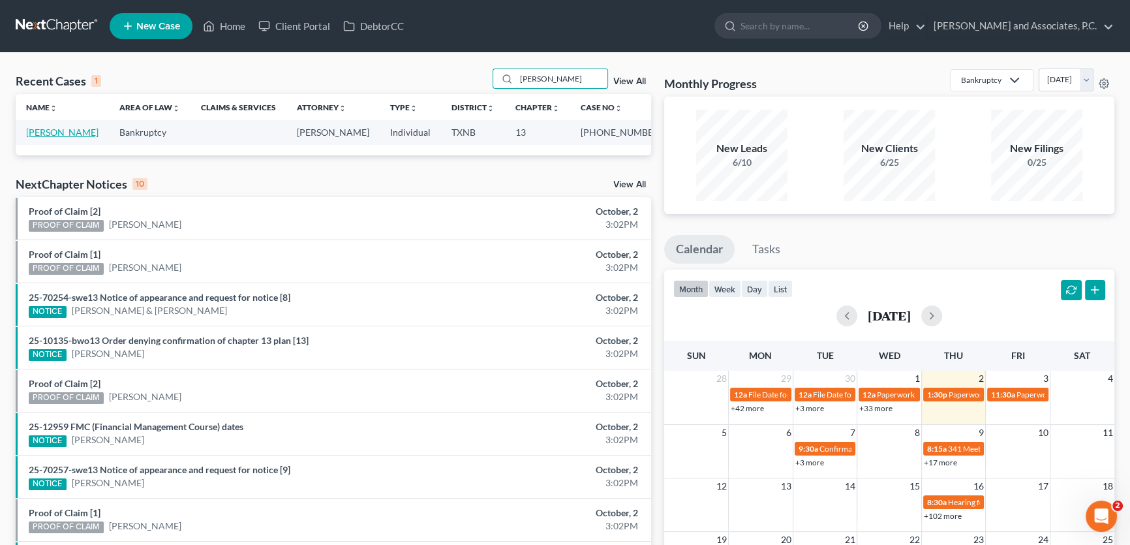
type input "[PERSON_NAME]"
click at [57, 135] on link "[PERSON_NAME]" at bounding box center [62, 132] width 72 height 11
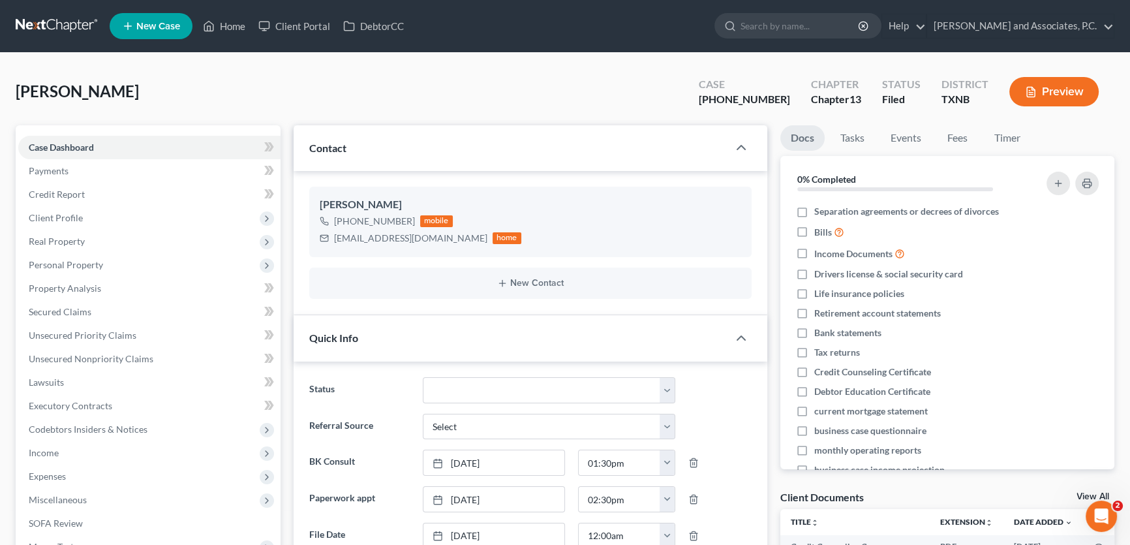
scroll to position [4840, 0]
click at [227, 26] on link "Home" at bounding box center [223, 25] width 55 height 23
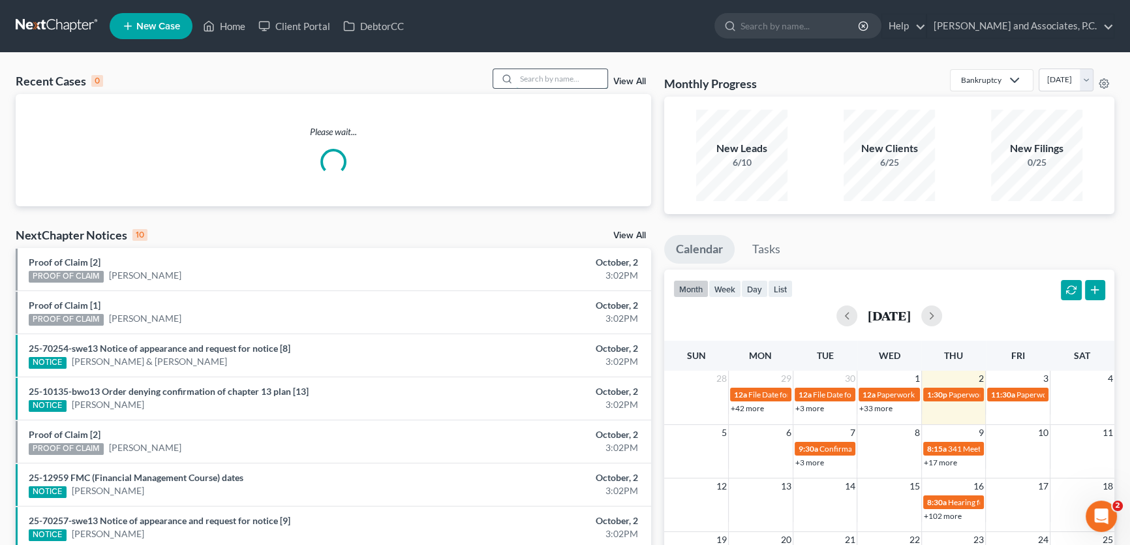
click at [560, 78] on input "search" at bounding box center [561, 78] width 91 height 19
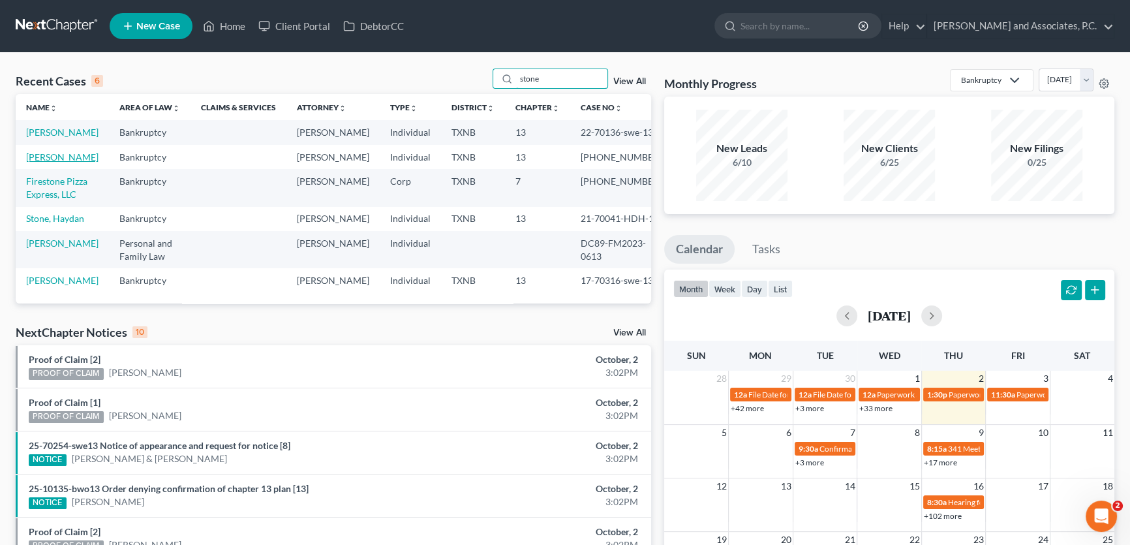
type input "stone"
click at [54, 163] on link "[PERSON_NAME]" at bounding box center [62, 156] width 72 height 11
select select "5"
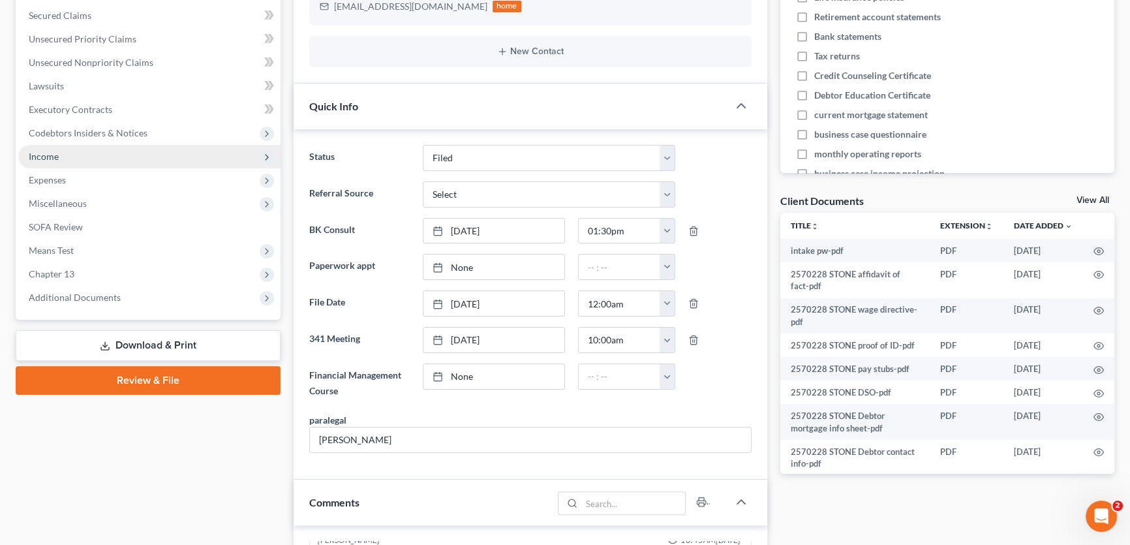
scroll to position [3407, 0]
click at [60, 158] on span "Income" at bounding box center [149, 156] width 262 height 23
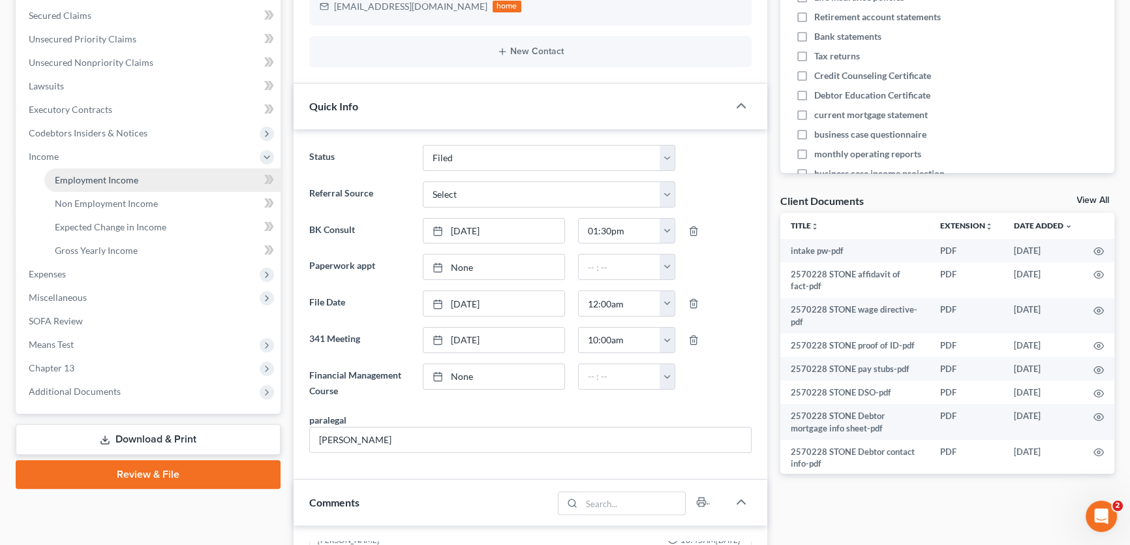
click at [70, 180] on span "Employment Income" at bounding box center [97, 179] width 84 height 11
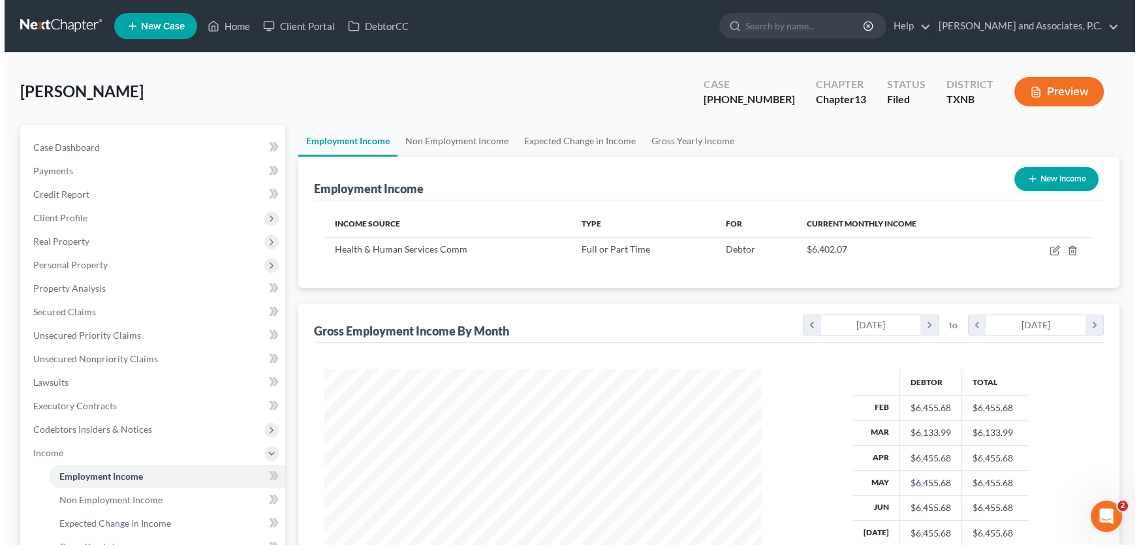
scroll to position [234, 463]
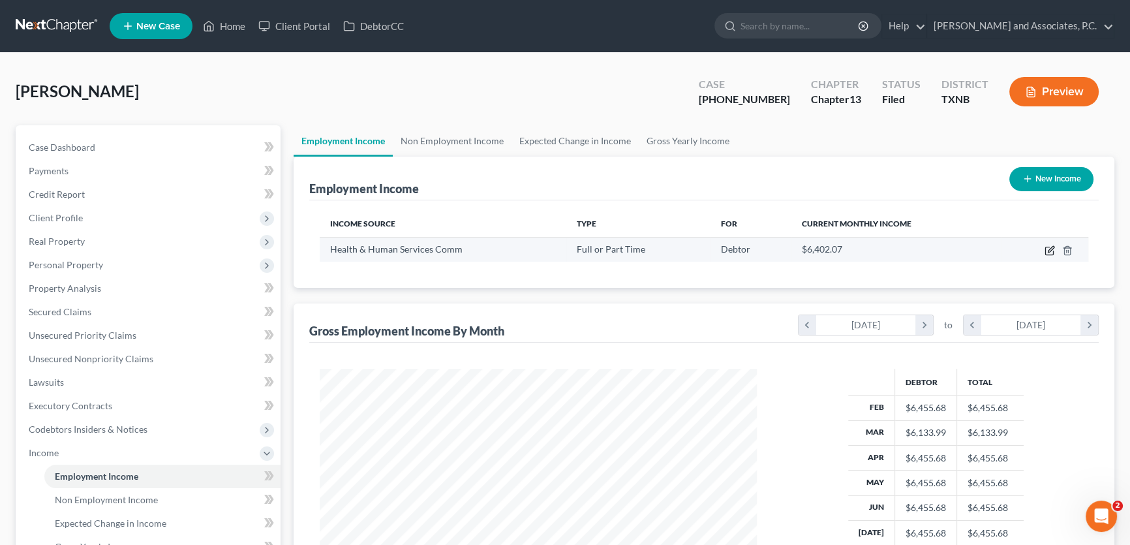
click at [1050, 249] on icon "button" at bounding box center [1051, 249] width 6 height 6
select select "0"
select select "45"
select select "0"
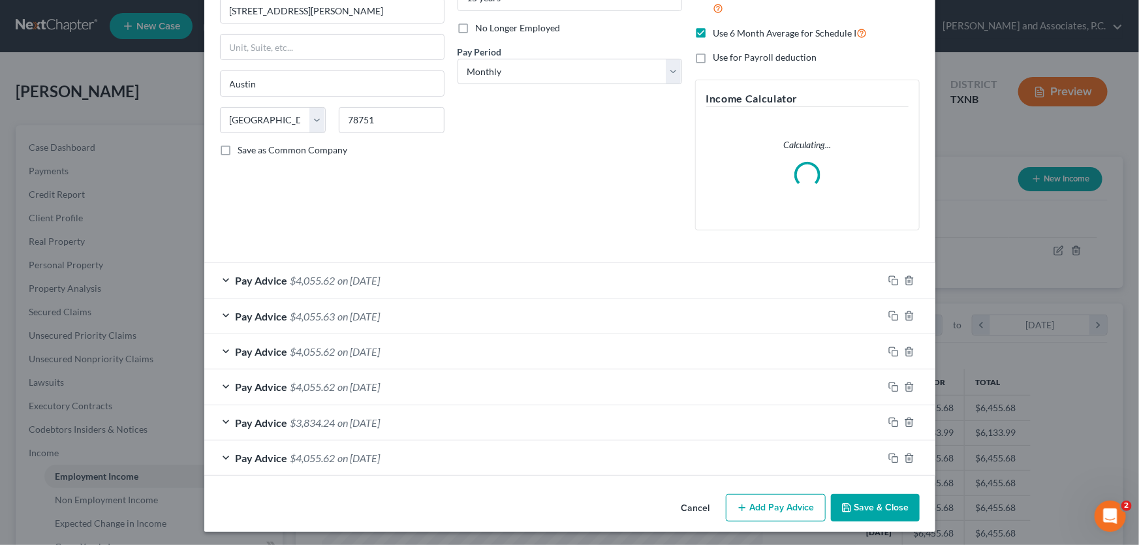
scroll to position [163, 0]
click at [790, 510] on button "Add Pay Advice" at bounding box center [776, 506] width 100 height 27
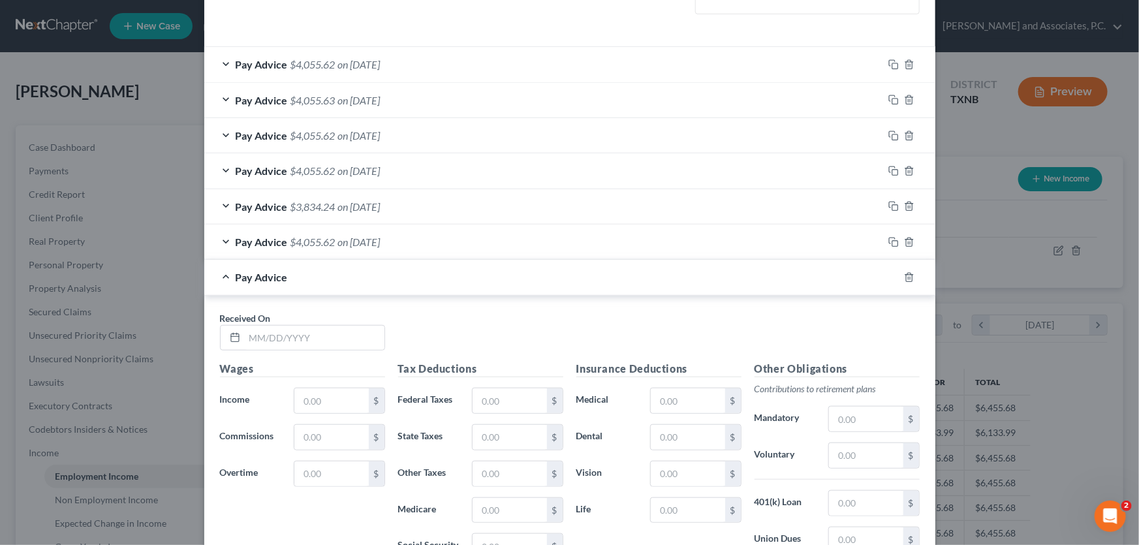
scroll to position [401, 0]
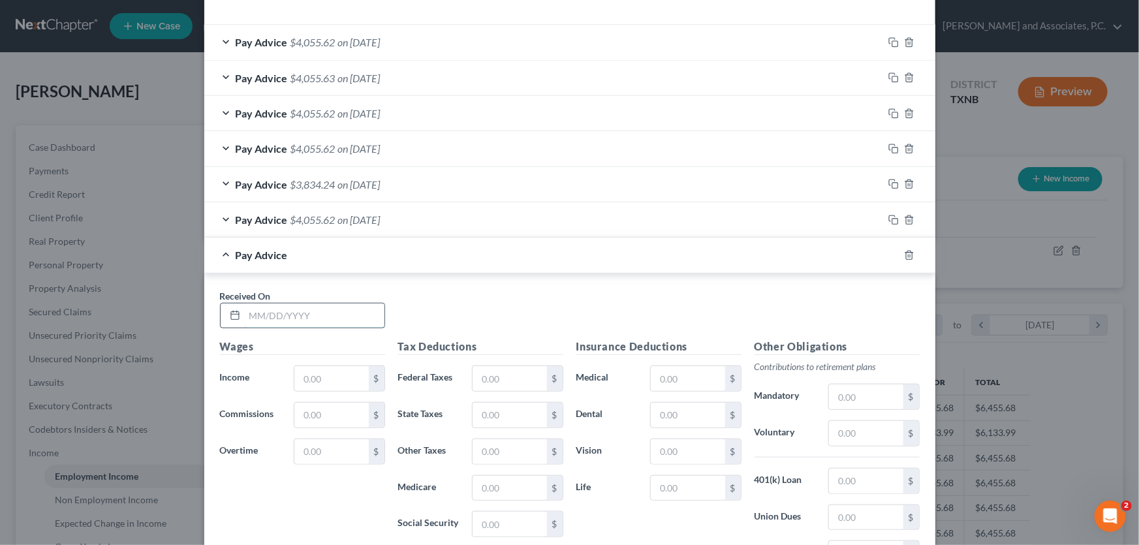
click at [354, 315] on input "text" at bounding box center [315, 316] width 140 height 25
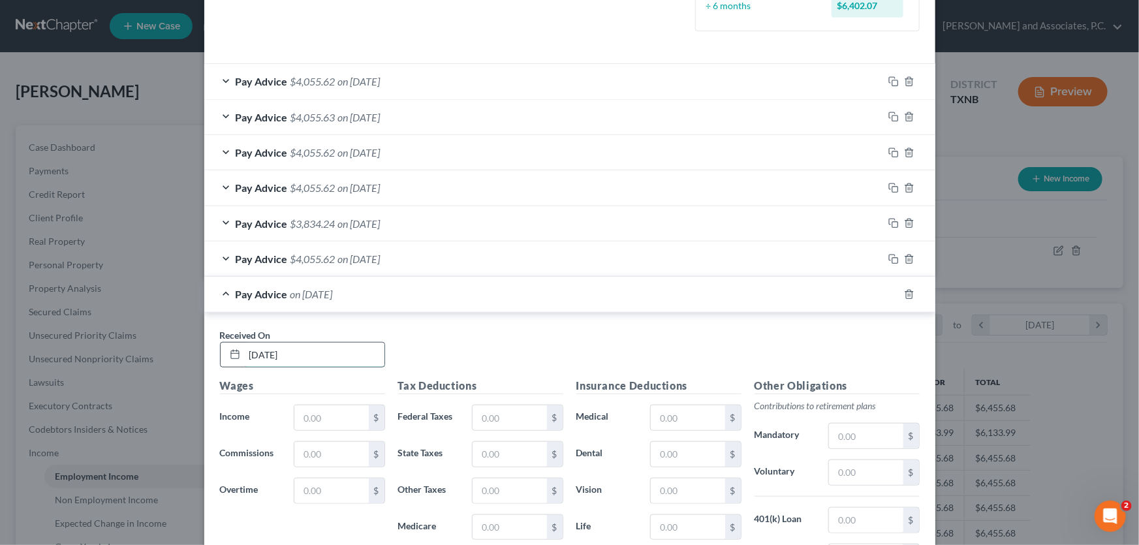
type input "[DATE]"
type input "6,455.68"
click at [501, 416] on input "text" at bounding box center [510, 417] width 74 height 25
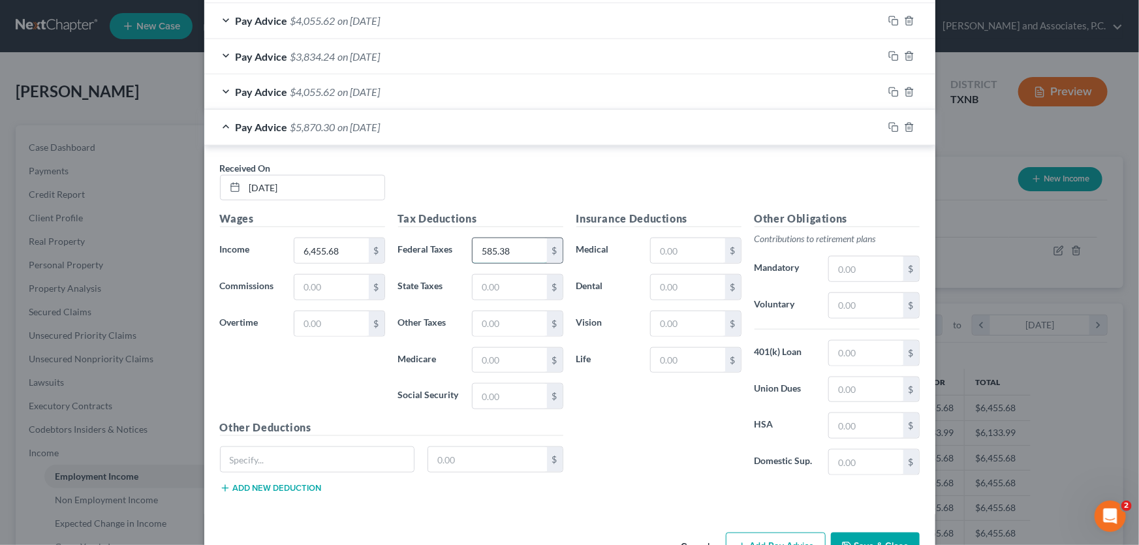
scroll to position [579, 0]
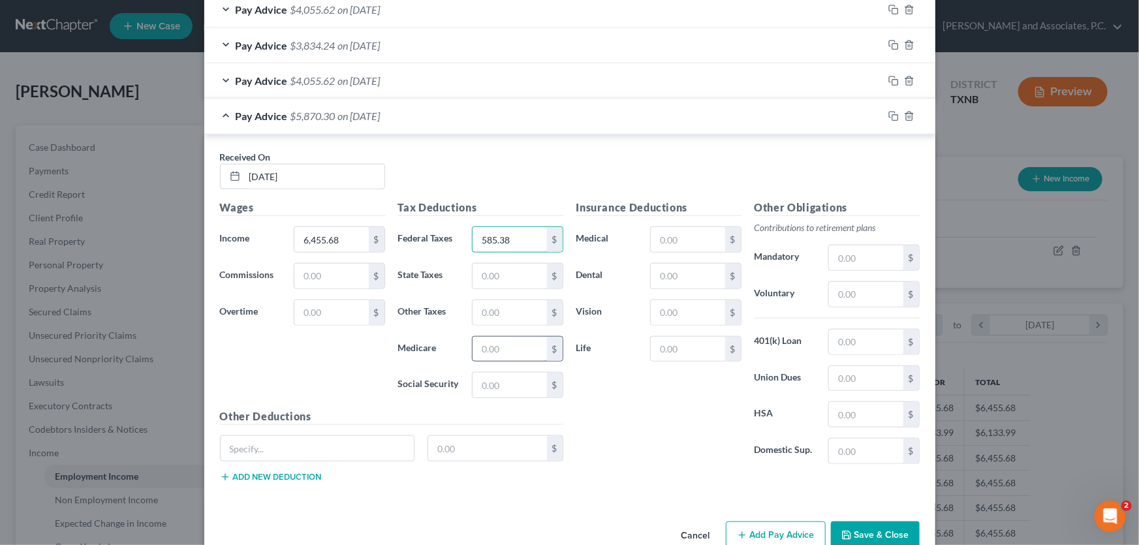
type input "585.38"
click at [508, 345] on input "text" at bounding box center [510, 349] width 74 height 25
type input "93.54"
click at [512, 377] on input "text" at bounding box center [510, 385] width 74 height 25
type input "399.93"
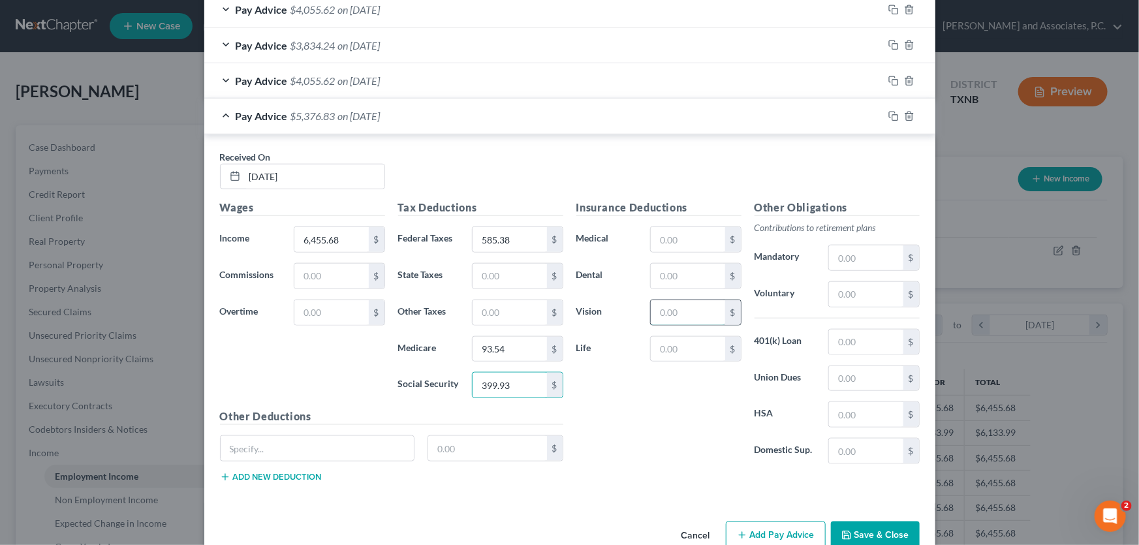
click at [675, 309] on input "text" at bounding box center [688, 312] width 74 height 25
type input "5.07"
click at [852, 250] on input "text" at bounding box center [866, 257] width 74 height 25
type input "613.29"
click at [856, 448] on input "text" at bounding box center [866, 451] width 74 height 25
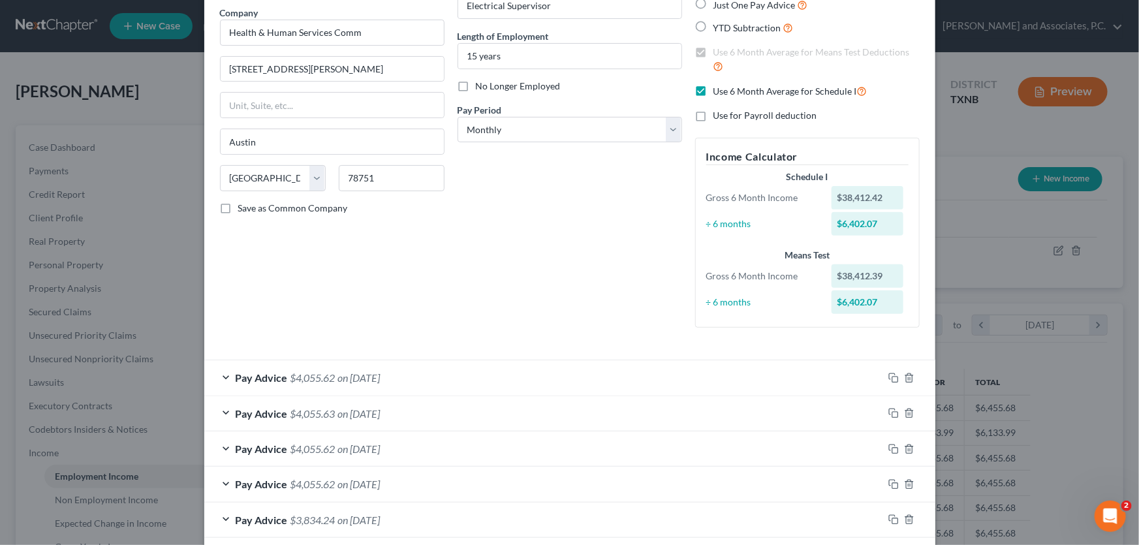
scroll to position [104, 0]
type input "400.00"
click at [713, 91] on label "Use 6 Month Average for Schedule I" at bounding box center [790, 91] width 154 height 15
click at [719, 91] on input "Use 6 Month Average for Schedule I" at bounding box center [723, 88] width 8 height 8
checkbox input "false"
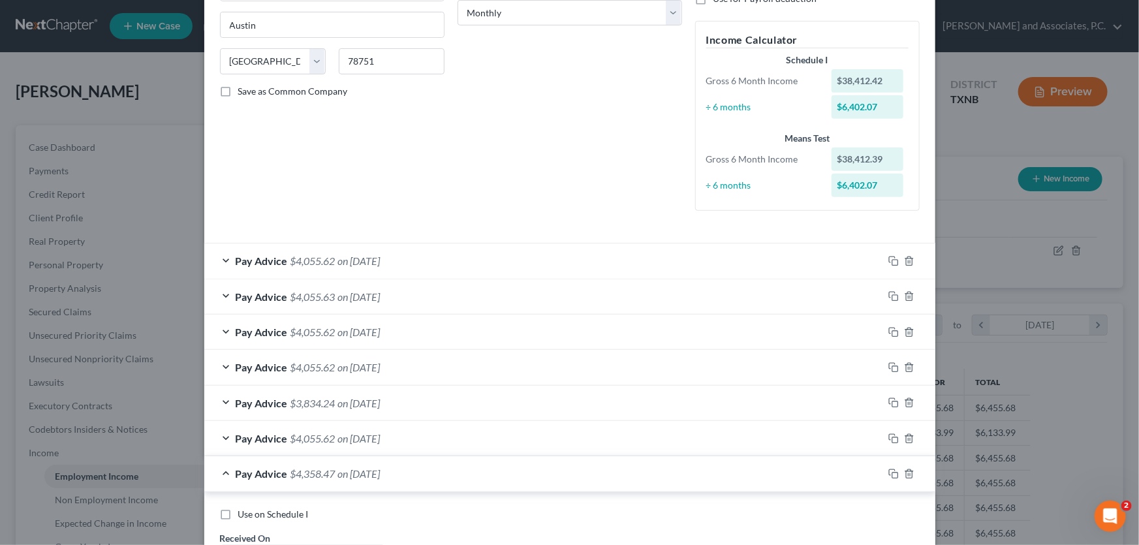
scroll to position [460, 0]
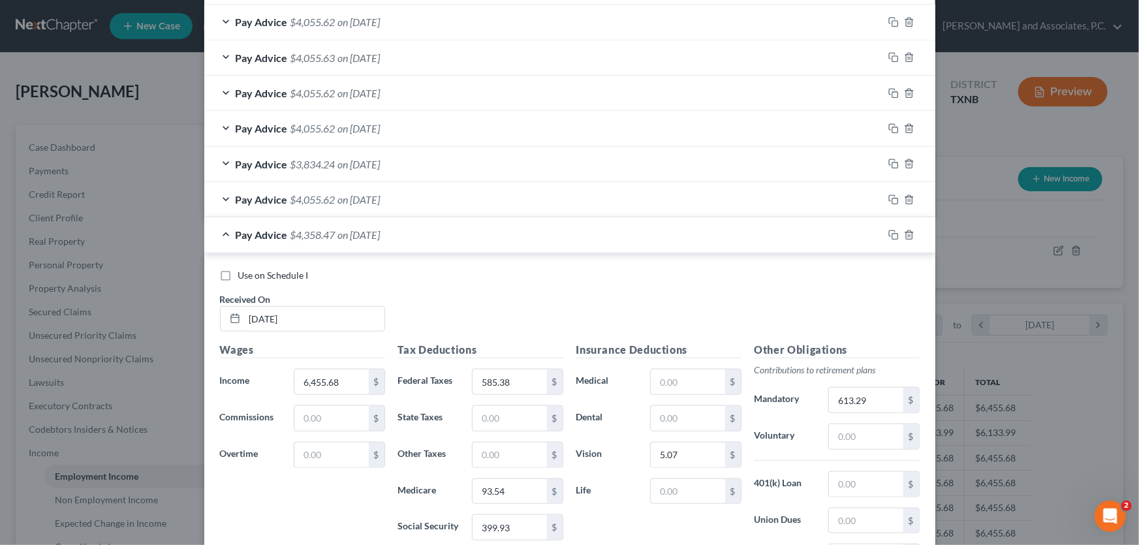
click at [238, 273] on label "Use on Schedule I" at bounding box center [273, 275] width 70 height 13
click at [243, 273] on input "Use on Schedule I" at bounding box center [247, 273] width 8 height 8
checkbox input "true"
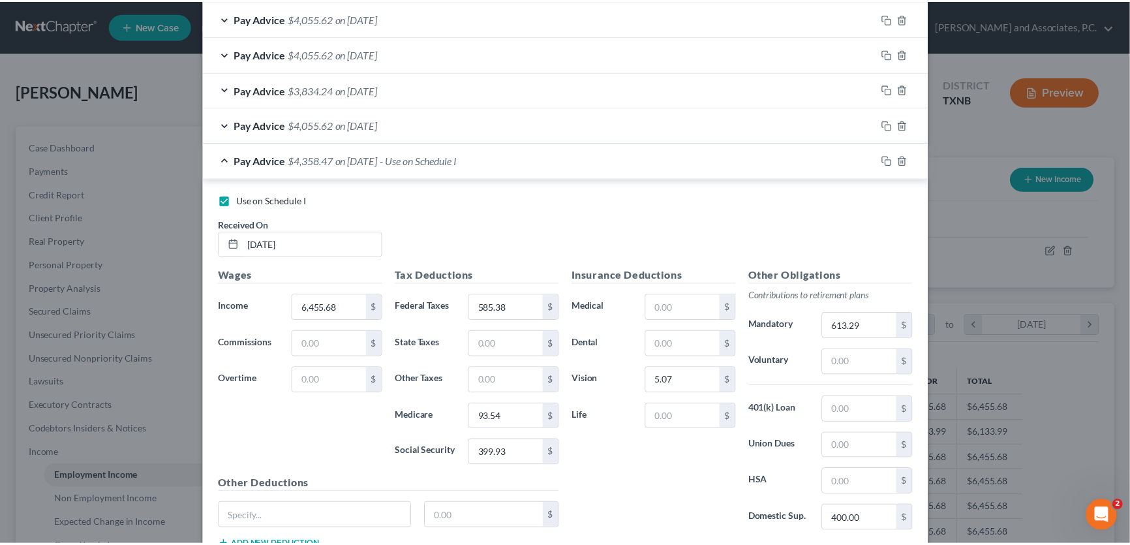
scroll to position [630, 0]
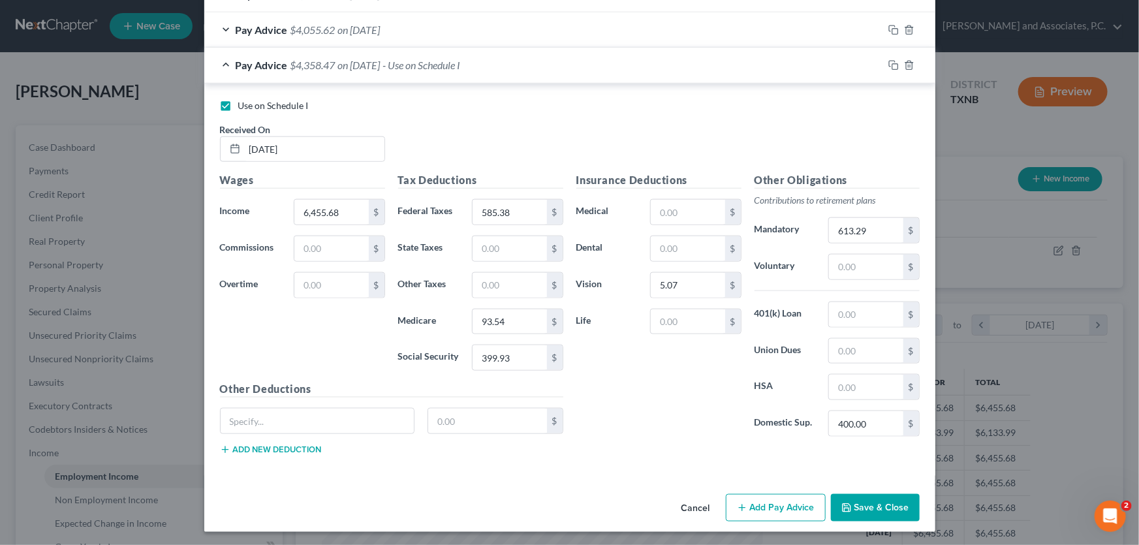
click at [848, 504] on icon "button" at bounding box center [846, 508] width 10 height 10
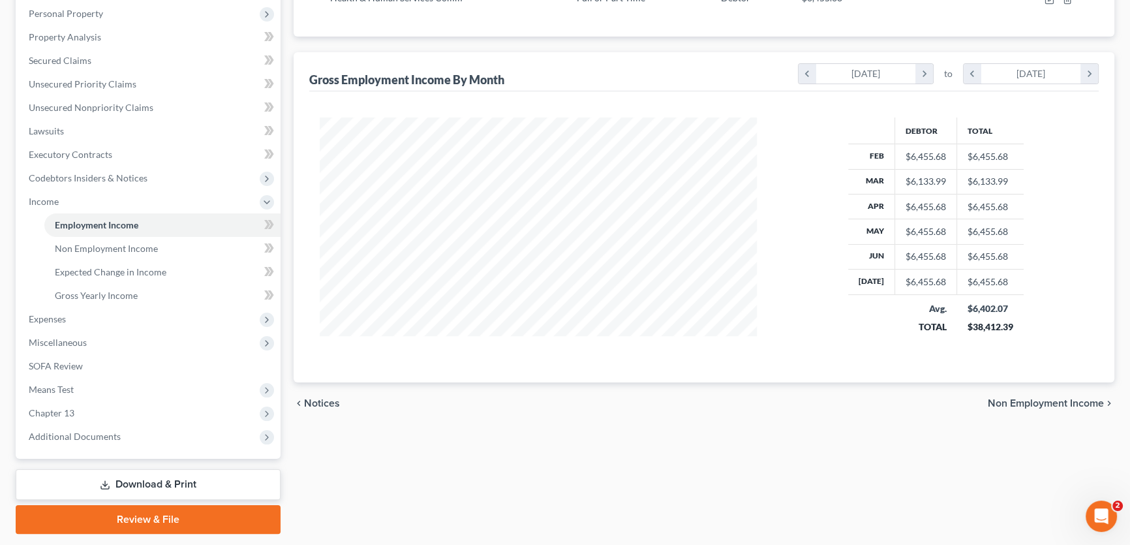
scroll to position [287, 0]
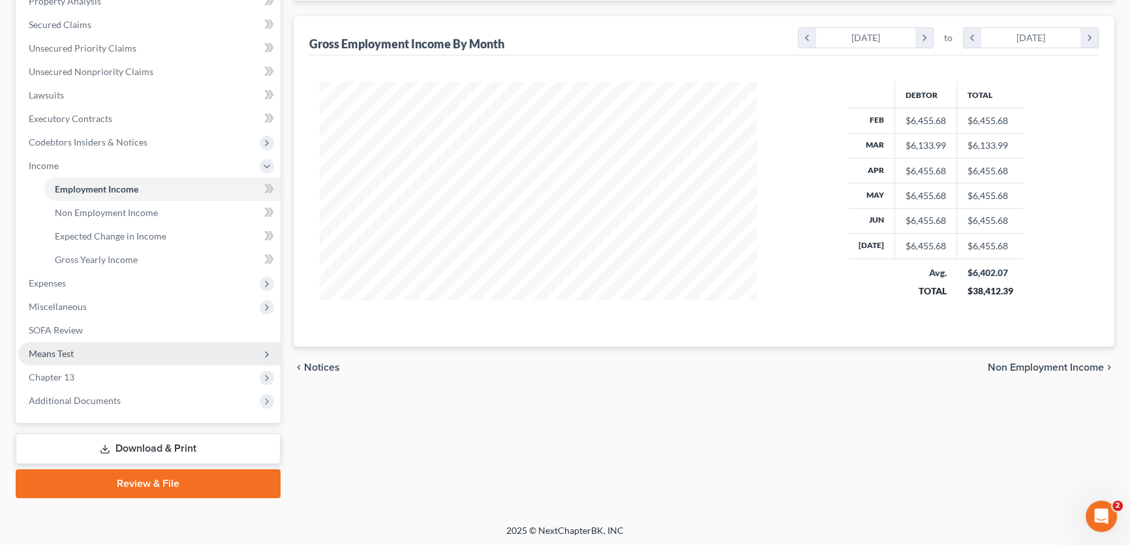
click at [66, 352] on span "Means Test" at bounding box center [51, 353] width 45 height 11
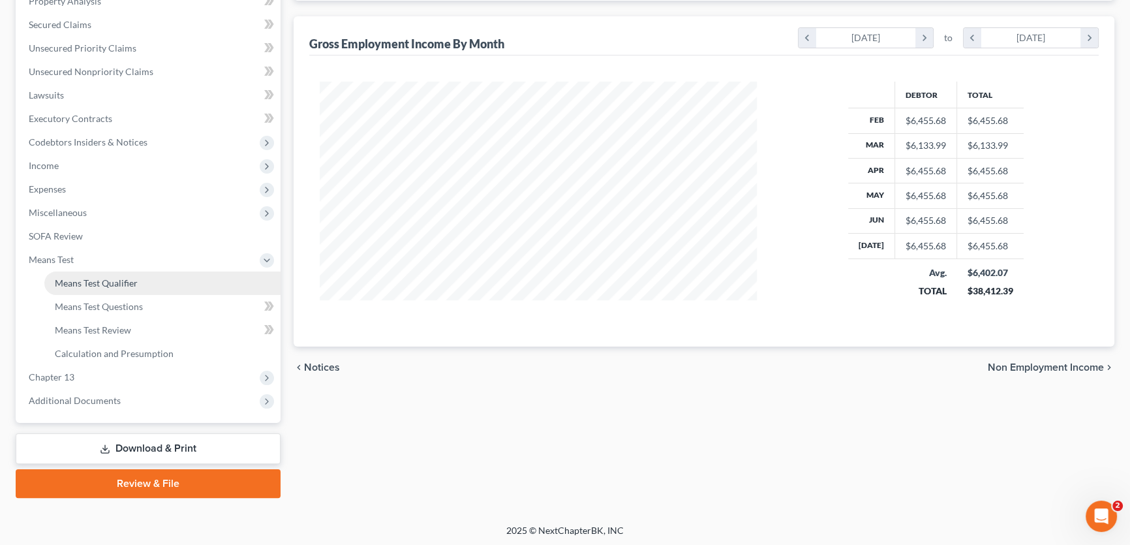
click at [89, 282] on span "Means Test Qualifier" at bounding box center [96, 282] width 83 height 11
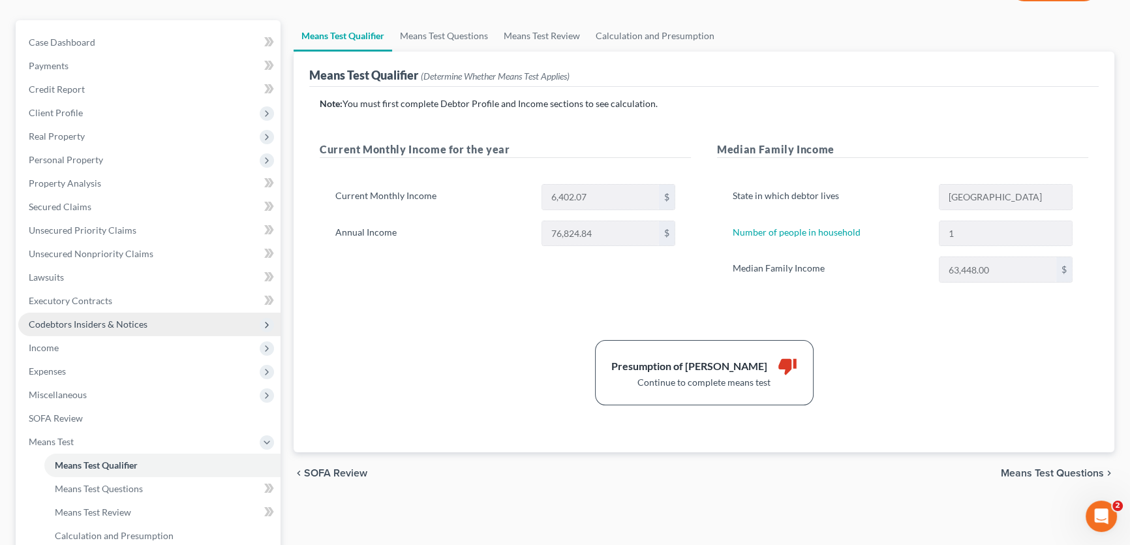
scroll to position [118, 0]
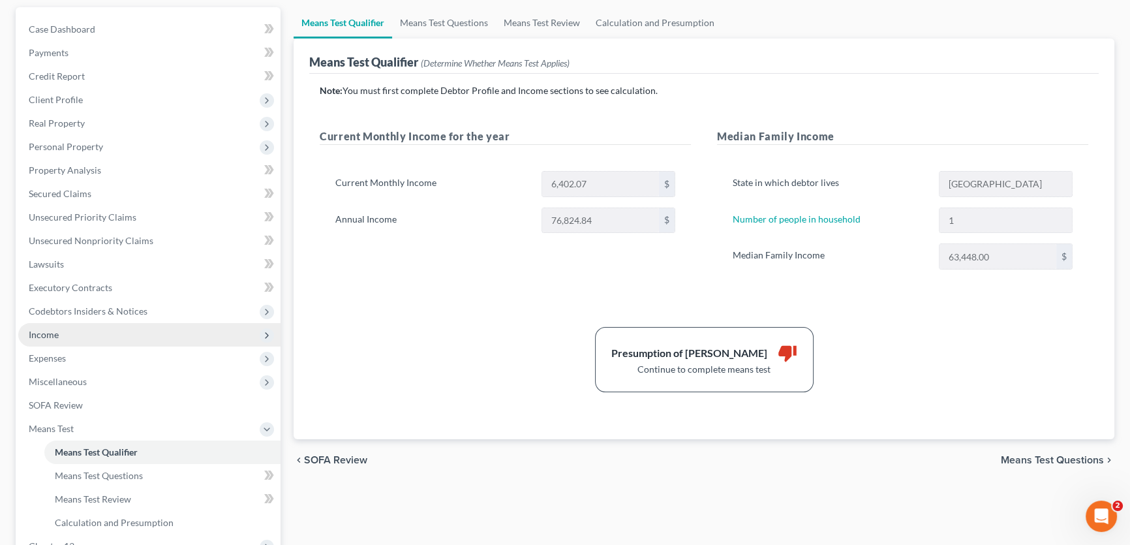
click at [68, 332] on span "Income" at bounding box center [149, 334] width 262 height 23
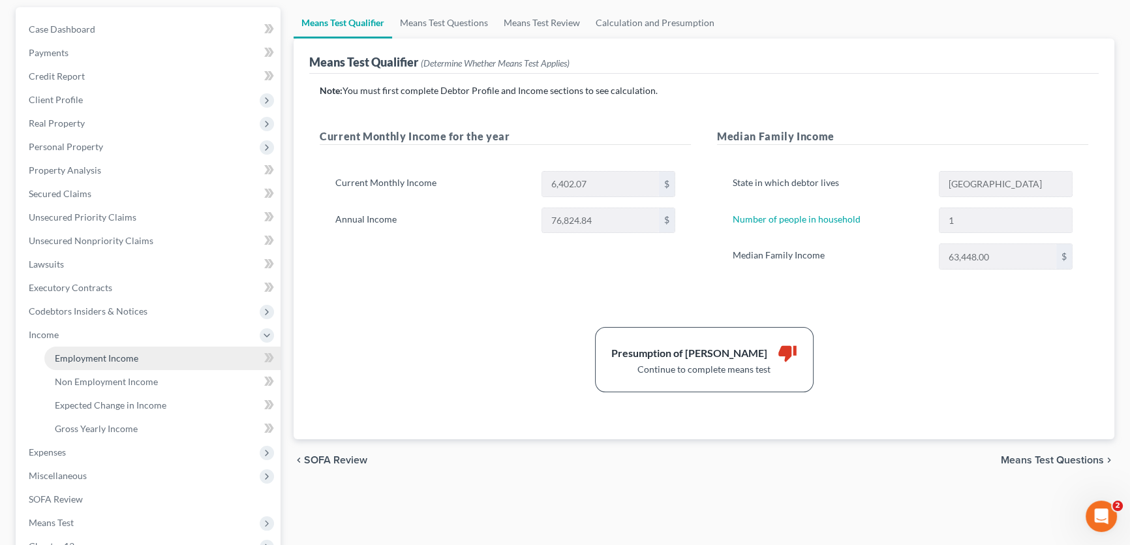
click at [70, 355] on span "Employment Income" at bounding box center [97, 357] width 84 height 11
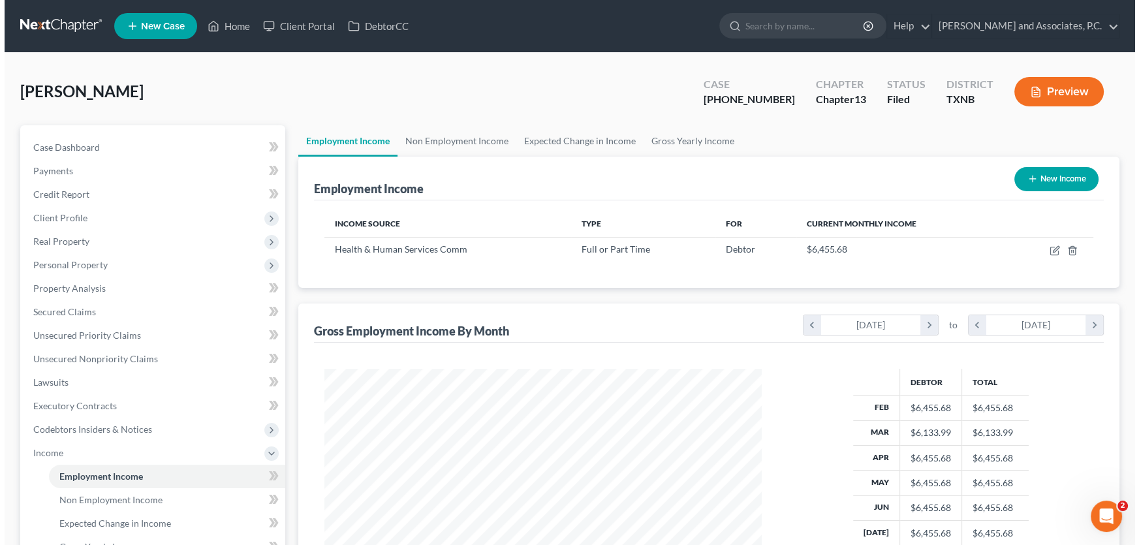
scroll to position [234, 463]
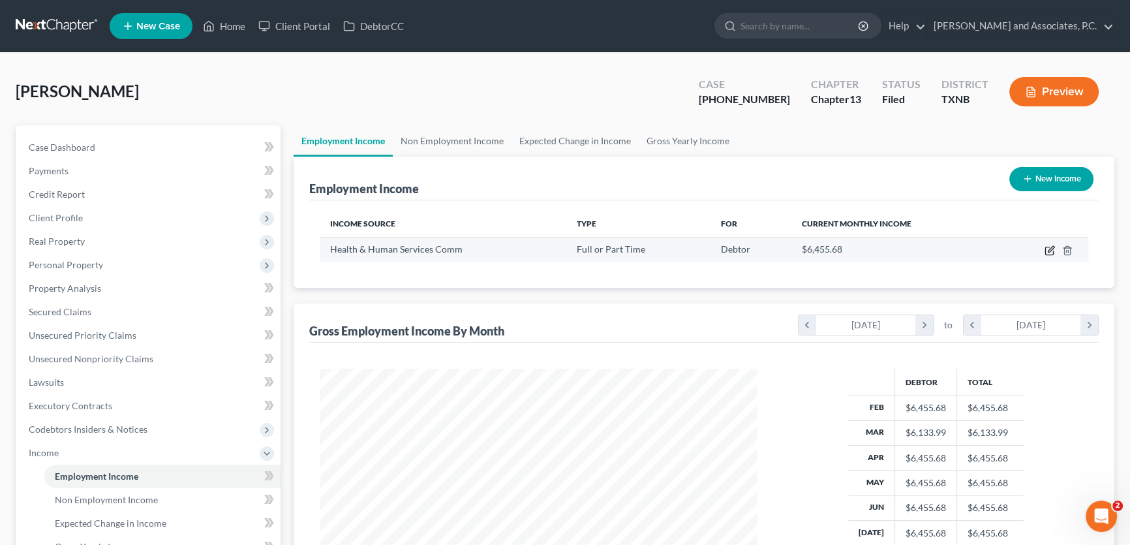
click at [1048, 247] on icon "button" at bounding box center [1050, 250] width 10 height 10
select select "0"
select select "45"
select select "0"
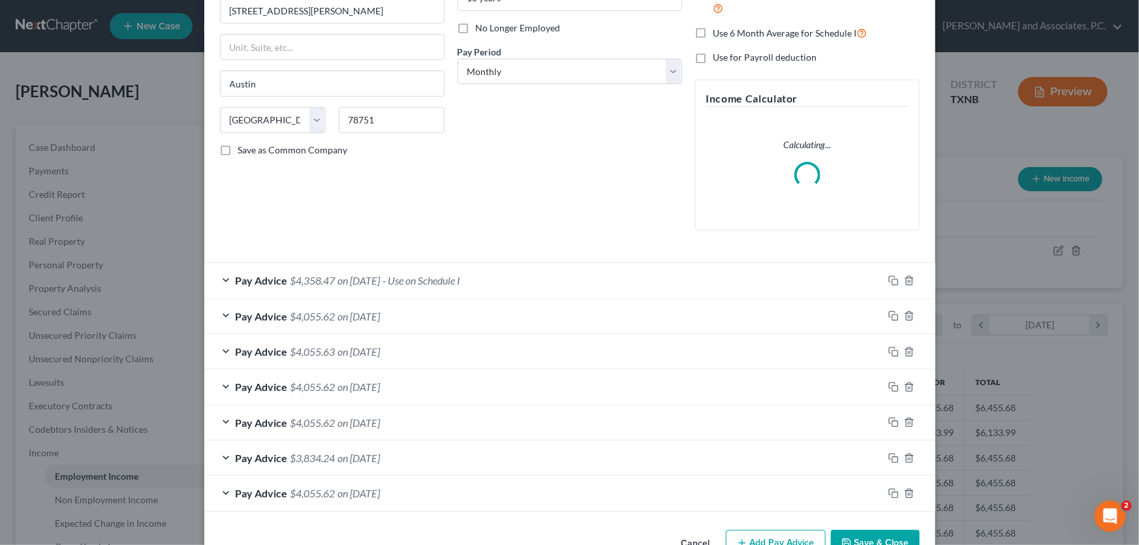
scroll to position [199, 0]
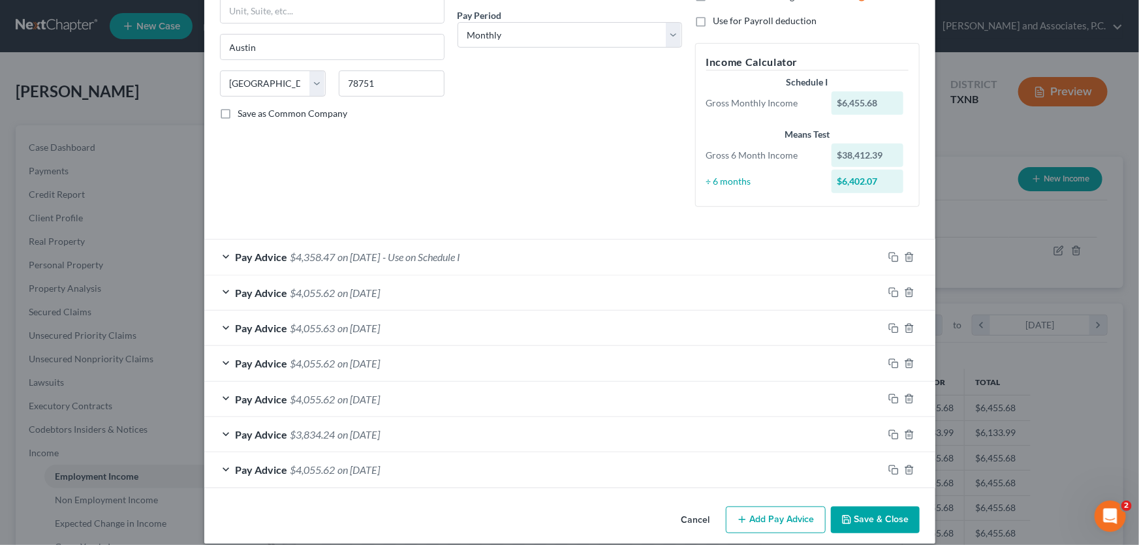
click at [257, 256] on span "Pay Advice" at bounding box center [262, 257] width 52 height 12
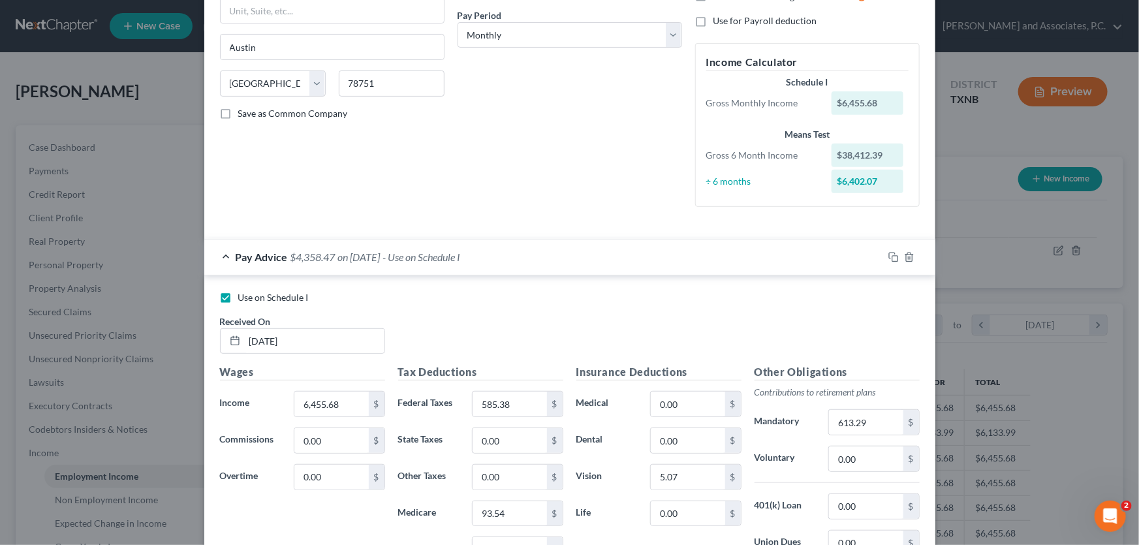
click at [238, 294] on label "Use on Schedule I" at bounding box center [273, 297] width 70 height 13
click at [243, 294] on input "Use on Schedule I" at bounding box center [247, 295] width 8 height 8
checkbox input "false"
click at [907, 257] on icon "button" at bounding box center [909, 257] width 6 height 8
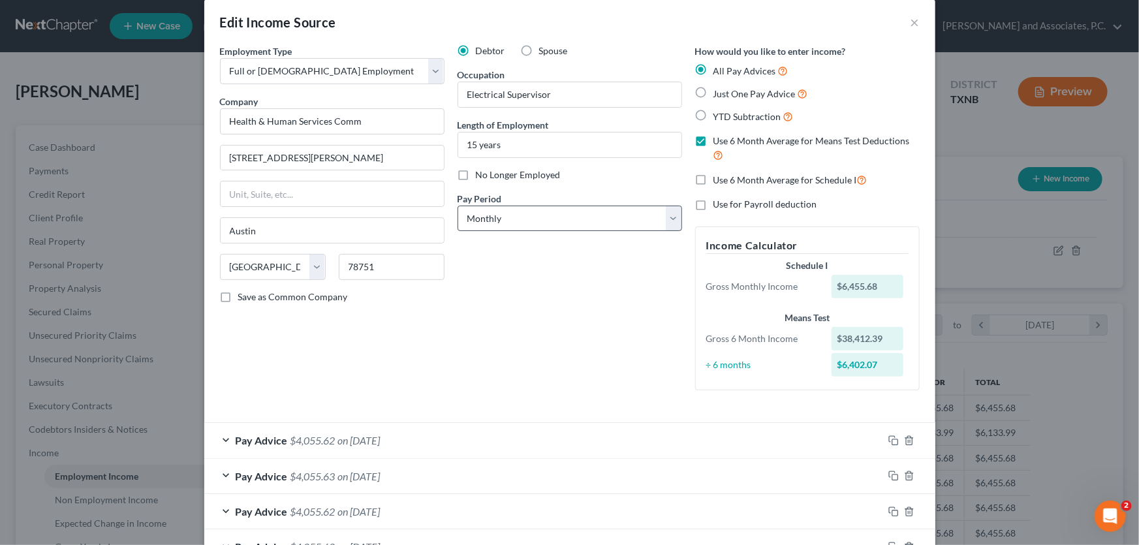
scroll to position [0, 0]
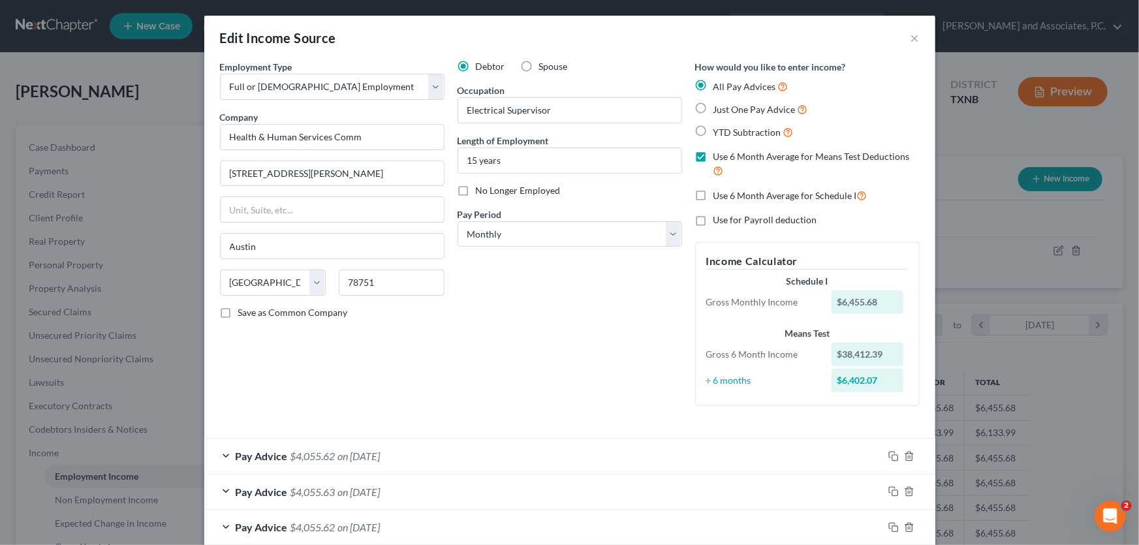
click at [713, 198] on label "Use 6 Month Average for Schedule I" at bounding box center [790, 195] width 154 height 15
click at [719, 196] on input "Use 6 Month Average for Schedule I" at bounding box center [723, 192] width 8 height 8
checkbox input "true"
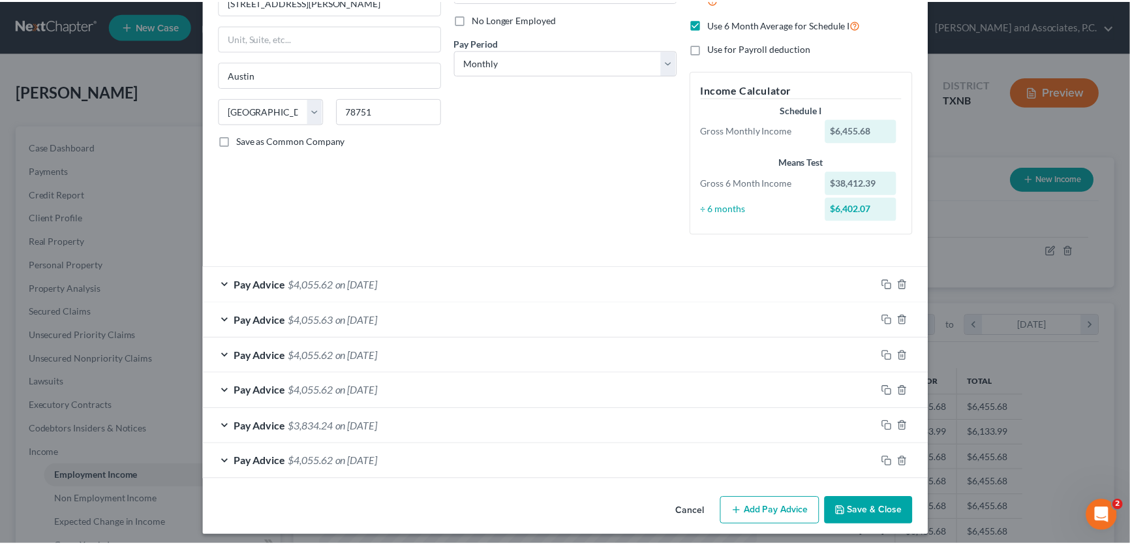
scroll to position [176, 0]
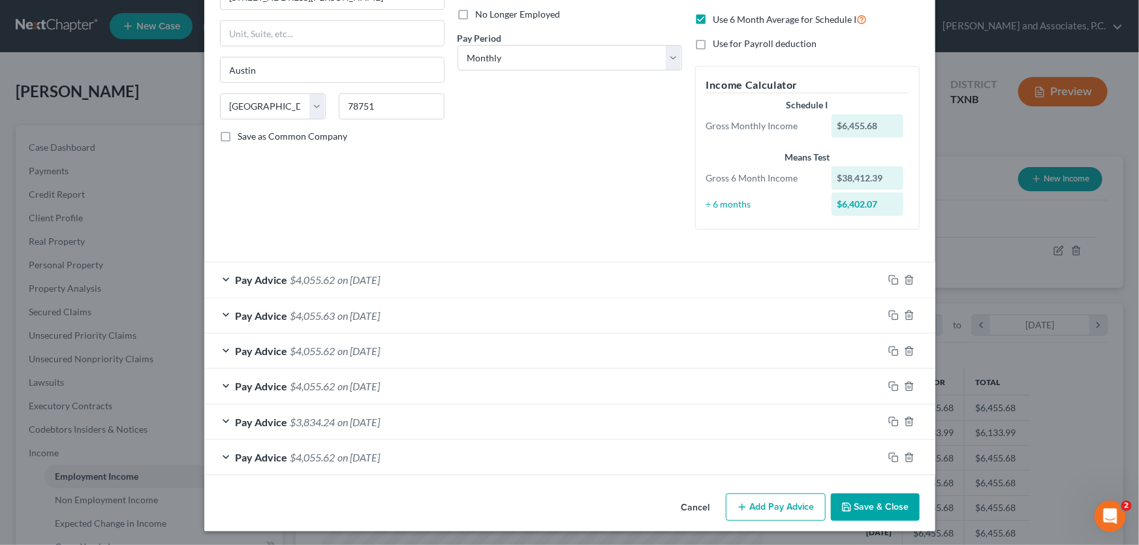
click at [842, 507] on icon "button" at bounding box center [846, 507] width 10 height 10
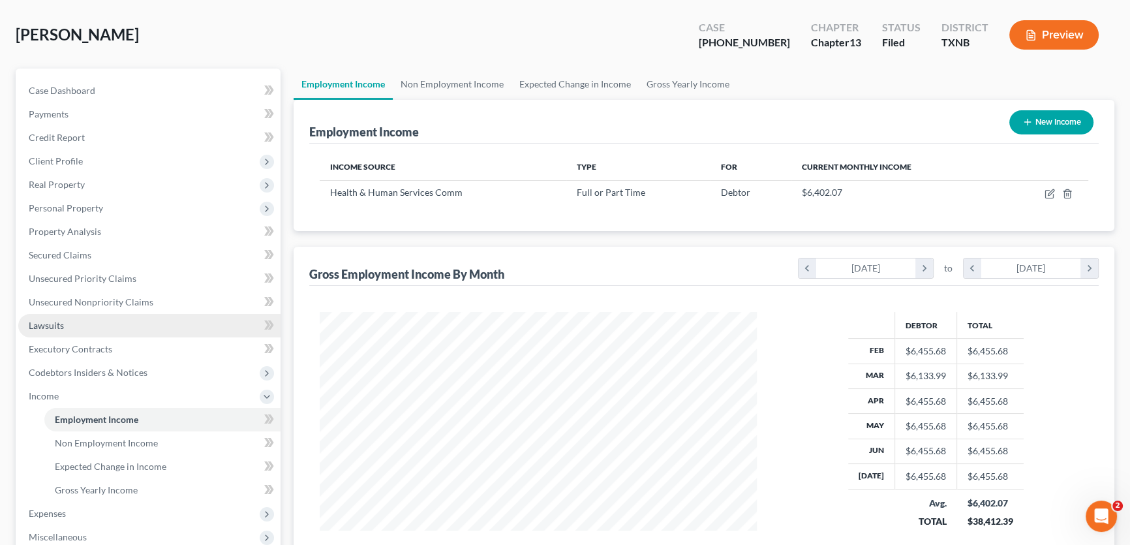
scroll to position [287, 0]
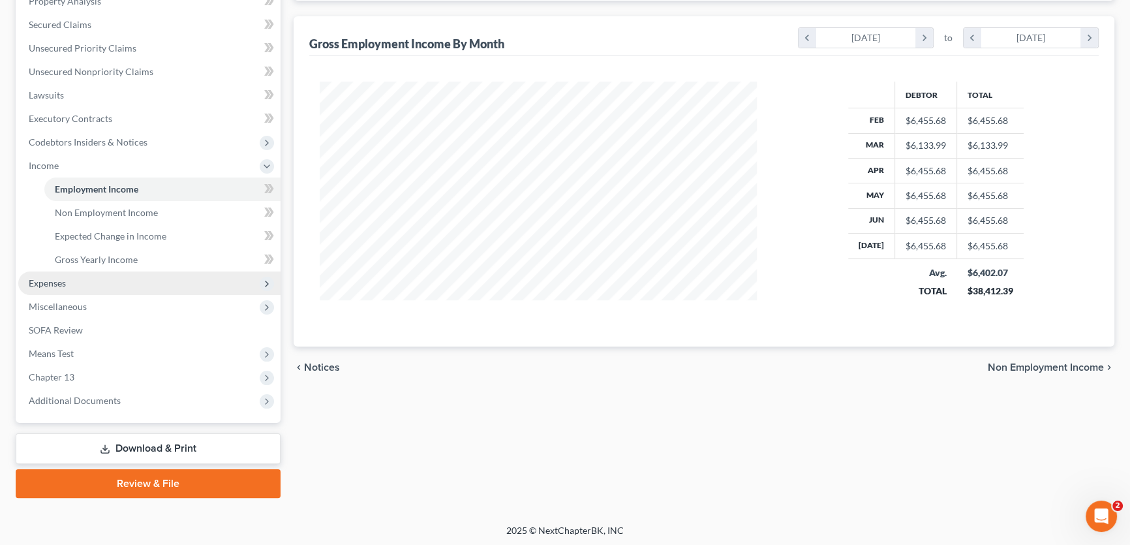
click at [64, 284] on span "Expenses" at bounding box center [47, 282] width 37 height 11
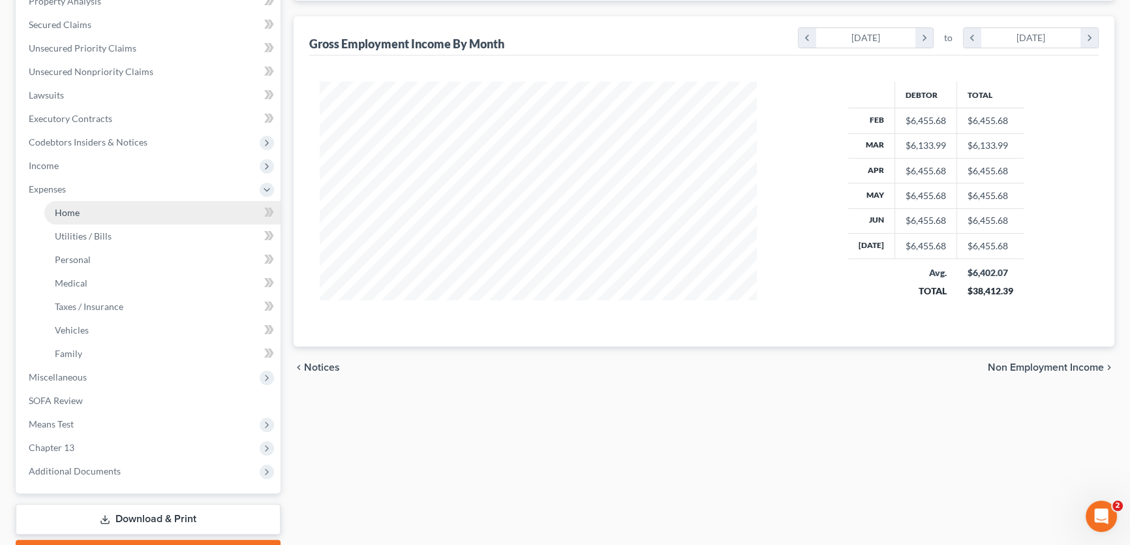
click at [69, 211] on span "Home" at bounding box center [67, 212] width 25 height 11
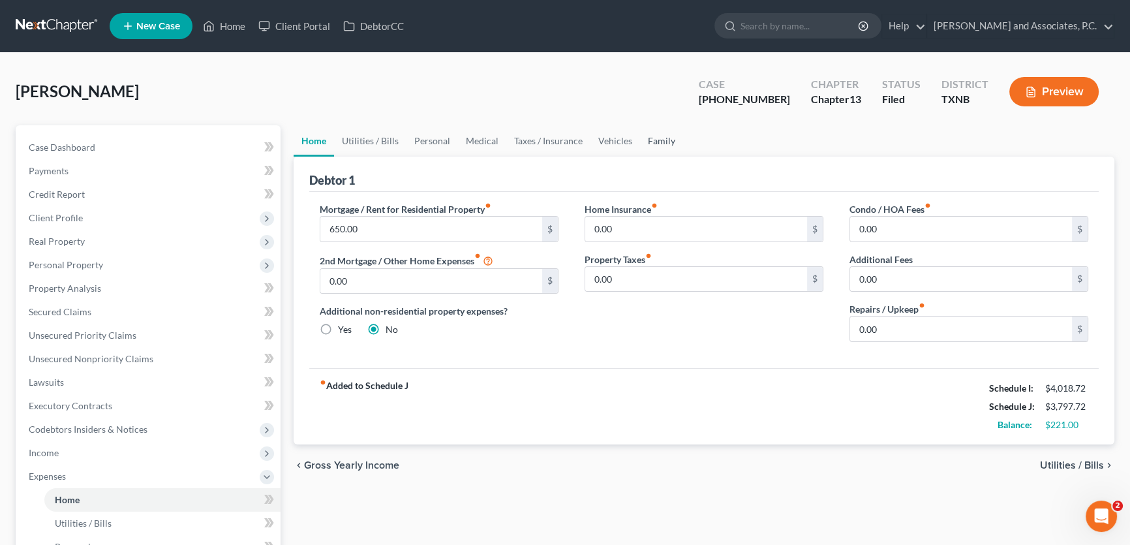
click at [658, 141] on link "Family" at bounding box center [661, 140] width 43 height 31
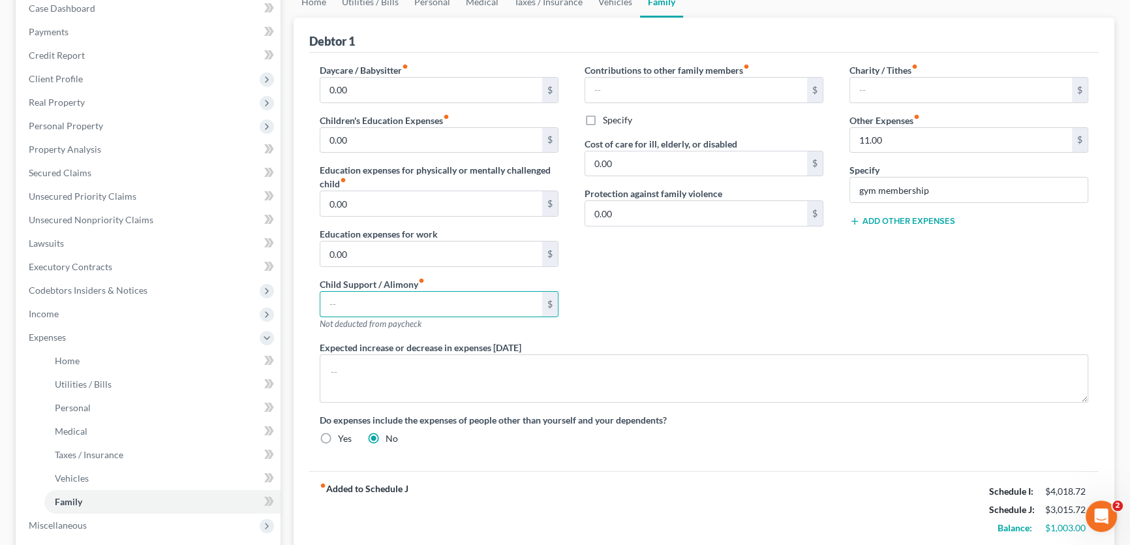
scroll to position [118, 0]
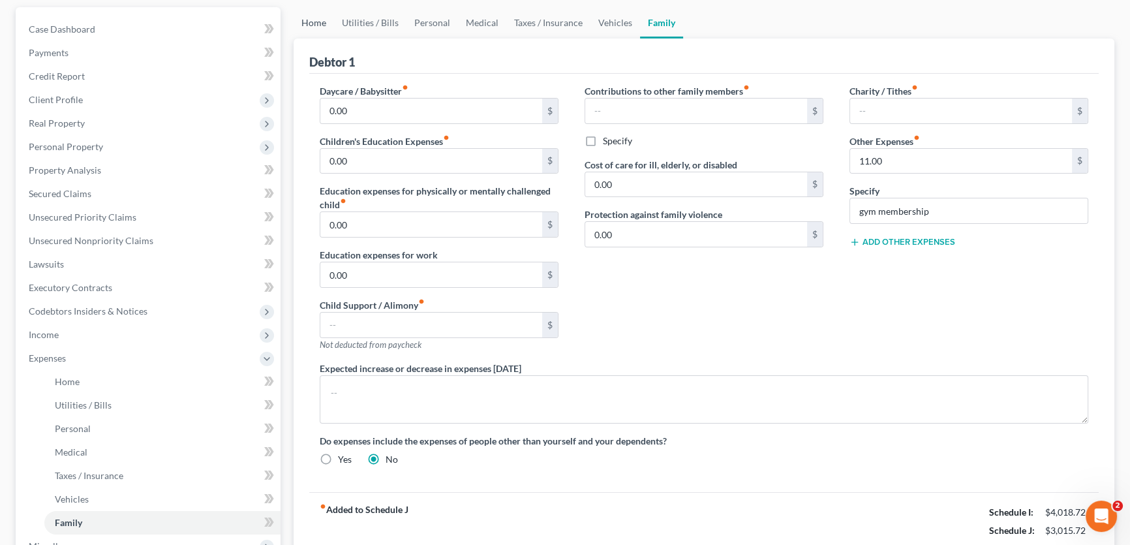
click at [319, 23] on link "Home" at bounding box center [314, 22] width 40 height 31
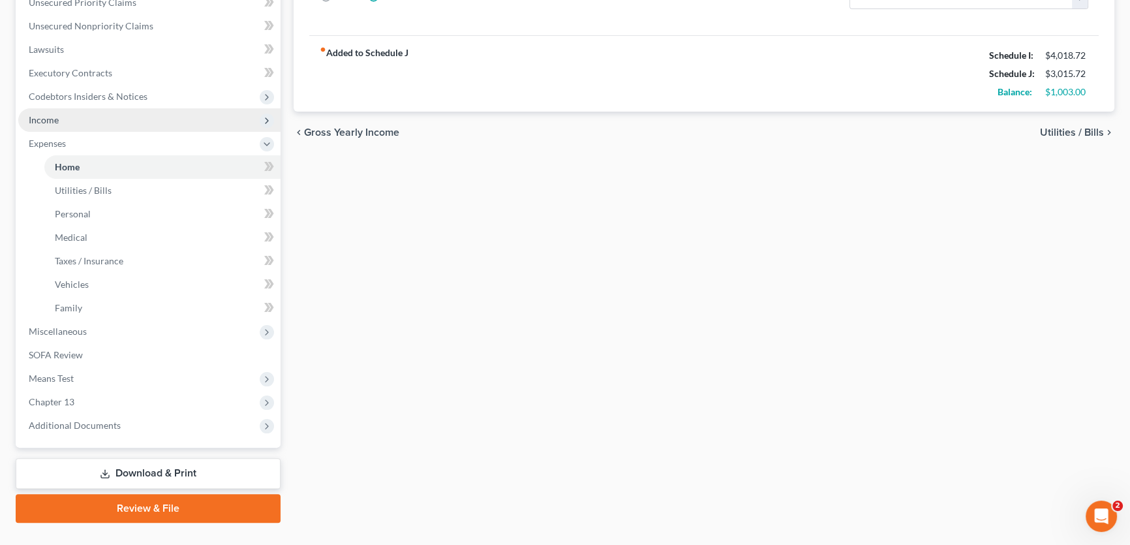
scroll to position [356, 0]
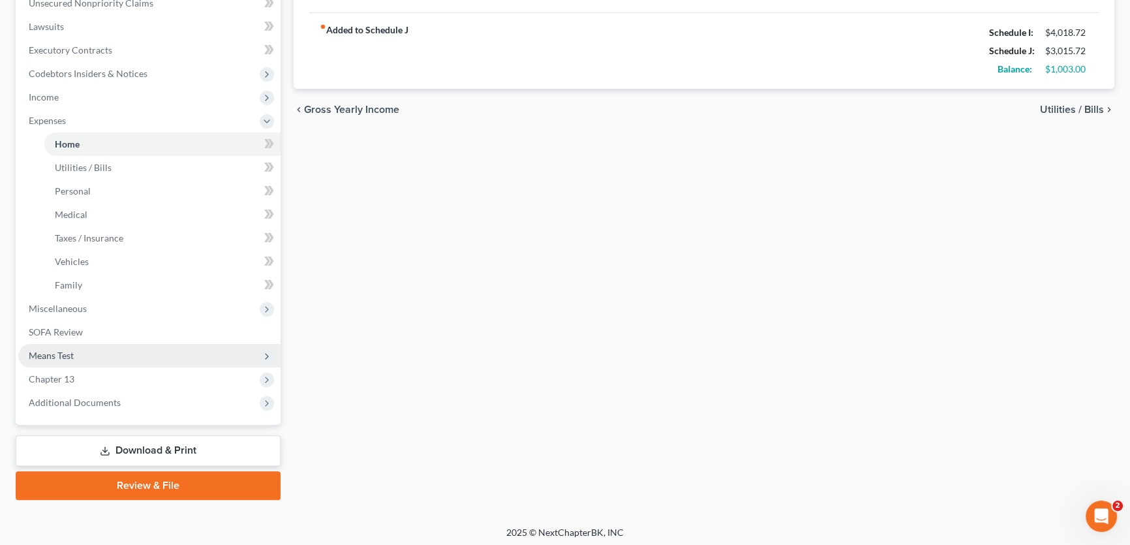
click at [73, 352] on span "Means Test" at bounding box center [51, 355] width 45 height 11
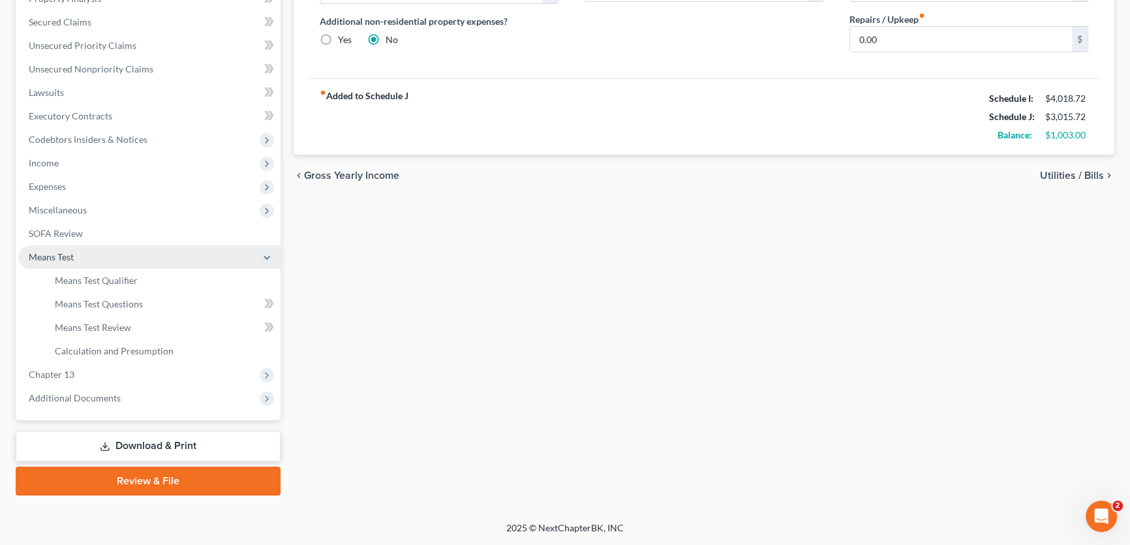
scroll to position [287, 0]
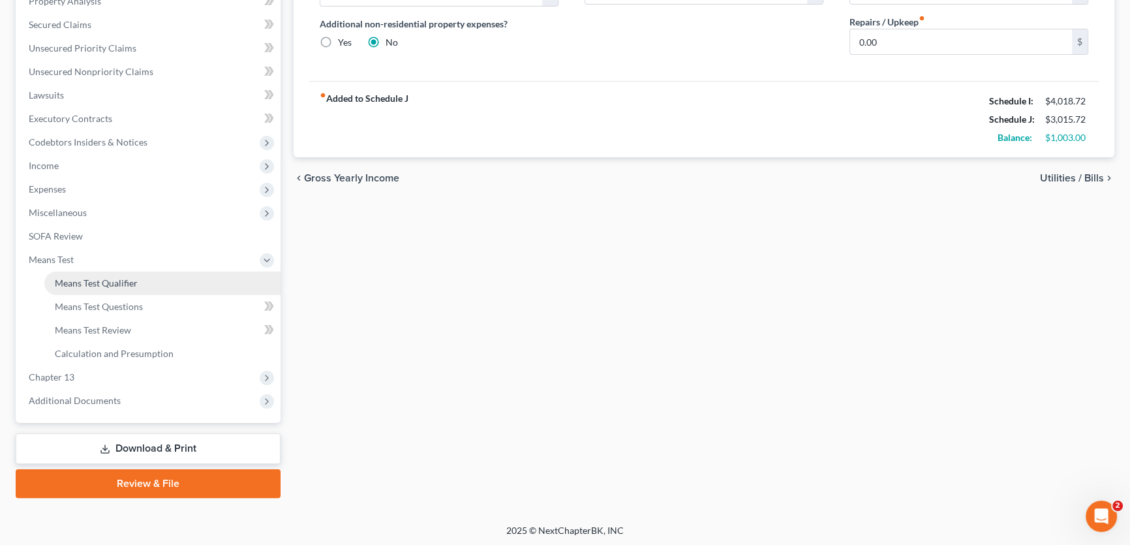
click at [88, 281] on span "Means Test Qualifier" at bounding box center [96, 282] width 83 height 11
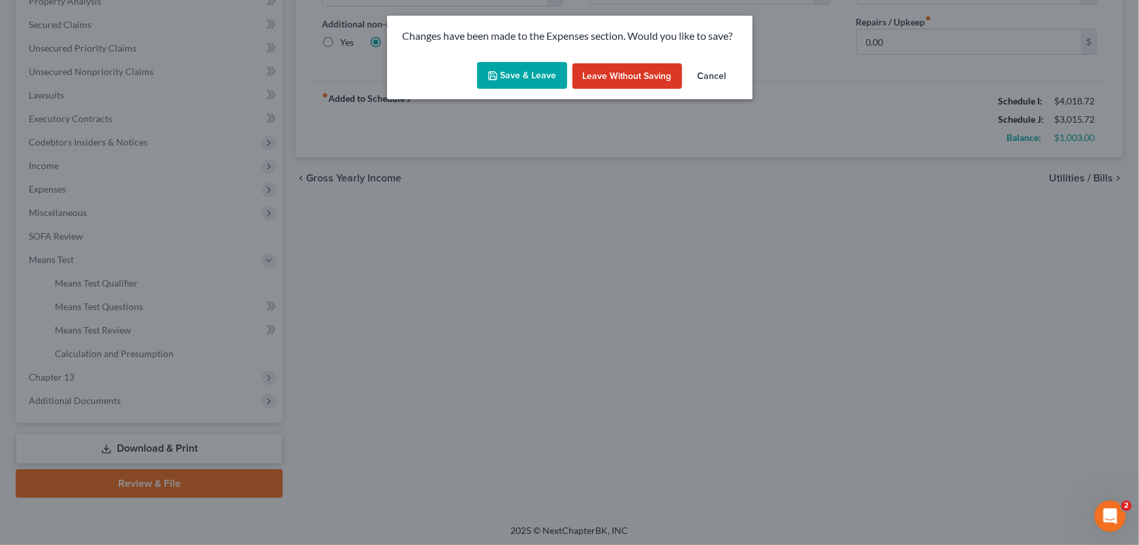
click at [514, 76] on button "Save & Leave" at bounding box center [522, 75] width 90 height 27
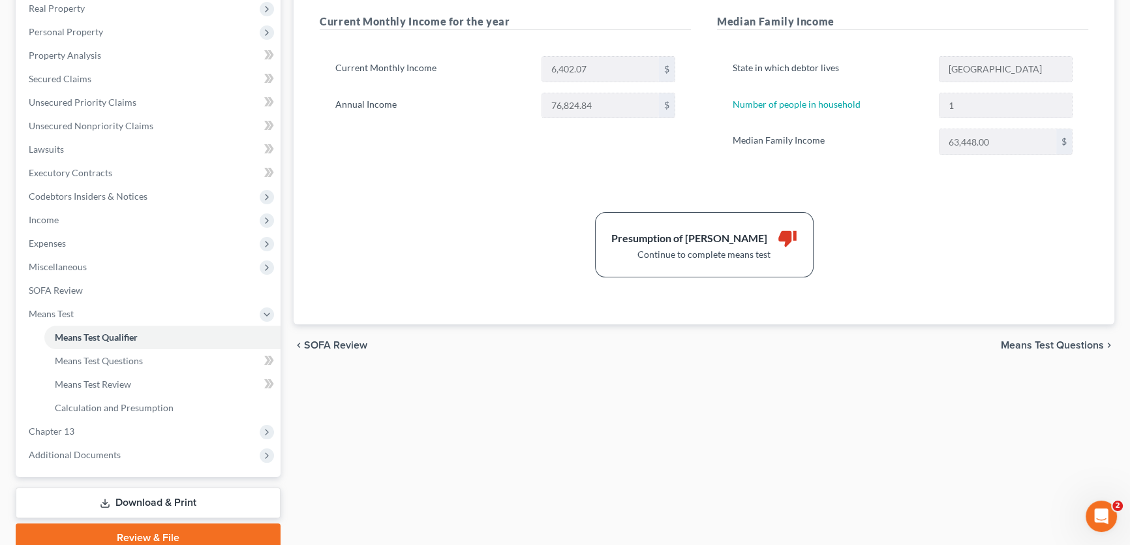
scroll to position [237, 0]
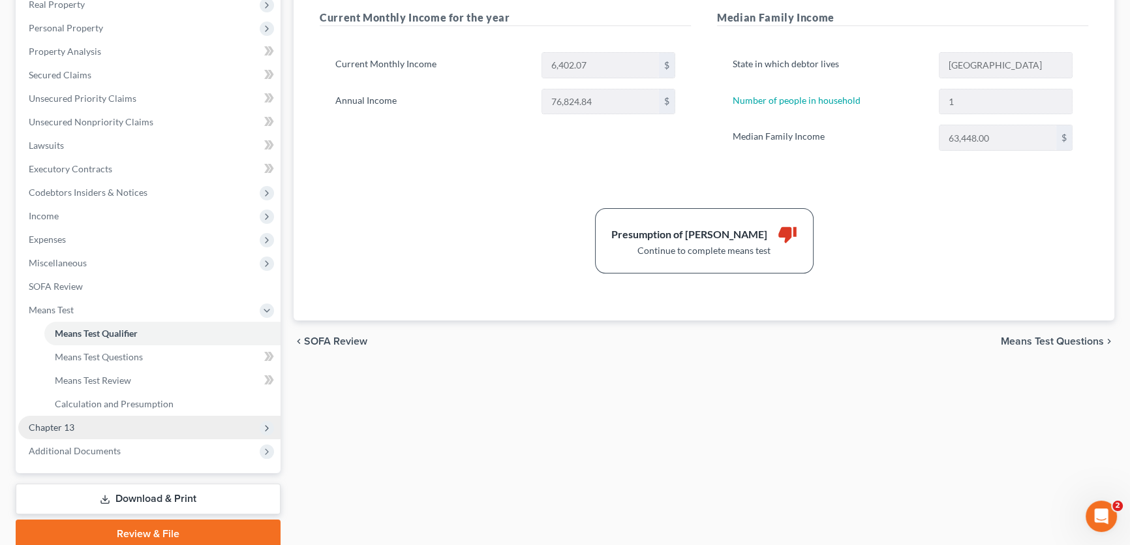
click at [88, 426] on span "Chapter 13" at bounding box center [149, 427] width 262 height 23
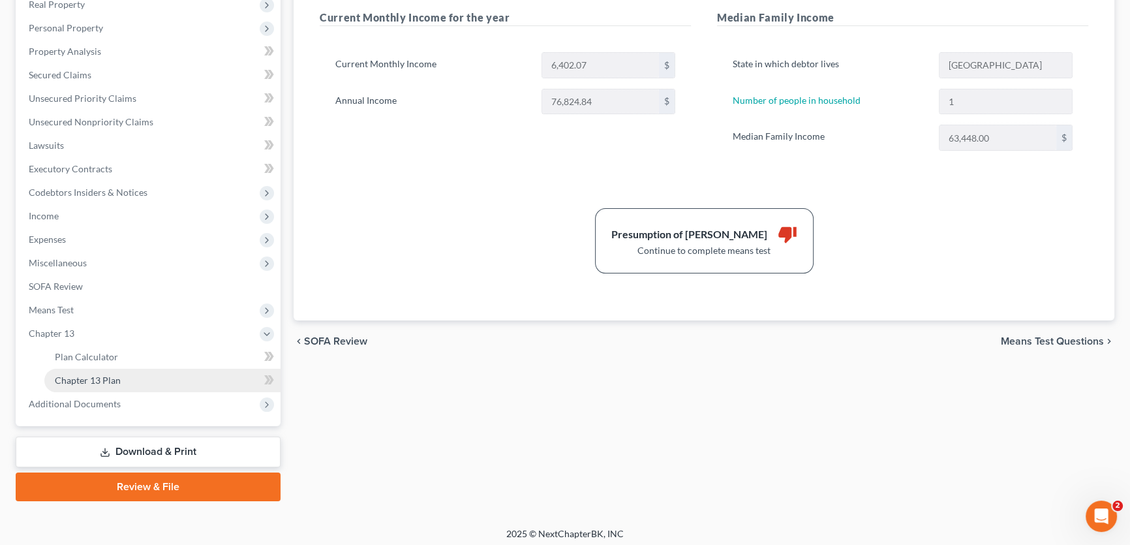
click at [104, 382] on span "Chapter 13 Plan" at bounding box center [88, 380] width 66 height 11
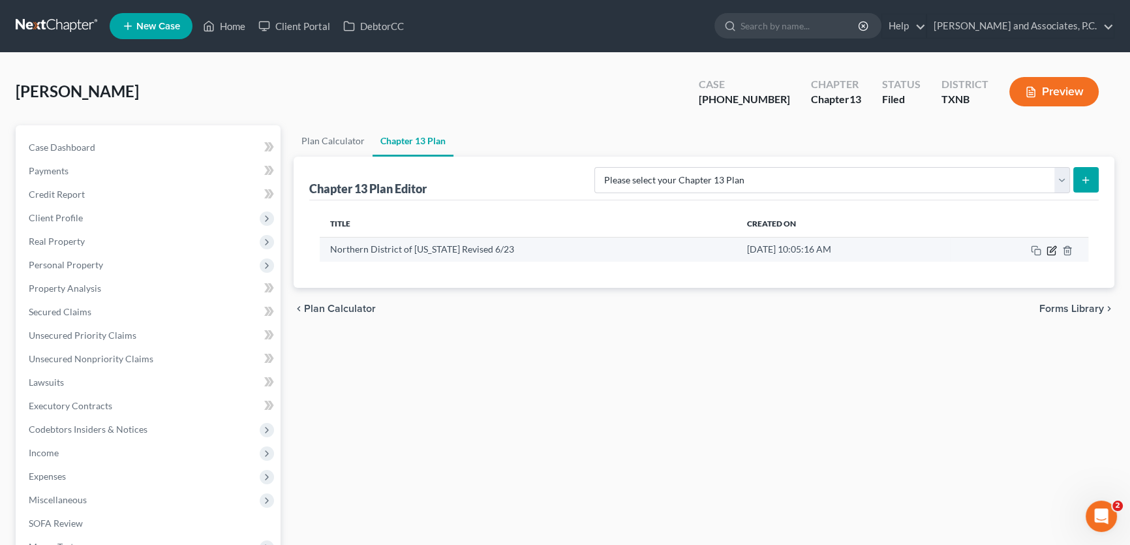
click at [1048, 248] on icon "button" at bounding box center [1052, 251] width 8 height 8
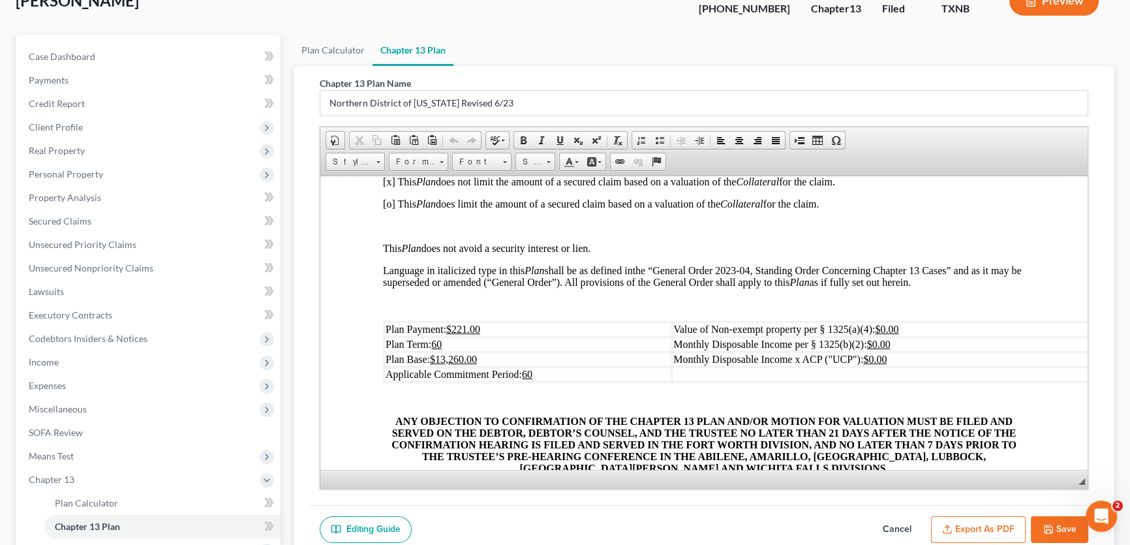
scroll to position [241, 0]
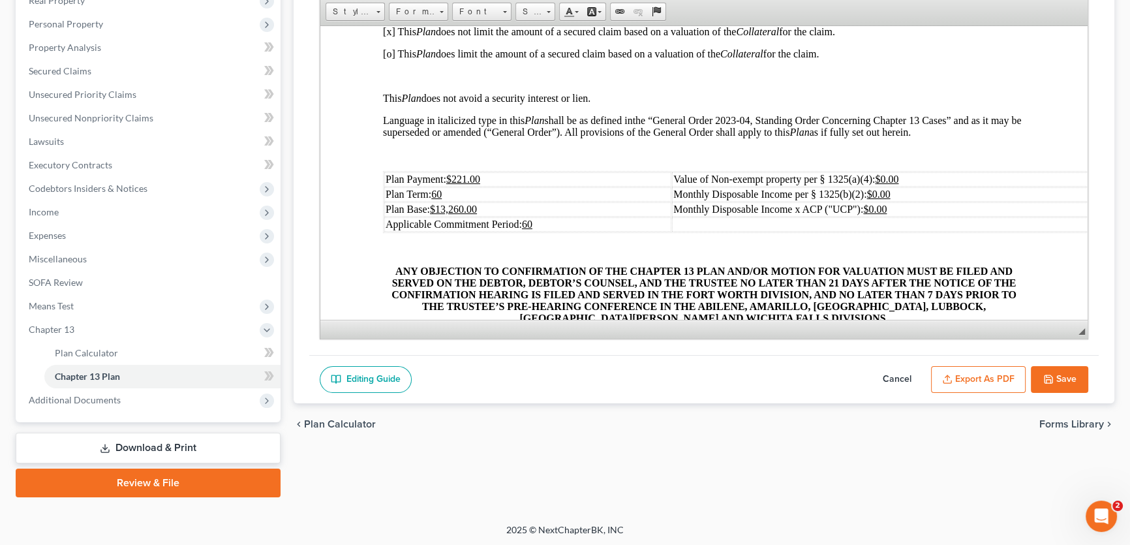
click at [892, 376] on button "Cancel" at bounding box center [897, 379] width 57 height 27
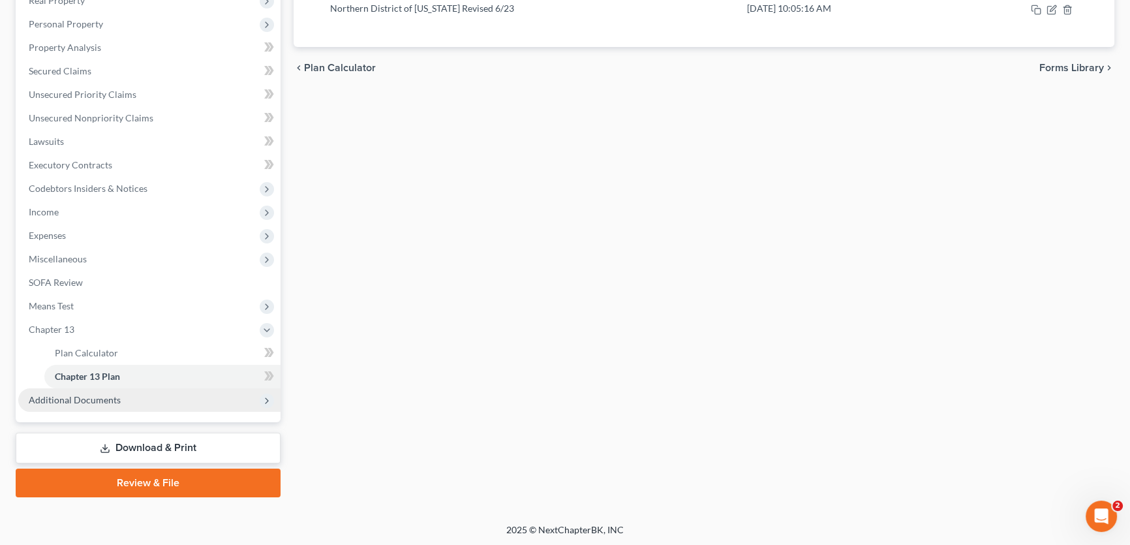
click at [84, 398] on span "Additional Documents" at bounding box center [75, 399] width 92 height 11
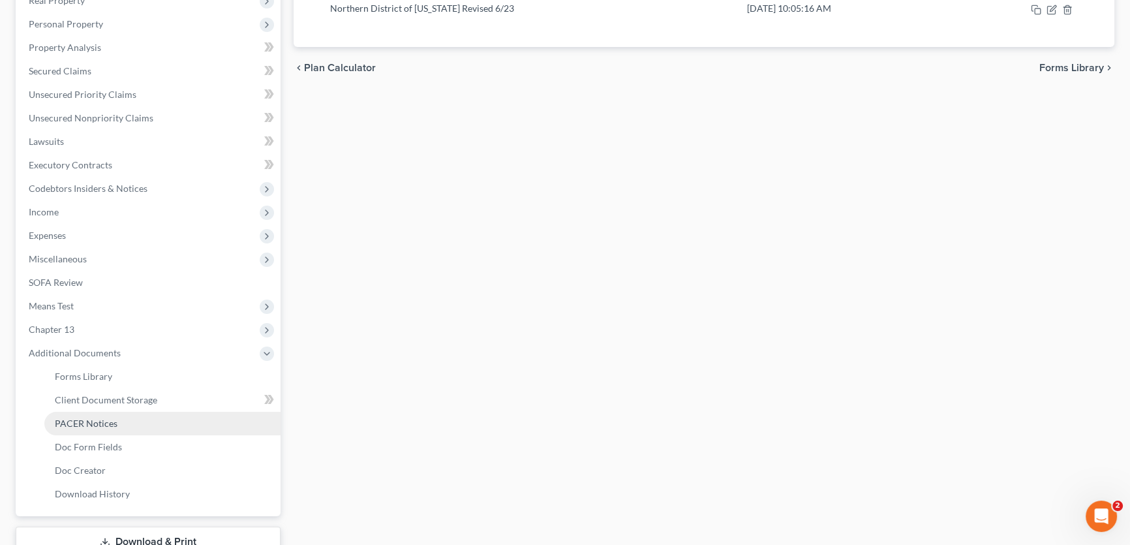
click at [88, 428] on link "PACER Notices" at bounding box center [162, 423] width 236 height 23
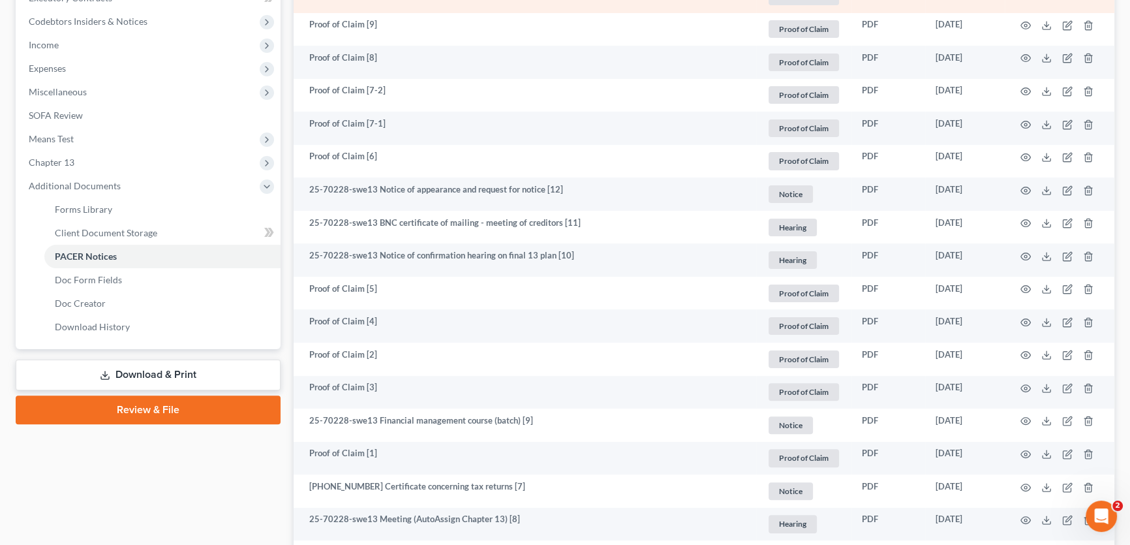
scroll to position [415, 0]
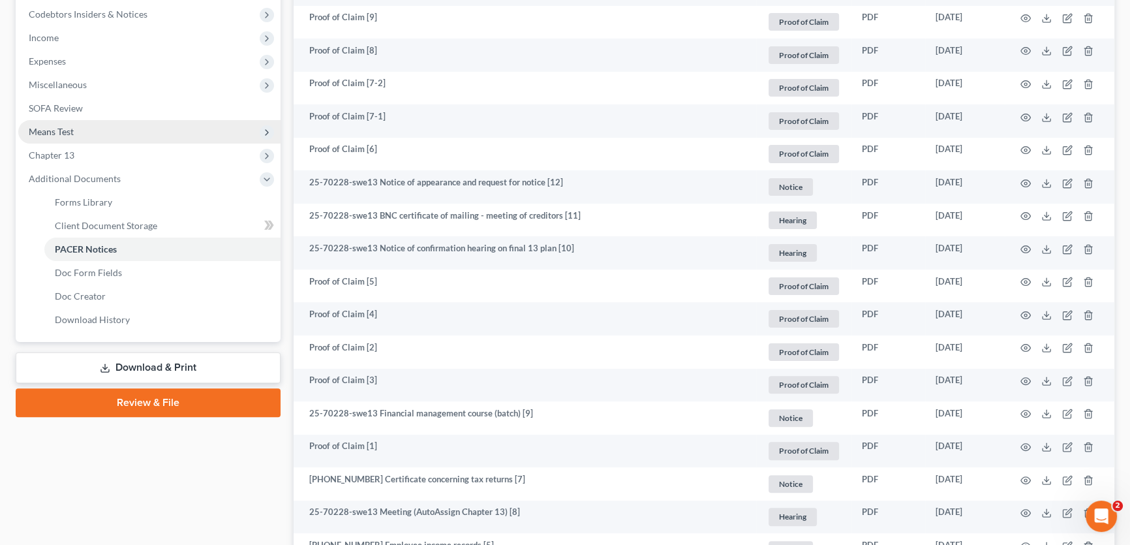
click at [78, 129] on span "Means Test" at bounding box center [149, 131] width 262 height 23
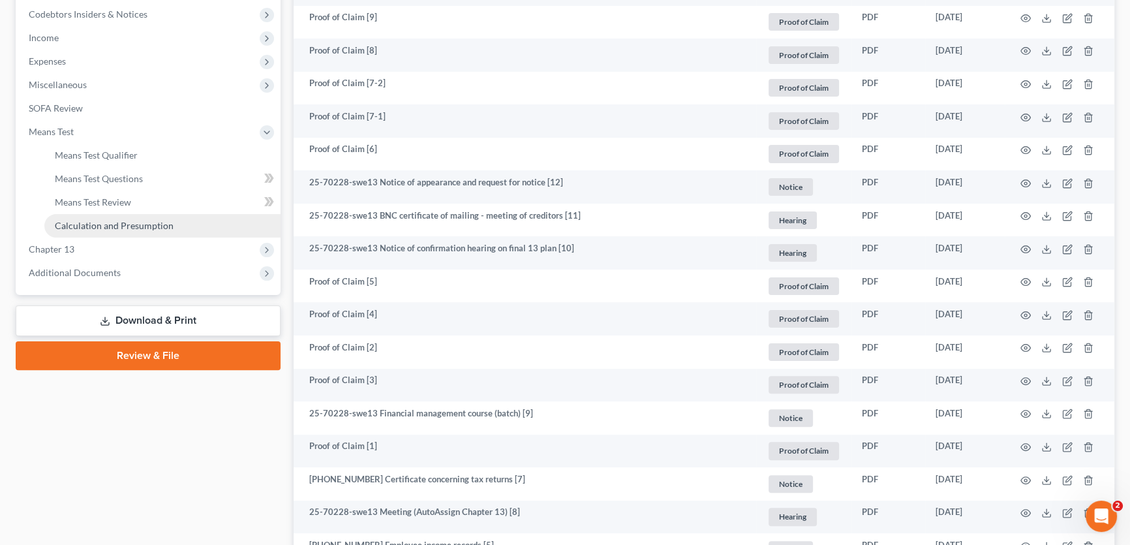
click at [97, 220] on span "Calculation and Presumption" at bounding box center [114, 225] width 119 height 11
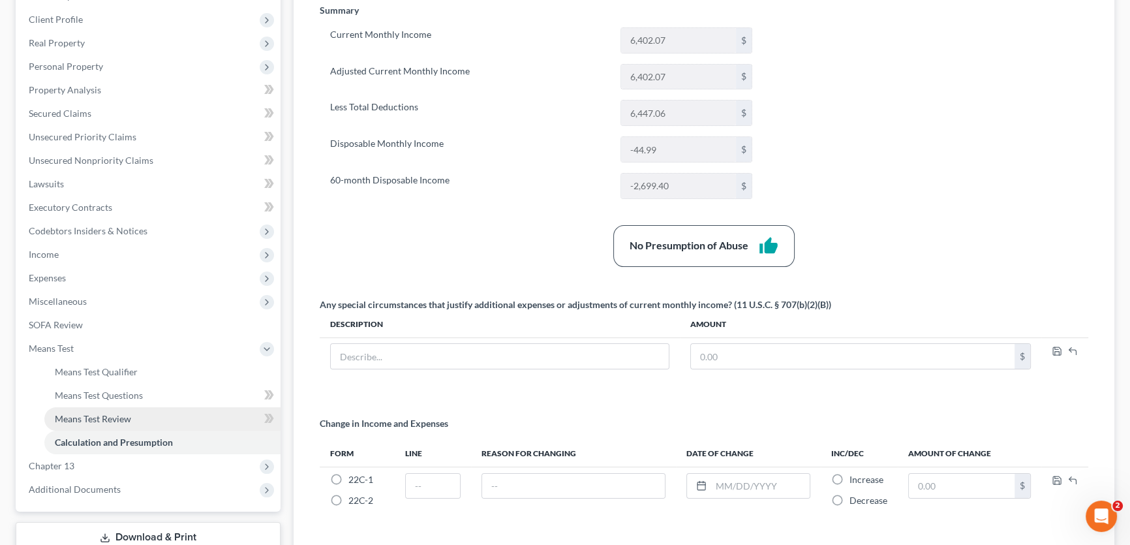
scroll to position [178, 0]
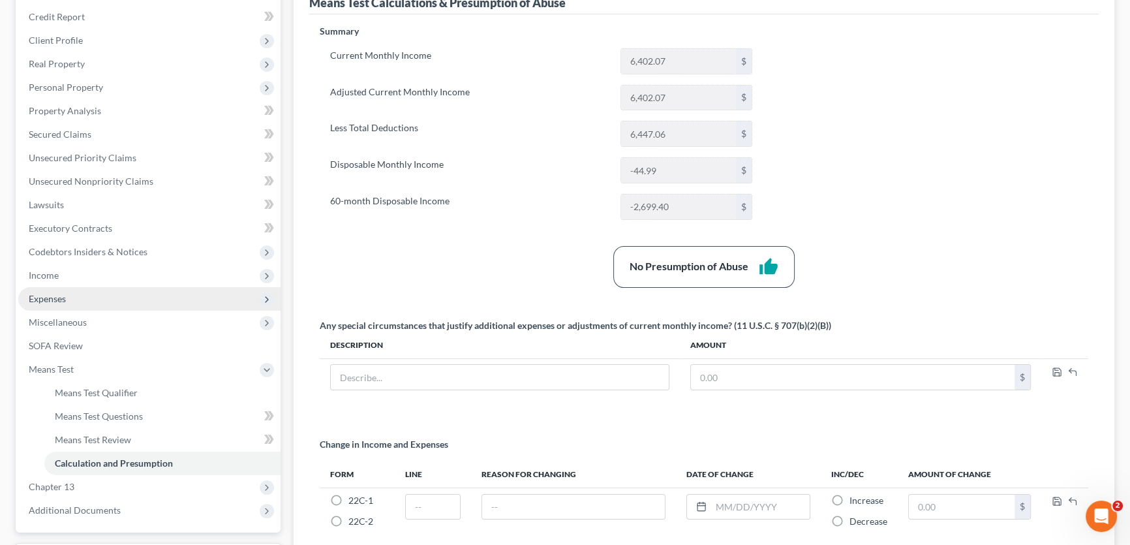
click at [71, 298] on span "Expenses" at bounding box center [149, 298] width 262 height 23
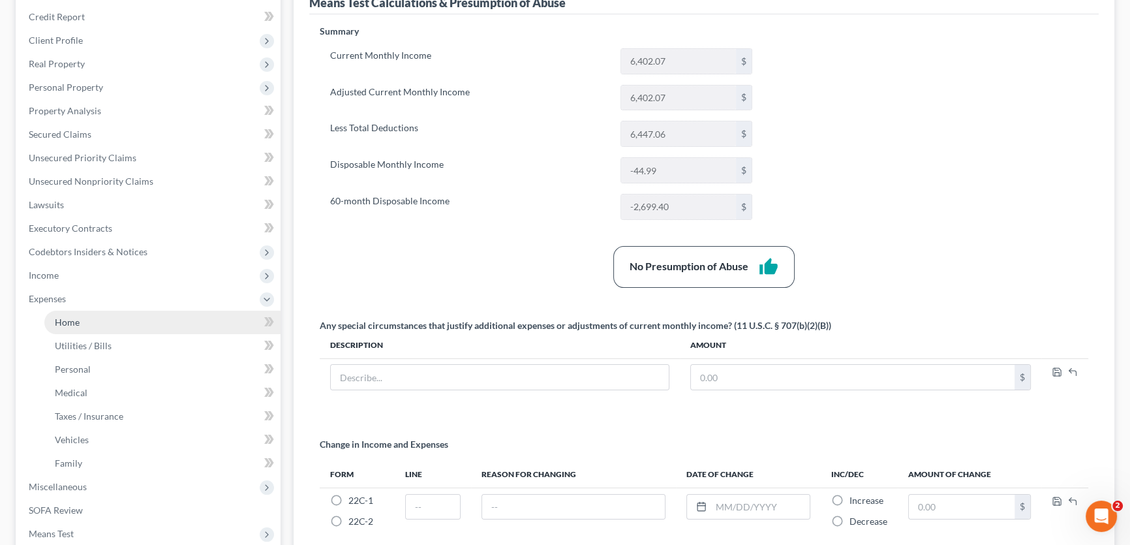
click at [71, 320] on span "Home" at bounding box center [67, 322] width 25 height 11
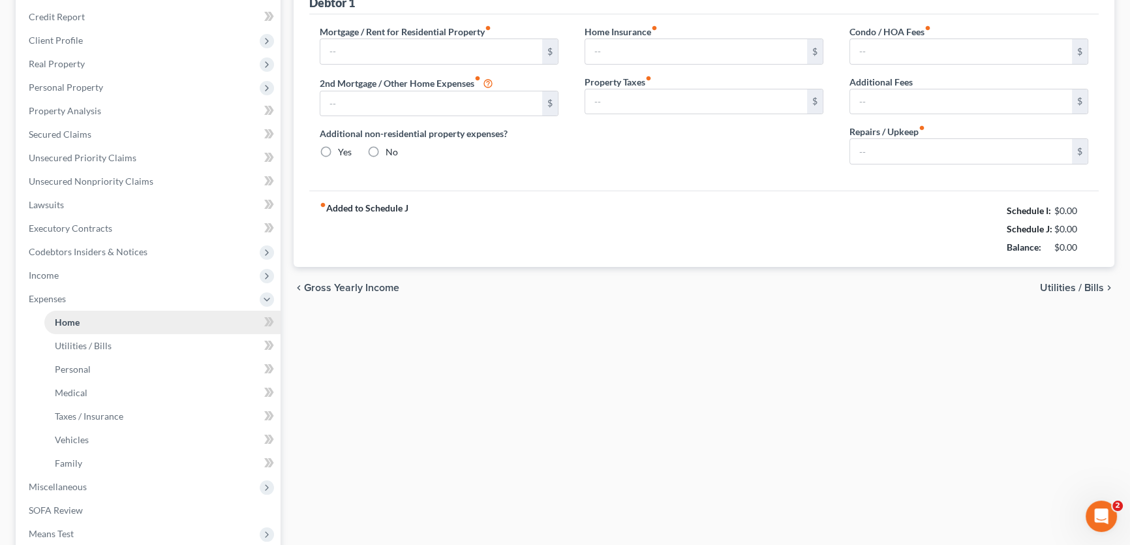
scroll to position [41, 0]
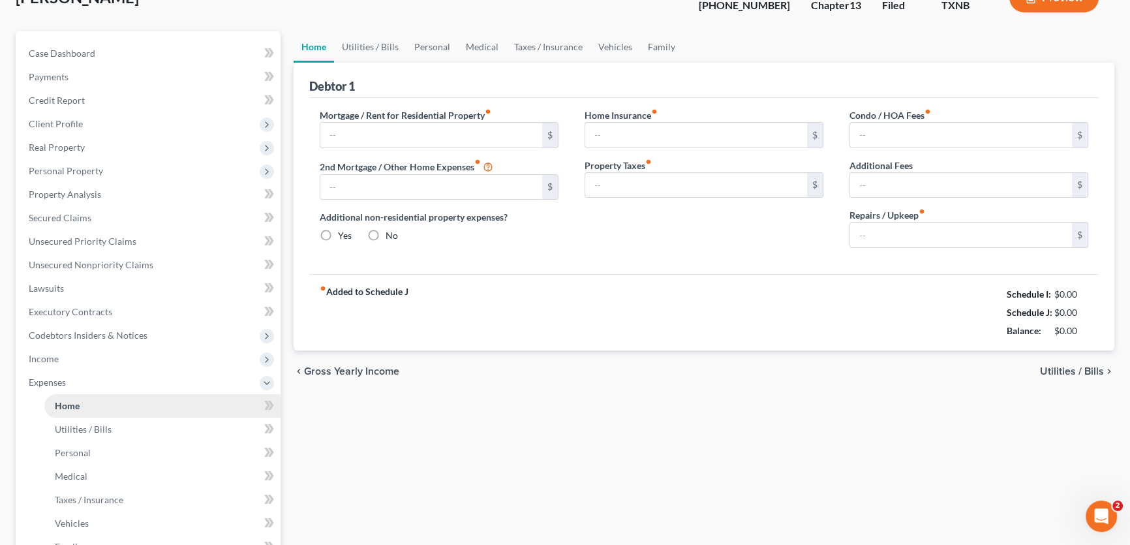
type input "650.00"
type input "0.00"
radio input "true"
type input "0.00"
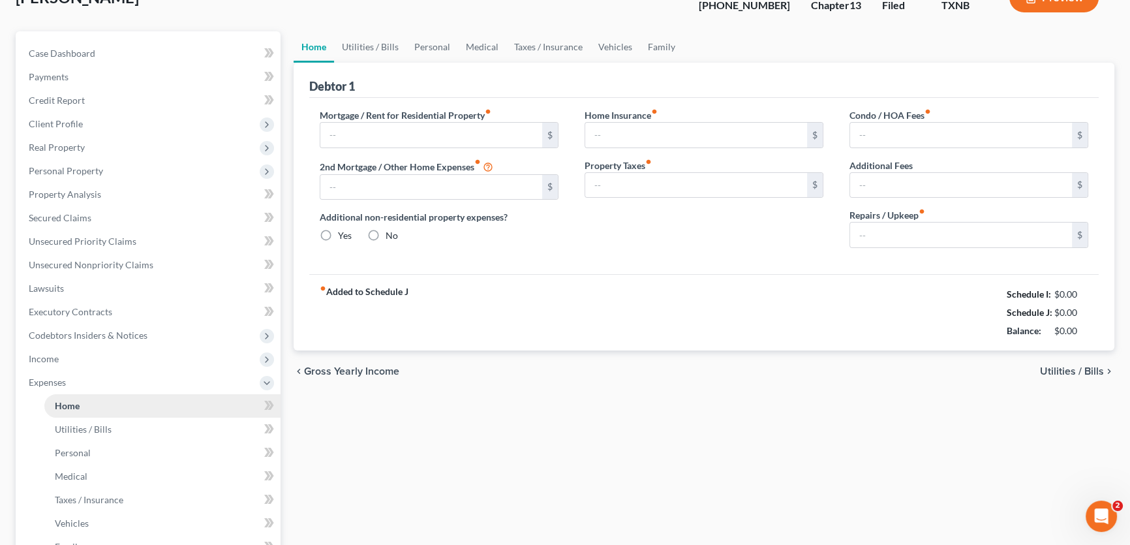
type input "0.00"
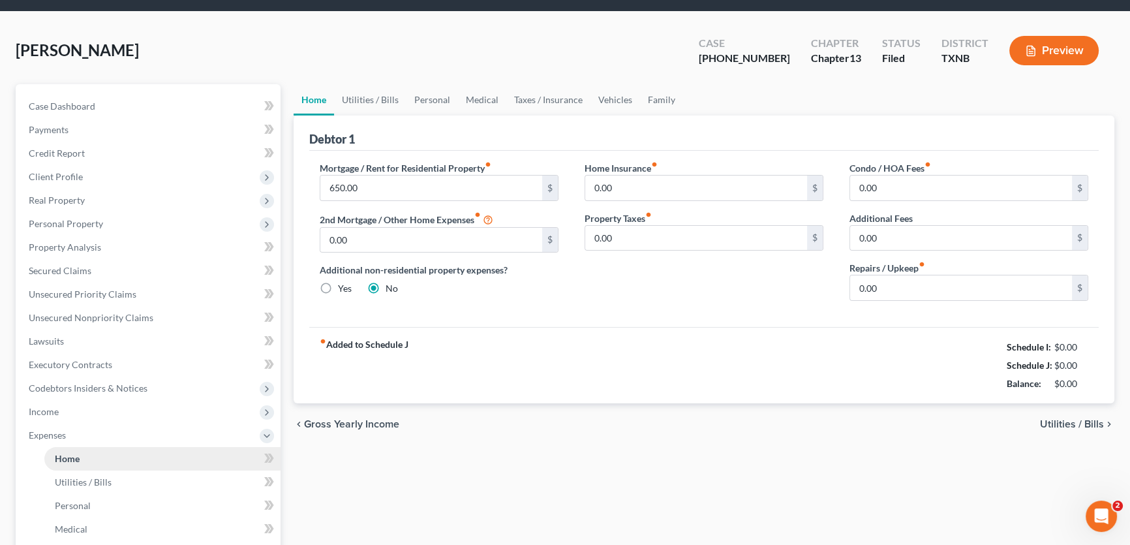
scroll to position [0, 0]
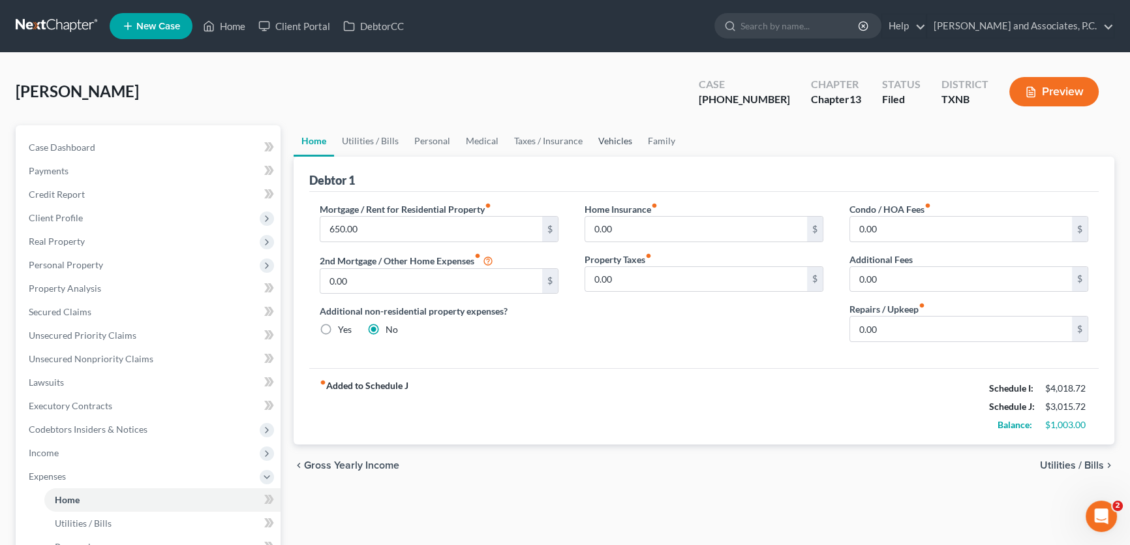
click at [613, 138] on link "Vehicles" at bounding box center [616, 140] width 50 height 31
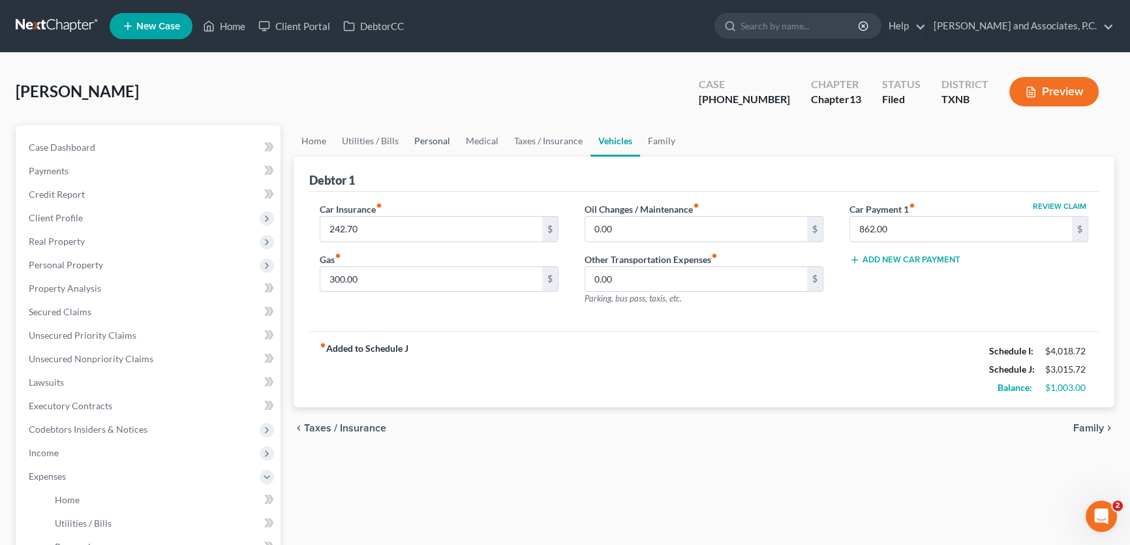
click at [422, 142] on link "Personal" at bounding box center [433, 140] width 52 height 31
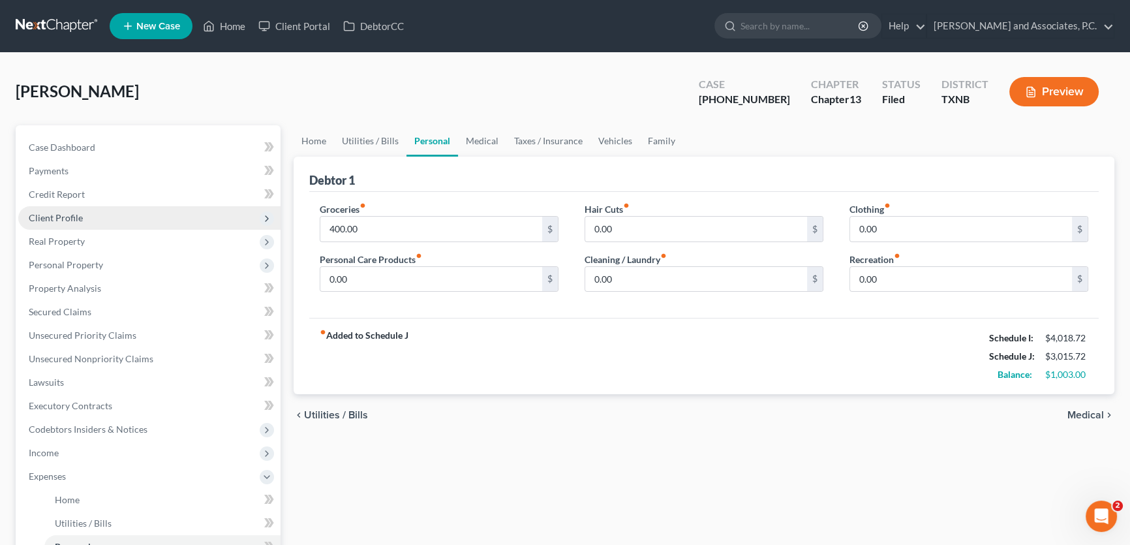
click at [88, 221] on span "Client Profile" at bounding box center [149, 217] width 262 height 23
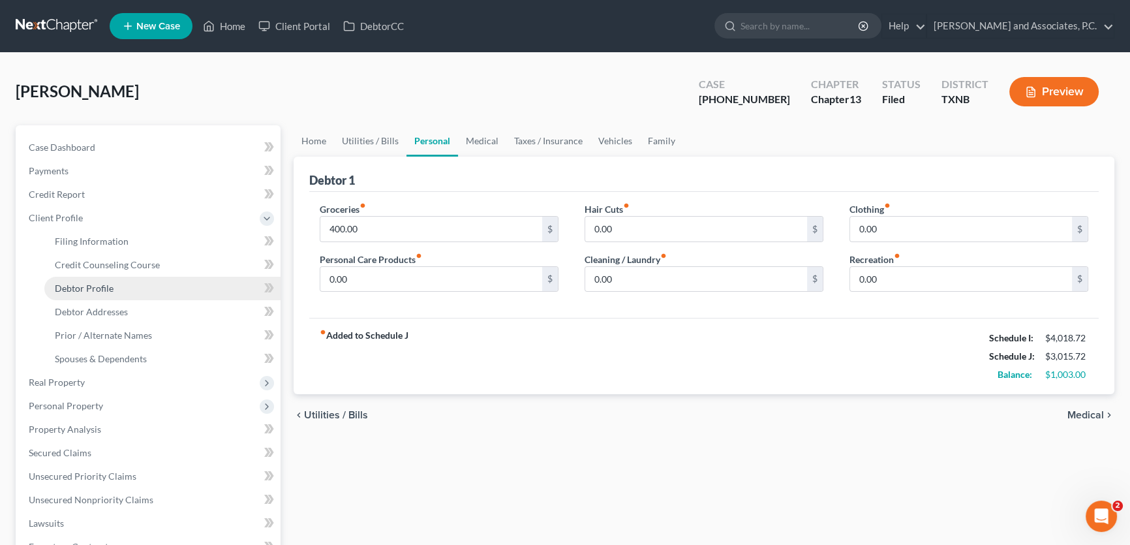
click at [91, 283] on span "Debtor Profile" at bounding box center [84, 288] width 59 height 11
select select "0"
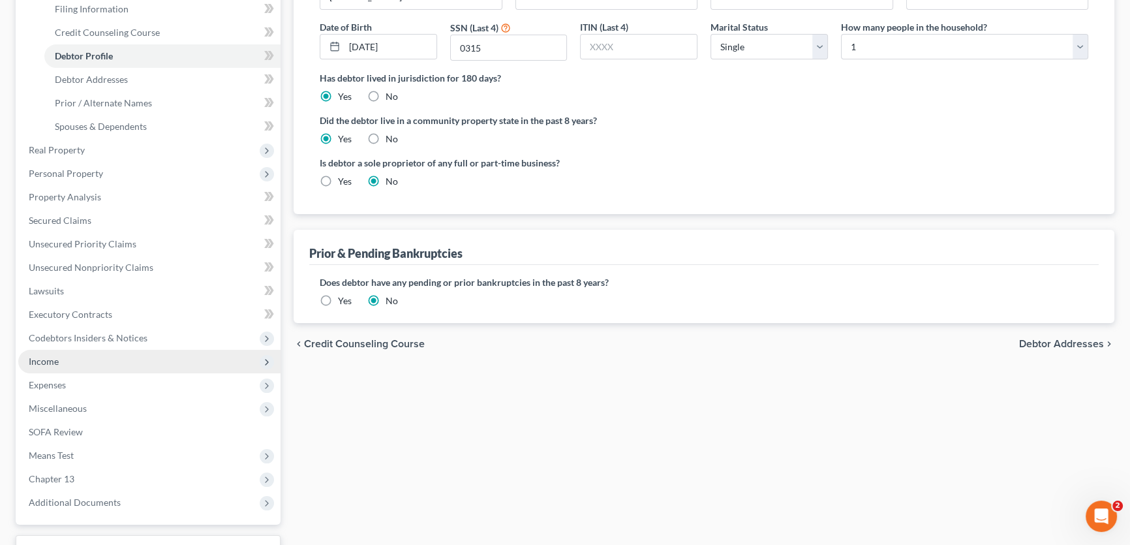
scroll to position [237, 0]
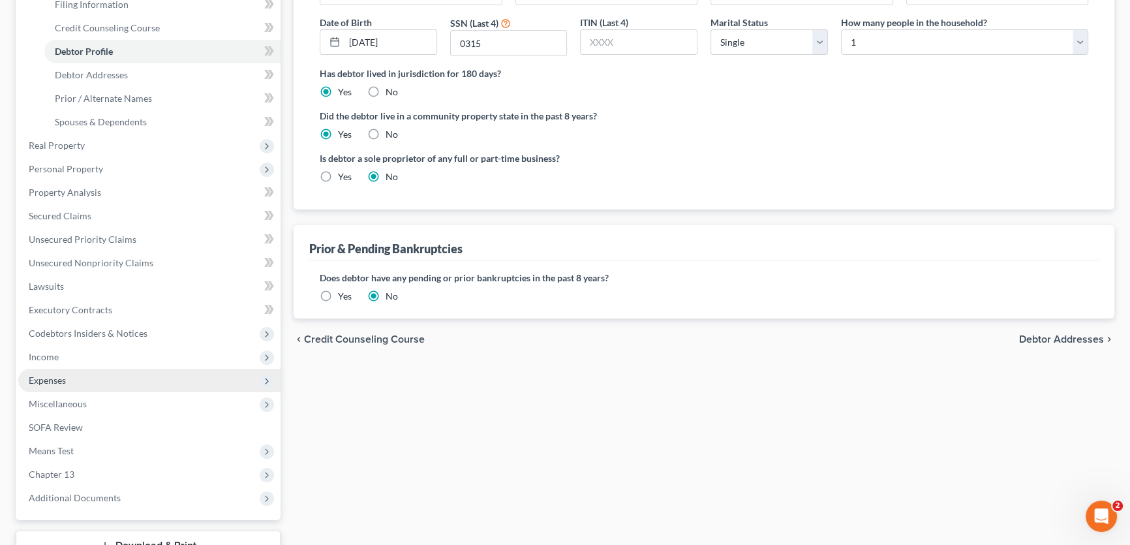
click at [63, 379] on span "Expenses" at bounding box center [47, 380] width 37 height 11
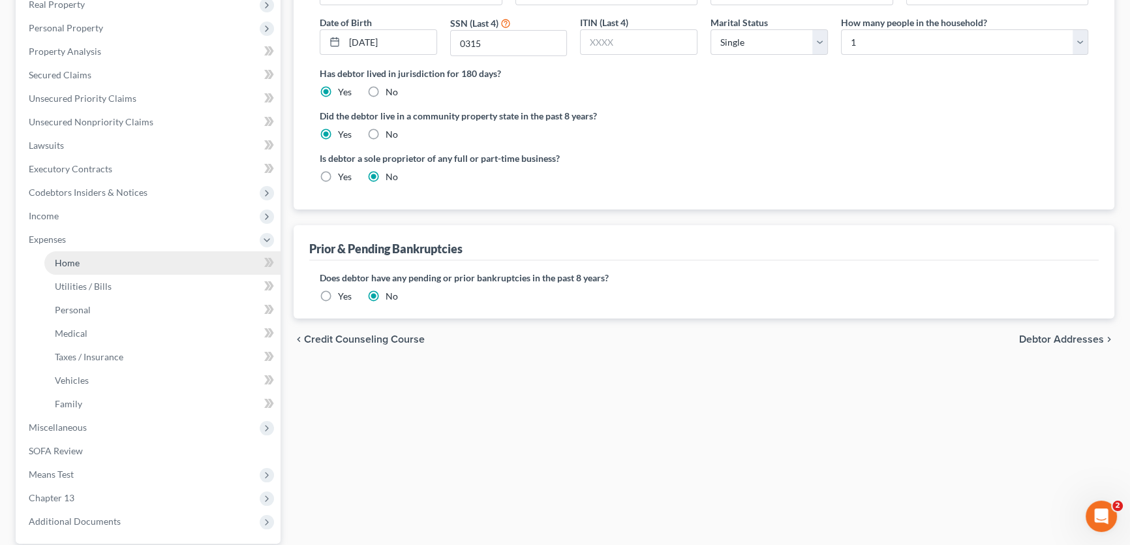
click at [66, 267] on link "Home" at bounding box center [162, 262] width 236 height 23
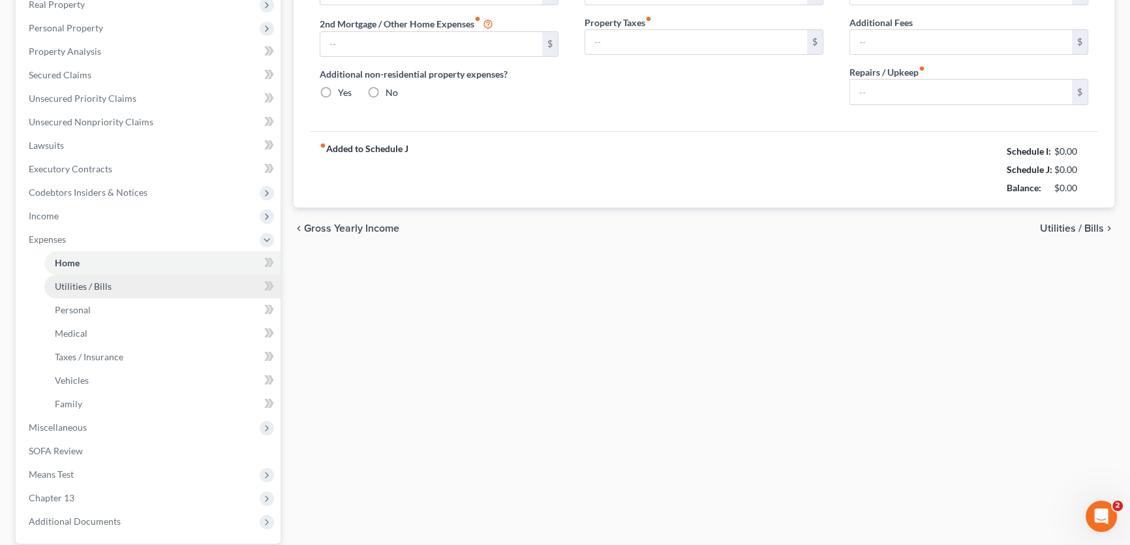
type input "650.00"
type input "0.00"
radio input "true"
type input "0.00"
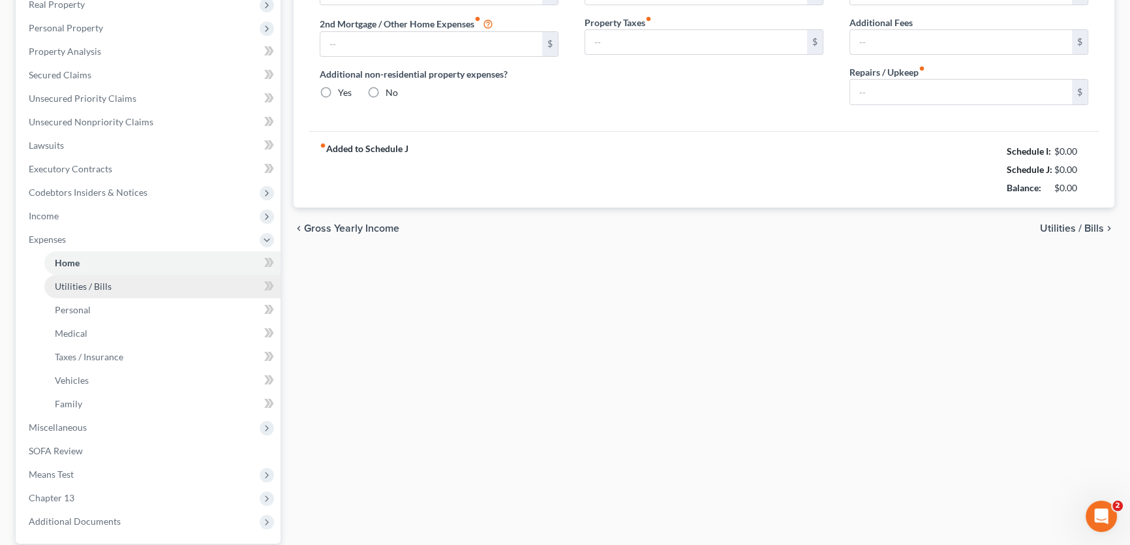
type input "0.00"
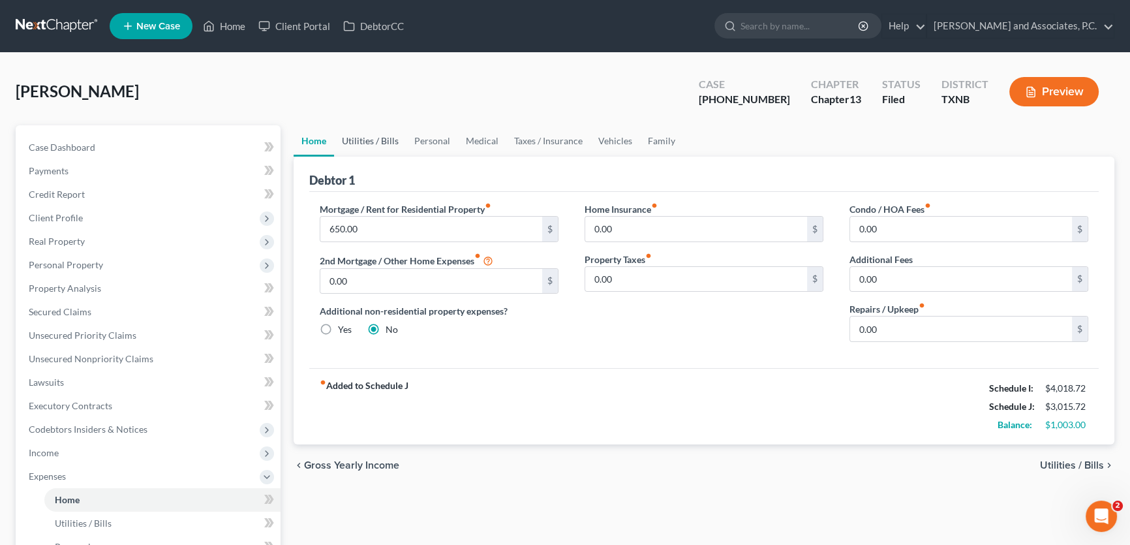
click at [375, 140] on link "Utilities / Bills" at bounding box center [370, 140] width 72 height 31
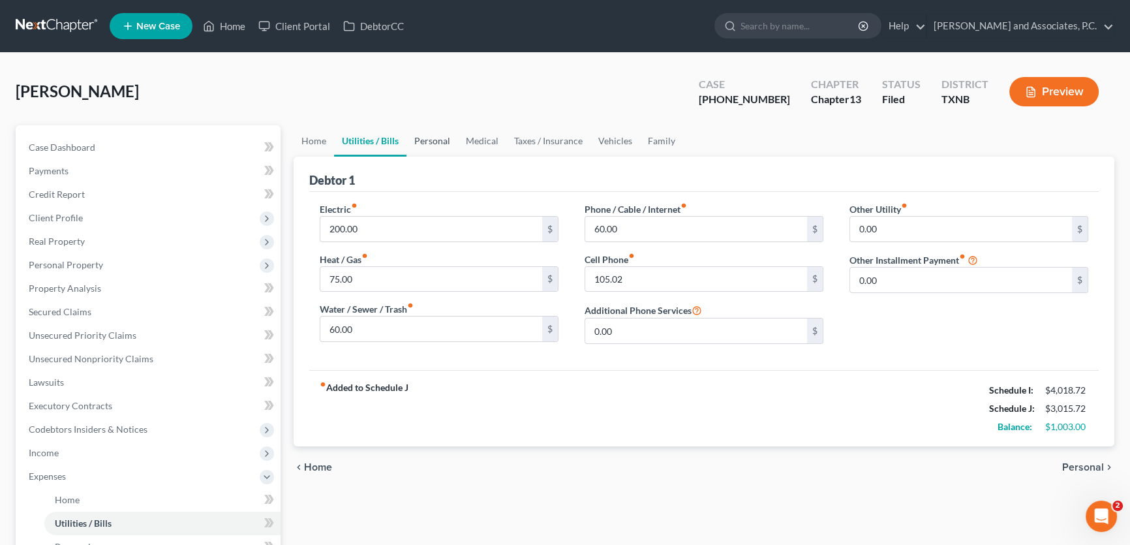
click at [443, 146] on link "Personal" at bounding box center [433, 140] width 52 height 31
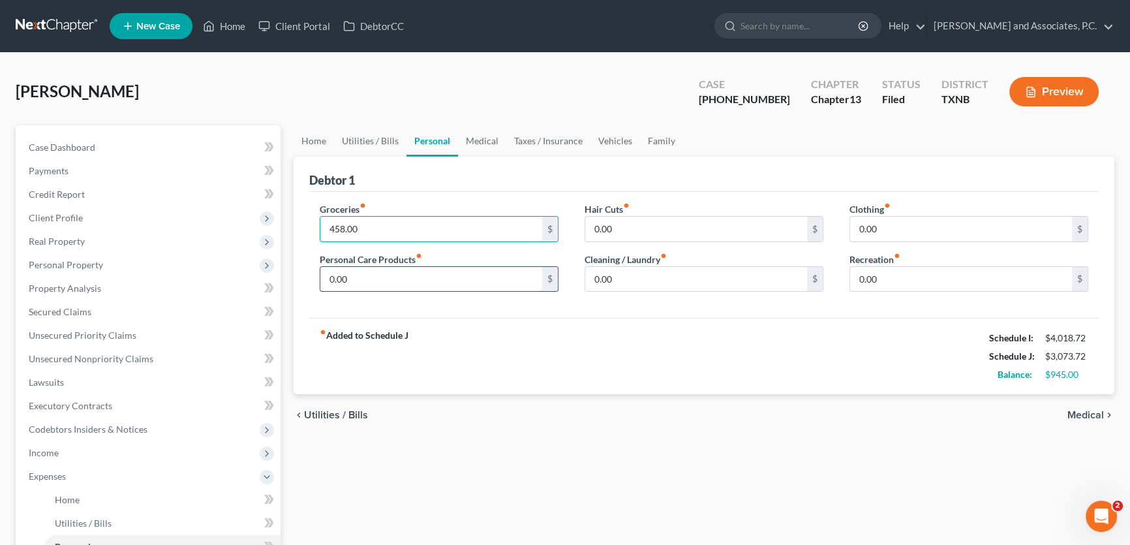
type input "458.00"
type input "48.00"
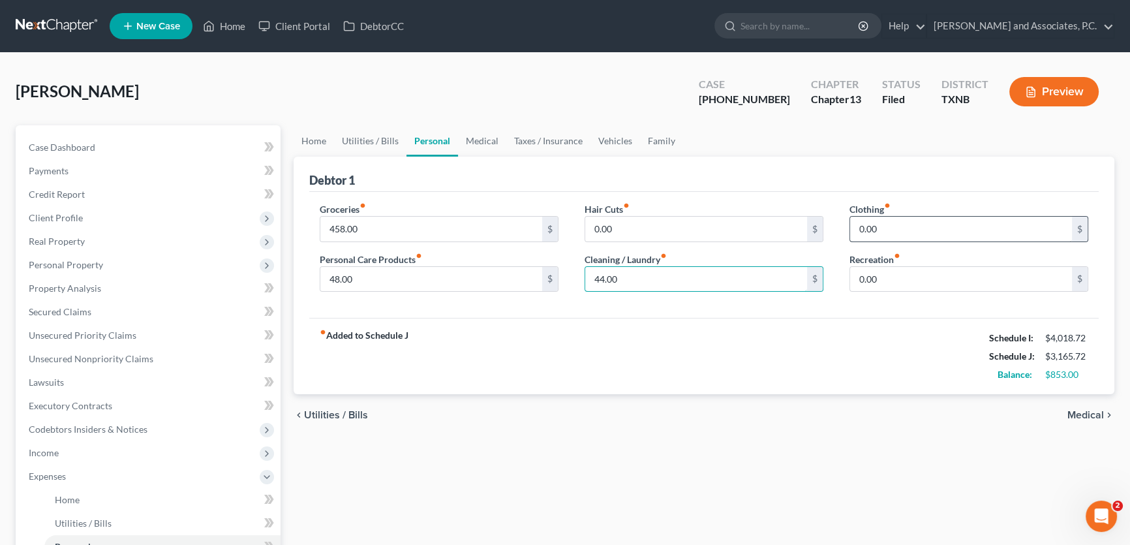
type input "44.00"
type input "87.00"
click at [471, 141] on link "Medical" at bounding box center [482, 140] width 48 height 31
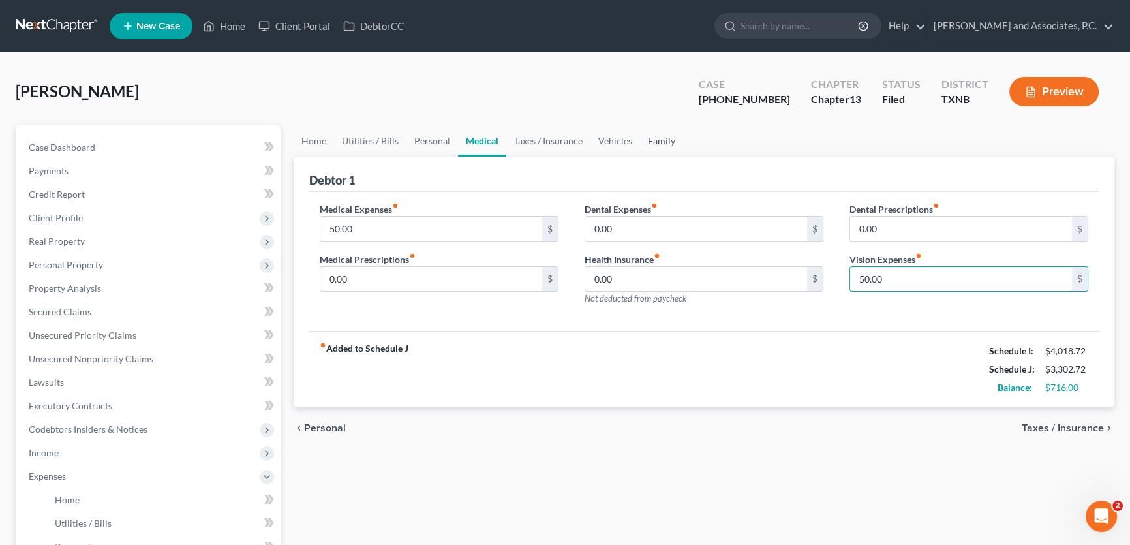
type input "50.00"
click at [647, 138] on link "Family" at bounding box center [661, 140] width 43 height 31
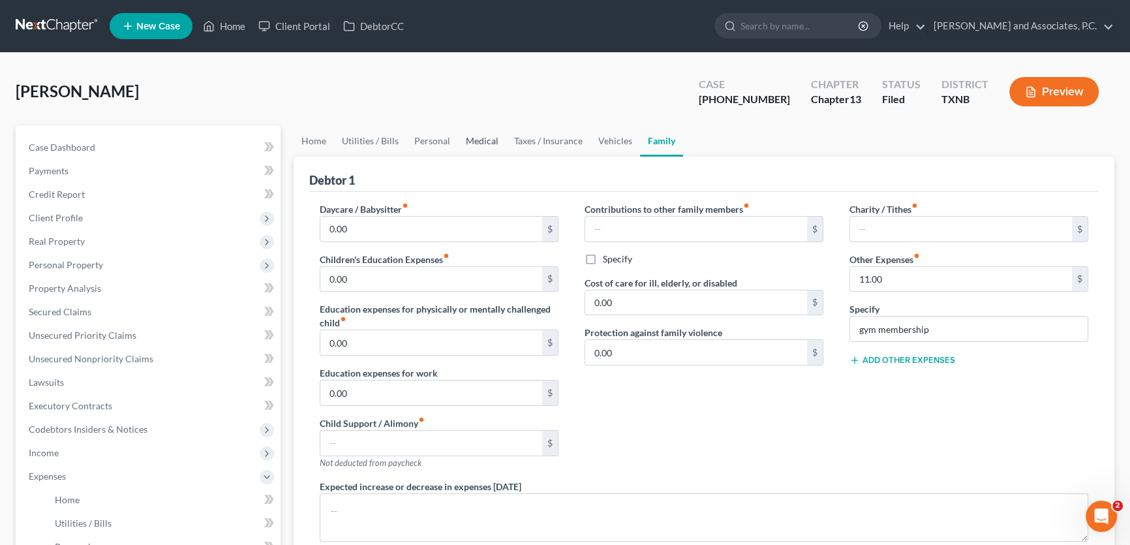
click at [466, 137] on link "Medical" at bounding box center [482, 140] width 48 height 31
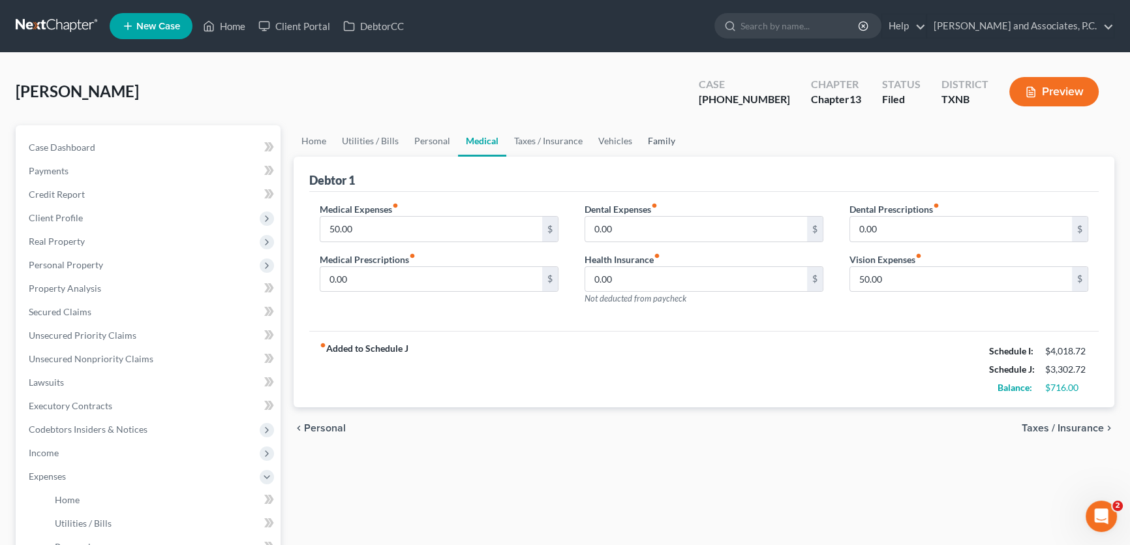
click at [662, 134] on link "Family" at bounding box center [661, 140] width 43 height 31
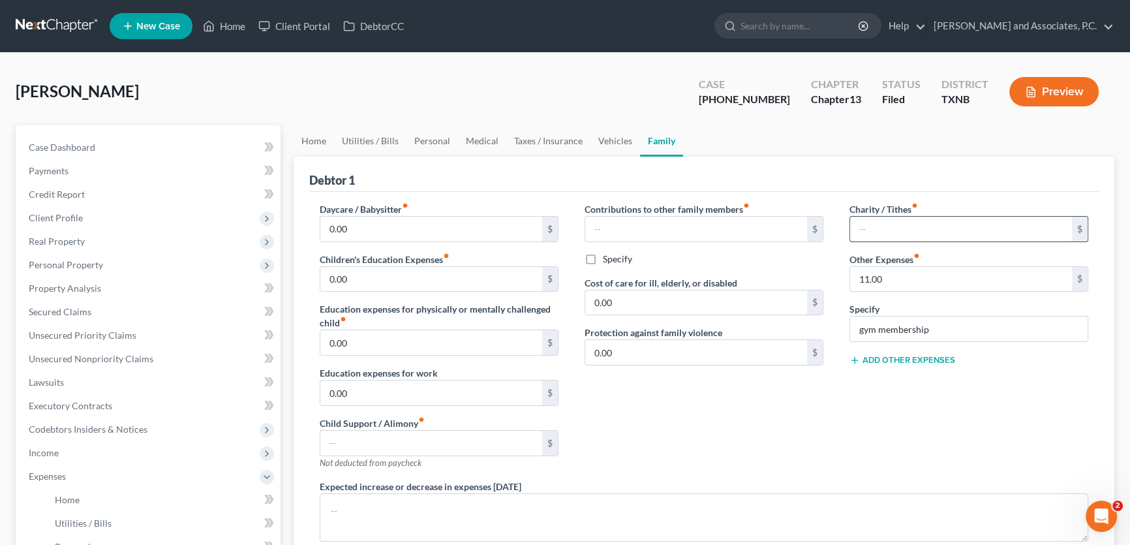
click at [874, 223] on input "text" at bounding box center [961, 229] width 222 height 25
type input "100.00"
click at [131, 145] on link "Case Dashboard" at bounding box center [149, 147] width 262 height 23
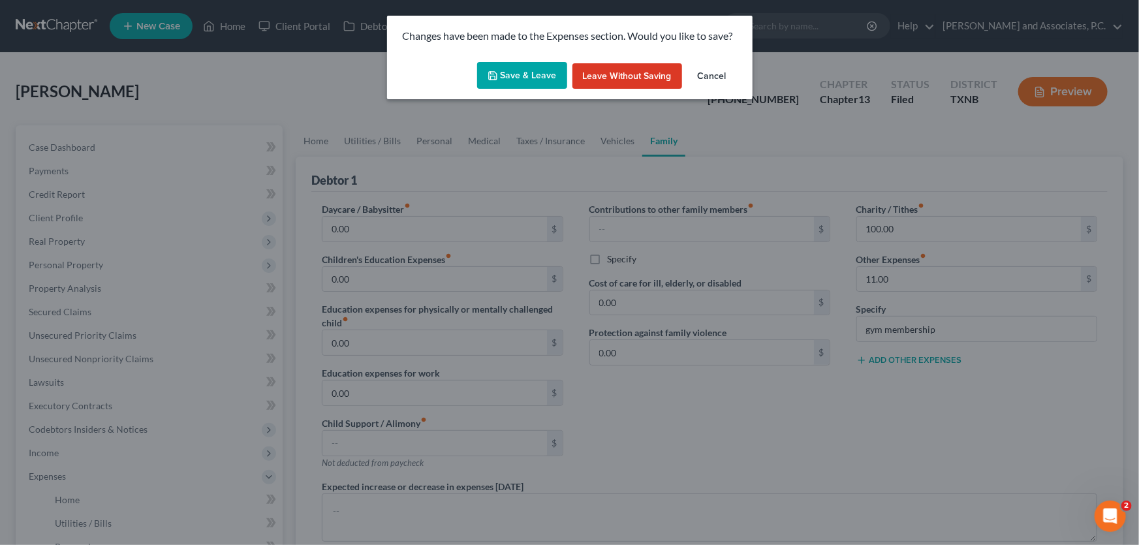
click at [537, 74] on button "Save & Leave" at bounding box center [522, 75] width 90 height 27
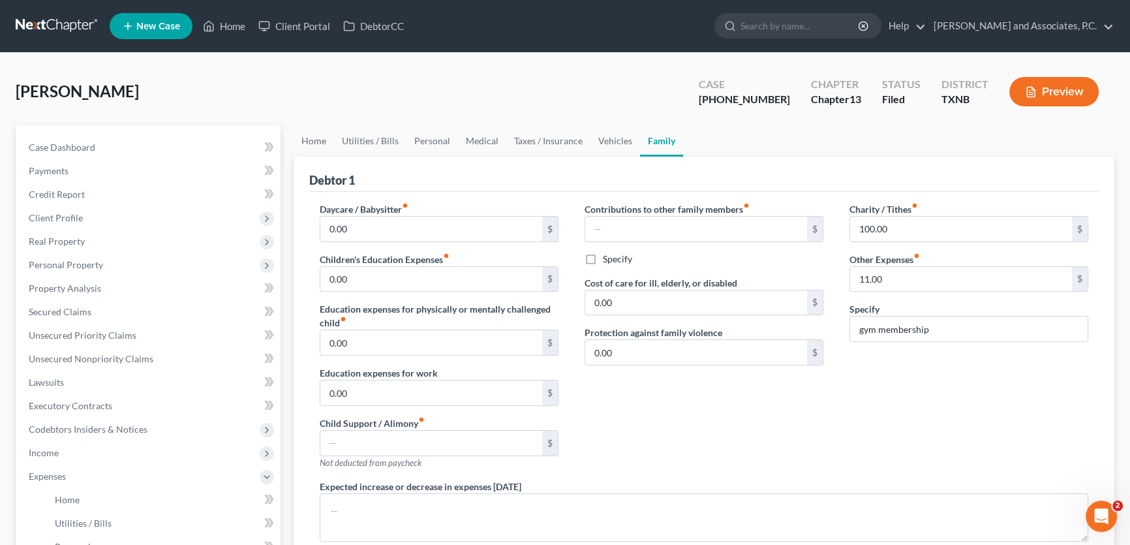
select select "5"
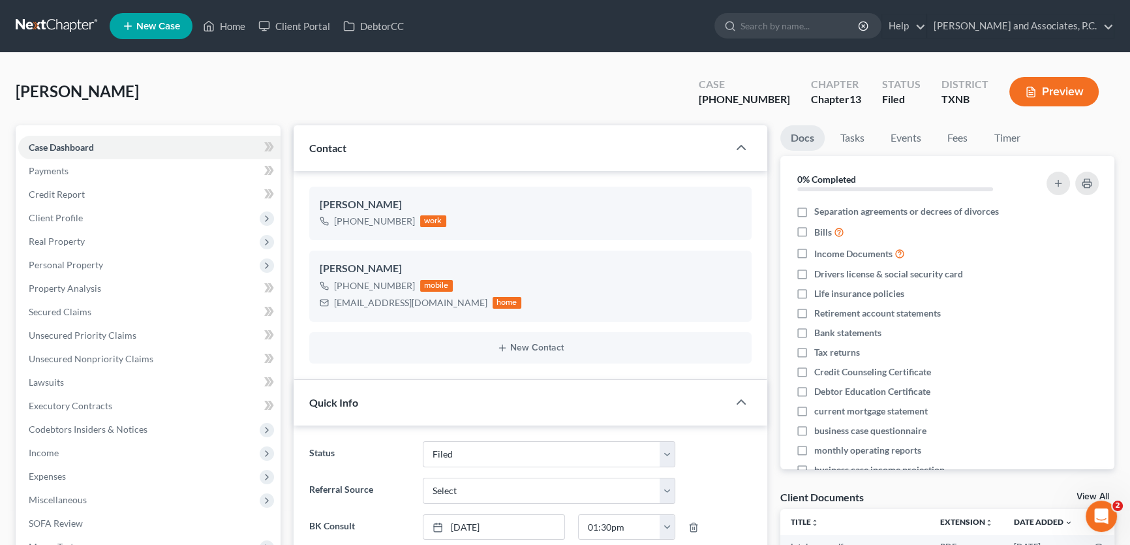
scroll to position [3407, 0]
click at [1083, 492] on link "View All" at bounding box center [1093, 496] width 33 height 9
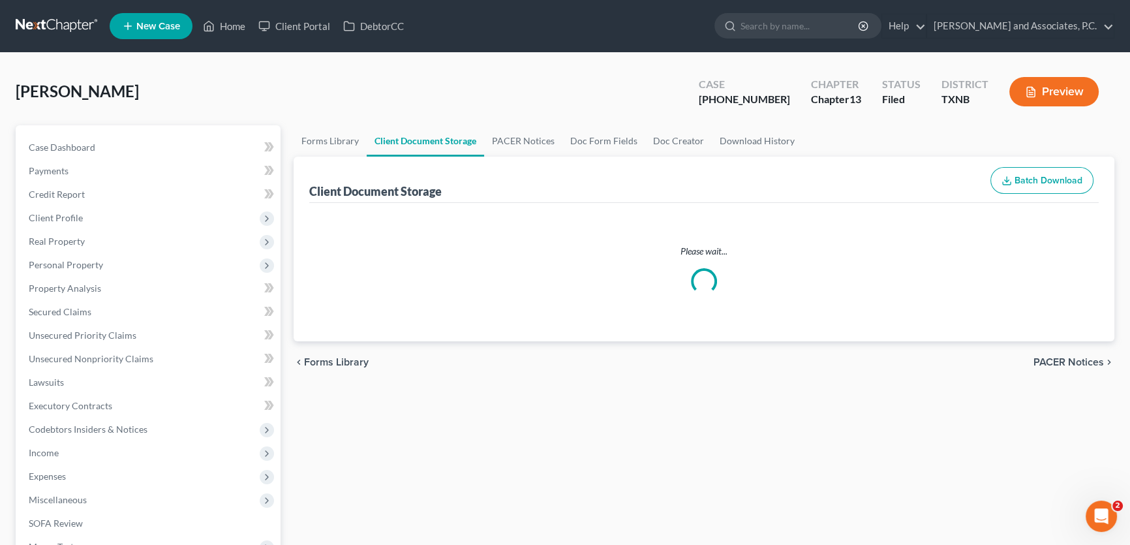
select select "18"
select select "21"
select select "10"
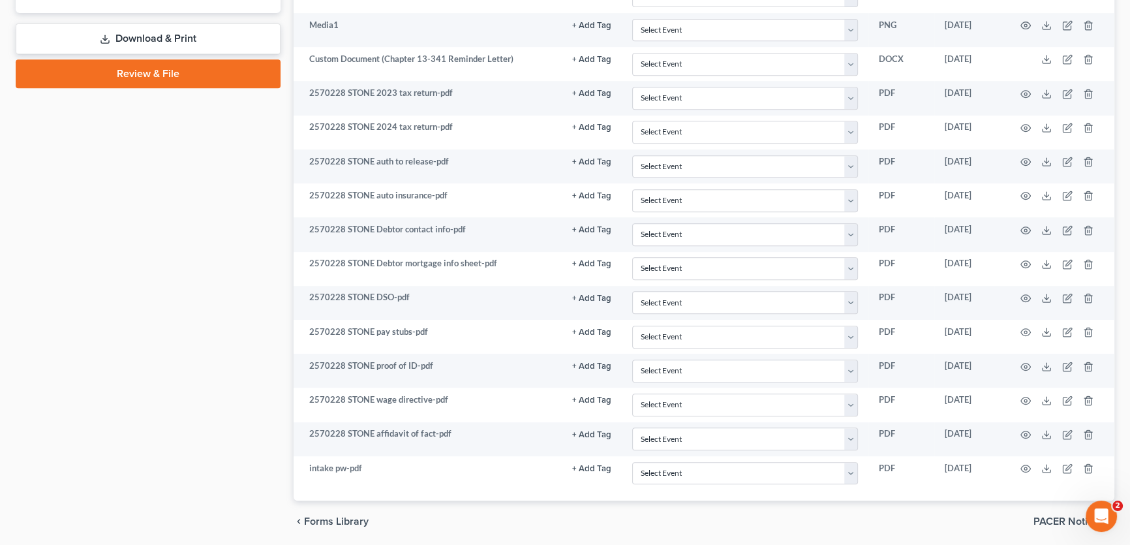
scroll to position [771, 0]
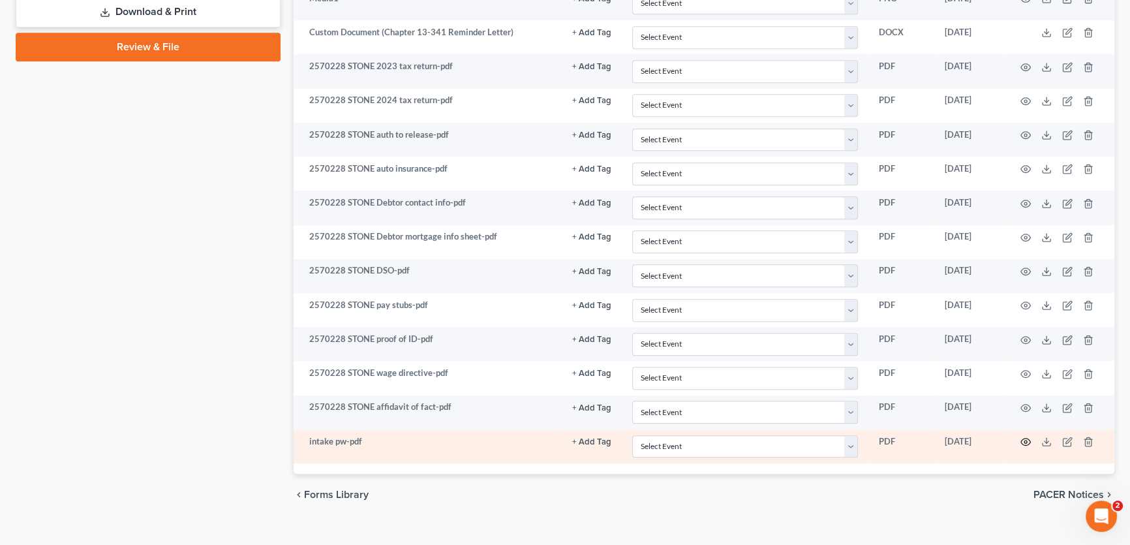
click at [1025, 441] on circle "button" at bounding box center [1026, 442] width 3 height 3
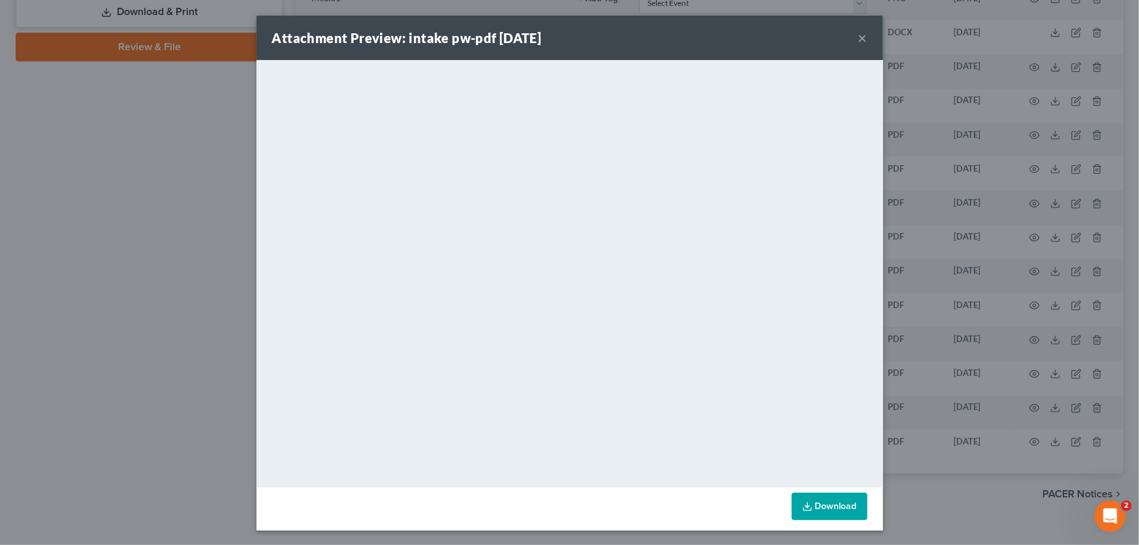
click at [858, 35] on button "×" at bounding box center [862, 38] width 9 height 16
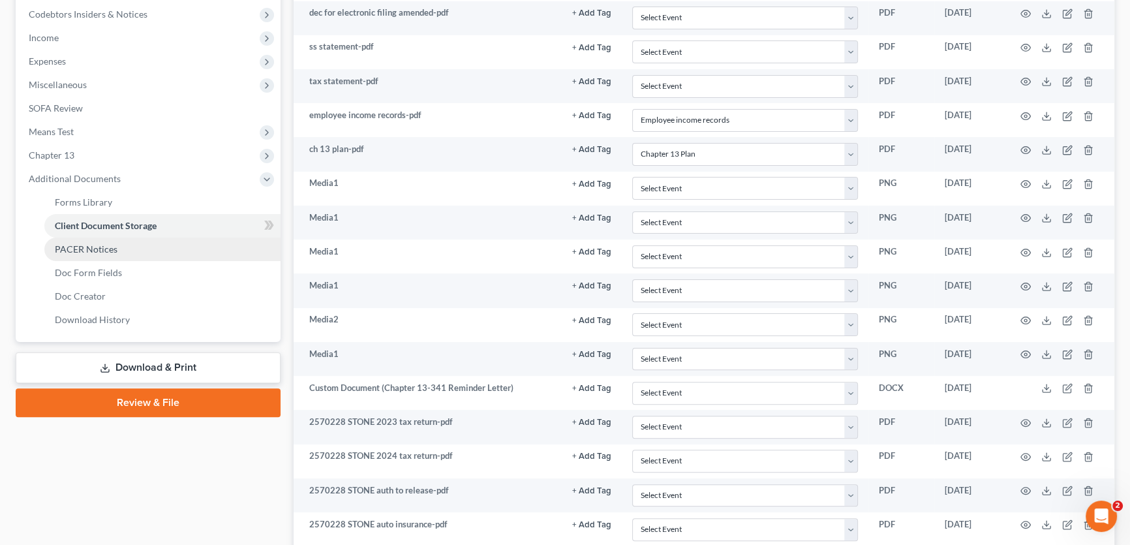
scroll to position [356, 0]
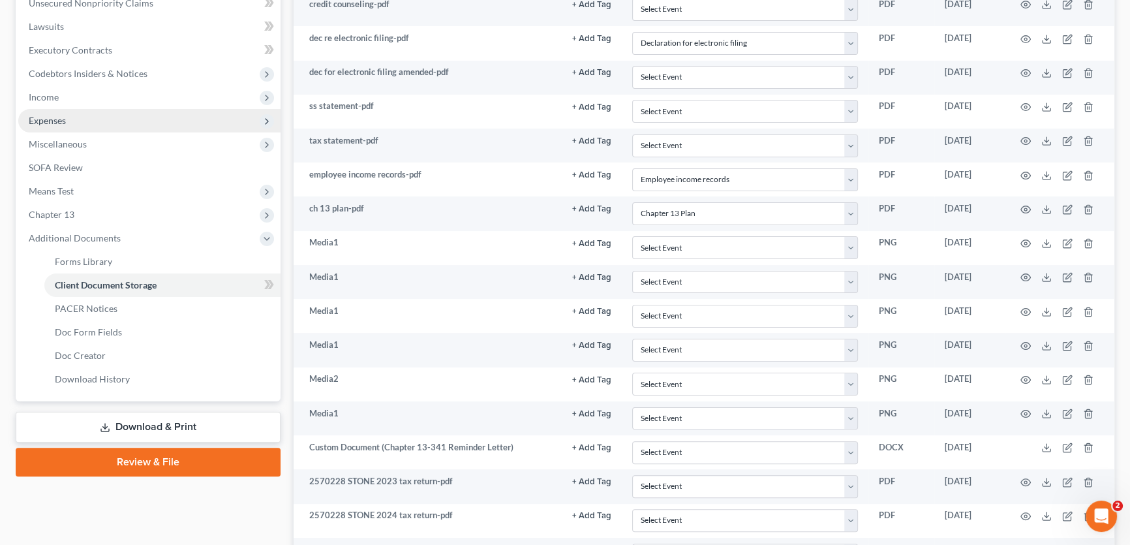
click at [59, 118] on span "Expenses" at bounding box center [47, 120] width 37 height 11
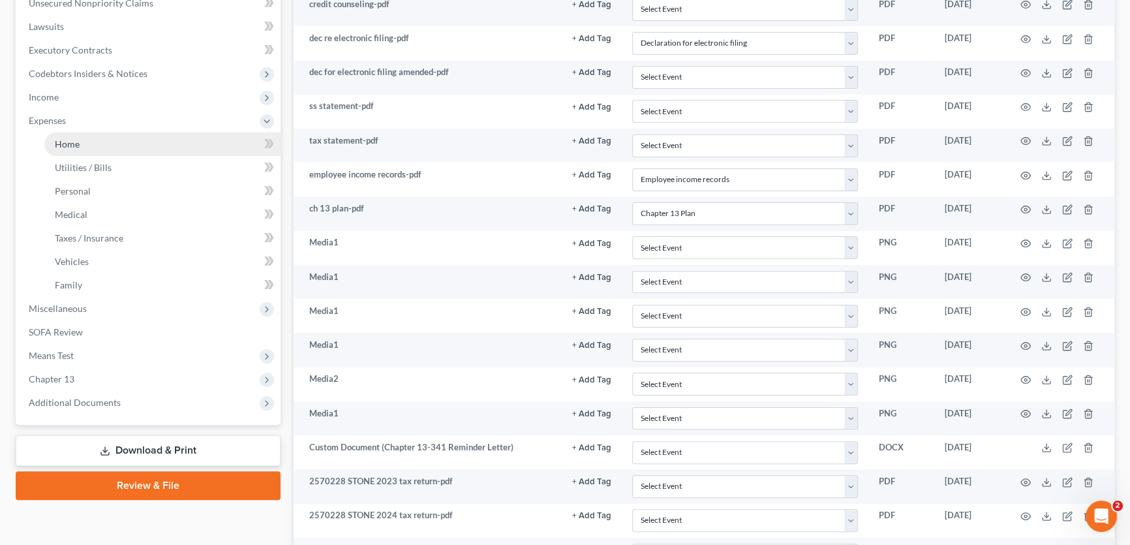
click at [65, 140] on span "Home" at bounding box center [67, 143] width 25 height 11
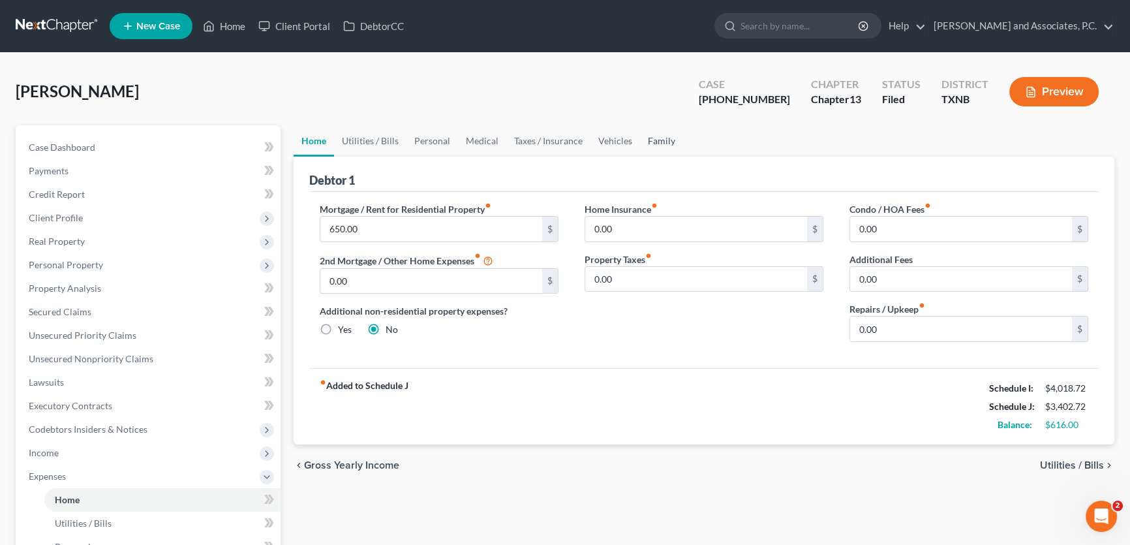
click at [655, 142] on link "Family" at bounding box center [661, 140] width 43 height 31
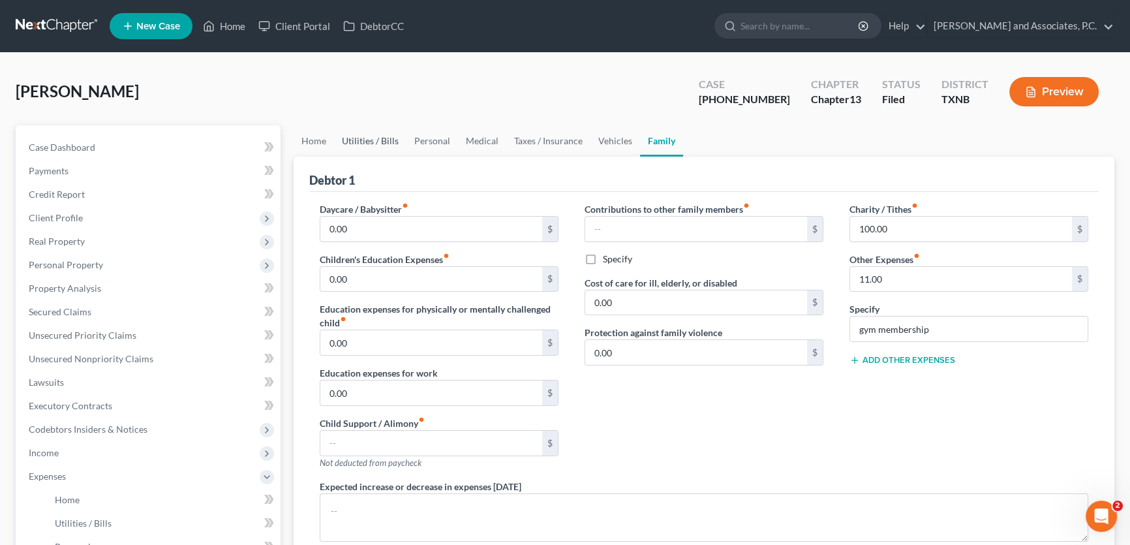
click at [365, 141] on link "Utilities / Bills" at bounding box center [370, 140] width 72 height 31
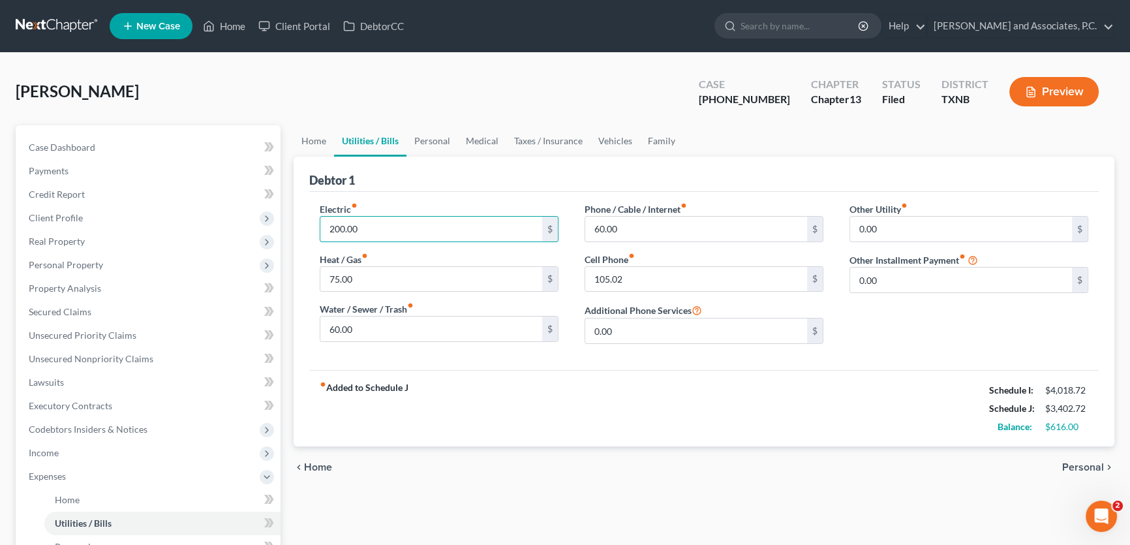
click at [433, 247] on div "Electric fiber_manual_record 200.00 $ Heat / Gas fiber_manual_record 75.00 $ Wa…" at bounding box center [439, 278] width 265 height 152
click at [320, 142] on link "Home" at bounding box center [314, 140] width 40 height 31
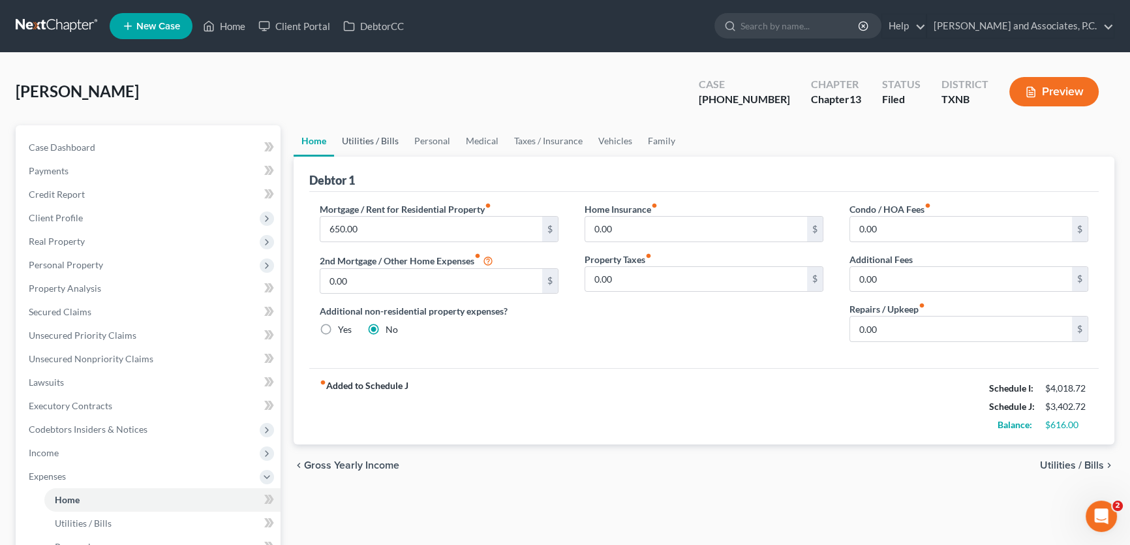
click at [359, 141] on link "Utilities / Bills" at bounding box center [370, 140] width 72 height 31
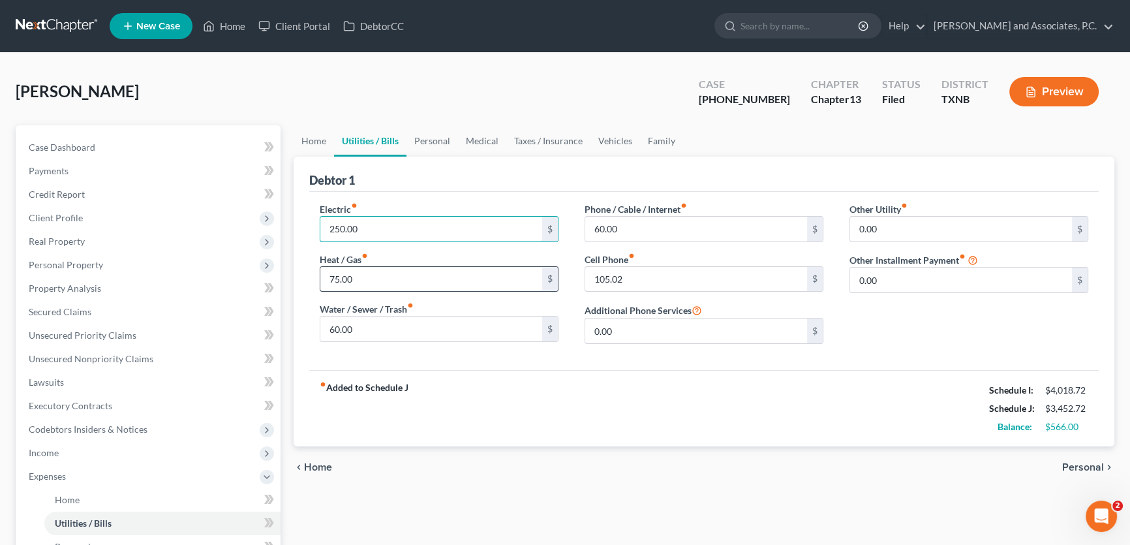
type input "250.00"
type input "65.00"
type input "100.00"
type input "195.00"
click at [443, 135] on link "Personal" at bounding box center [433, 140] width 52 height 31
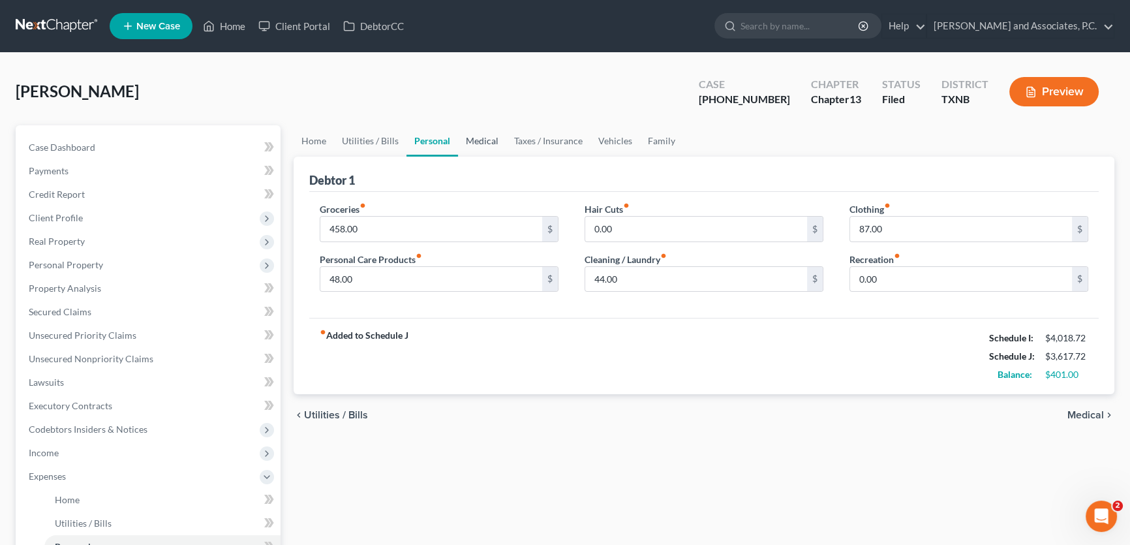
click at [490, 140] on link "Medical" at bounding box center [482, 140] width 48 height 31
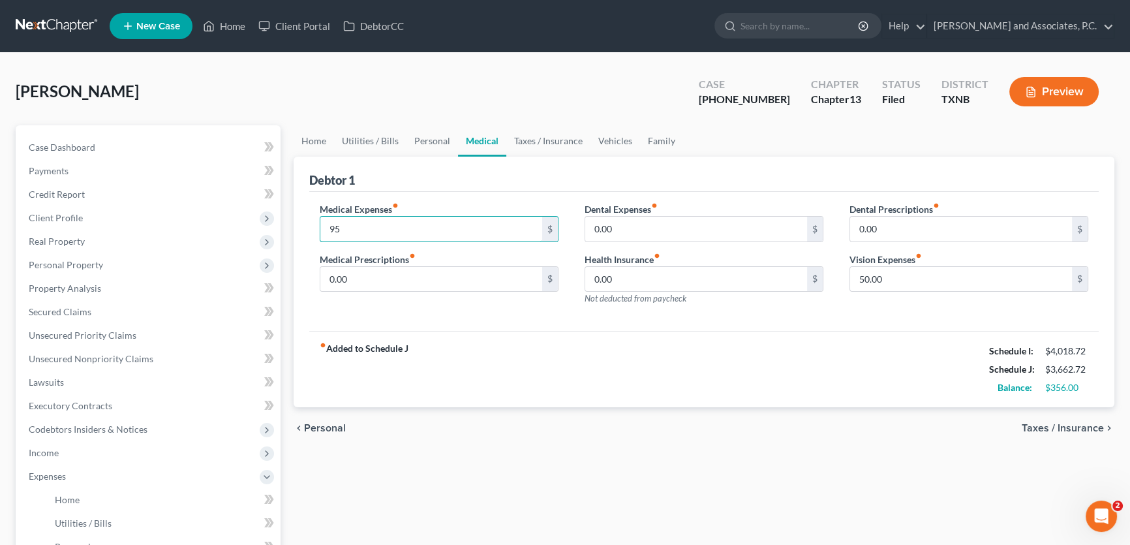
type input "9"
type input "50.00"
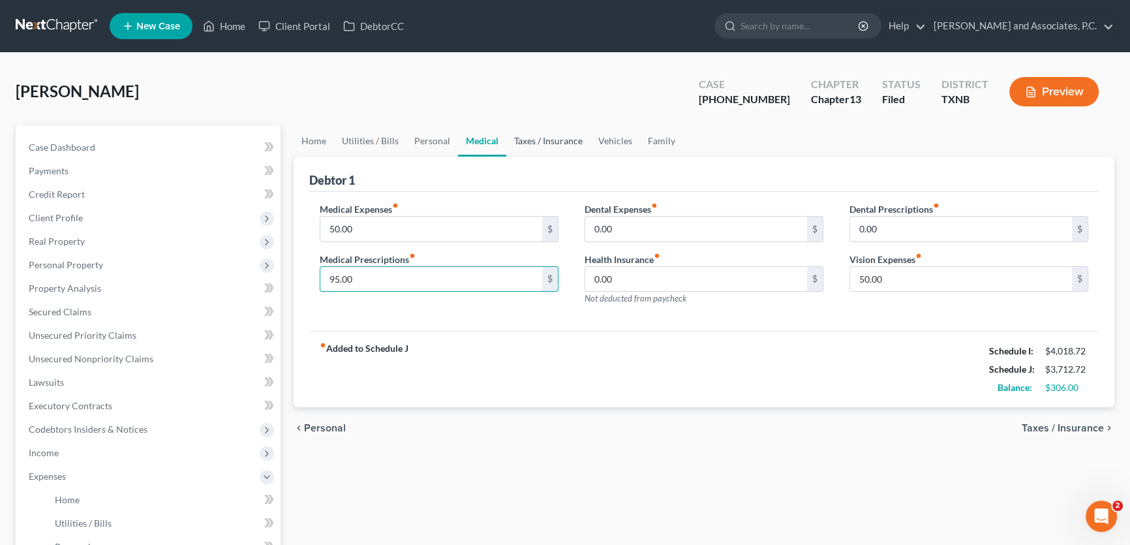
type input "95.00"
drag, startPoint x: 538, startPoint y: 138, endPoint x: 573, endPoint y: 138, distance: 34.6
click at [538, 138] on link "Taxes / Insurance" at bounding box center [549, 140] width 84 height 31
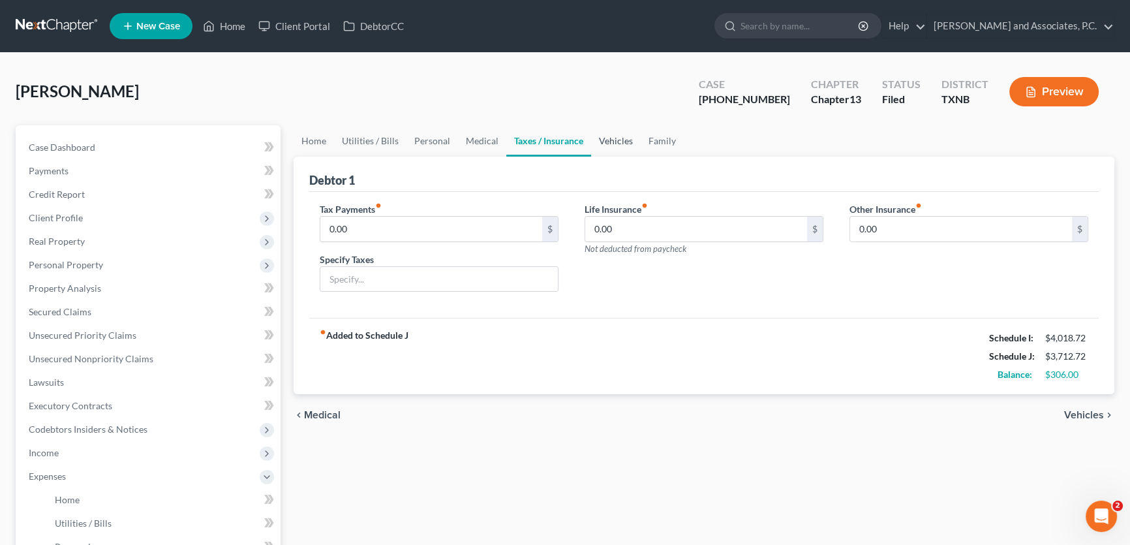
click at [611, 138] on link "Vehicles" at bounding box center [616, 140] width 50 height 31
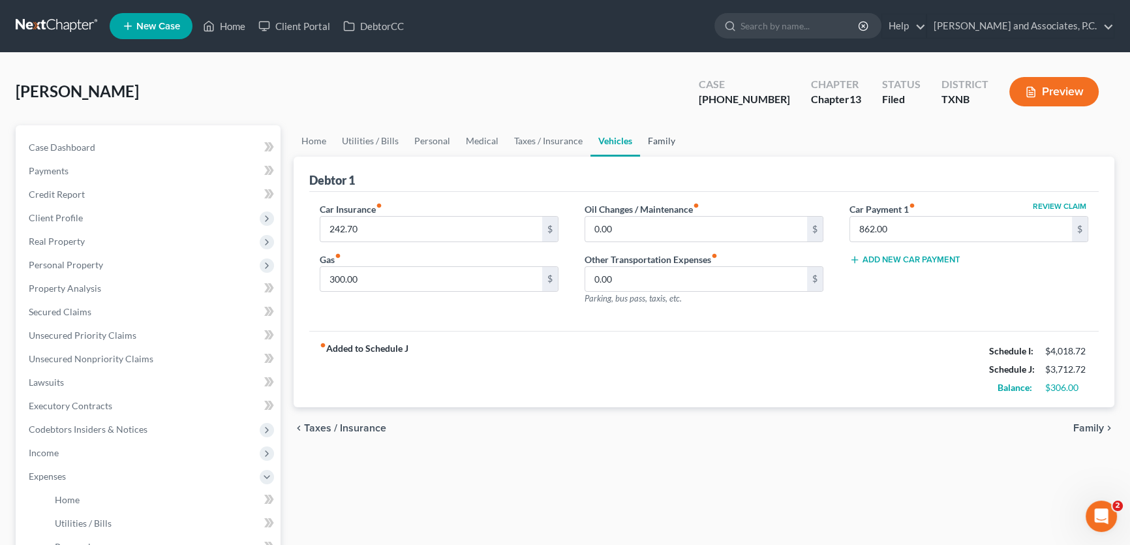
click at [666, 140] on link "Family" at bounding box center [661, 140] width 43 height 31
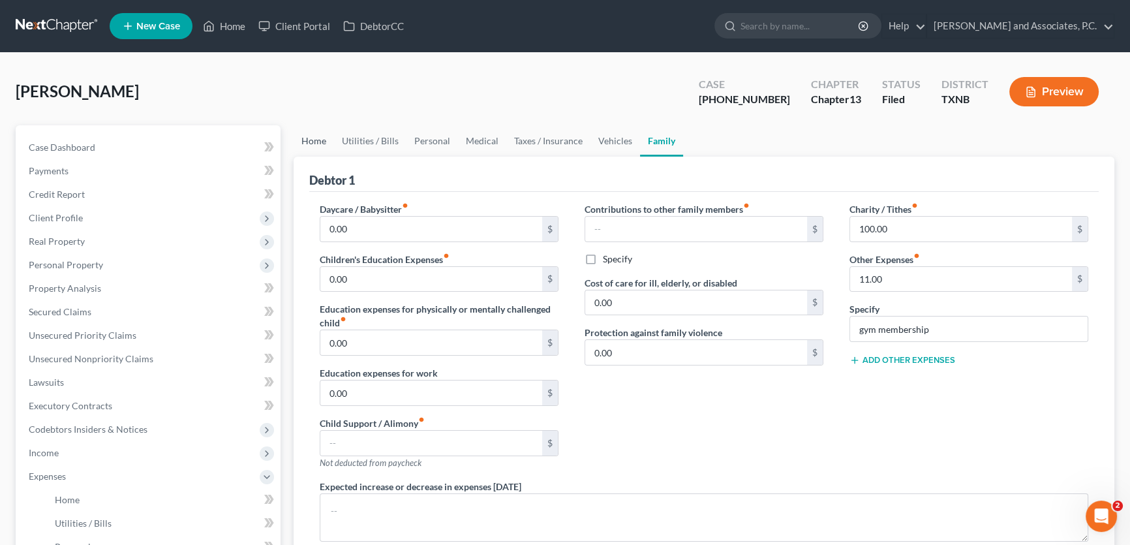
click at [320, 142] on link "Home" at bounding box center [314, 140] width 40 height 31
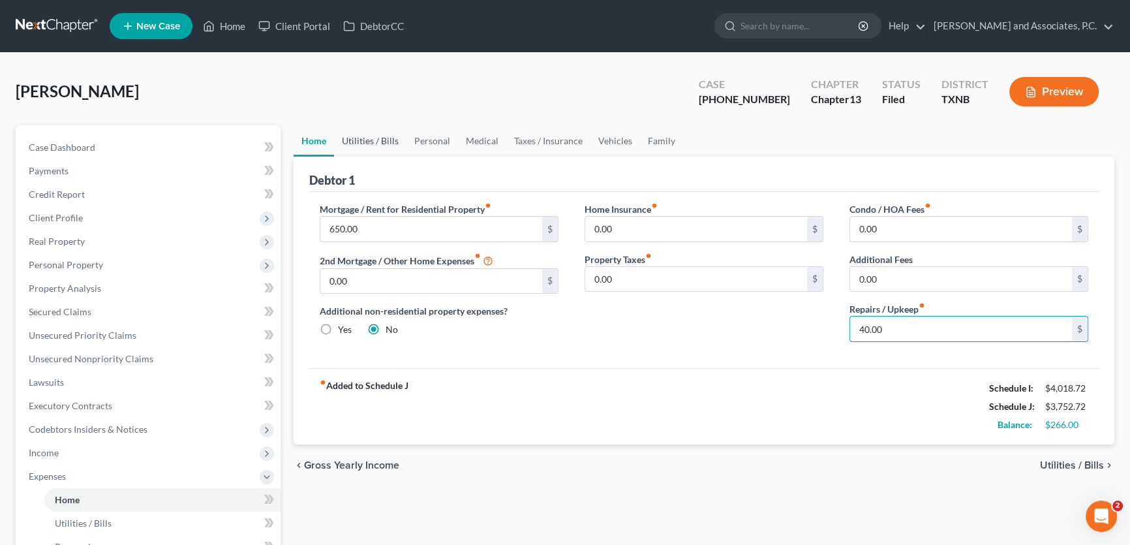
type input "40.00"
click at [366, 140] on link "Utilities / Bills" at bounding box center [370, 140] width 72 height 31
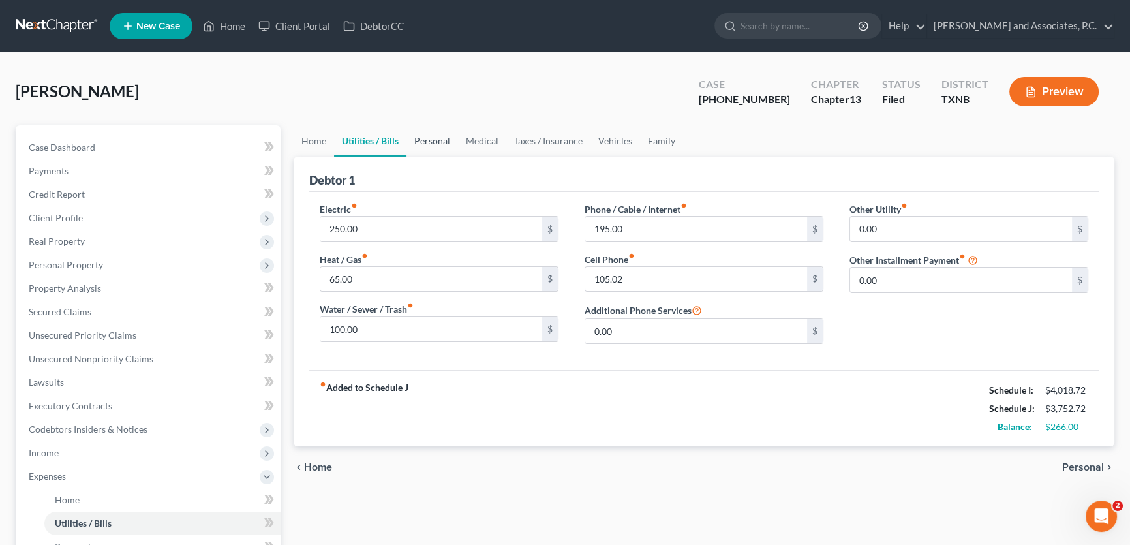
click at [424, 140] on link "Personal" at bounding box center [433, 140] width 52 height 31
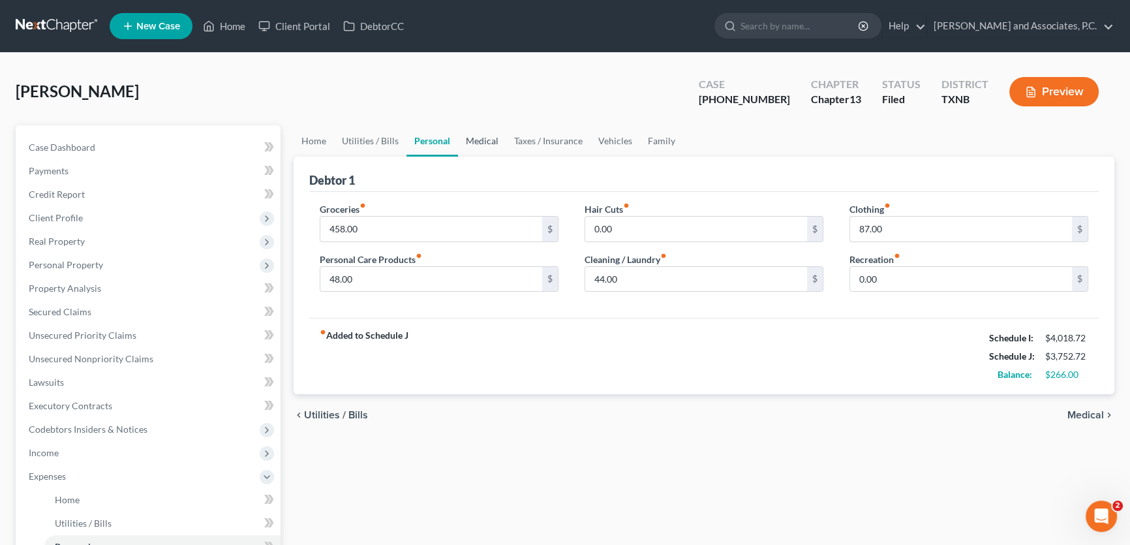
click at [478, 137] on link "Medical" at bounding box center [482, 140] width 48 height 31
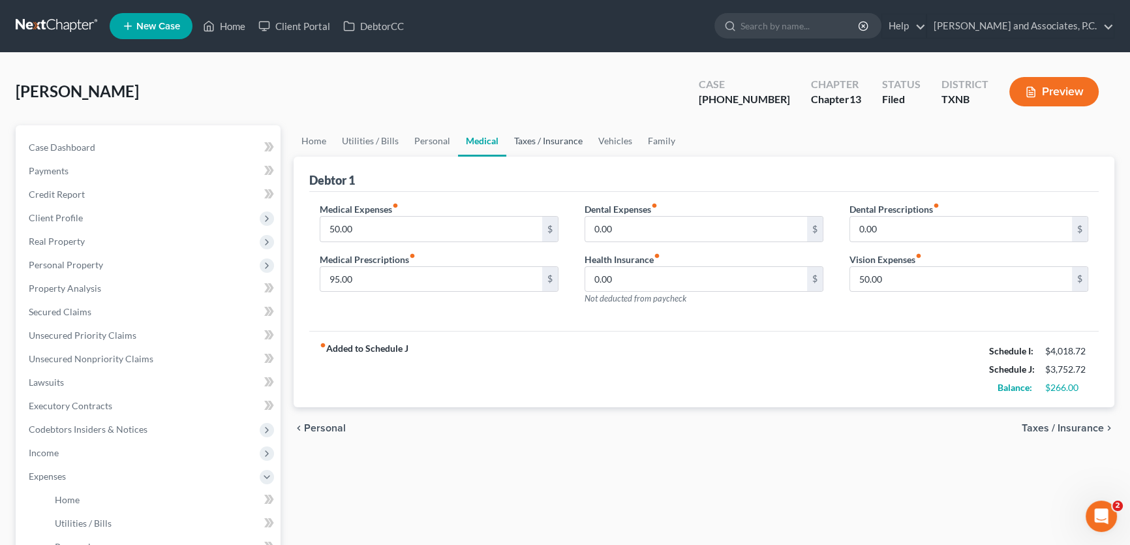
click at [535, 137] on link "Taxes / Insurance" at bounding box center [549, 140] width 84 height 31
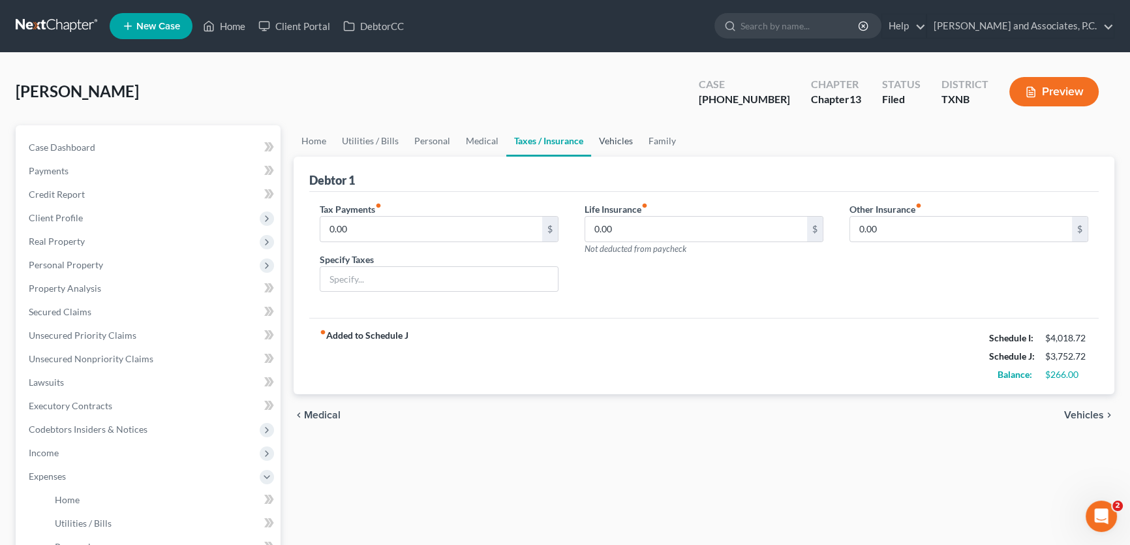
click at [623, 137] on link "Vehicles" at bounding box center [616, 140] width 50 height 31
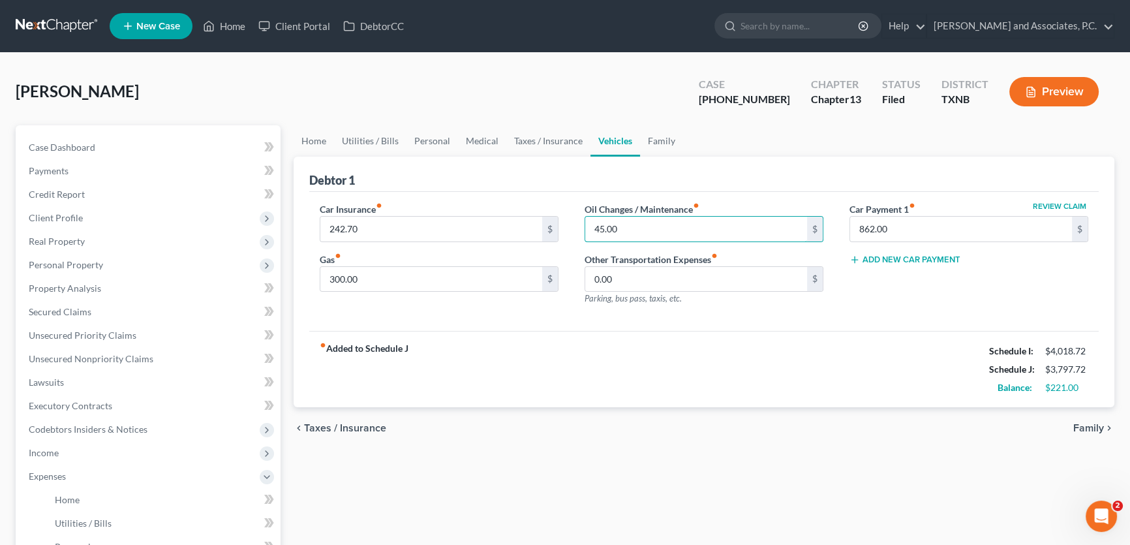
type input "45.00"
click at [621, 390] on div "fiber_manual_record Added to Schedule J Schedule I: $4,018.72 Schedule J: $3,79…" at bounding box center [704, 369] width 790 height 76
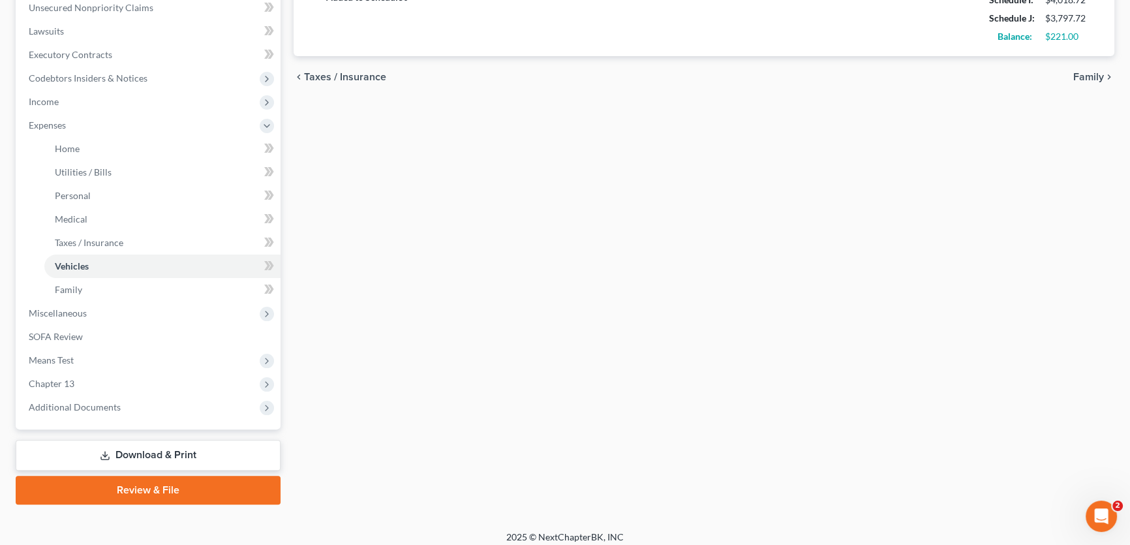
scroll to position [358, 0]
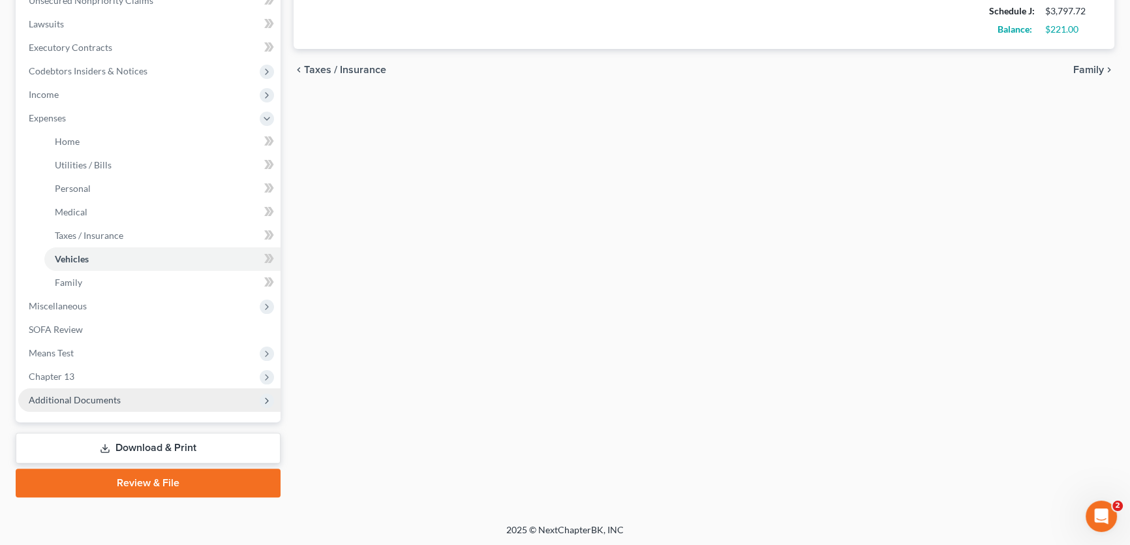
click at [149, 401] on span "Additional Documents" at bounding box center [149, 399] width 262 height 23
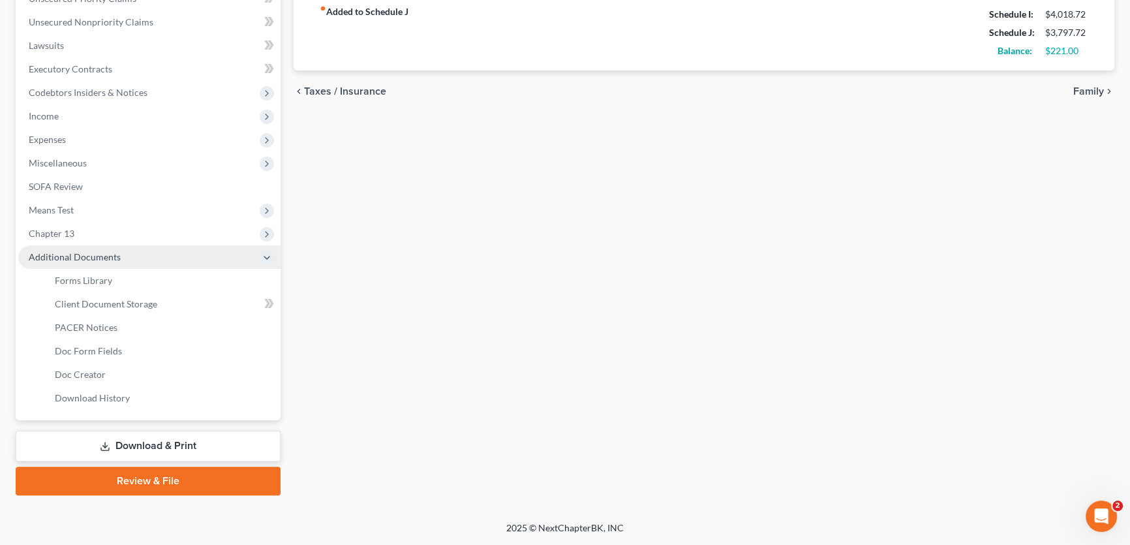
scroll to position [335, 0]
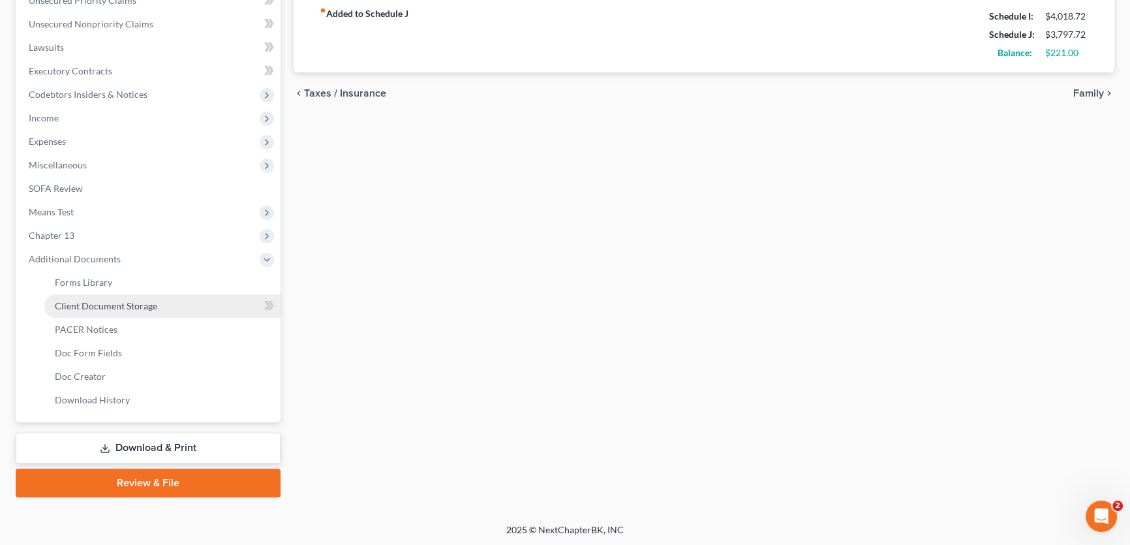
click at [131, 309] on span "Client Document Storage" at bounding box center [106, 305] width 102 height 11
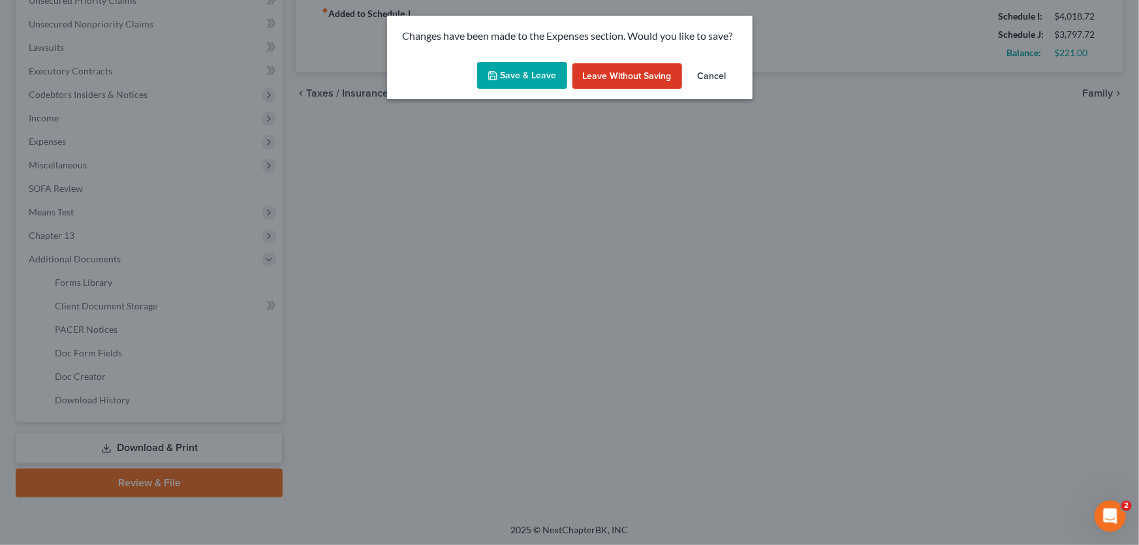
click at [493, 81] on button "Save & Leave" at bounding box center [522, 75] width 90 height 27
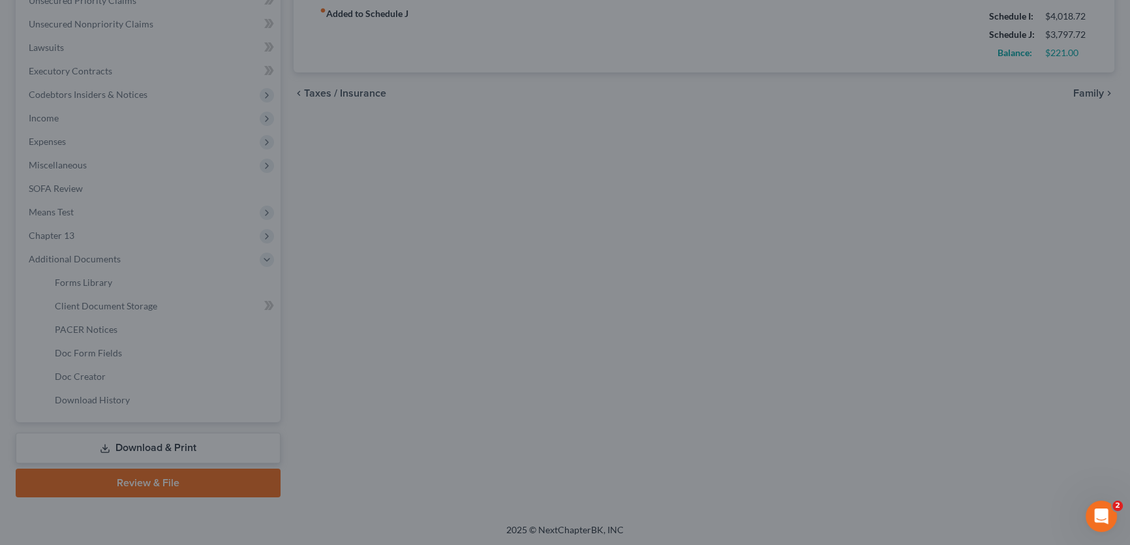
select select "18"
select select "21"
select select "10"
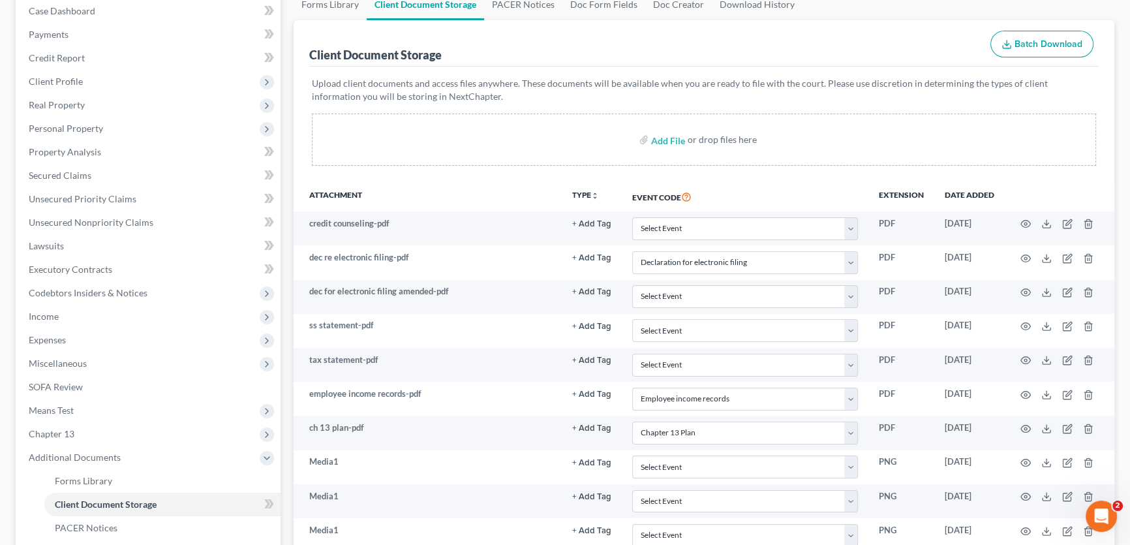
scroll to position [237, 0]
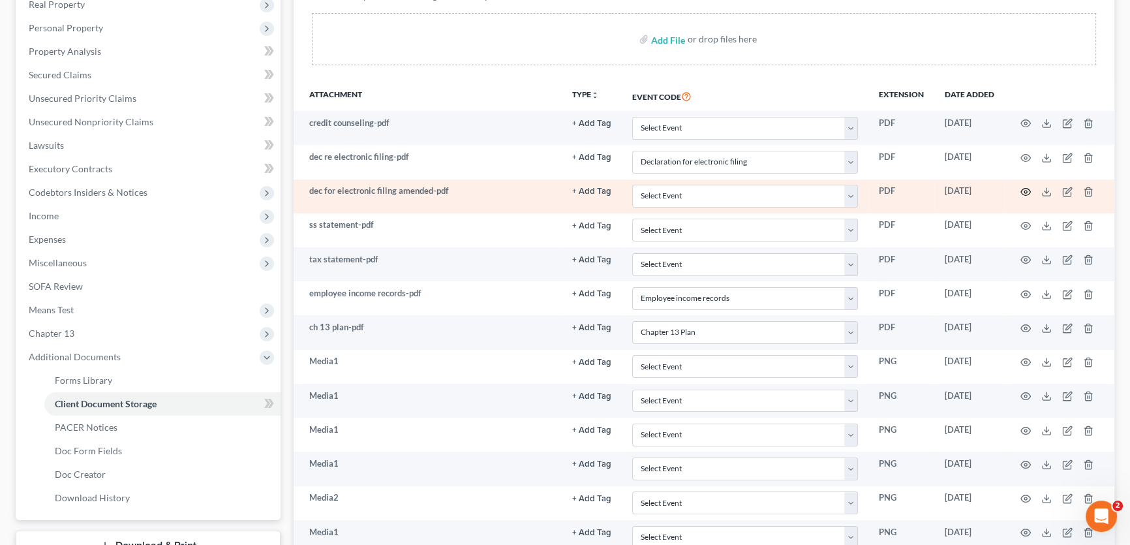
click at [1028, 187] on icon "button" at bounding box center [1026, 192] width 10 height 10
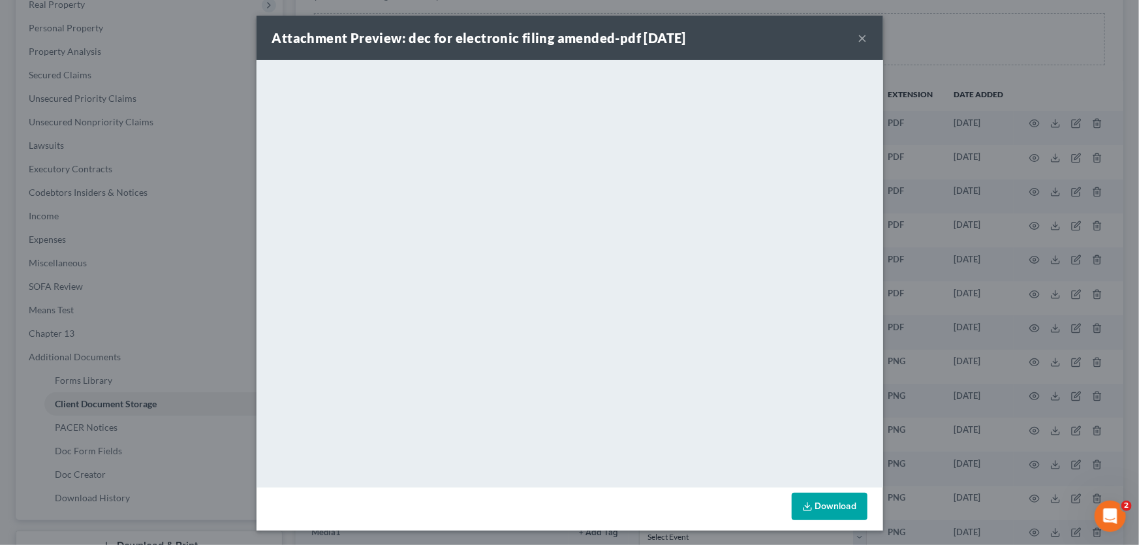
click at [858, 35] on button "×" at bounding box center [862, 38] width 9 height 16
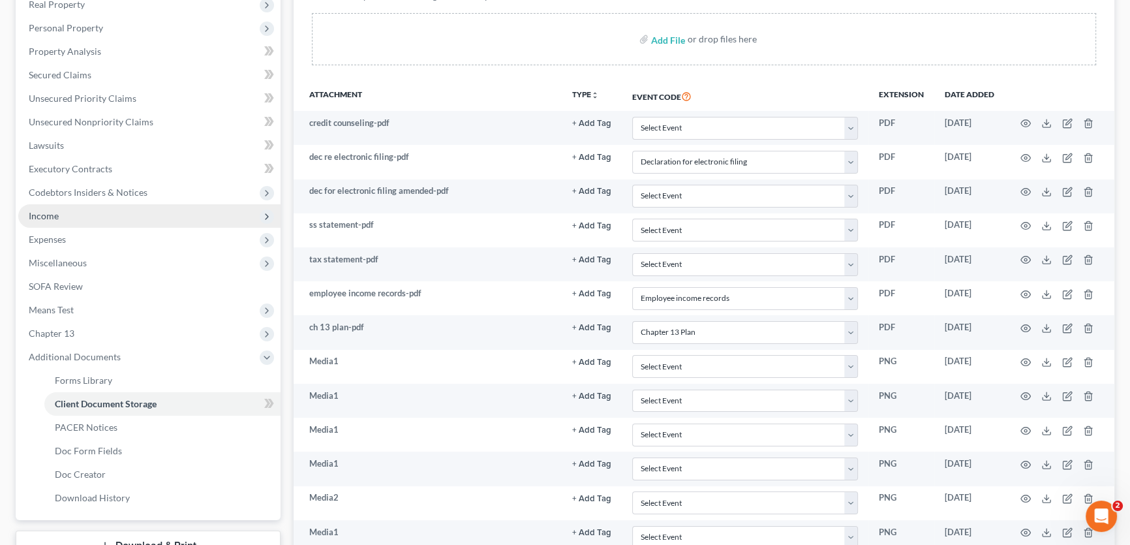
click at [124, 223] on span "Income" at bounding box center [149, 215] width 262 height 23
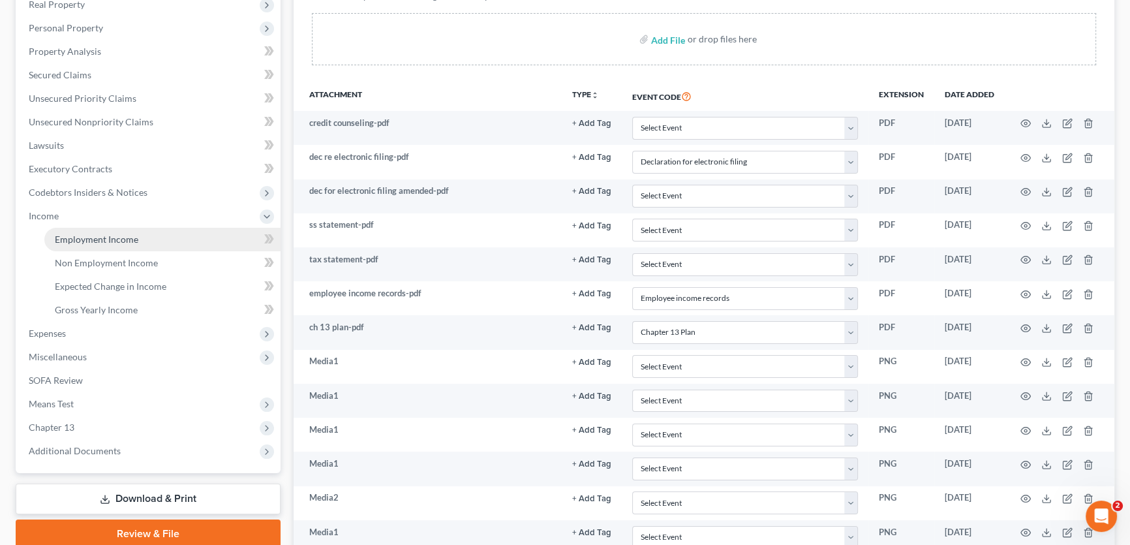
click at [72, 232] on link "Employment Income" at bounding box center [162, 239] width 236 height 23
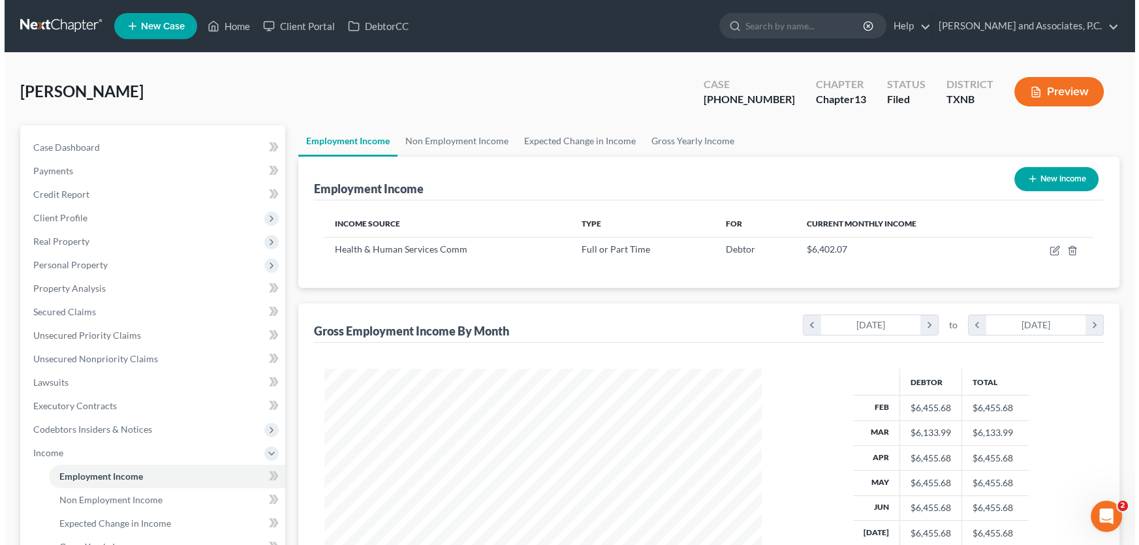
scroll to position [234, 463]
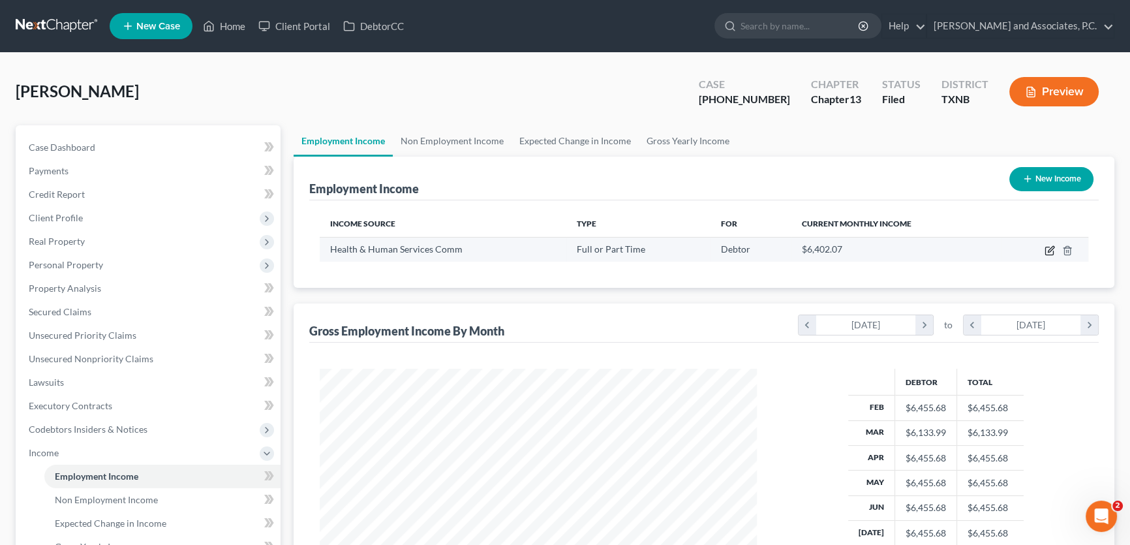
click at [1048, 248] on icon "button" at bounding box center [1050, 250] width 10 height 10
select select "0"
select select "45"
select select "0"
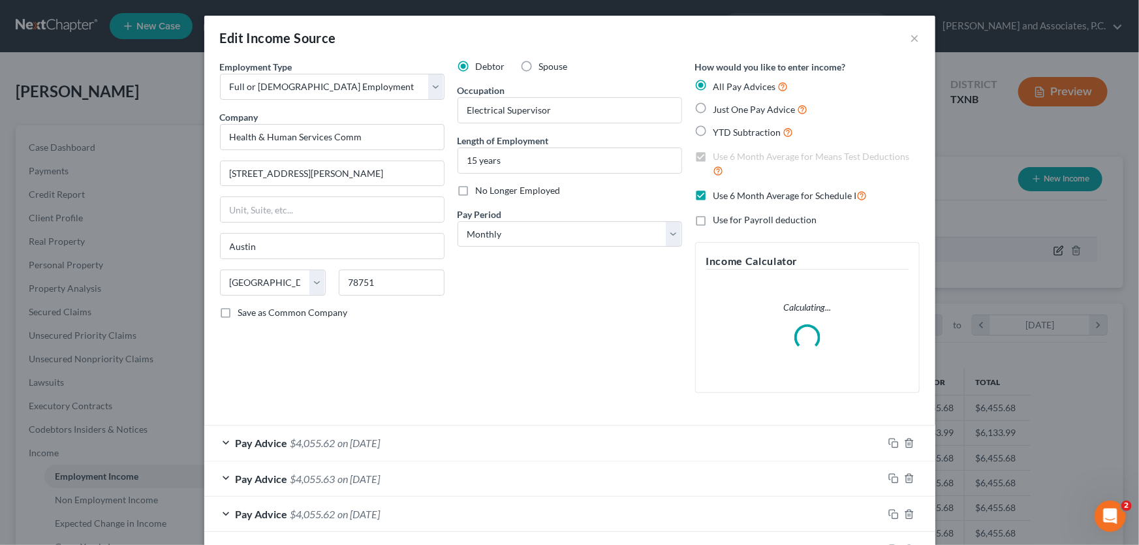
scroll to position [234, 467]
click at [713, 196] on label "Use 6 Month Average for Schedule I" at bounding box center [790, 195] width 154 height 15
click at [719, 196] on input "Use 6 Month Average for Schedule I" at bounding box center [723, 192] width 8 height 8
checkbox input "false"
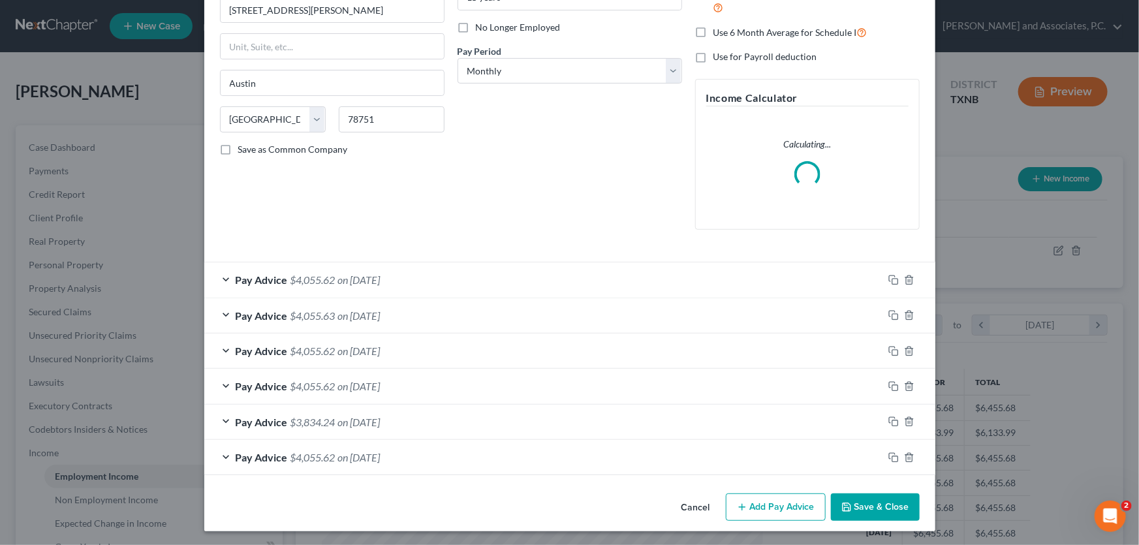
click at [763, 504] on button "Add Pay Advice" at bounding box center [776, 506] width 100 height 27
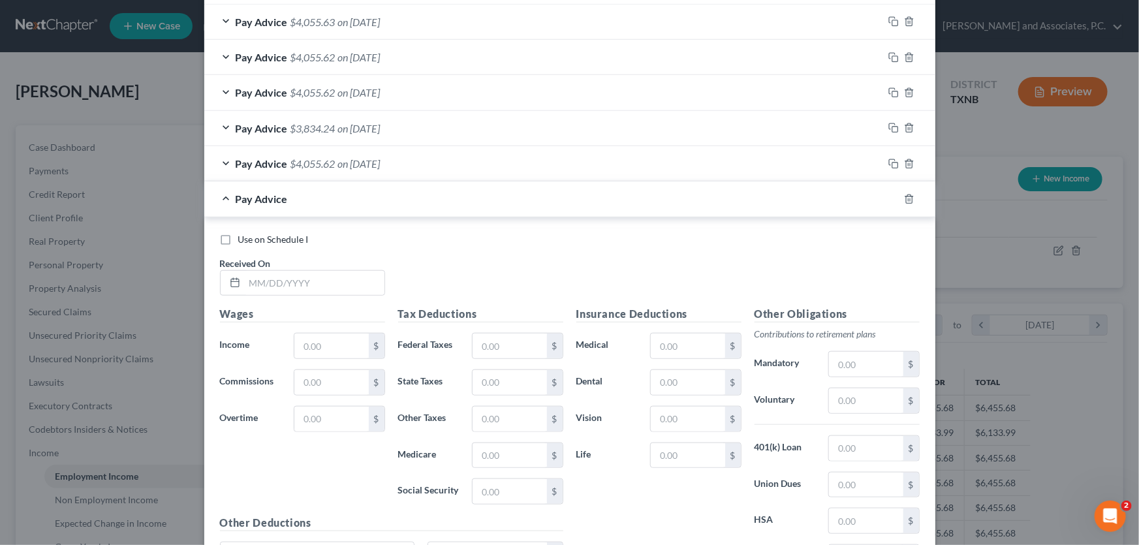
scroll to position [460, 0]
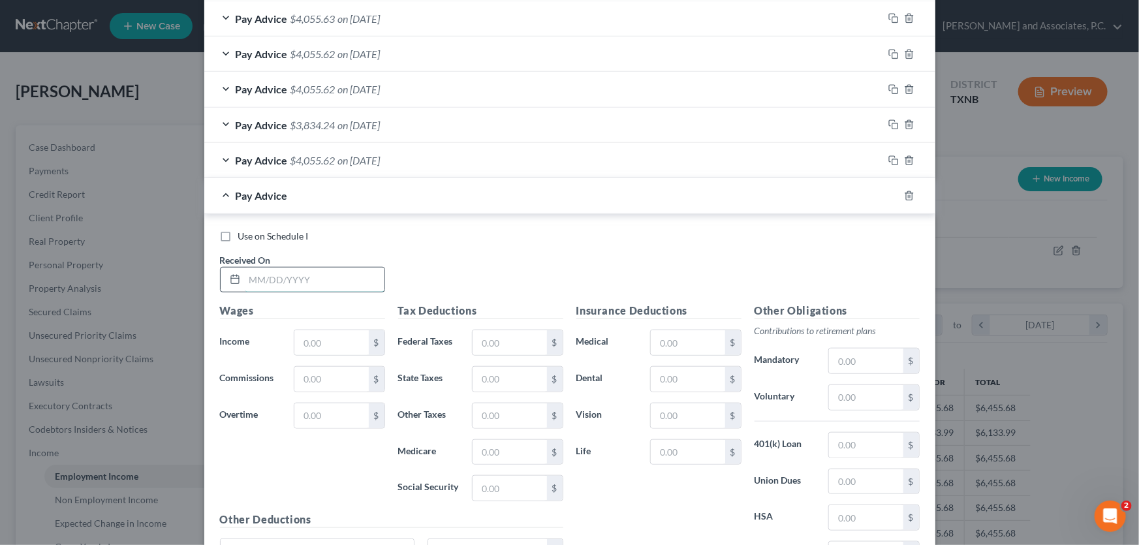
click at [326, 277] on input "text" at bounding box center [315, 280] width 140 height 25
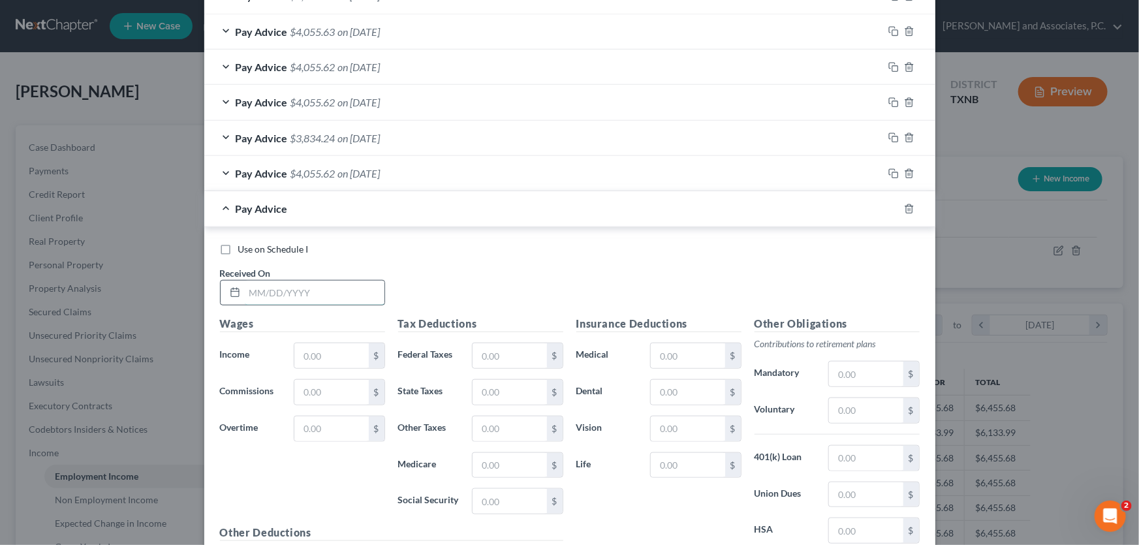
scroll to position [473, 0]
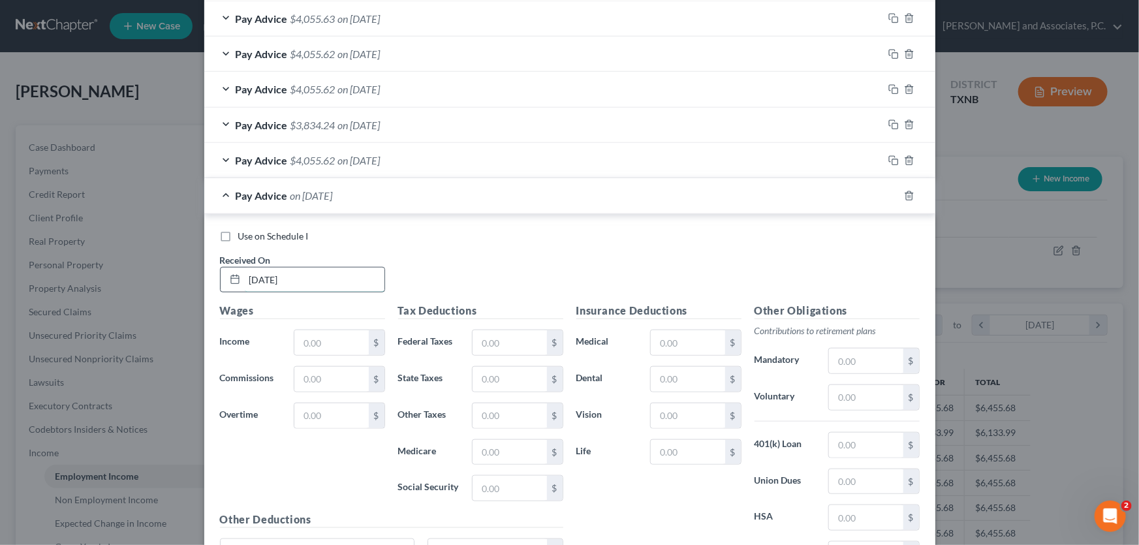
type input "10/01/2025"
type input "5"
type input "6,455.68"
type input "585.38"
type input "93.54"
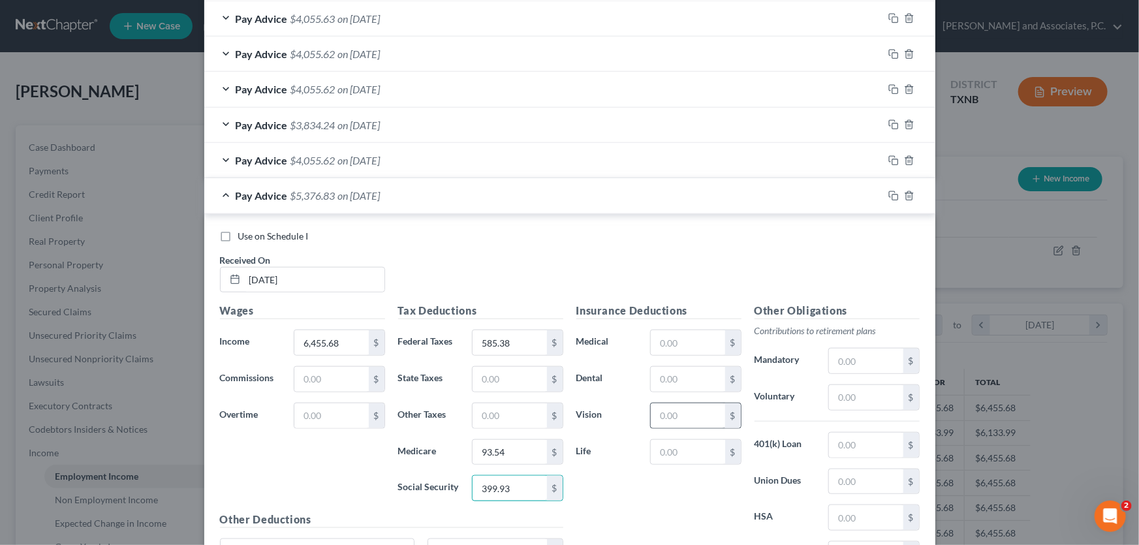
type input "399.93"
click at [675, 413] on input "text" at bounding box center [688, 415] width 74 height 25
type input "5.07"
click at [888, 354] on input "text" at bounding box center [866, 361] width 74 height 25
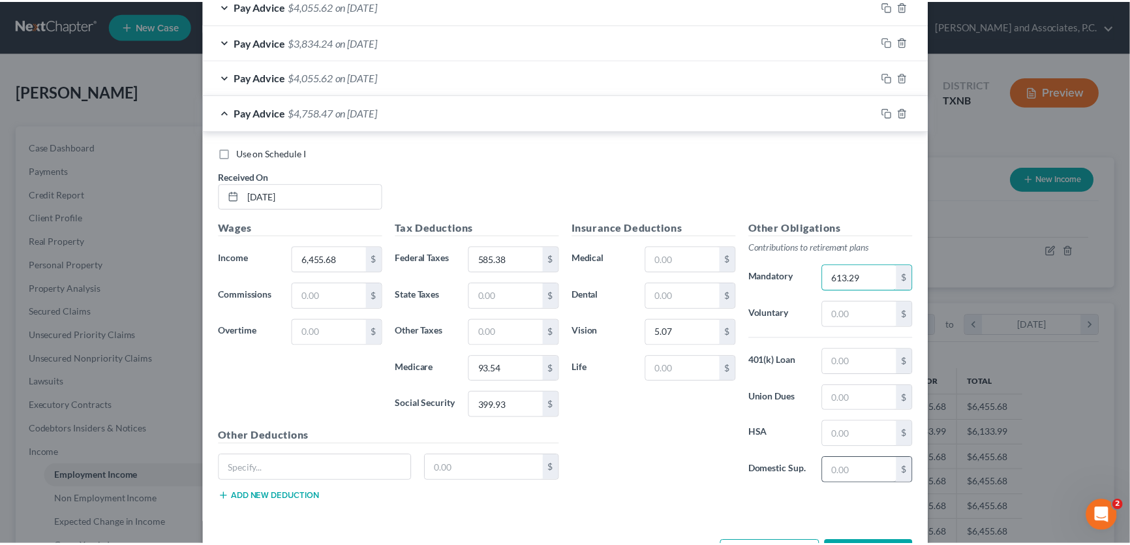
scroll to position [592, 0]
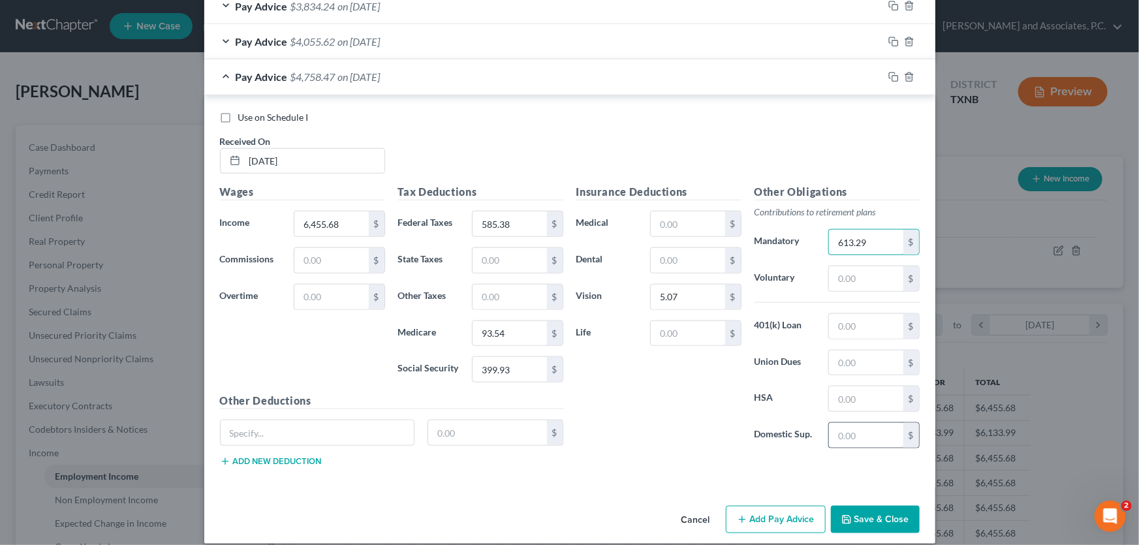
type input "613.29"
click at [850, 435] on input "text" at bounding box center [866, 435] width 74 height 25
type input "400.00"
click at [238, 116] on label "Use on Schedule I" at bounding box center [273, 117] width 70 height 13
click at [243, 116] on input "Use on Schedule I" at bounding box center [247, 115] width 8 height 8
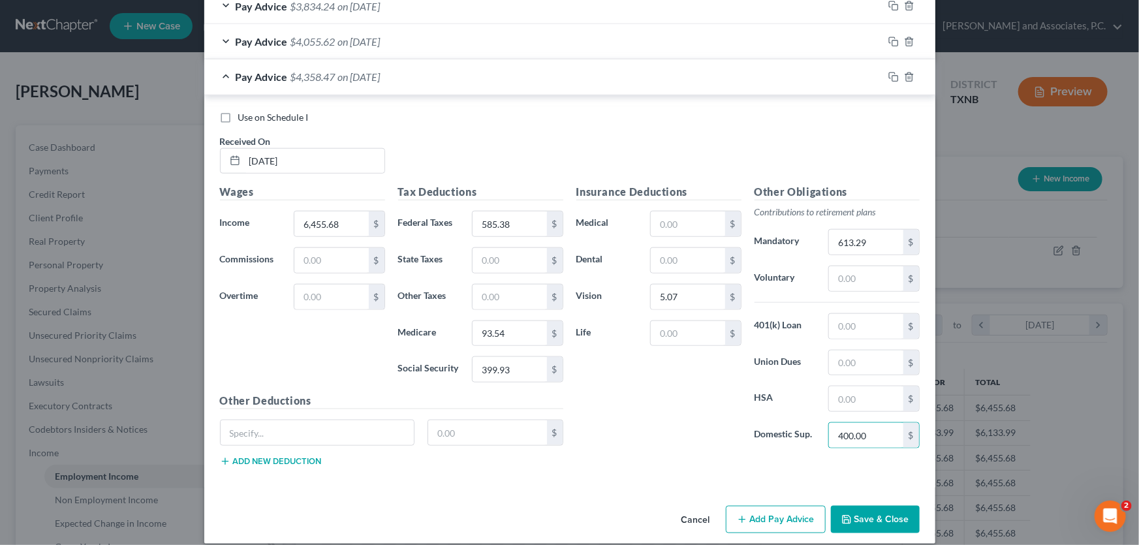
checkbox input "true"
click at [849, 510] on button "Save & Close" at bounding box center [875, 519] width 89 height 27
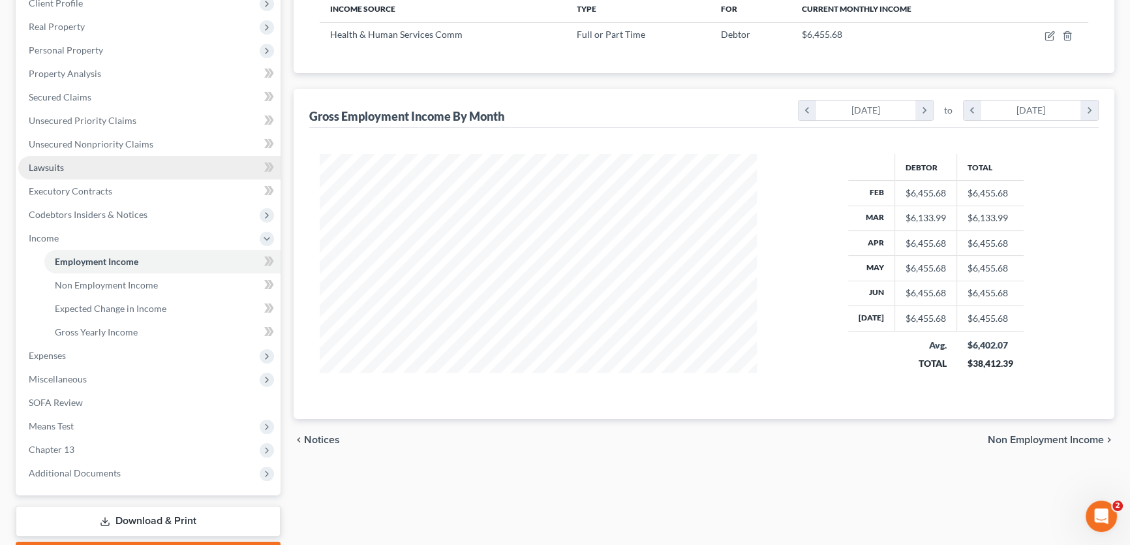
scroll to position [237, 0]
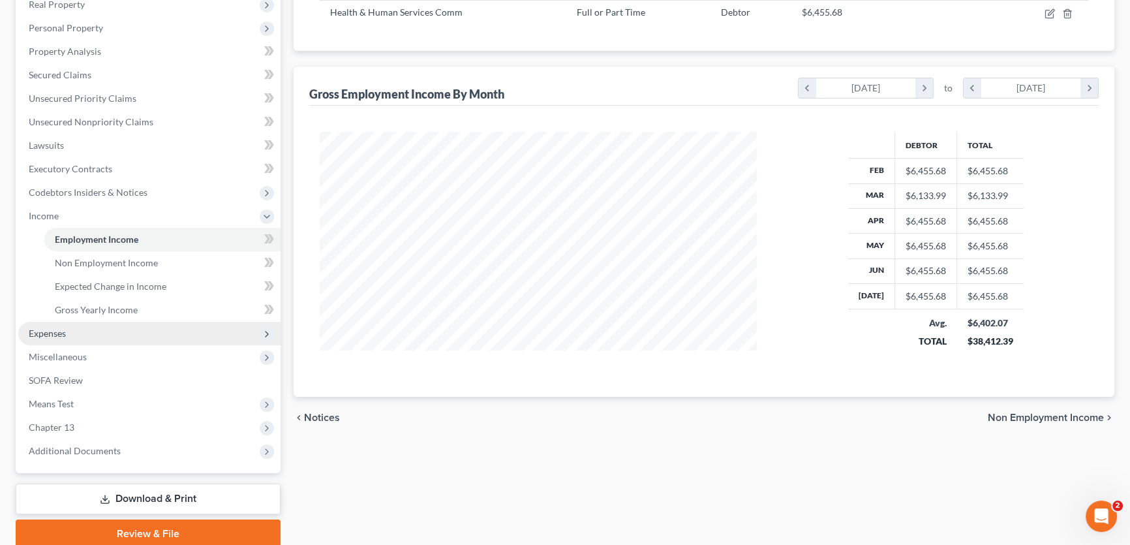
click at [84, 332] on span "Expenses" at bounding box center [149, 333] width 262 height 23
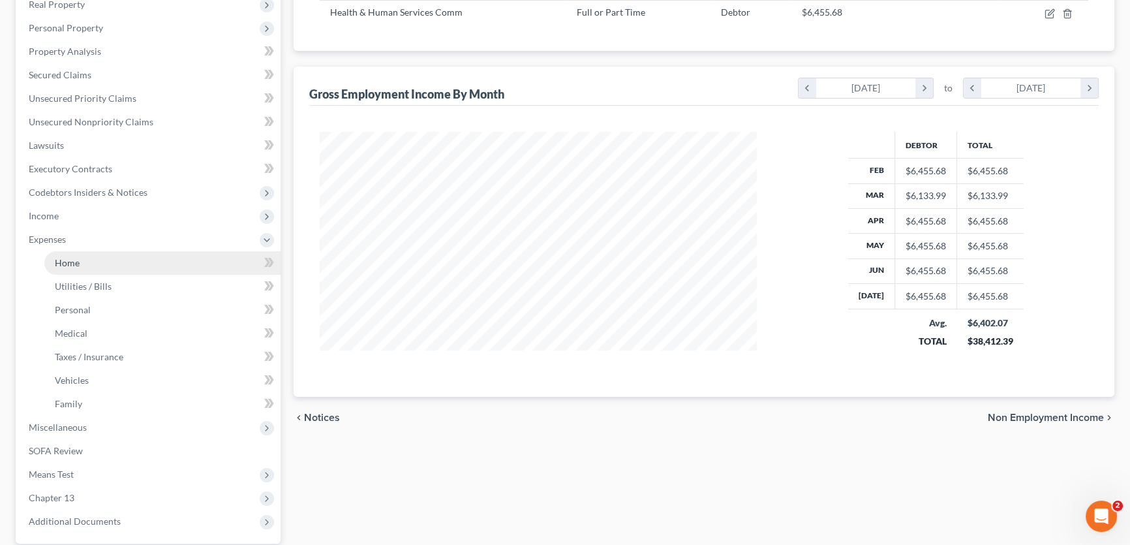
click at [76, 258] on span "Home" at bounding box center [67, 262] width 25 height 11
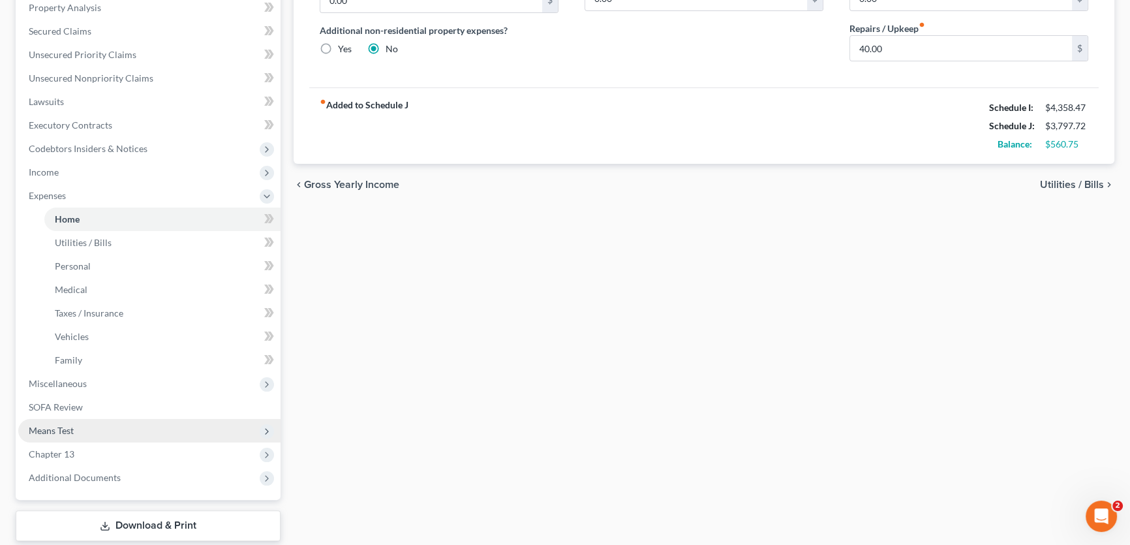
scroll to position [296, 0]
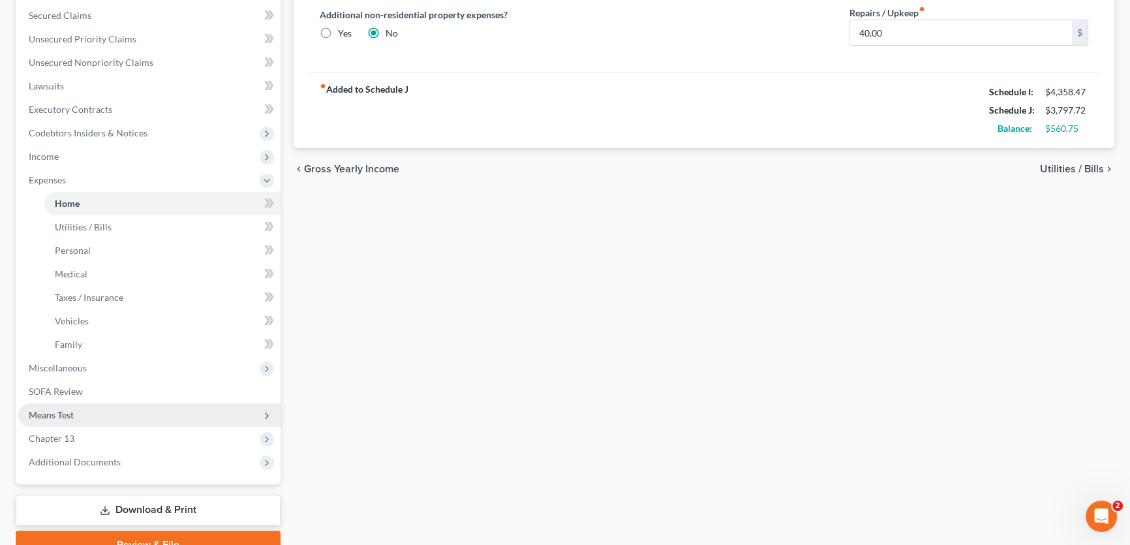
drag, startPoint x: 70, startPoint y: 412, endPoint x: 77, endPoint y: 413, distance: 6.6
click at [70, 412] on span "Means Test" at bounding box center [51, 414] width 45 height 11
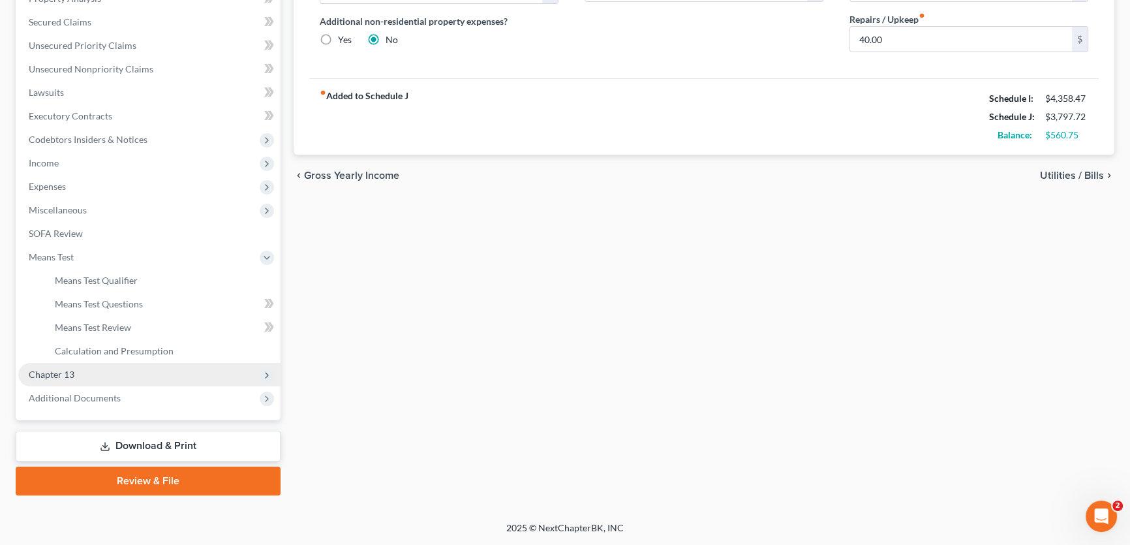
scroll to position [287, 0]
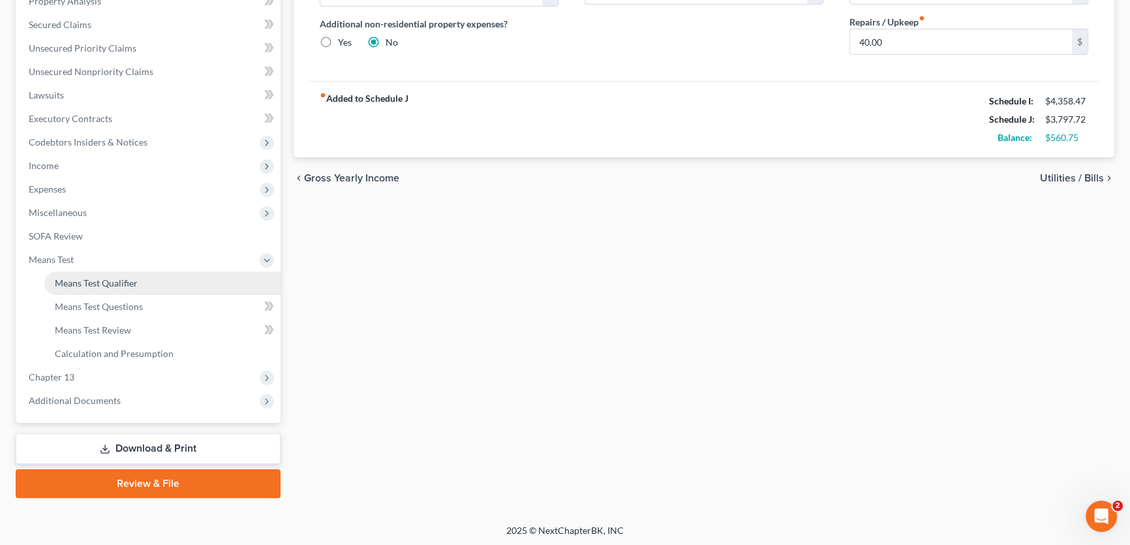
click at [88, 279] on span "Means Test Qualifier" at bounding box center [96, 282] width 83 height 11
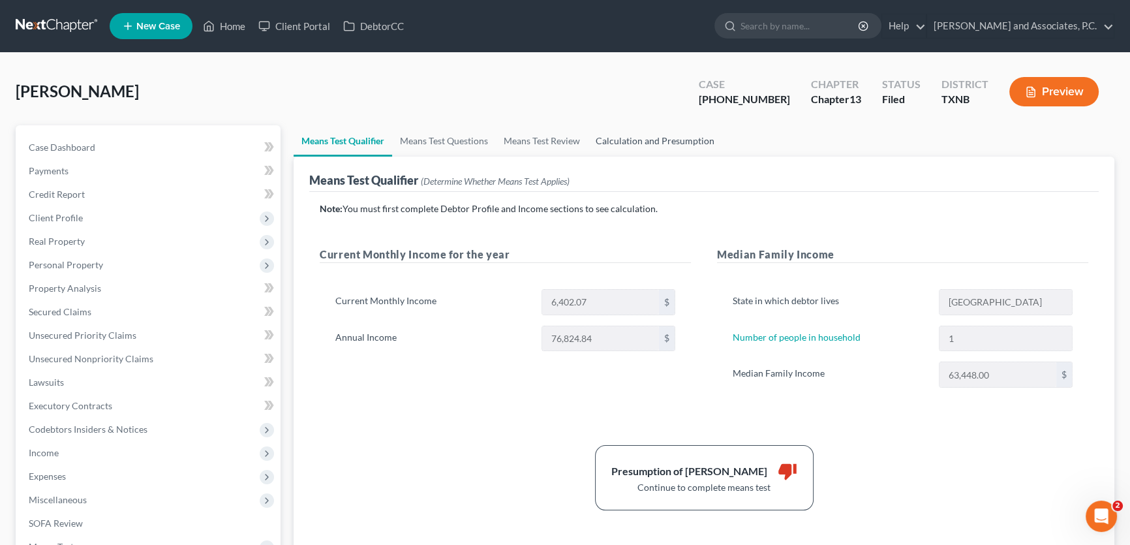
click at [706, 146] on link "Calculation and Presumption" at bounding box center [655, 140] width 134 height 31
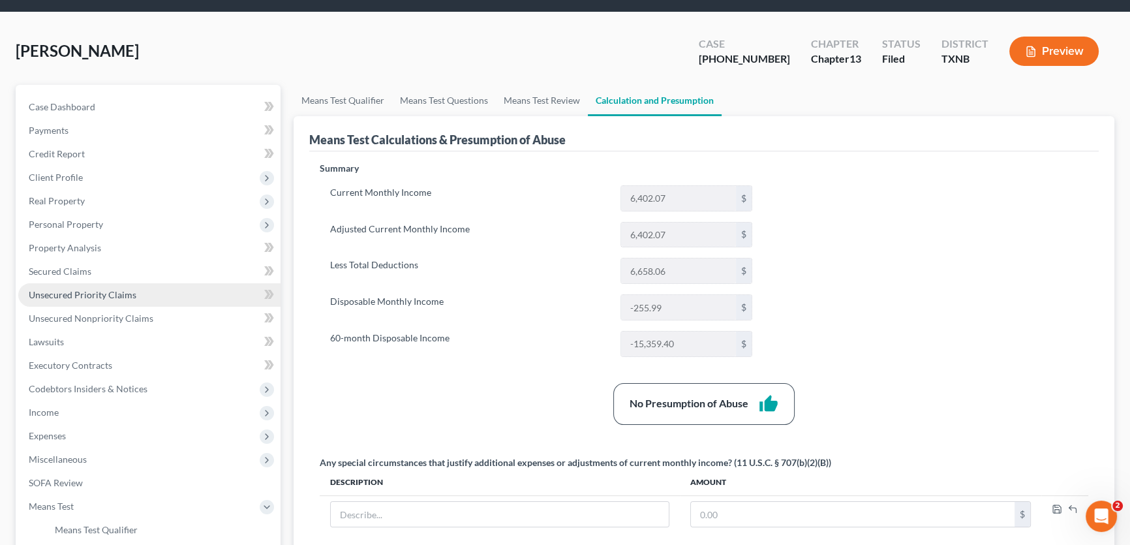
scroll to position [178, 0]
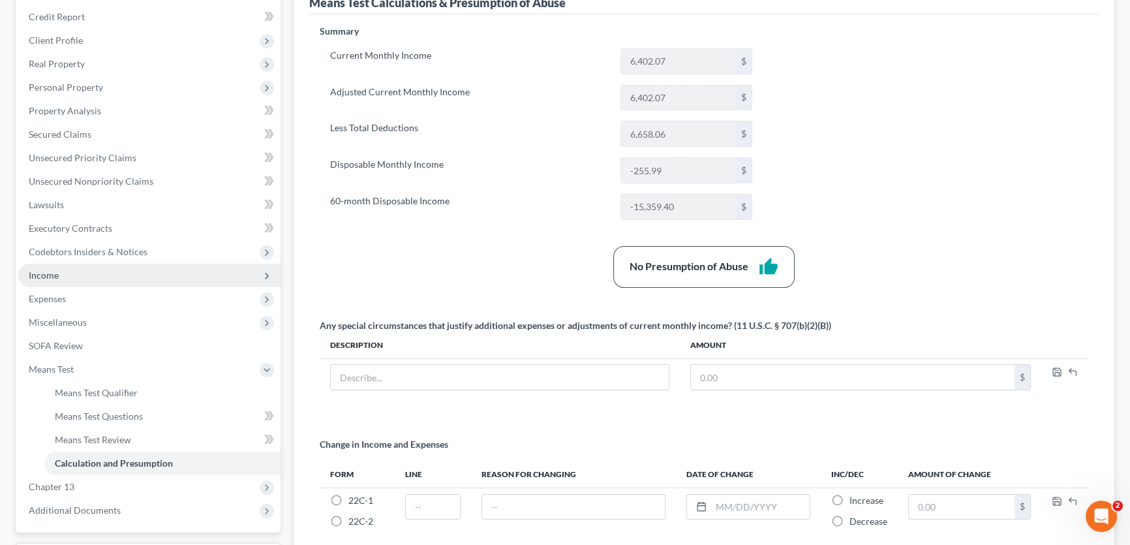
click at [67, 280] on span "Income" at bounding box center [149, 275] width 262 height 23
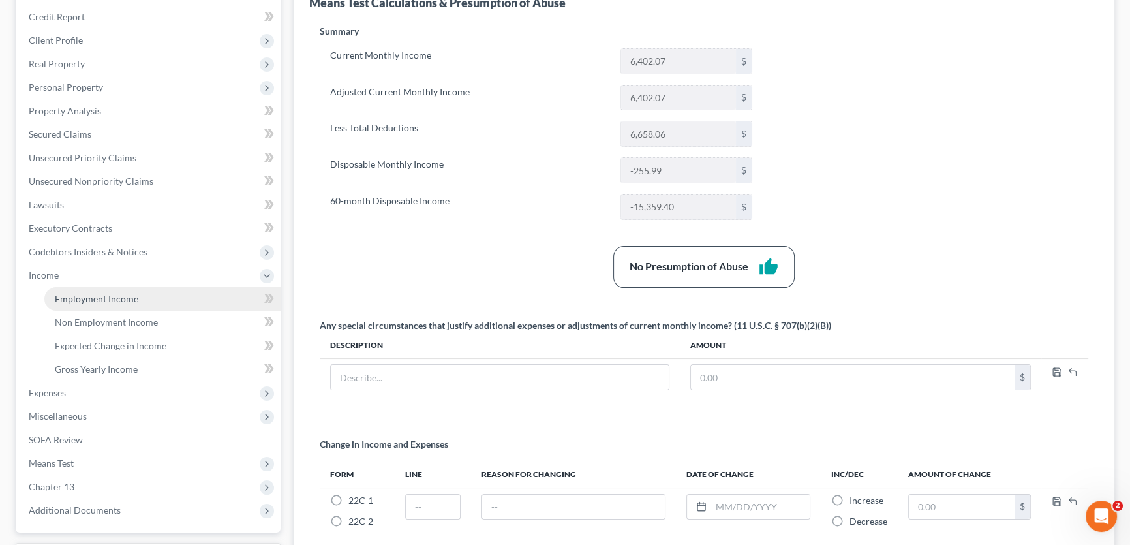
click at [59, 304] on link "Employment Income" at bounding box center [162, 298] width 236 height 23
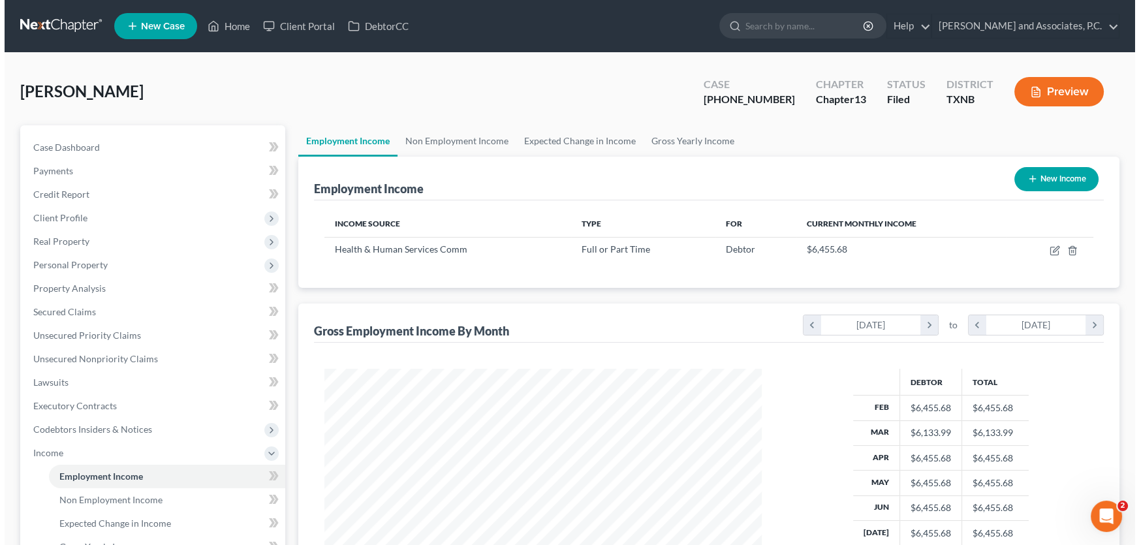
scroll to position [234, 463]
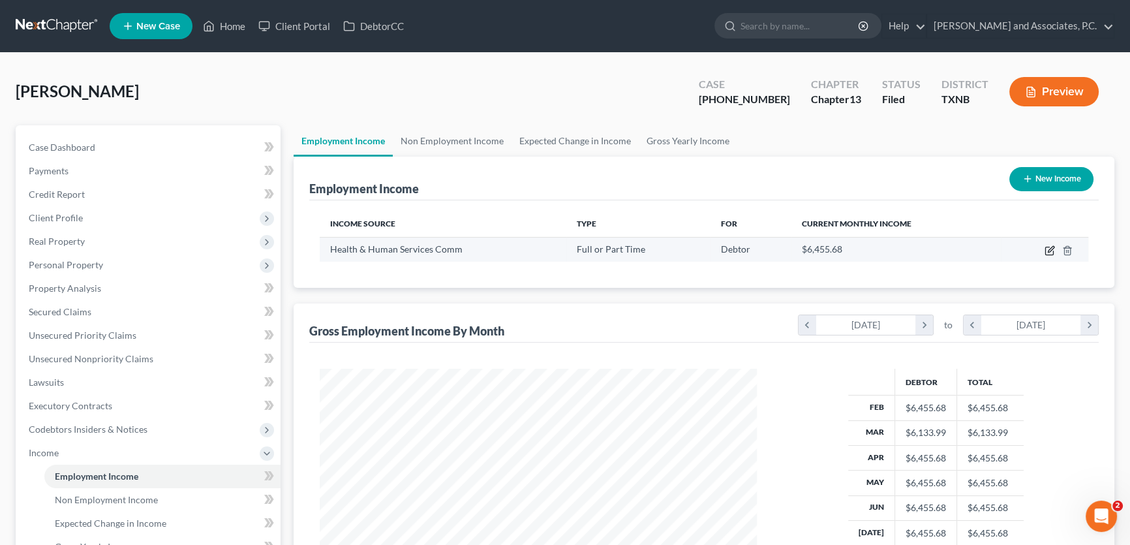
click at [1050, 250] on icon "button" at bounding box center [1050, 250] width 10 height 10
select select "0"
select select "45"
select select "0"
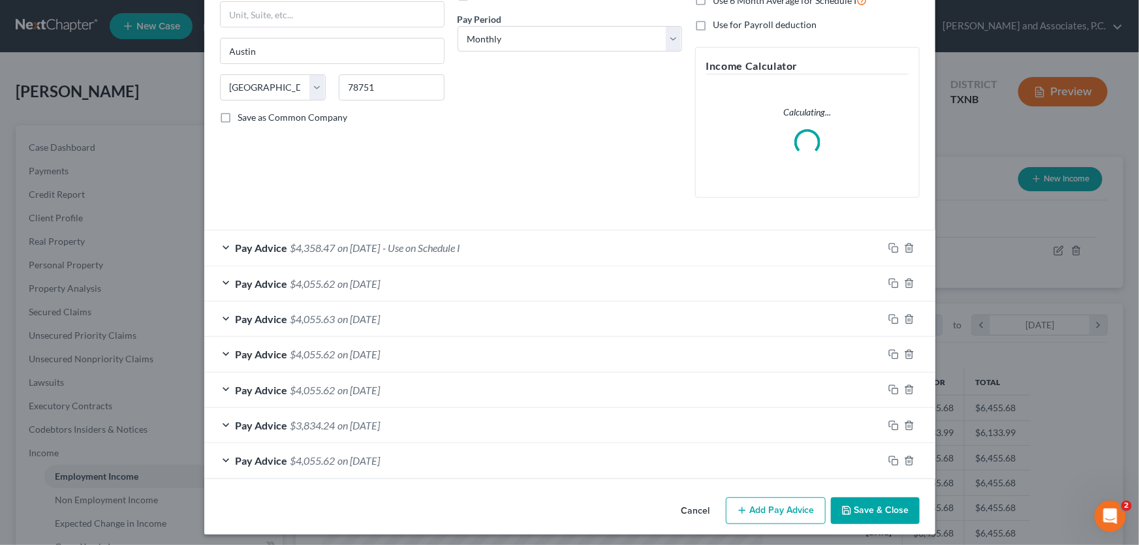
scroll to position [199, 0]
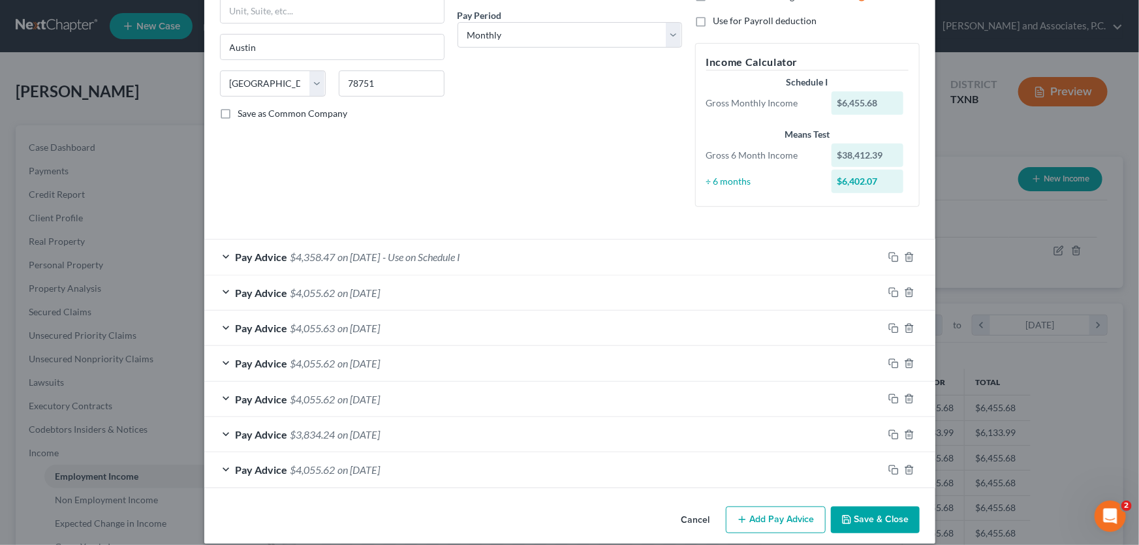
click at [320, 290] on span "$4,055.62" at bounding box center [312, 293] width 45 height 12
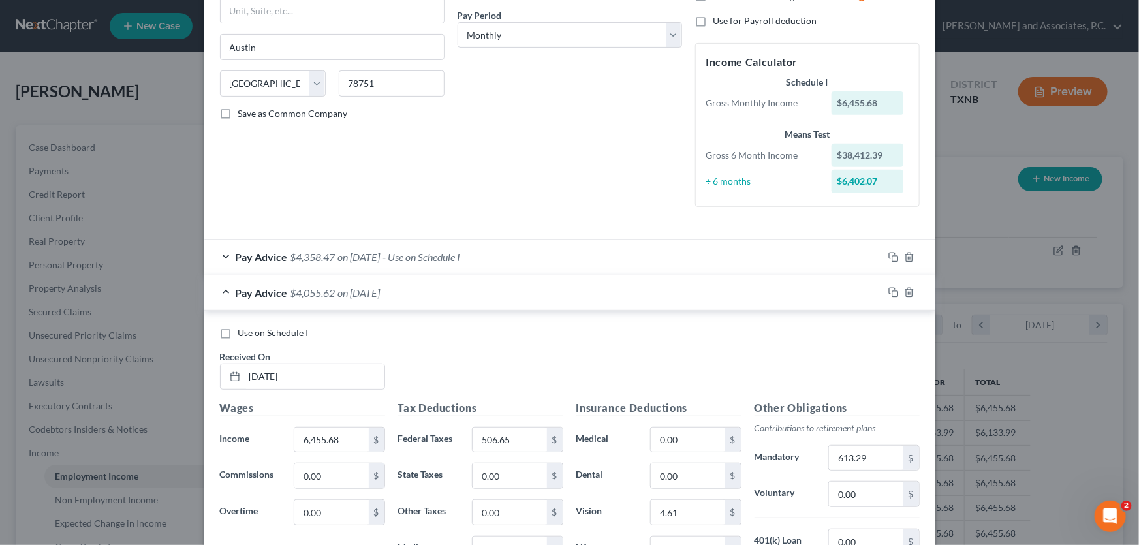
click at [332, 255] on div "Pay Advice $4,358.47 on 10/01/2025 - Use on Schedule I" at bounding box center [543, 257] width 679 height 35
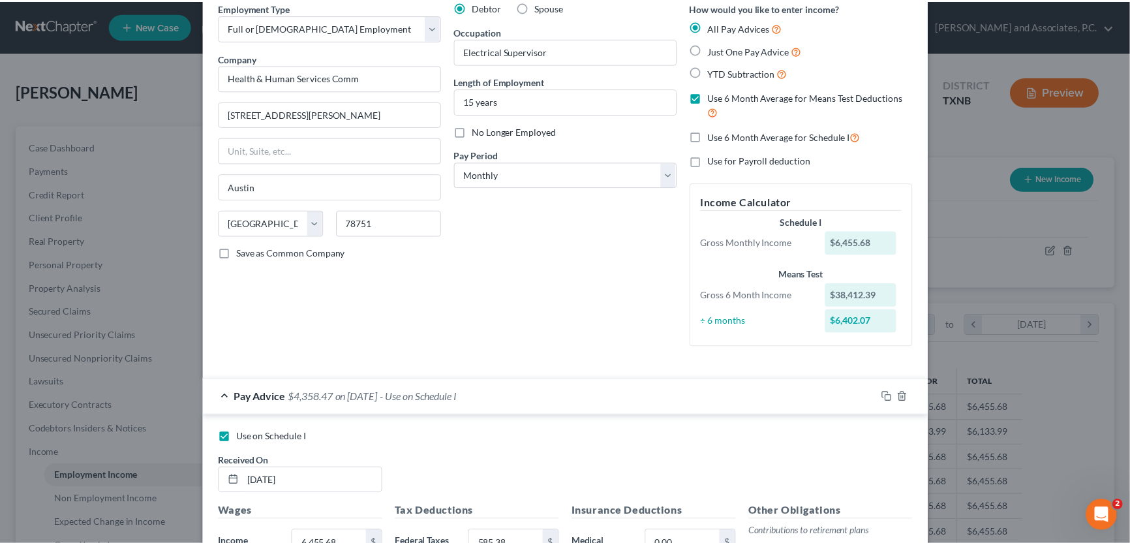
scroll to position [0, 0]
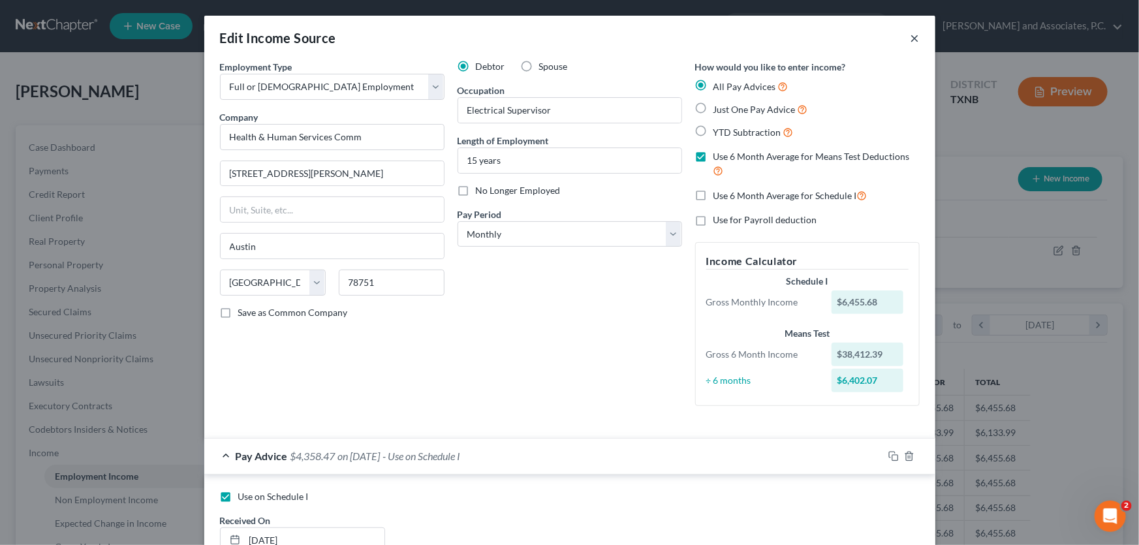
click at [911, 39] on button "×" at bounding box center [915, 38] width 9 height 16
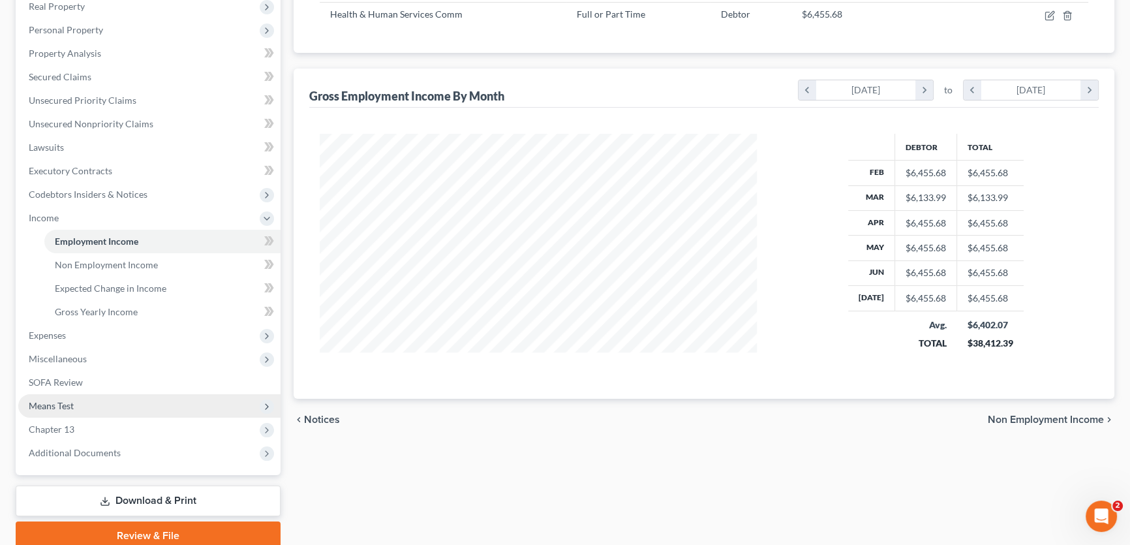
scroll to position [237, 0]
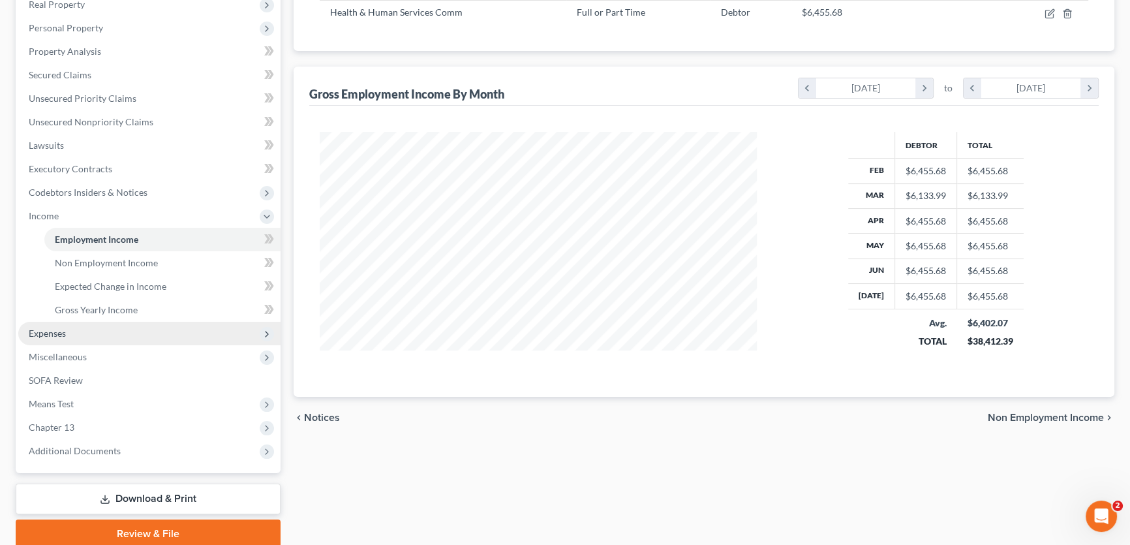
click at [75, 331] on span "Expenses" at bounding box center [149, 333] width 262 height 23
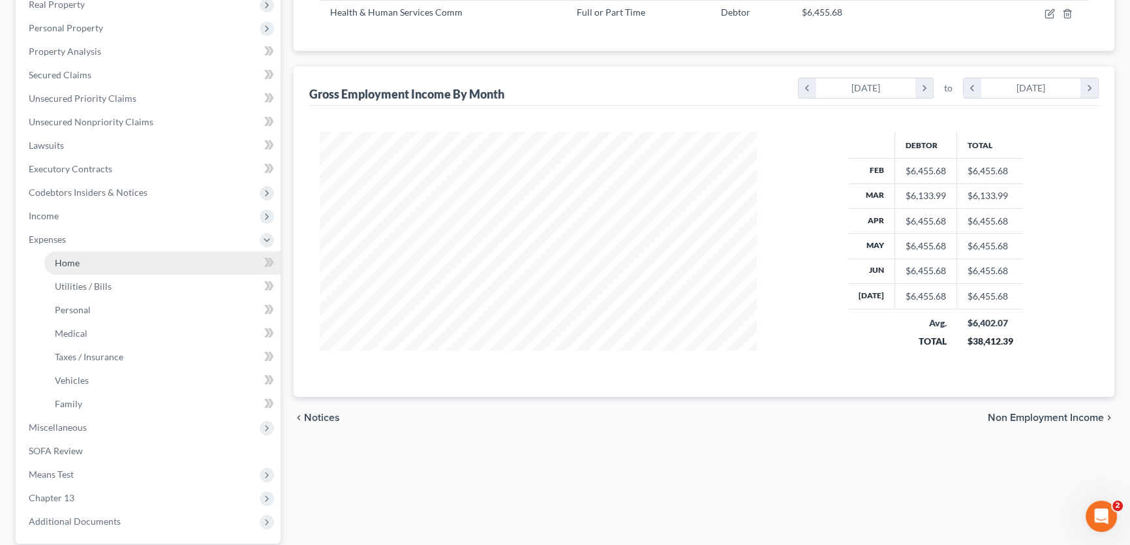
click at [80, 262] on link "Home" at bounding box center [162, 262] width 236 height 23
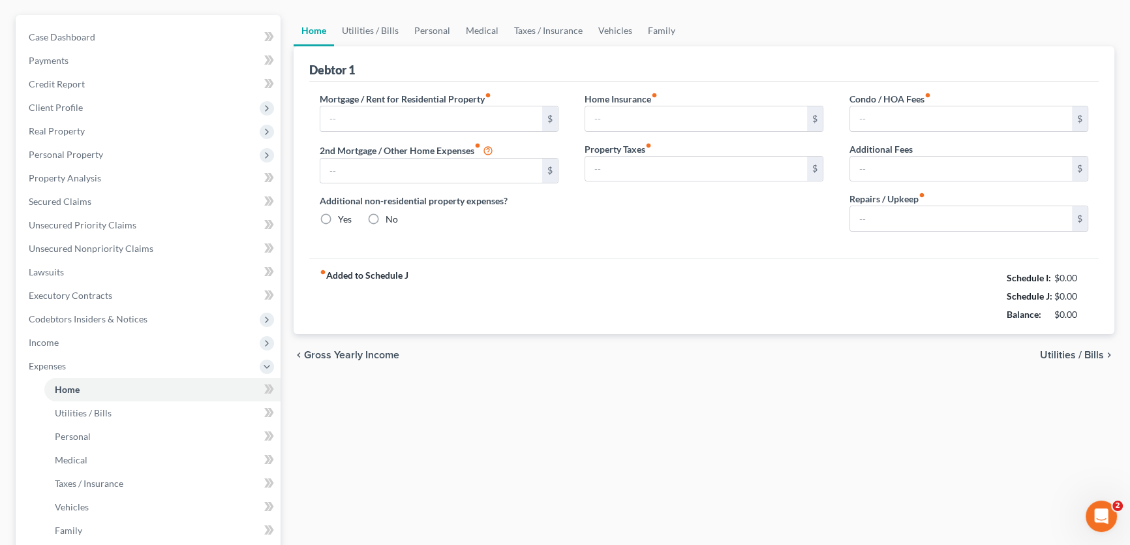
type input "650.00"
type input "0.00"
radio input "true"
type input "0.00"
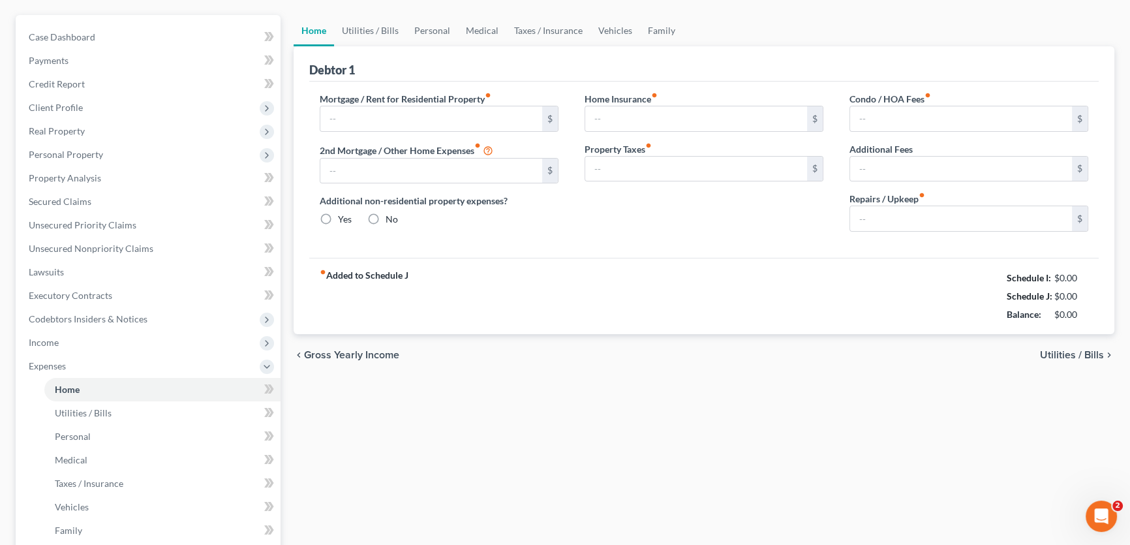
type input "0.00"
type input "40.00"
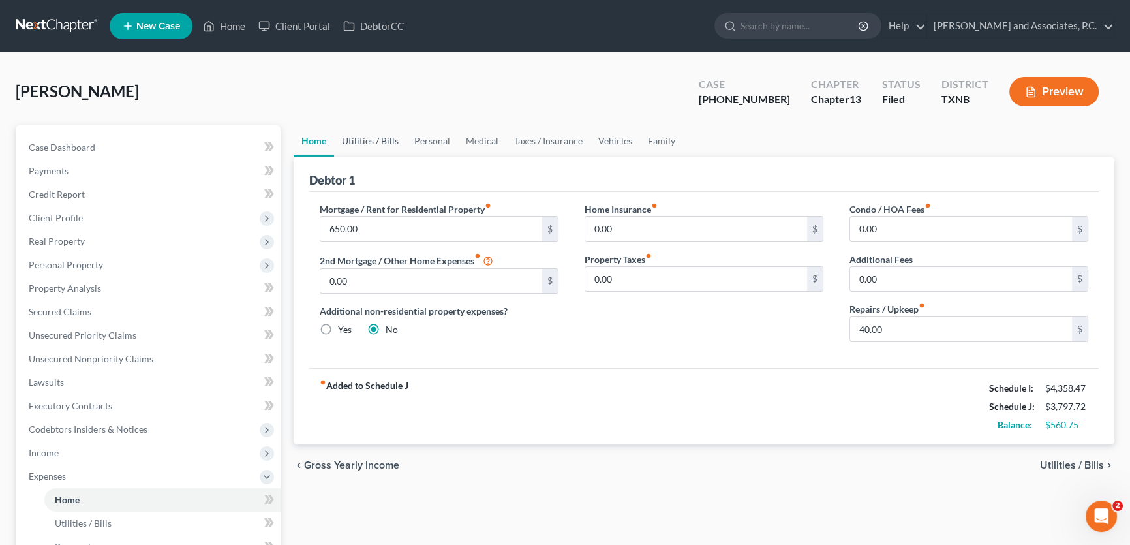
click at [358, 140] on link "Utilities / Bills" at bounding box center [370, 140] width 72 height 31
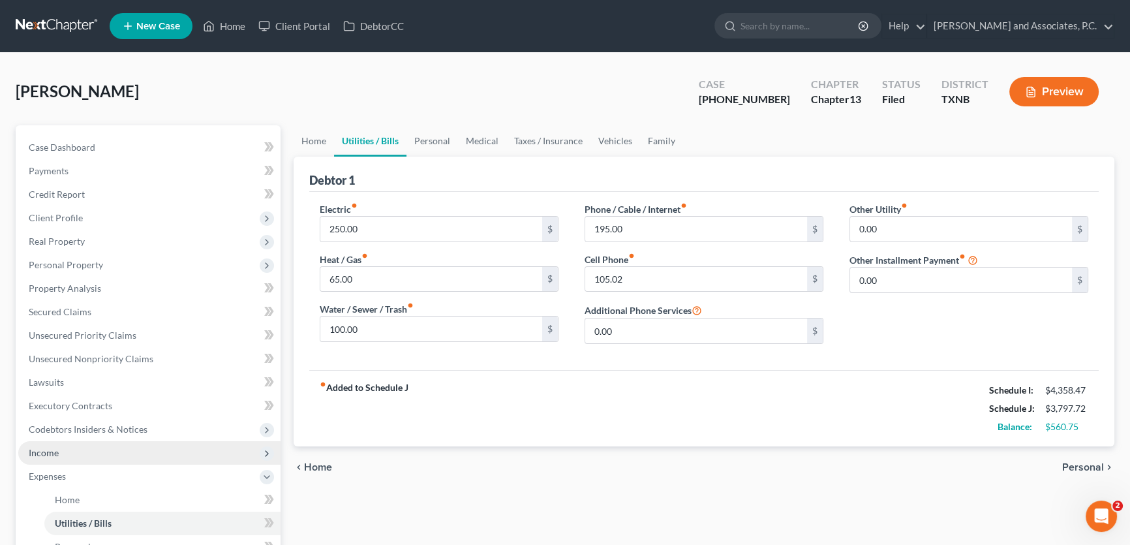
drag, startPoint x: 89, startPoint y: 453, endPoint x: 105, endPoint y: 453, distance: 15.7
click at [89, 453] on span "Income" at bounding box center [149, 452] width 262 height 23
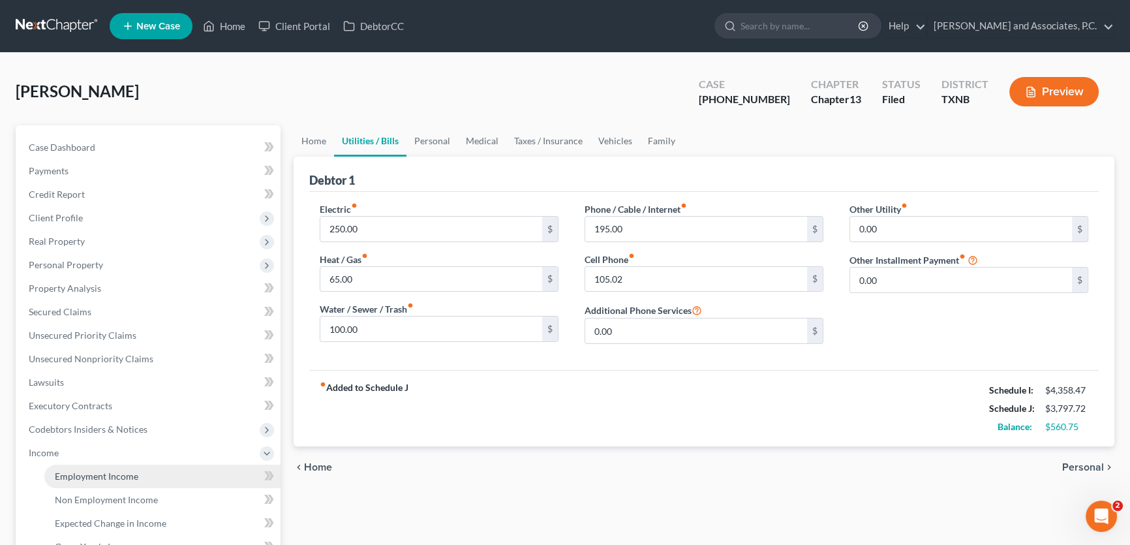
click at [168, 469] on link "Employment Income" at bounding box center [162, 476] width 236 height 23
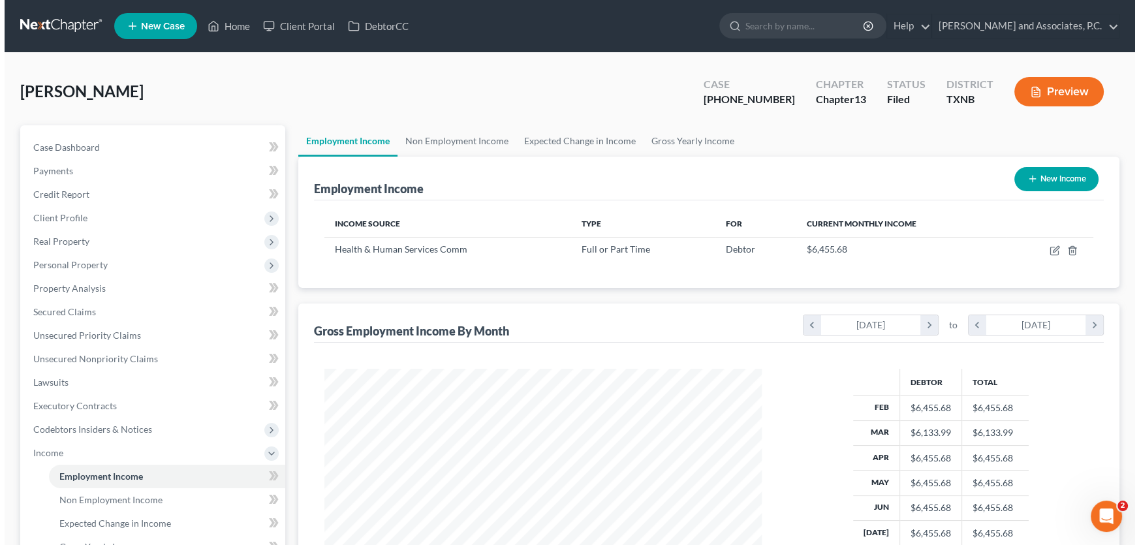
scroll to position [234, 463]
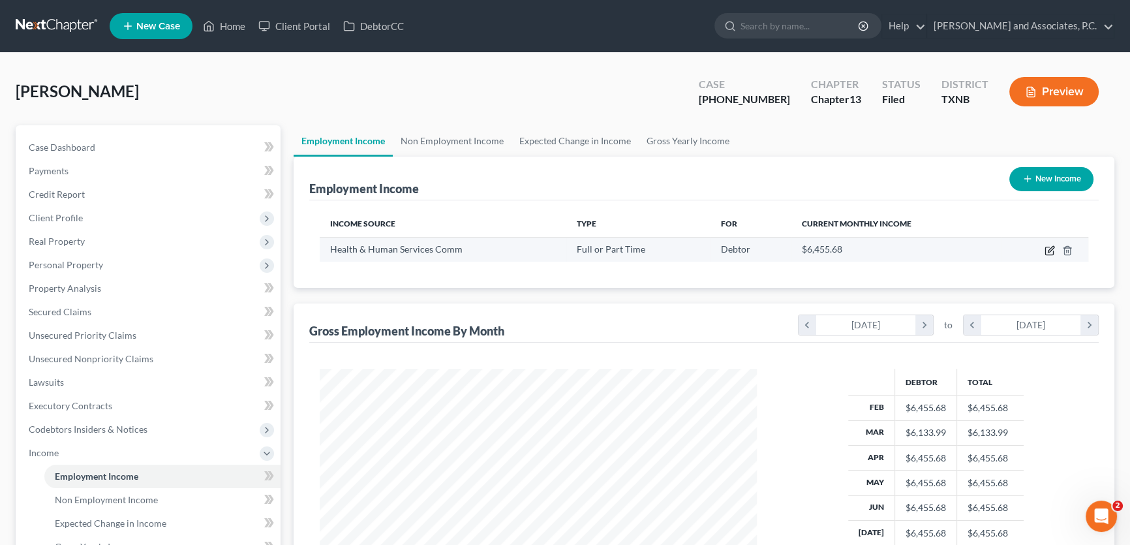
click at [1049, 249] on icon "button" at bounding box center [1051, 249] width 6 height 6
select select "0"
select select "45"
select select "0"
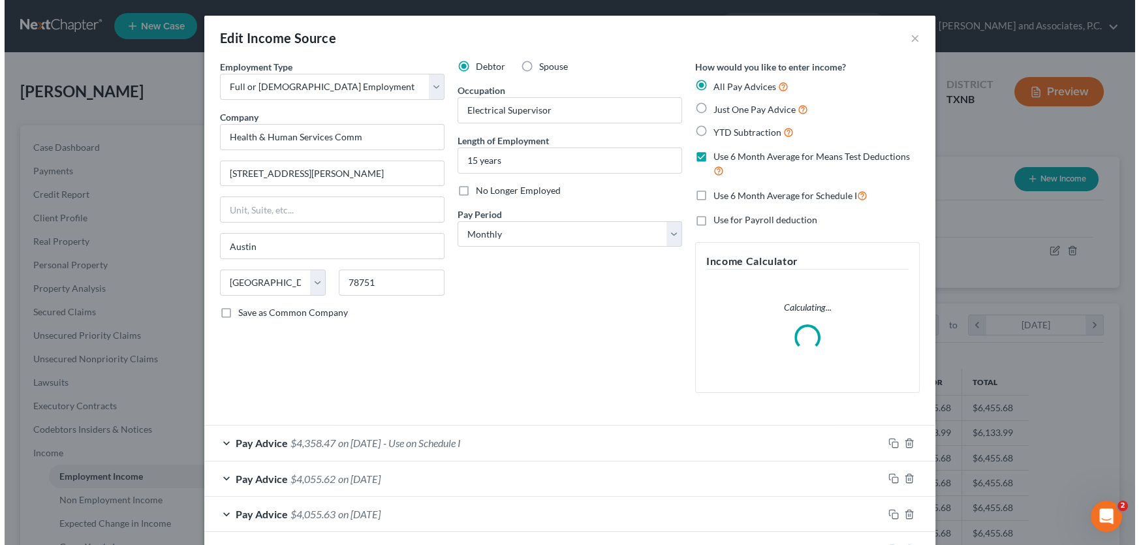
scroll to position [234, 467]
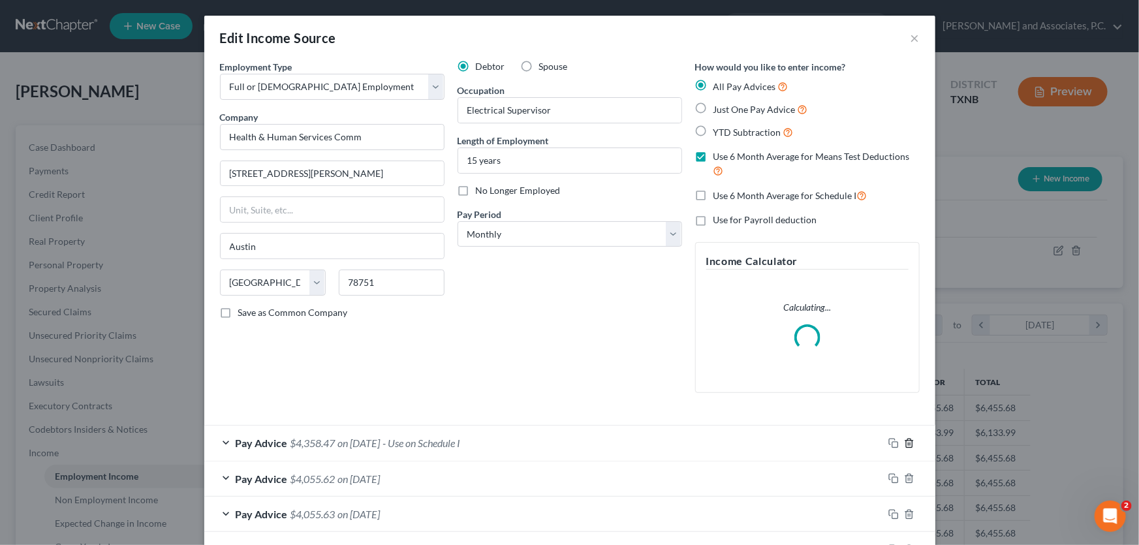
click at [907, 439] on icon "button" at bounding box center [909, 443] width 6 height 8
click at [713, 196] on label "Use 6 Month Average for Schedule I" at bounding box center [790, 195] width 154 height 15
click at [719, 196] on input "Use 6 Month Average for Schedule I" at bounding box center [723, 192] width 8 height 8
checkbox input "true"
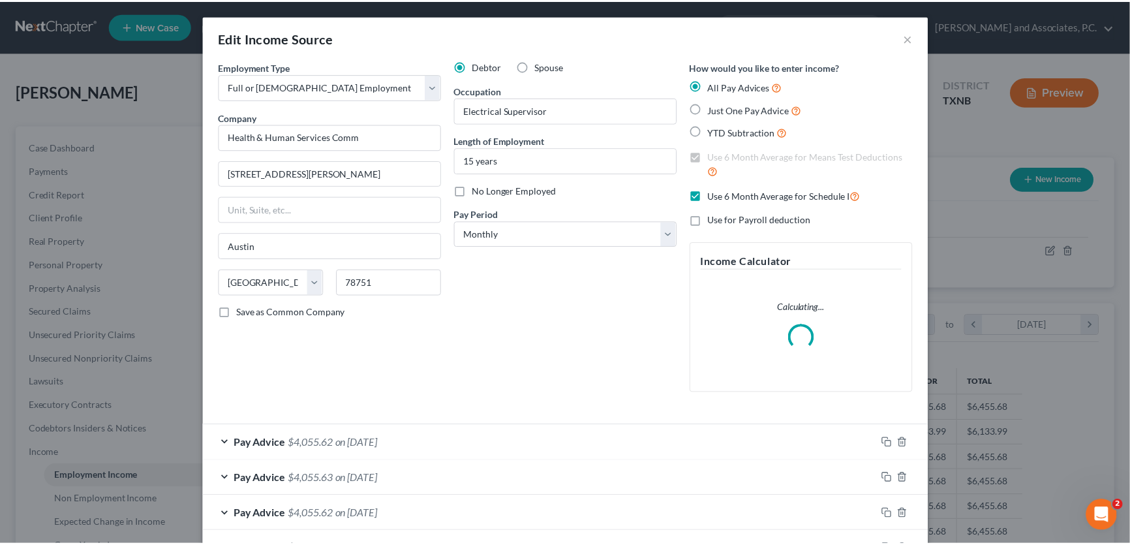
scroll to position [163, 0]
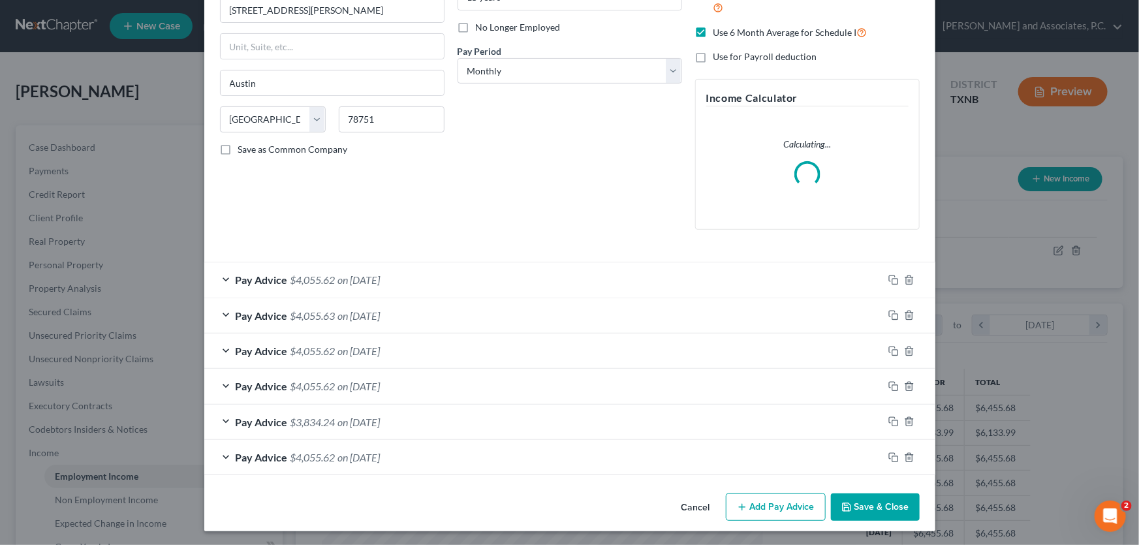
click at [881, 505] on button "Save & Close" at bounding box center [875, 506] width 89 height 27
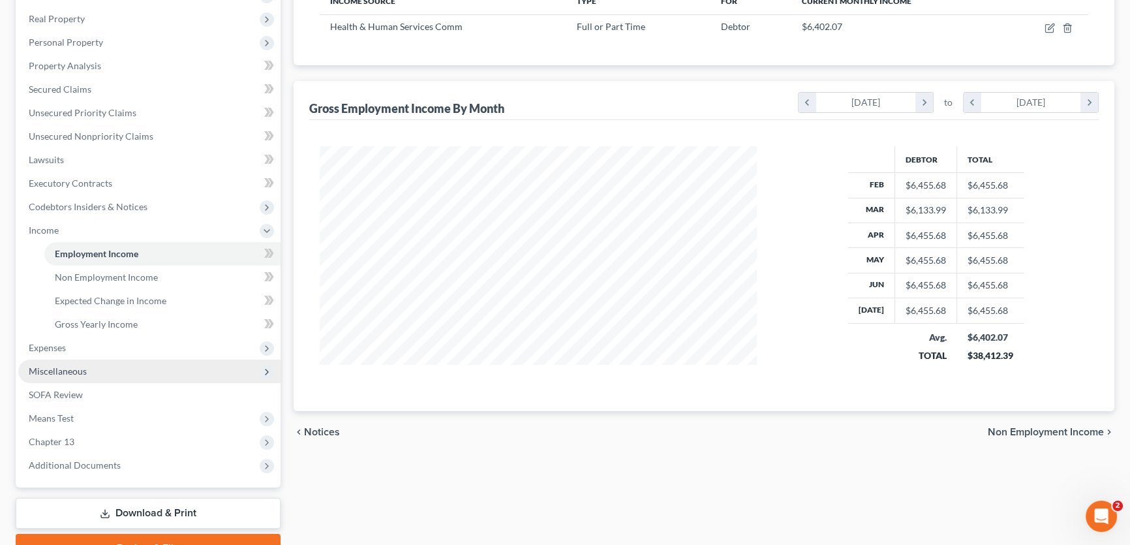
scroll to position [237, 0]
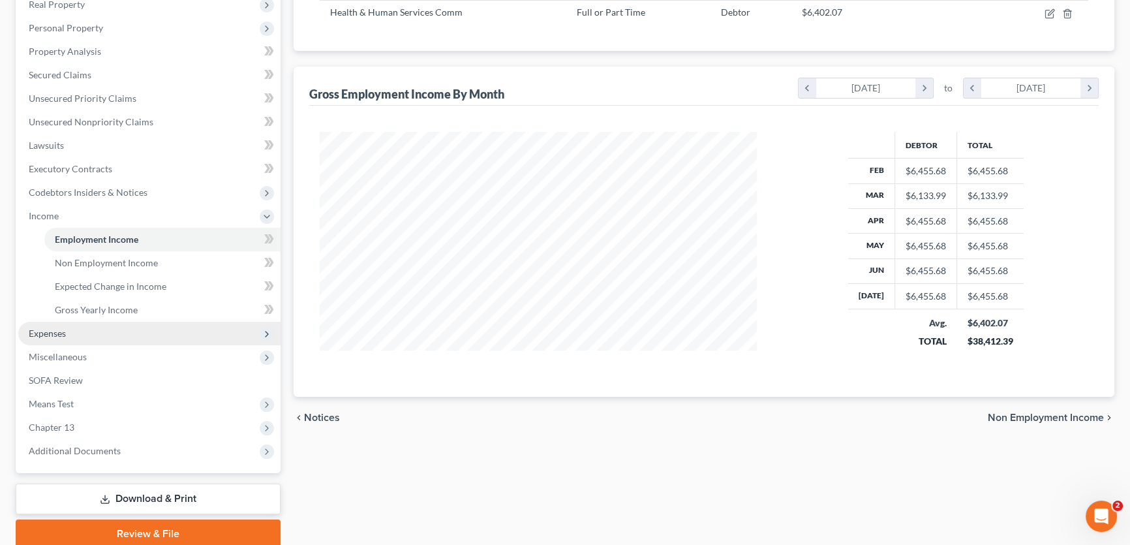
click at [45, 332] on span "Expenses" at bounding box center [47, 333] width 37 height 11
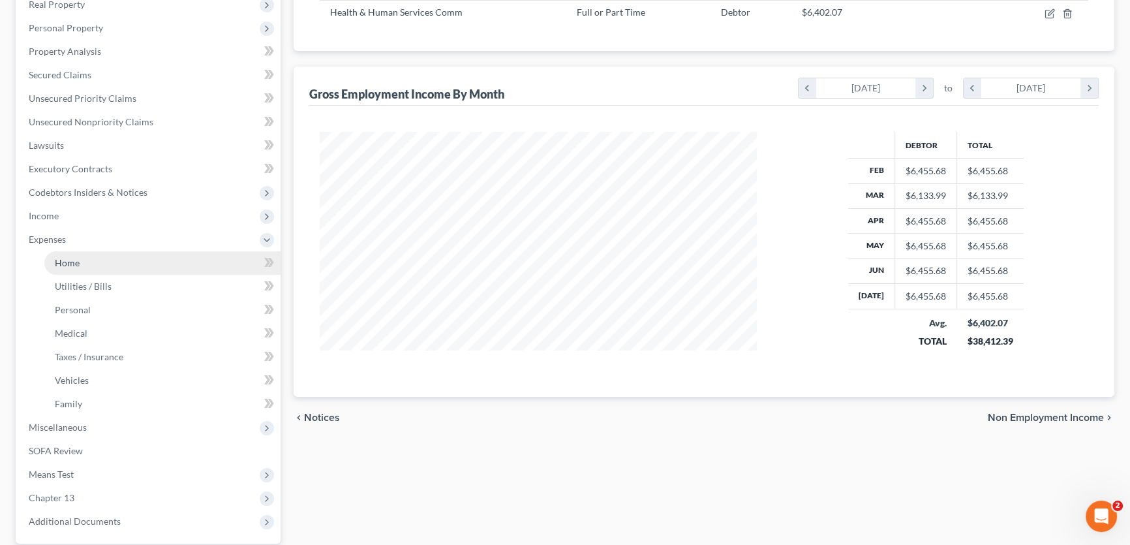
click at [67, 260] on span "Home" at bounding box center [67, 262] width 25 height 11
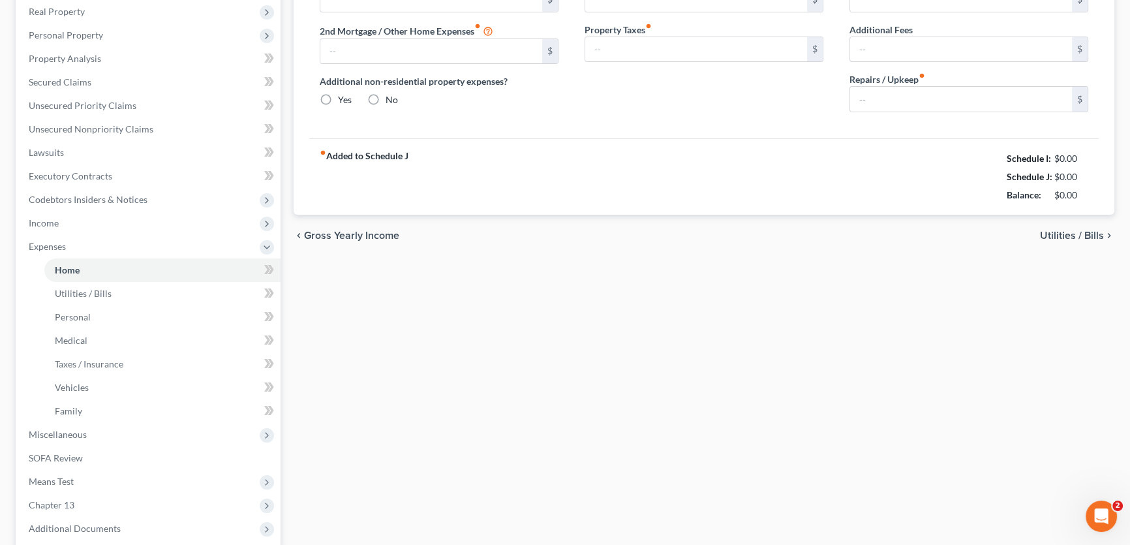
type input "650.00"
type input "0.00"
radio input "true"
type input "0.00"
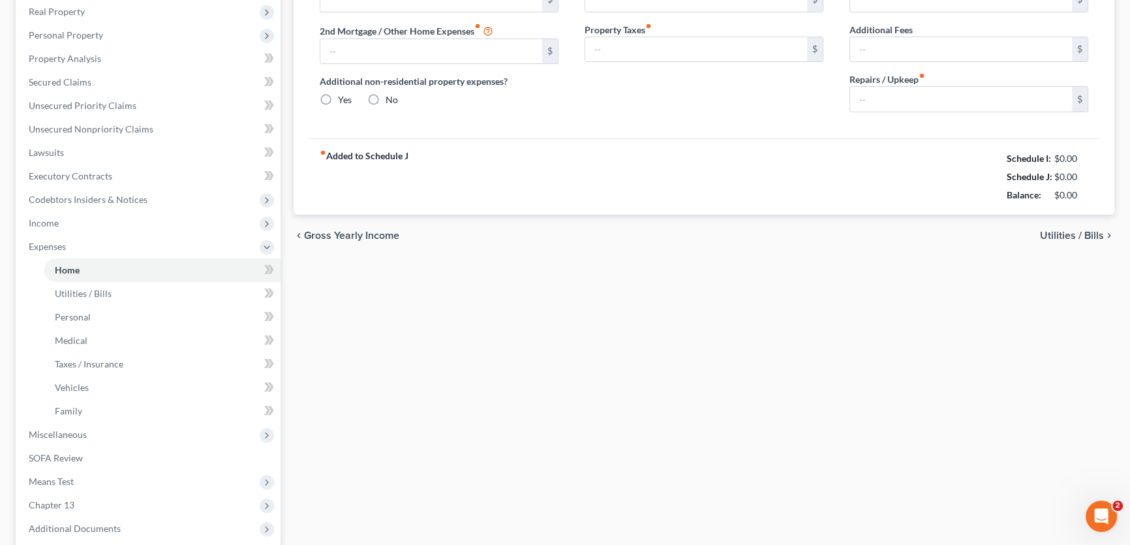
type input "0.00"
type input "40.00"
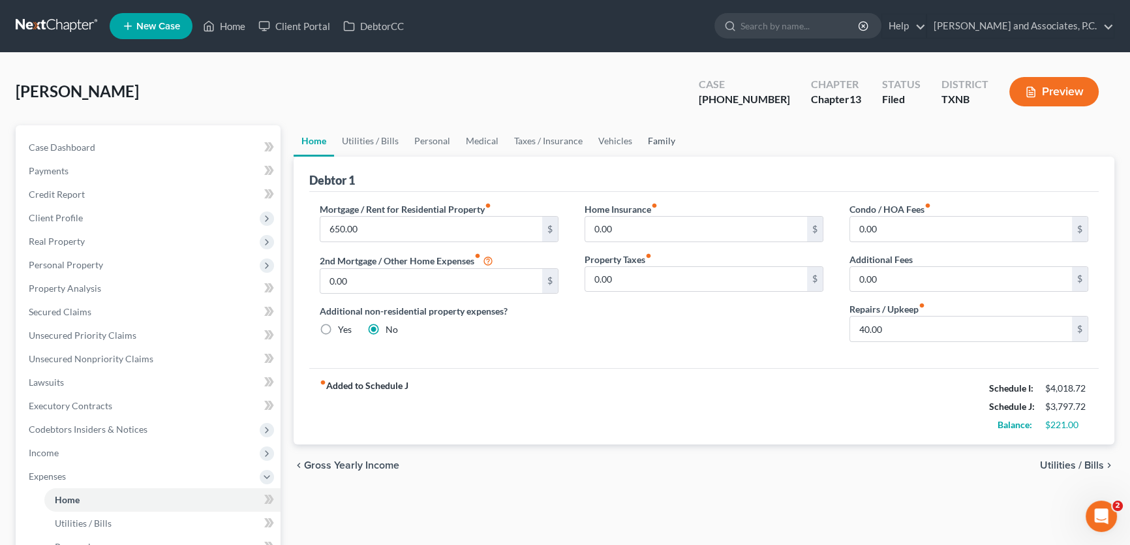
click at [648, 134] on link "Family" at bounding box center [661, 140] width 43 height 31
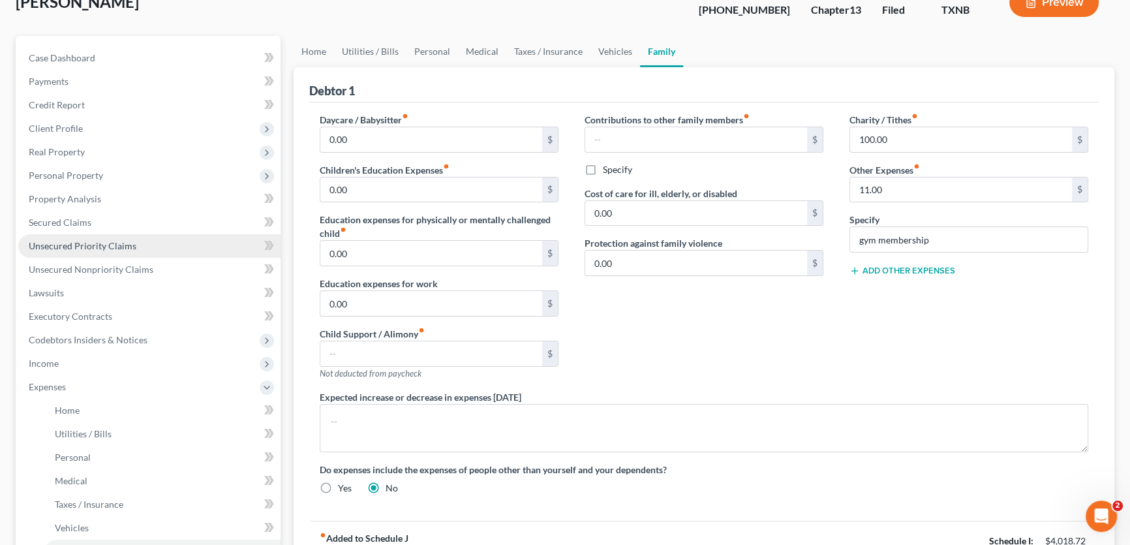
scroll to position [61, 0]
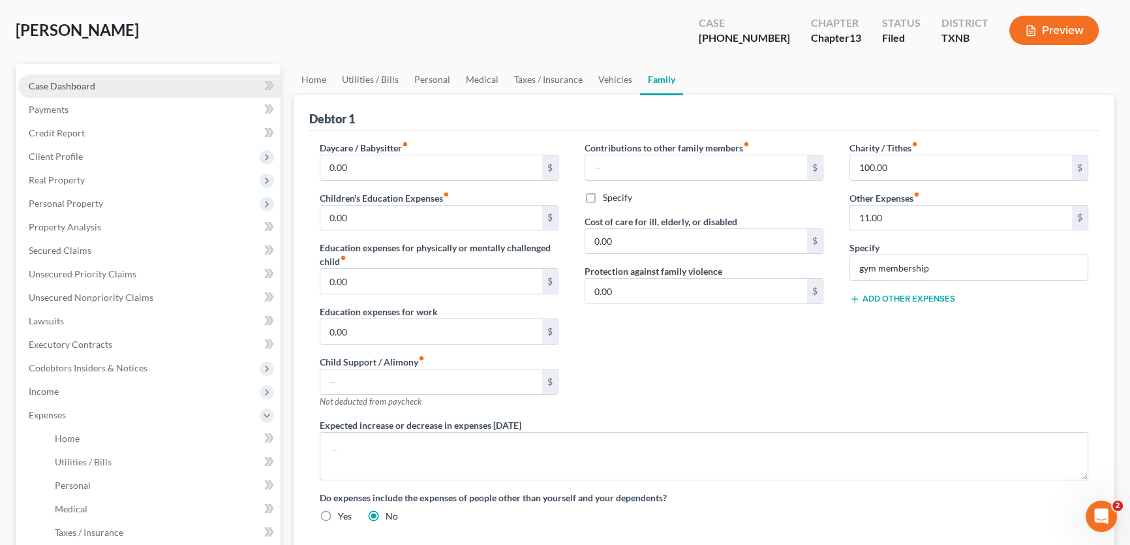
click at [92, 81] on span "Case Dashboard" at bounding box center [62, 85] width 67 height 11
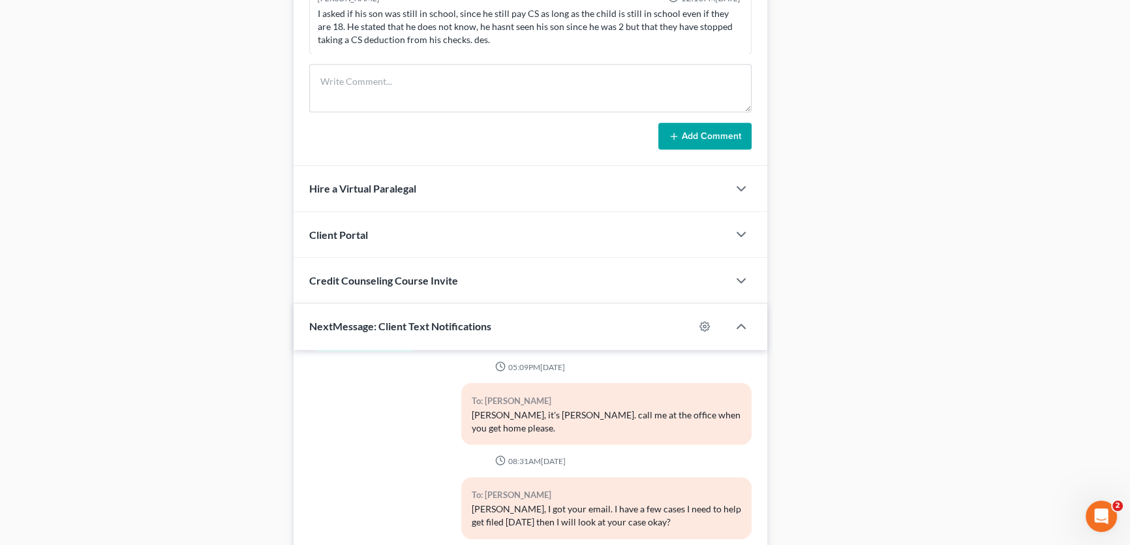
scroll to position [1136, 0]
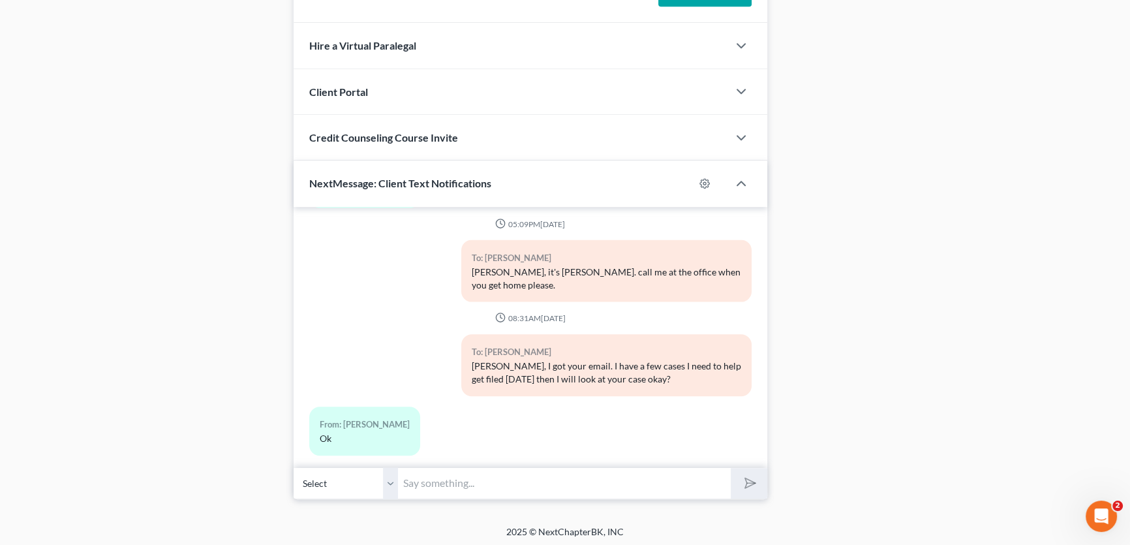
drag, startPoint x: 388, startPoint y: 481, endPoint x: 416, endPoint y: 479, distance: 28.1
click at [388, 481] on select "Select +1 (940) 232-3497 - Brandon Stone" at bounding box center [346, 483] width 104 height 32
click at [416, 479] on input "text" at bounding box center [564, 483] width 333 height 32
click at [611, 480] on input "Brandon, it's Amy. I apologize for the delay" at bounding box center [564, 483] width 333 height 32
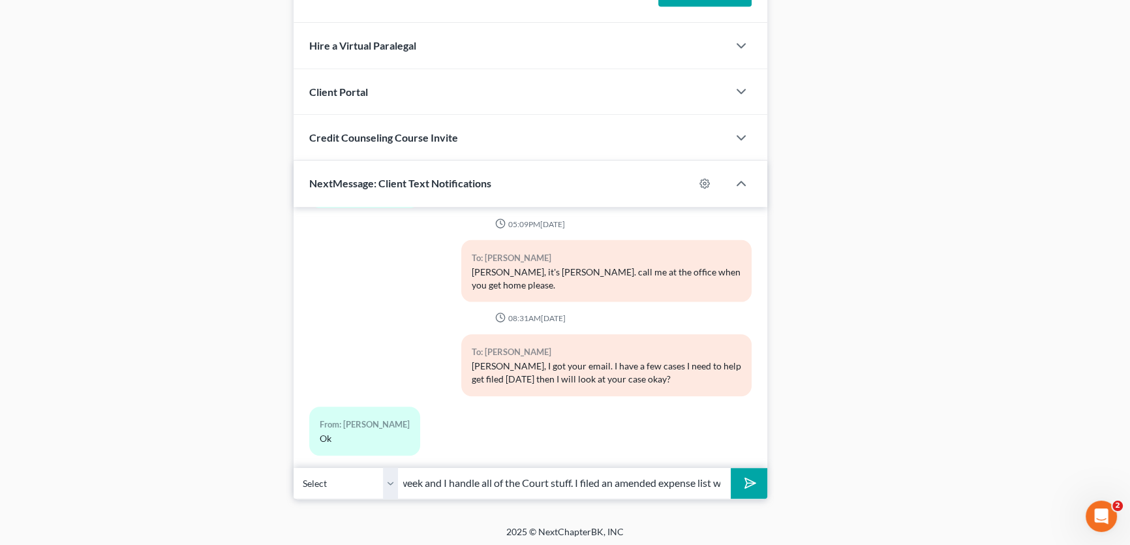
scroll to position [0, 384]
click at [390, 481] on select "Select +1 (940) 232-3497 - Brandon Stone" at bounding box center [346, 483] width 104 height 32
click at [294, 467] on select "Select +1 (940) 232-3497 - Brandon Stone" at bounding box center [346, 483] width 104 height 32
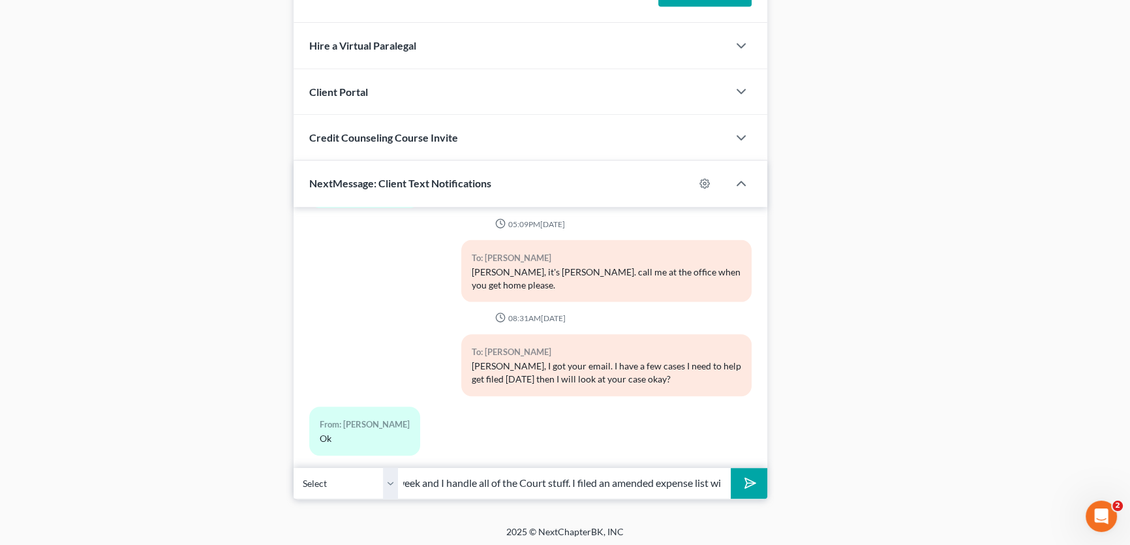
drag, startPoint x: 747, startPoint y: 480, endPoint x: 873, endPoint y: 480, distance: 126.0
click at [563, 480] on input "Brandon, it's Amy. I apologize for the delay, we had Court this week and I hand…" at bounding box center [564, 483] width 333 height 32
drag, startPoint x: 559, startPoint y: 481, endPoint x: 744, endPoint y: 483, distance: 184.7
click at [744, 483] on div "Select +1 (940) 232-3497 - Brandon Stone Brandon, it's Amy. I apologize for the…" at bounding box center [531, 483] width 474 height 31
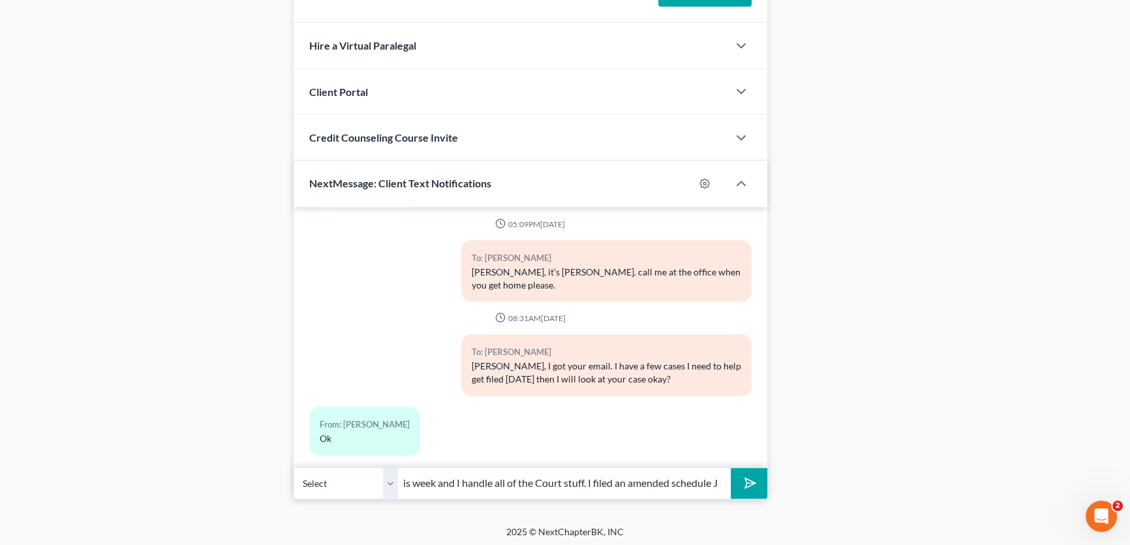
scroll to position [0, 362]
type input "Brandon, it's Amy. I apologize for the delay, we had Court this week and I hand…"
drag, startPoint x: 386, startPoint y: 481, endPoint x: 679, endPoint y: 481, distance: 293.7
click at [386, 481] on select "Select +1 (940) 232-3497 - Brandon Stone" at bounding box center [346, 483] width 104 height 32
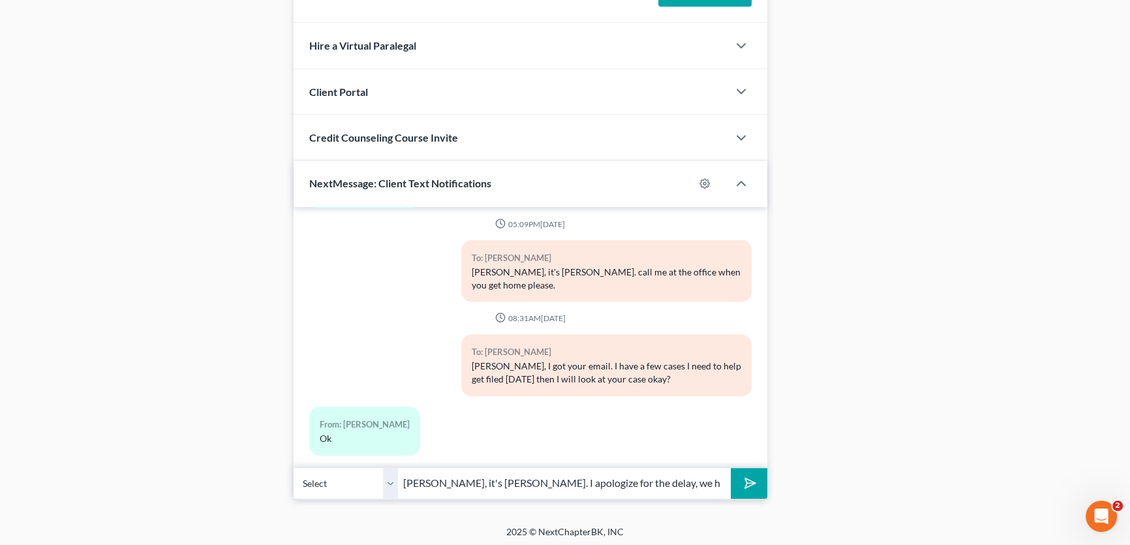
drag, startPoint x: 742, startPoint y: 482, endPoint x: 608, endPoint y: 484, distance: 133.8
click at [742, 482] on icon "submit" at bounding box center [748, 483] width 18 height 18
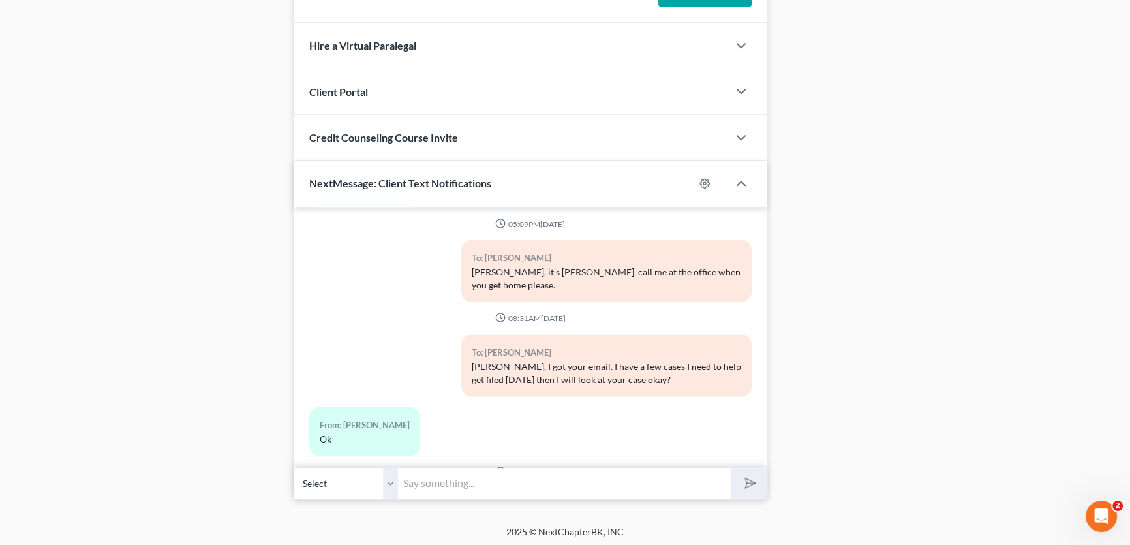
scroll to position [3515, 0]
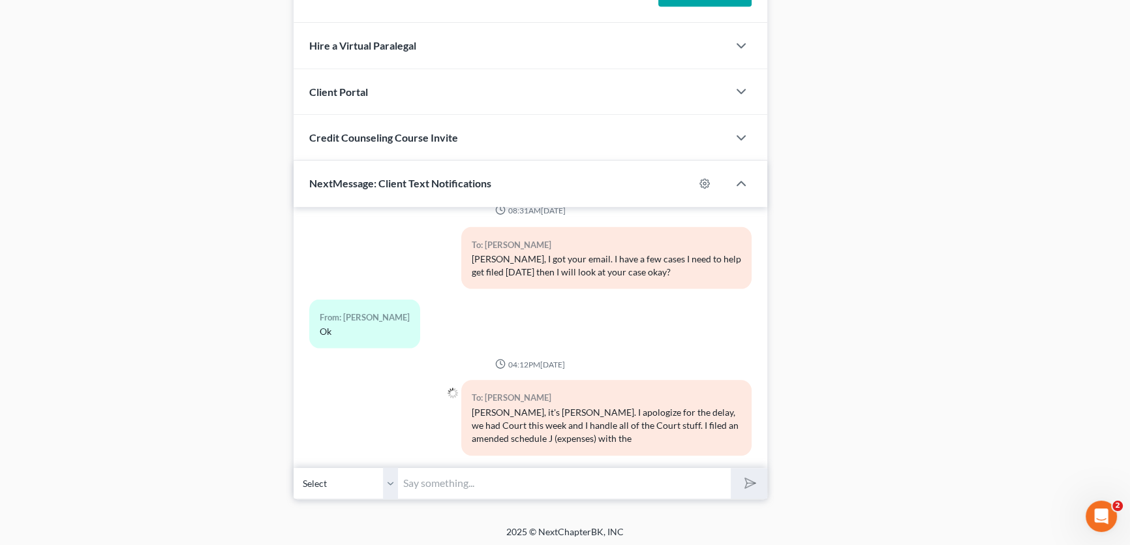
click at [570, 481] on input "text" at bounding box center [564, 483] width 333 height 32
type input "Court keeping your payment at $221 a month. I will let you know if the Trustee …"
click at [731, 468] on button "submit" at bounding box center [749, 483] width 36 height 31
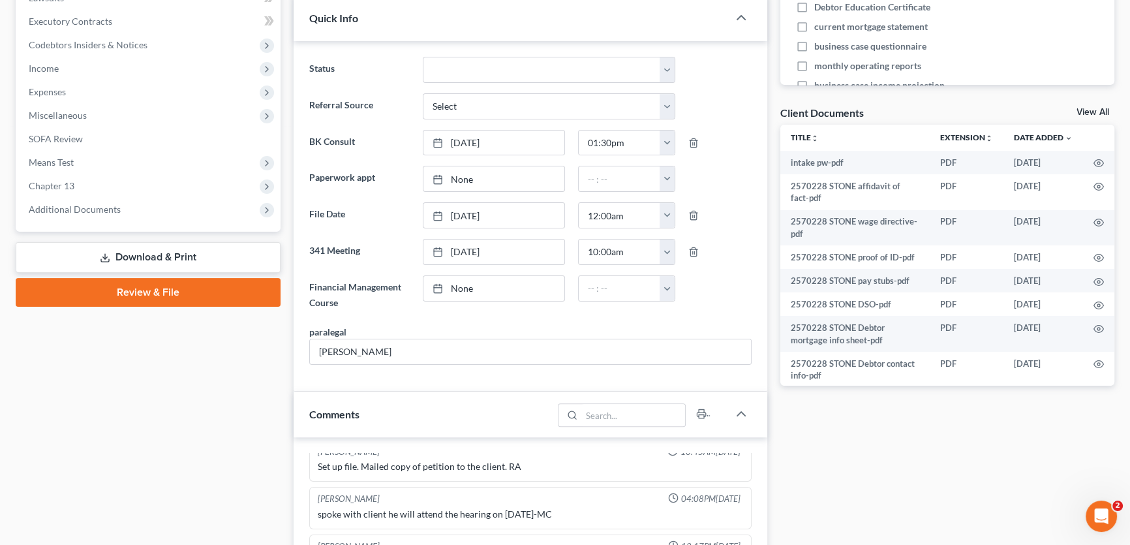
scroll to position [365, 0]
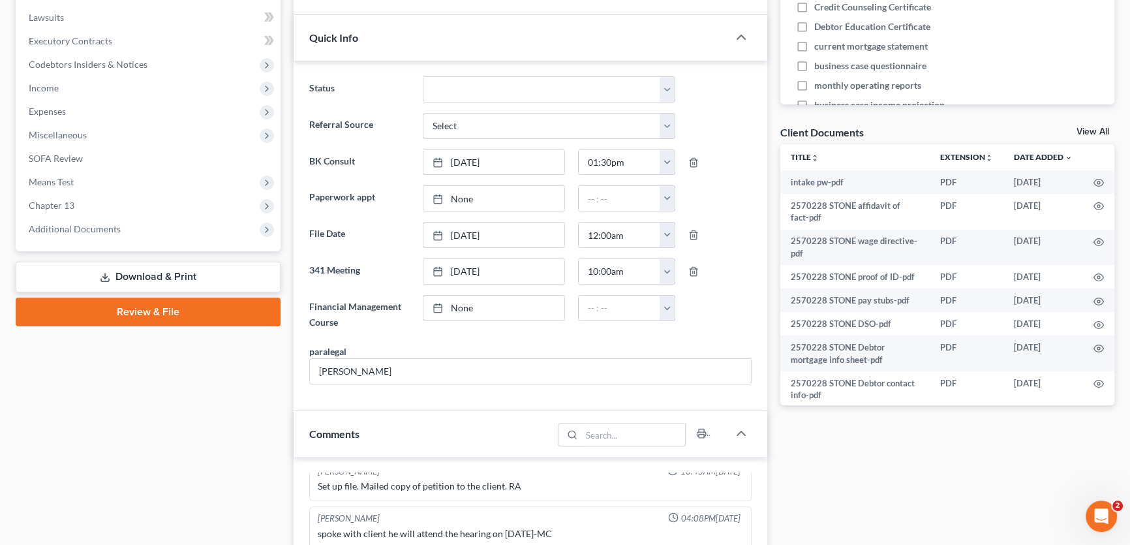
click at [161, 307] on link "Review & File" at bounding box center [148, 312] width 265 height 29
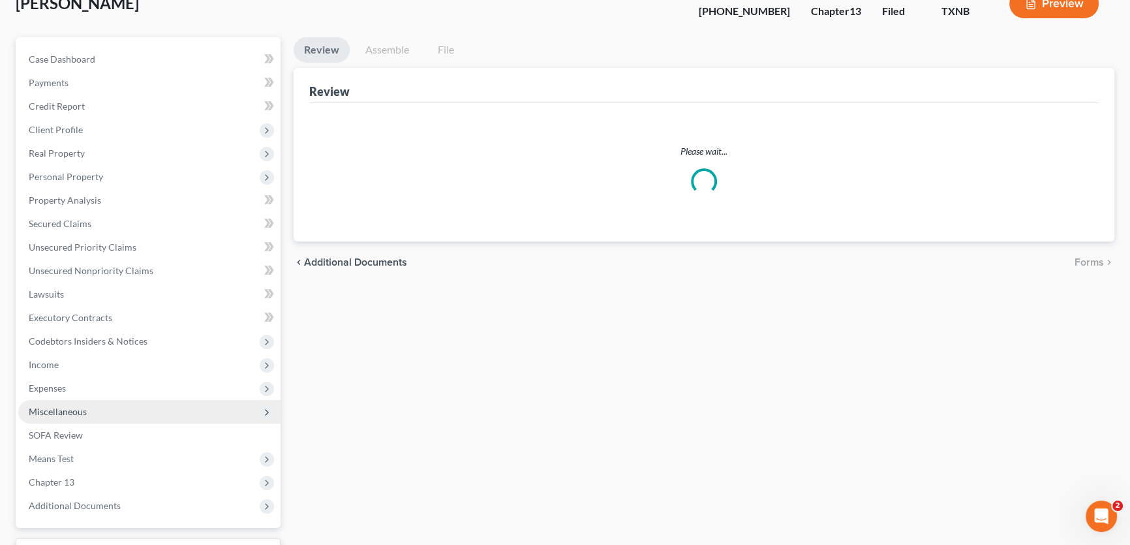
scroll to position [194, 0]
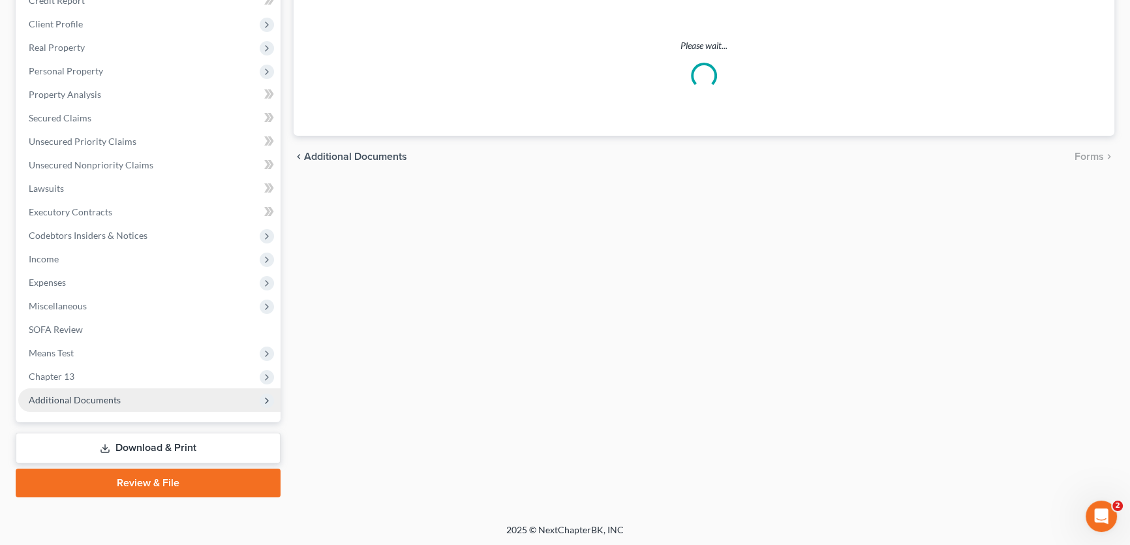
click at [104, 401] on span "Additional Documents" at bounding box center [75, 399] width 92 height 11
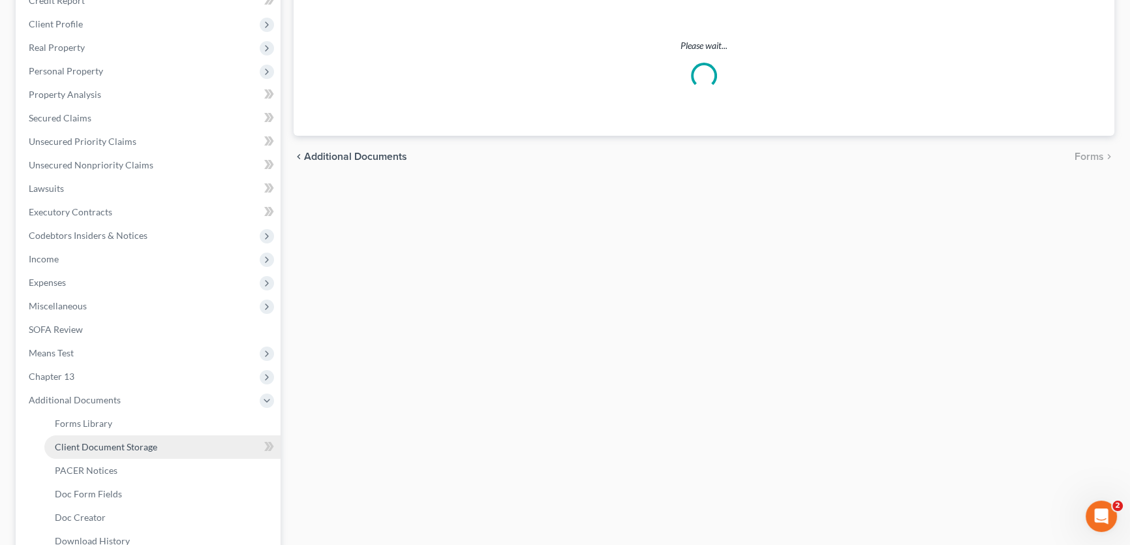
click at [134, 443] on span "Client Document Storage" at bounding box center [106, 446] width 102 height 11
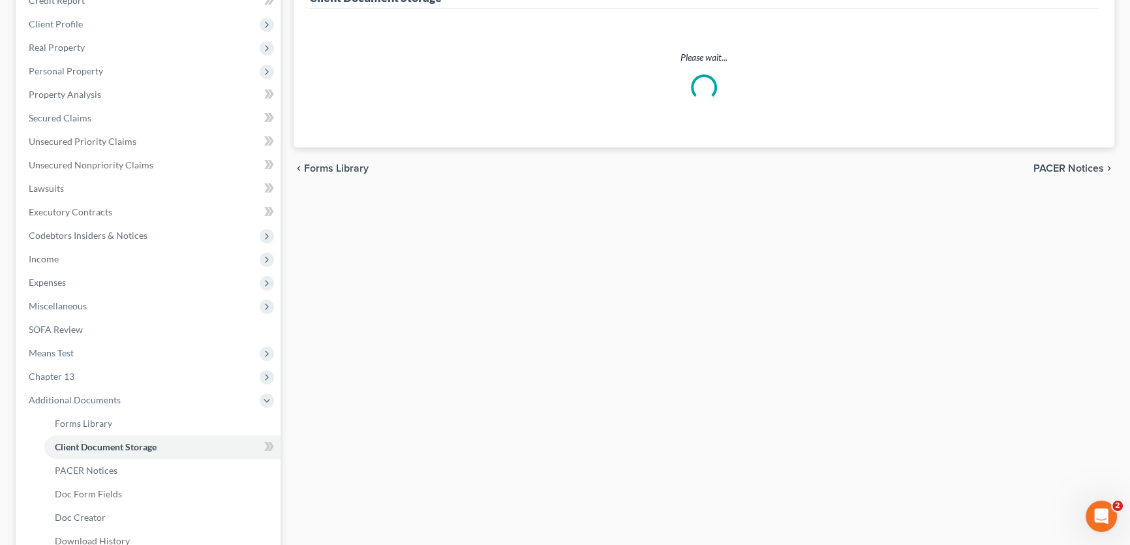
scroll to position [193, 0]
select select "18"
select select "21"
select select "10"
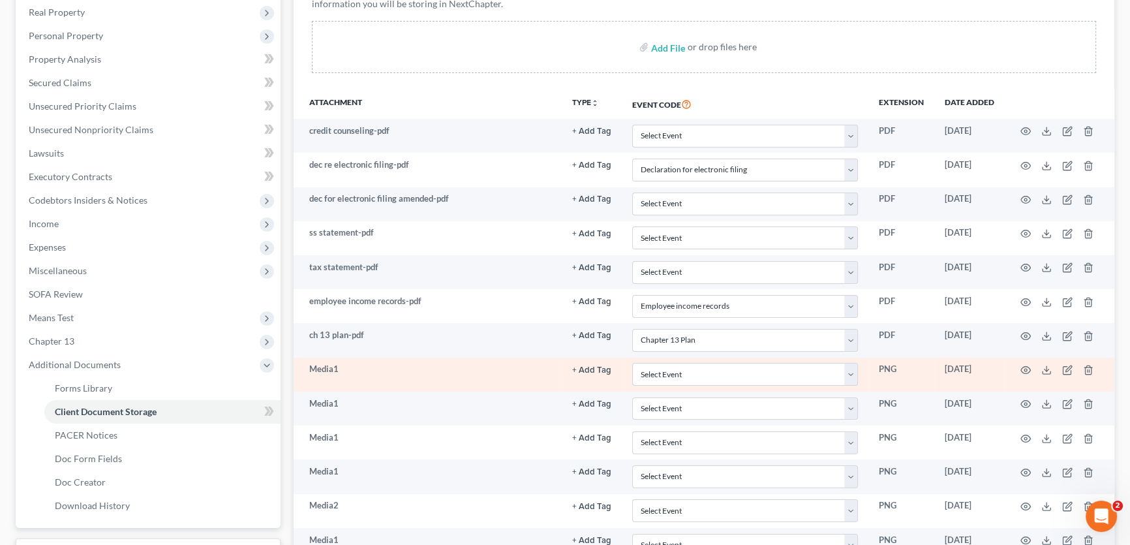
scroll to position [237, 0]
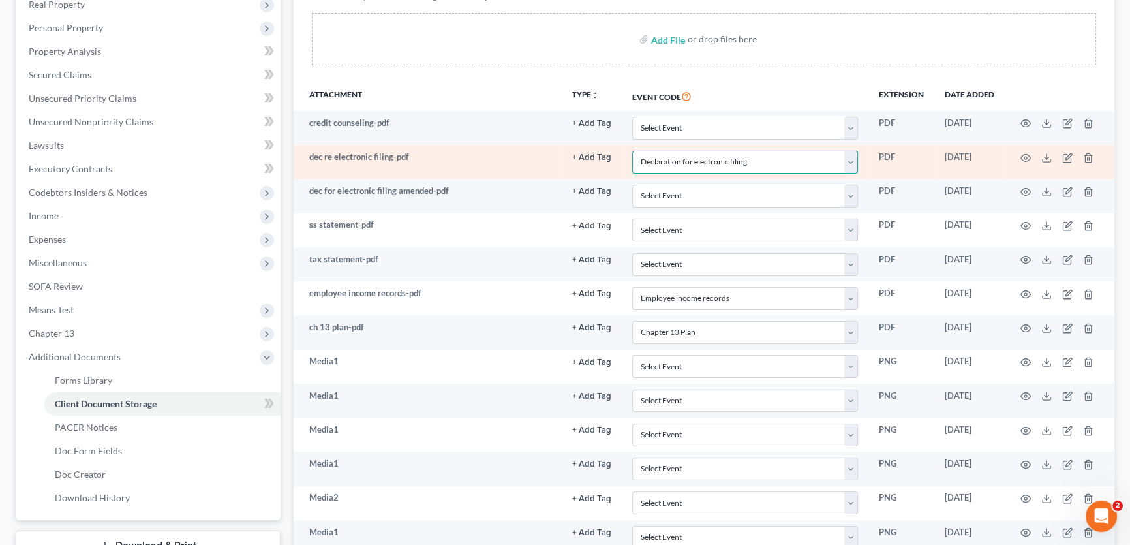
click at [764, 163] on select "Select Event 20 Largest unsecured creditors Amended petition Attachment to Volu…" at bounding box center [745, 162] width 226 height 23
select select
click at [632, 151] on select "Select Event 20 Largest unsecured creditors Amended petition Attachment to Volu…" at bounding box center [745, 162] width 226 height 23
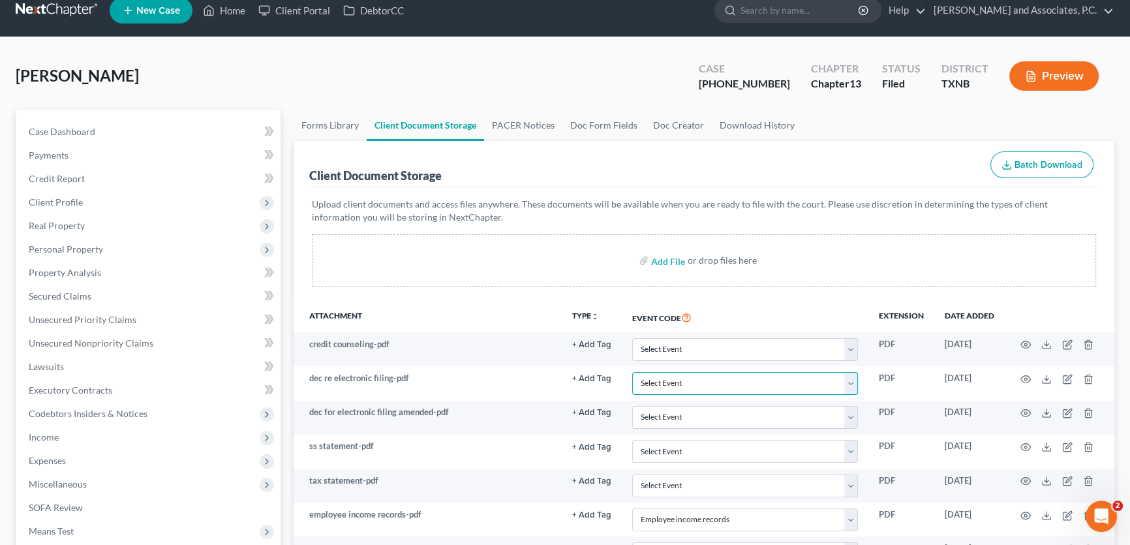
scroll to position [15, 0]
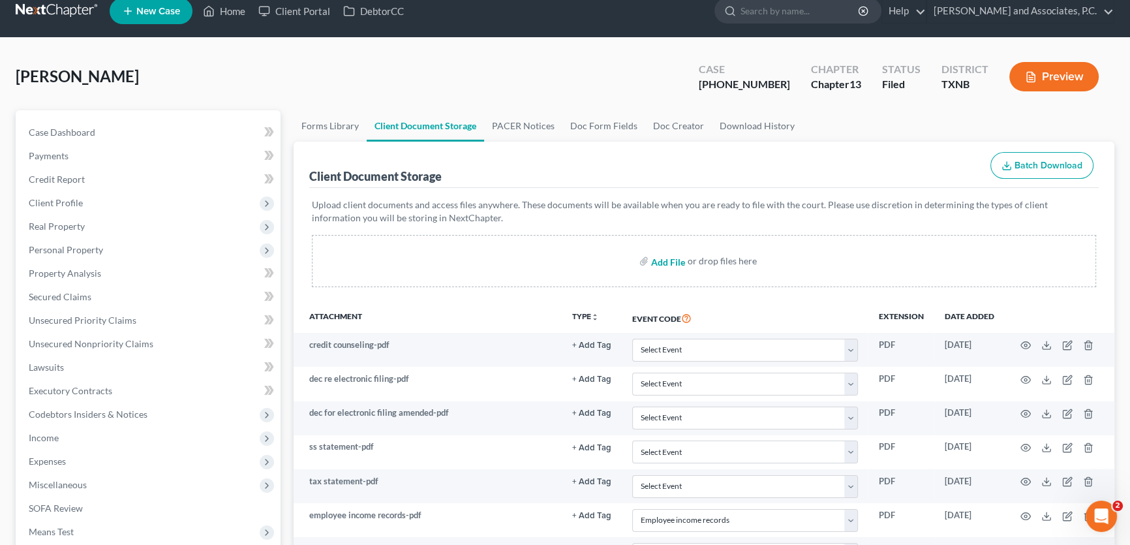
click at [666, 261] on input "file" at bounding box center [666, 260] width 31 height 23
type input "C:\fakepath\declaration for electronic filing-amended.pdf"
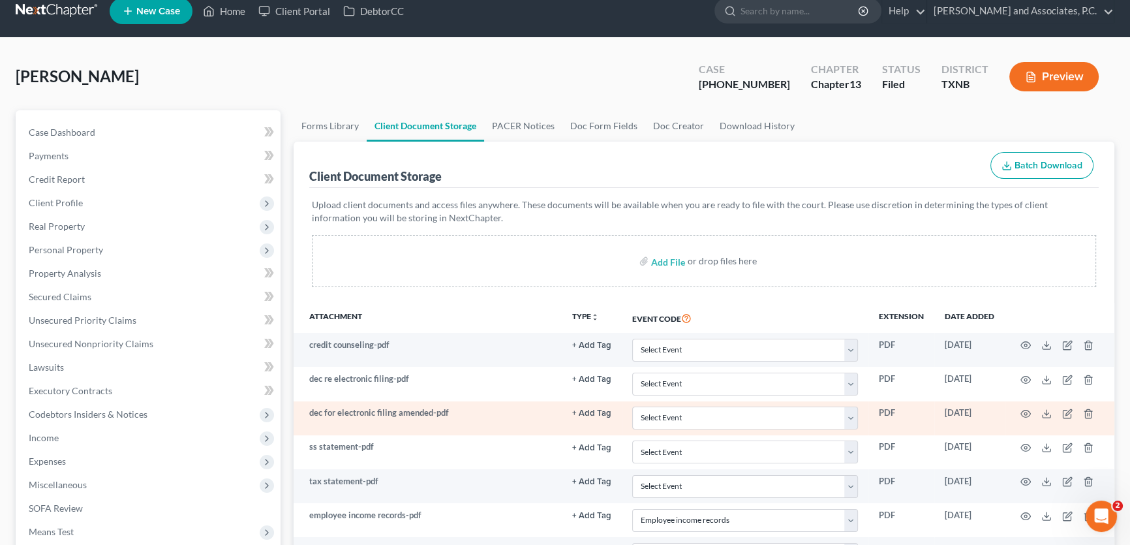
select select "21"
select select "10"
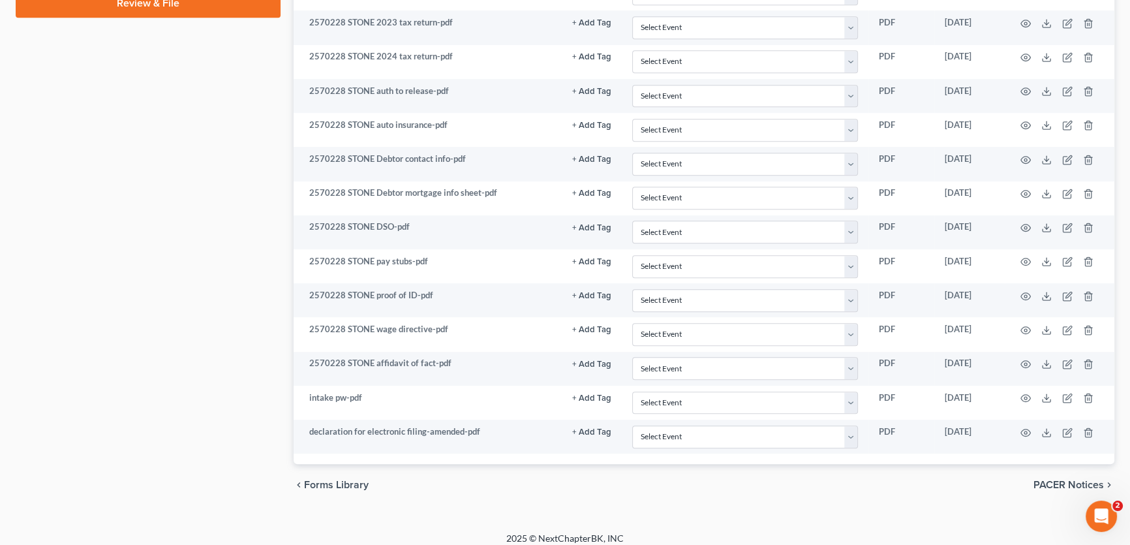
scroll to position [821, 0]
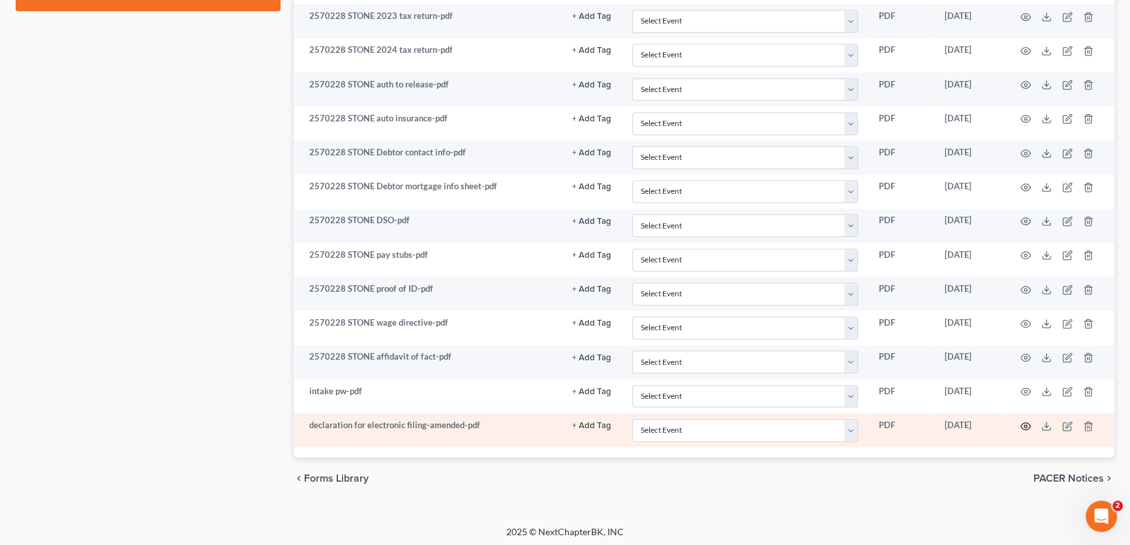
click at [1023, 421] on icon "button" at bounding box center [1026, 426] width 10 height 10
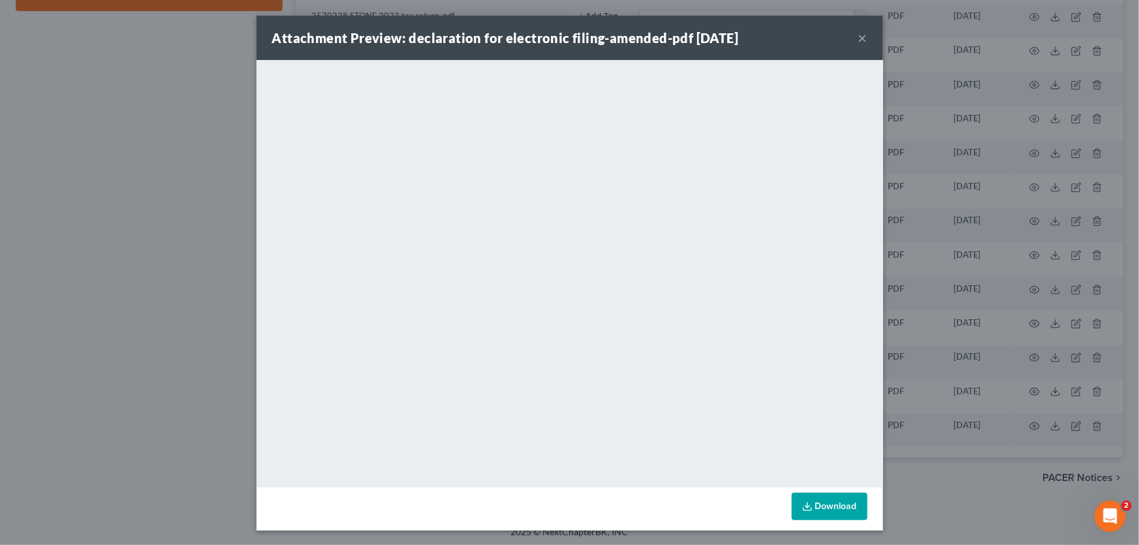
click at [859, 36] on button "×" at bounding box center [862, 38] width 9 height 16
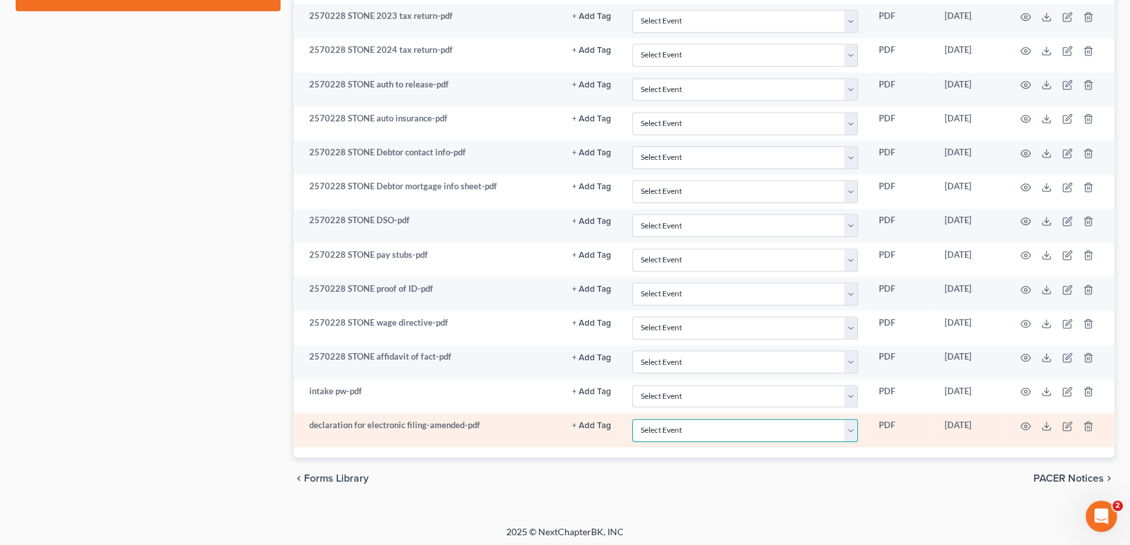
drag, startPoint x: 649, startPoint y: 422, endPoint x: 652, endPoint y: 429, distance: 8.5
click at [649, 422] on select "Select Event 20 Largest unsecured creditors Amended petition Attachment to Volu…" at bounding box center [745, 430] width 226 height 23
select select "18"
click at [632, 419] on select "Select Event 20 Largest unsecured creditors Amended petition Attachment to Volu…" at bounding box center [745, 430] width 226 height 23
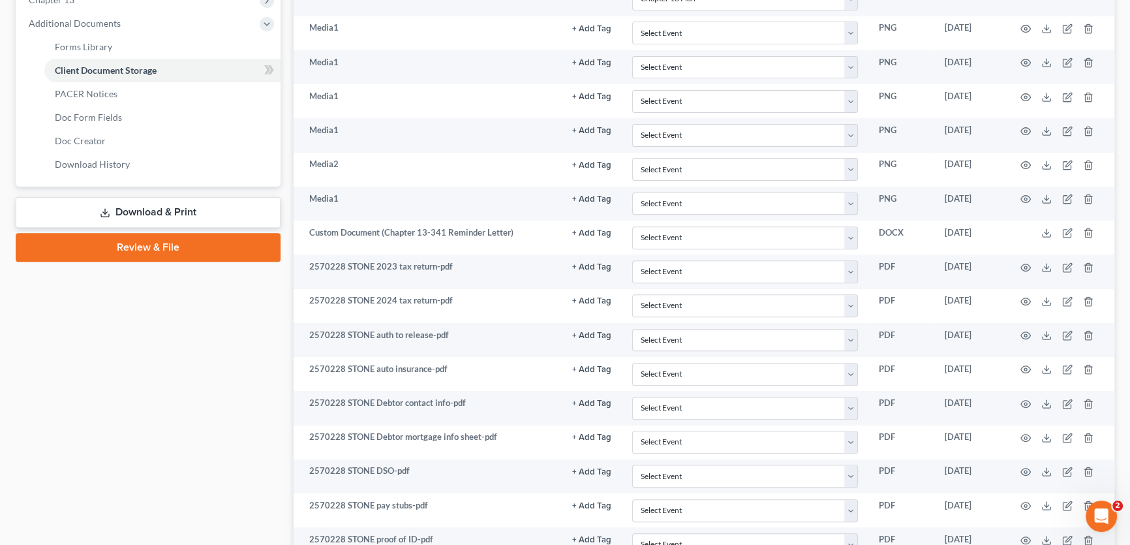
scroll to position [524, 0]
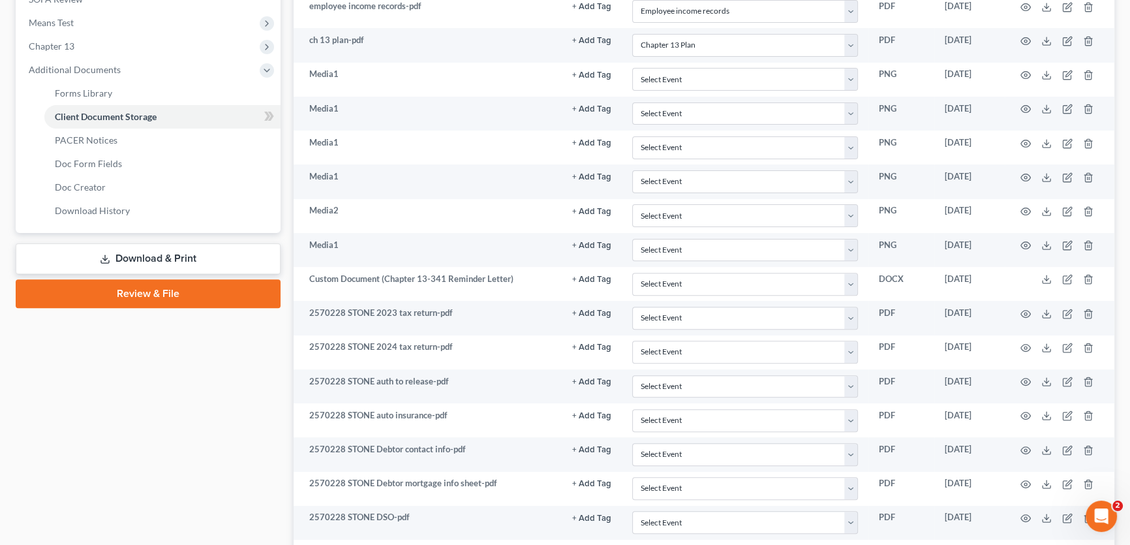
click at [129, 297] on link "Review & File" at bounding box center [148, 293] width 265 height 29
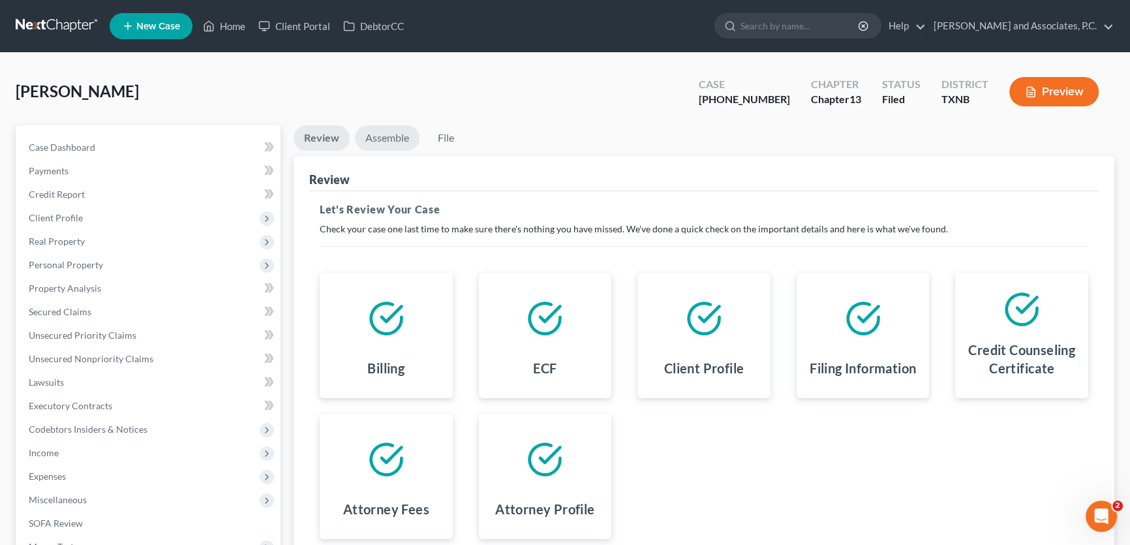
click at [384, 135] on link "Assemble" at bounding box center [387, 137] width 65 height 25
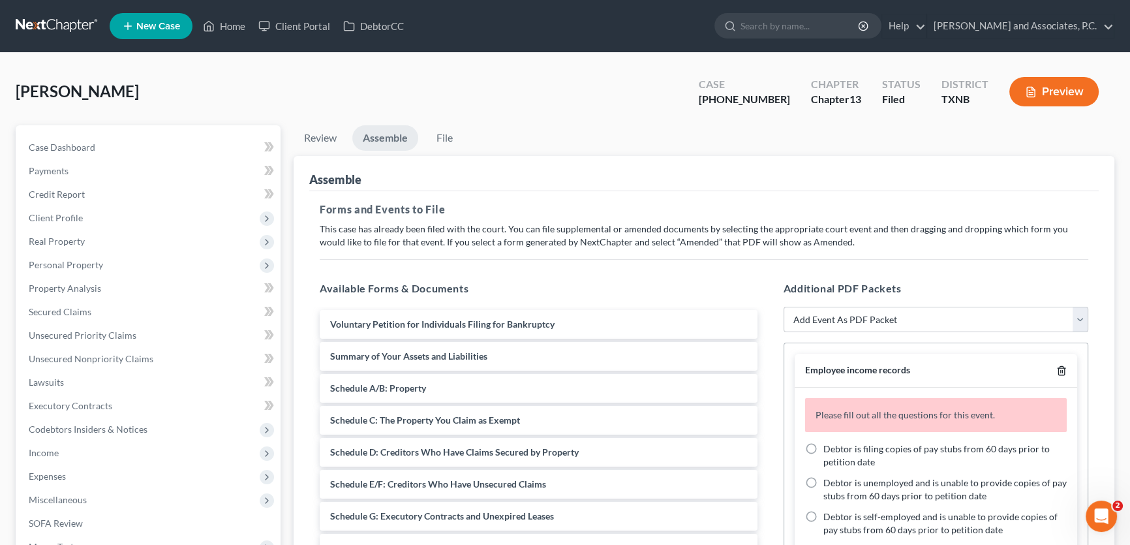
click at [1057, 367] on icon "button" at bounding box center [1062, 371] width 10 height 10
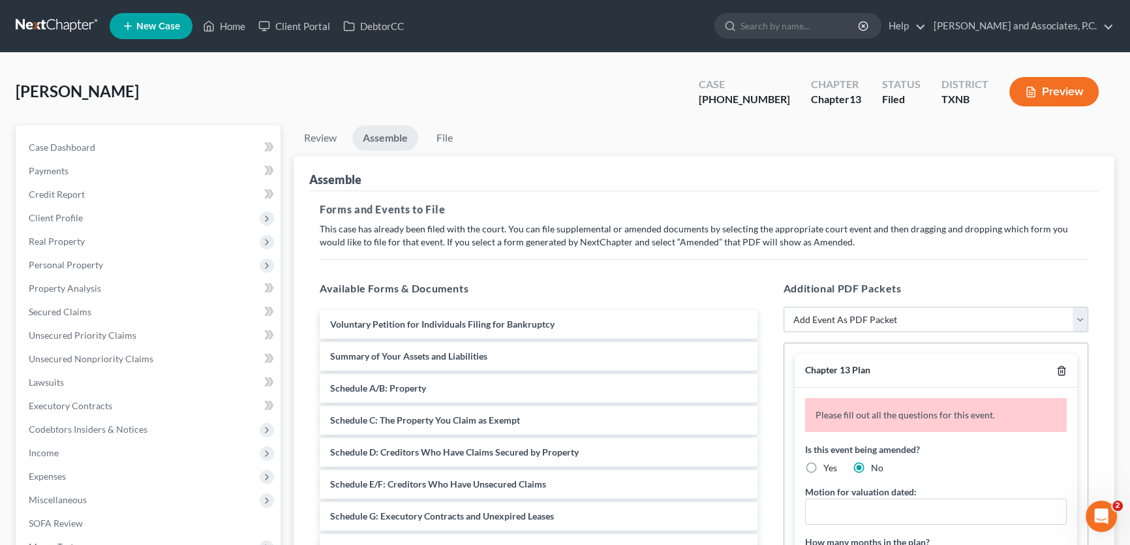
click at [1057, 367] on icon "button" at bounding box center [1062, 371] width 10 height 10
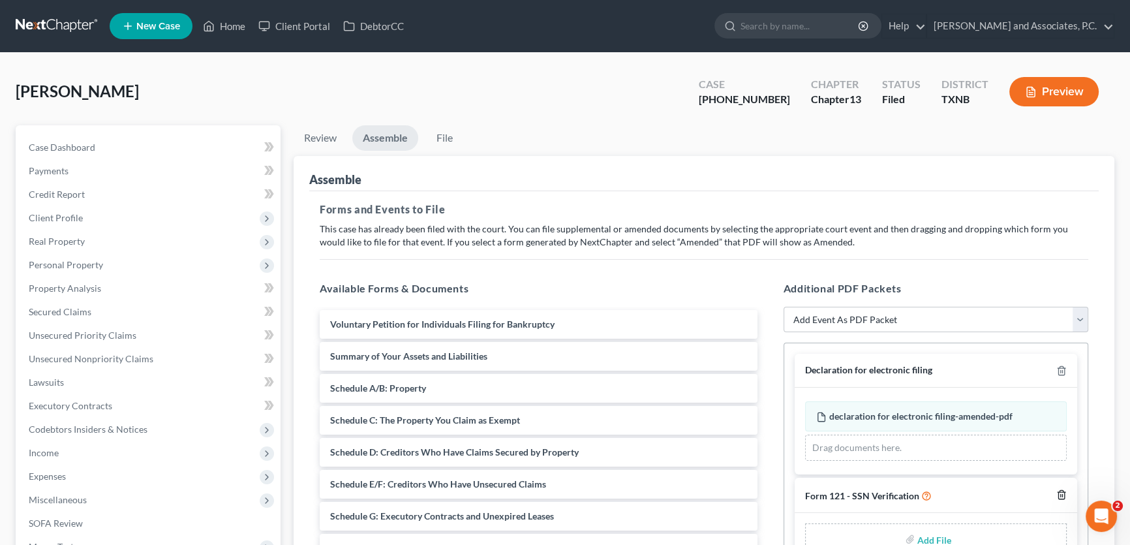
drag, startPoint x: 1061, startPoint y: 494, endPoint x: 1050, endPoint y: 481, distance: 17.1
click at [1061, 494] on icon "button" at bounding box center [1062, 495] width 10 height 10
click at [875, 319] on select "Add Event As PDF Packet Amended petition Certificate of credit counseling Certi…" at bounding box center [936, 320] width 305 height 26
select select "17"
click at [784, 307] on select "Add Event As PDF Packet Amended petition Certificate of credit counseling Certi…" at bounding box center [936, 320] width 305 height 26
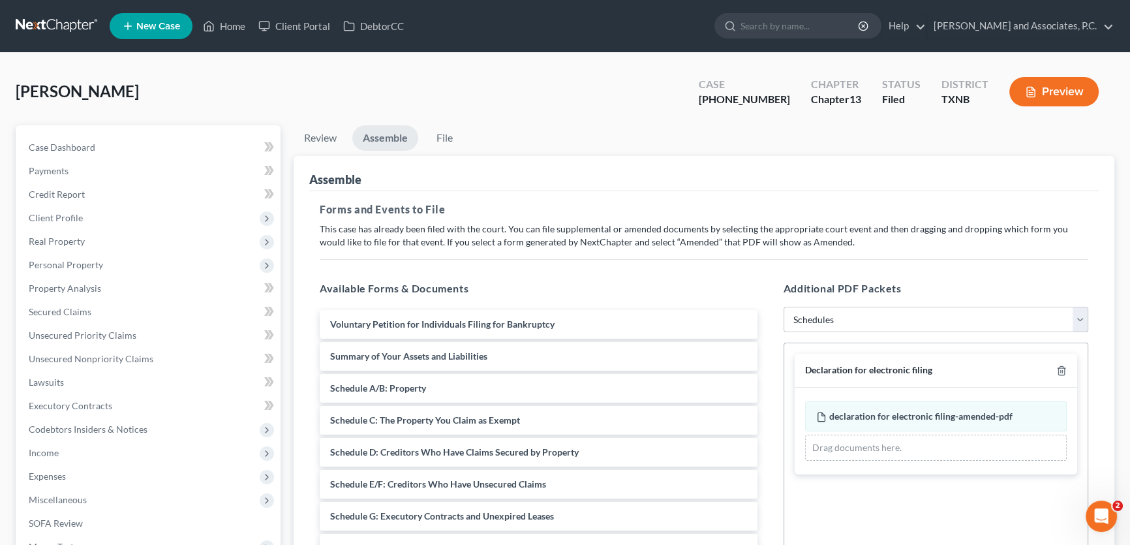
select select
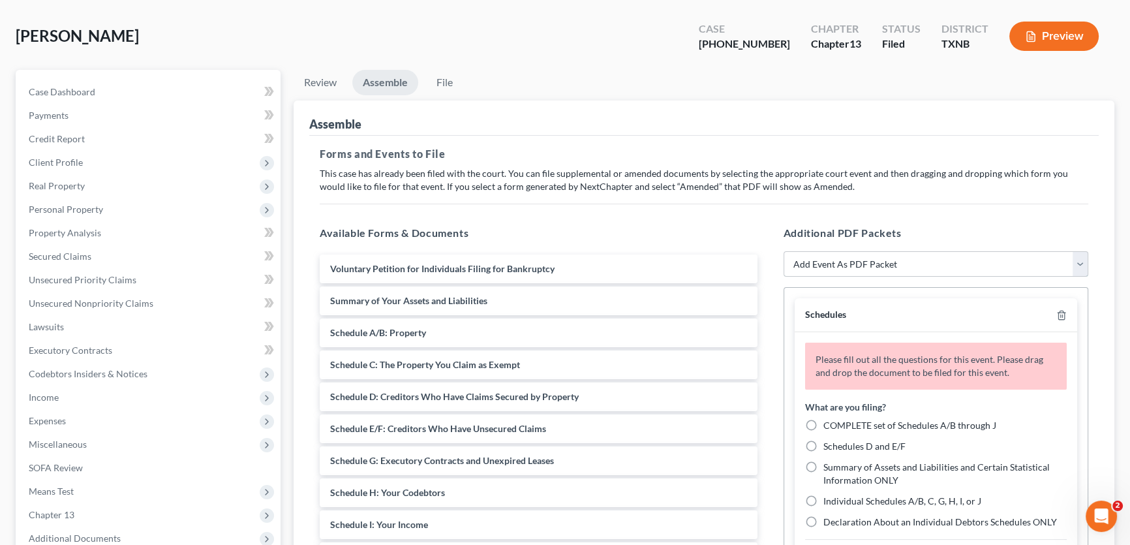
scroll to position [237, 0]
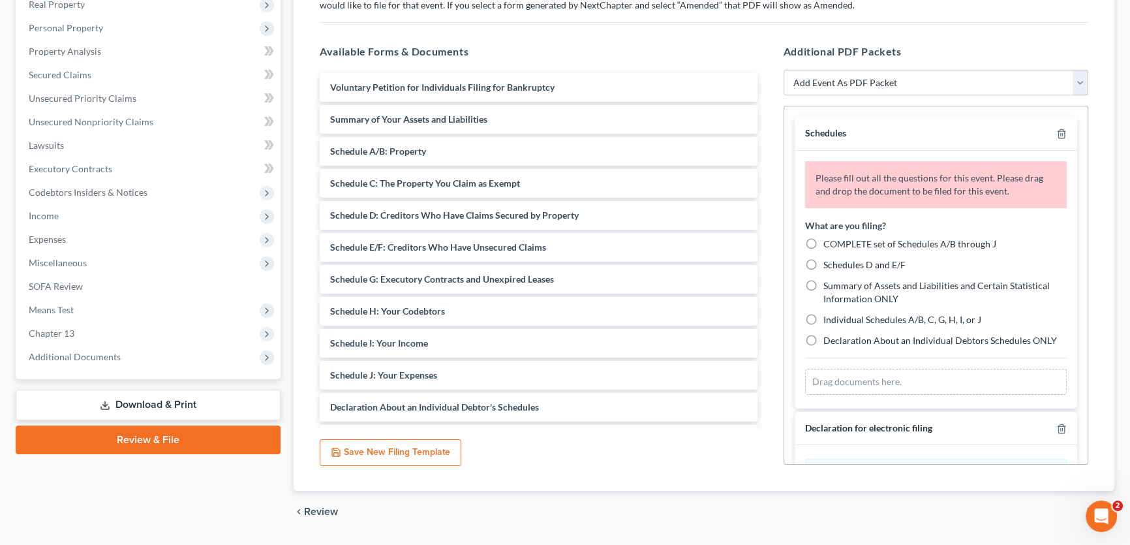
click at [824, 318] on label "Individual Schedules A/B, C, G, H, I, or J" at bounding box center [903, 319] width 158 height 13
click at [829, 318] on input "Individual Schedules A/B, C, G, H, I, or J" at bounding box center [833, 317] width 8 height 8
radio input "true"
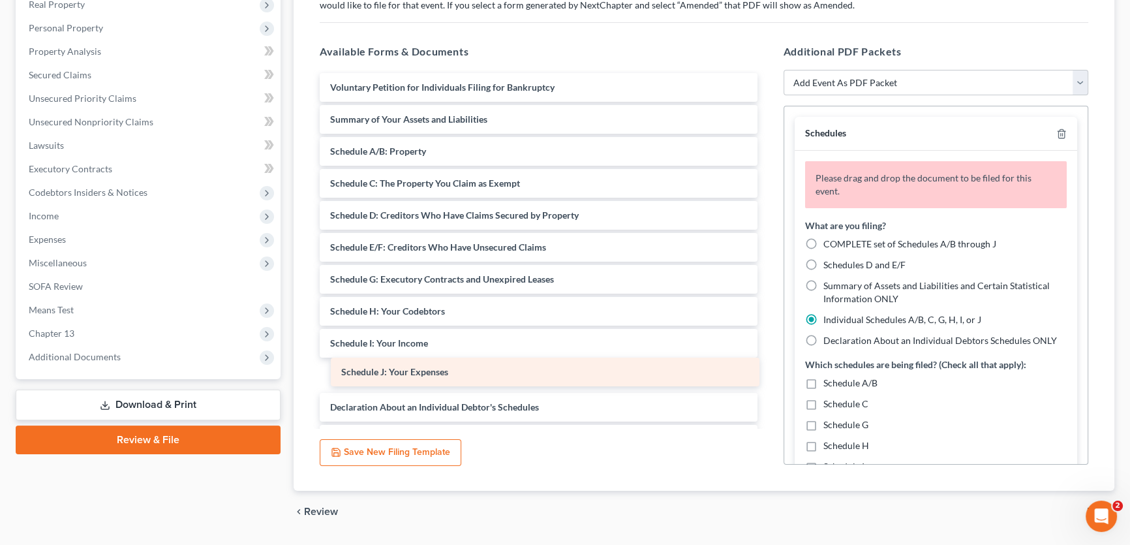
drag, startPoint x: 453, startPoint y: 371, endPoint x: 464, endPoint y: 369, distance: 11.2
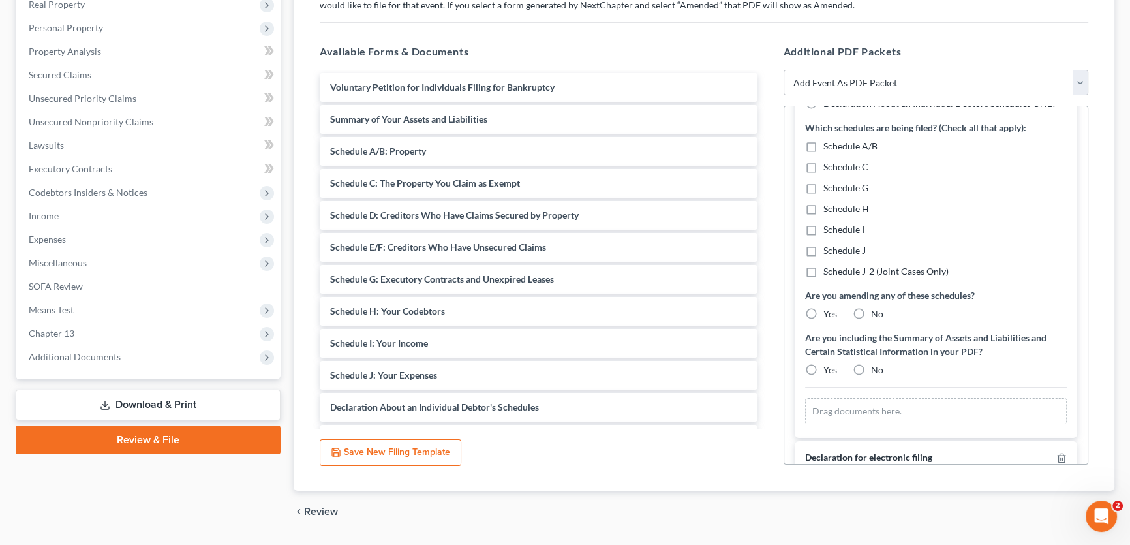
click at [824, 249] on label "Schedule J" at bounding box center [845, 250] width 42 height 13
click at [829, 249] on input "Schedule J" at bounding box center [833, 248] width 8 height 8
checkbox input "true"
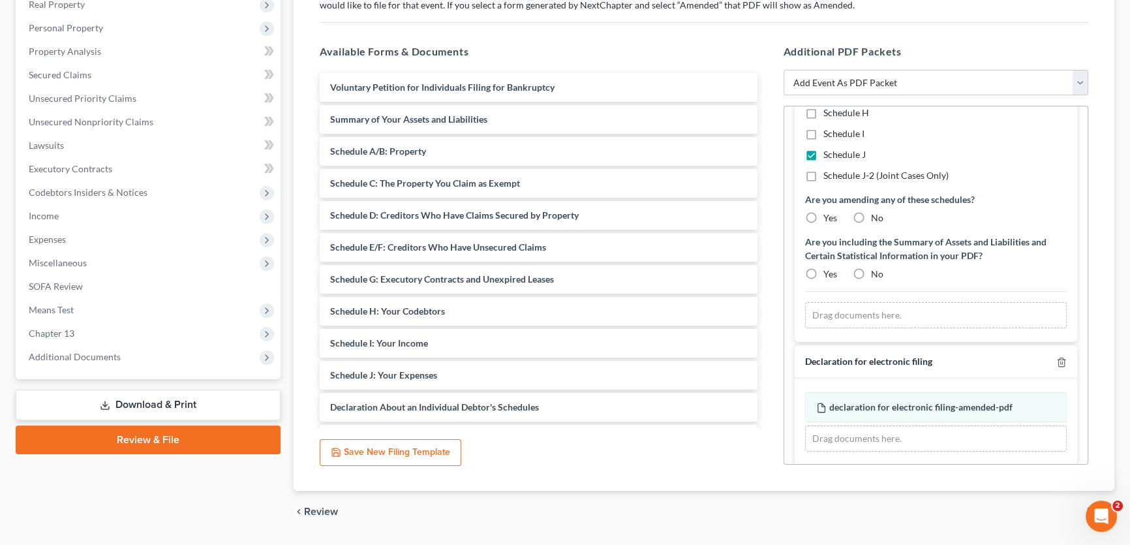
scroll to position [343, 0]
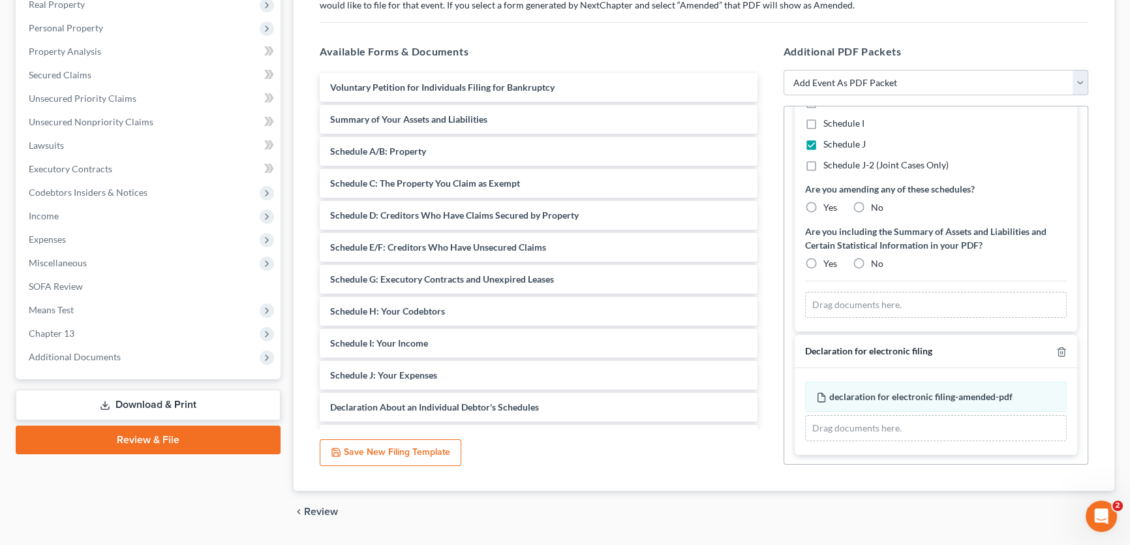
click at [824, 206] on label "Yes" at bounding box center [831, 207] width 14 height 13
click at [829, 206] on input "Yes" at bounding box center [833, 205] width 8 height 8
radio input "true"
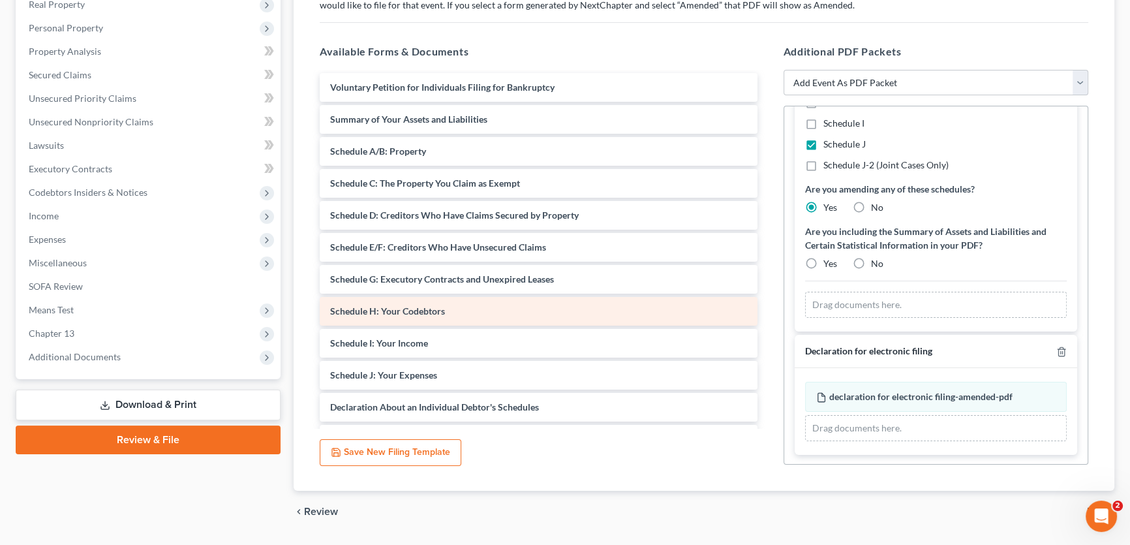
click at [871, 261] on label "No" at bounding box center [877, 263] width 12 height 13
click at [877, 261] on input "No" at bounding box center [881, 261] width 8 height 8
radio input "true"
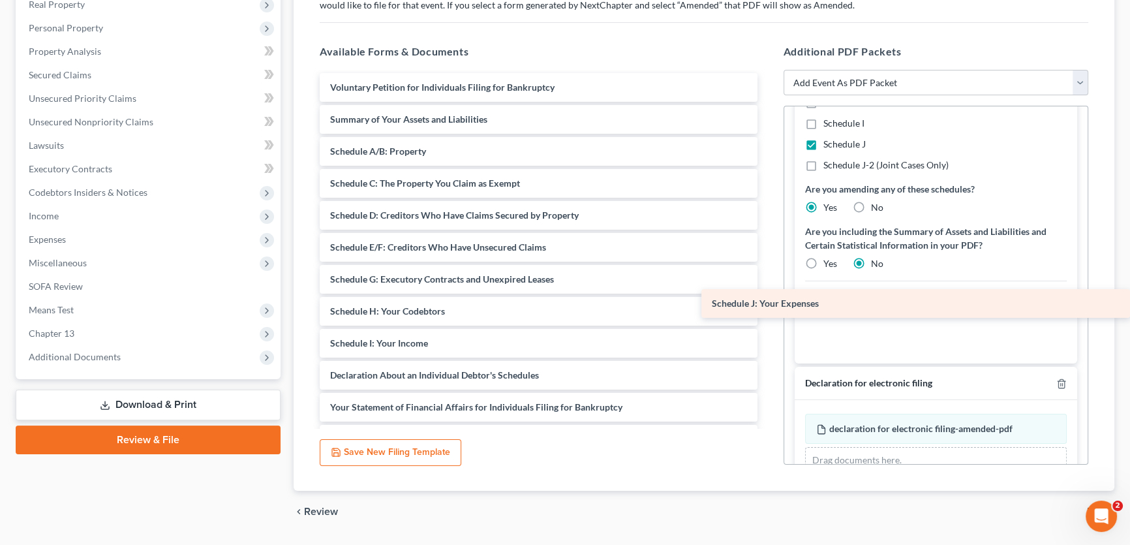
drag, startPoint x: 416, startPoint y: 369, endPoint x: 837, endPoint y: 298, distance: 427.0
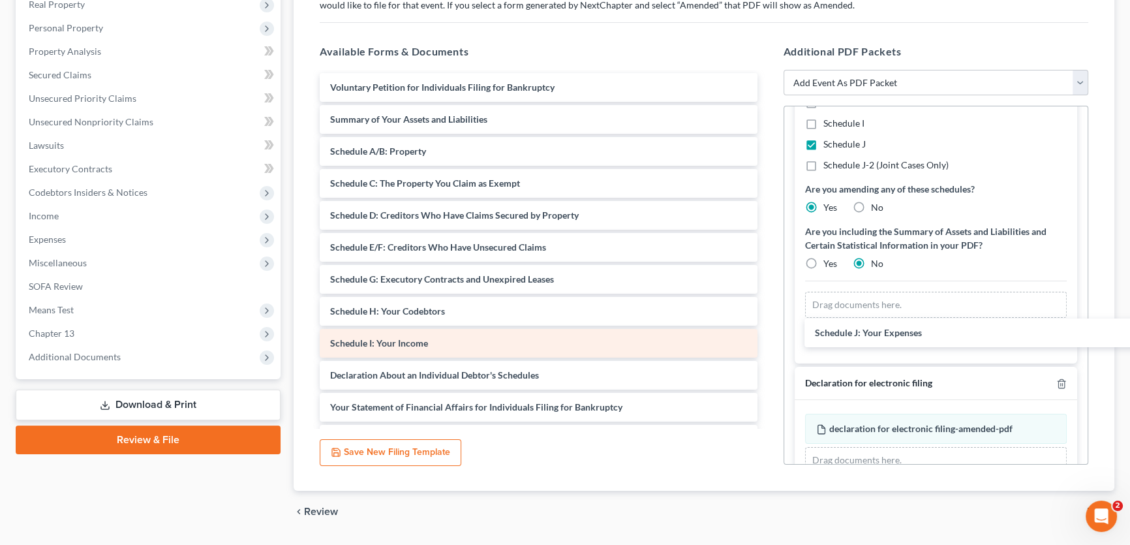
scroll to position [286, 0]
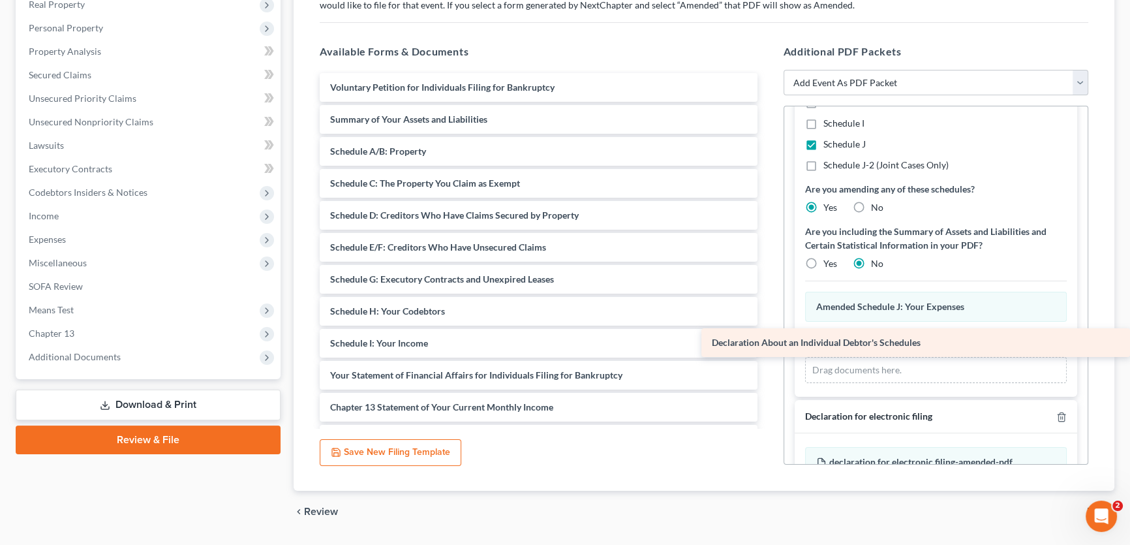
drag, startPoint x: 483, startPoint y: 377, endPoint x: 866, endPoint y: 346, distance: 384.4
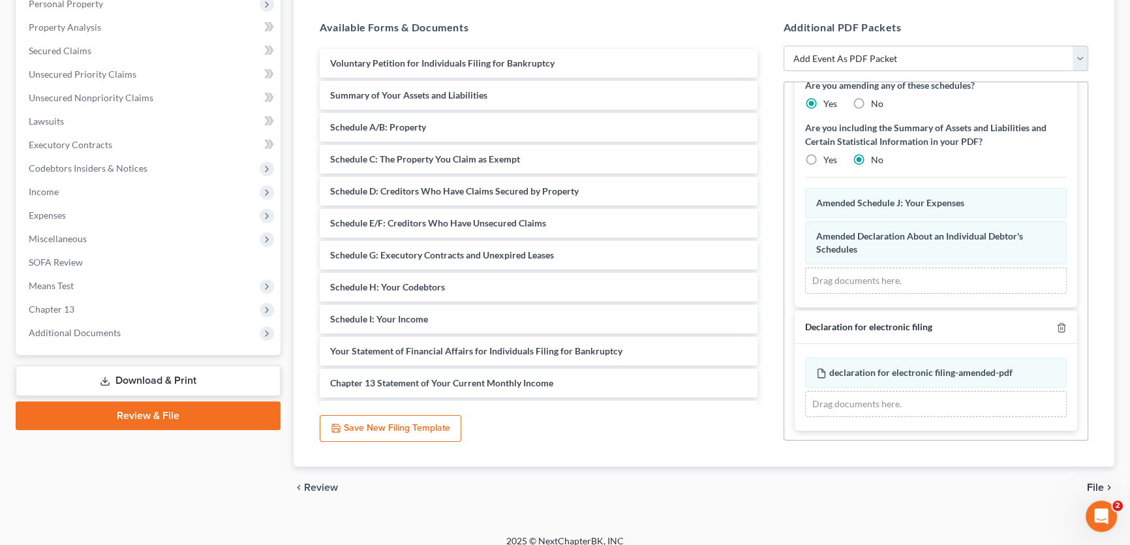
scroll to position [273, 0]
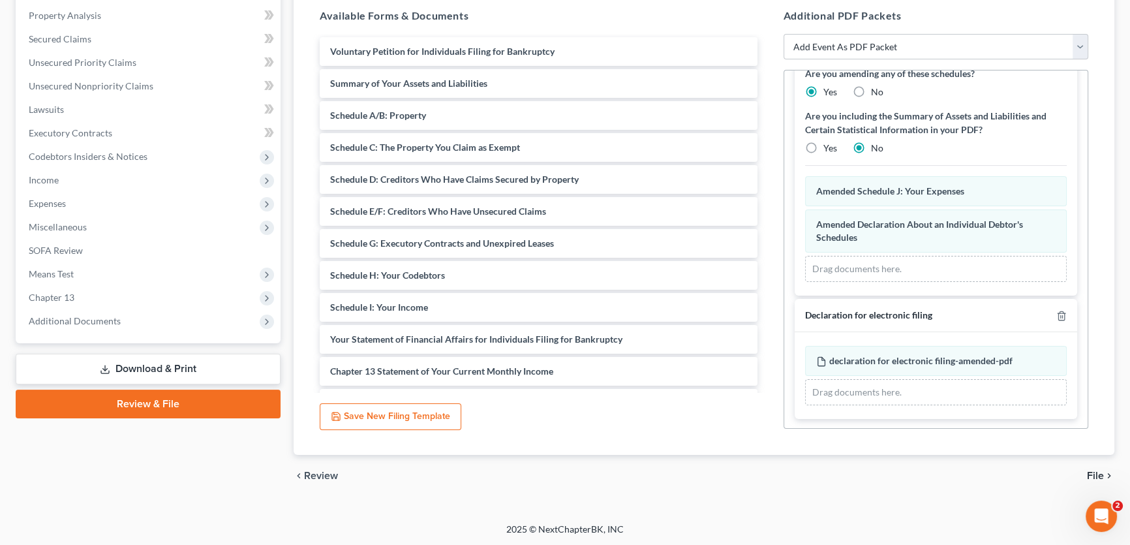
click at [1098, 472] on span "File" at bounding box center [1095, 476] width 17 height 10
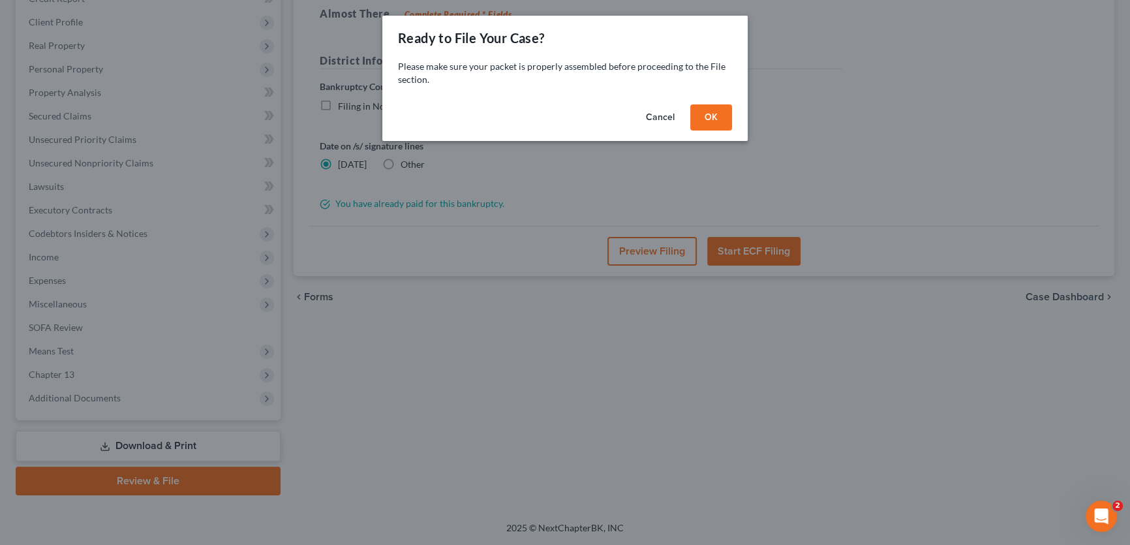
scroll to position [194, 0]
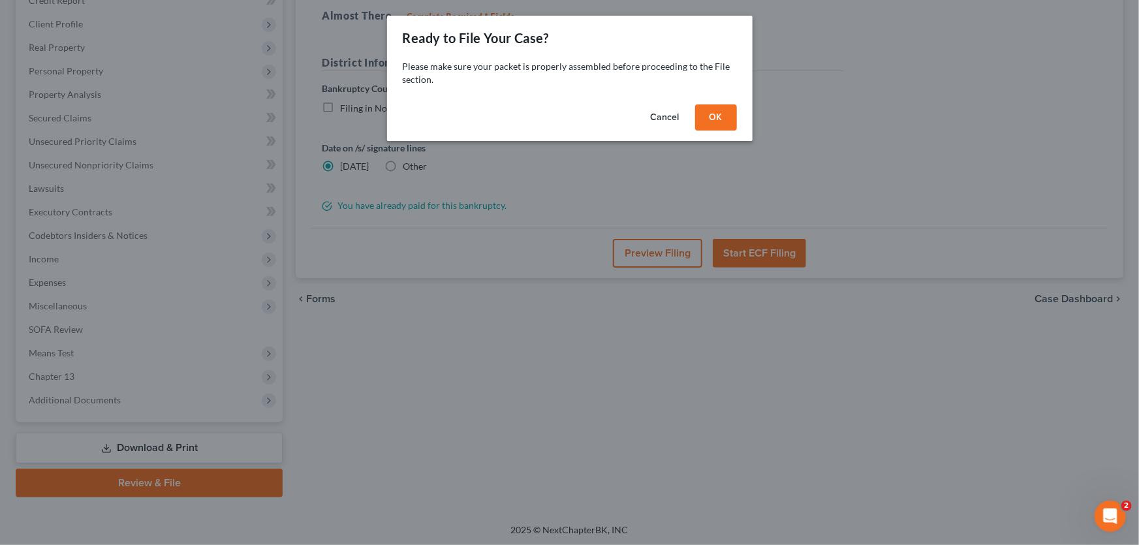
click at [723, 113] on button "OK" at bounding box center [716, 117] width 42 height 26
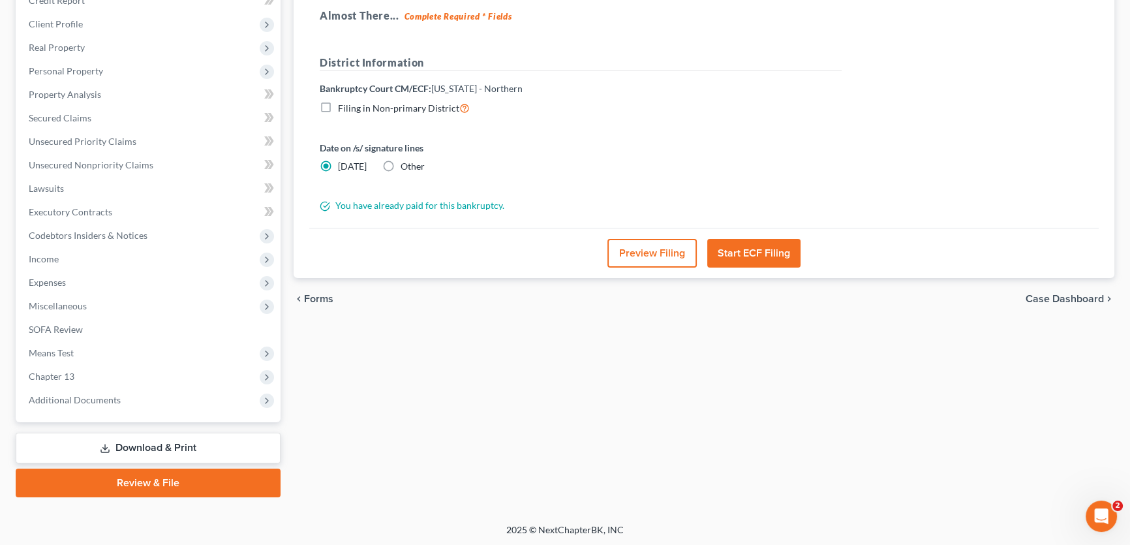
click at [644, 253] on button "Preview Filing" at bounding box center [652, 253] width 89 height 29
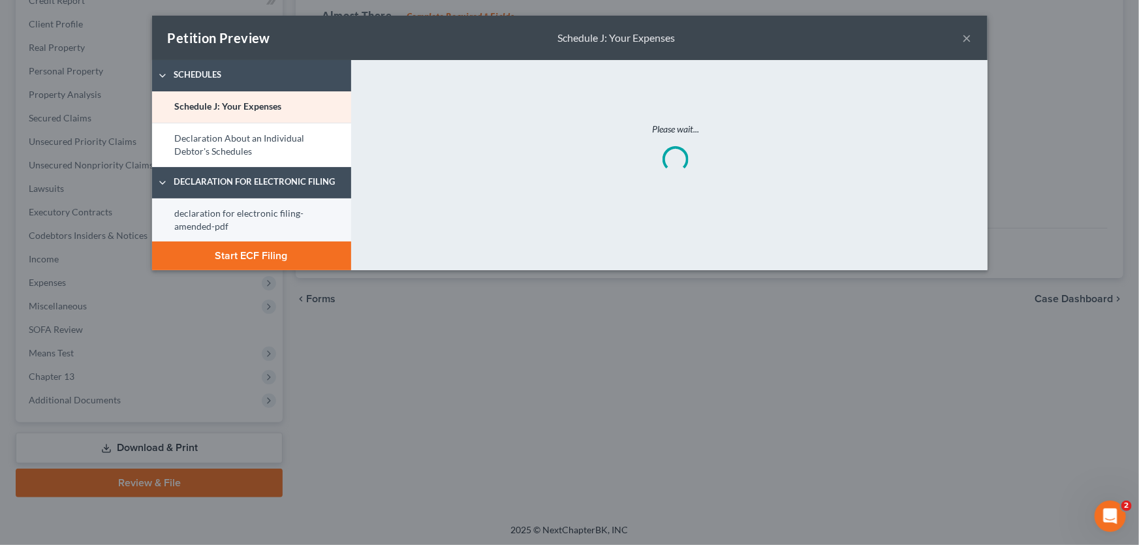
click at [253, 218] on link "declaration for electronic filing-amended-pdf" at bounding box center [251, 220] width 199 height 44
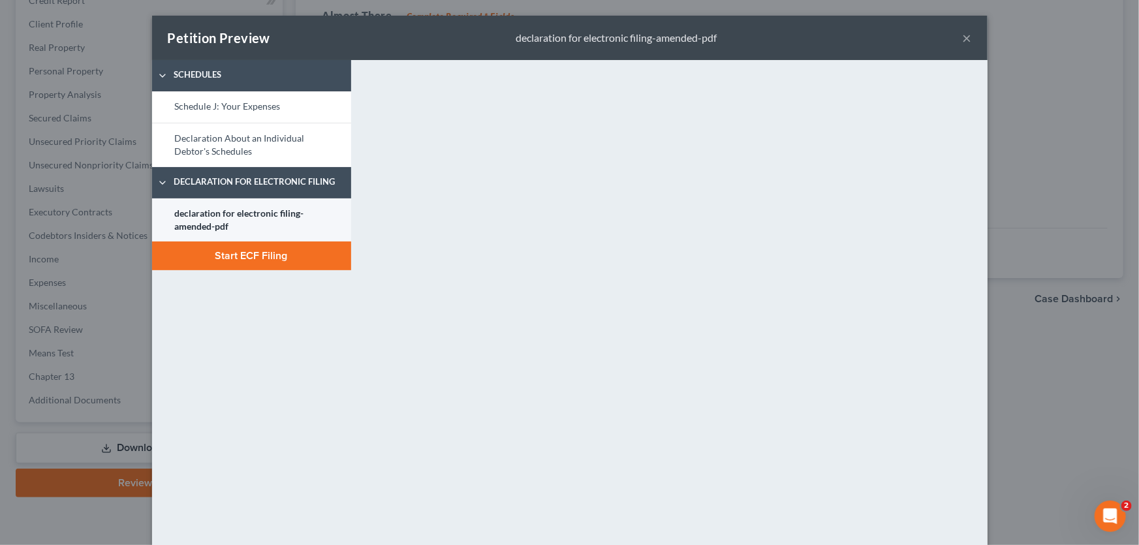
click at [242, 228] on link "declaration for electronic filing-amended-pdf" at bounding box center [251, 220] width 199 height 44
click at [283, 261] on button "Start ECF Filing" at bounding box center [251, 256] width 199 height 29
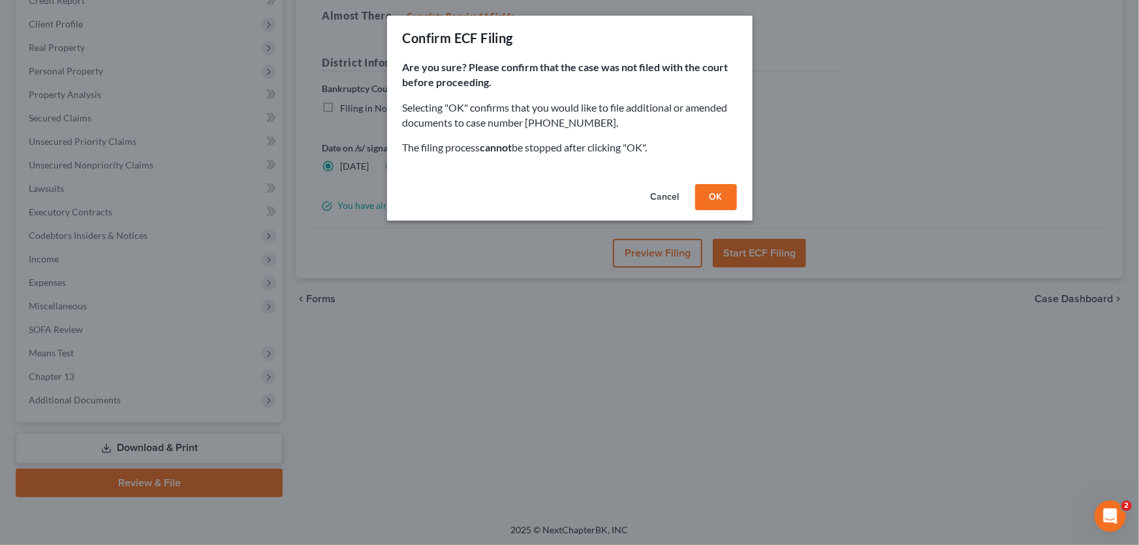
click at [706, 189] on button "OK" at bounding box center [716, 197] width 42 height 26
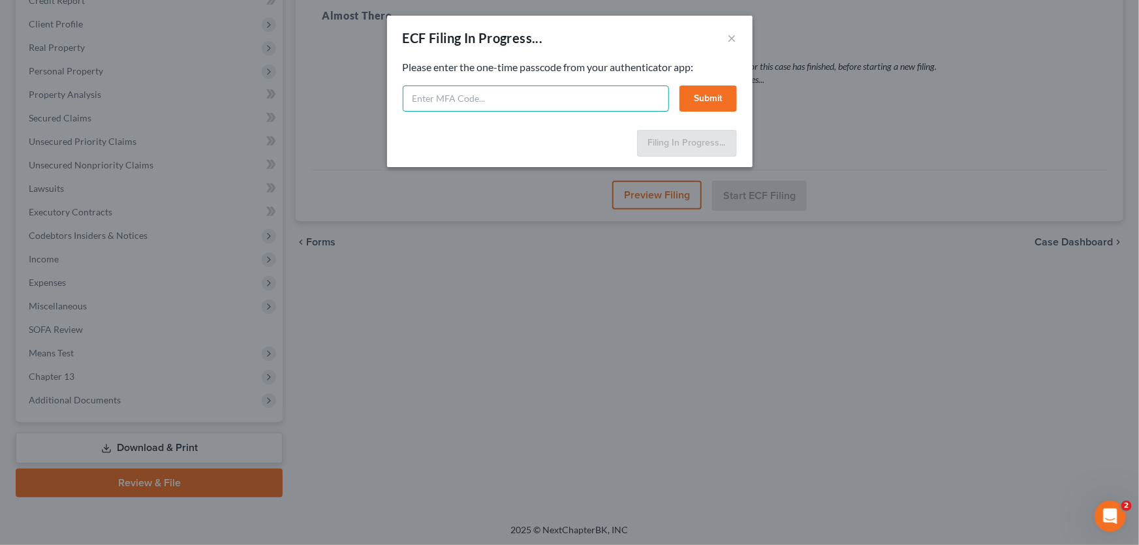
click at [556, 90] on input "text" at bounding box center [536, 99] width 266 height 26
type input "070620"
click at [696, 97] on button "Submit" at bounding box center [707, 99] width 57 height 26
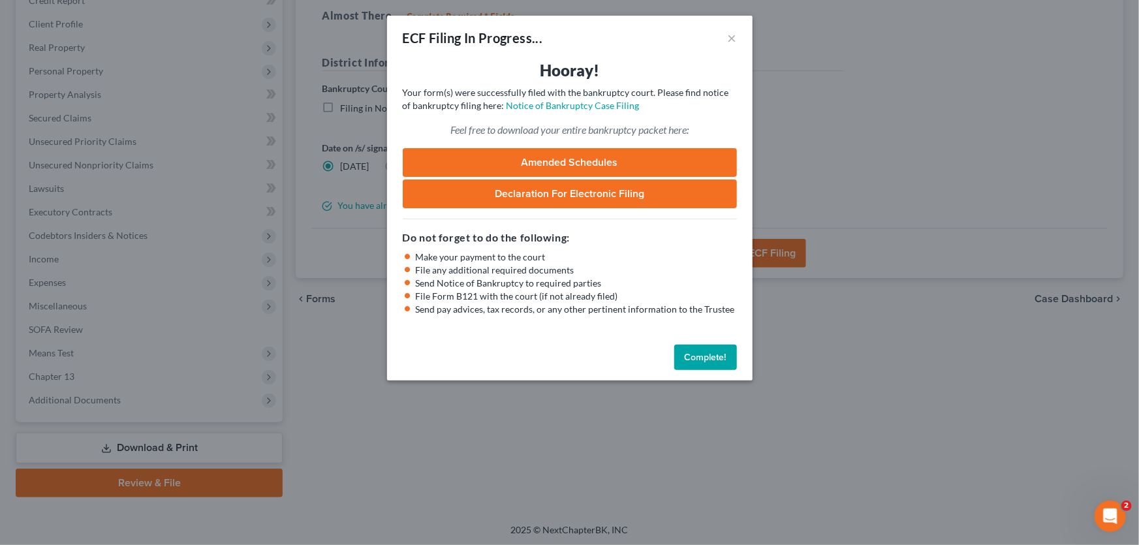
click at [713, 358] on button "Complete!" at bounding box center [705, 358] width 63 height 26
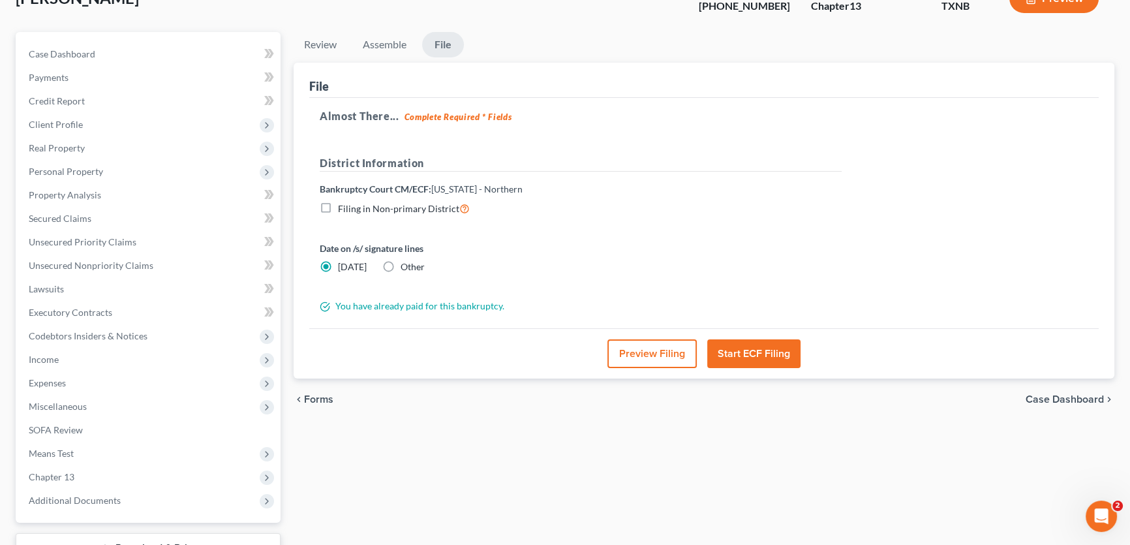
scroll to position [0, 0]
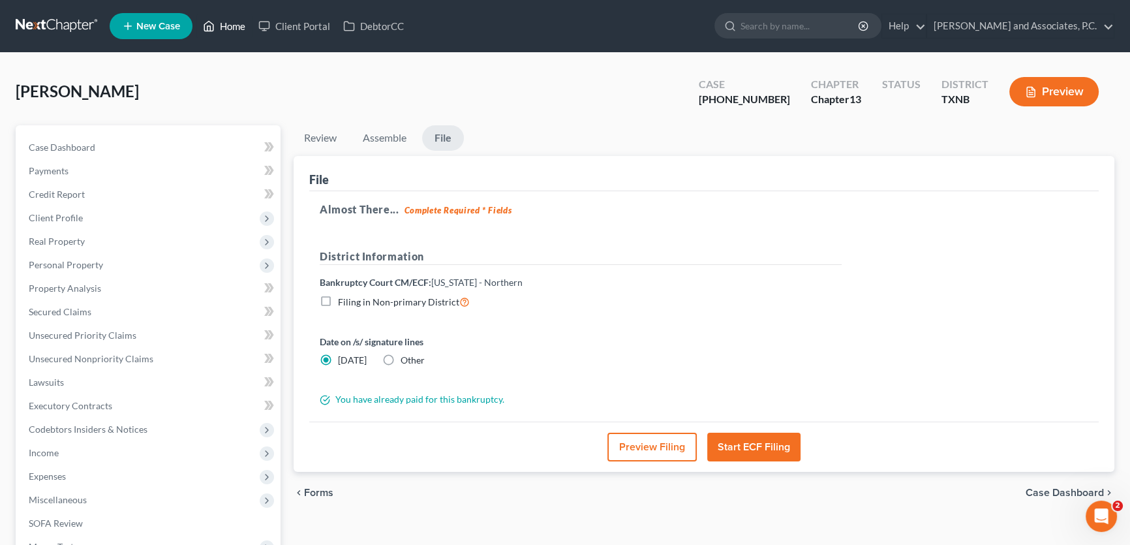
click at [225, 26] on link "Home" at bounding box center [223, 25] width 55 height 23
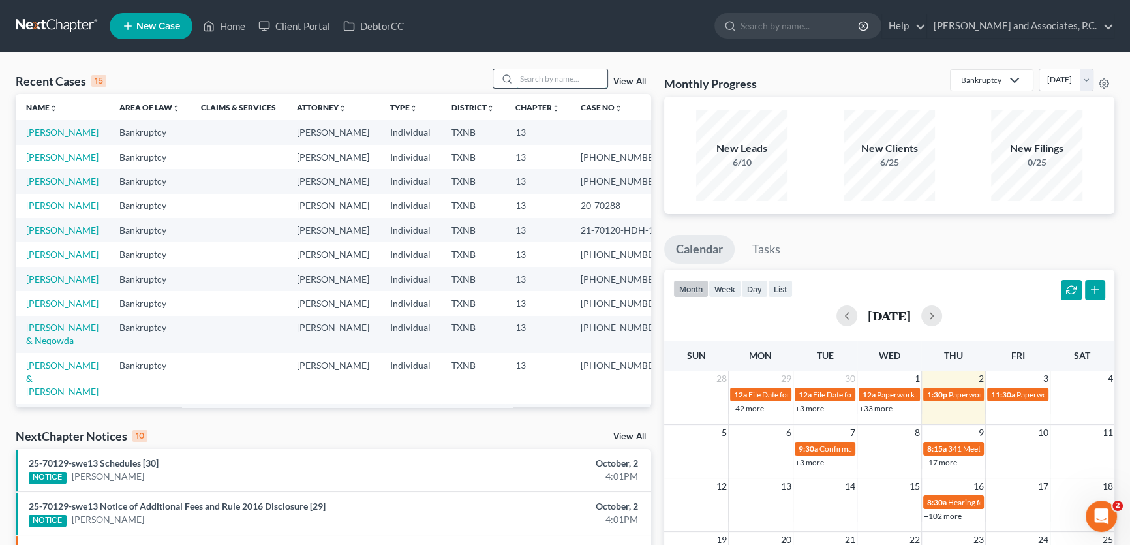
click at [567, 78] on input "search" at bounding box center [561, 78] width 91 height 19
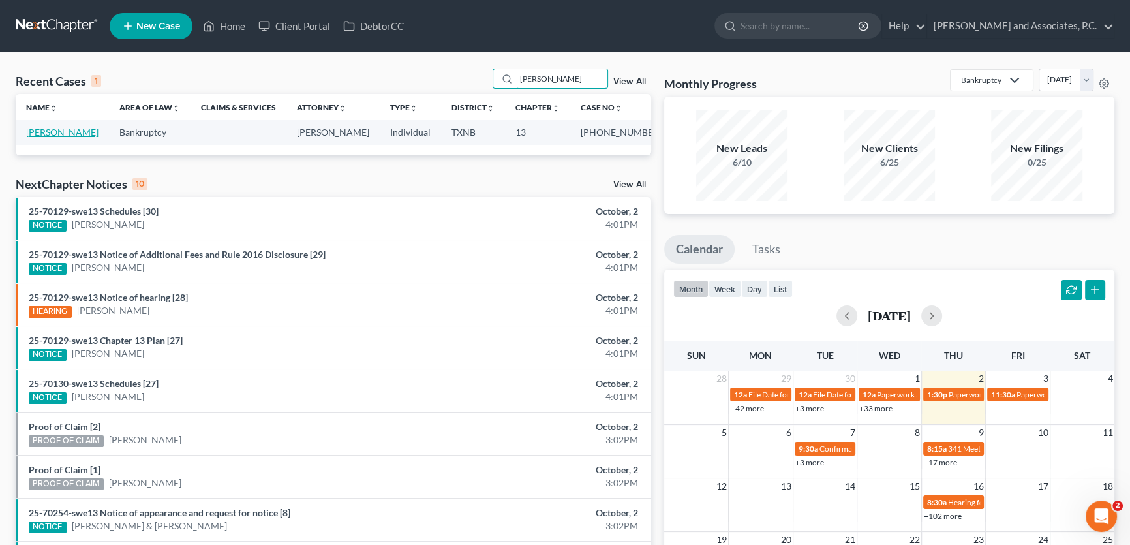
type input "hamlin"
click at [66, 134] on link "[PERSON_NAME]" at bounding box center [62, 132] width 72 height 11
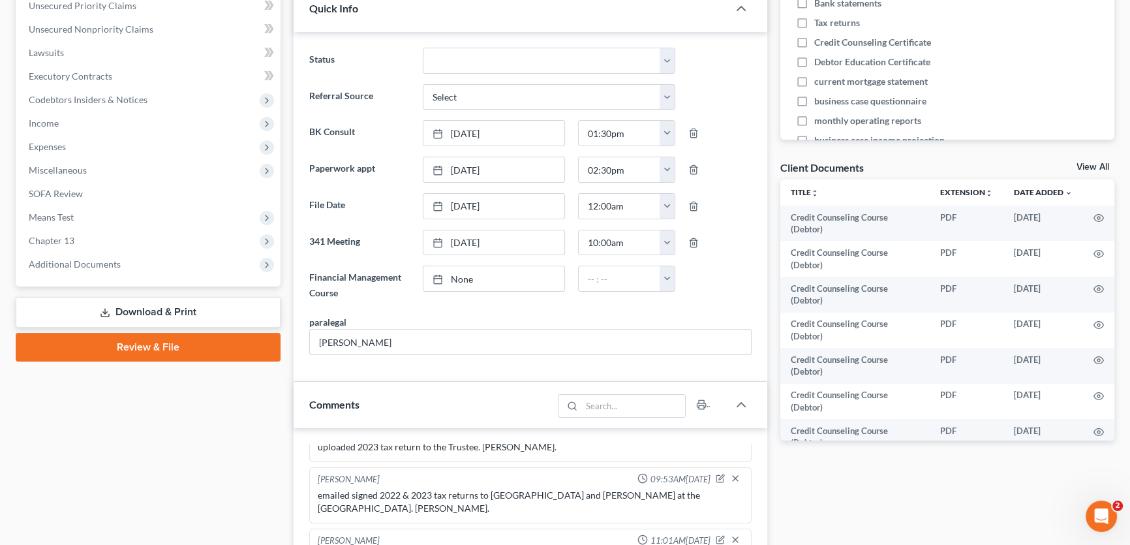
scroll to position [356, 0]
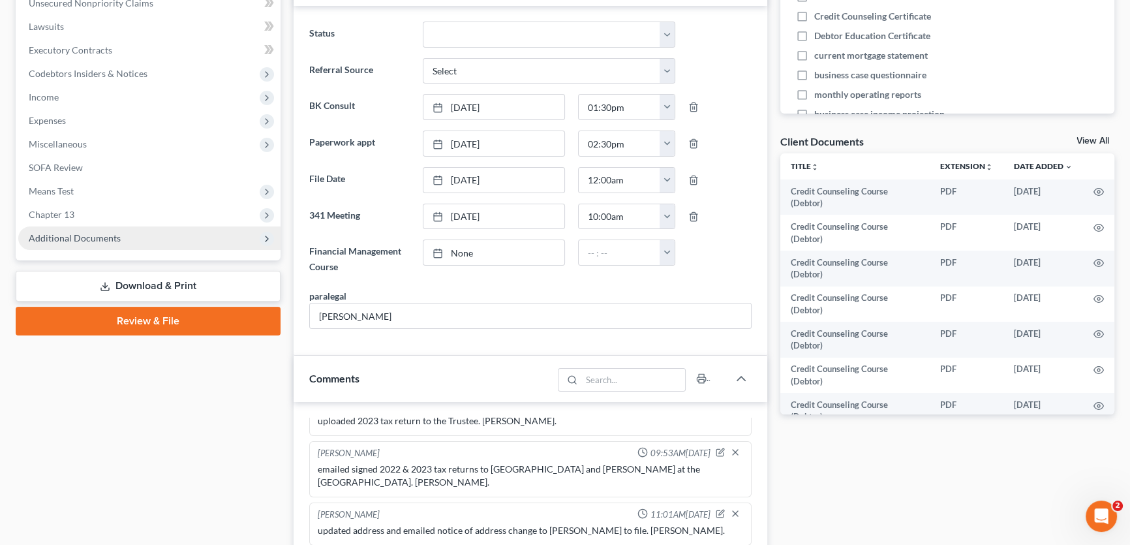
click at [144, 235] on span "Additional Documents" at bounding box center [149, 237] width 262 height 23
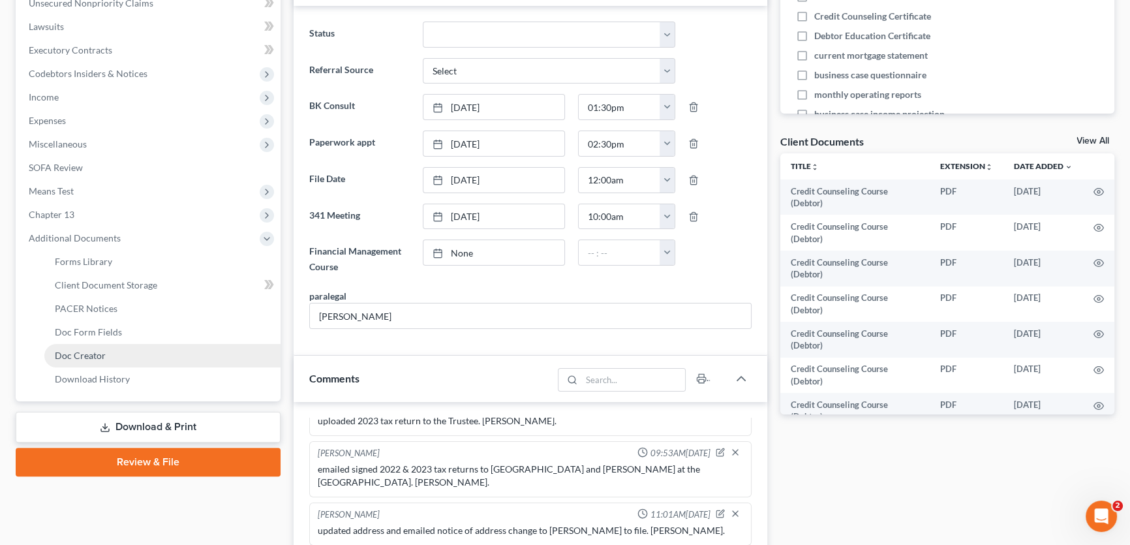
click at [99, 356] on span "Doc Creator" at bounding box center [80, 355] width 51 height 11
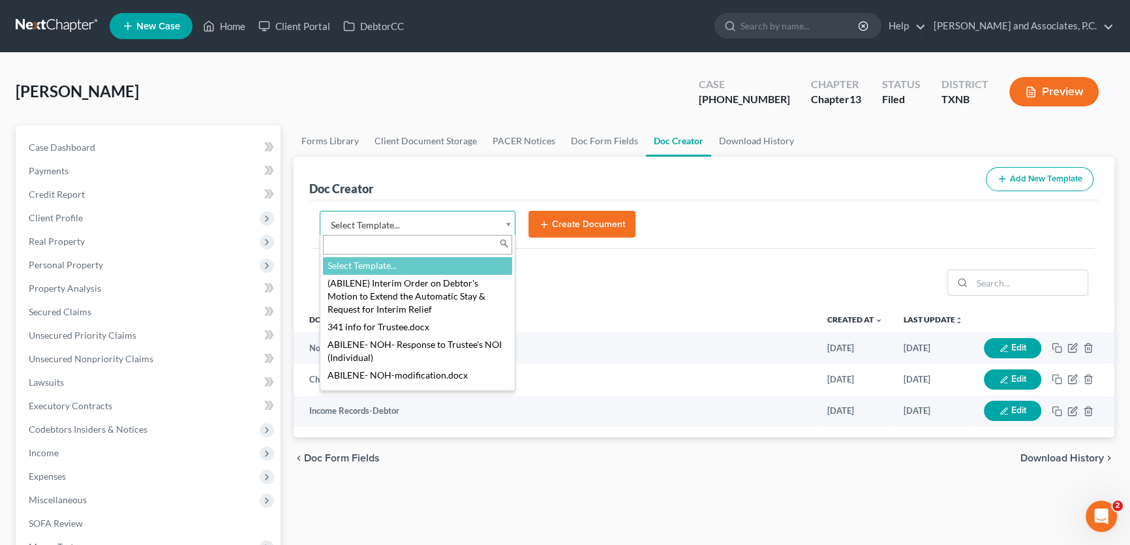
click at [386, 225] on body "Home New Case Client Portal DebtorCC Monte J. White and Associates, P.C. amy@mo…" at bounding box center [565, 441] width 1130 height 882
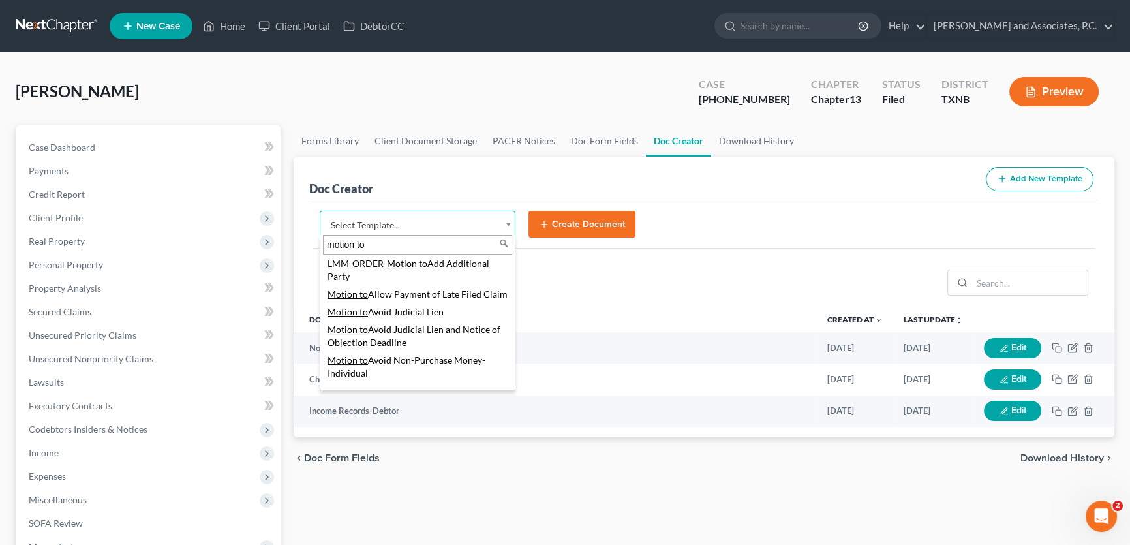
scroll to position [153, 0]
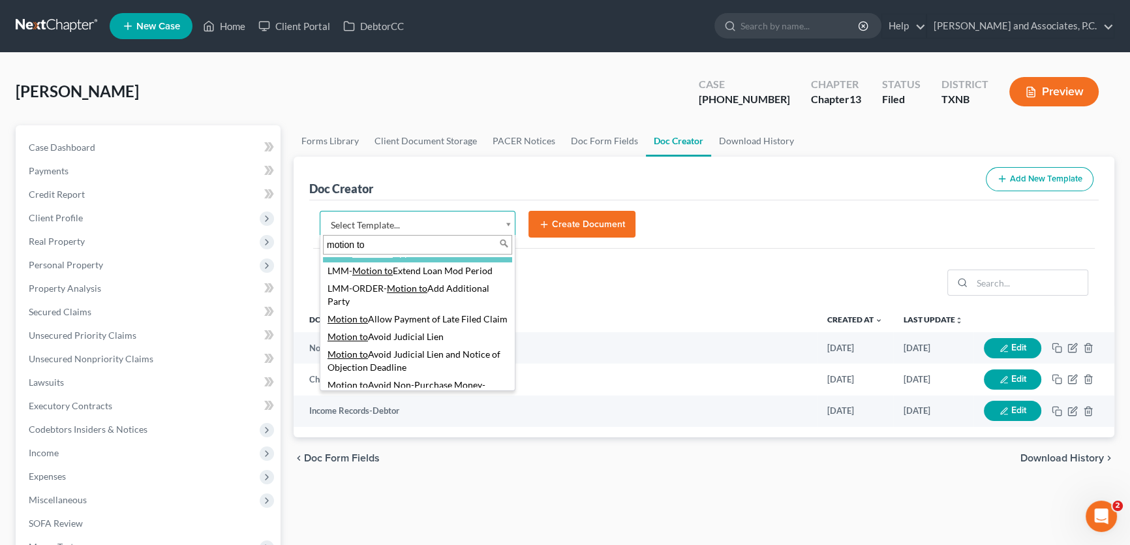
drag, startPoint x: 337, startPoint y: 245, endPoint x: 285, endPoint y: 242, distance: 52.3
click at [285, 242] on body "Home New Case Client Portal DebtorCC Monte J. White and Associates, P.C. amy@mo…" at bounding box center [565, 441] width 1130 height 882
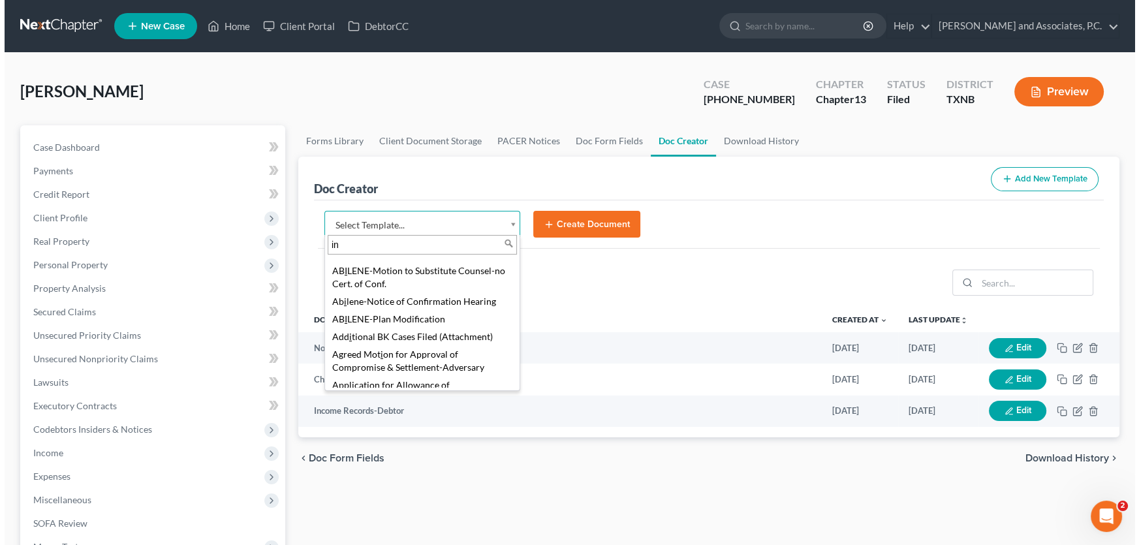
scroll to position [0, 0]
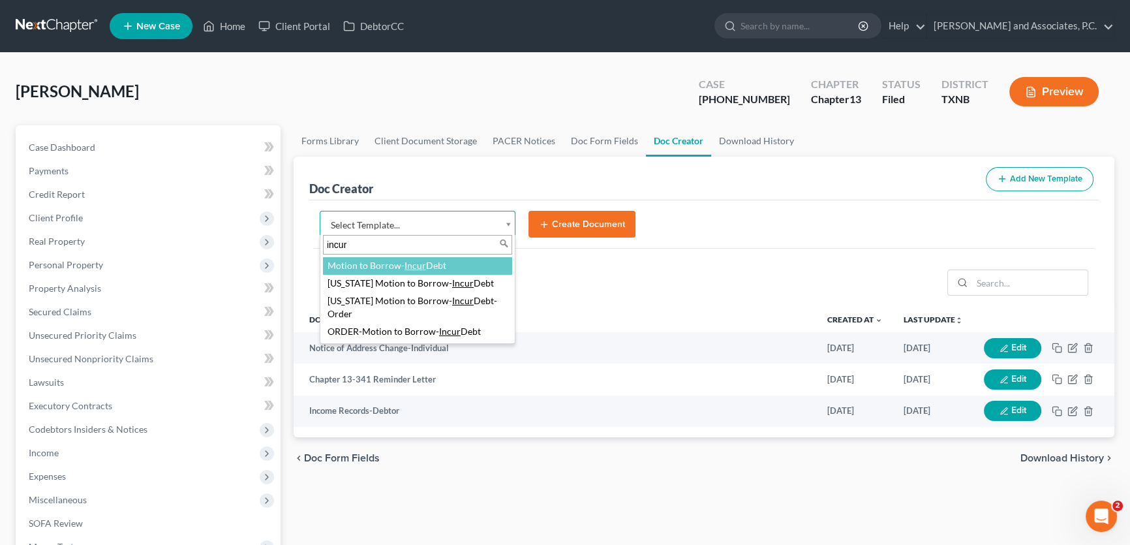
type input "incur"
select select "77284"
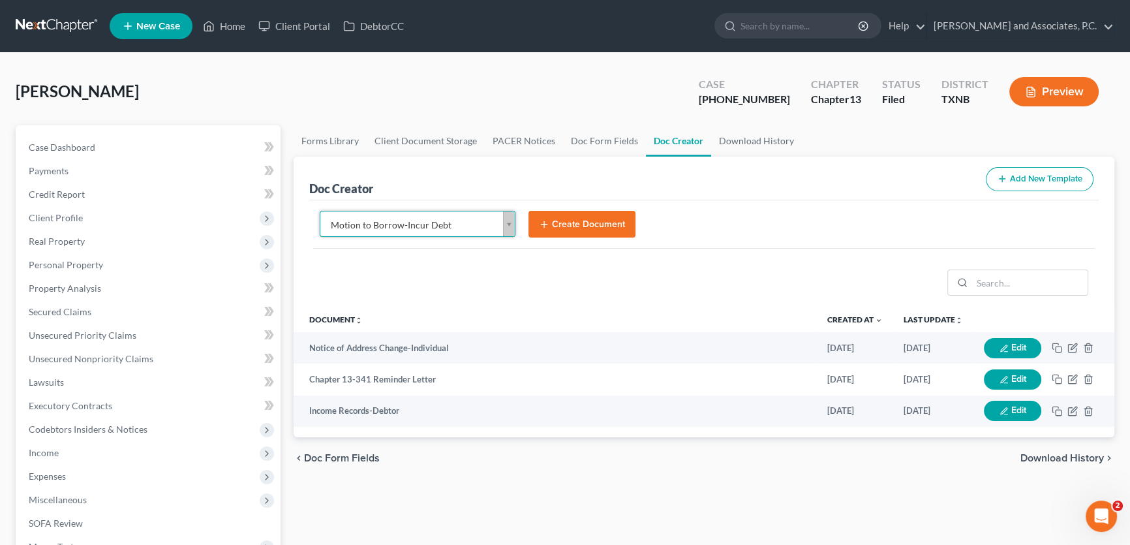
click at [582, 221] on button "Create Document" at bounding box center [582, 224] width 107 height 27
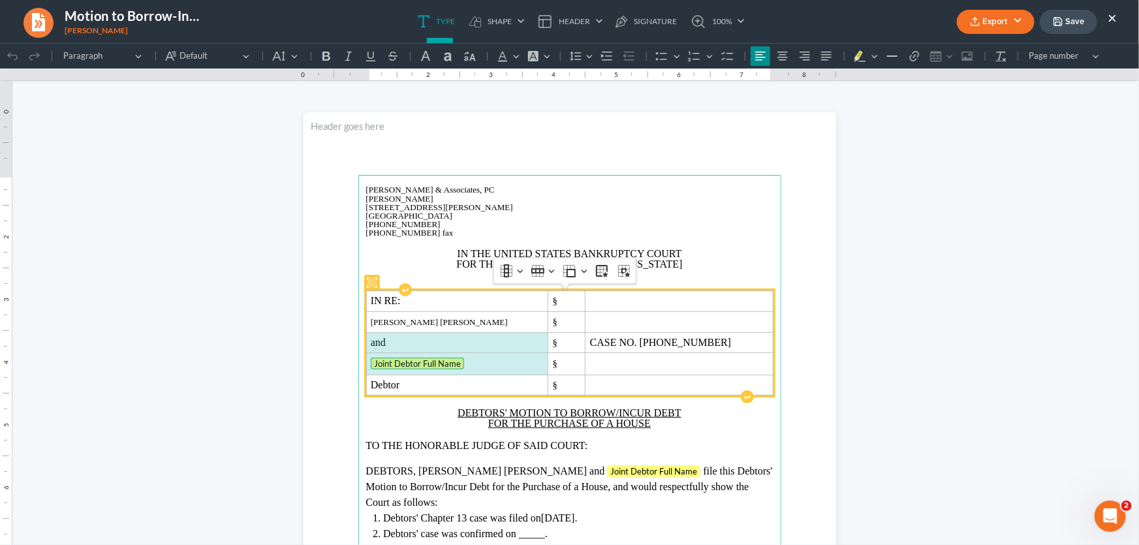
drag, startPoint x: 471, startPoint y: 363, endPoint x: 396, endPoint y: 349, distance: 75.8
click at [396, 349] on tbody "IN RE: § John Davis Len Hamlin § and § CASE NO. 24-70008-13 Joint Debtor Full N…" at bounding box center [569, 342] width 407 height 104
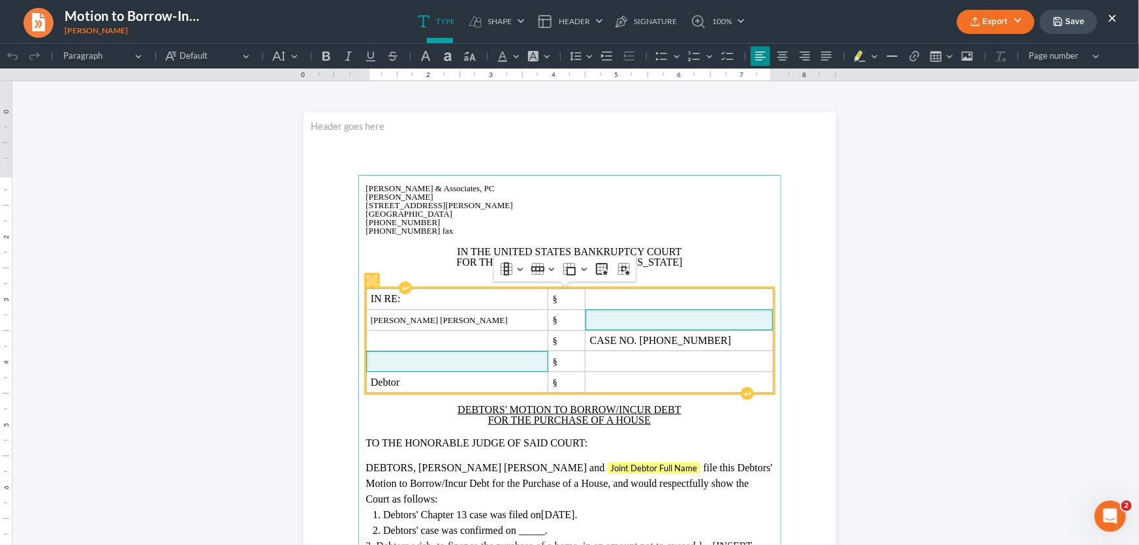
click at [595, 320] on span "Rich Text Editor, page-0-main" at bounding box center [679, 319] width 178 height 12
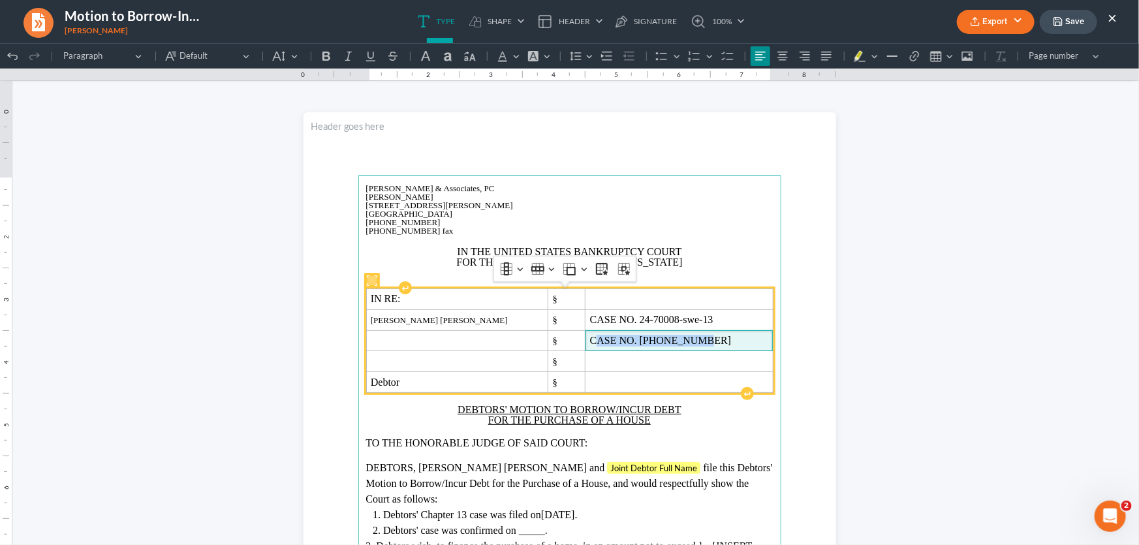
drag, startPoint x: 668, startPoint y: 345, endPoint x: 566, endPoint y: 340, distance: 101.9
click at [590, 340] on span "CASE NO. 24-70008-13" at bounding box center [679, 340] width 178 height 12
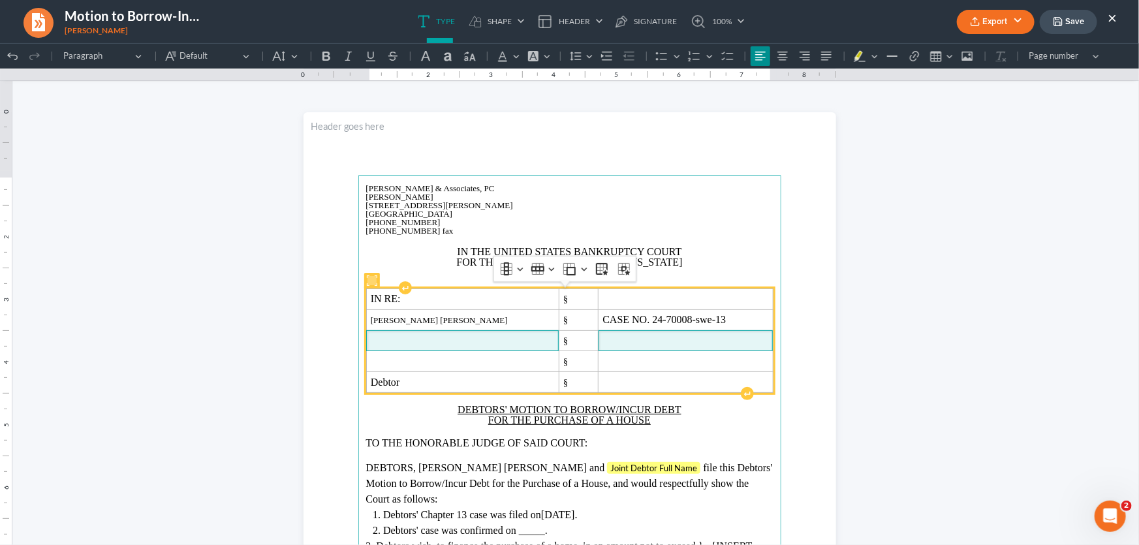
click at [398, 339] on span "Rich Text Editor, page-0-main" at bounding box center [462, 340] width 183 height 12
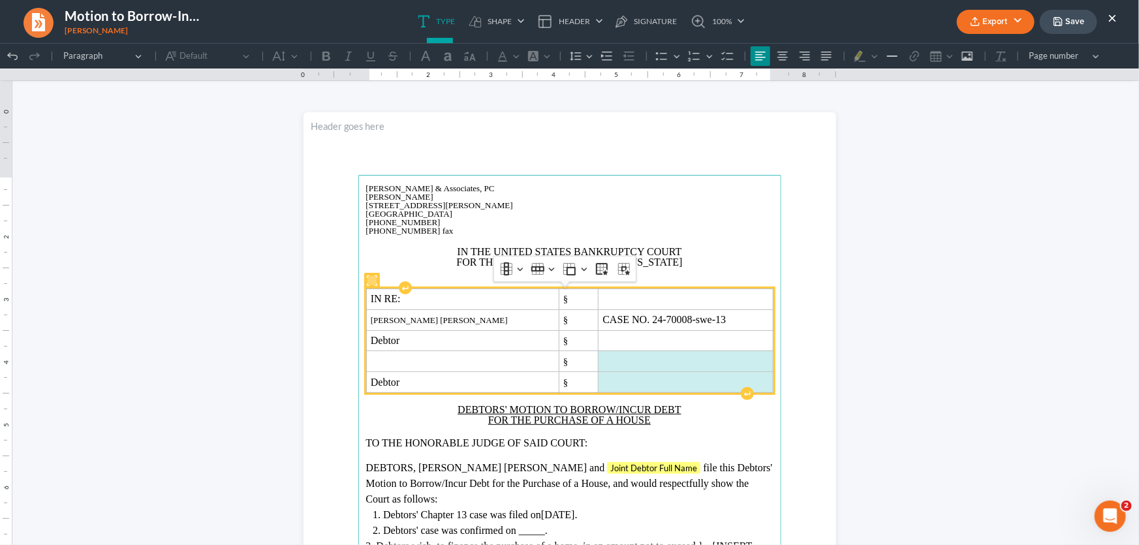
drag, startPoint x: 574, startPoint y: 379, endPoint x: 572, endPoint y: 368, distance: 11.3
click at [572, 368] on tbody "IN RE: § John Davis Len Hamlin § CASE NO. 24-70008-swe-13 Debtor § § Debtor §" at bounding box center [569, 340] width 407 height 104
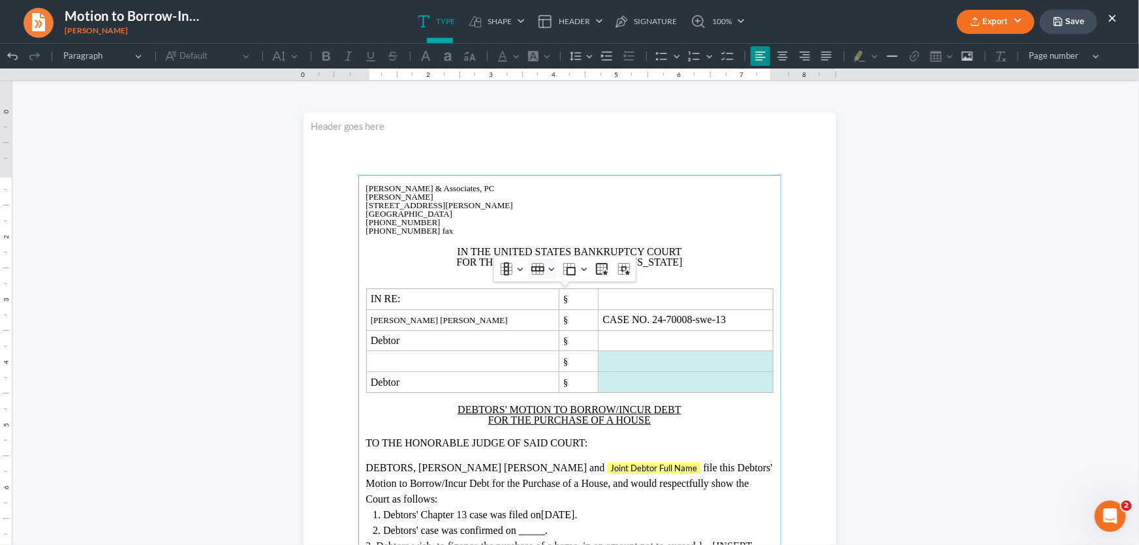
click at [549, 271] on button "Row Row" at bounding box center [542, 268] width 29 height 20
click at [553, 354] on span "Delete row" at bounding box center [572, 354] width 42 height 15
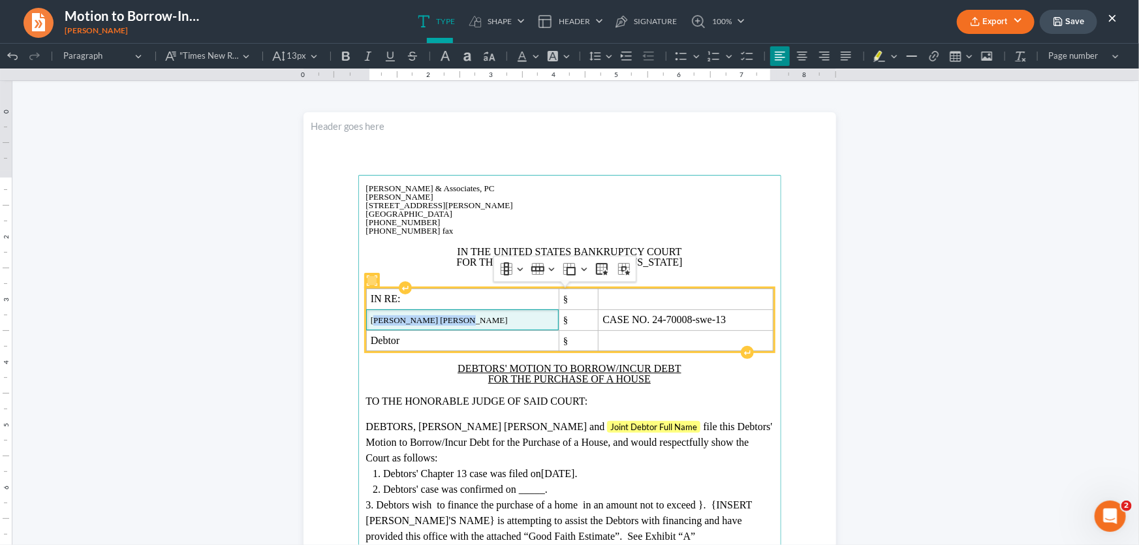
drag, startPoint x: 473, startPoint y: 322, endPoint x: 369, endPoint y: 325, distance: 103.2
click at [371, 325] on span "John Davis Len Hamlin" at bounding box center [462, 320] width 183 height 10
click at [440, 321] on span "John Davis Len Hamlin" at bounding box center [439, 320] width 137 height 10
drag, startPoint x: 454, startPoint y: 339, endPoint x: 408, endPoint y: 310, distance: 54.5
click at [408, 310] on tbody "IN RE: § John Davis Len Hamlin § CASE NO. 24-70008-swe-13 Debtor §" at bounding box center [569, 319] width 407 height 62
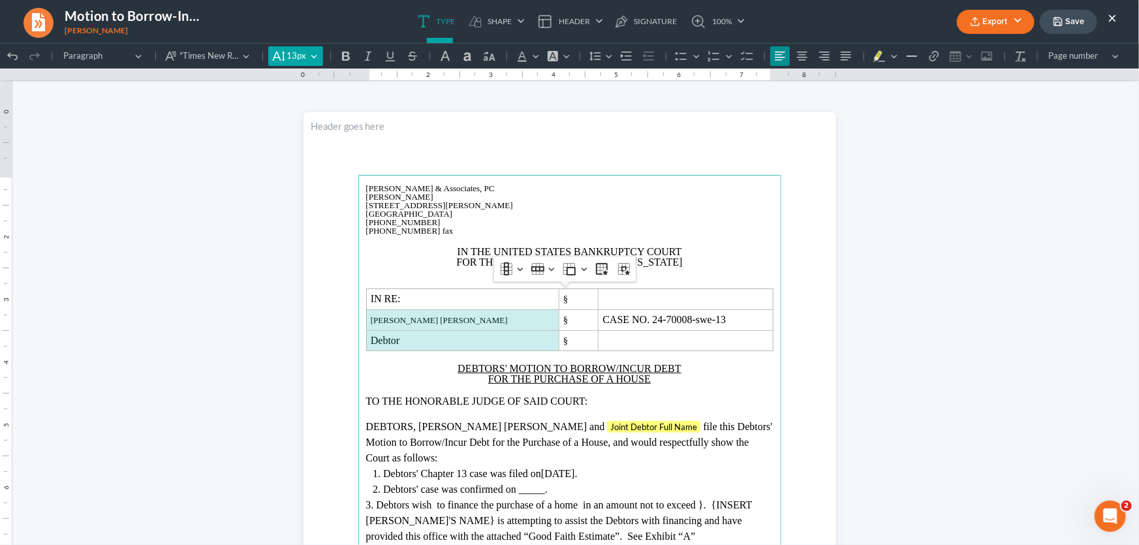
click at [311, 55] on button "13px 13px" at bounding box center [295, 56] width 54 height 20
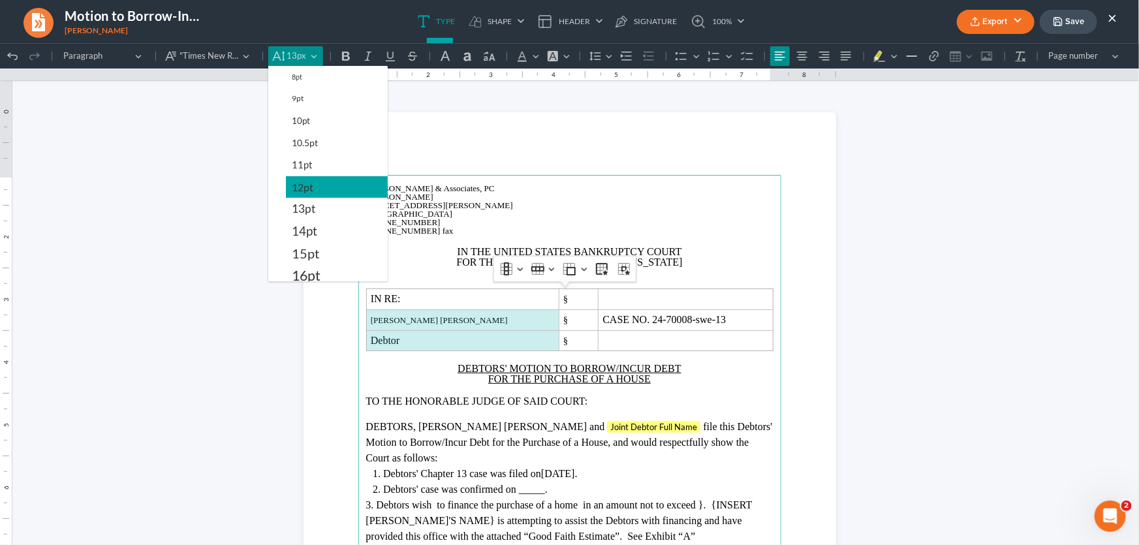
click at [300, 185] on span "12pt" at bounding box center [303, 187] width 22 height 16
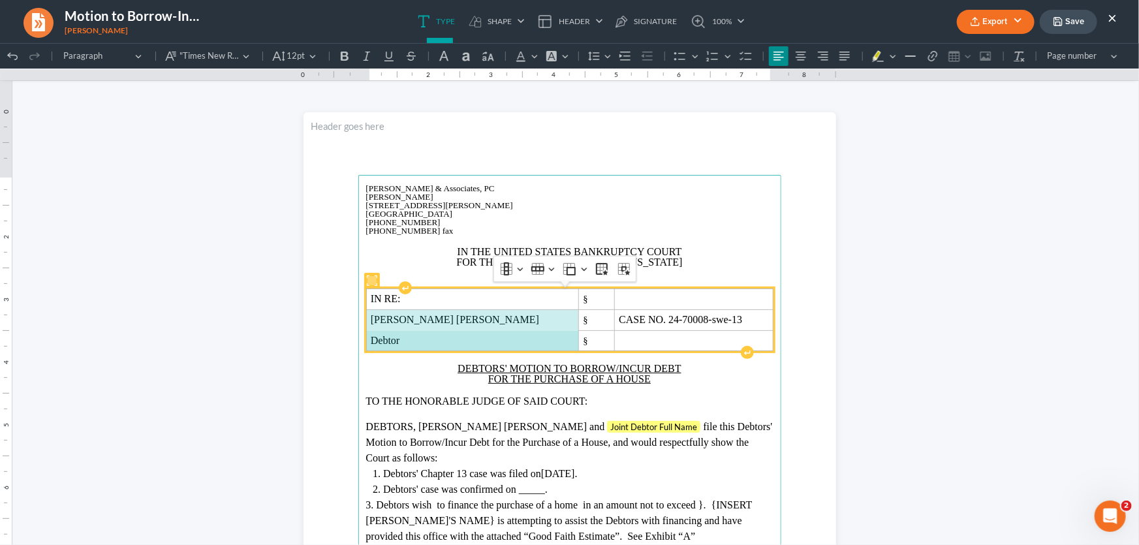
click at [480, 319] on span "John Davis Len Hamlin" at bounding box center [473, 319] width 204 height 12
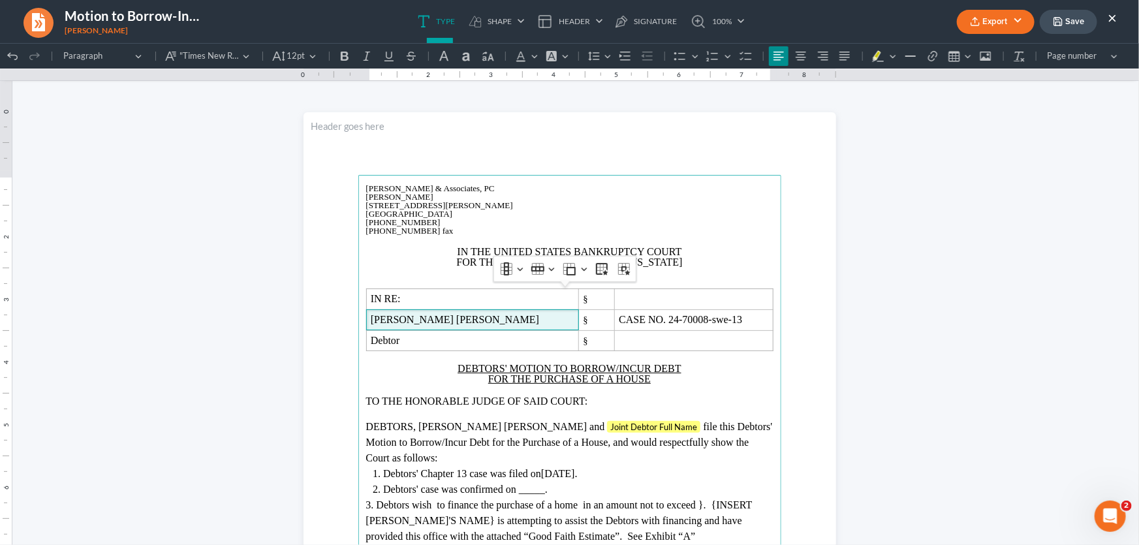
click at [533, 218] on p "(940)723-0099" at bounding box center [569, 221] width 407 height 8
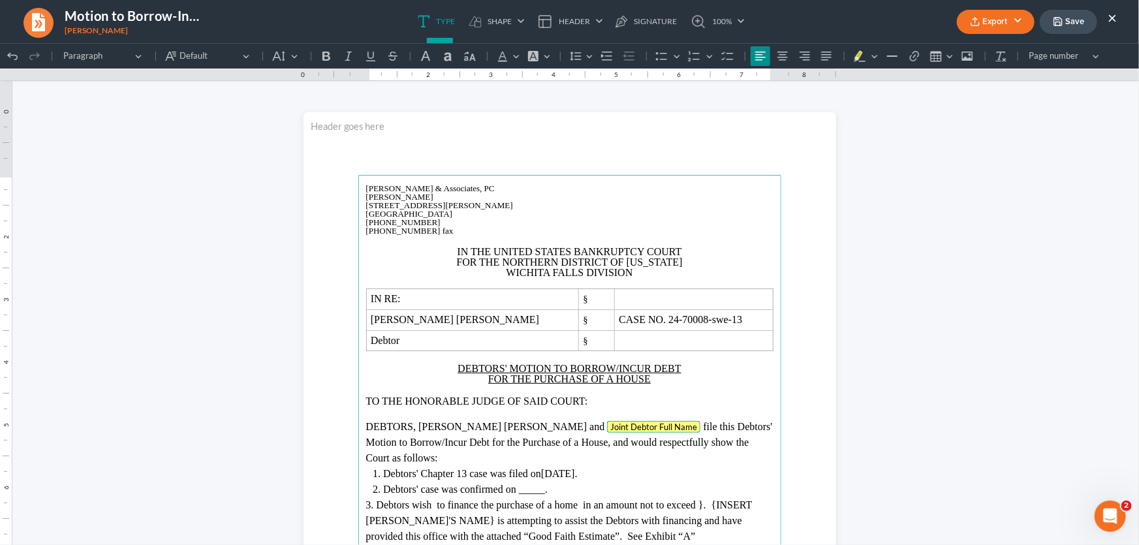
click at [610, 426] on span "Joint Debtor Full Name" at bounding box center [653, 426] width 87 height 10
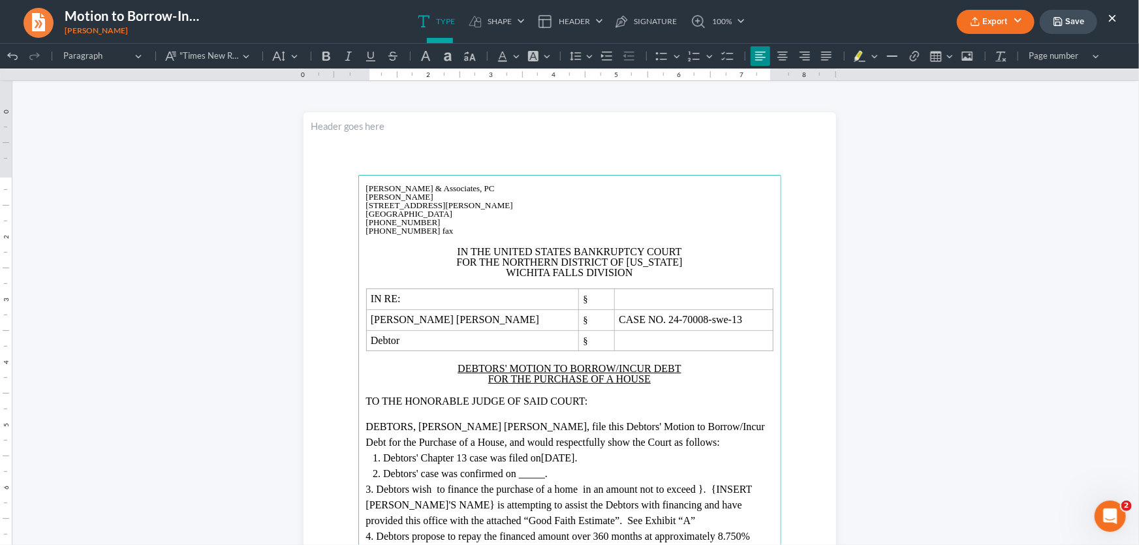
click at [416, 426] on span "DEBTORS," at bounding box center [391, 425] width 50 height 11
click at [545, 427] on span "file this Debtors' Motion to Borrow/Incur Debt for the Purchase of a House, and…" at bounding box center [563, 433] width 394 height 27
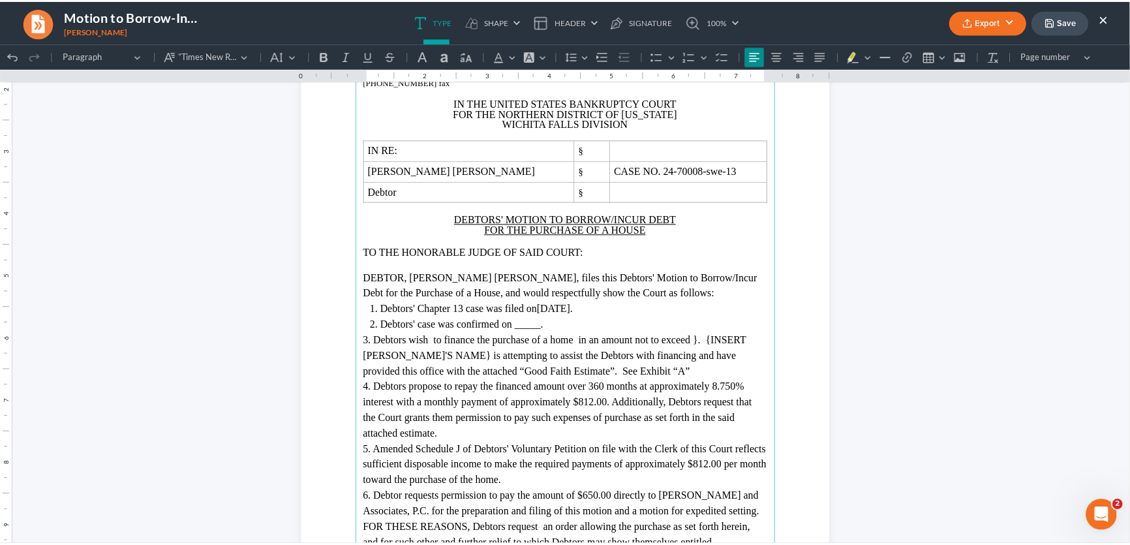
scroll to position [178, 0]
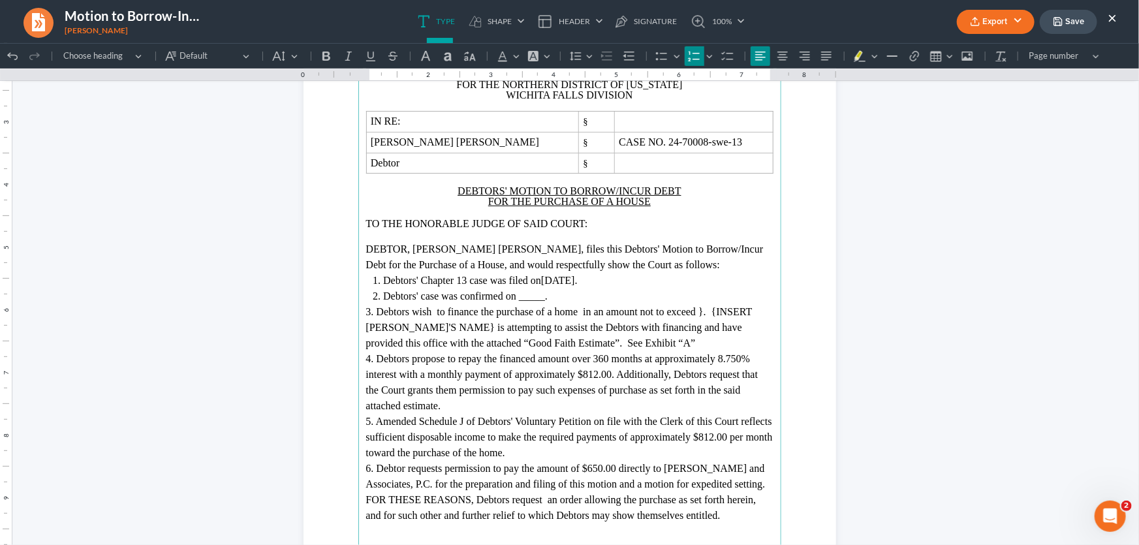
drag, startPoint x: 586, startPoint y: 281, endPoint x: 540, endPoint y: 287, distance: 46.7
click at [540, 287] on li "Debtors' Chapter 13 case was filed on 01/10/2024 ." at bounding box center [578, 280] width 390 height 16
drag, startPoint x: 548, startPoint y: 295, endPoint x: 514, endPoint y: 298, distance: 33.4
click at [514, 298] on li "Debtors' case was confirmed on _____." at bounding box center [578, 296] width 390 height 16
click at [411, 280] on span "Debtors' Chapter 13 case was filed on January 10, 2024." at bounding box center [481, 279] width 196 height 11
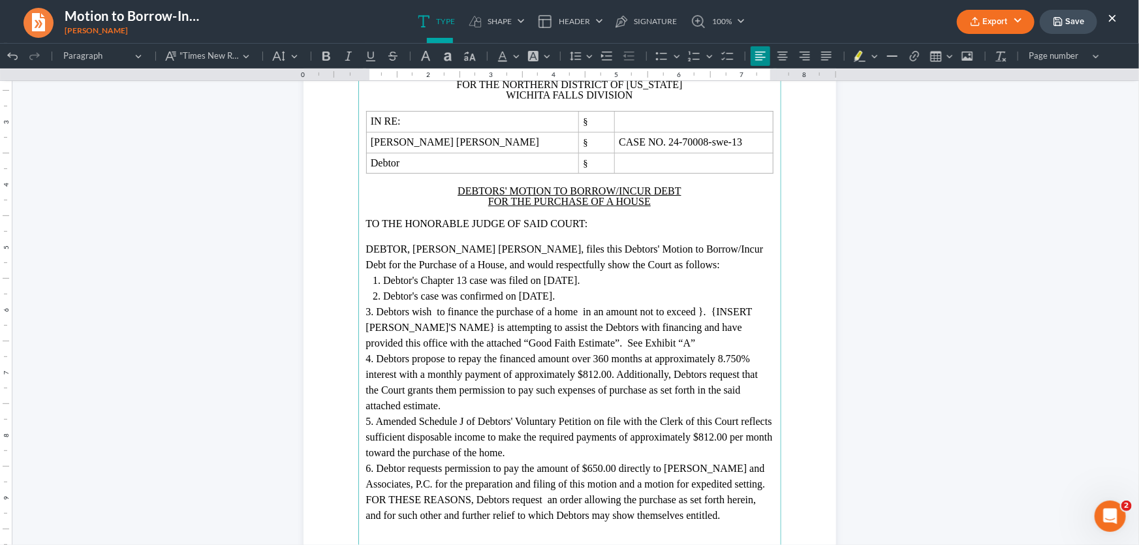
click at [377, 312] on span "3. Debtors wish to finance the purchase of a home in an amount not to exceed }.…" at bounding box center [559, 326] width 386 height 42
click at [378, 359] on span "4. Debtors propose to repay the financed amount over 360 months at approximatel…" at bounding box center [562, 381] width 392 height 58
click at [379, 423] on span "5. Amended Schedule J of Debtors' Voluntary Petition on file with the Clerk of …" at bounding box center [569, 436] width 407 height 42
click at [378, 469] on span "6. Debtor requests permission to pay the amount of $650.00 directly to Monte J.…" at bounding box center [565, 475] width 399 height 27
click at [411, 314] on span "3. Debtors wish to finance the purchase of a home in an amount not to exceed }.…" at bounding box center [559, 326] width 386 height 42
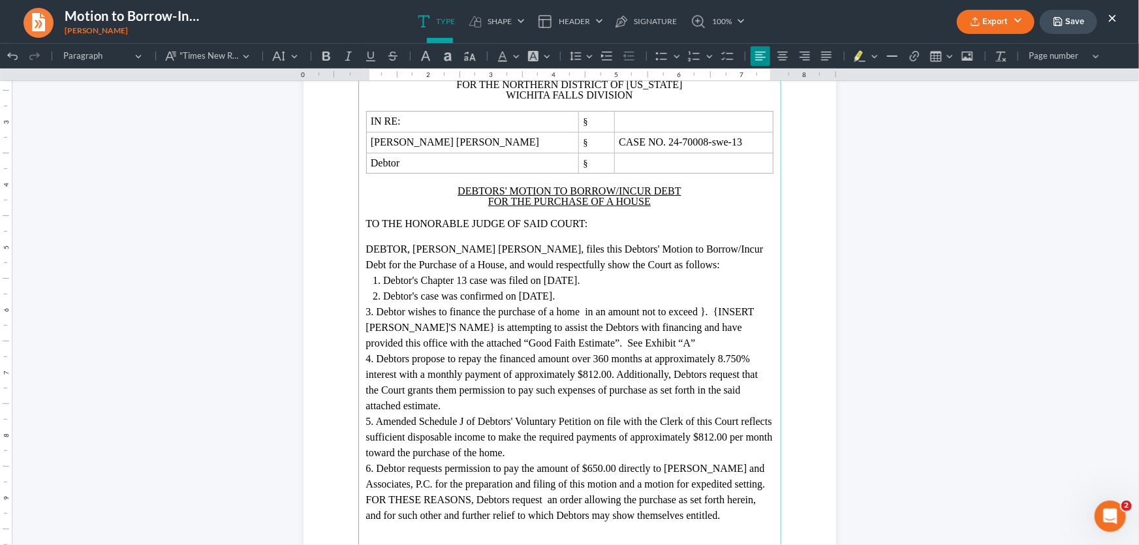
click at [589, 314] on span "3. Debtor wishes to finance the purchase of a home in an amount not to exceed }…" at bounding box center [560, 326] width 388 height 42
click at [705, 313] on span "3. Debtor wishes to finance the purchase of a home in an amount not to exceed }…" at bounding box center [559, 326] width 386 height 42
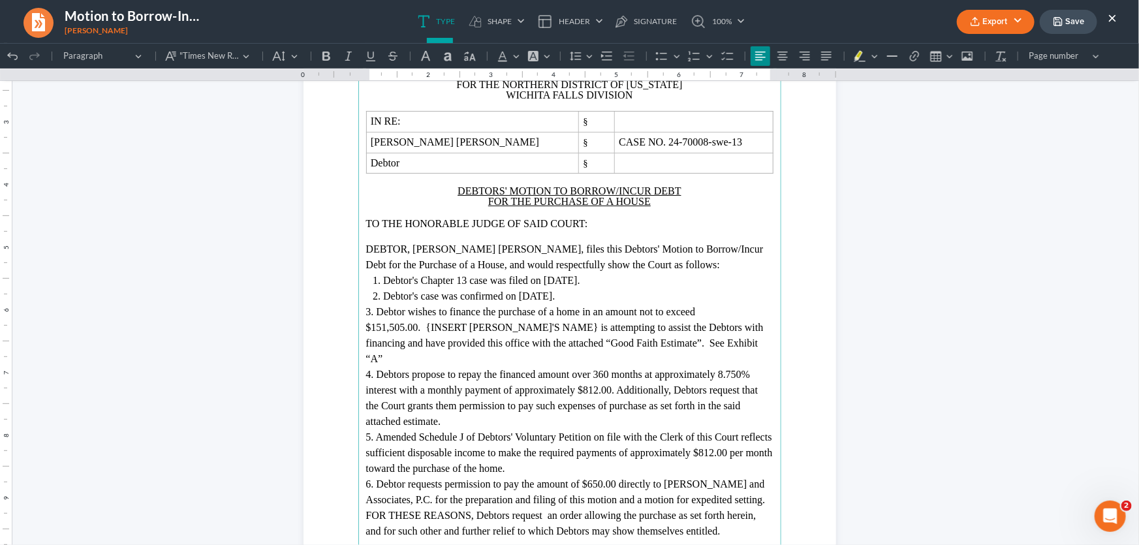
click at [1061, 20] on icon "button" at bounding box center [1058, 21] width 10 height 10
click at [743, 30] on link "100%" at bounding box center [714, 21] width 61 height 43
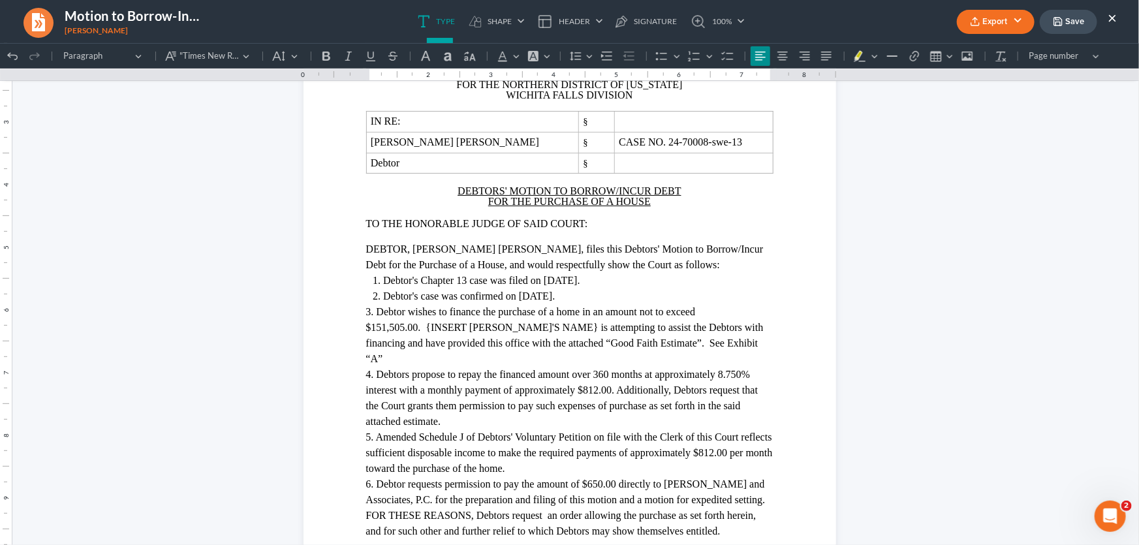
click at [1110, 14] on button "×" at bounding box center [1112, 18] width 9 height 16
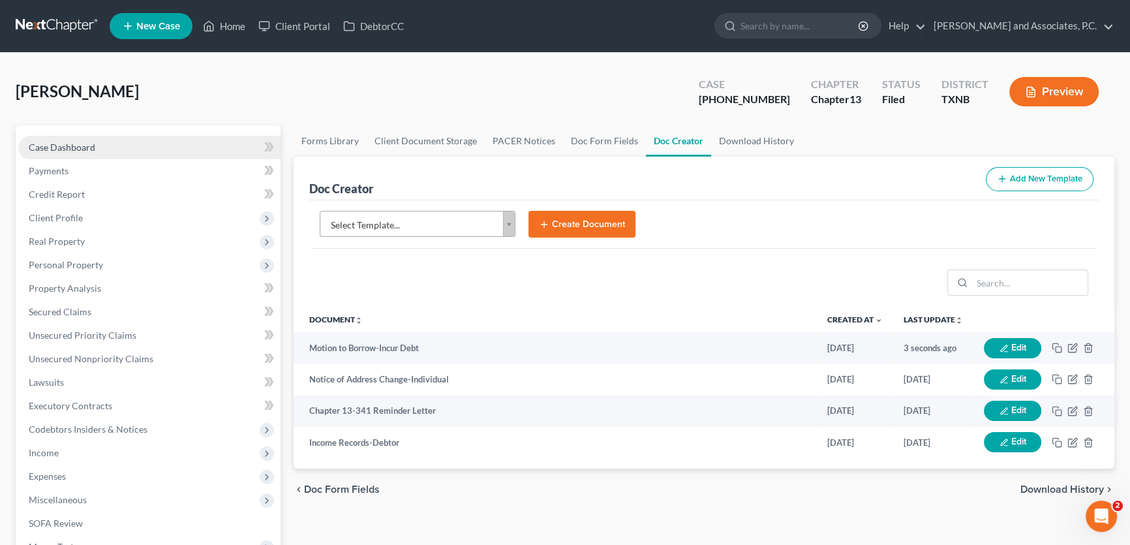
click at [126, 154] on link "Case Dashboard" at bounding box center [149, 147] width 262 height 23
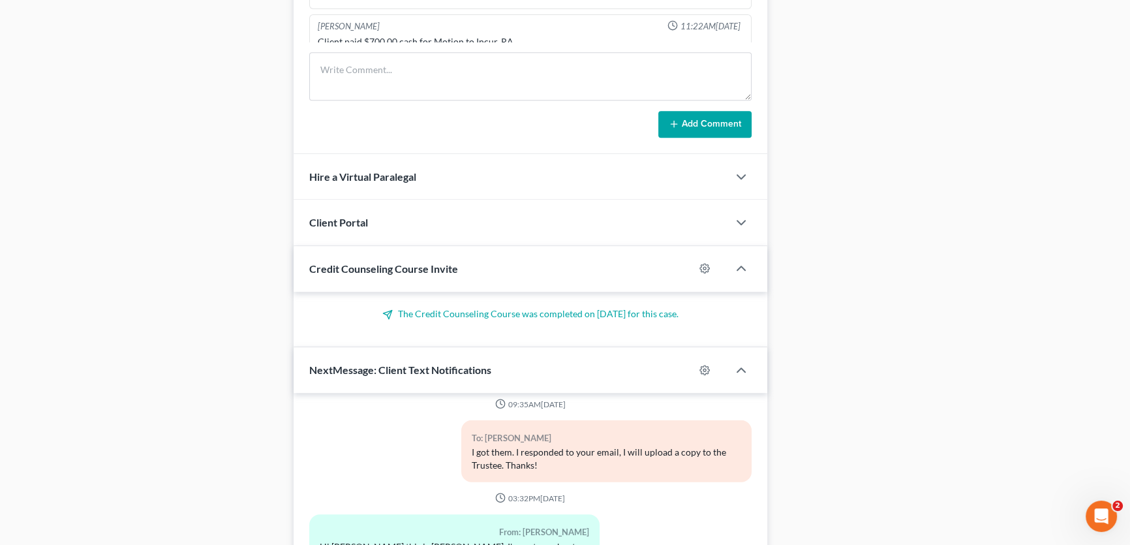
scroll to position [1127, 0]
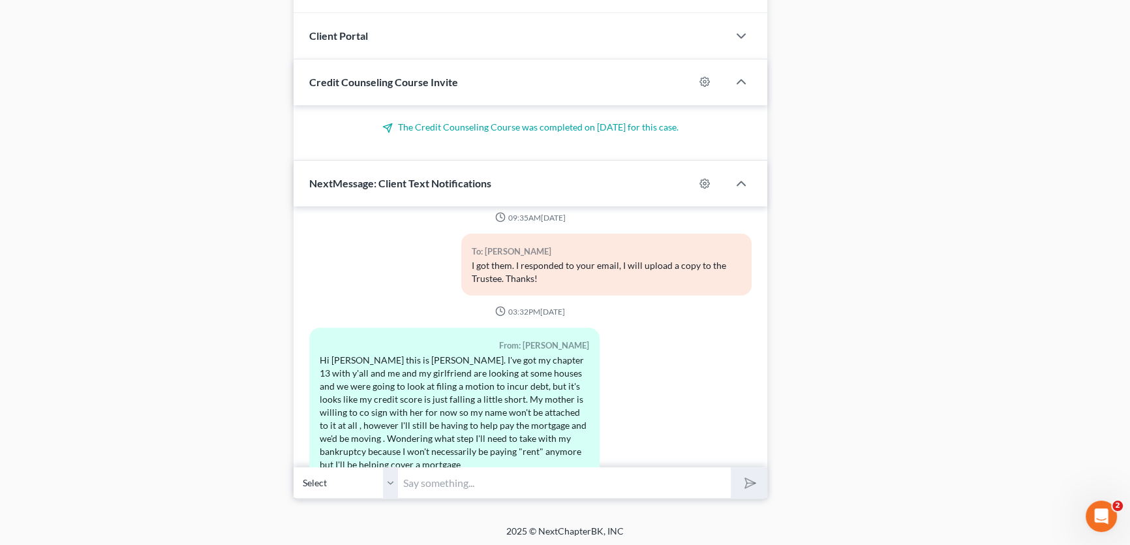
click at [450, 478] on input "text" at bounding box center [564, 483] width 333 height 32
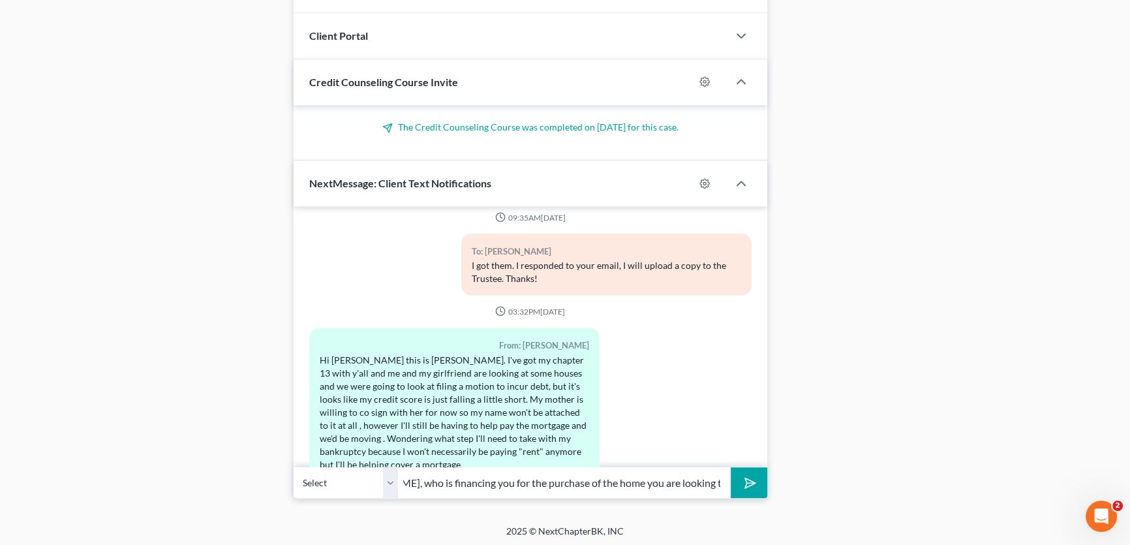
type input "Mr. Hamlin, who is financing you for the purchase of the home you are looking t…"
drag, startPoint x: 387, startPoint y: 480, endPoint x: 675, endPoint y: 488, distance: 288.0
click at [387, 480] on select "Select +1 (940) 733-2084 - John Hamlin" at bounding box center [346, 483] width 104 height 32
click at [741, 485] on icon "submit" at bounding box center [747, 482] width 13 height 13
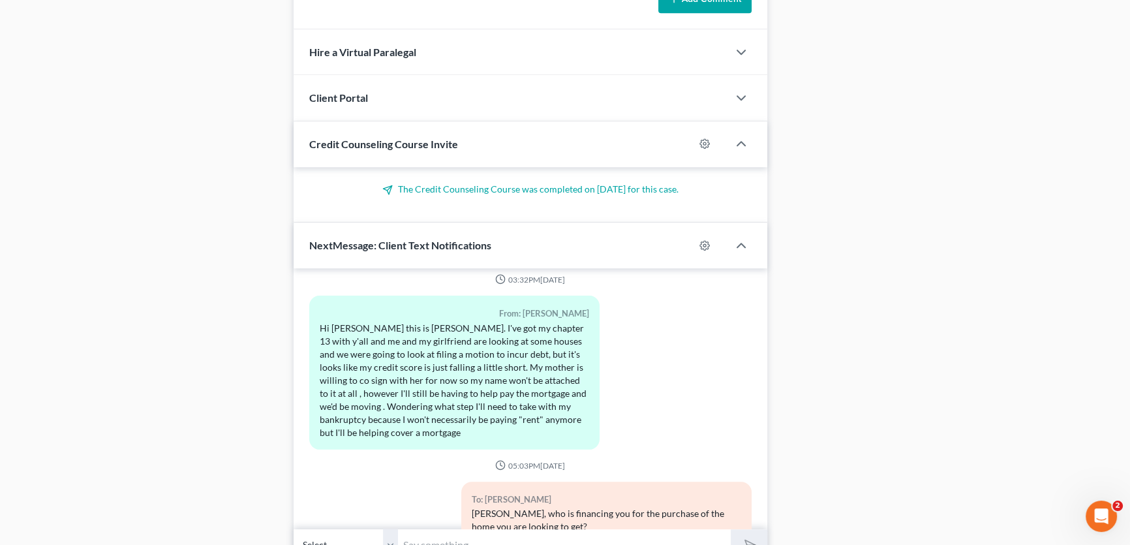
scroll to position [1127, 0]
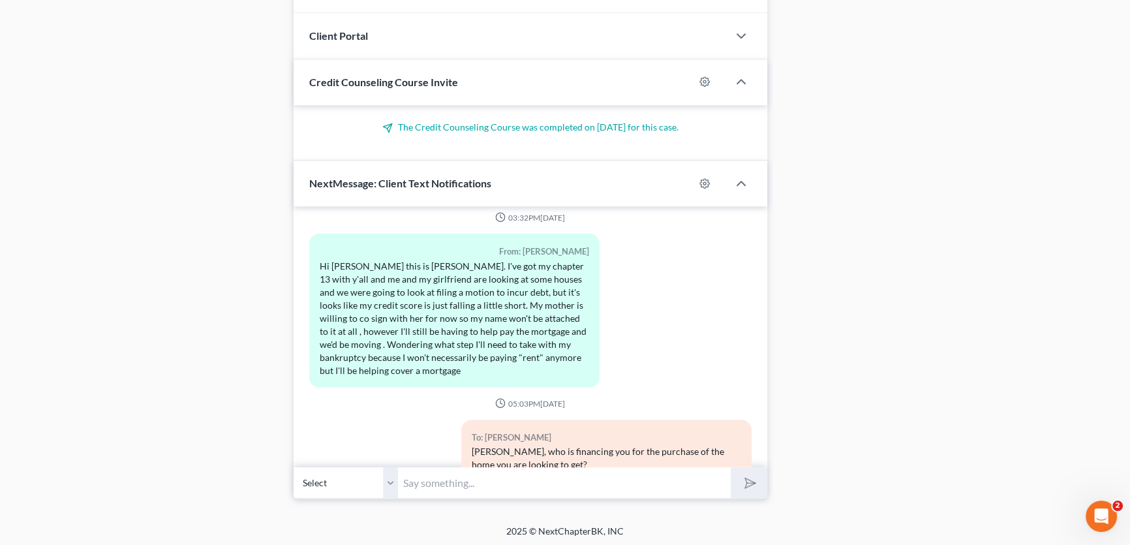
click at [411, 480] on input "text" at bounding box center [564, 483] width 333 height 32
type input "never mind, I see the document from Flat Branch. sorry about that. I am working…"
click at [731, 467] on button "submit" at bounding box center [749, 482] width 36 height 31
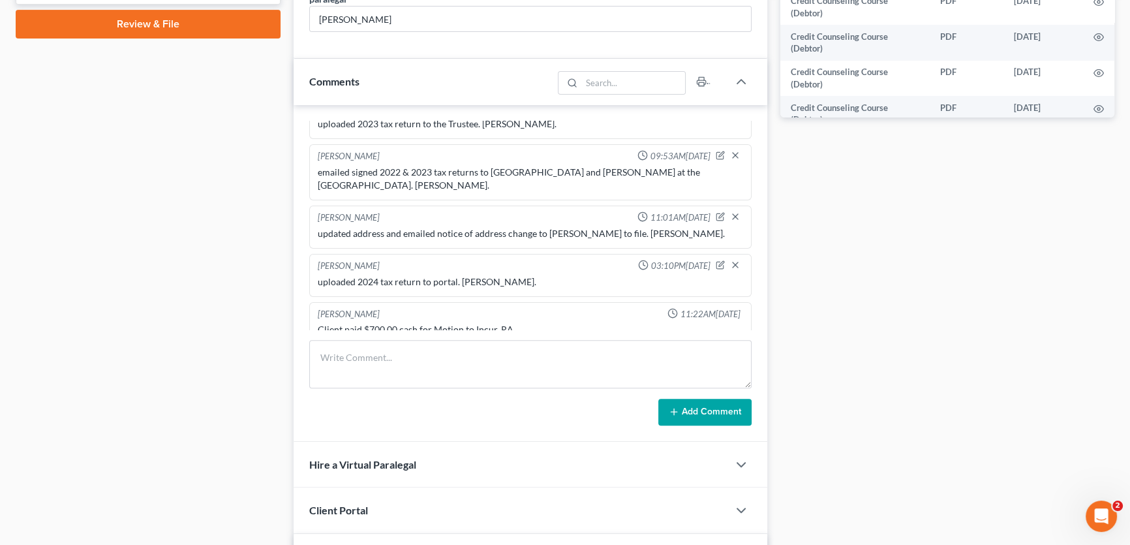
scroll to position [356, 0]
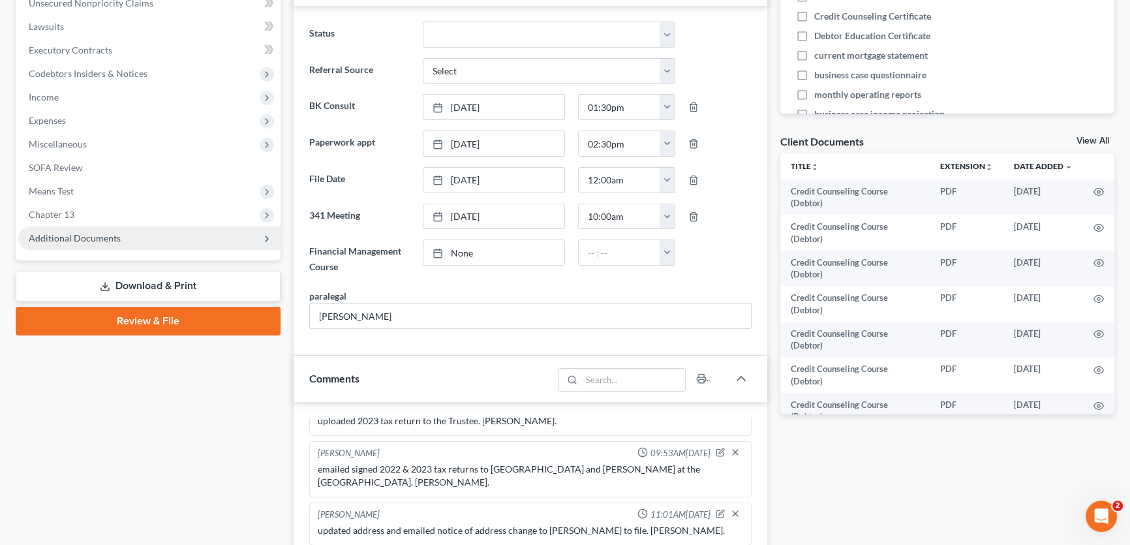
click at [93, 232] on span "Additional Documents" at bounding box center [75, 237] width 92 height 11
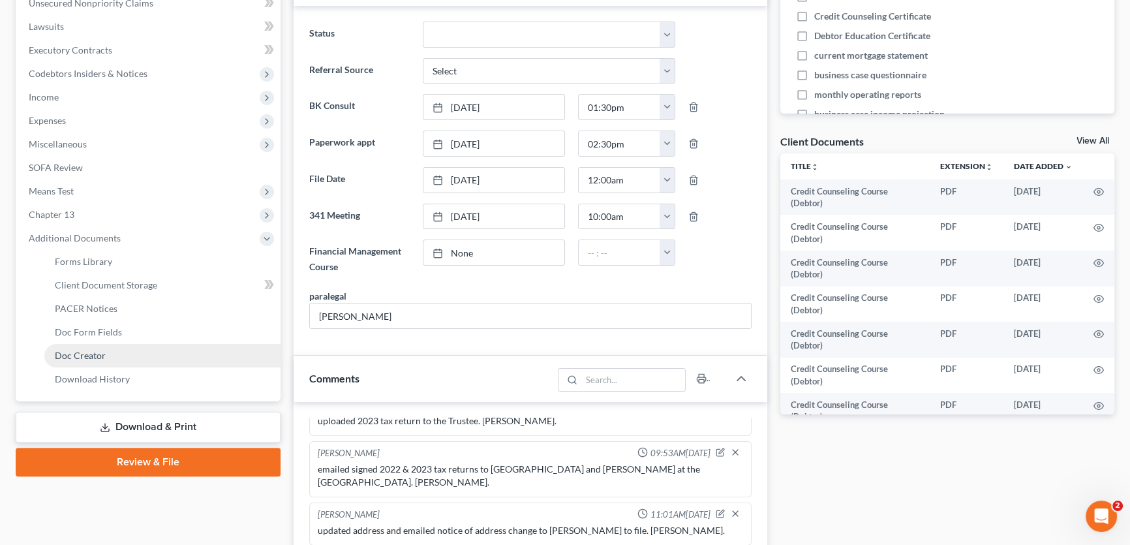
click at [102, 354] on span "Doc Creator" at bounding box center [80, 355] width 51 height 11
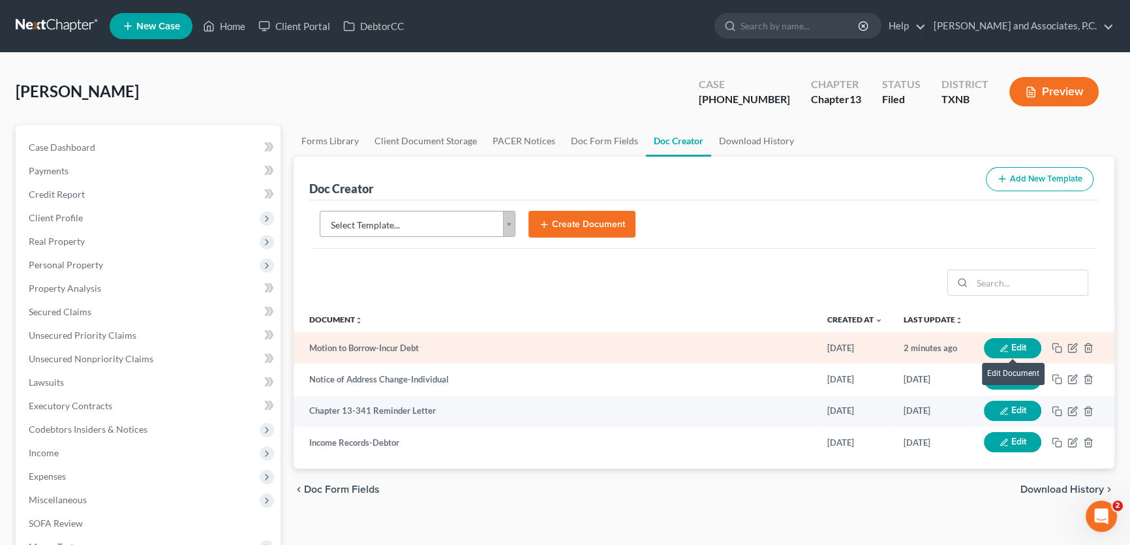
click at [1018, 347] on button "Edit" at bounding box center [1012, 348] width 57 height 20
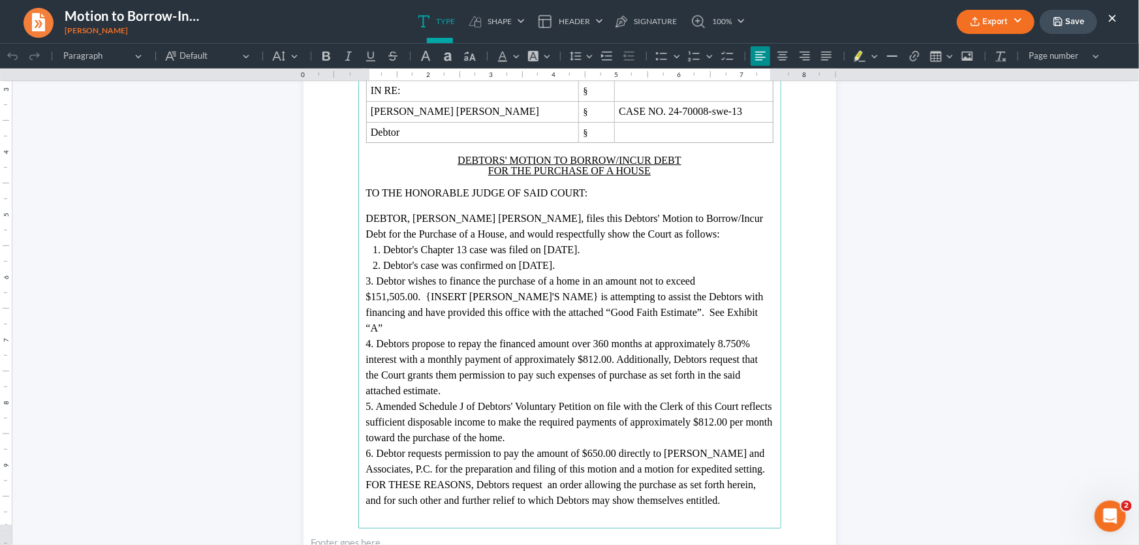
scroll to position [237, 0]
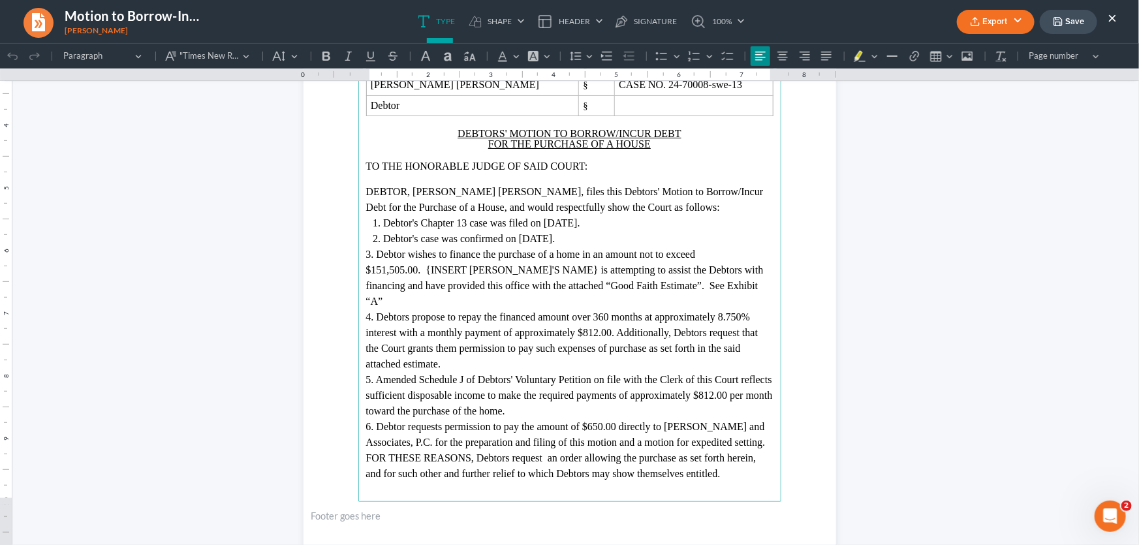
click at [413, 270] on span "3. Debtor wishes to finance the purchase of a home in an amount not to exceed $…" at bounding box center [564, 277] width 397 height 58
drag, startPoint x: 421, startPoint y: 270, endPoint x: 550, endPoint y: 275, distance: 128.7
click at [550, 275] on span "3. Debtor wishes to finance the purchase of a home in an amount not to exceed $…" at bounding box center [564, 277] width 397 height 58
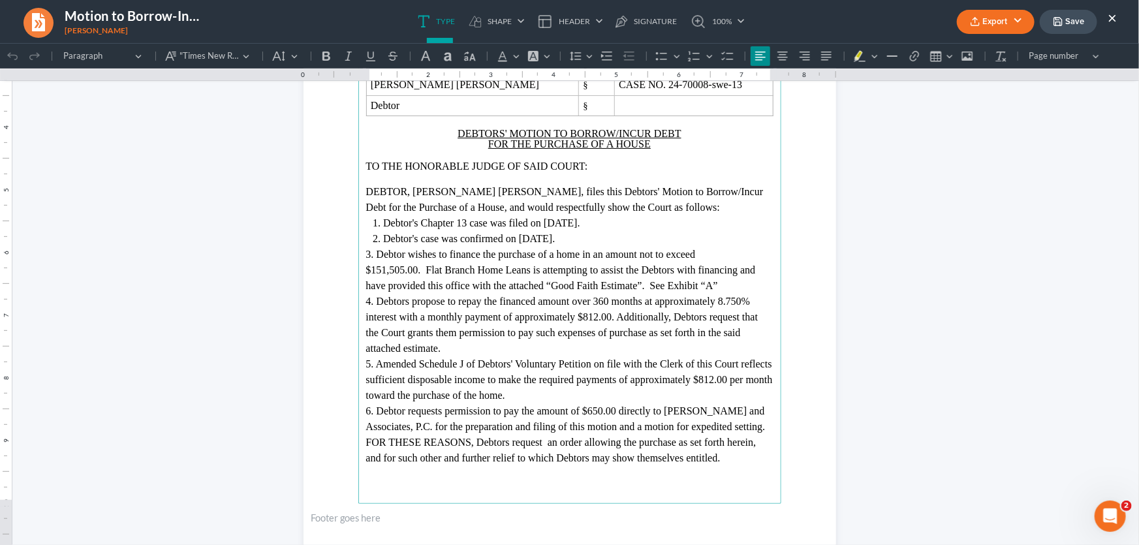
click at [668, 271] on span "3. Debtor wishes to finance the purchase of a home in an amount not to exceed $…" at bounding box center [561, 269] width 390 height 42
click at [412, 302] on span "4. Debtors propose to repay the financed amount over 360 months at approximatel…" at bounding box center [562, 324] width 392 height 58
click at [444, 305] on span "4. Debtor propose to repay the financed amount over 360 months at approximately…" at bounding box center [562, 324] width 392 height 58
click at [743, 300] on span "4. Debtor proposes to repay the financed amount over 360 months at approximatel…" at bounding box center [562, 324] width 392 height 58
drag, startPoint x: 606, startPoint y: 320, endPoint x: 580, endPoint y: 322, distance: 26.2
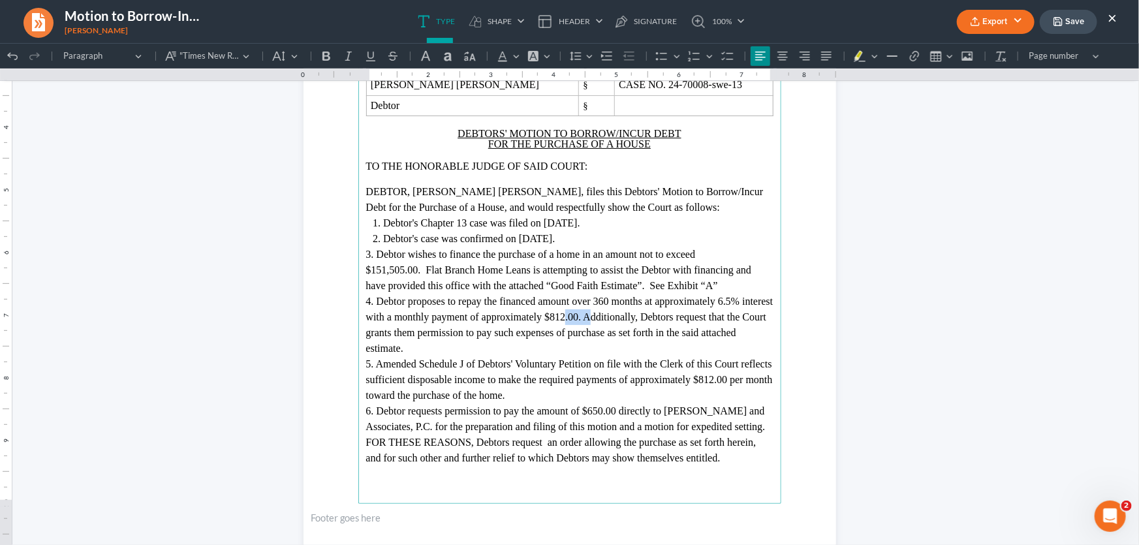
click at [580, 322] on span "4. Debtor proposes to repay the financed amount over 360 months at approximatel…" at bounding box center [569, 324] width 407 height 58
drag, startPoint x: 414, startPoint y: 271, endPoint x: 379, endPoint y: 274, distance: 35.4
click at [379, 274] on span "3. Debtor wishes to finance the purchase of a home in an amount not to exceed $…" at bounding box center [559, 269] width 386 height 42
drag, startPoint x: 412, startPoint y: 271, endPoint x: 378, endPoint y: 273, distance: 34.0
click at [378, 273] on span "3. Debtor wishes to finance the purchase of a home in an amount not to exceed $…" at bounding box center [559, 269] width 386 height 42
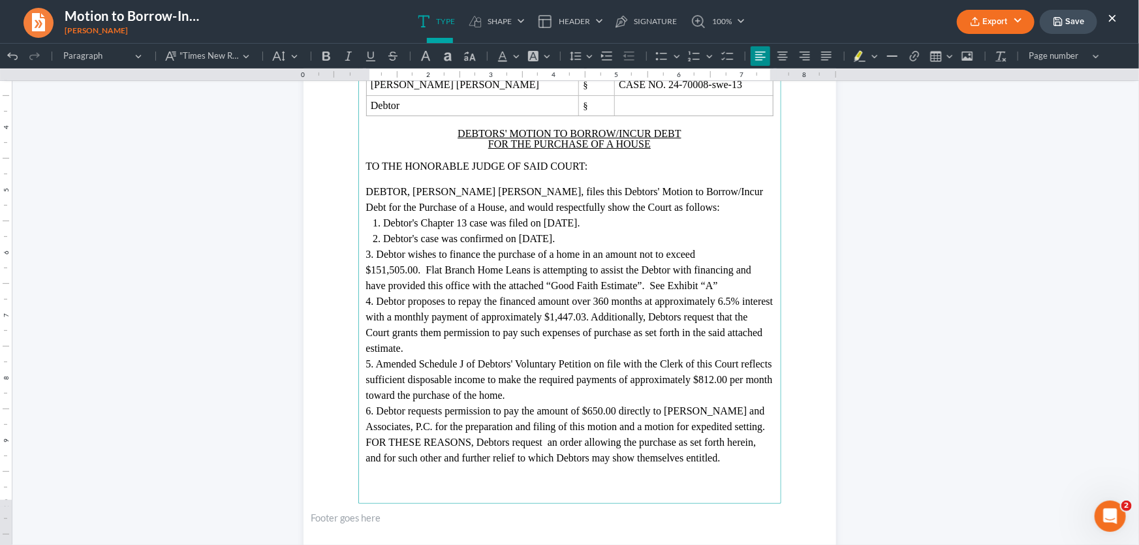
click at [734, 300] on span "4. Debtor proposes to repay the financed amount over 360 months at approximatel…" at bounding box center [569, 324] width 407 height 58
click at [707, 319] on span "4. Debtor proposes to repay the financed amount over 360 months at approximatel…" at bounding box center [566, 324] width 400 height 58
click at [739, 319] on span "4. Debtor proposes to repay the financed amount over 360 months at approximatel…" at bounding box center [564, 324] width 396 height 58
click at [426, 334] on span "4. Debtor proposes to repay the financed amount over 360 months at approximatel…" at bounding box center [565, 324] width 399 height 58
click at [443, 334] on span "4. Debtor proposes to repay the financed amount over 360 months at approximatel…" at bounding box center [569, 324] width 407 height 58
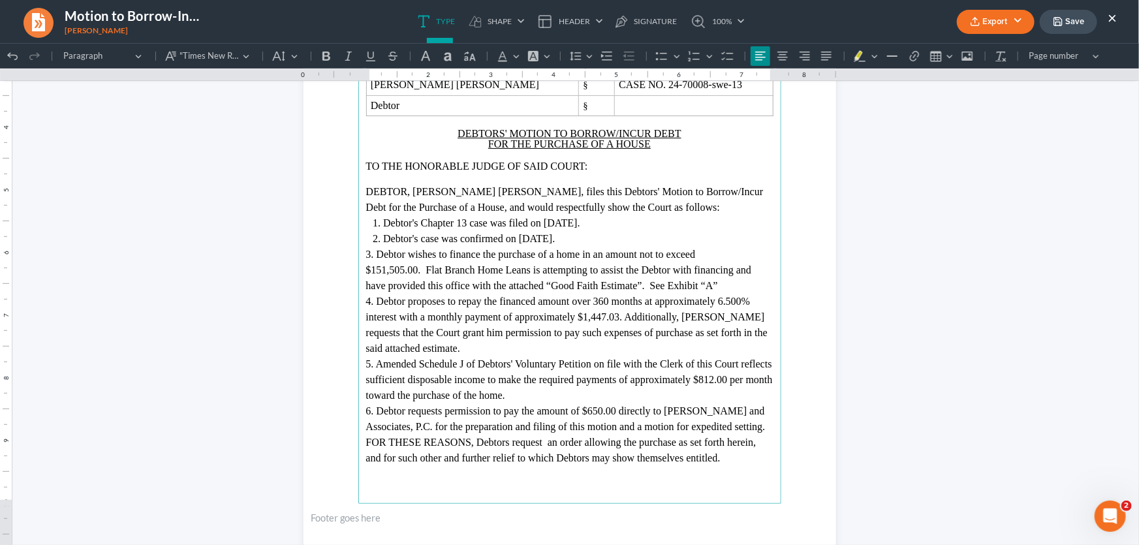
click at [516, 363] on span "5. Amended Schedule J of Debtors' Voluntary Petition on file with the Clerk of …" at bounding box center [569, 379] width 407 height 42
click at [740, 377] on span "5. Amended Schedule J of Debtor's Voluntary Petition on file with the Clerk of …" at bounding box center [569, 379] width 407 height 42
click at [600, 411] on span "6. Debtor requests permission to pay the amount of $650.00 directly to Monte J.…" at bounding box center [565, 418] width 399 height 27
click at [525, 439] on span "FOR THESE REASONS, Debtors request an order allowing the purchase as set forth …" at bounding box center [561, 449] width 390 height 27
click at [554, 444] on span "FOR THESE REASONS, Debtor request an order allowing the purchase as set forth h…" at bounding box center [559, 457] width 386 height 42
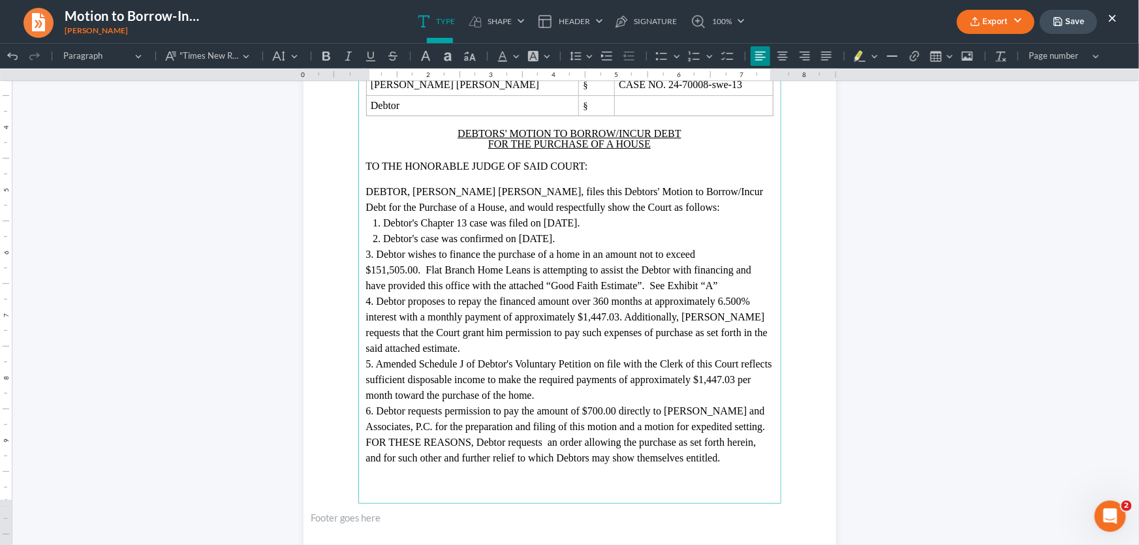
click at [613, 457] on span "FOR THESE REASONS, Debtor requests an order allowing the purchase as set forth …" at bounding box center [561, 449] width 390 height 27
drag, startPoint x: 706, startPoint y: 458, endPoint x: 664, endPoint y: 461, distance: 42.0
click at [664, 461] on span "FOR THESE REASONS, Debtor requests an order allowing the purchase as set forth …" at bounding box center [561, 449] width 390 height 27
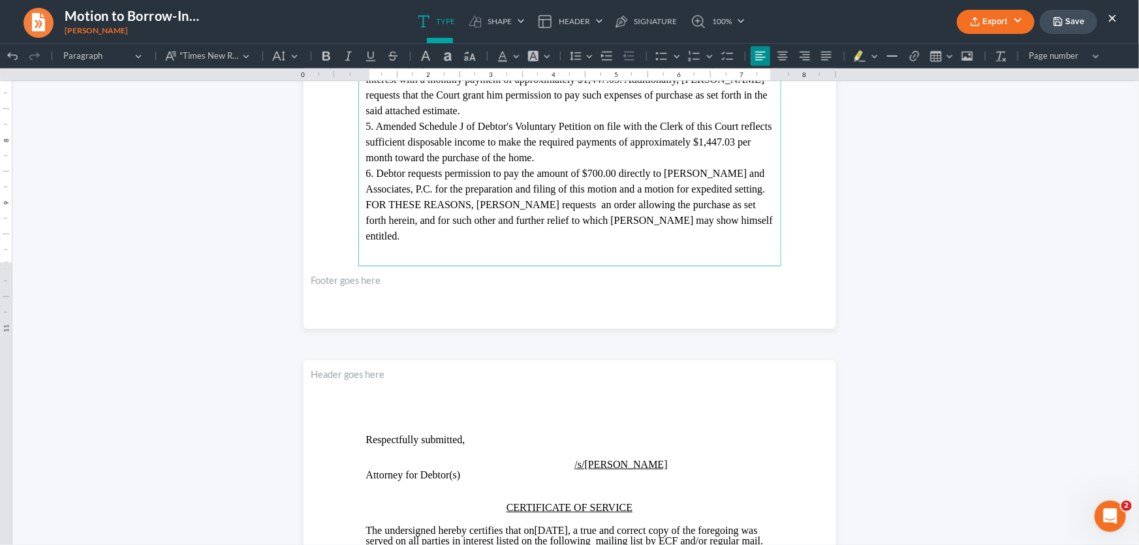
scroll to position [532, 0]
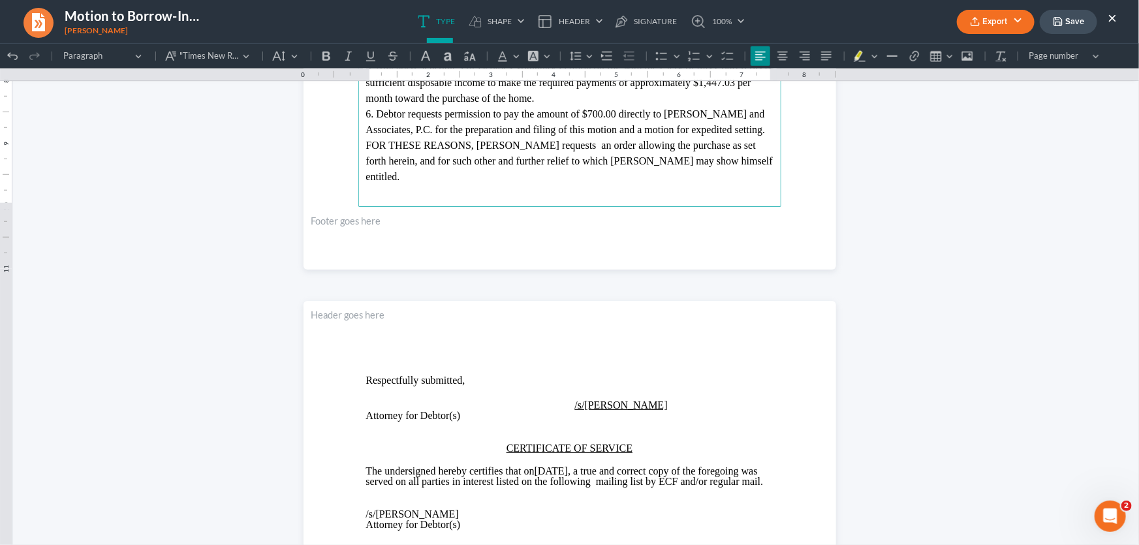
click at [668, 416] on p "Attorney for Debtor(s)" at bounding box center [569, 415] width 407 height 10
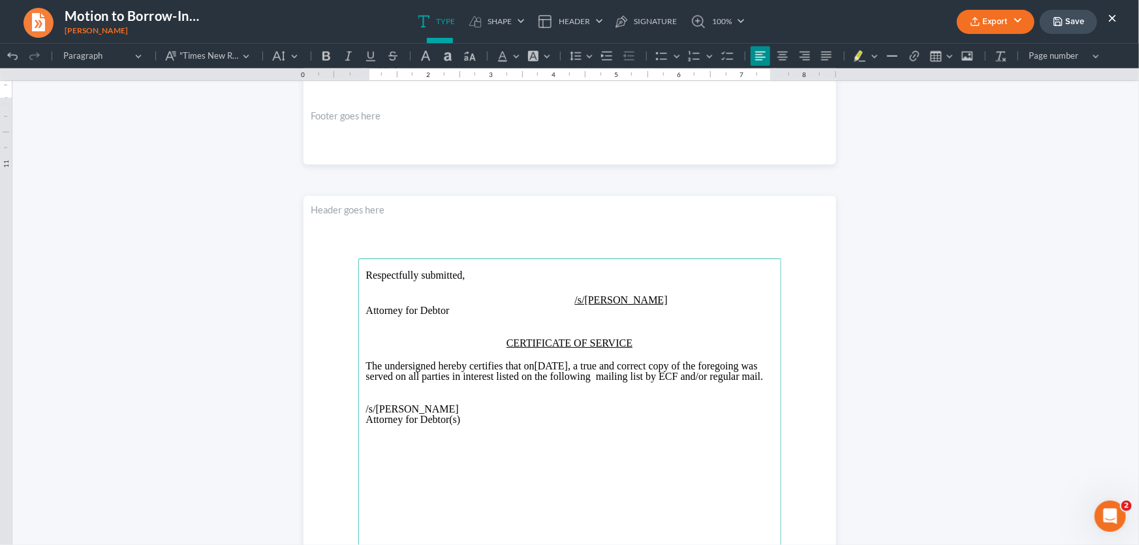
scroll to position [651, 0]
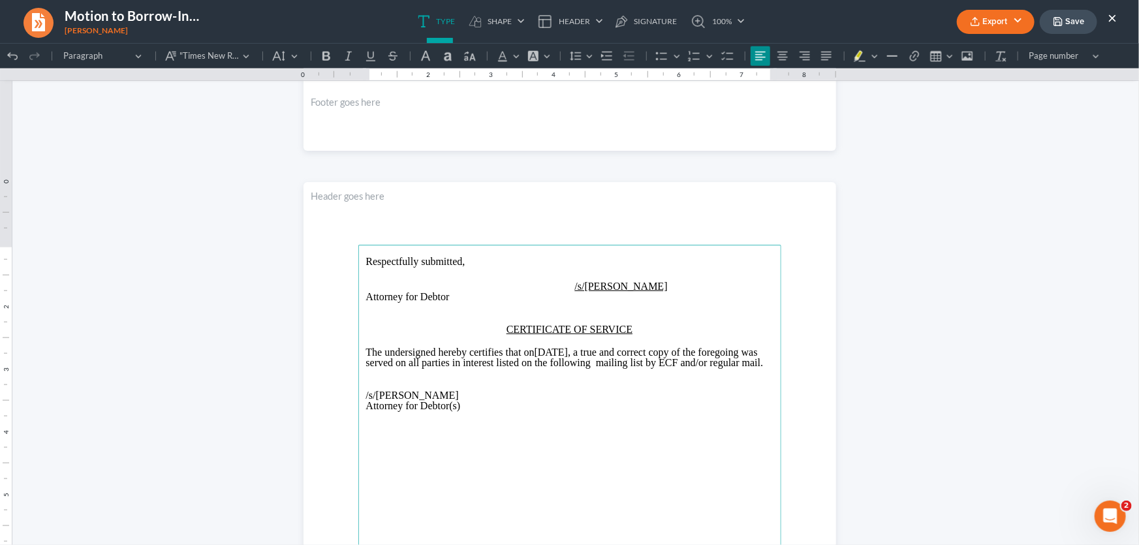
click at [666, 411] on p "Attorney for Debtor(s)" at bounding box center [569, 405] width 407 height 10
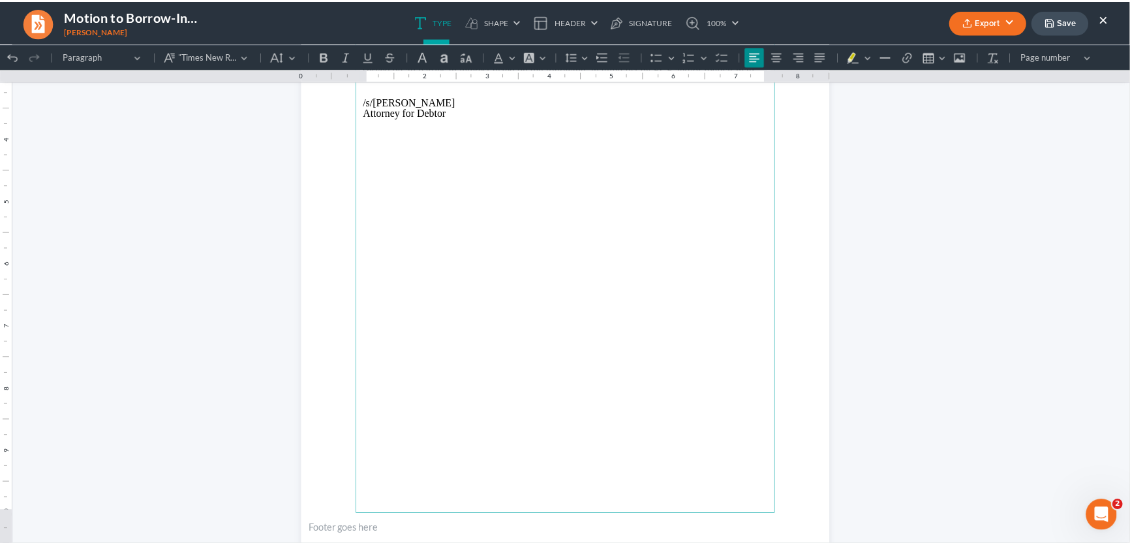
scroll to position [1008, 0]
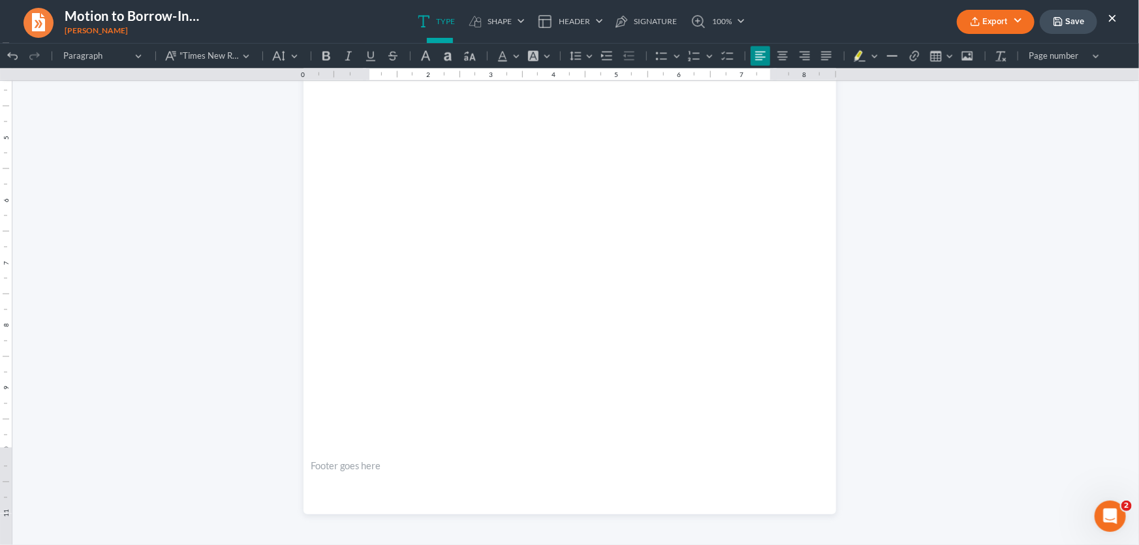
click at [1088, 20] on button "Save" at bounding box center [1068, 22] width 57 height 24
click at [1113, 18] on button "×" at bounding box center [1112, 18] width 9 height 16
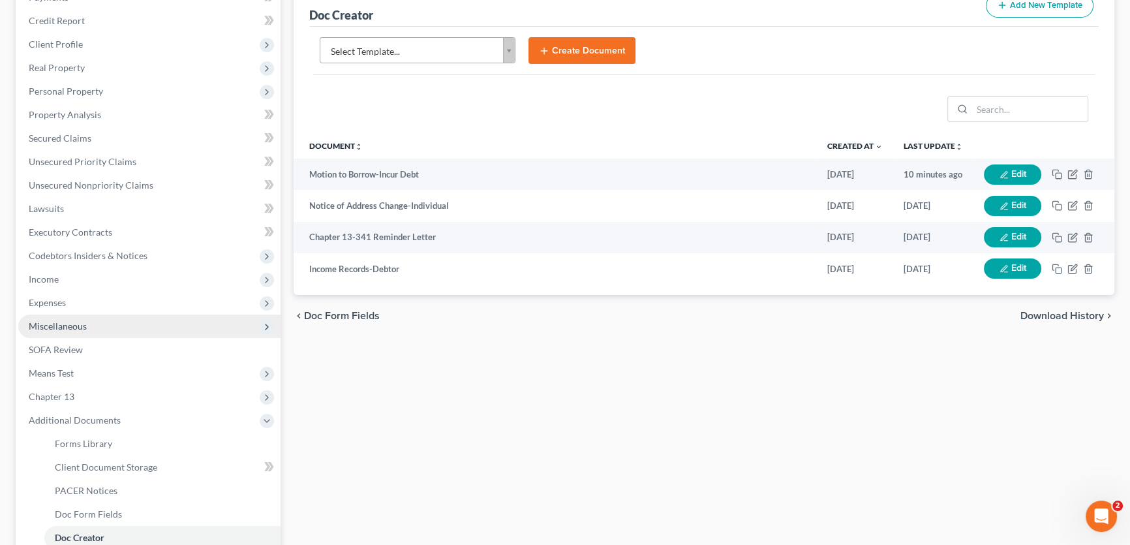
scroll to position [178, 0]
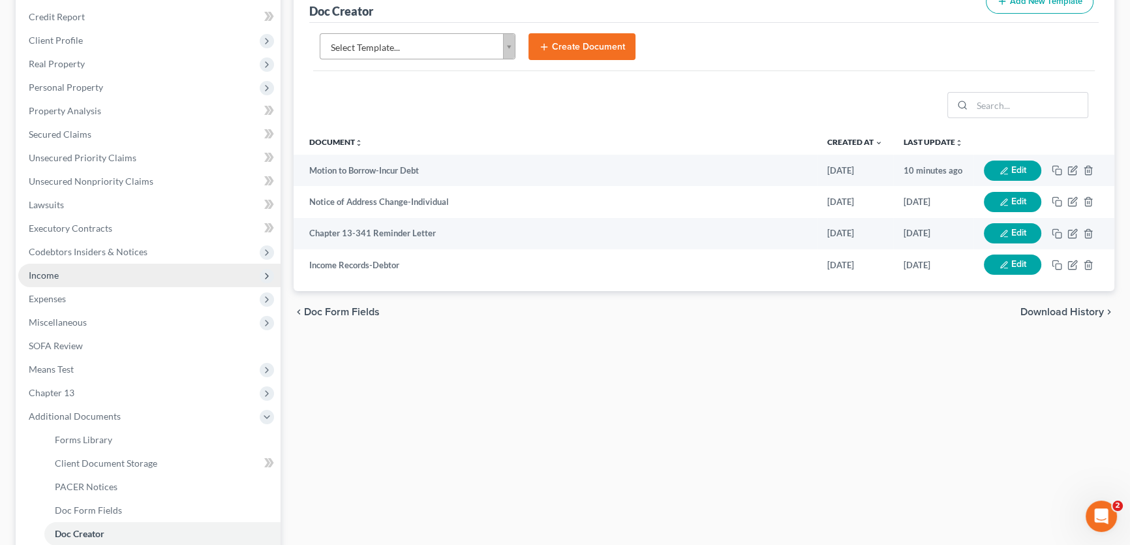
click at [63, 277] on span "Income" at bounding box center [149, 275] width 262 height 23
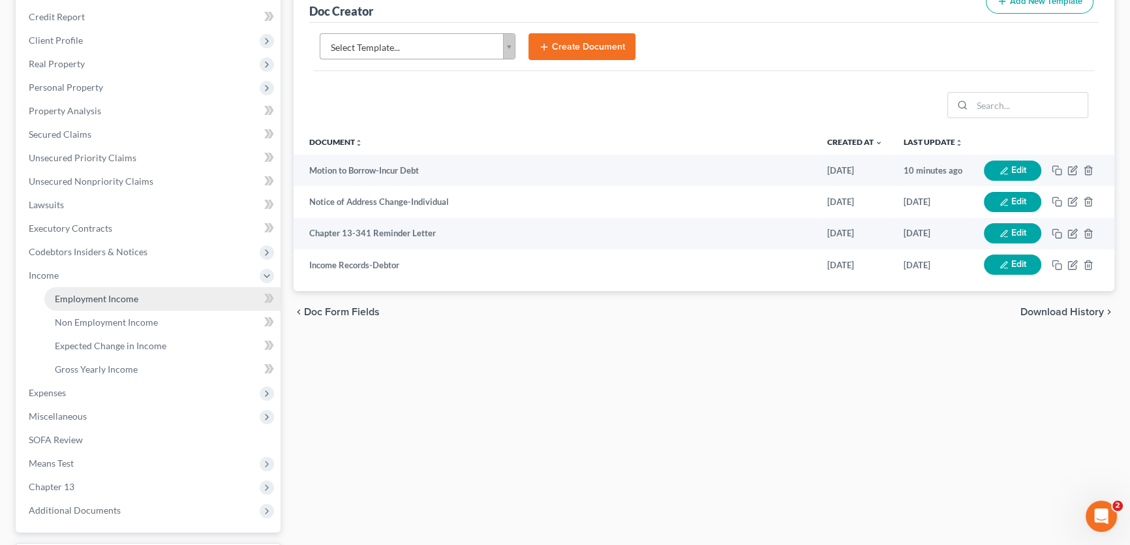
click at [69, 298] on span "Employment Income" at bounding box center [97, 298] width 84 height 11
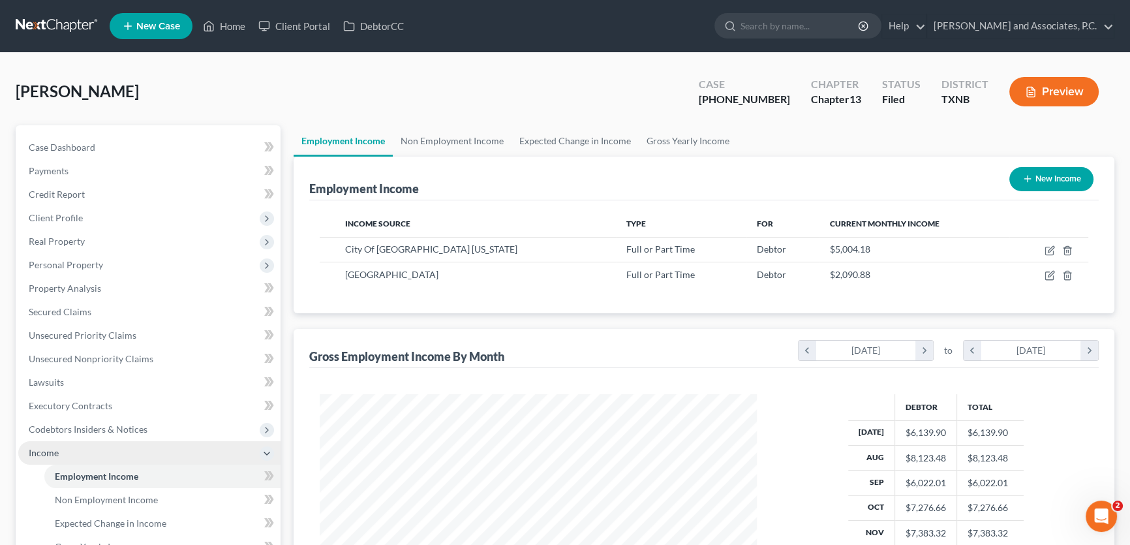
scroll to position [234, 463]
click at [437, 135] on link "Non Employment Income" at bounding box center [452, 140] width 119 height 31
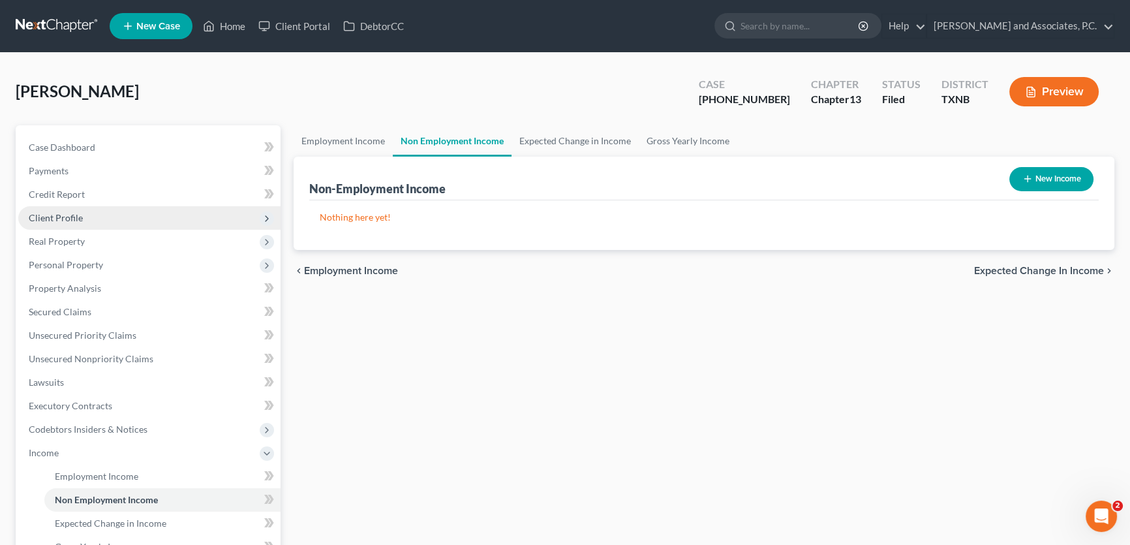
click at [74, 222] on span "Client Profile" at bounding box center [56, 217] width 54 height 11
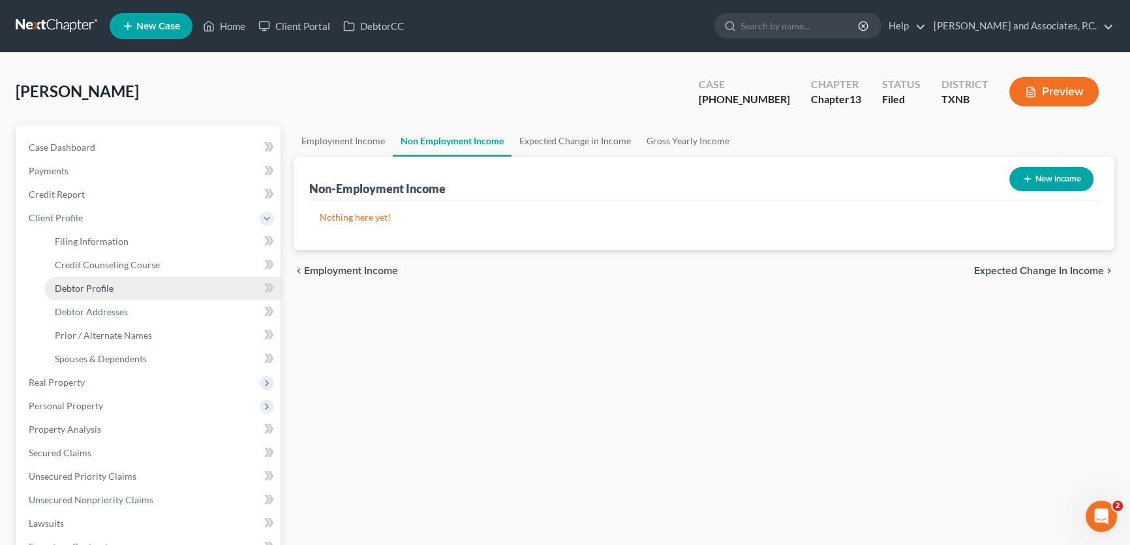
click at [76, 280] on link "Debtor Profile" at bounding box center [162, 288] width 236 height 23
select select "0"
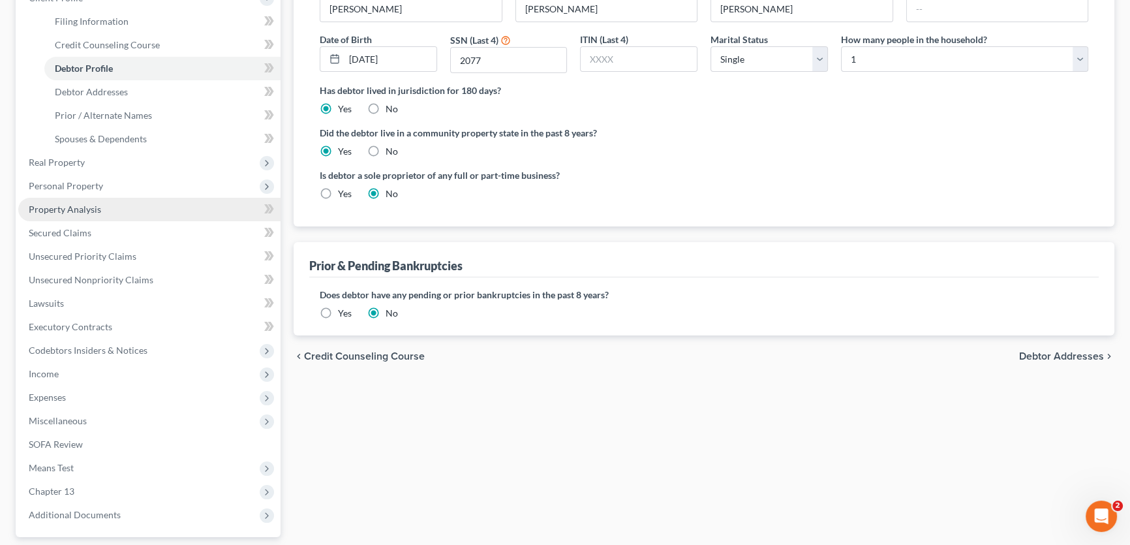
scroll to position [39, 0]
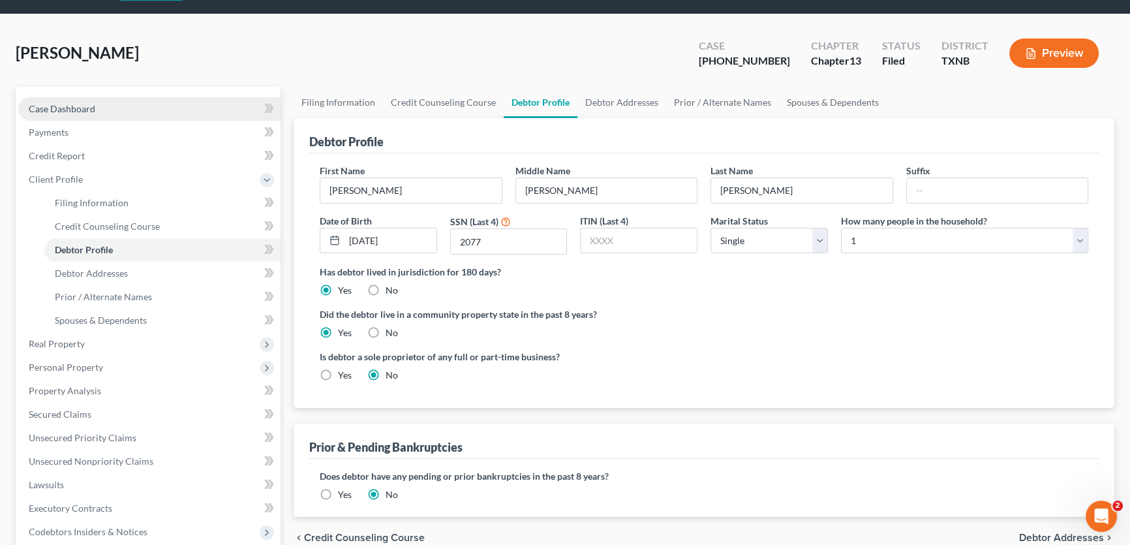
click at [104, 109] on link "Case Dashboard" at bounding box center [149, 108] width 262 height 23
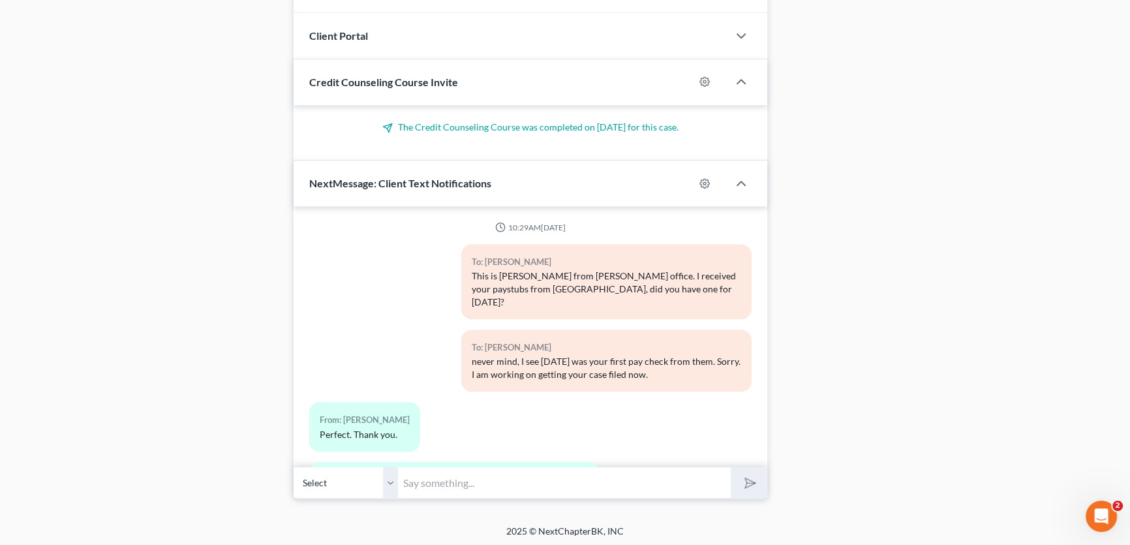
scroll to position [5067, 0]
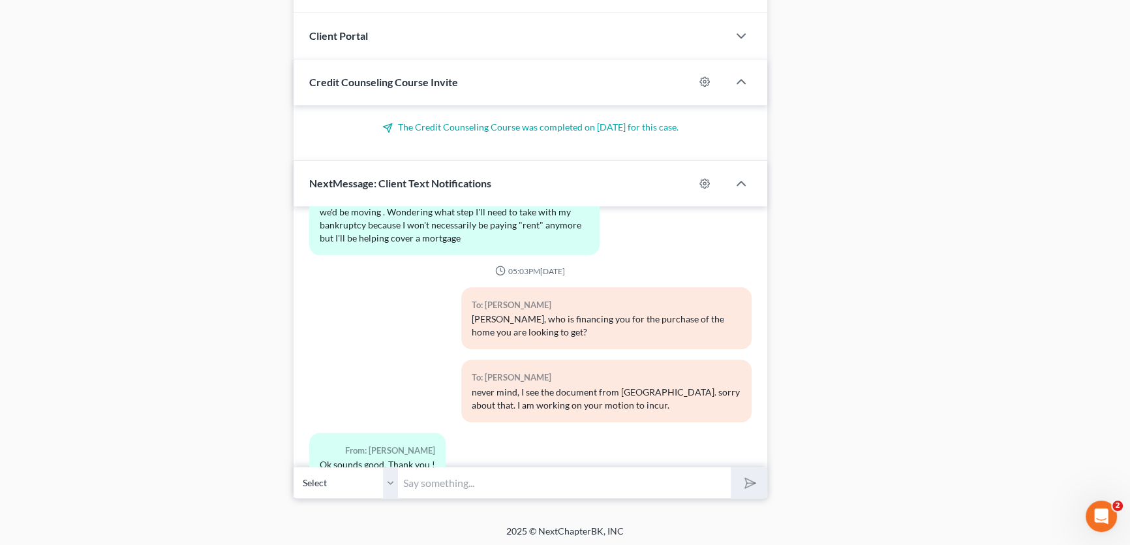
drag, startPoint x: 392, startPoint y: 482, endPoint x: 414, endPoint y: 483, distance: 22.9
click at [392, 482] on select "Select +1 (940) 733-2084 - John Hamlin" at bounding box center [346, 483] width 104 height 32
drag, startPoint x: 414, startPoint y: 483, endPoint x: 532, endPoint y: 1, distance: 495.8
click at [414, 483] on input "text" at bounding box center [564, 483] width 333 height 32
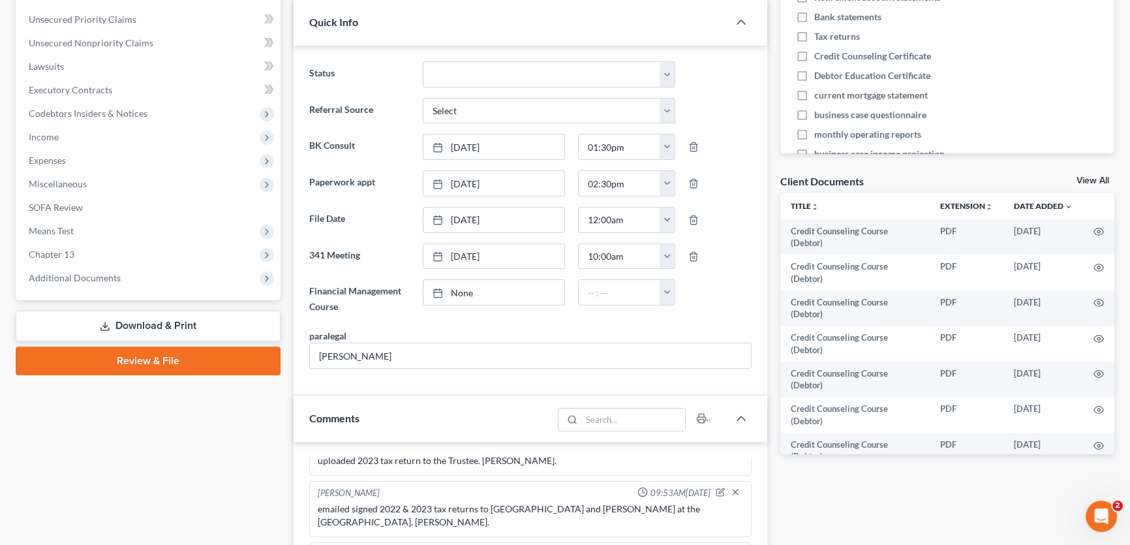
scroll to position [296, 0]
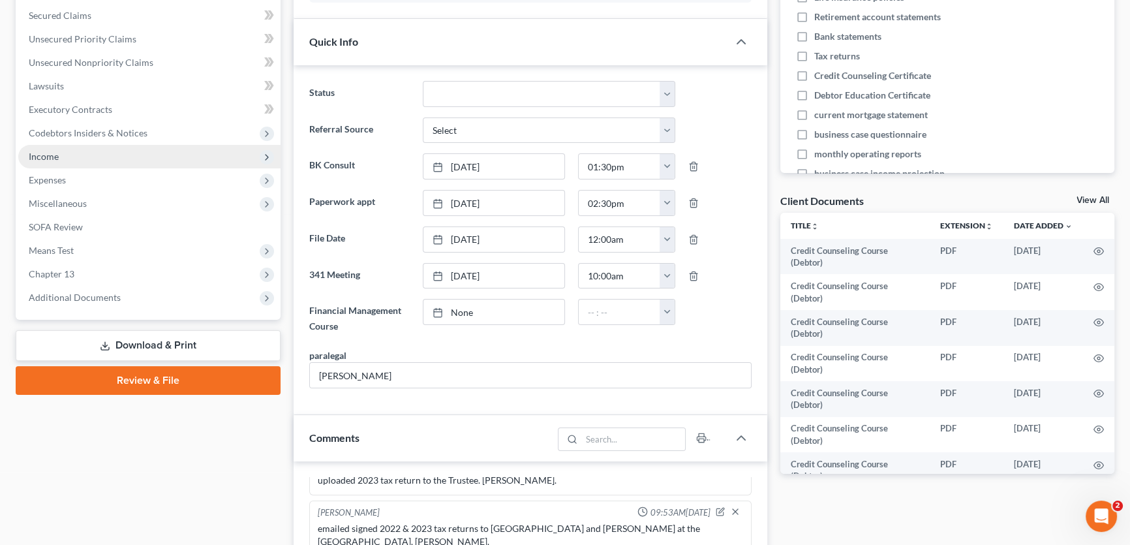
click at [72, 156] on span "Income" at bounding box center [149, 156] width 262 height 23
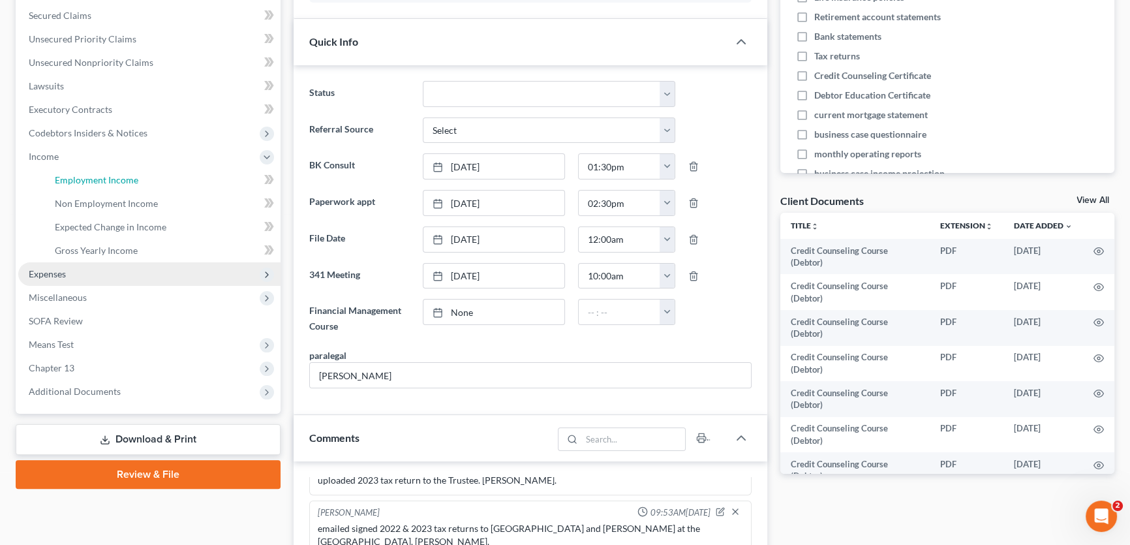
click at [74, 175] on span "Employment Income" at bounding box center [97, 179] width 84 height 11
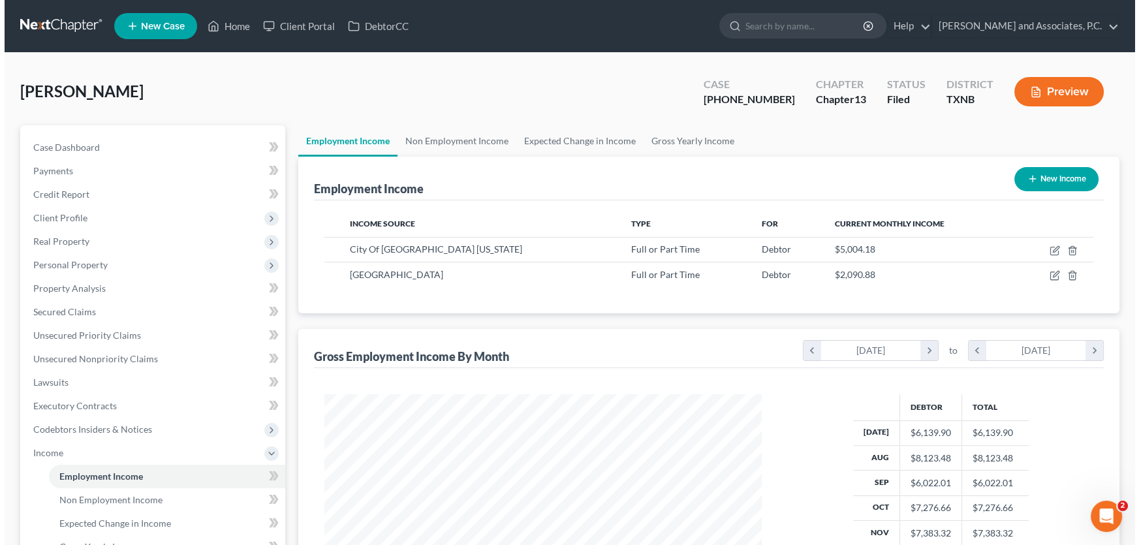
scroll to position [234, 463]
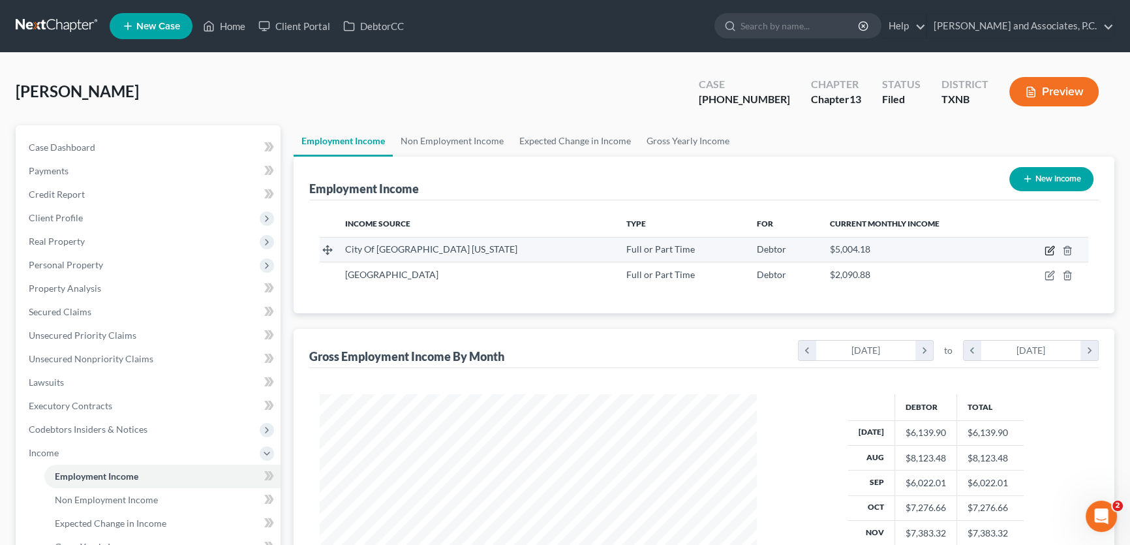
click at [1050, 248] on icon "button" at bounding box center [1050, 250] width 10 height 10
select select "0"
select select "45"
select select "1"
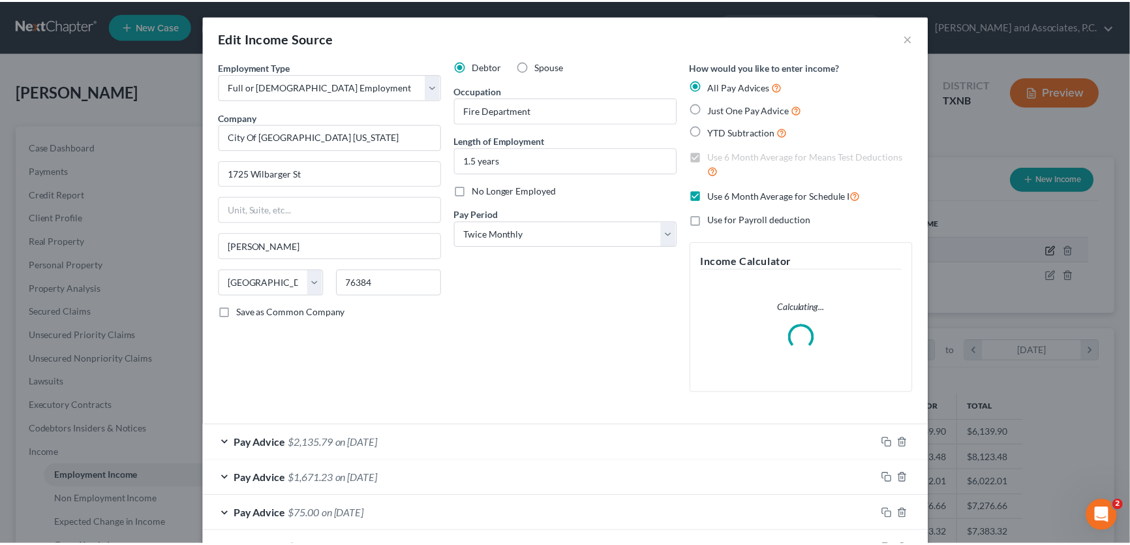
scroll to position [234, 467]
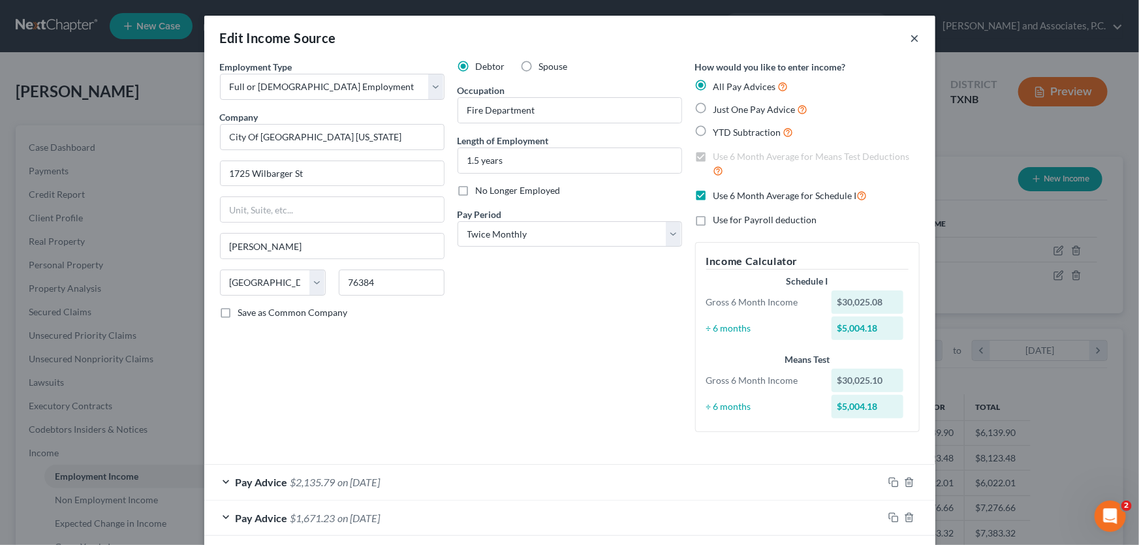
click at [911, 37] on button "×" at bounding box center [915, 38] width 9 height 16
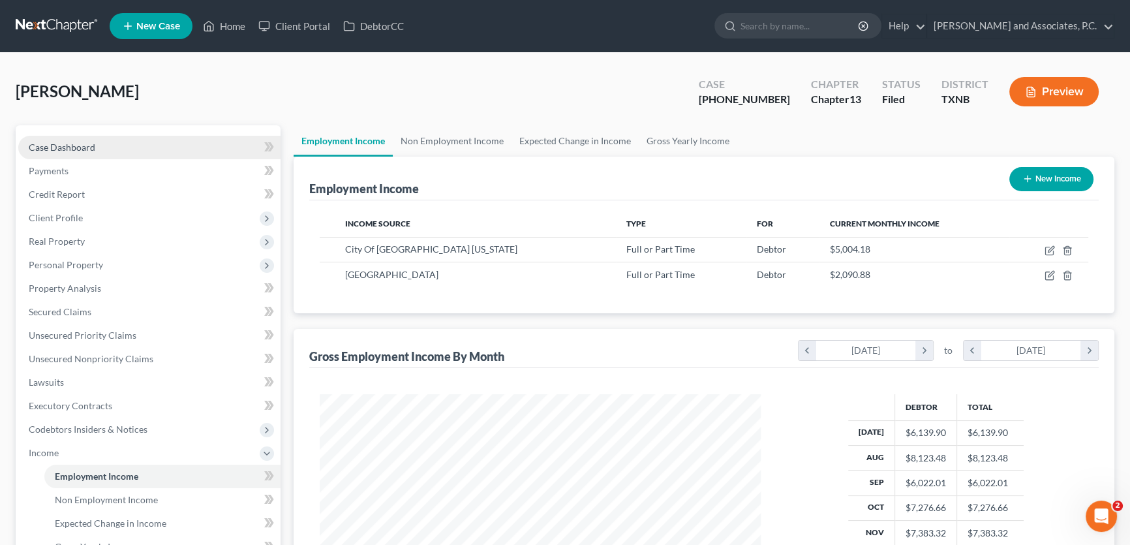
scroll to position [652475, 652245]
click at [113, 146] on link "Case Dashboard" at bounding box center [149, 147] width 262 height 23
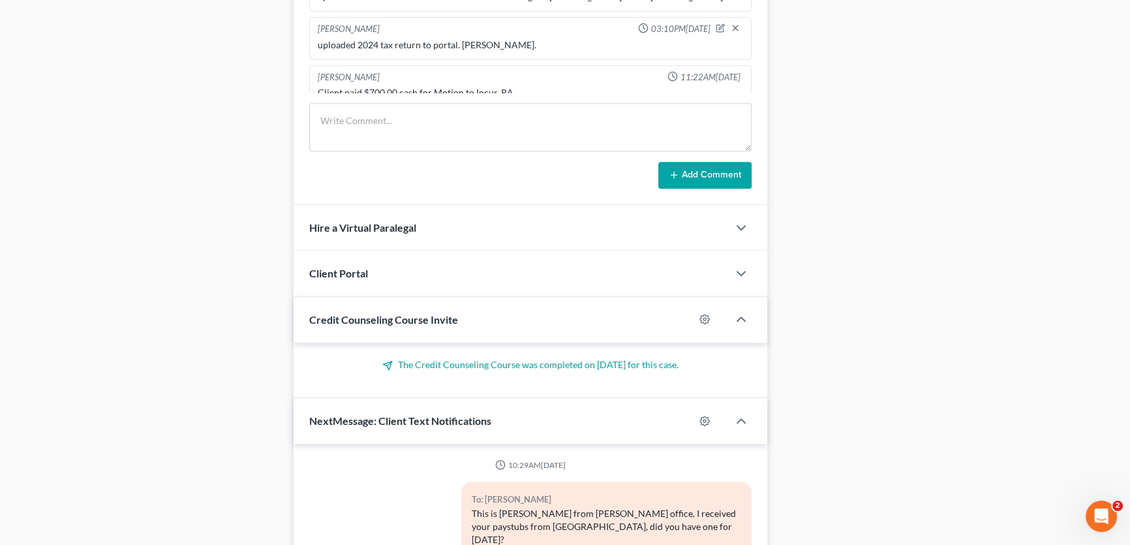
scroll to position [5067, 0]
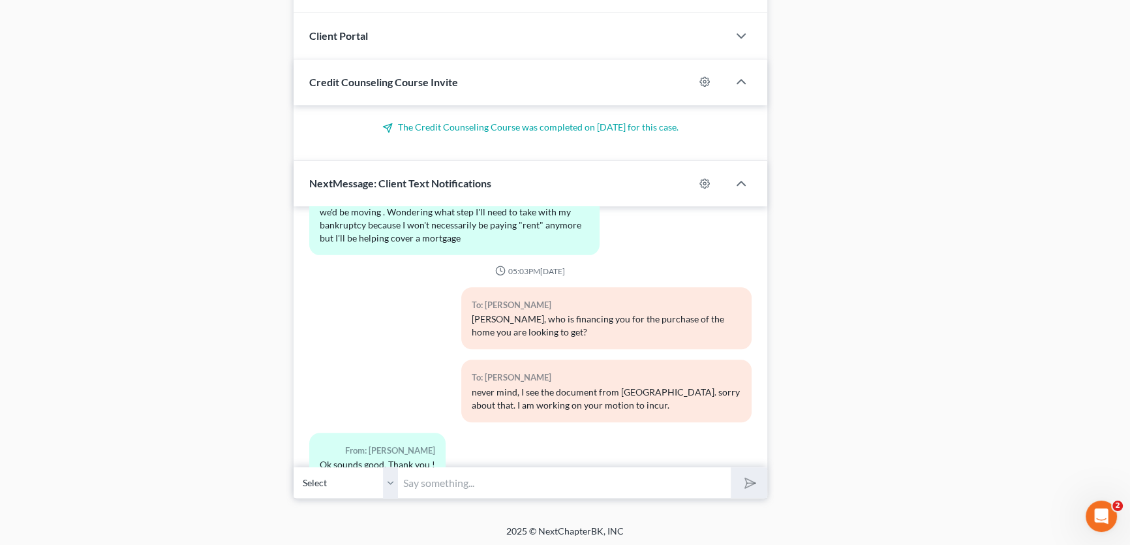
click at [426, 473] on input "text" at bounding box center [564, 483] width 333 height 32
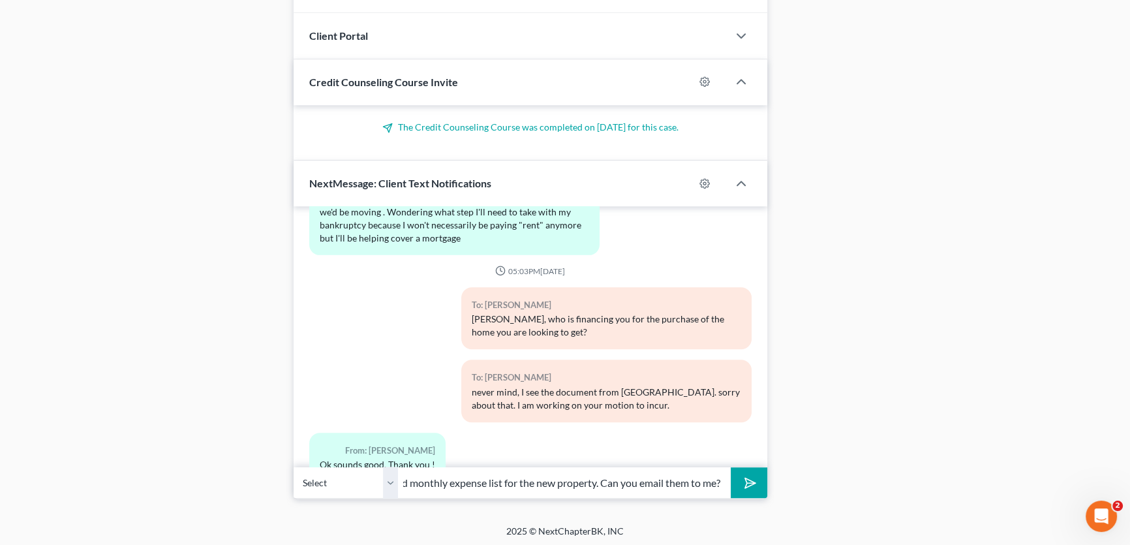
scroll to position [0, 304]
type input "I am going to need your last two months pay stubs and an estimated monthly expe…"
click at [752, 480] on line "submit" at bounding box center [751, 482] width 8 height 8
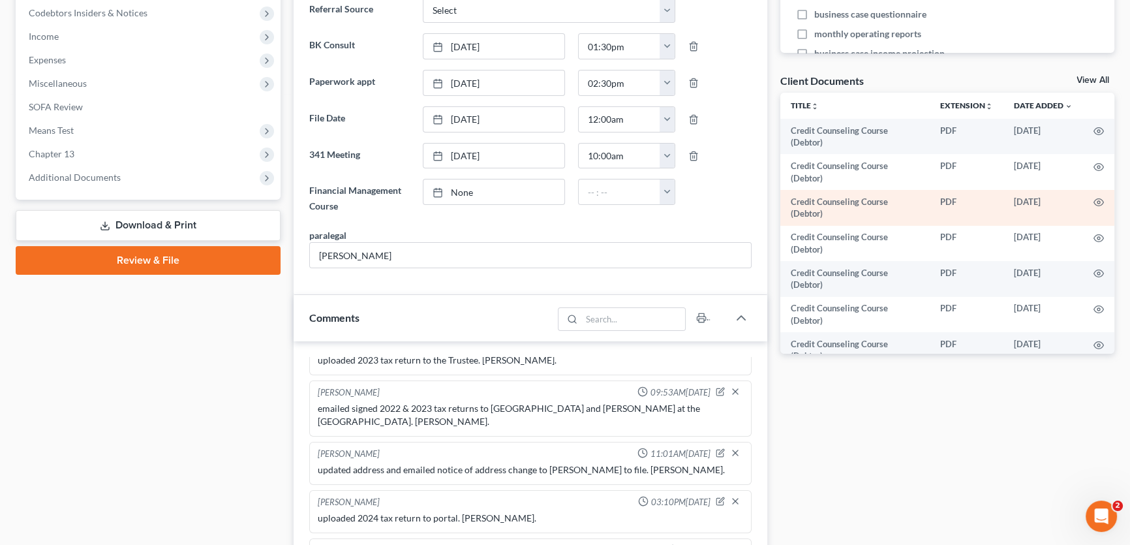
scroll to position [415, 0]
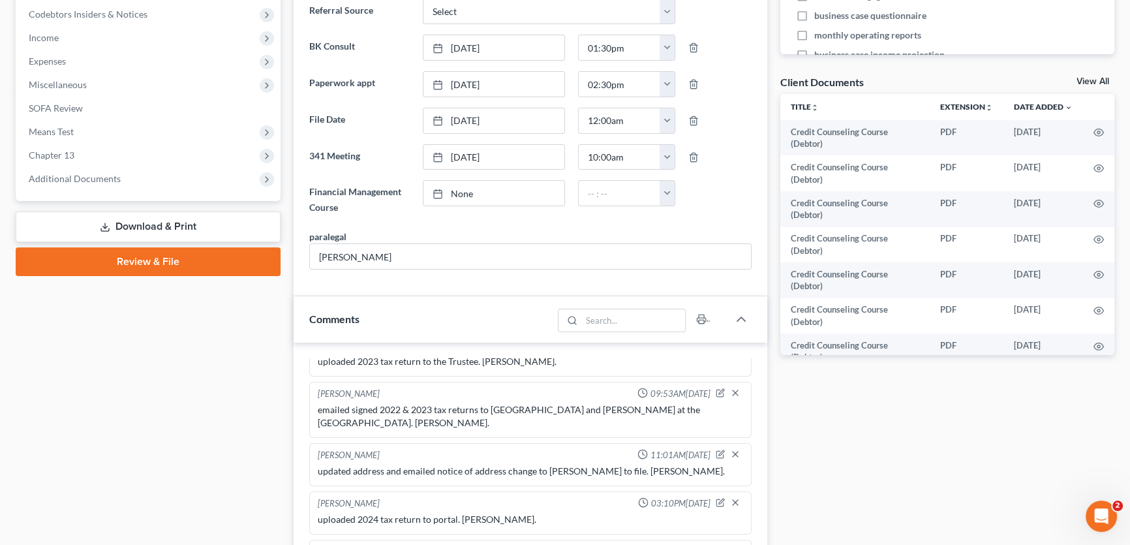
click at [1092, 77] on link "View All" at bounding box center [1093, 81] width 33 height 9
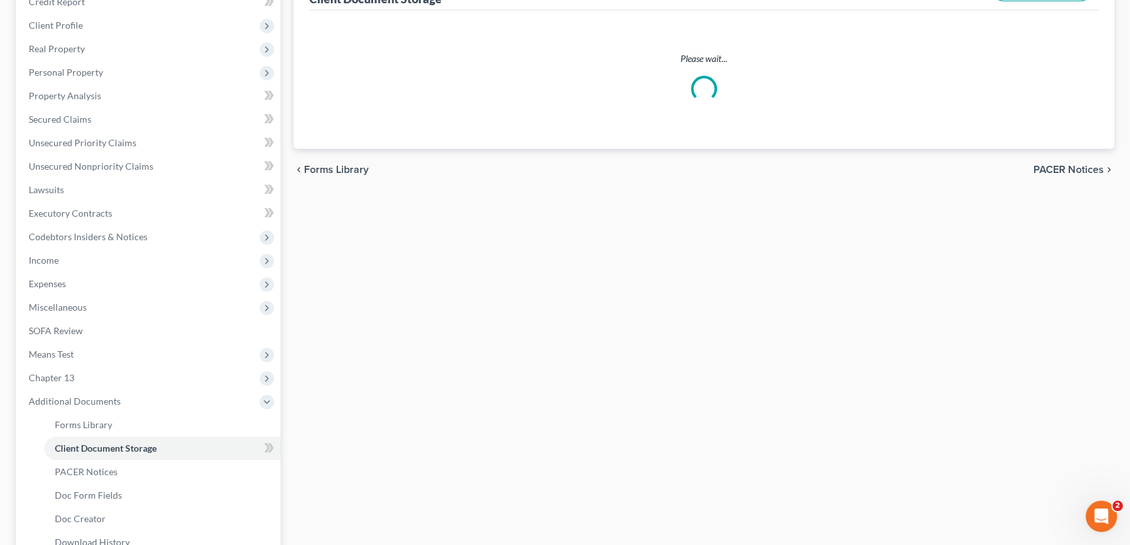
scroll to position [67, 0]
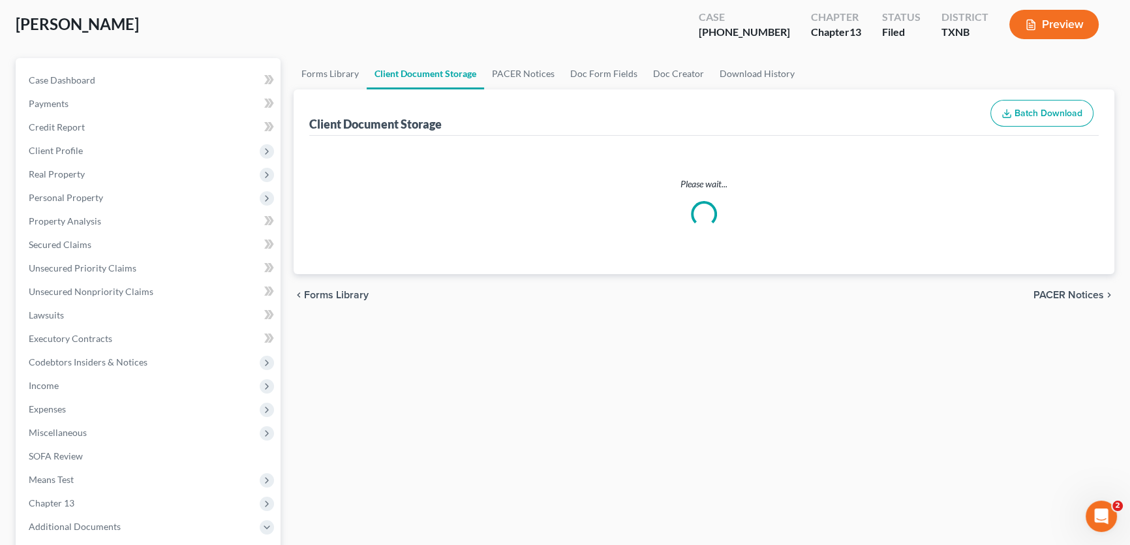
select select "18"
select select "21"
select select "10"
select select "6"
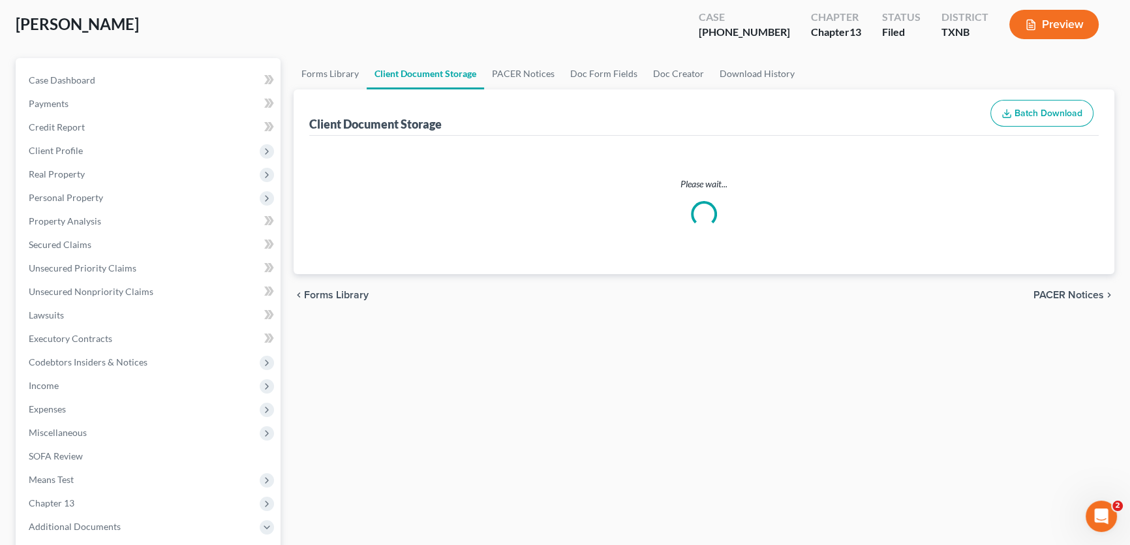
select select "6"
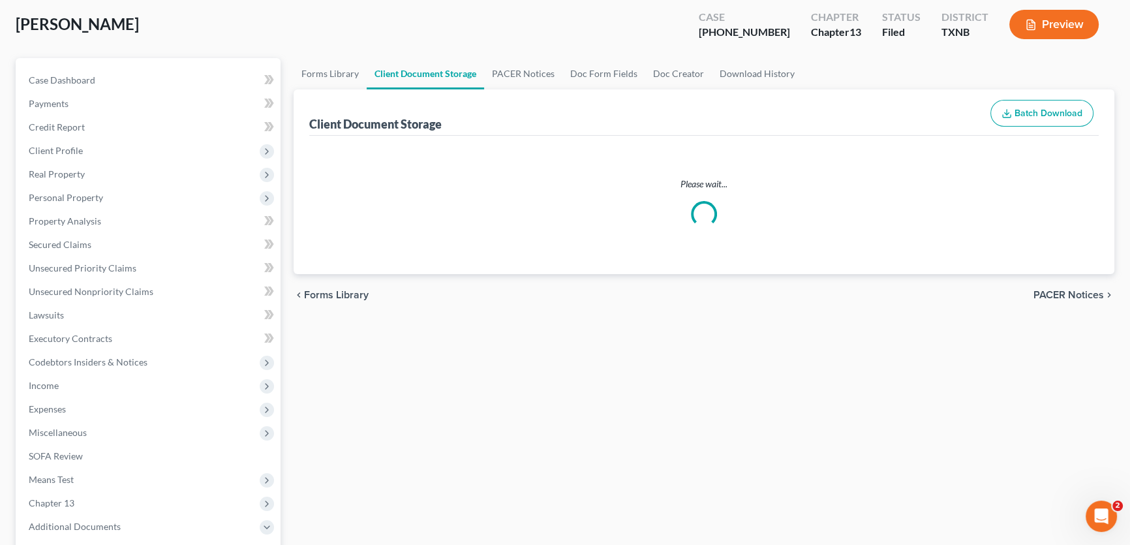
select select "6"
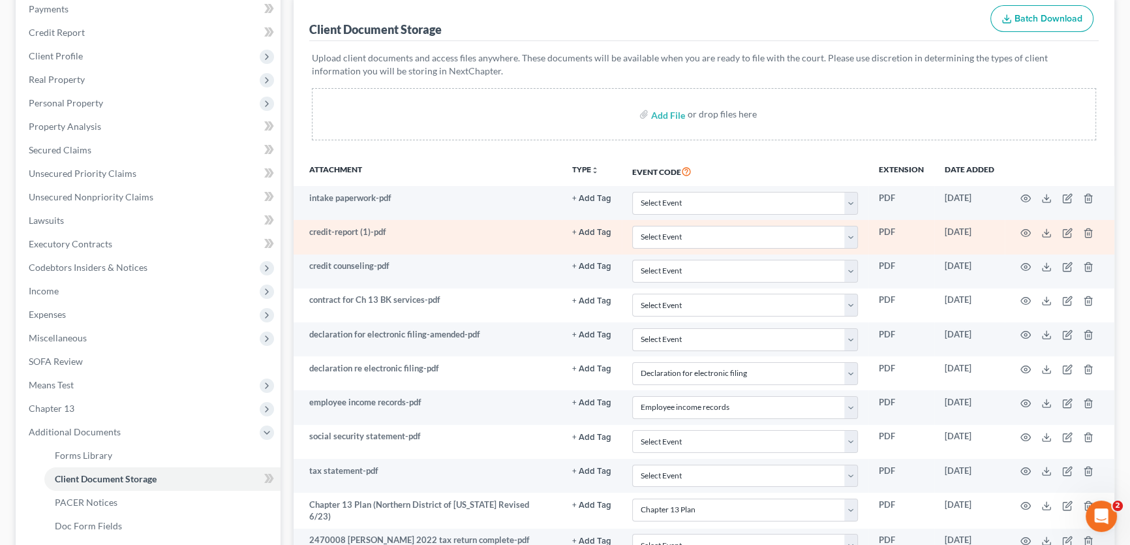
scroll to position [178, 0]
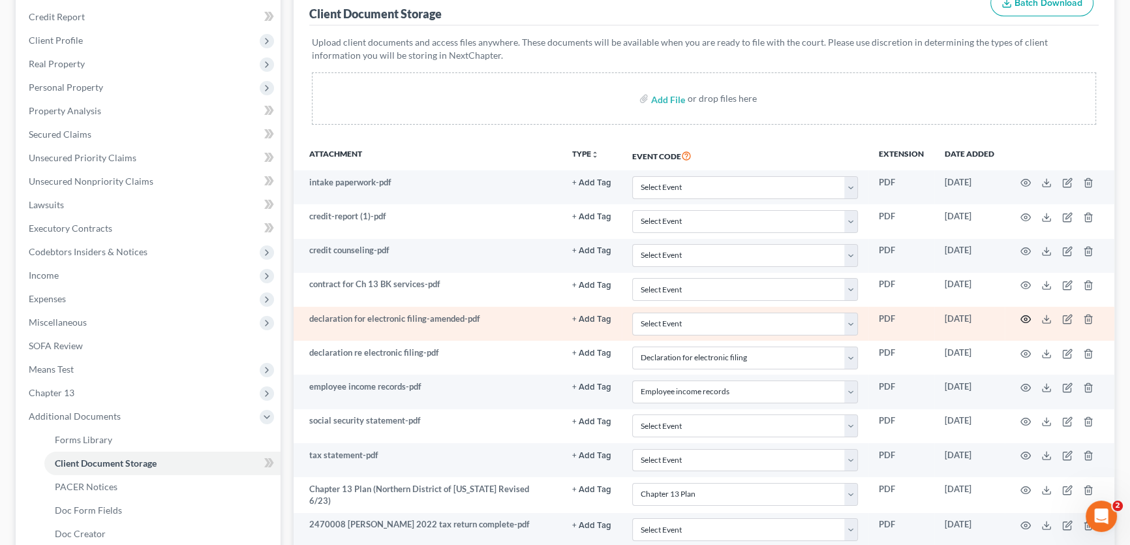
click at [1023, 315] on icon "button" at bounding box center [1026, 319] width 10 height 10
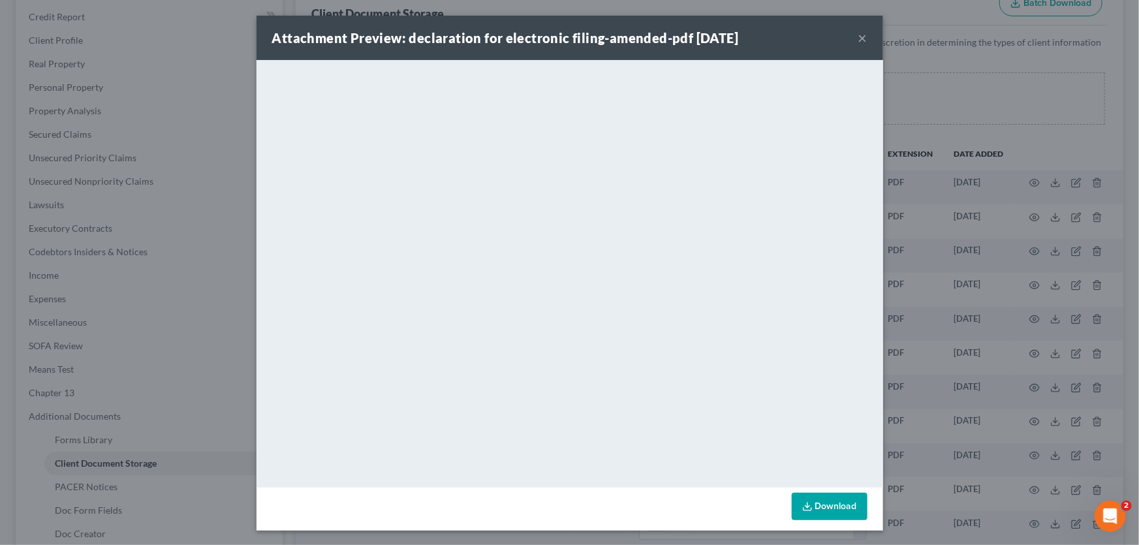
click at [858, 39] on button "×" at bounding box center [862, 38] width 9 height 16
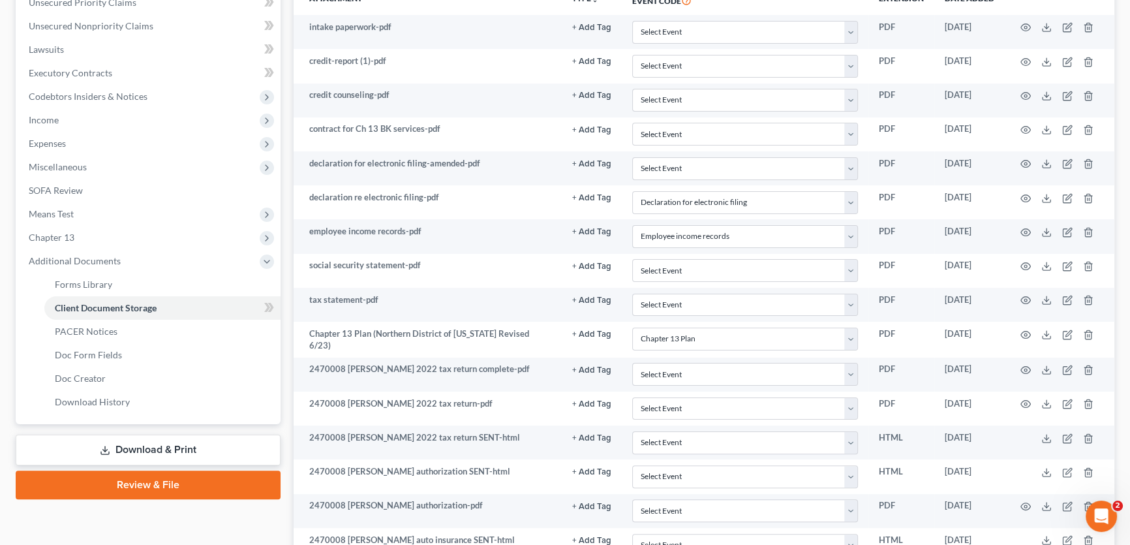
scroll to position [356, 0]
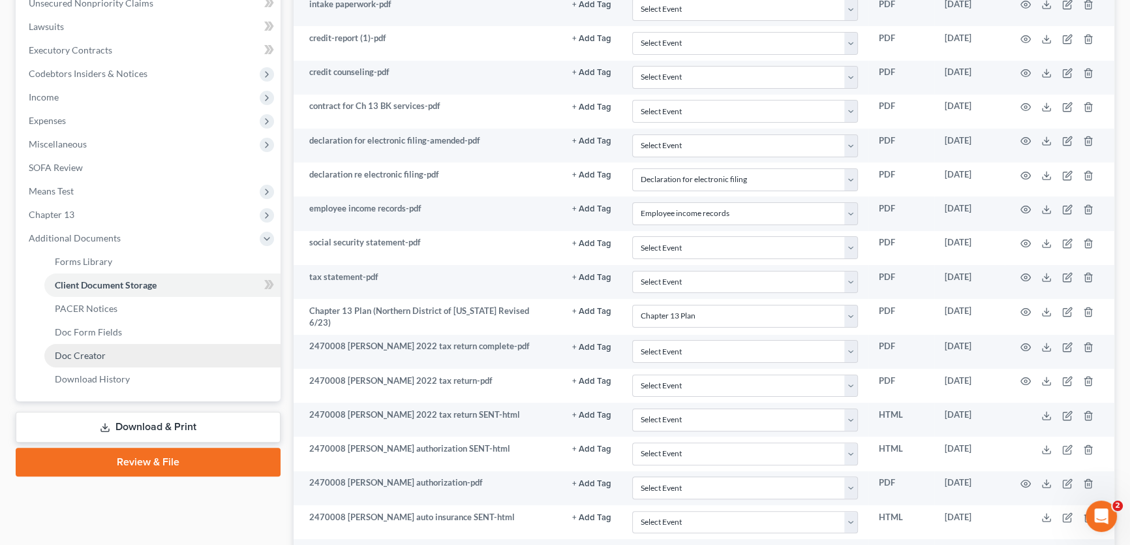
click at [107, 360] on link "Doc Creator" at bounding box center [162, 355] width 236 height 23
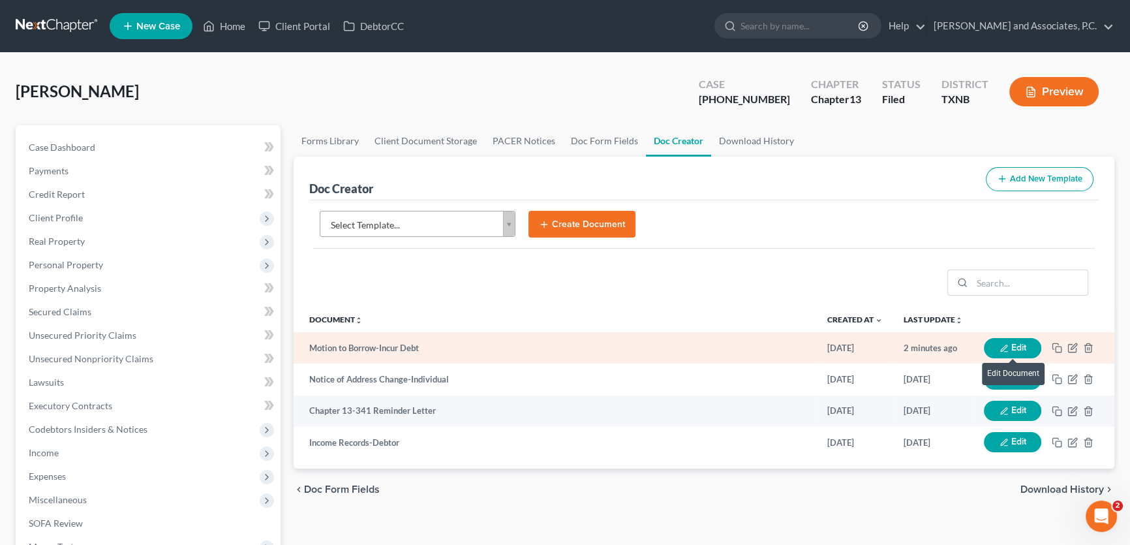
click at [1009, 346] on button "Edit" at bounding box center [1012, 348] width 57 height 20
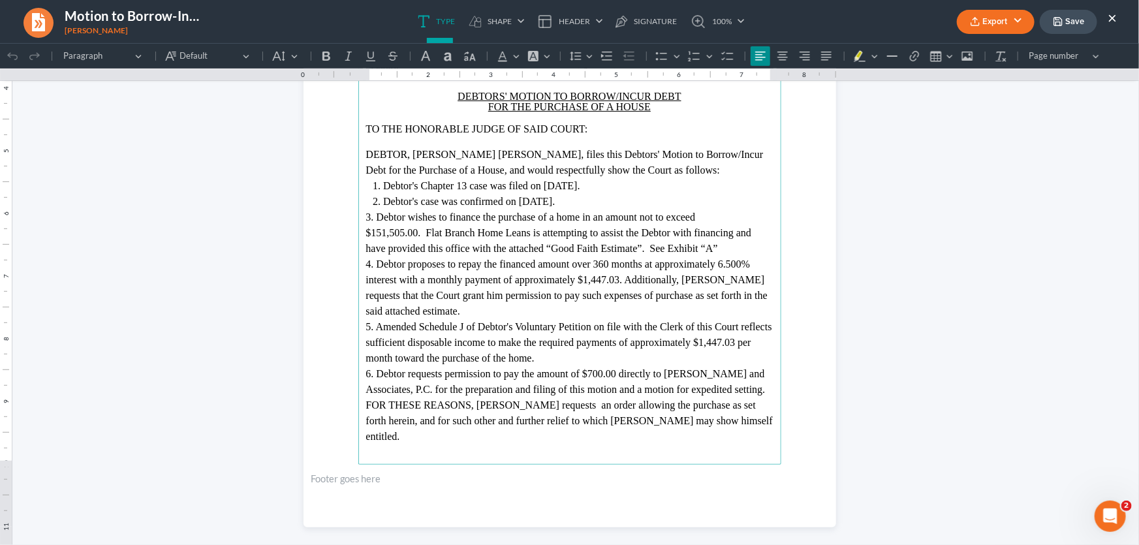
scroll to position [296, 0]
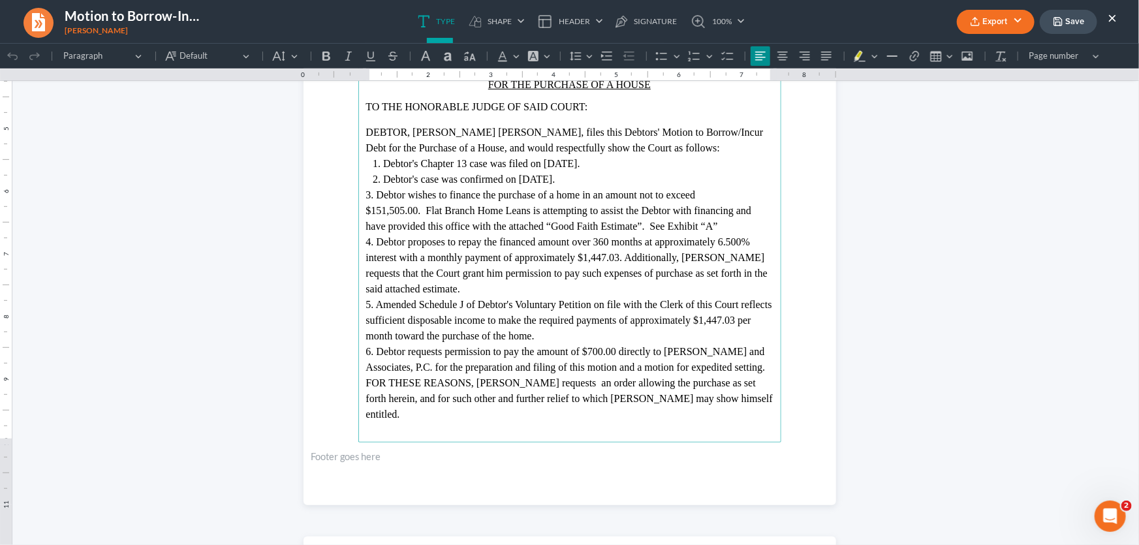
click at [562, 381] on span "FOR THESE REASONS, Debtor requests an order allowing the purchase as set forth …" at bounding box center [569, 398] width 407 height 42
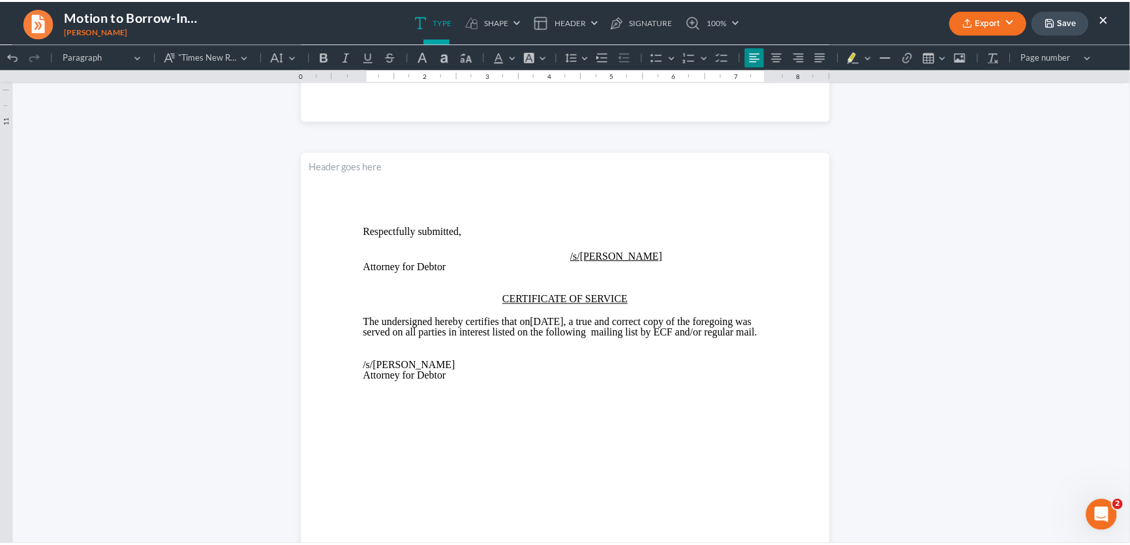
scroll to position [710, 0]
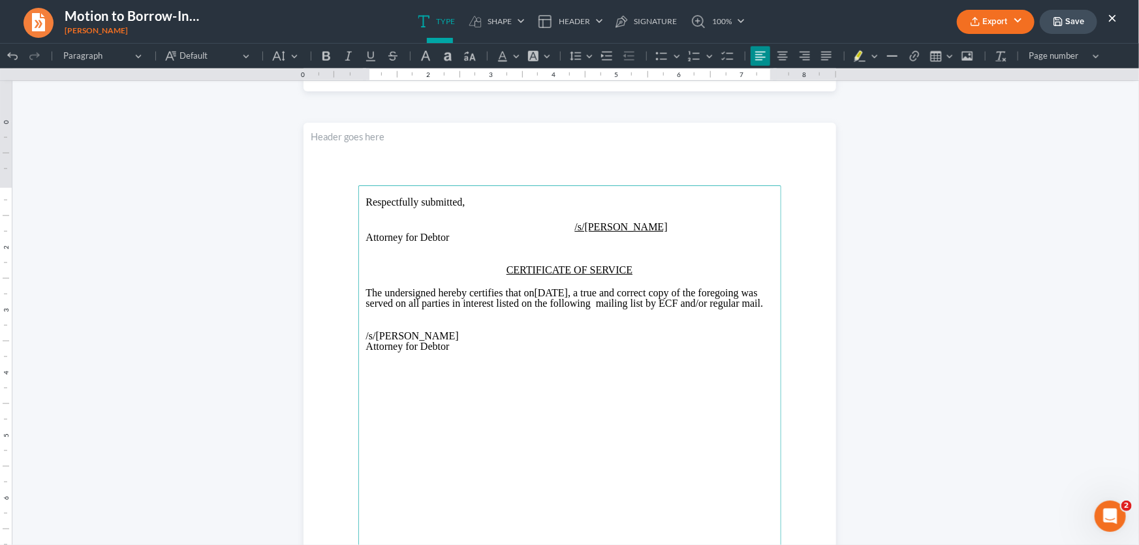
click at [1072, 18] on button "Save" at bounding box center [1068, 22] width 57 height 24
click at [1115, 12] on button "×" at bounding box center [1112, 18] width 9 height 16
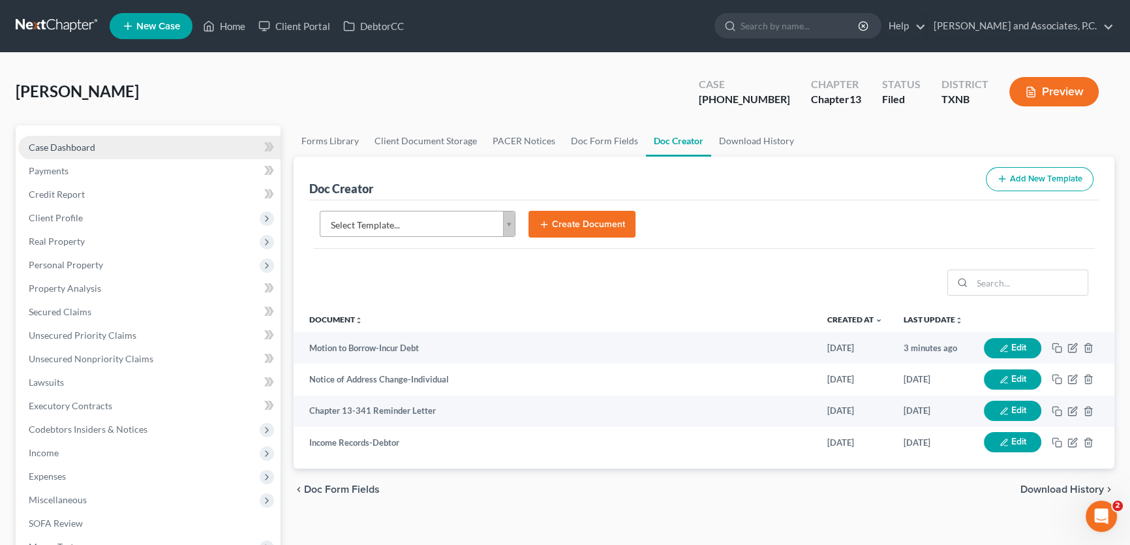
click at [129, 147] on link "Case Dashboard" at bounding box center [149, 147] width 262 height 23
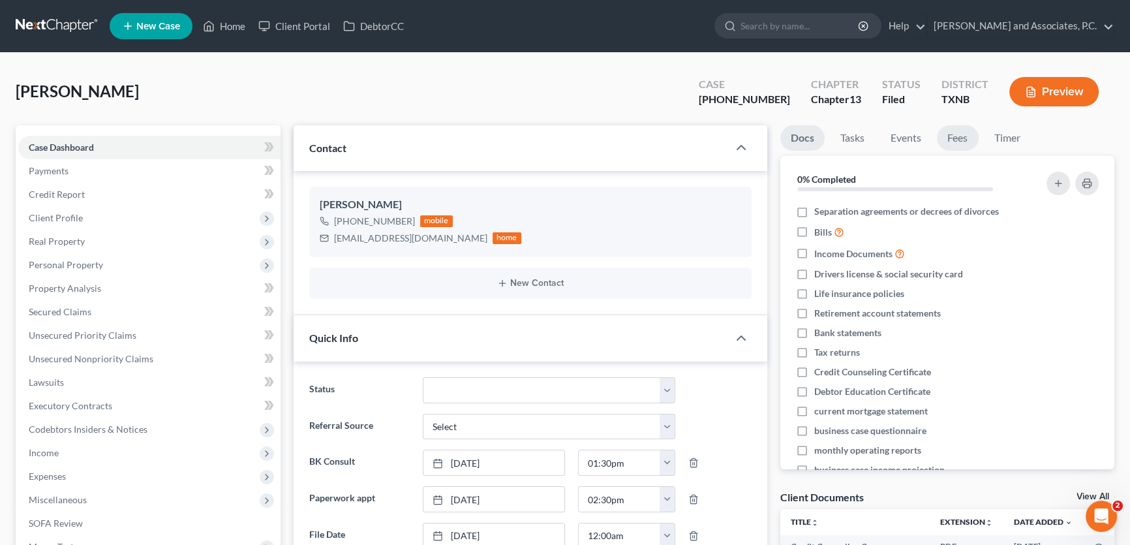
click at [959, 137] on link "Fees" at bounding box center [958, 137] width 42 height 25
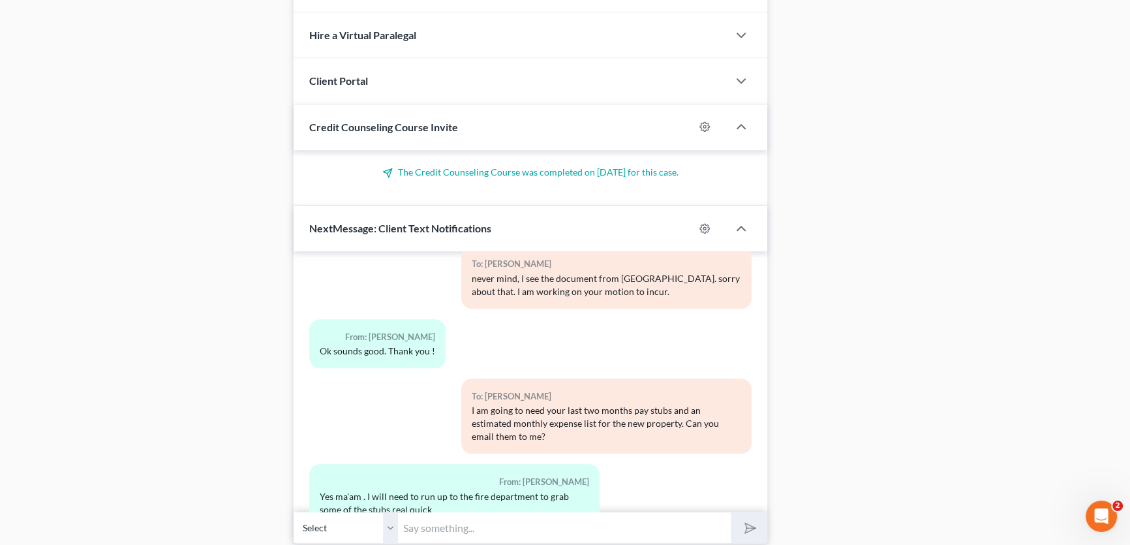
scroll to position [1127, 0]
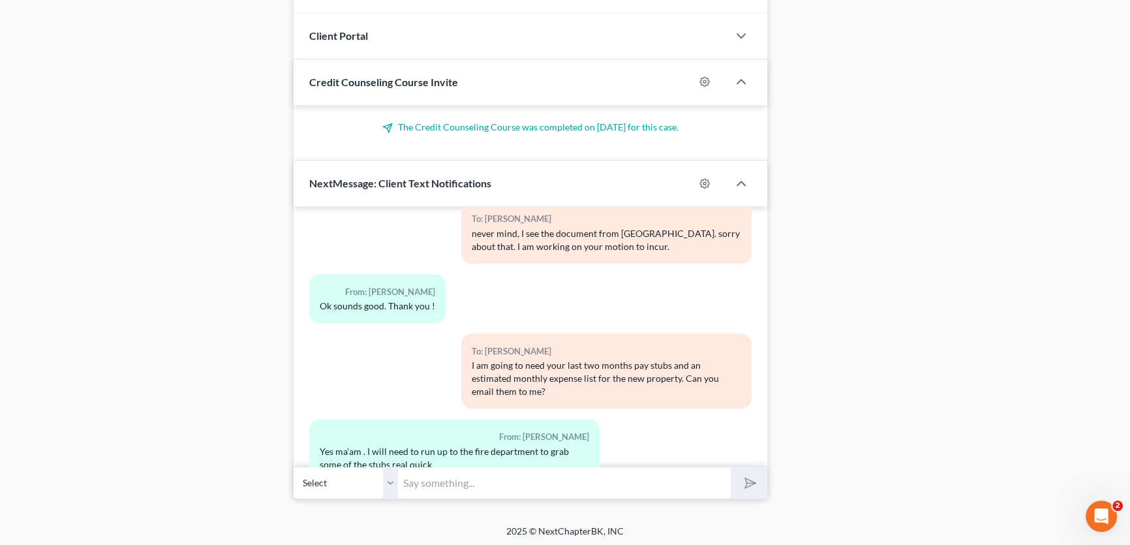
click at [456, 483] on input "text" at bounding box center [564, 483] width 333 height 32
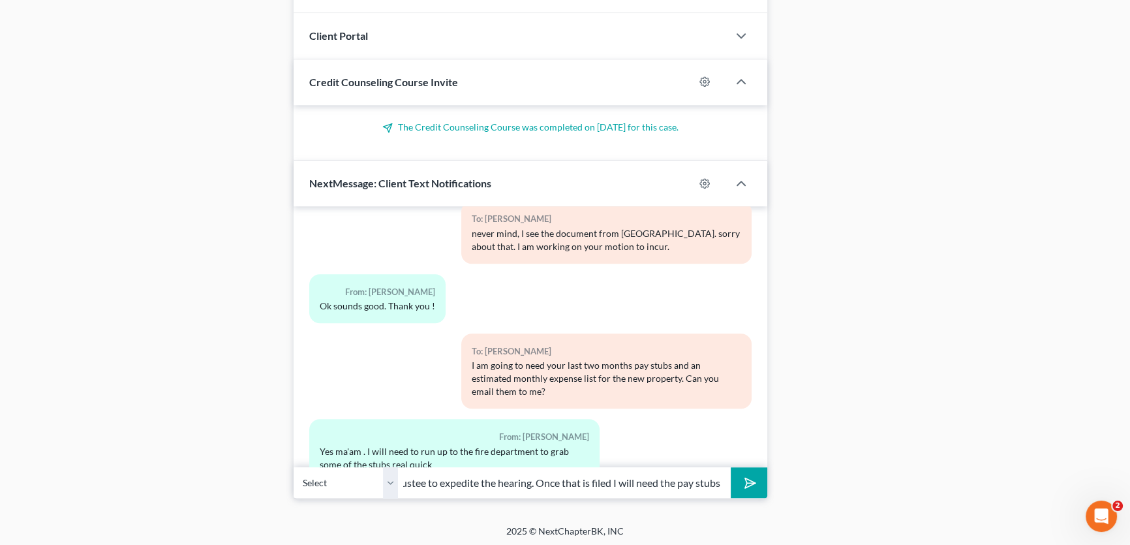
scroll to position [0, 383]
type input "that's okay. I will get the motion filed tomorrow and request permission from t…"
click at [731, 467] on button "submit" at bounding box center [749, 482] width 36 height 31
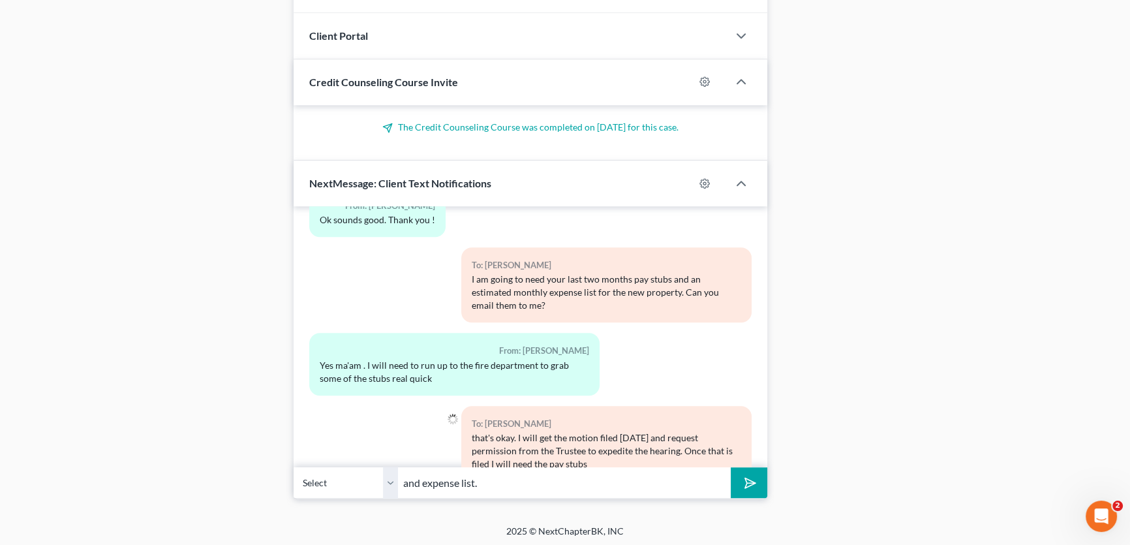
type input "and expense list."
click at [731, 467] on button "submit" at bounding box center [749, 482] width 36 height 31
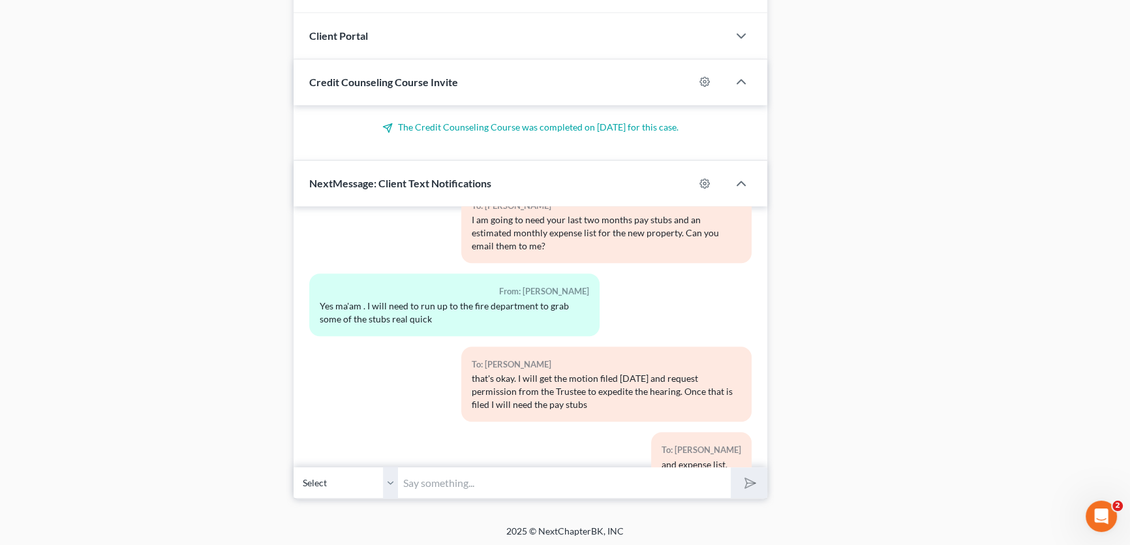
scroll to position [5444, 0]
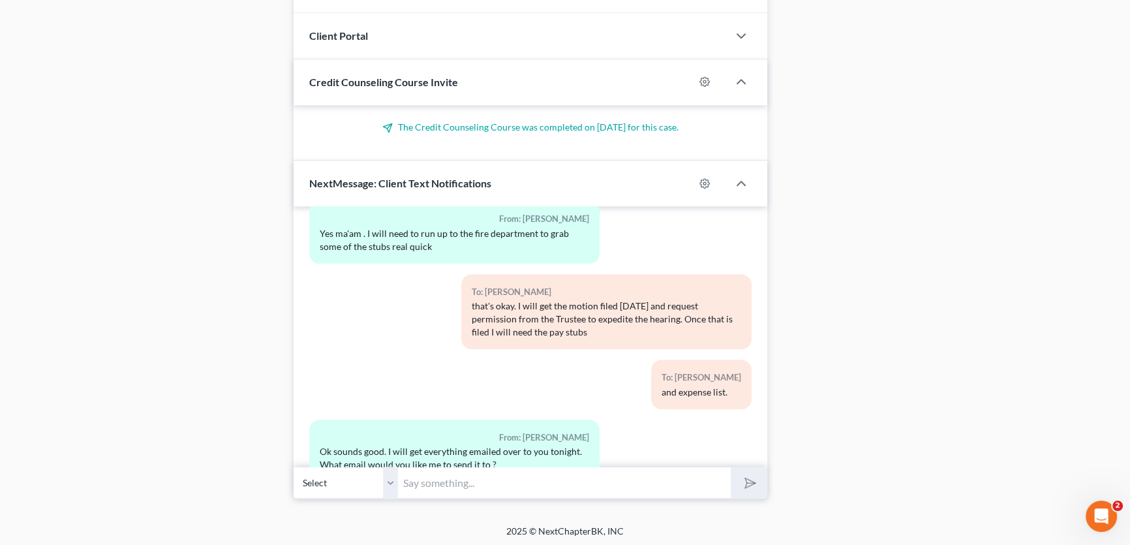
click at [460, 484] on input "text" at bounding box center [564, 483] width 333 height 32
click at [513, 476] on input "legal@montejwhite.com thank you!" at bounding box center [564, 483] width 333 height 32
type input "legal@montejwhite.com, please. thank you!"
click at [741, 478] on icon "submit" at bounding box center [748, 483] width 18 height 18
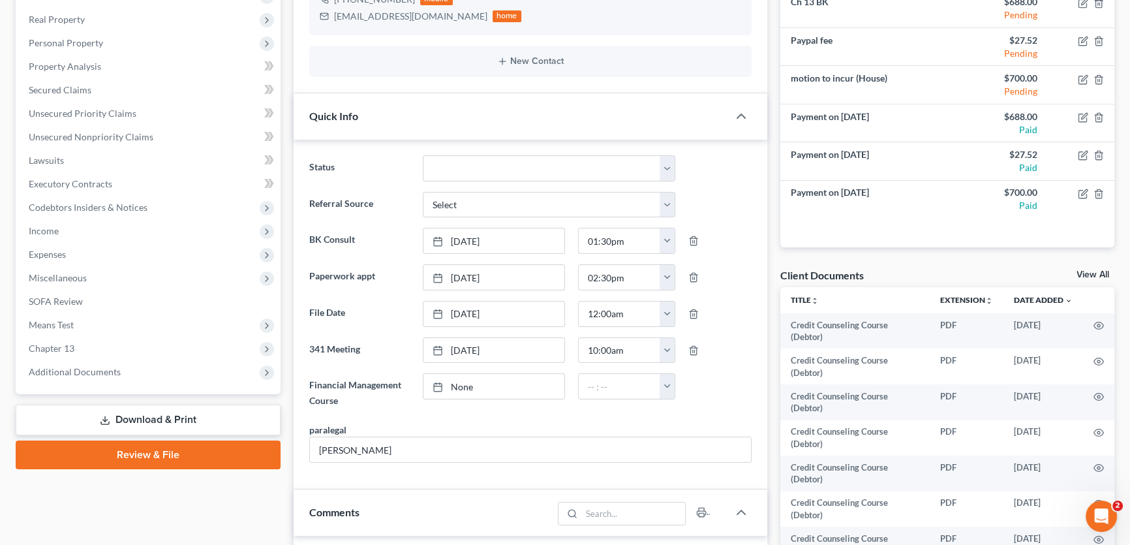
scroll to position [0, 0]
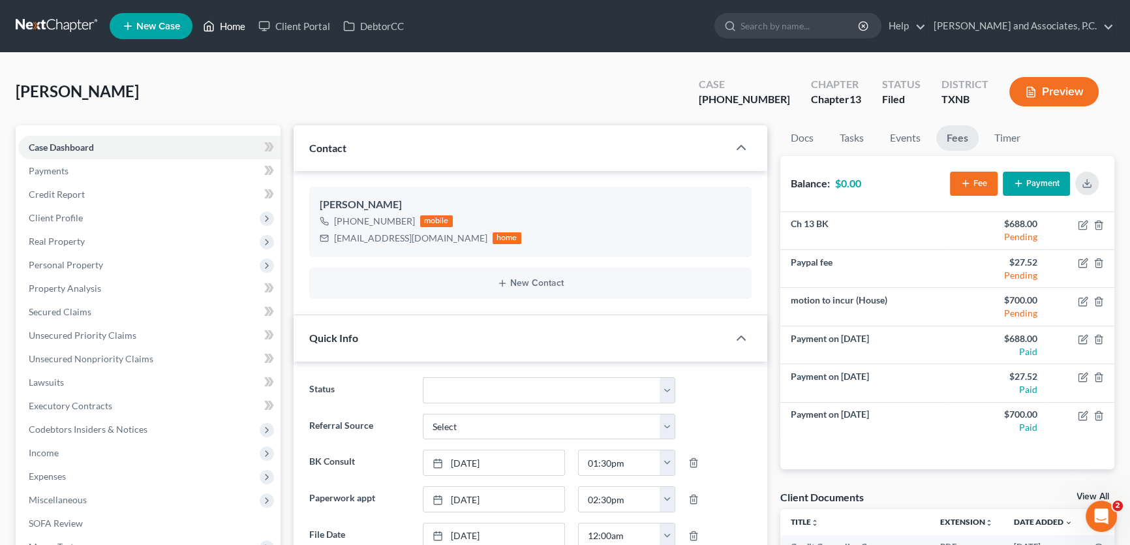
click at [247, 26] on link "Home" at bounding box center [223, 25] width 55 height 23
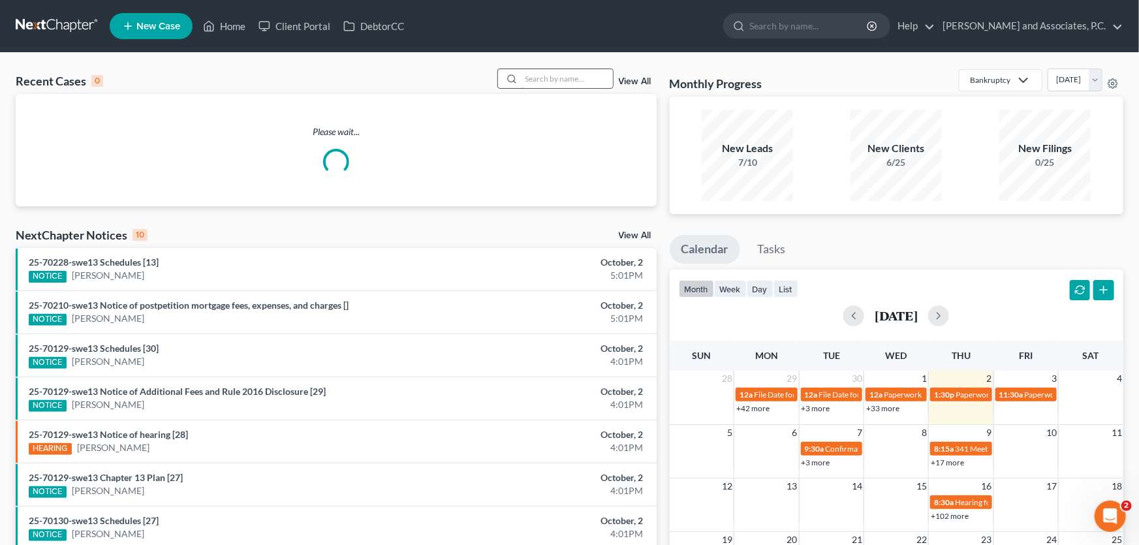
click at [540, 78] on input "search" at bounding box center [567, 78] width 91 height 19
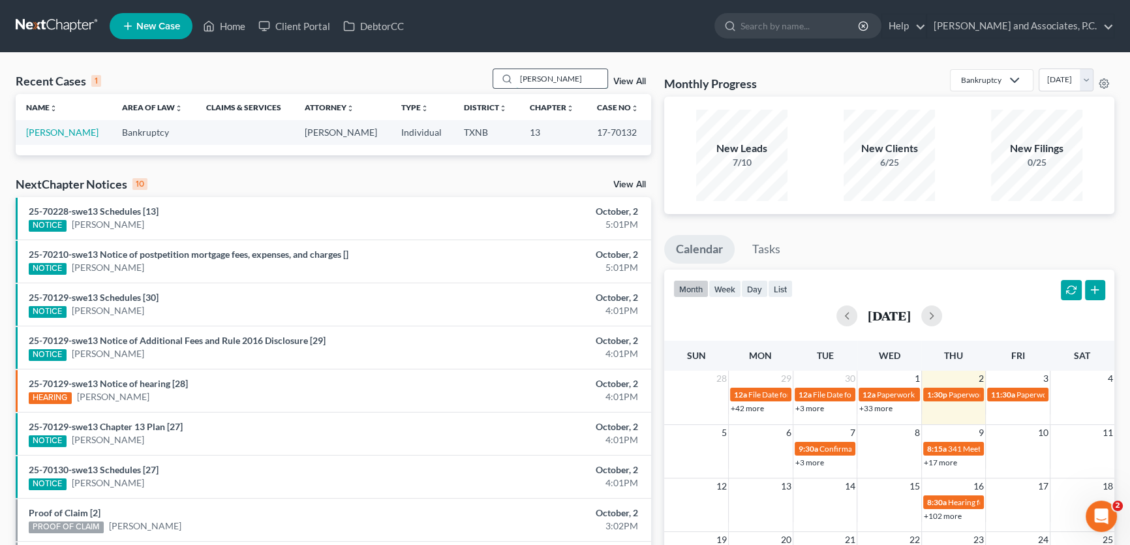
drag, startPoint x: 554, startPoint y: 79, endPoint x: 496, endPoint y: 74, distance: 58.3
click at [496, 74] on div "[PERSON_NAME]" at bounding box center [551, 79] width 116 height 20
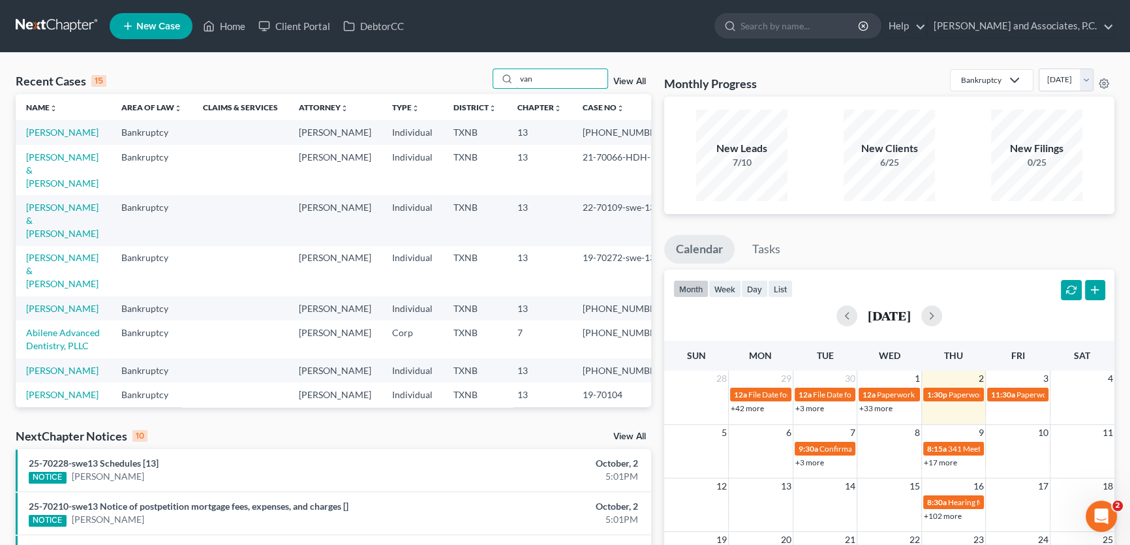
type input "van"
drag, startPoint x: 522, startPoint y: 81, endPoint x: 456, endPoint y: 78, distance: 66.0
click at [456, 78] on div "Recent Cases 15 van View All" at bounding box center [334, 81] width 636 height 25
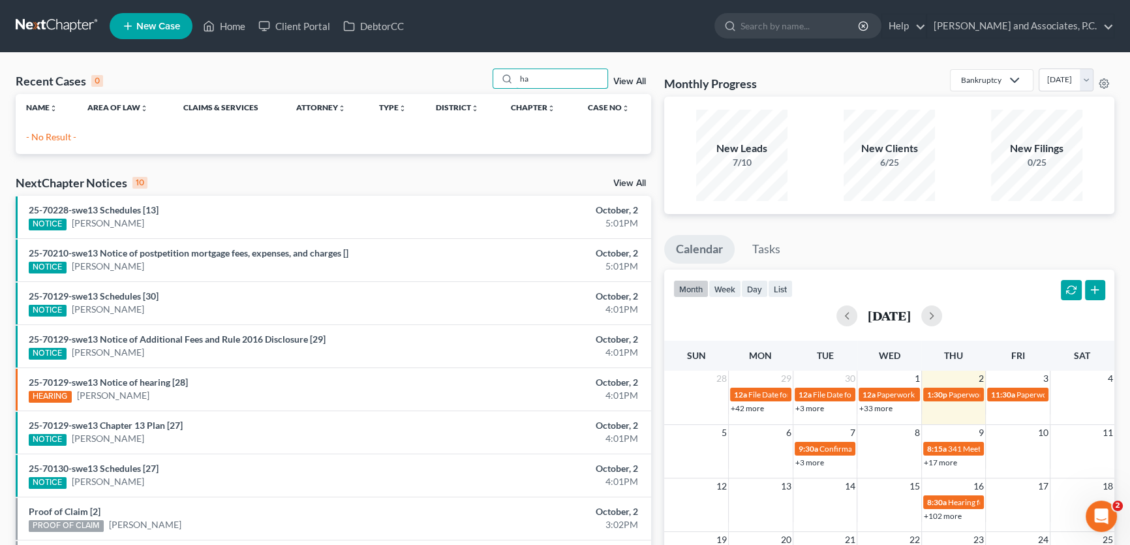
type input "h"
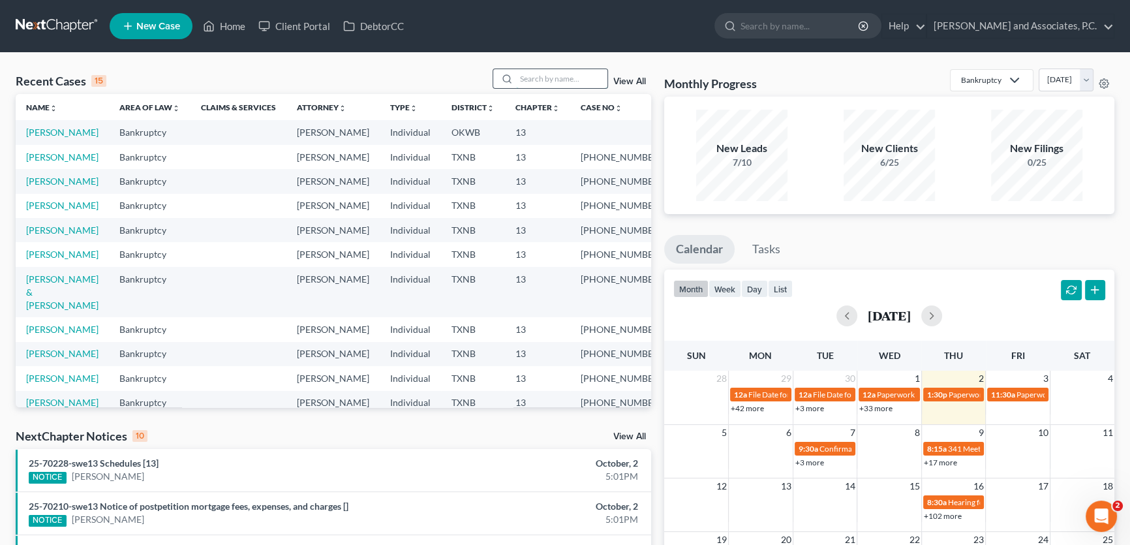
click at [574, 80] on input "search" at bounding box center [561, 78] width 91 height 19
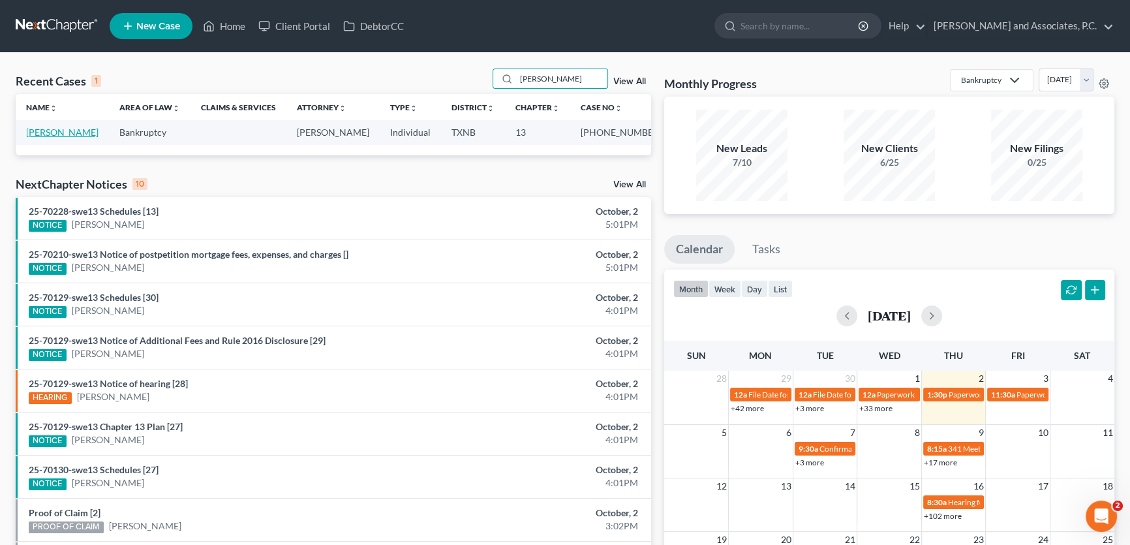
type input "hamlin"
click at [65, 134] on link "[PERSON_NAME]" at bounding box center [62, 132] width 72 height 11
select select "5"
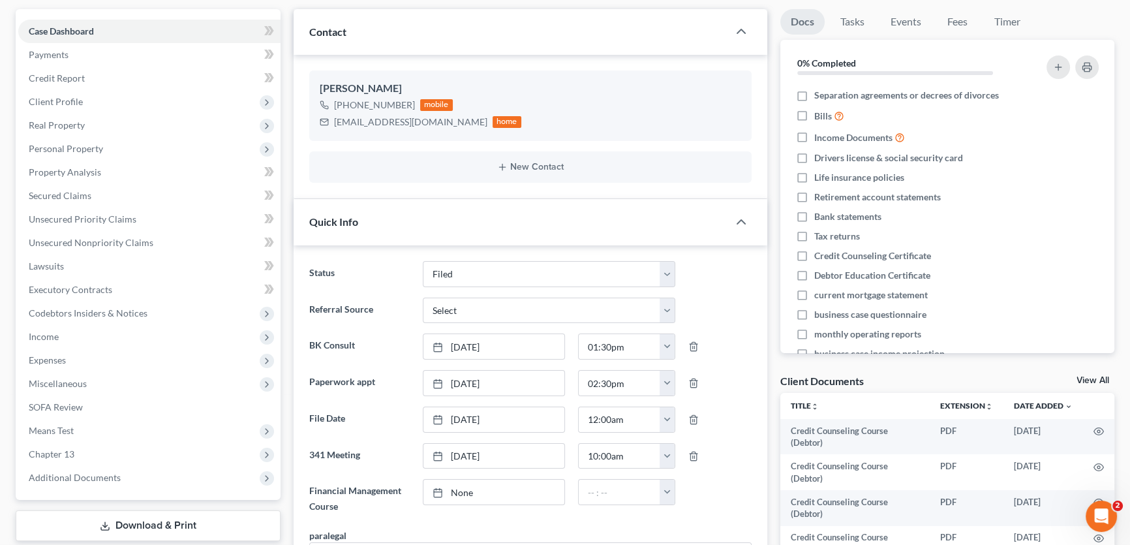
scroll to position [59, 0]
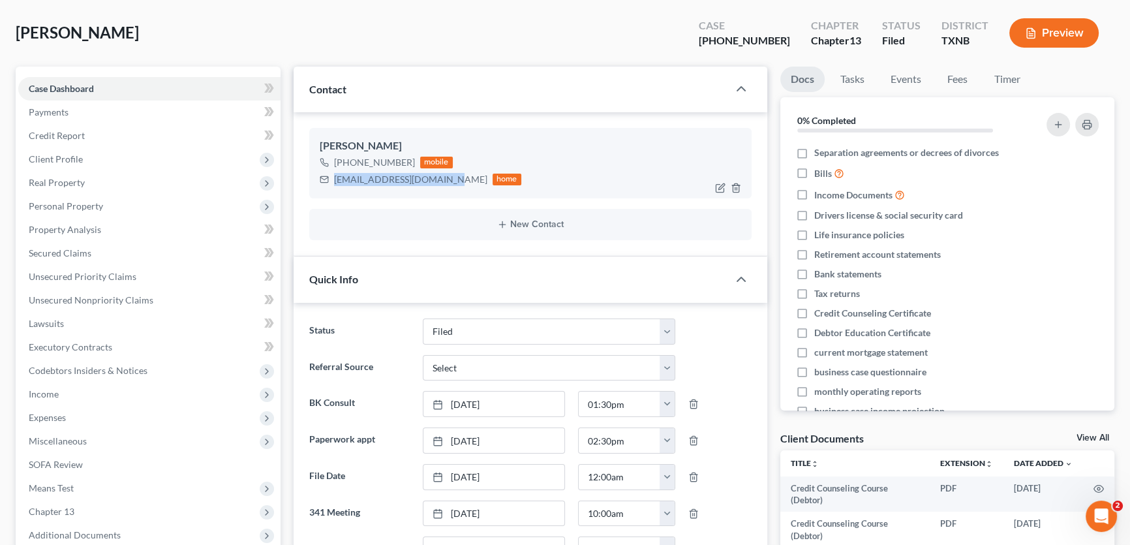
drag, startPoint x: 447, startPoint y: 179, endPoint x: 334, endPoint y: 181, distance: 113.6
click at [334, 181] on div "[EMAIL_ADDRESS][DOMAIN_NAME]" at bounding box center [410, 179] width 153 height 13
copy div "[EMAIL_ADDRESS][DOMAIN_NAME]"
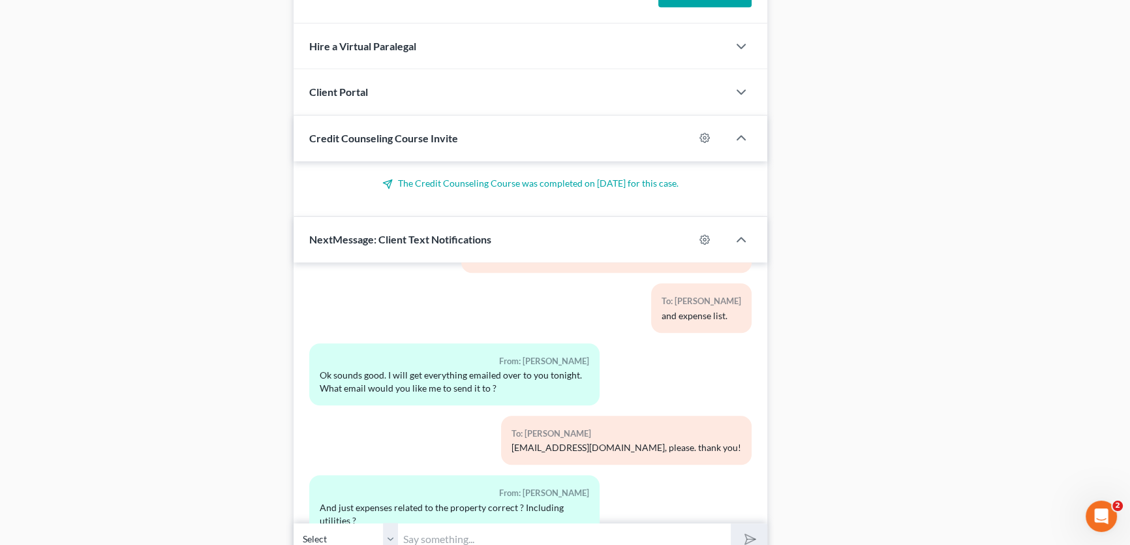
scroll to position [1127, 0]
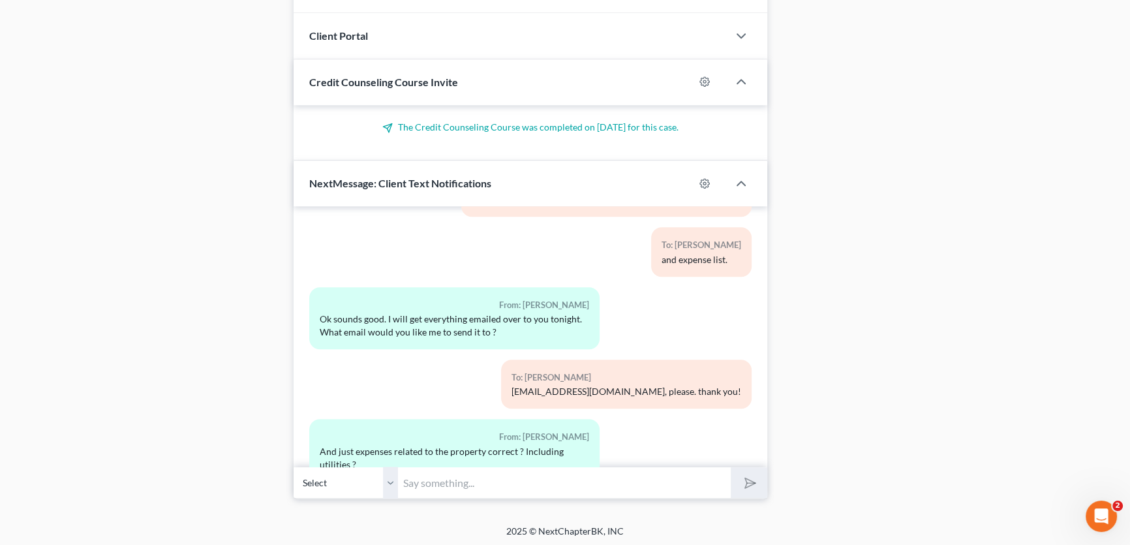
click at [428, 478] on input "text" at bounding box center [564, 483] width 333 height 32
paste input "[EMAIL_ADDRESS][DOMAIN_NAME]"
type input "is johnhamlin4441@gmail.com still a good email address for you?"
click at [731, 467] on button "submit" at bounding box center [749, 482] width 36 height 31
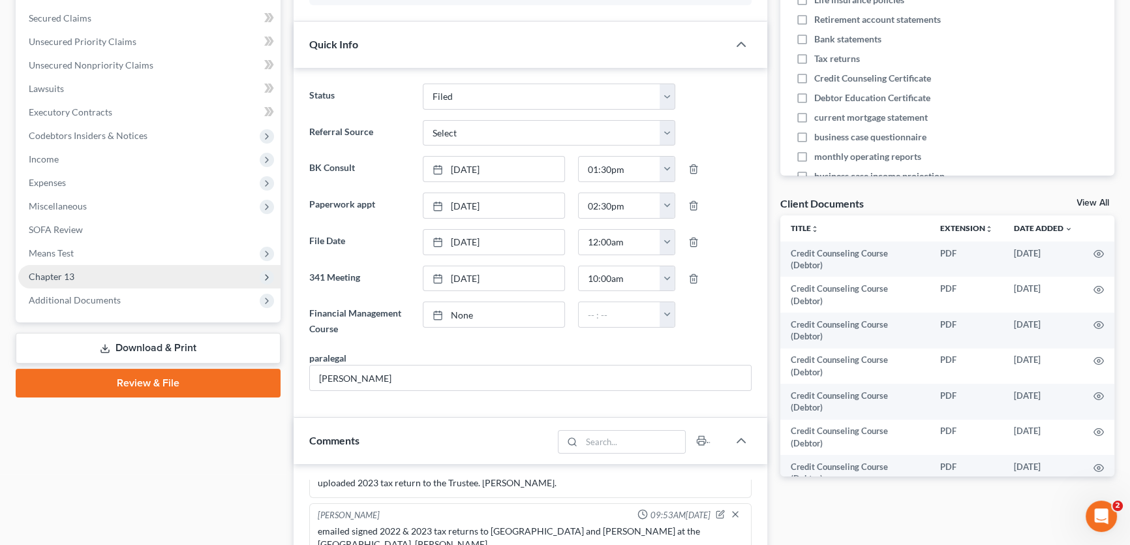
scroll to position [296, 0]
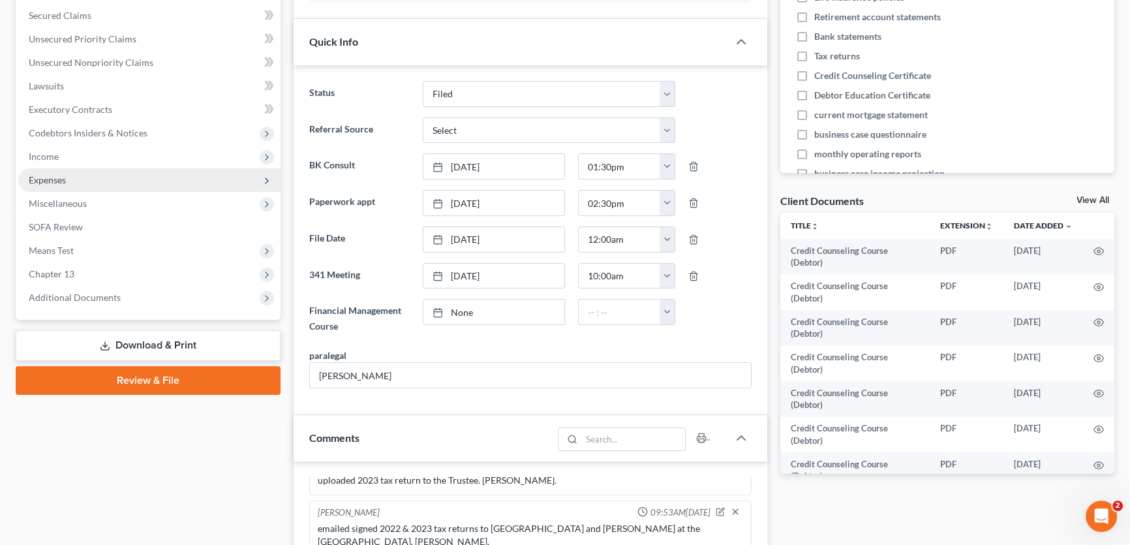
click at [78, 183] on span "Expenses" at bounding box center [149, 179] width 262 height 23
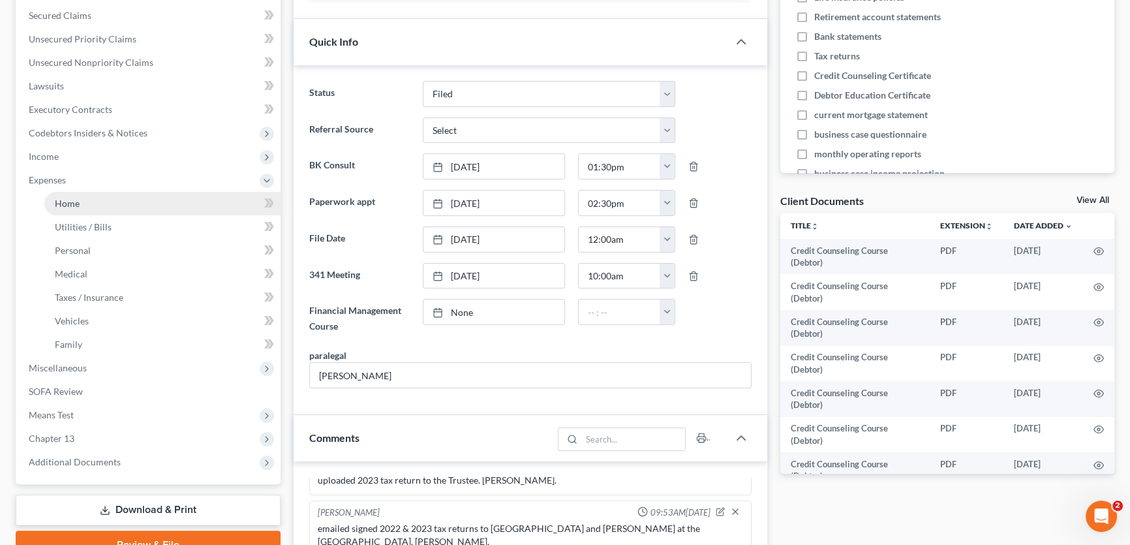
click at [82, 208] on link "Home" at bounding box center [162, 203] width 236 height 23
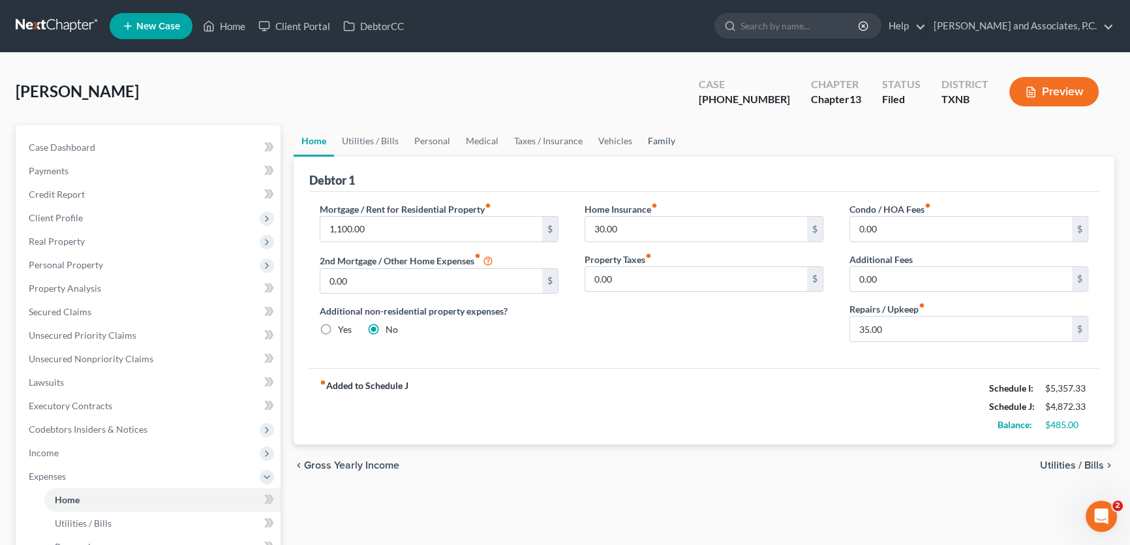
click at [662, 142] on link "Family" at bounding box center [661, 140] width 43 height 31
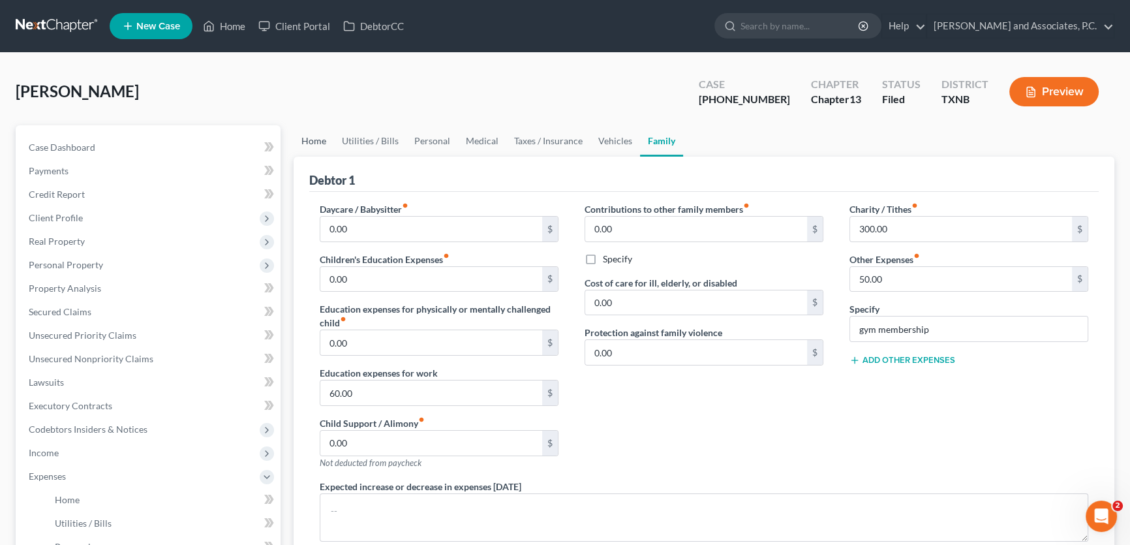
click at [317, 144] on link "Home" at bounding box center [314, 140] width 40 height 31
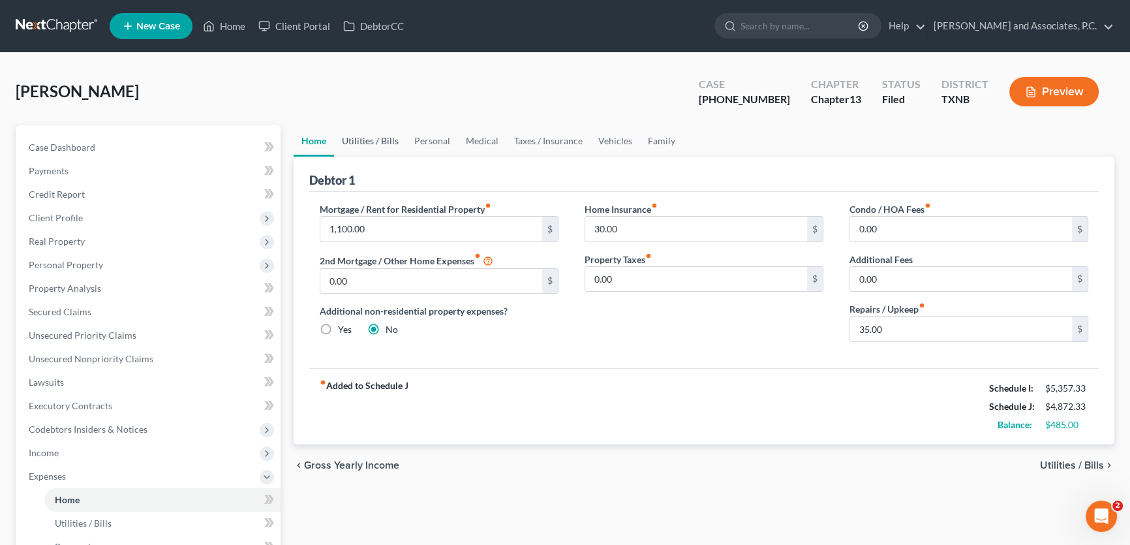
click at [366, 140] on link "Utilities / Bills" at bounding box center [370, 140] width 72 height 31
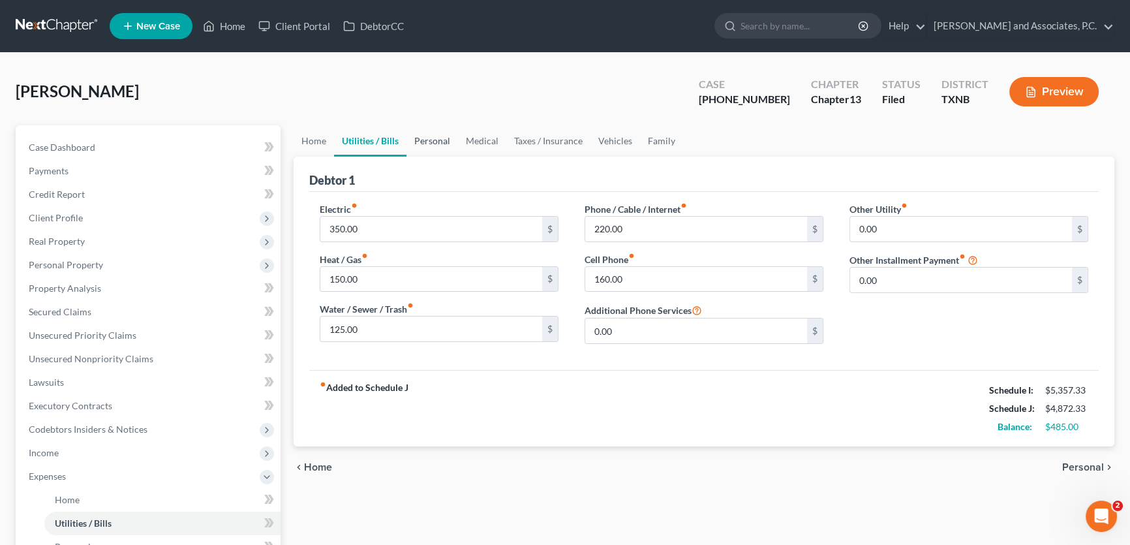
click at [435, 138] on link "Personal" at bounding box center [433, 140] width 52 height 31
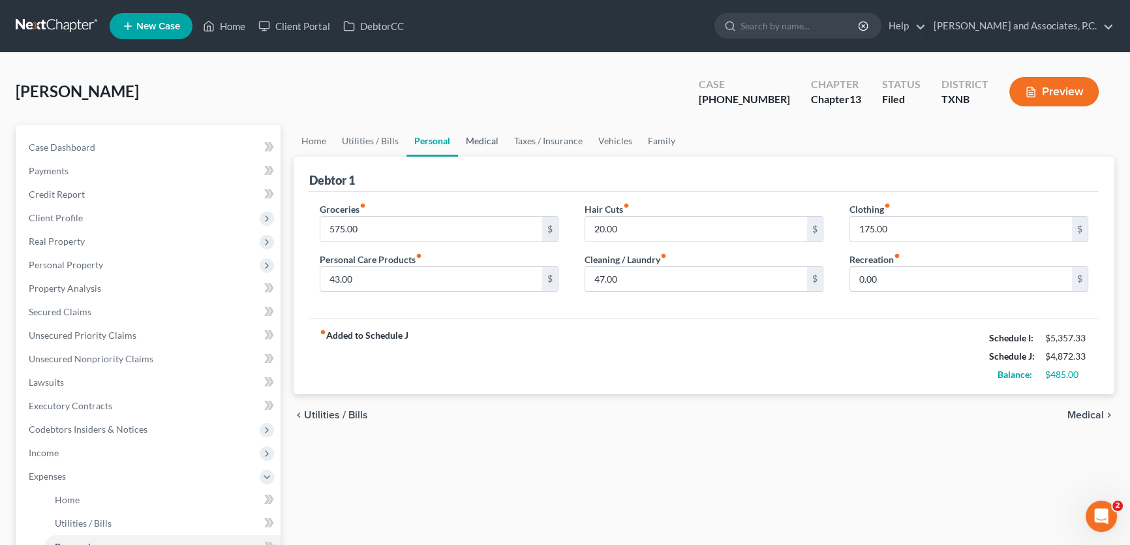
click at [492, 136] on link "Medical" at bounding box center [482, 140] width 48 height 31
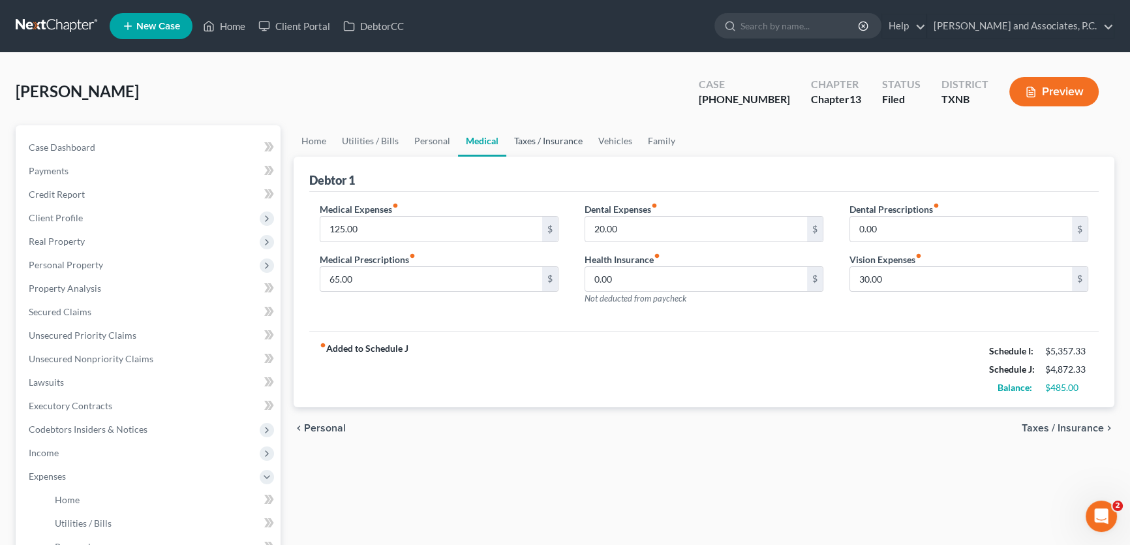
click at [536, 137] on link "Taxes / Insurance" at bounding box center [549, 140] width 84 height 31
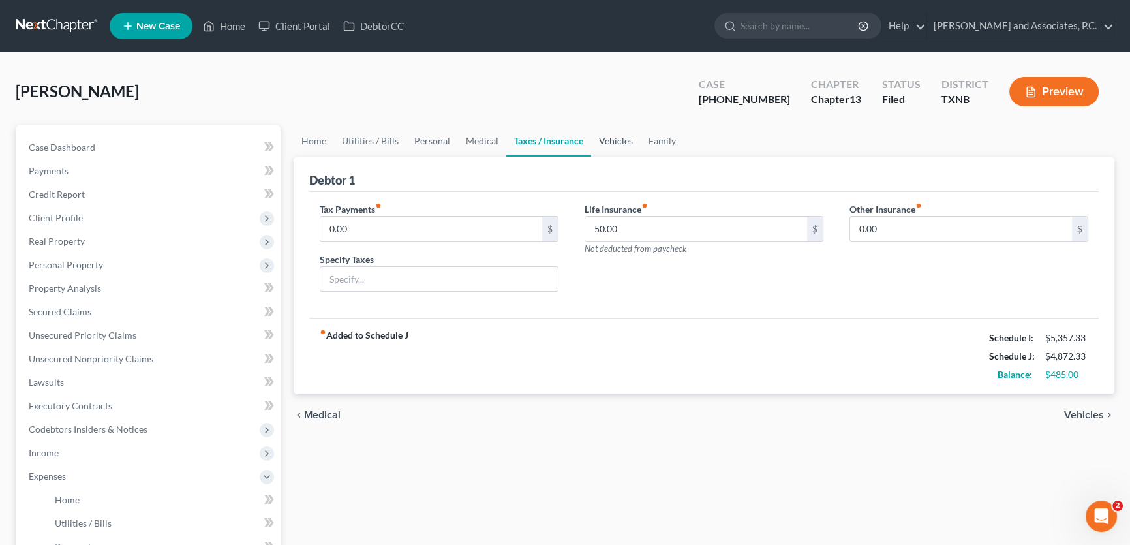
click at [606, 140] on link "Vehicles" at bounding box center [616, 140] width 50 height 31
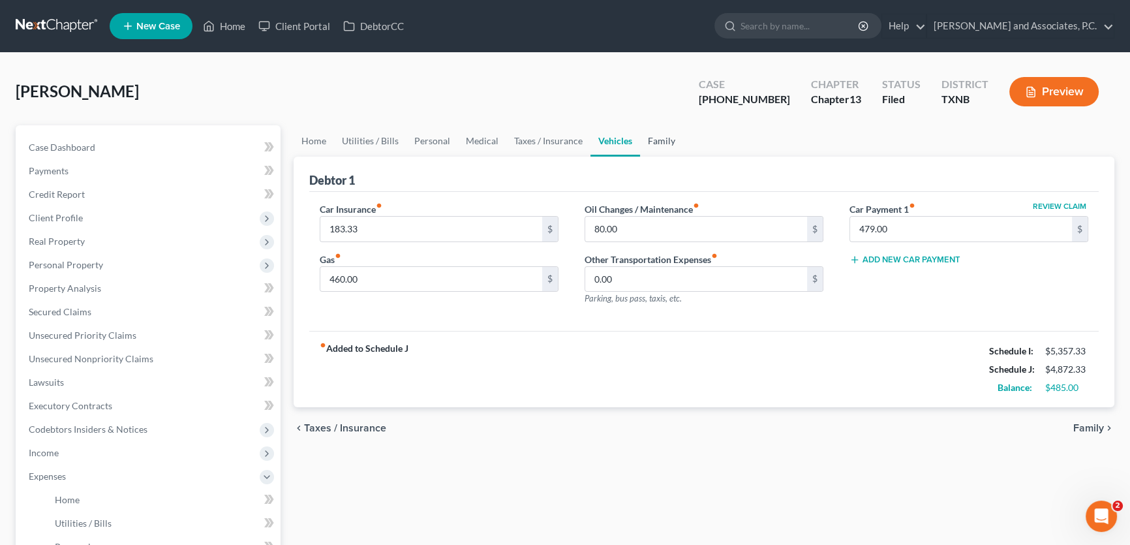
click at [652, 141] on link "Family" at bounding box center [661, 140] width 43 height 31
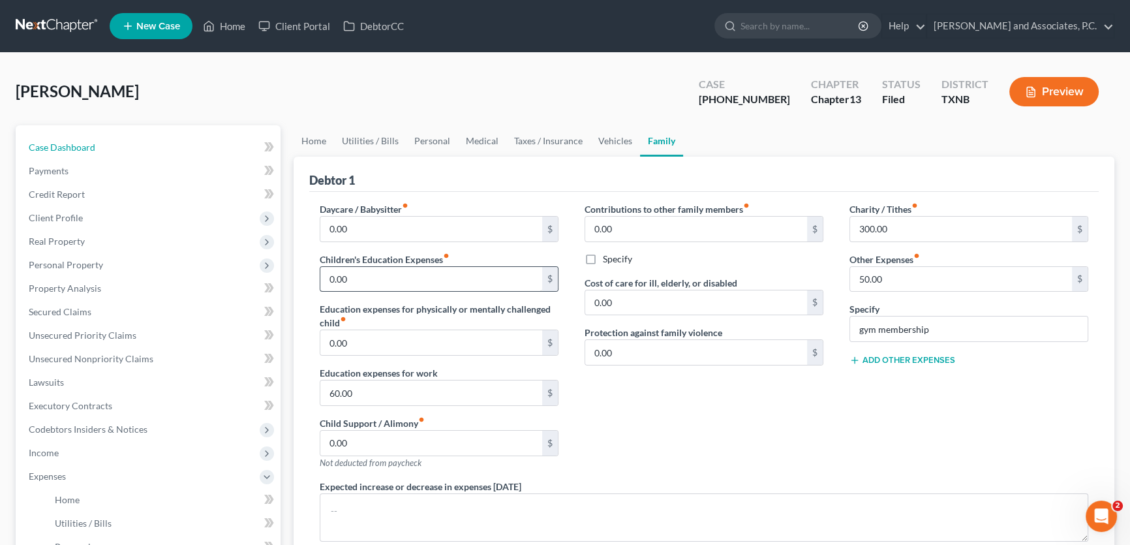
drag, startPoint x: 146, startPoint y: 143, endPoint x: 361, endPoint y: 270, distance: 249.6
click at [146, 143] on link "Case Dashboard" at bounding box center [149, 147] width 262 height 23
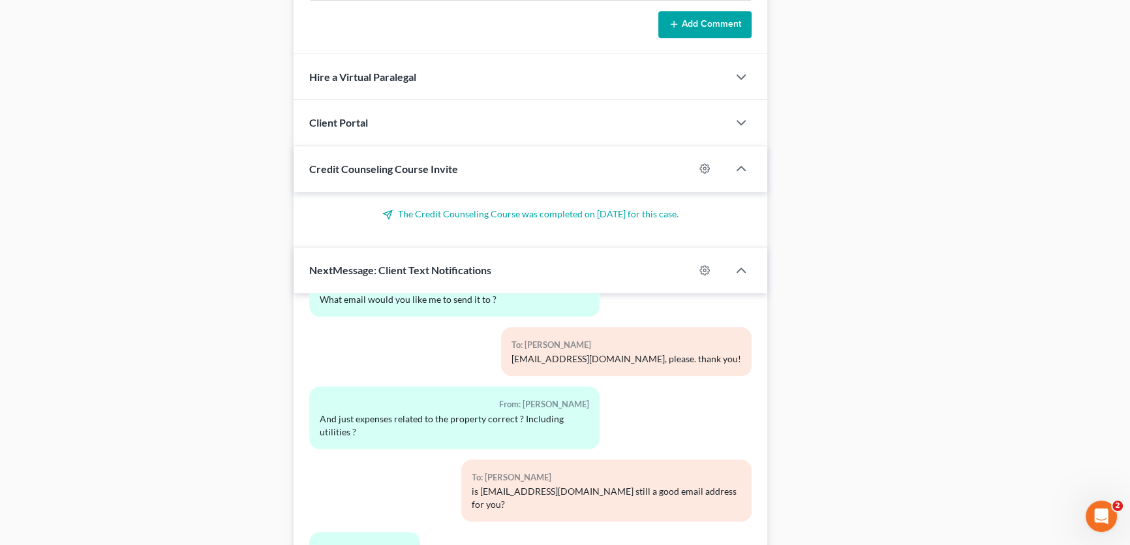
scroll to position [1127, 0]
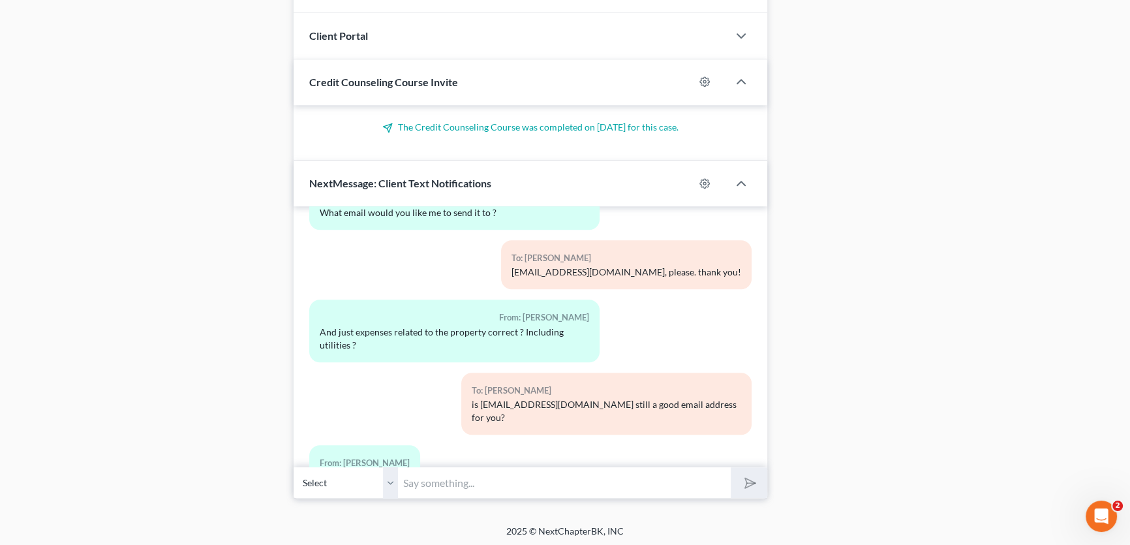
click at [441, 478] on input "text" at bounding box center [564, 483] width 333 height 32
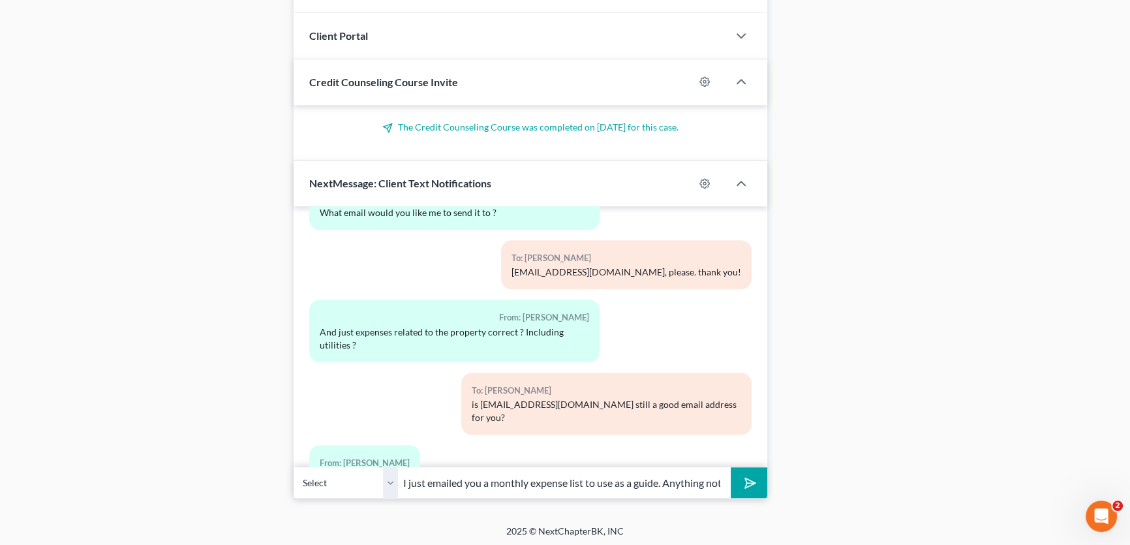
scroll to position [0, 190]
drag, startPoint x: 693, startPoint y: 476, endPoint x: 835, endPoint y: 475, distance: 142.3
type input "I just emailed you a monthly expense list to use as a guide. Anything not inclu…"
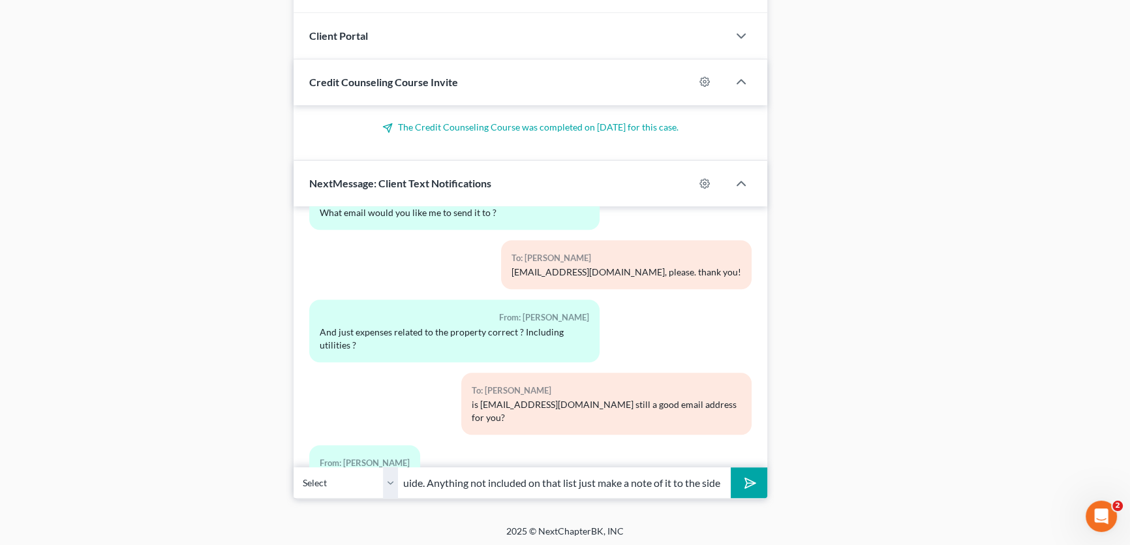
click at [731, 467] on button "submit" at bounding box center [749, 482] width 36 height 31
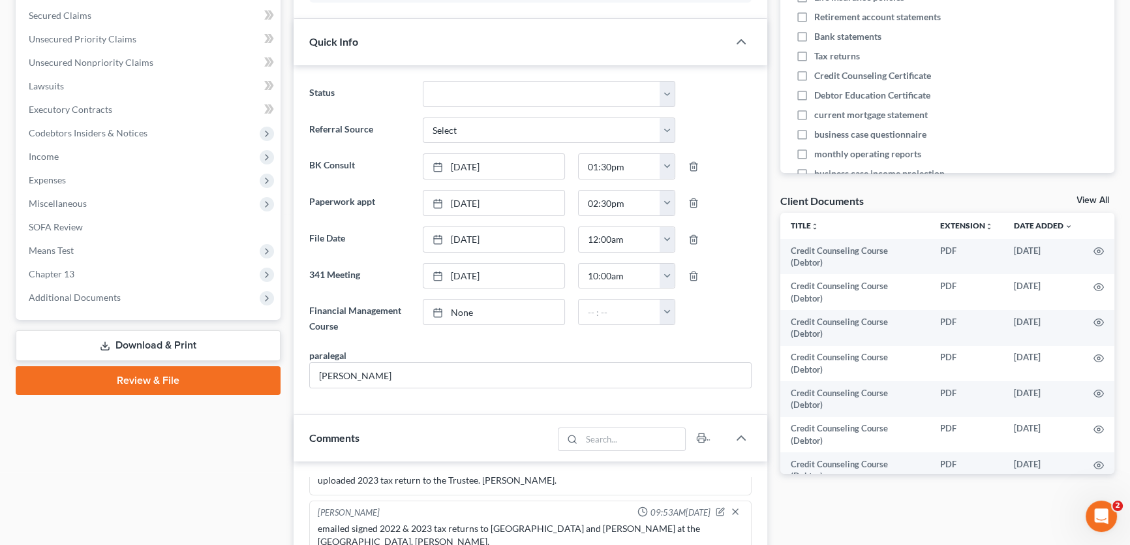
scroll to position [0, 0]
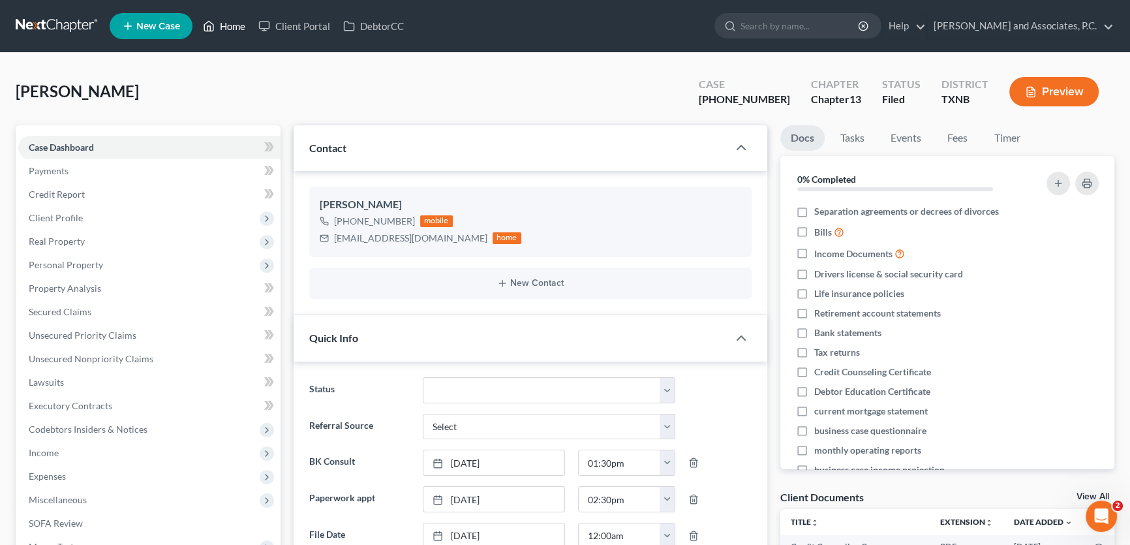
click at [233, 24] on link "Home" at bounding box center [223, 25] width 55 height 23
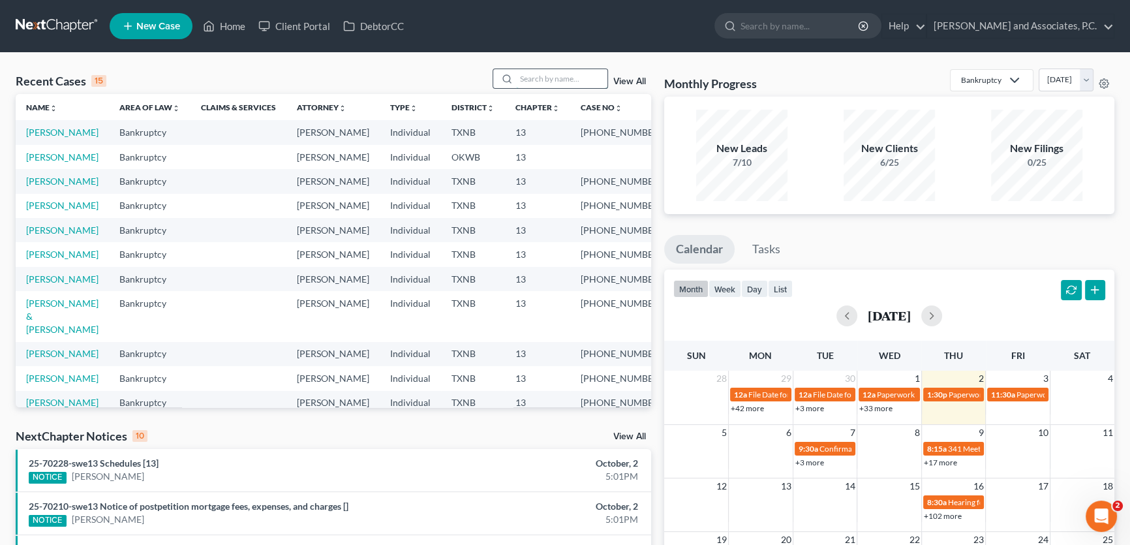
click at [548, 74] on input "search" at bounding box center [561, 78] width 91 height 19
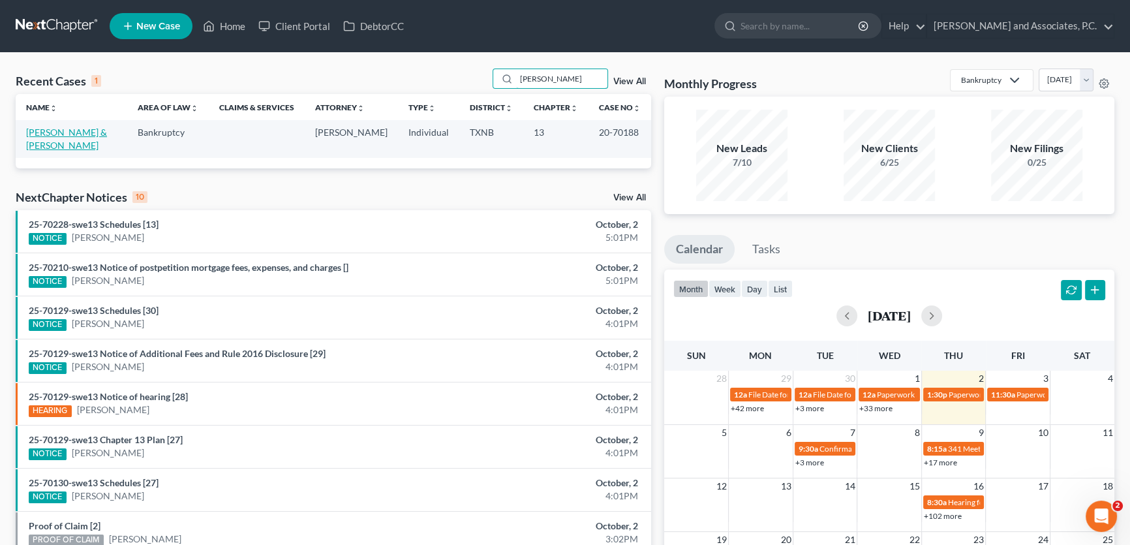
type input "ewing"
click at [60, 127] on link "Ewing, William & Kelly" at bounding box center [66, 139] width 81 height 24
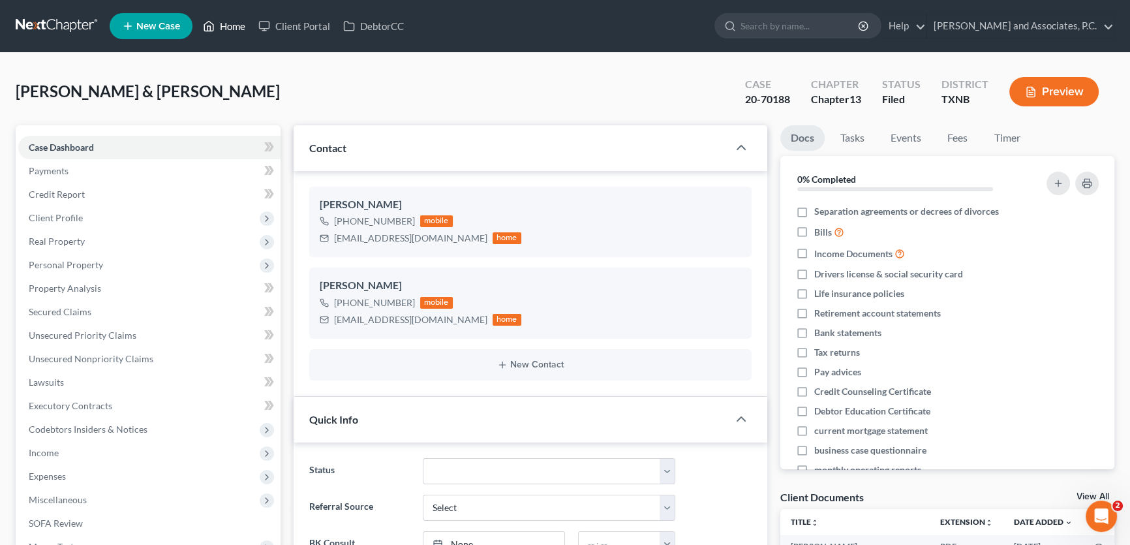
click at [230, 26] on link "Home" at bounding box center [223, 25] width 55 height 23
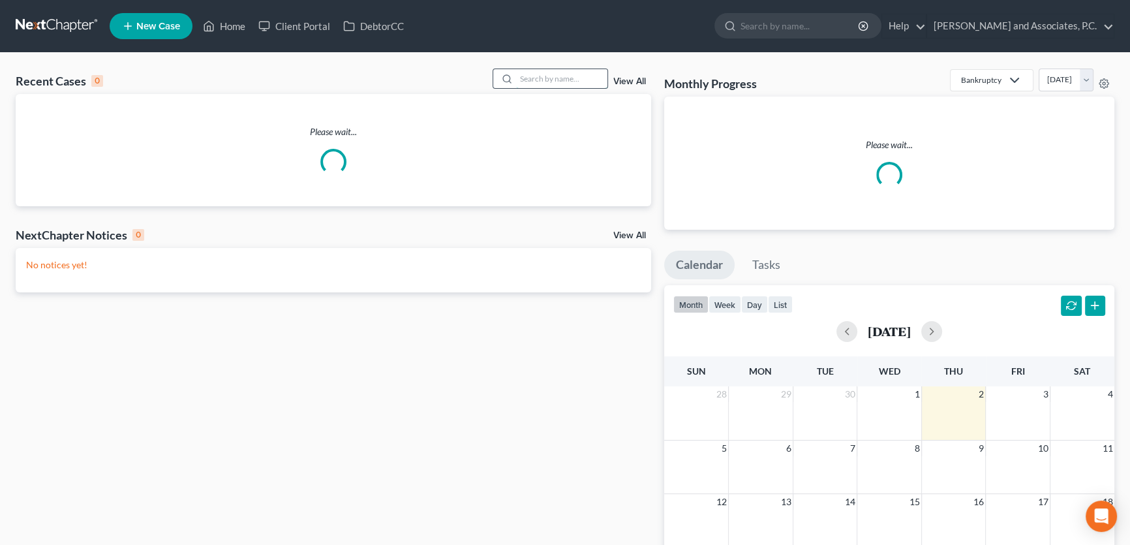
click at [597, 80] on input "search" at bounding box center [561, 78] width 91 height 19
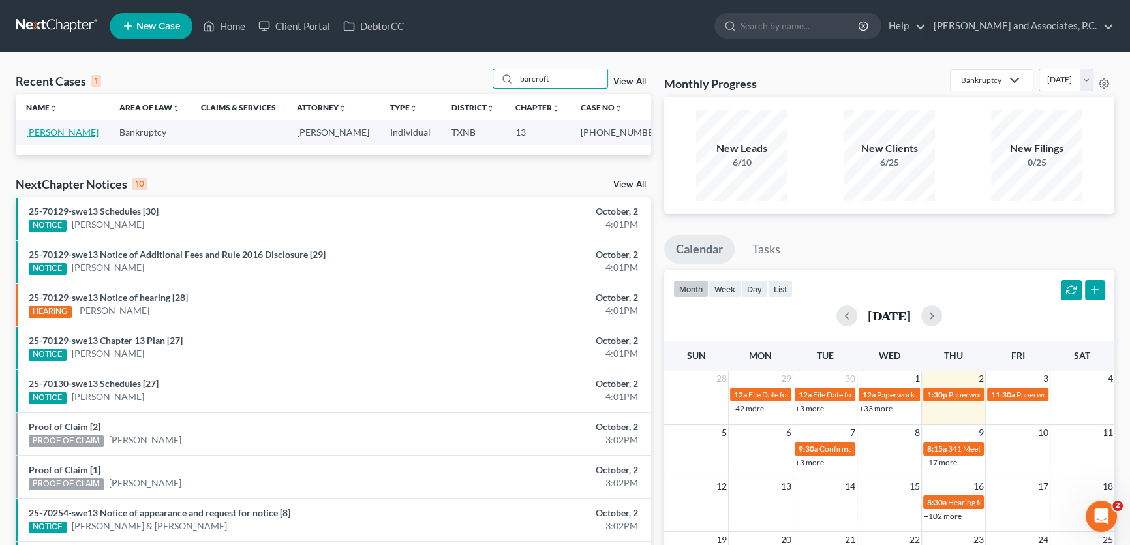
type input "barcroft"
click at [78, 130] on link "[PERSON_NAME]" at bounding box center [62, 132] width 72 height 11
select select "5"
select select "3"
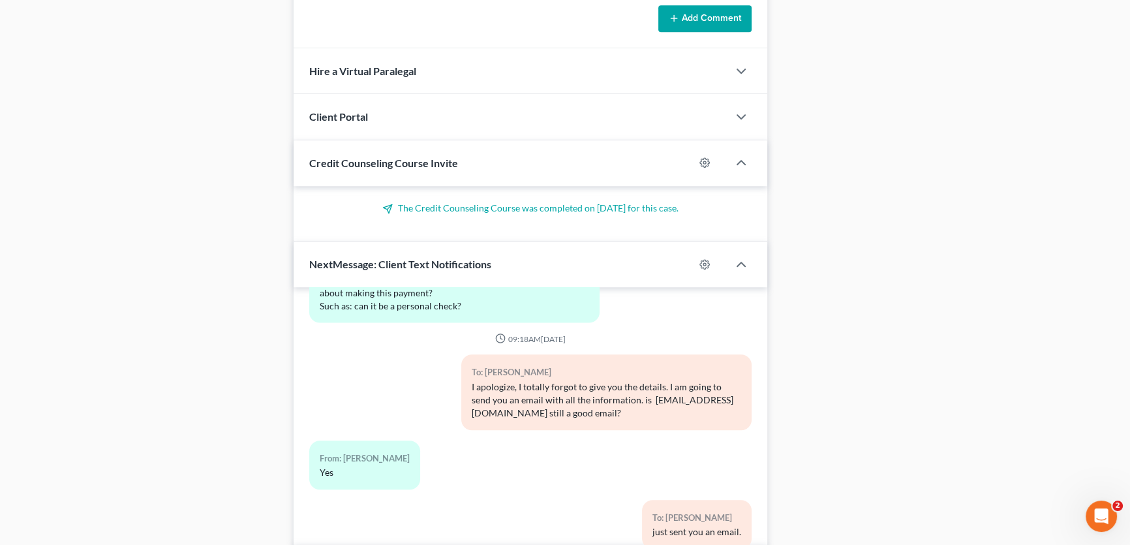
scroll to position [1127, 0]
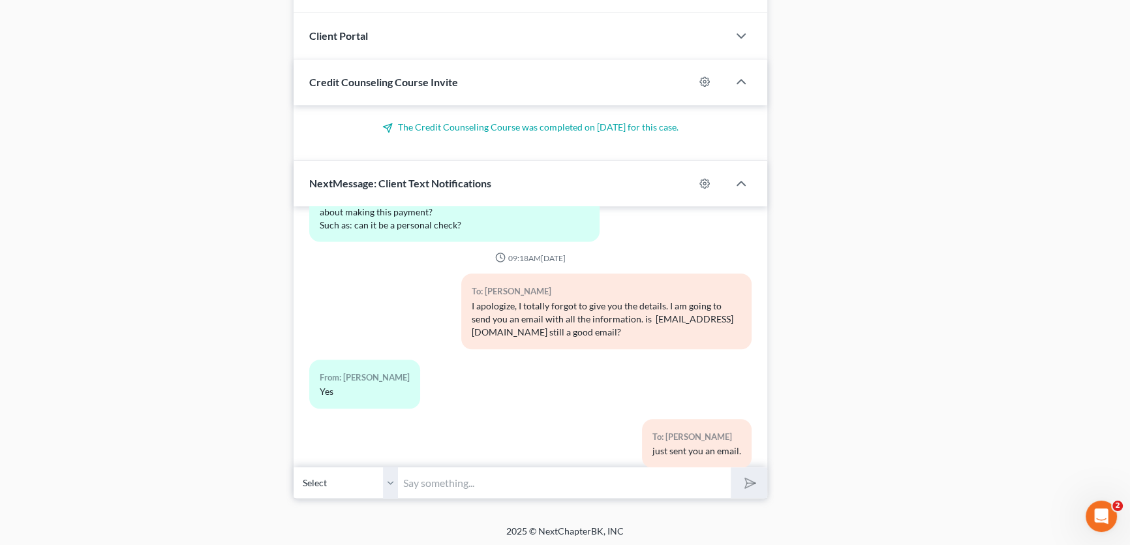
click at [394, 480] on select "Select [PHONE_NUMBER] - [PERSON_NAME]" at bounding box center [346, 483] width 104 height 32
click at [412, 479] on input "text" at bounding box center [564, 483] width 333 height 32
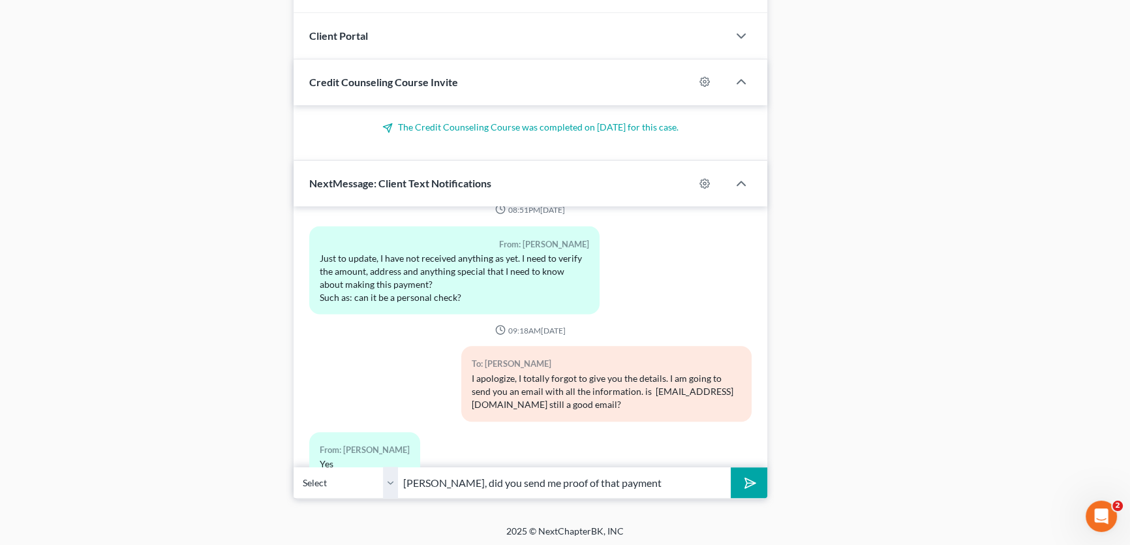
scroll to position [3322, 0]
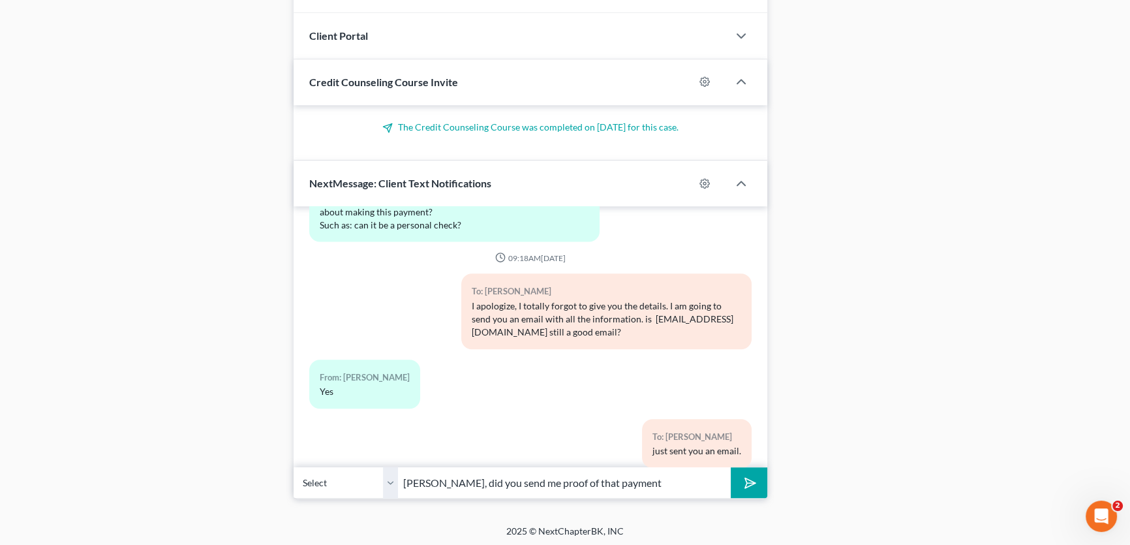
type input "[PERSON_NAME], did you send me proof of that payment"
drag, startPoint x: 394, startPoint y: 476, endPoint x: 411, endPoint y: 476, distance: 17.0
click at [394, 476] on select "Select [PHONE_NUMBER] - [PERSON_NAME]" at bounding box center [346, 483] width 104 height 32
click at [743, 478] on icon "submit" at bounding box center [748, 483] width 18 height 18
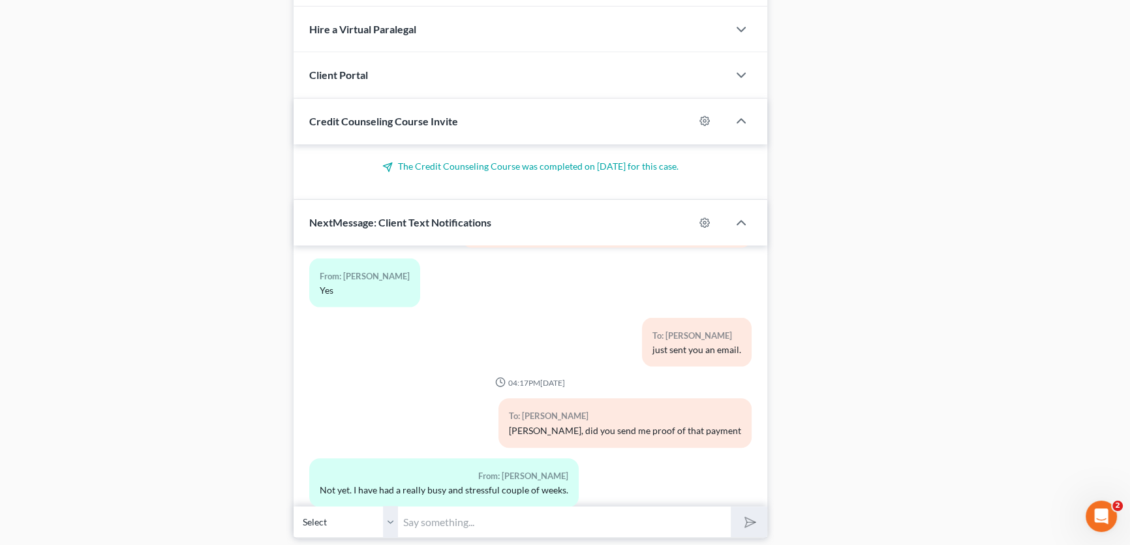
scroll to position [1127, 0]
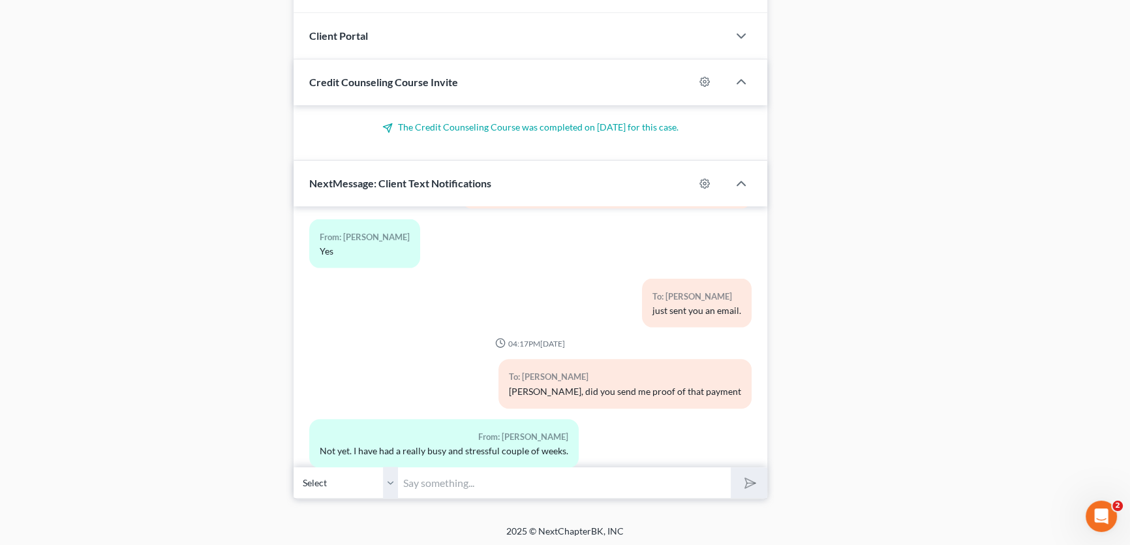
click at [419, 484] on input "text" at bounding box center [564, 483] width 333 height 32
type input "I am sorry to hear that. The Trustee is asking for proof of that payment, do yo…"
click at [731, 467] on button "submit" at bounding box center [749, 482] width 36 height 31
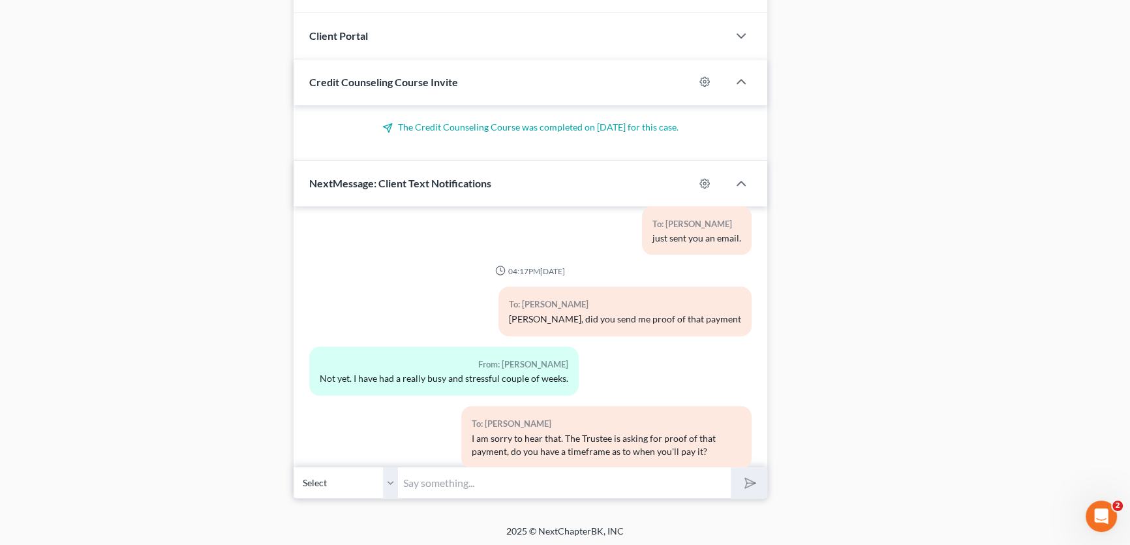
click at [456, 476] on input "text" at bounding box center [564, 483] width 333 height 32
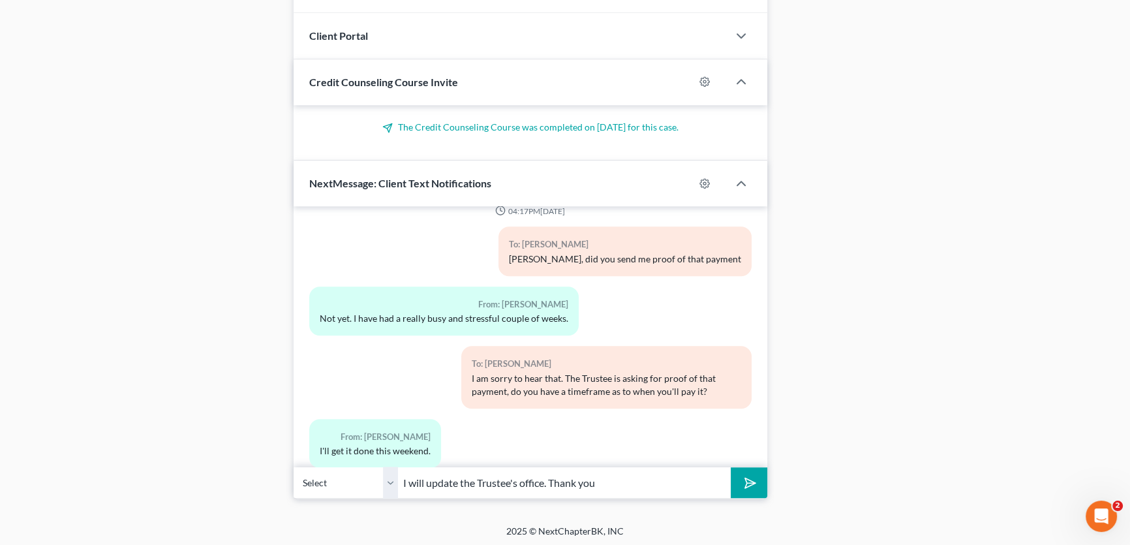
type input "I will update the Trustee's office. Thank you"
click at [731, 467] on button "submit" at bounding box center [749, 482] width 36 height 31
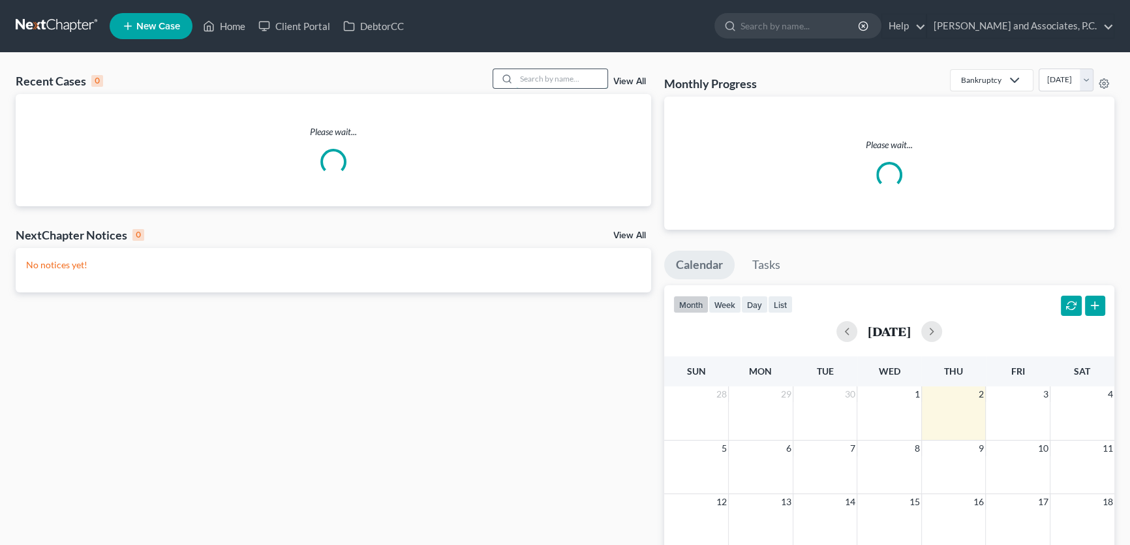
click at [538, 75] on input "search" at bounding box center [561, 78] width 91 height 19
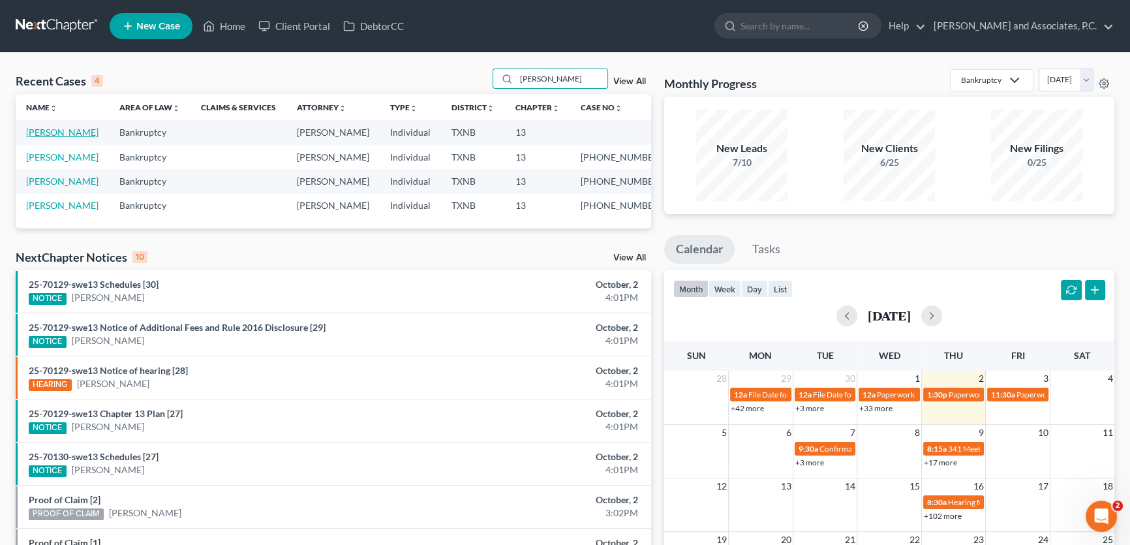
type input "[PERSON_NAME]"
click at [54, 132] on link "[PERSON_NAME]" at bounding box center [62, 132] width 72 height 11
select select "7"
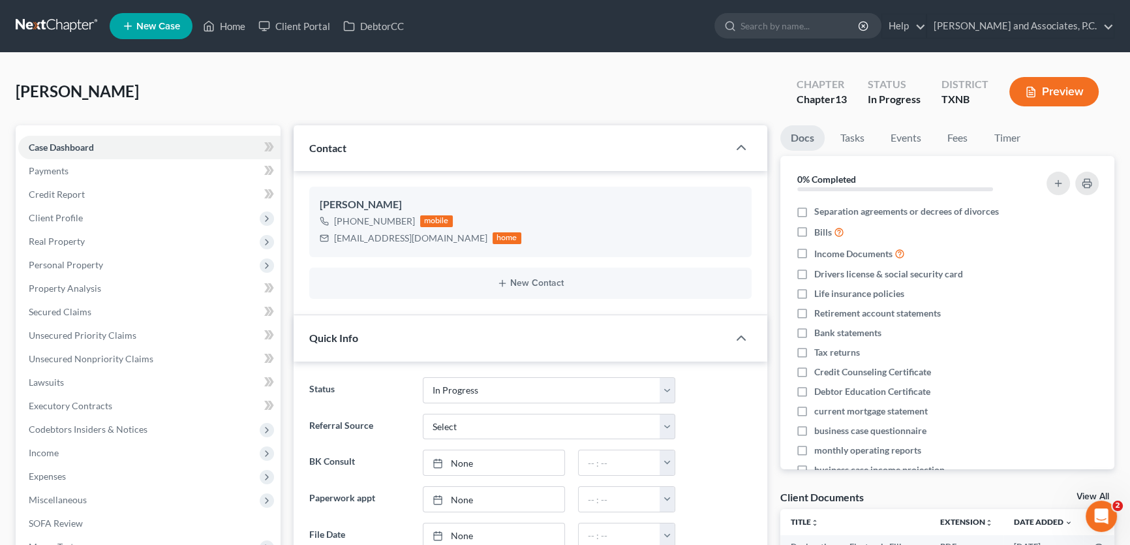
click at [63, 441] on span "Income" at bounding box center [149, 452] width 262 height 23
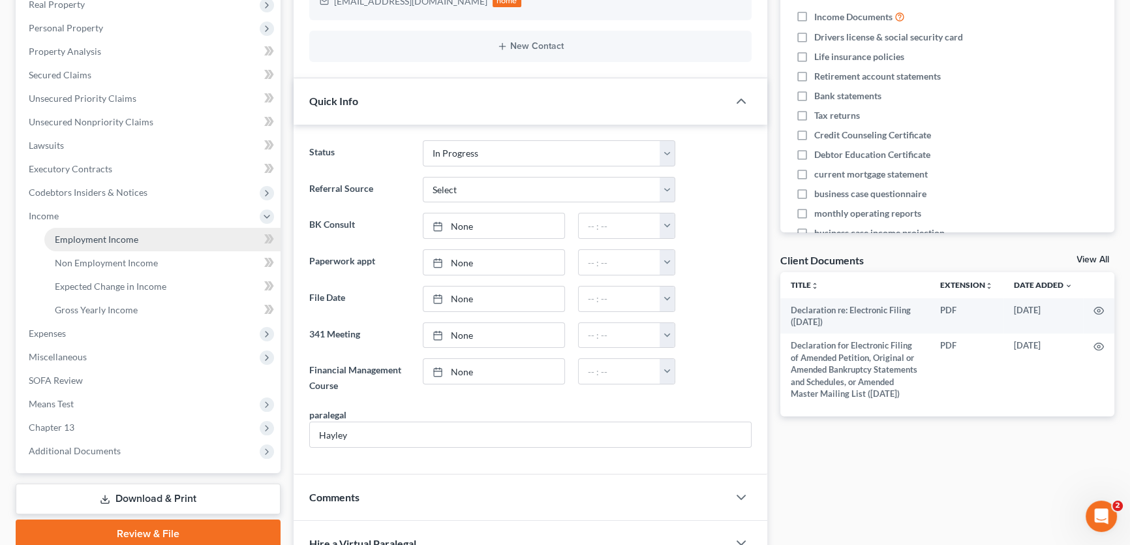
click at [63, 242] on span "Employment Income" at bounding box center [97, 239] width 84 height 11
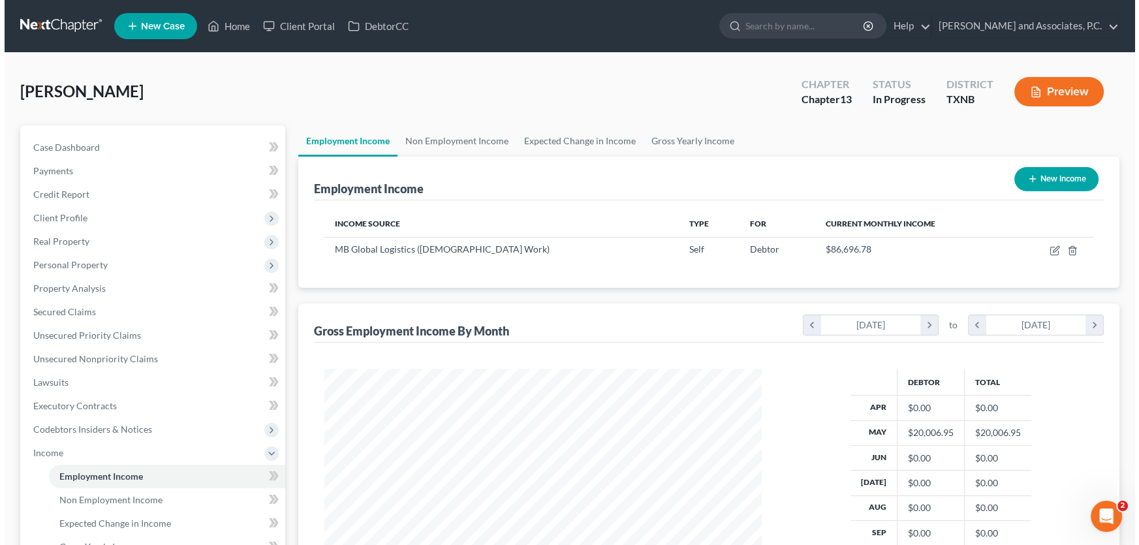
scroll to position [234, 463]
click at [1057, 179] on button "New Income" at bounding box center [1052, 179] width 84 height 24
select select "0"
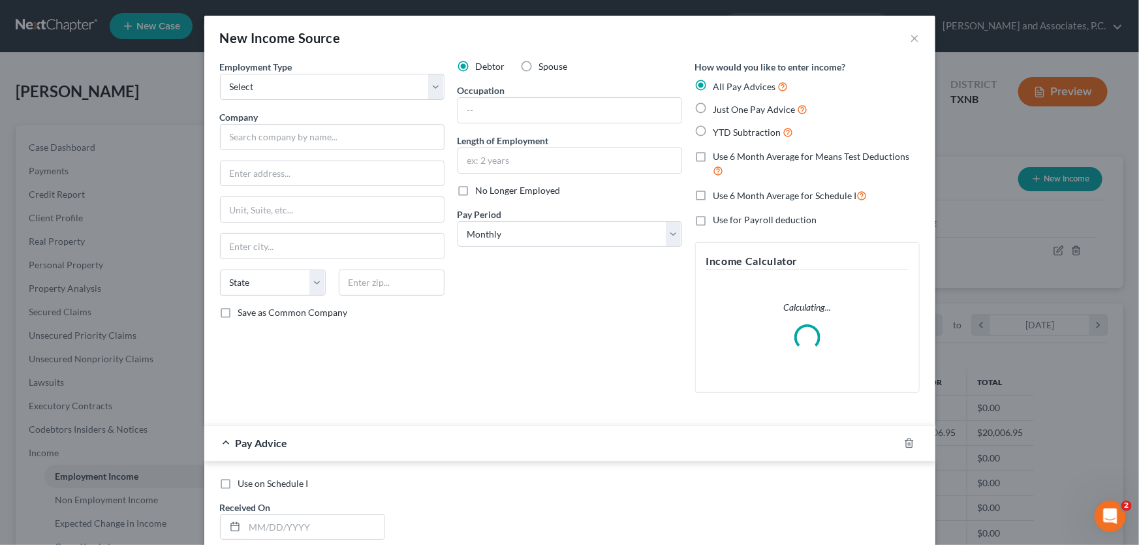
scroll to position [234, 467]
click at [317, 85] on select "Select Full or [DEMOGRAPHIC_DATA] Employment Self Employment" at bounding box center [332, 87] width 225 height 26
select select "0"
click at [220, 74] on select "Select Full or [DEMOGRAPHIC_DATA] Employment Self Employment" at bounding box center [332, 87] width 225 height 26
click at [288, 135] on input "text" at bounding box center [332, 137] width 225 height 26
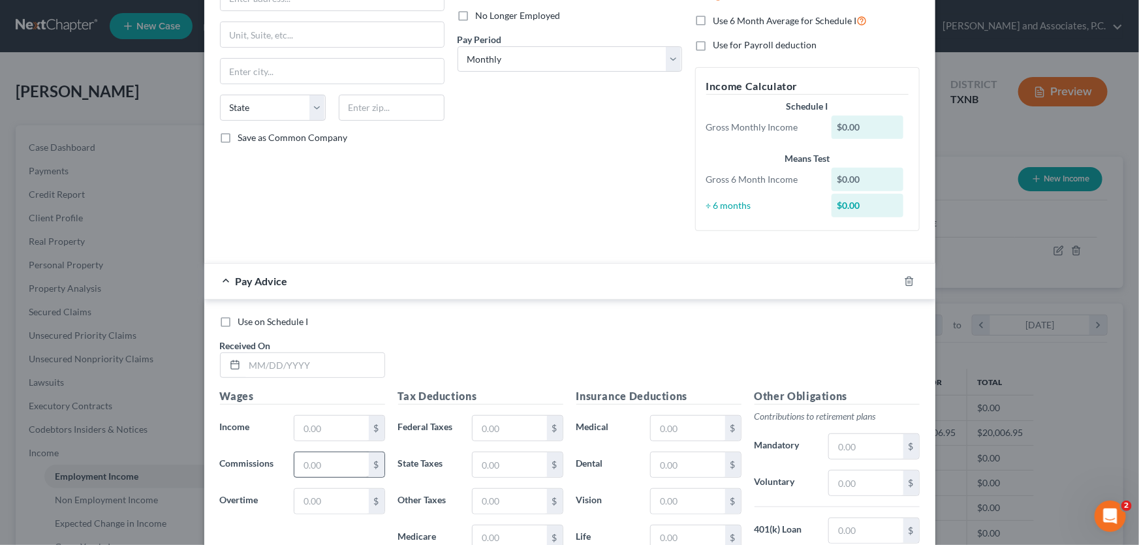
scroll to position [237, 0]
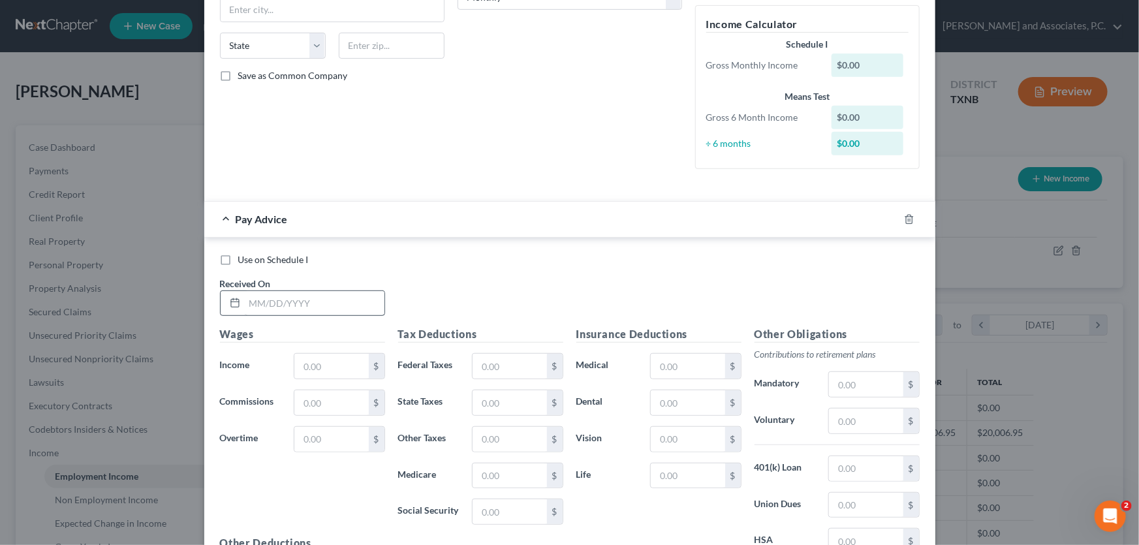
type input "[PERSON_NAME]"
click at [324, 304] on input "text" at bounding box center [315, 303] width 140 height 25
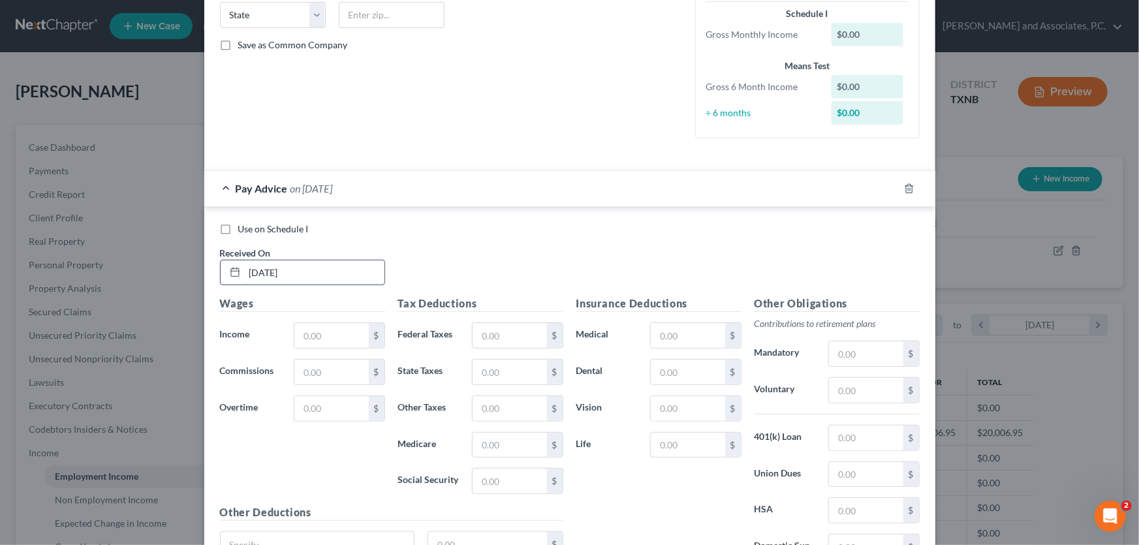
scroll to position [296, 0]
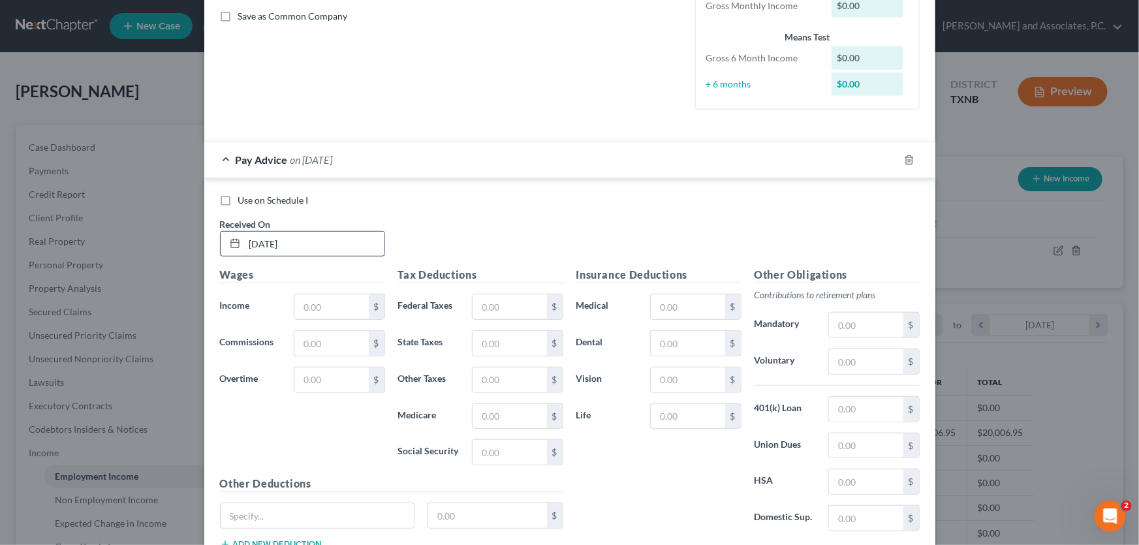
type input "[DATE]"
click at [320, 306] on input "text" at bounding box center [331, 306] width 74 height 25
type input "4,357.14"
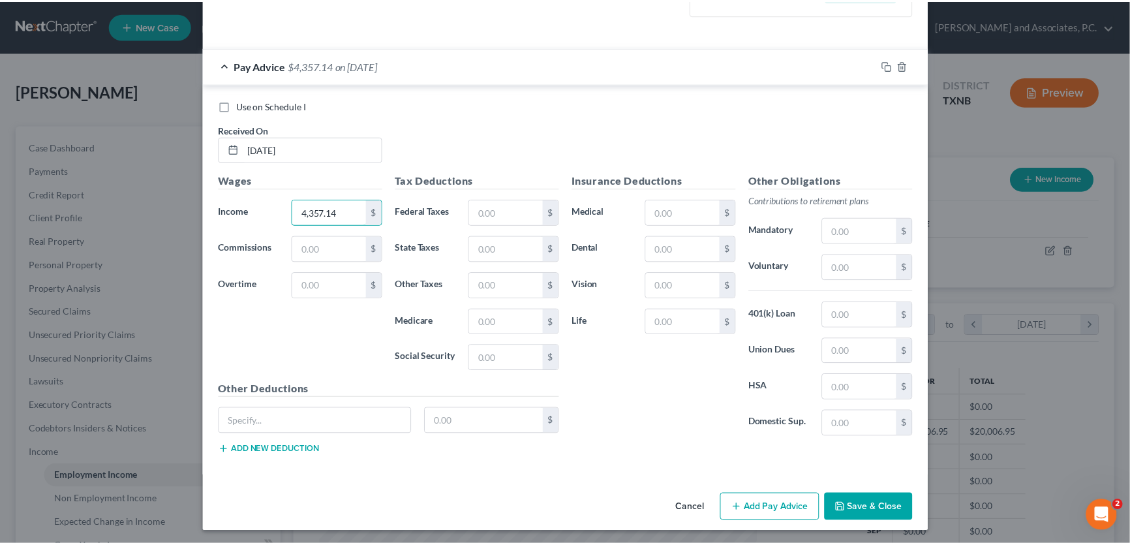
scroll to position [392, 0]
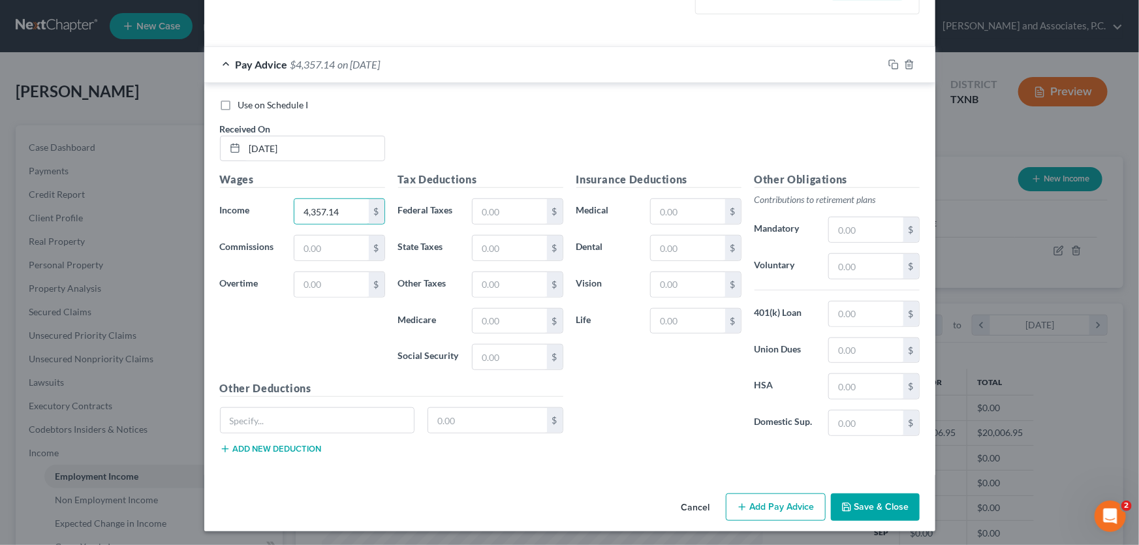
click at [387, 385] on h5 "Other Deductions" at bounding box center [391, 389] width 343 height 16
click at [452, 420] on input "text" at bounding box center [487, 420] width 119 height 25
type input "525.00"
click at [370, 424] on input "text" at bounding box center [318, 420] width 194 height 25
type input "lease payment"
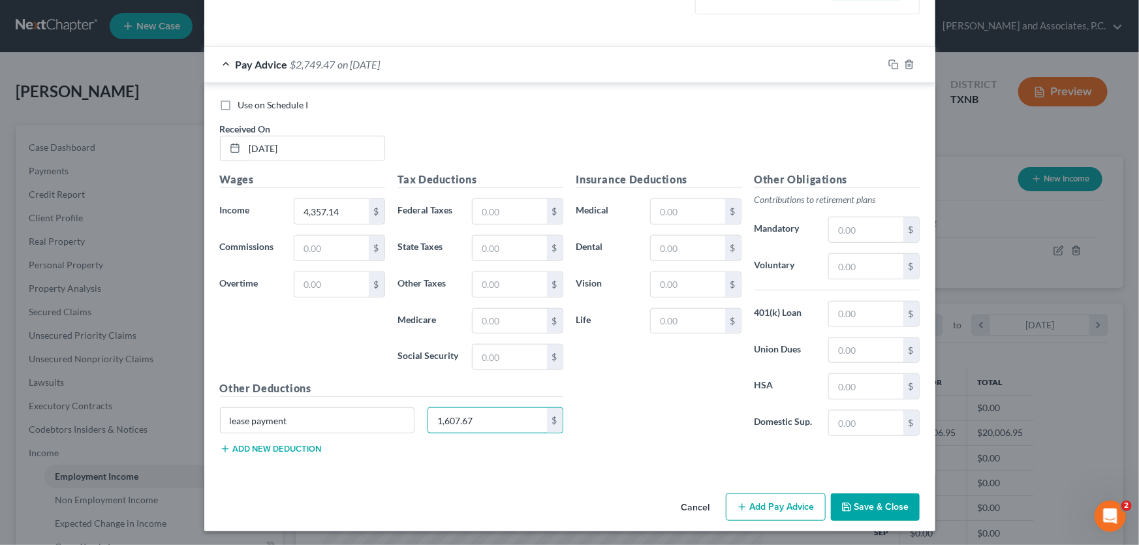
type input "1,607.67"
drag, startPoint x: 296, startPoint y: 414, endPoint x: 189, endPoint y: 418, distance: 106.5
click at [189, 418] on div "New Income Source × Employment Type * Select Full or Part Time Employment Self …" at bounding box center [569, 272] width 1139 height 545
type input "deductions"
click at [609, 414] on div "Insurance Deductions Medical $ Dental $ Vision $ Life $" at bounding box center [659, 309] width 178 height 275
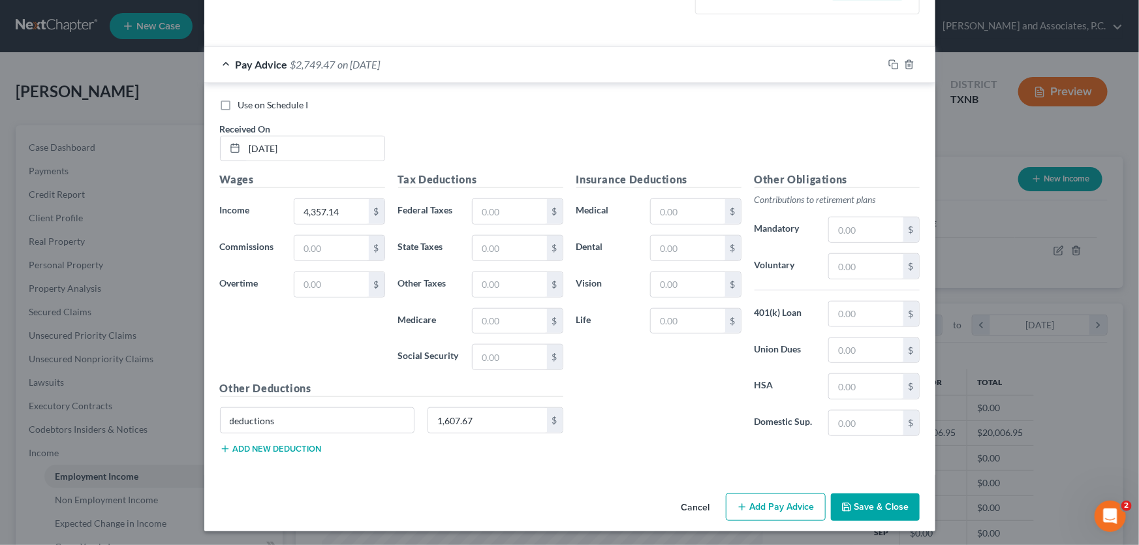
click at [688, 502] on button "Cancel" at bounding box center [696, 508] width 50 height 26
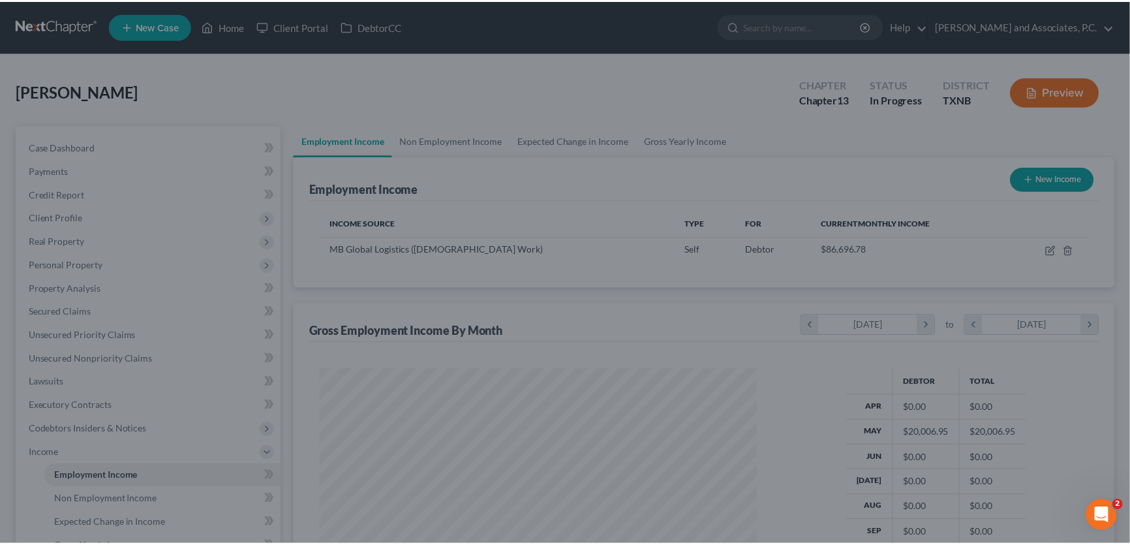
scroll to position [652475, 652245]
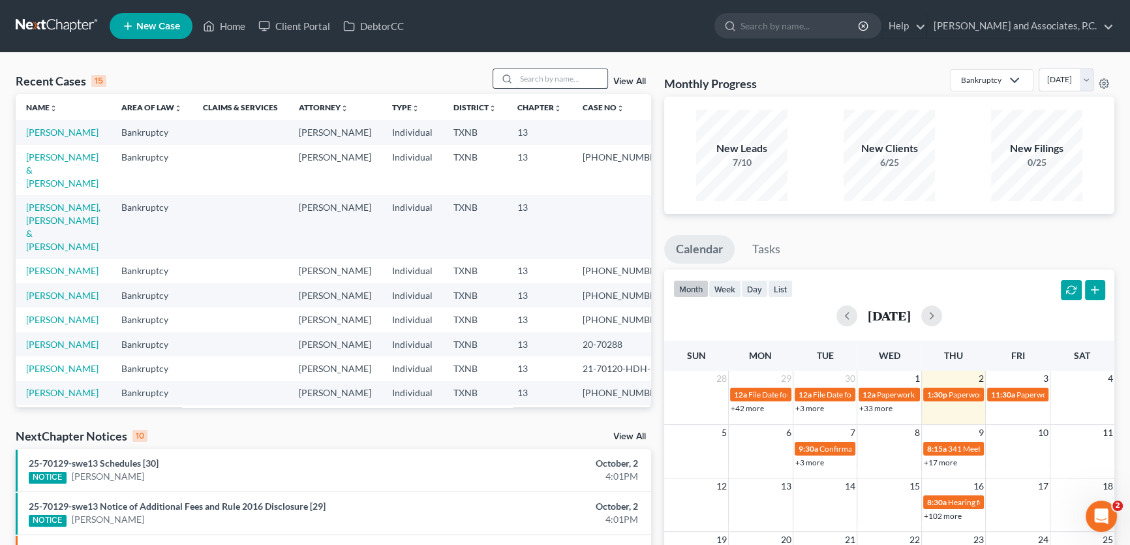
click at [535, 81] on input "search" at bounding box center [561, 78] width 91 height 19
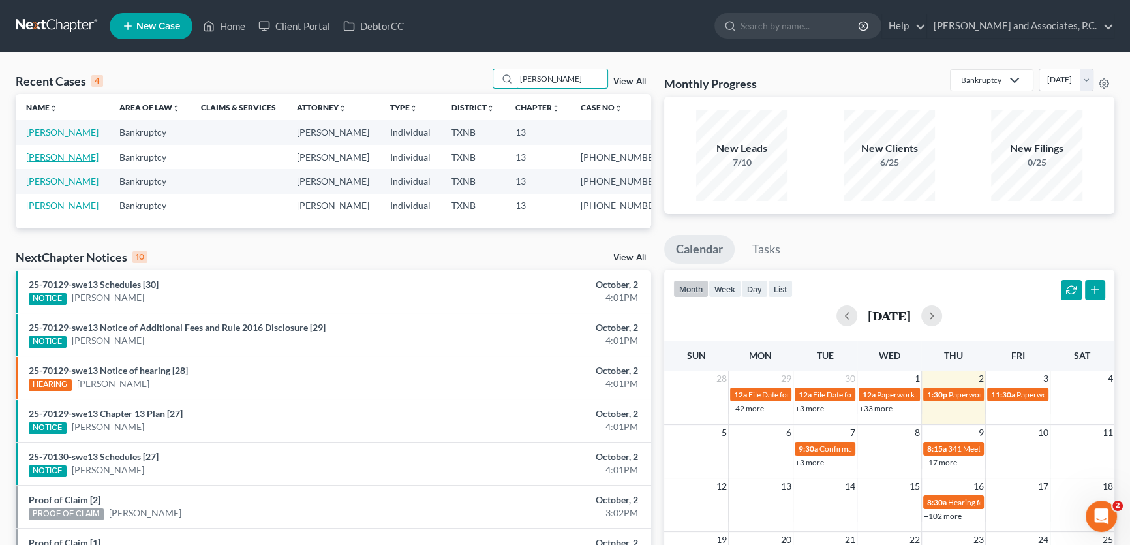
type input "[PERSON_NAME]"
click at [75, 155] on link "[PERSON_NAME]" at bounding box center [62, 156] width 72 height 11
select select "5"
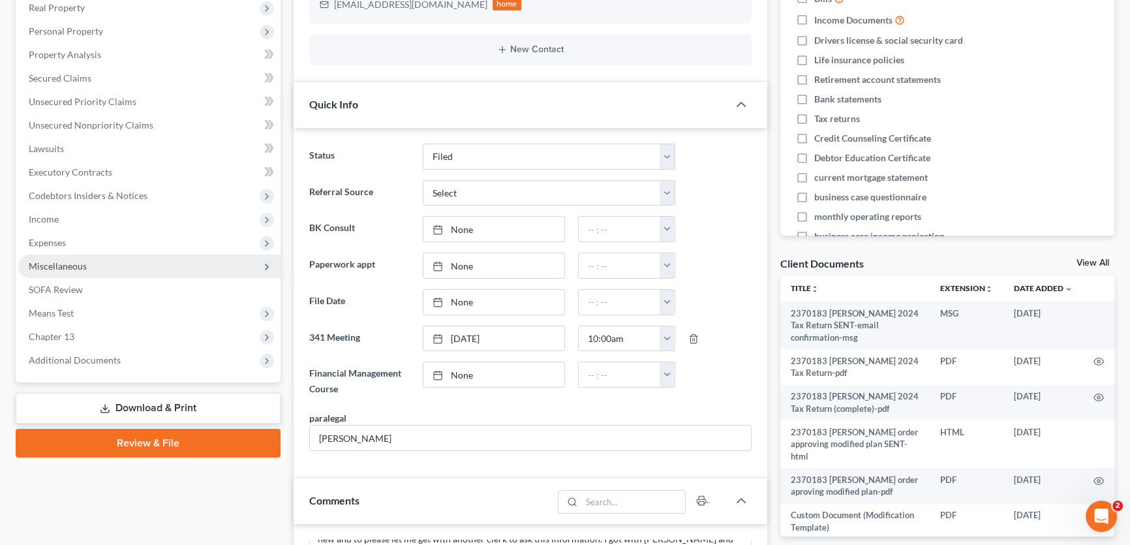
scroll to position [219, 0]
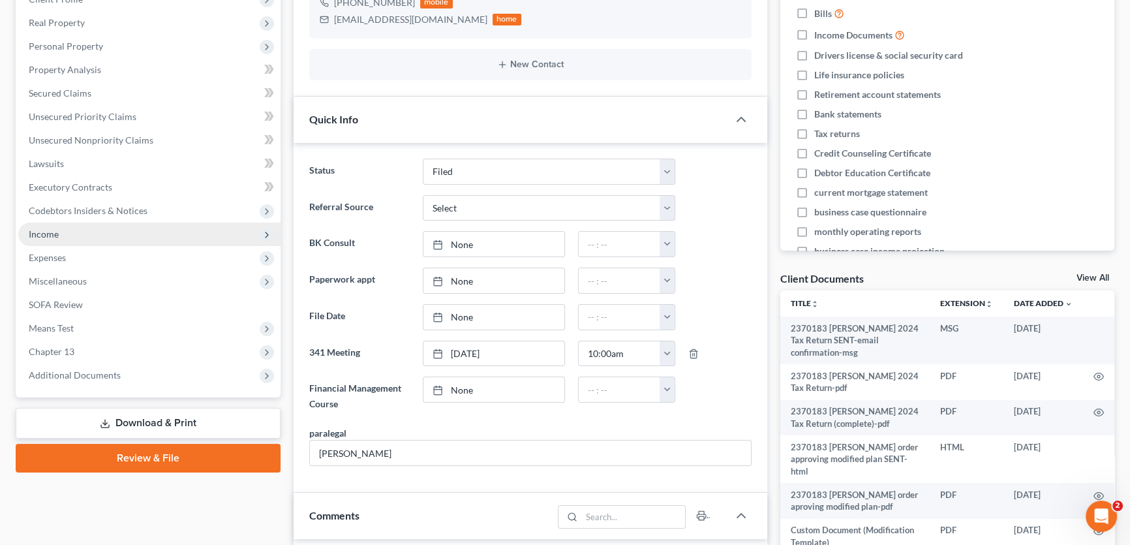
click at [61, 232] on span "Income" at bounding box center [149, 234] width 262 height 23
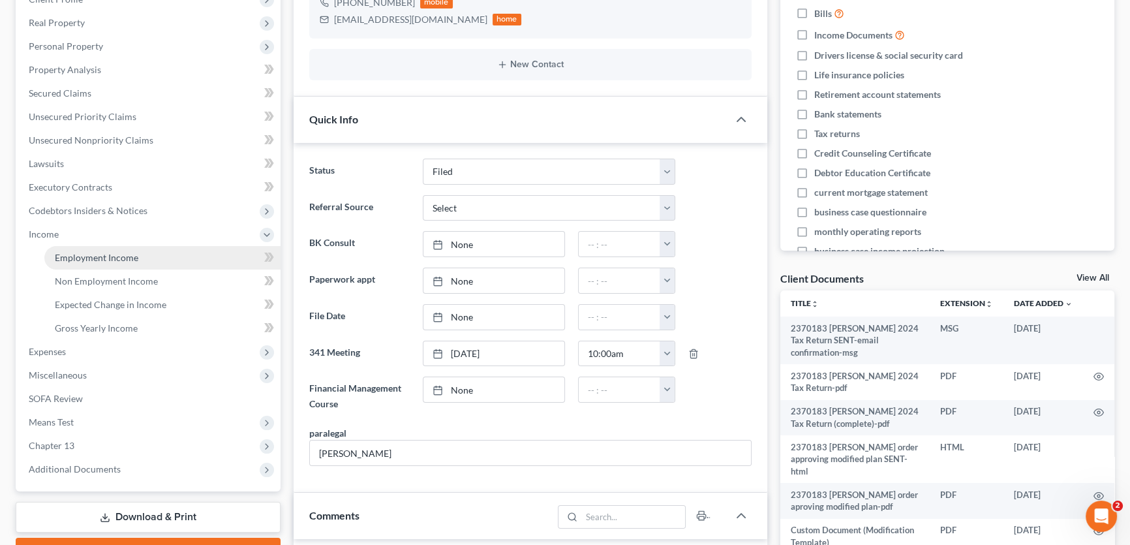
click at [75, 253] on span "Employment Income" at bounding box center [97, 257] width 84 height 11
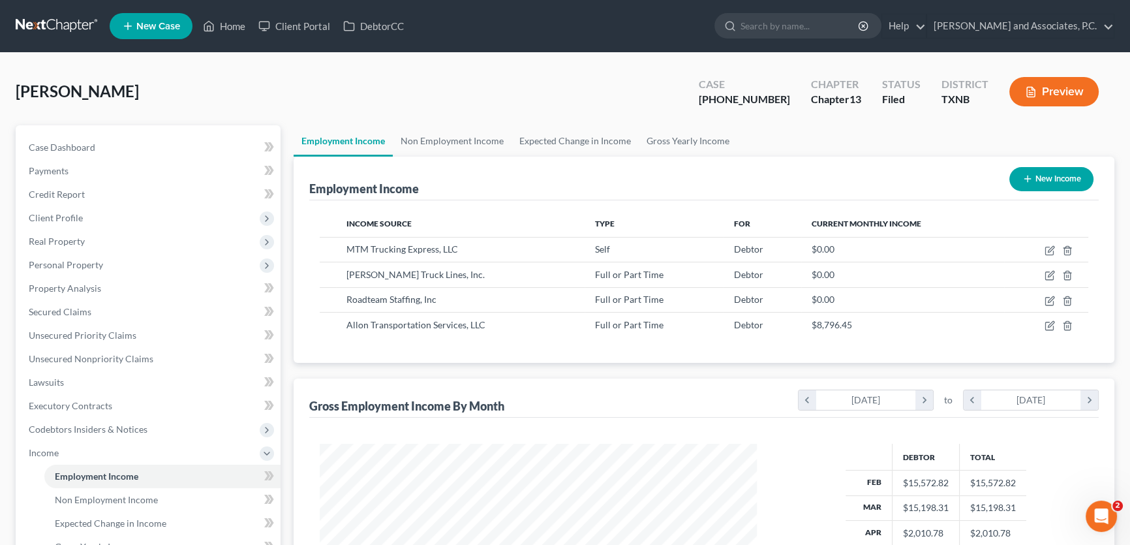
scroll to position [234, 463]
click at [78, 222] on span "Client Profile" at bounding box center [149, 217] width 262 height 23
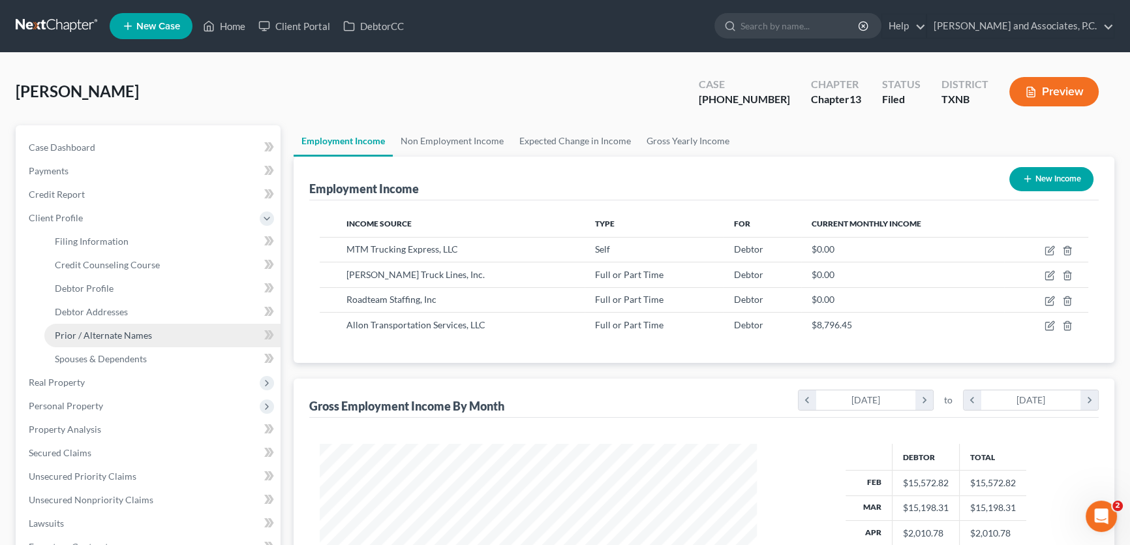
click at [78, 332] on span "Prior / Alternate Names" at bounding box center [103, 335] width 97 height 11
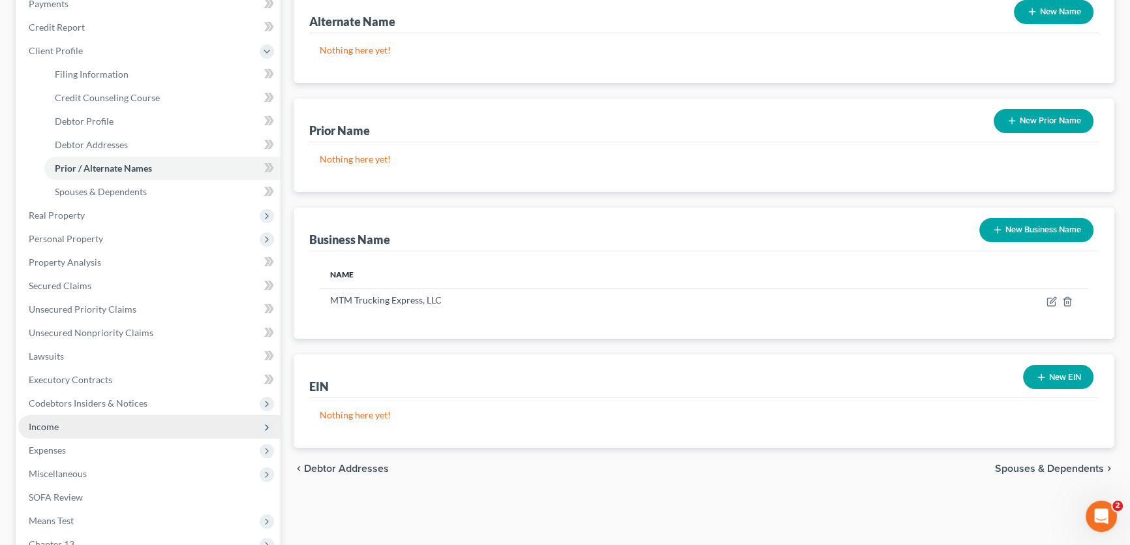
scroll to position [178, 0]
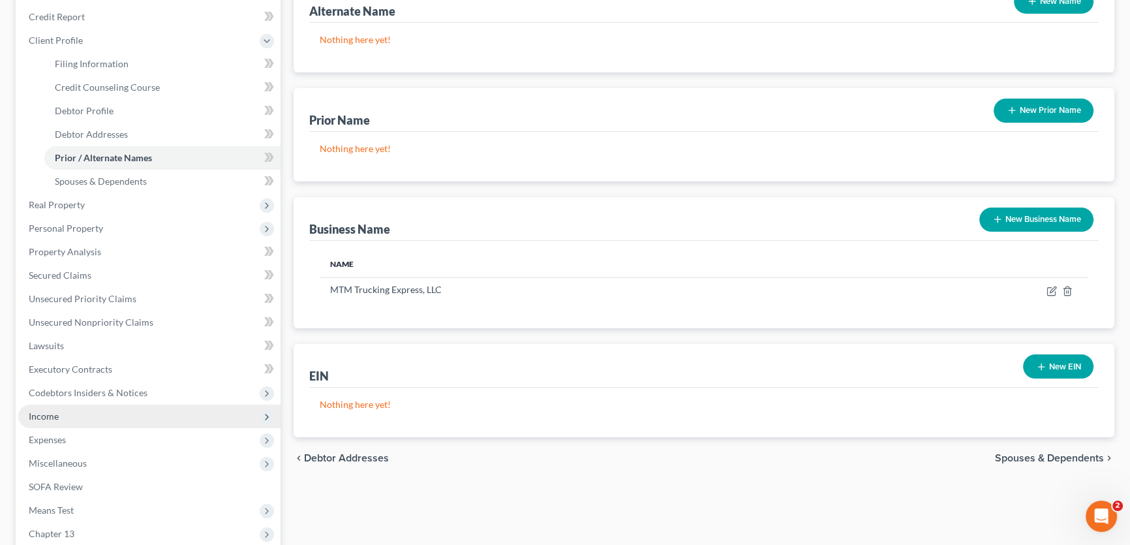
click at [59, 411] on span "Income" at bounding box center [149, 416] width 262 height 23
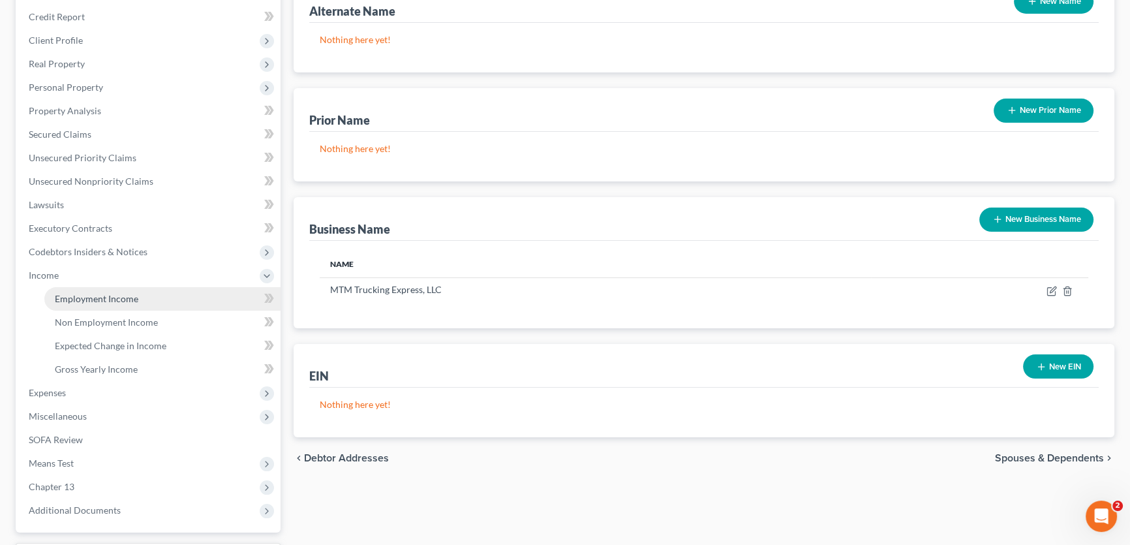
click at [93, 294] on span "Employment Income" at bounding box center [97, 298] width 84 height 11
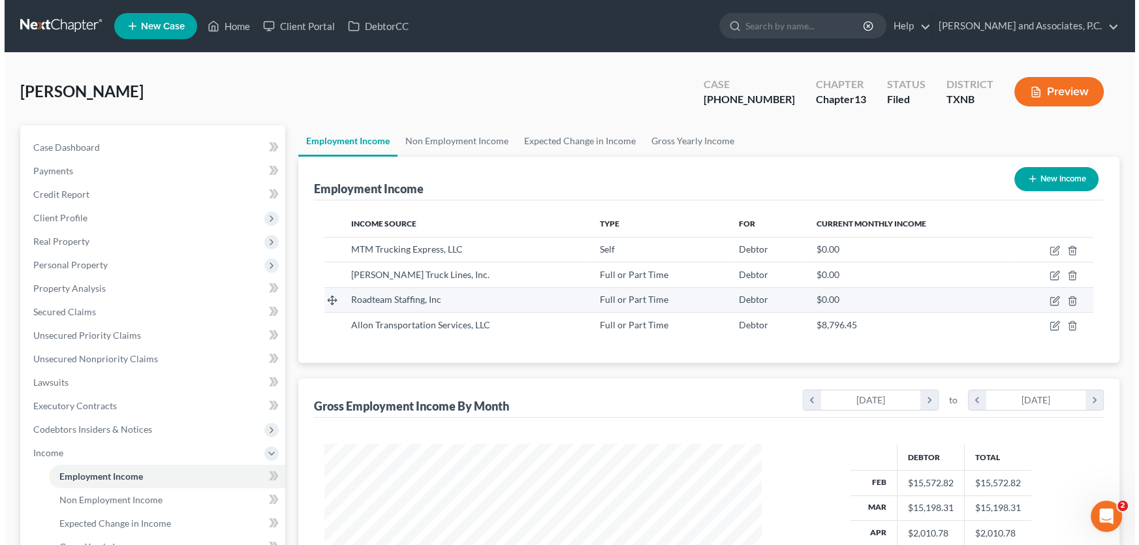
scroll to position [234, 463]
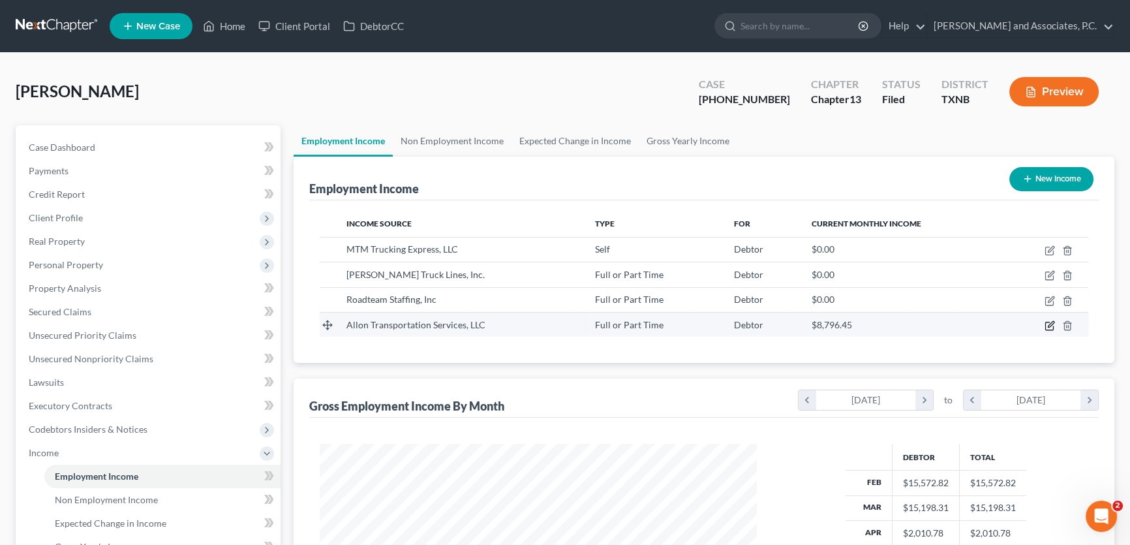
click at [1051, 324] on icon "button" at bounding box center [1050, 325] width 10 height 10
select select "0"
select select "37"
select select "3"
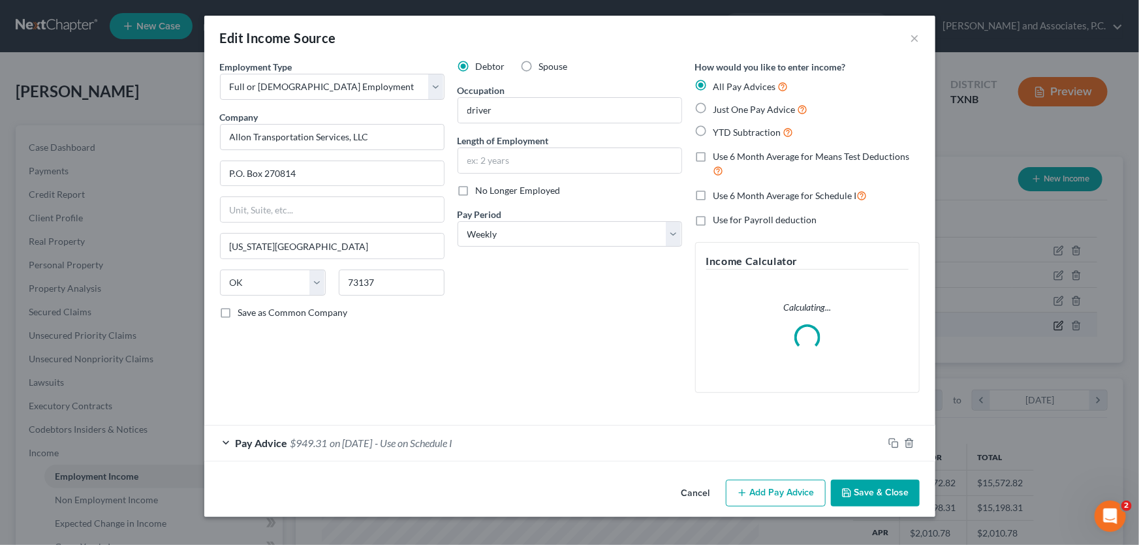
scroll to position [234, 467]
click at [373, 441] on span "on [DATE]" at bounding box center [351, 443] width 42 height 12
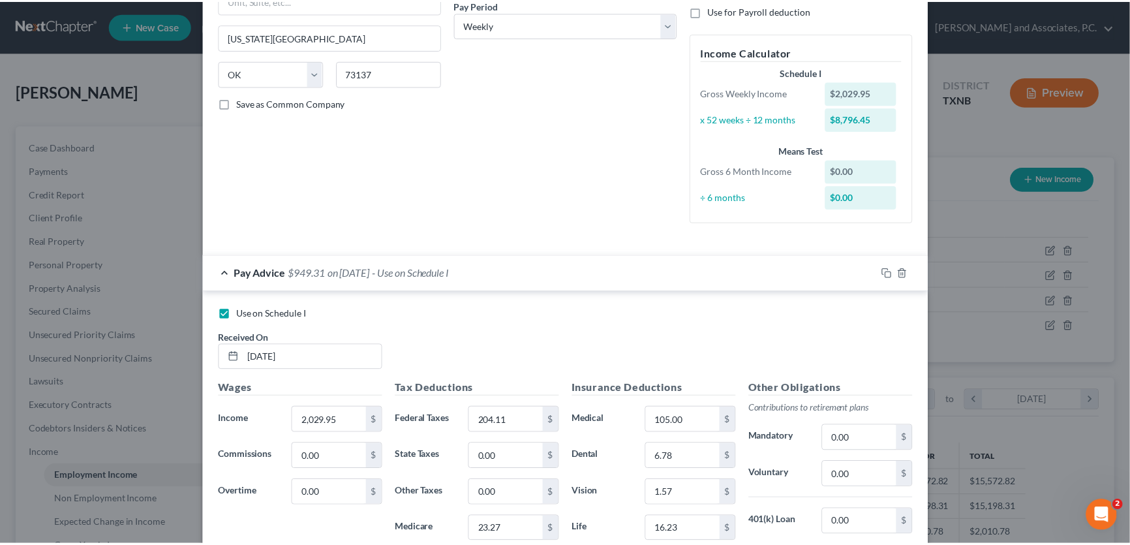
scroll to position [0, 0]
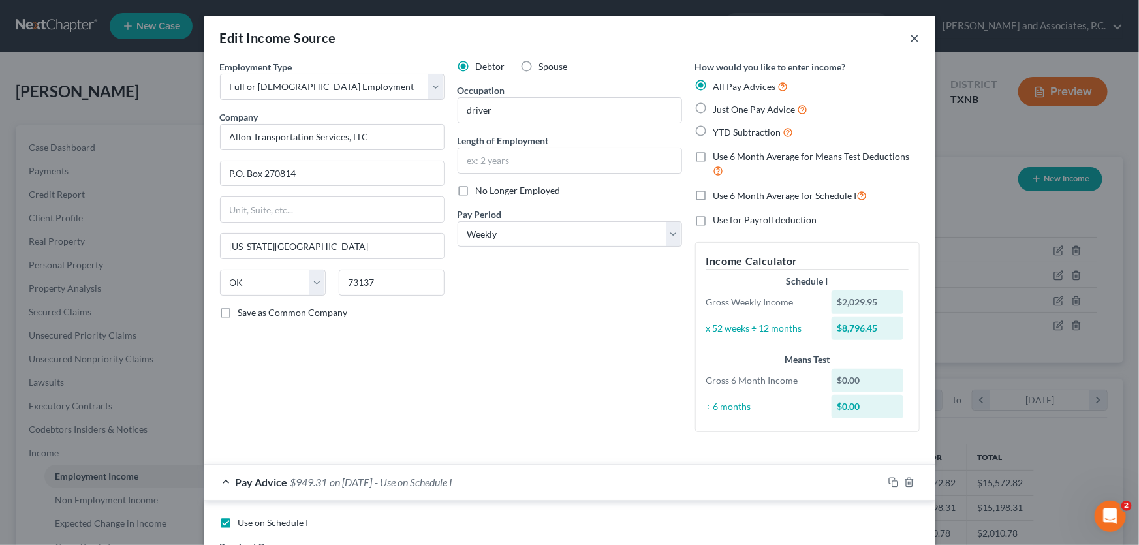
click at [911, 37] on button "×" at bounding box center [915, 38] width 9 height 16
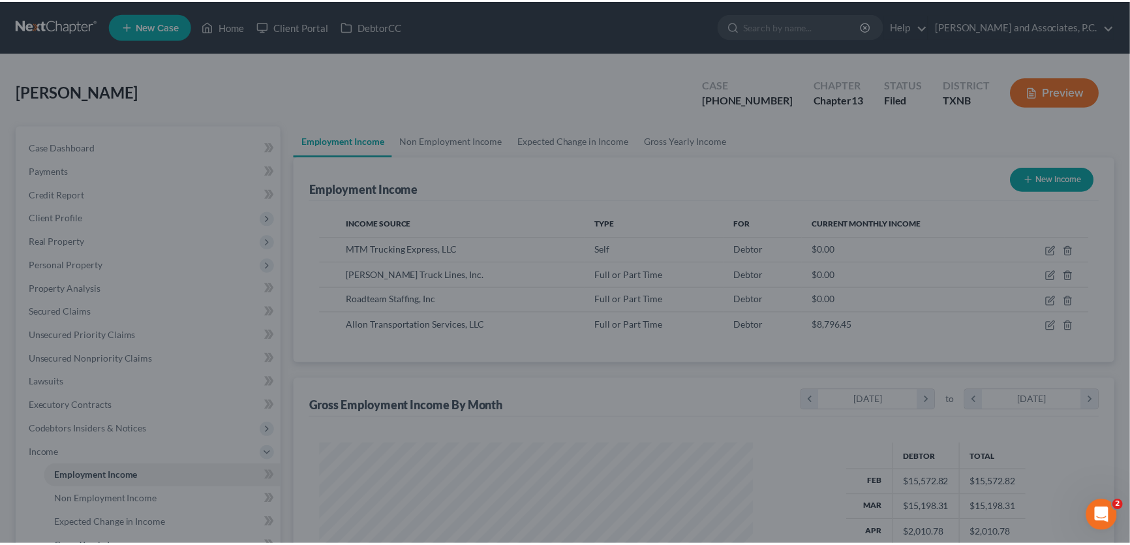
scroll to position [652475, 652245]
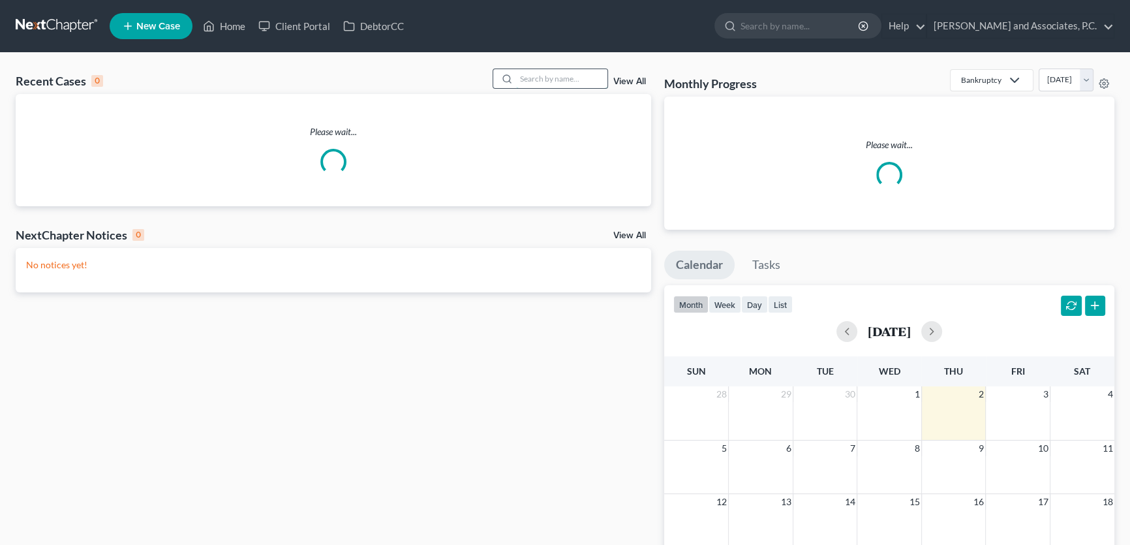
click at [574, 81] on input "search" at bounding box center [561, 78] width 91 height 19
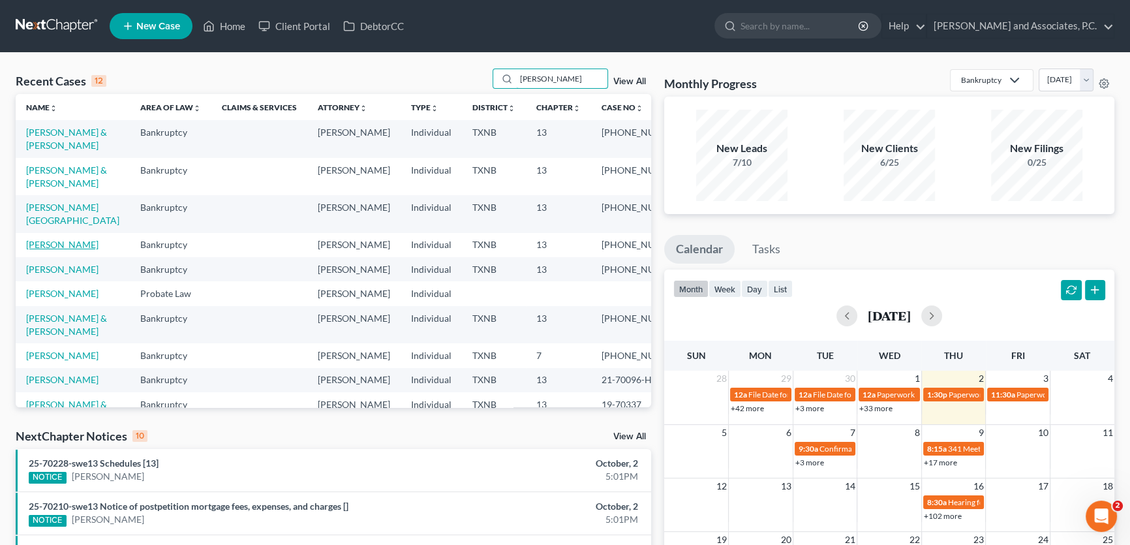
type input "[PERSON_NAME]"
click at [60, 242] on link "[PERSON_NAME]" at bounding box center [62, 244] width 72 height 11
select select "5"
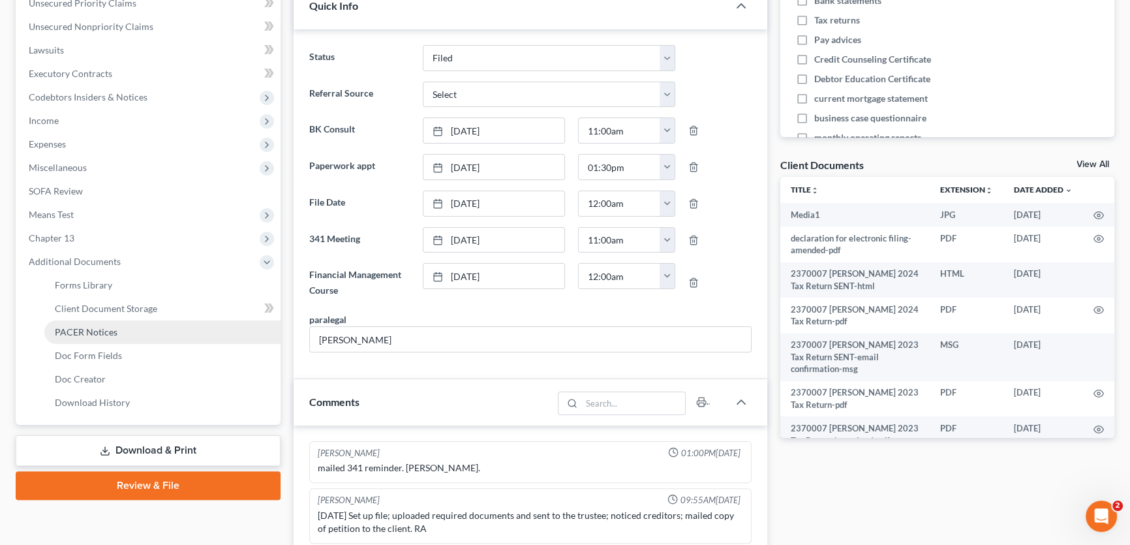
click at [91, 327] on span "PACER Notices" at bounding box center [86, 331] width 63 height 11
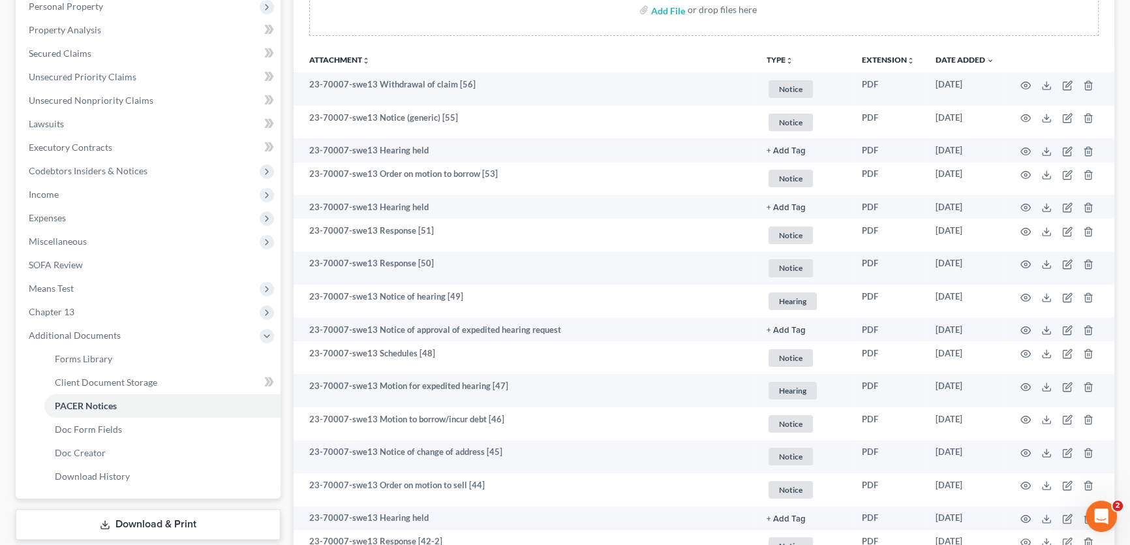
scroll to position [296, 0]
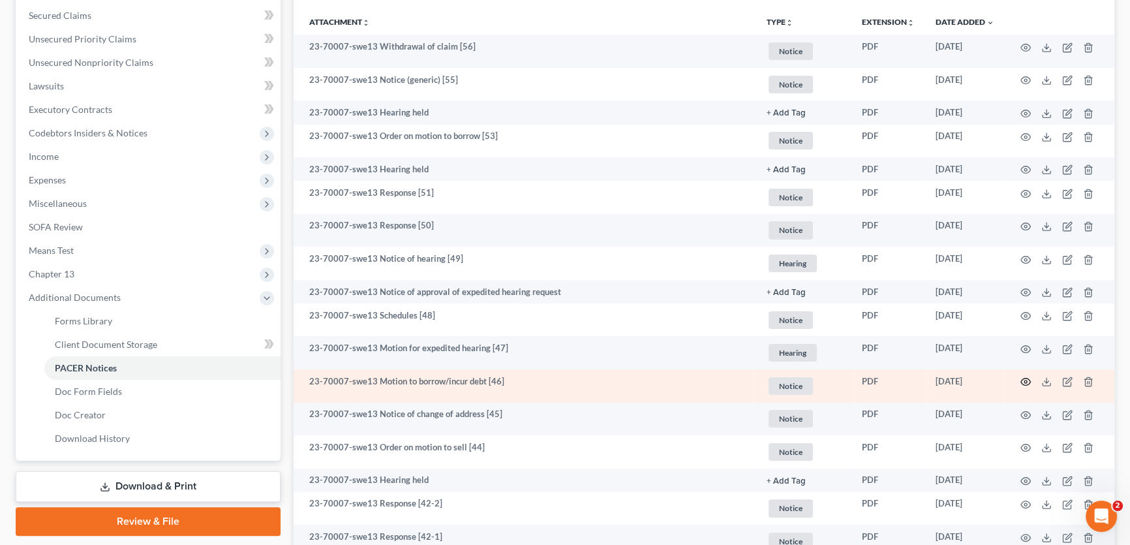
click at [1023, 379] on icon "button" at bounding box center [1026, 382] width 10 height 10
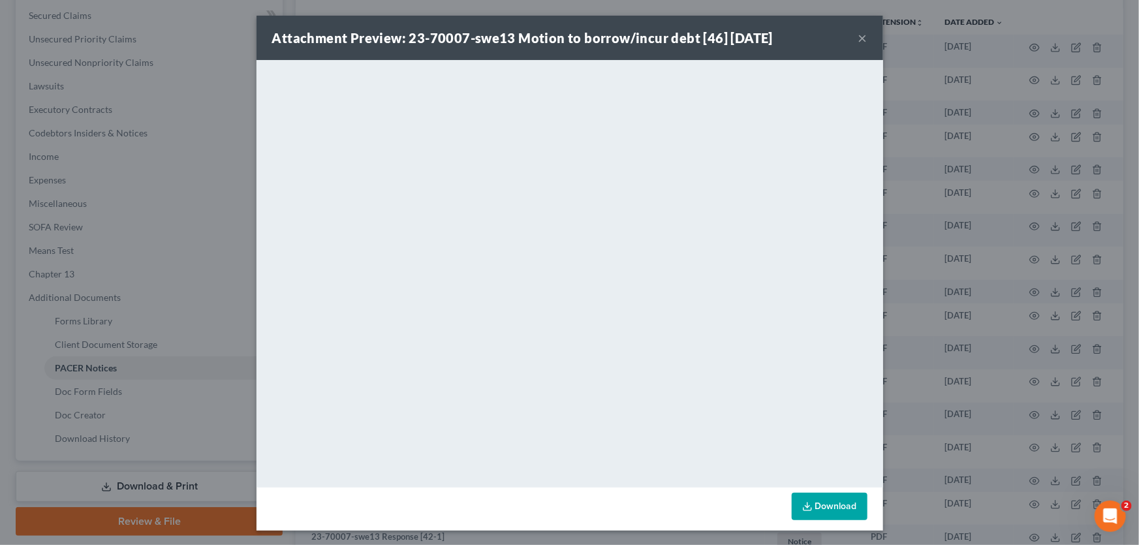
click at [858, 35] on button "×" at bounding box center [862, 38] width 9 height 16
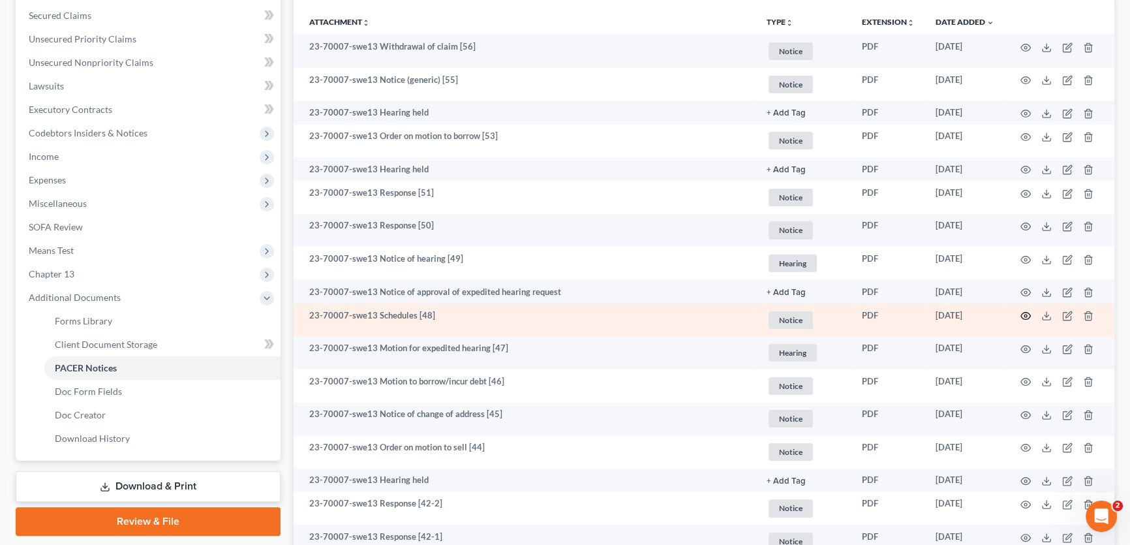
click at [1025, 313] on icon "button" at bounding box center [1026, 316] width 10 height 10
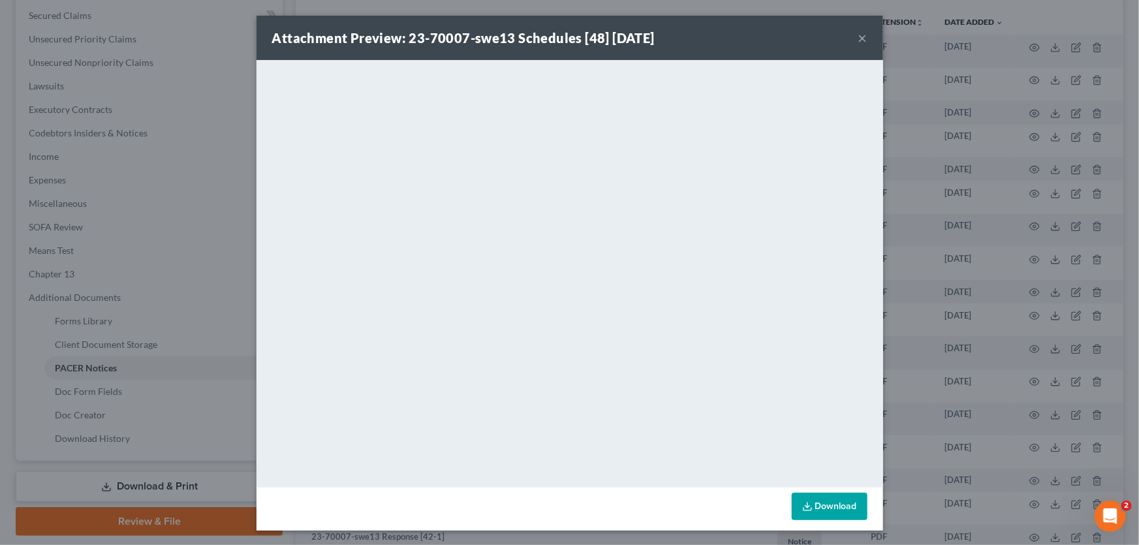
click at [858, 39] on button "×" at bounding box center [862, 38] width 9 height 16
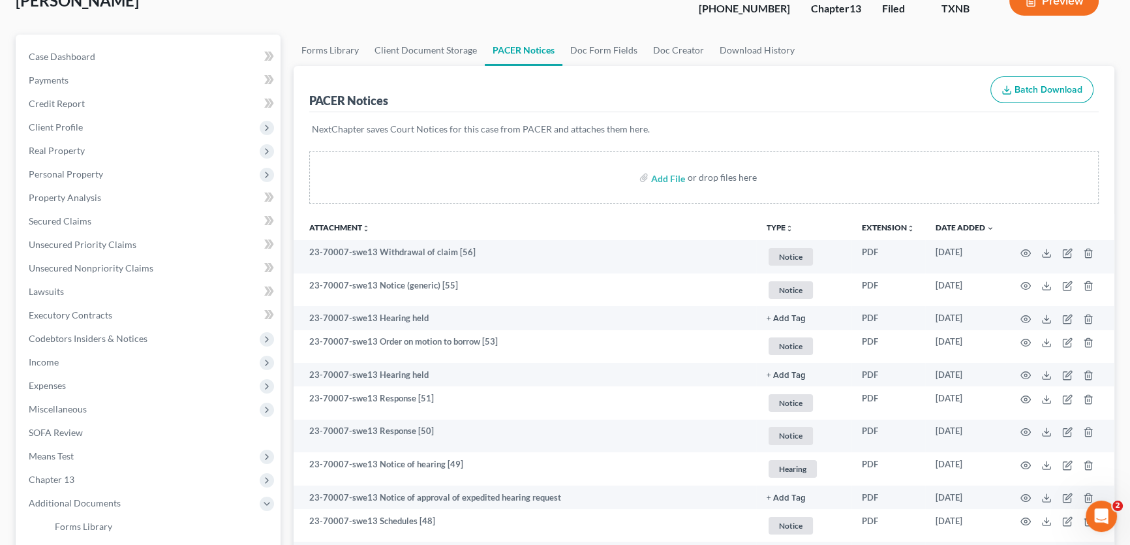
scroll to position [59, 0]
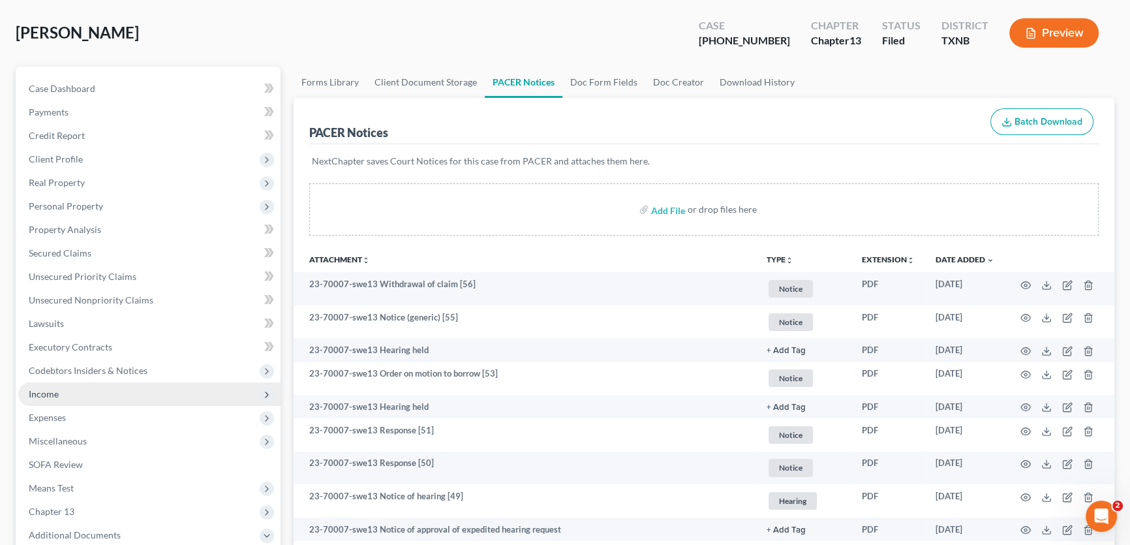
click at [71, 396] on span "Income" at bounding box center [149, 393] width 262 height 23
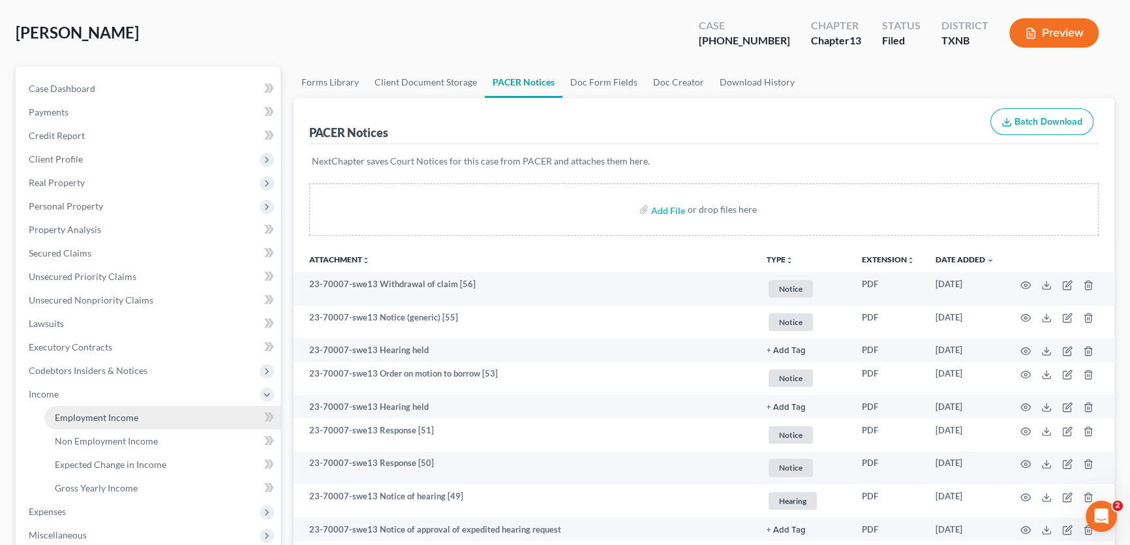
click at [70, 418] on span "Employment Income" at bounding box center [97, 417] width 84 height 11
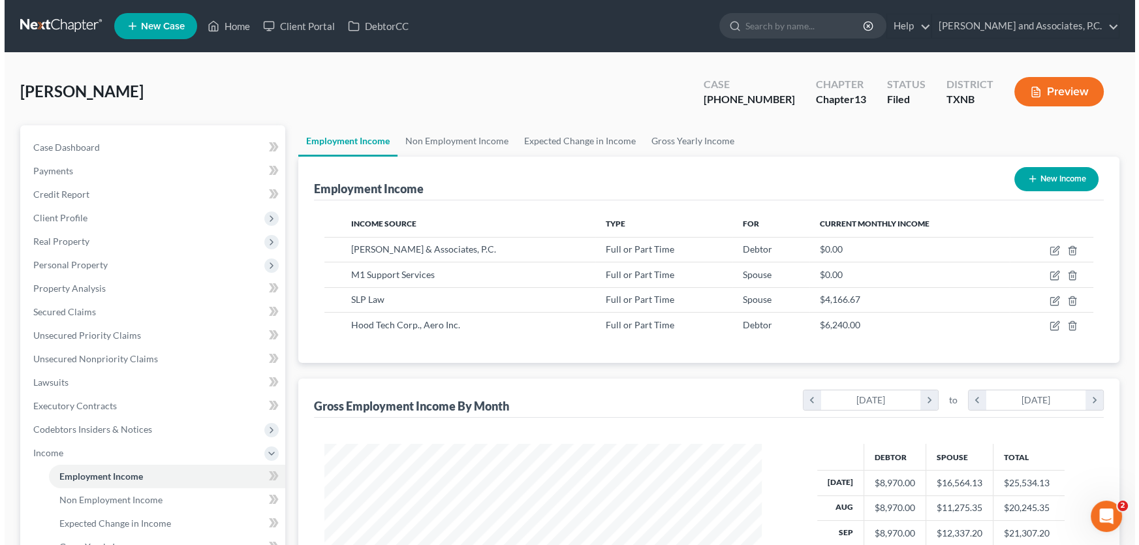
scroll to position [234, 463]
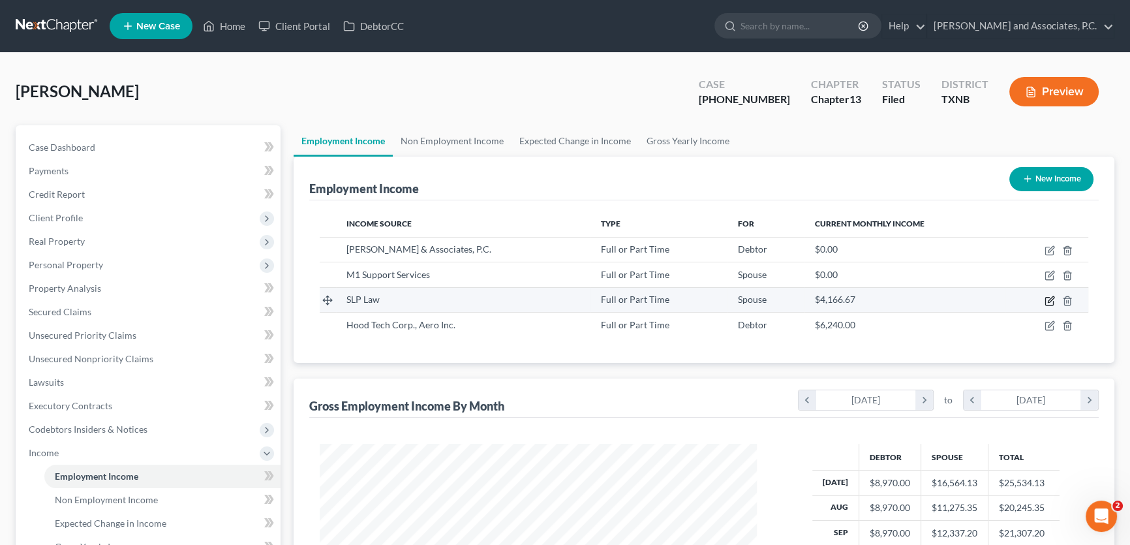
click at [1051, 300] on icon "button" at bounding box center [1051, 299] width 6 height 6
select select "0"
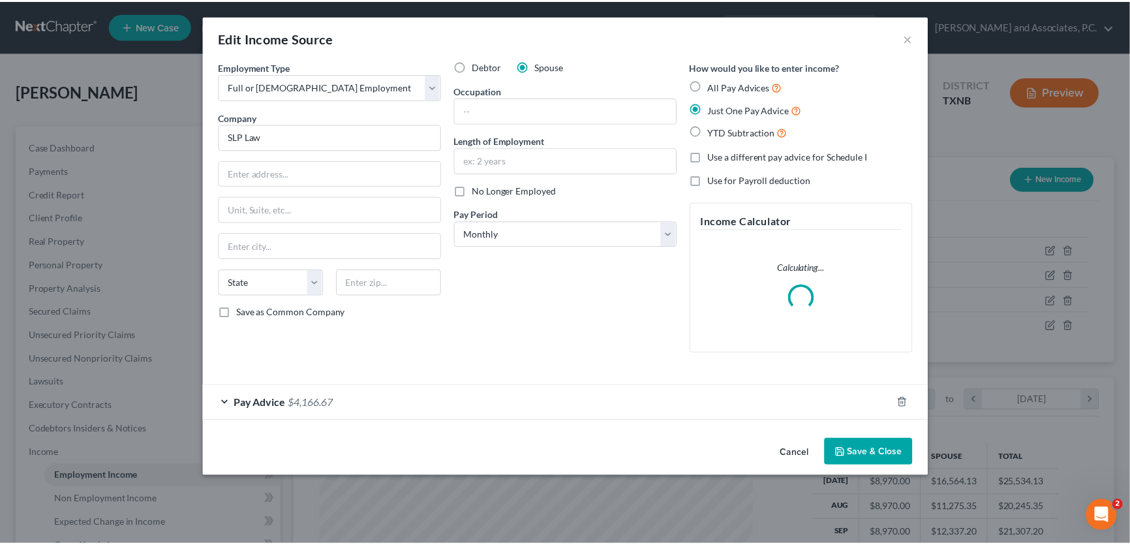
scroll to position [234, 467]
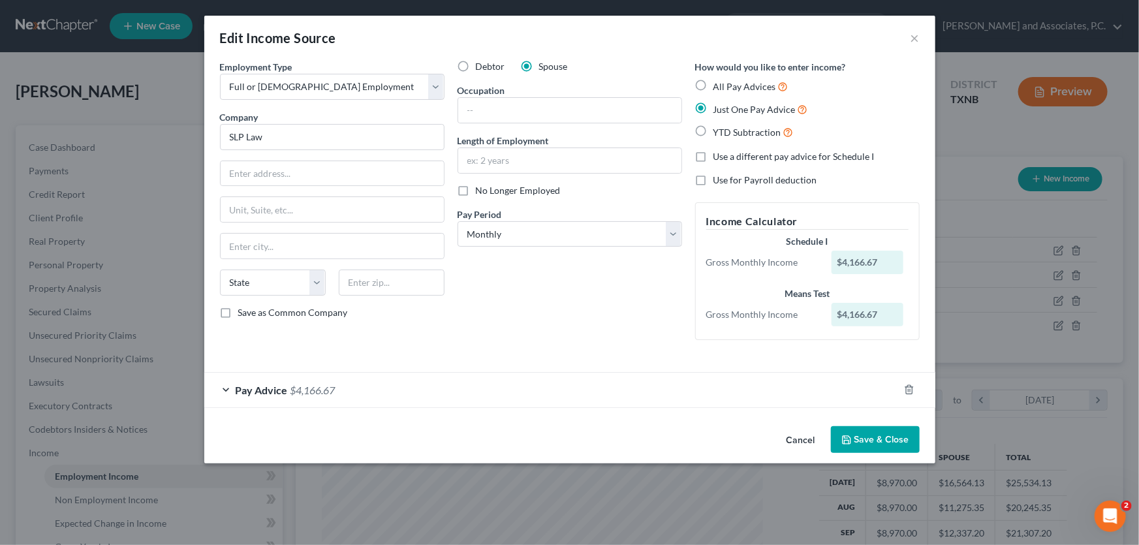
click at [802, 441] on button "Cancel" at bounding box center [801, 441] width 50 height 26
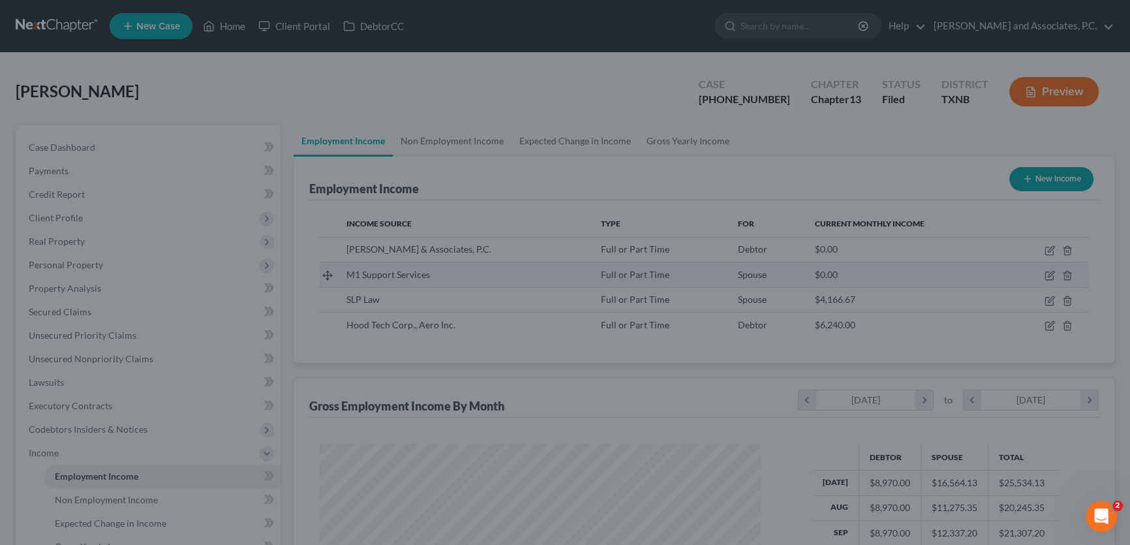
scroll to position [652475, 652245]
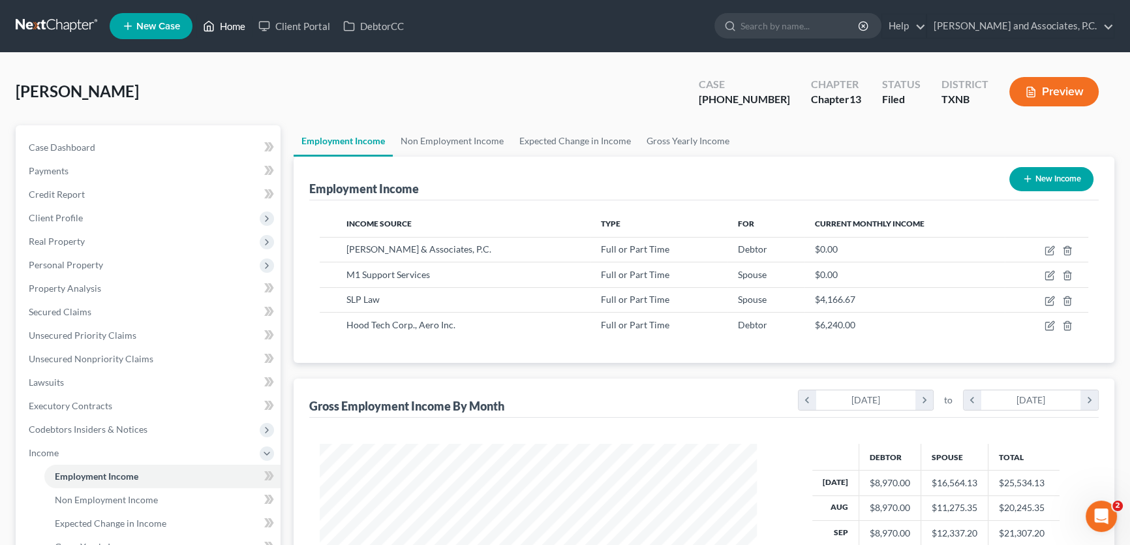
click at [233, 23] on link "Home" at bounding box center [223, 25] width 55 height 23
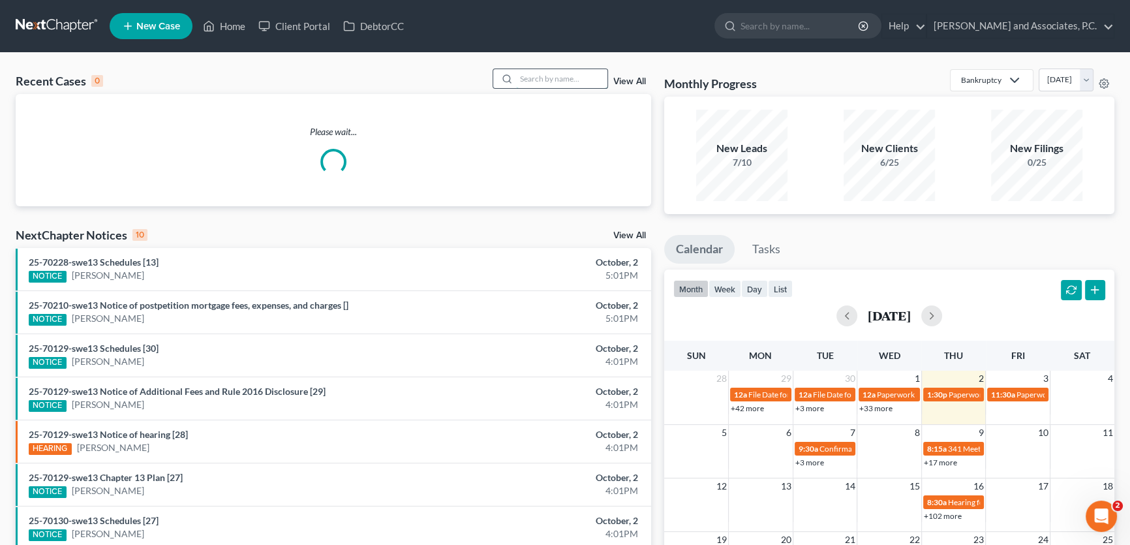
click at [540, 71] on input "search" at bounding box center [561, 78] width 91 height 19
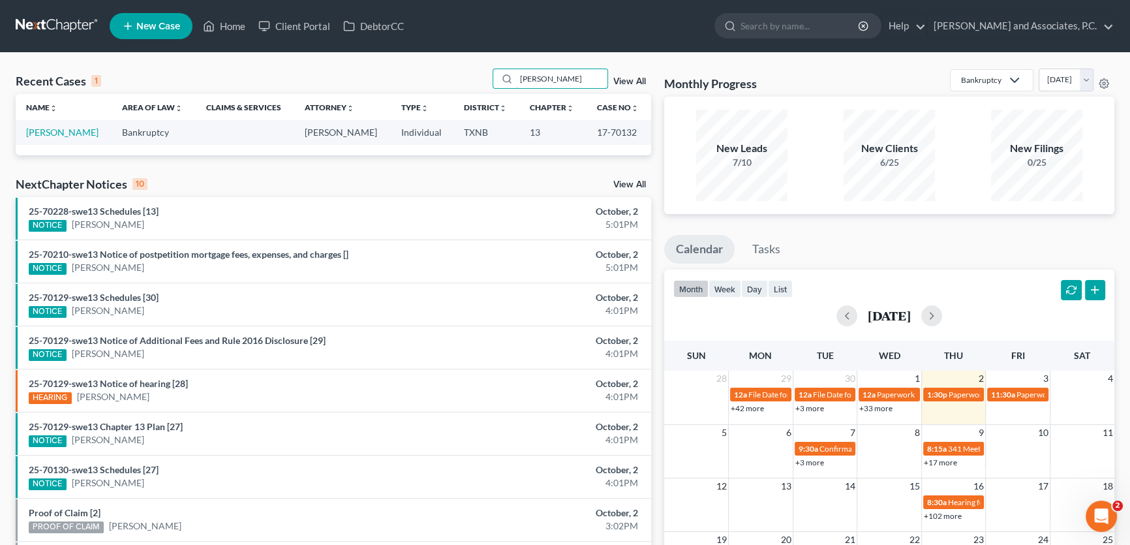
drag, startPoint x: 480, startPoint y: 80, endPoint x: 467, endPoint y: 79, distance: 13.1
click at [467, 79] on div "Recent Cases 1 [PERSON_NAME] View All" at bounding box center [334, 81] width 636 height 25
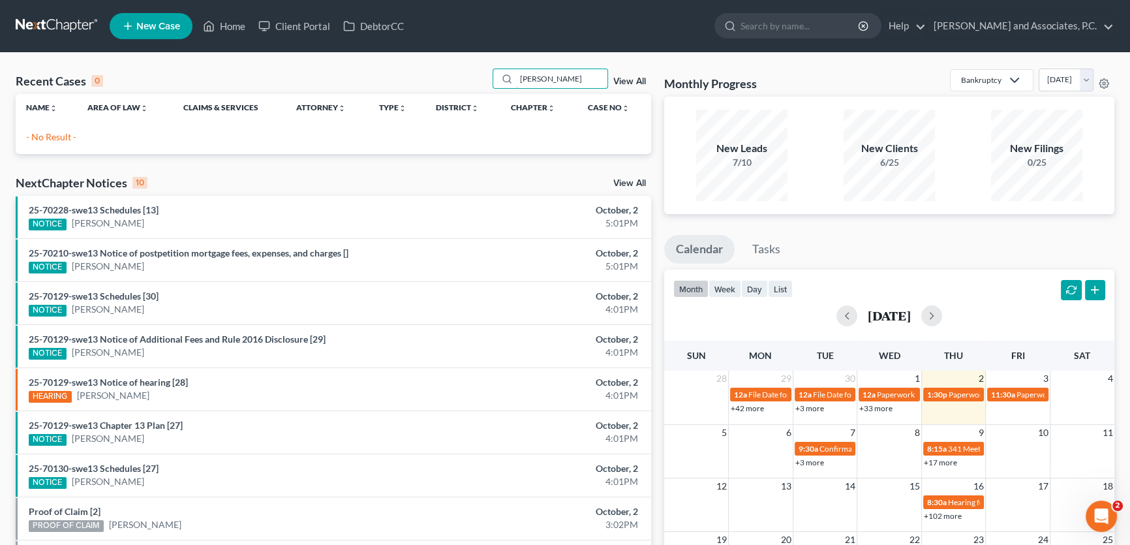
drag, startPoint x: 532, startPoint y: 80, endPoint x: 489, endPoint y: 84, distance: 43.3
click at [489, 84] on div "Recent Cases 0 [PERSON_NAME] View All" at bounding box center [334, 81] width 636 height 25
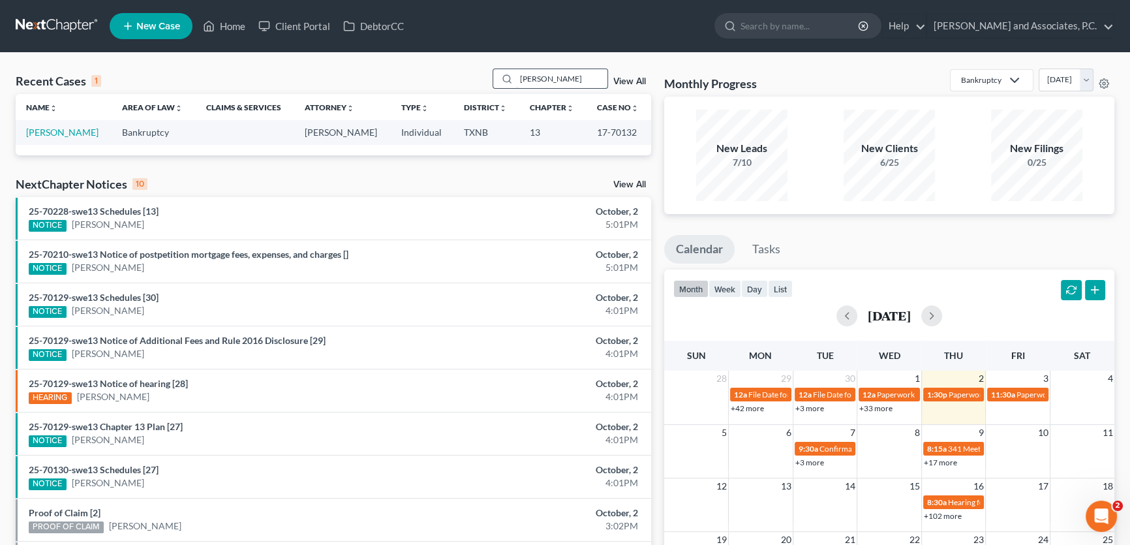
click at [554, 79] on input "[PERSON_NAME]" at bounding box center [561, 78] width 91 height 19
type input "[PERSON_NAME]"
drag, startPoint x: 554, startPoint y: 79, endPoint x: 482, endPoint y: 79, distance: 71.8
click at [482, 79] on div "Recent Cases 1 [PERSON_NAME] View All" at bounding box center [334, 81] width 636 height 25
click at [640, 82] on link "View All" at bounding box center [630, 81] width 33 height 9
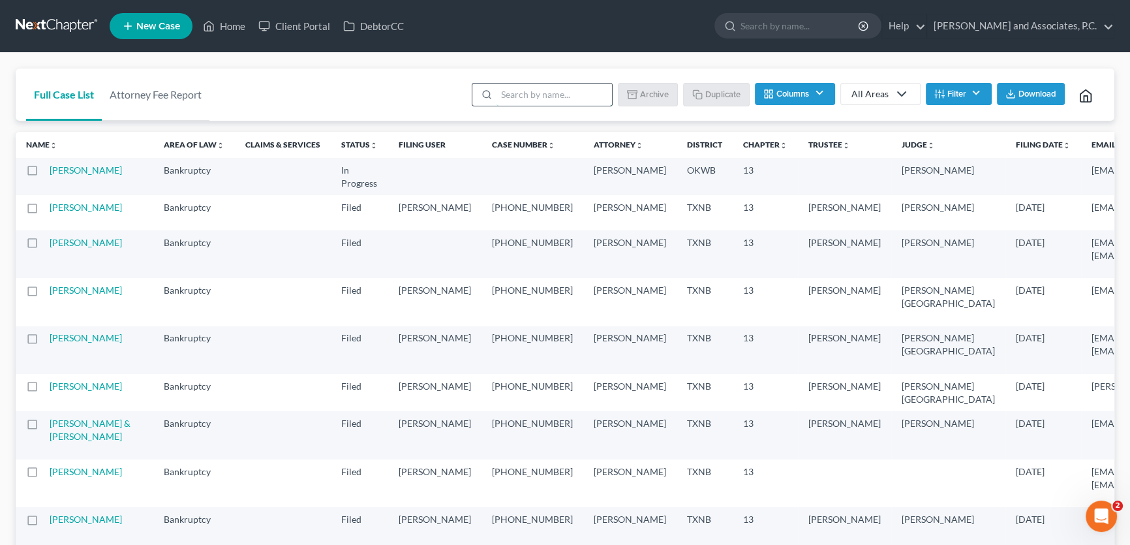
click at [516, 89] on input "search" at bounding box center [555, 95] width 116 height 22
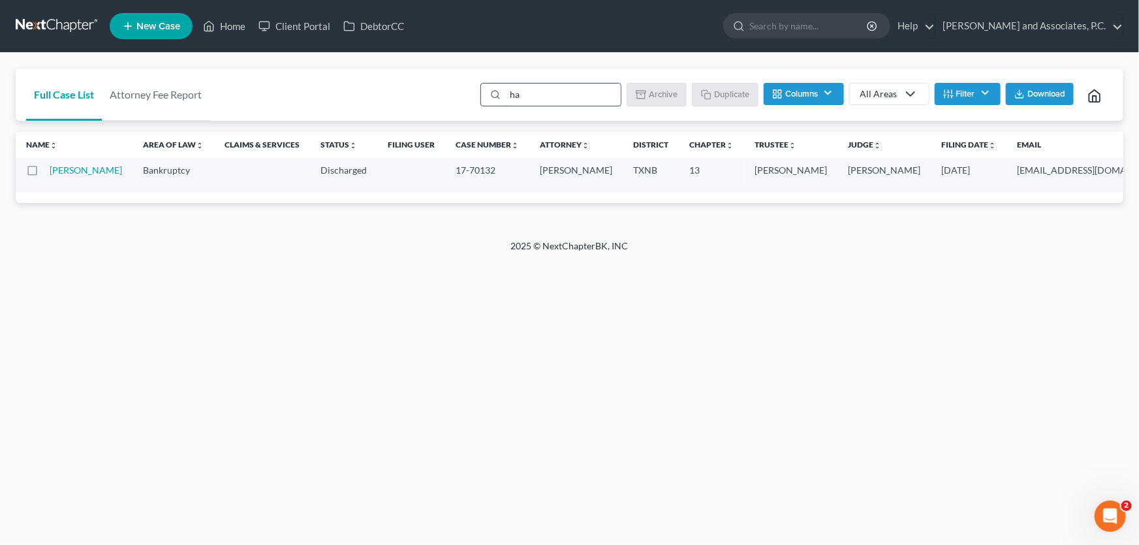
type input "h"
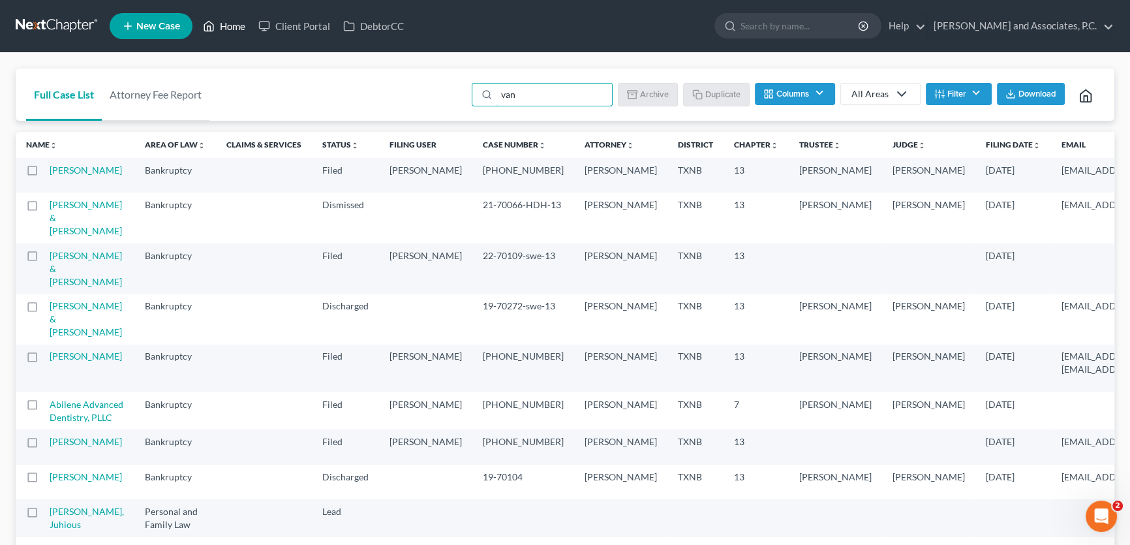
type input "van"
click at [233, 26] on link "Home" at bounding box center [223, 25] width 55 height 23
